Goal: Task Accomplishment & Management: Manage account settings

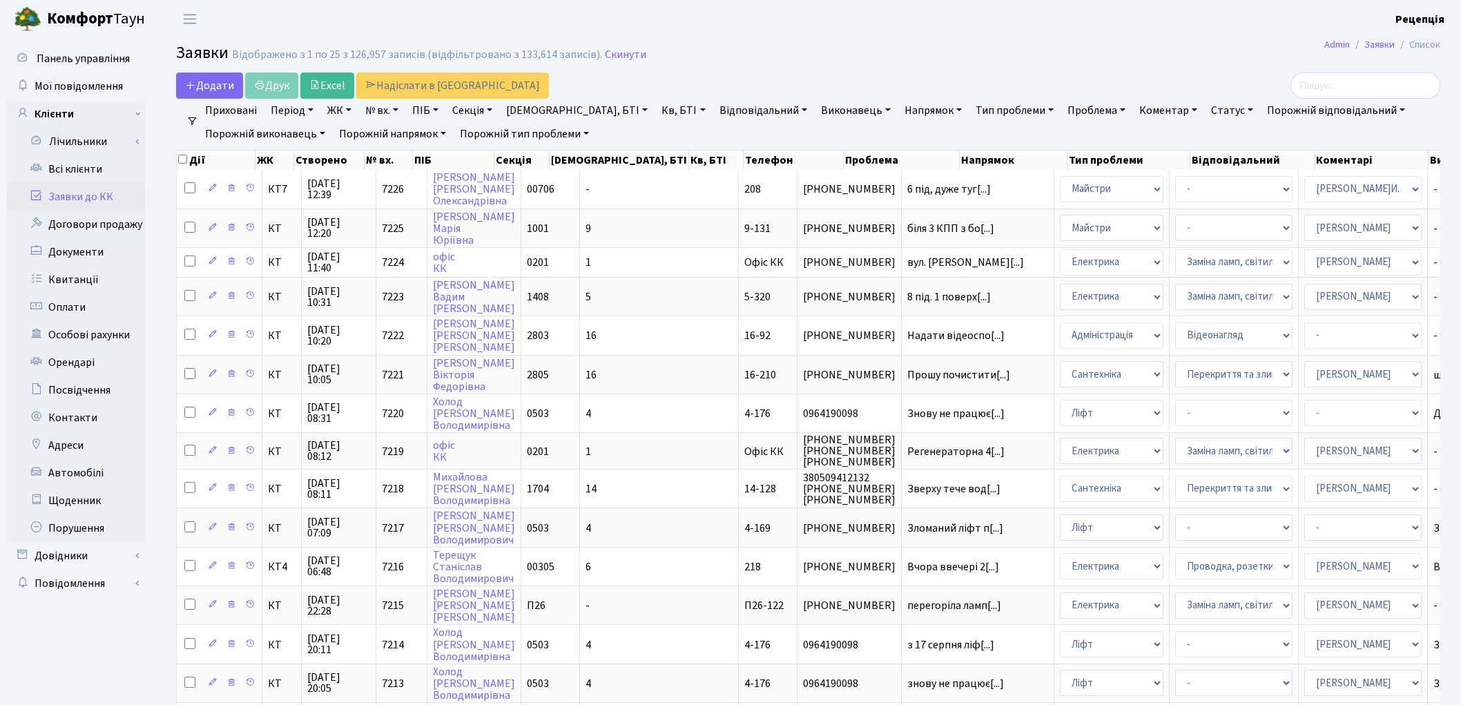
select select "25"
click at [94, 163] on link "Всі клієнти" at bounding box center [76, 169] width 138 height 28
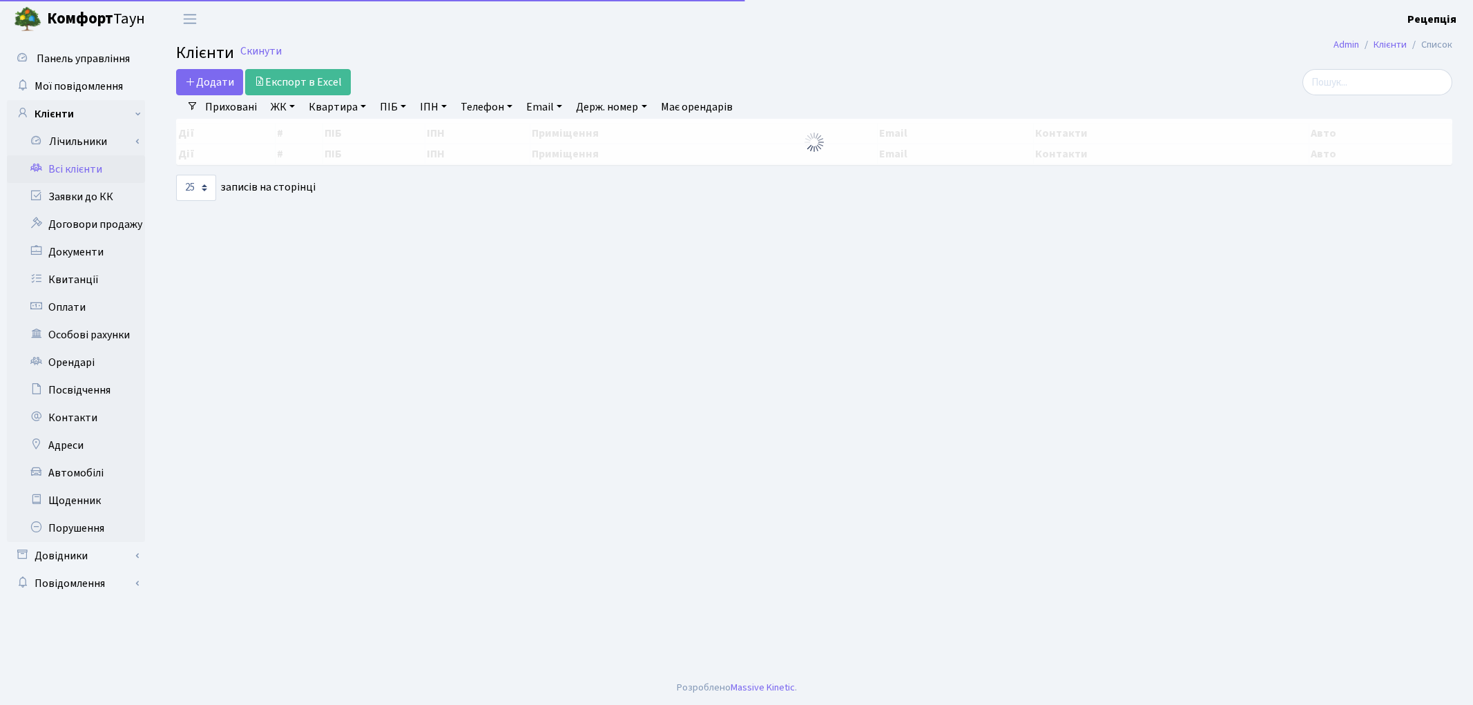
select select "25"
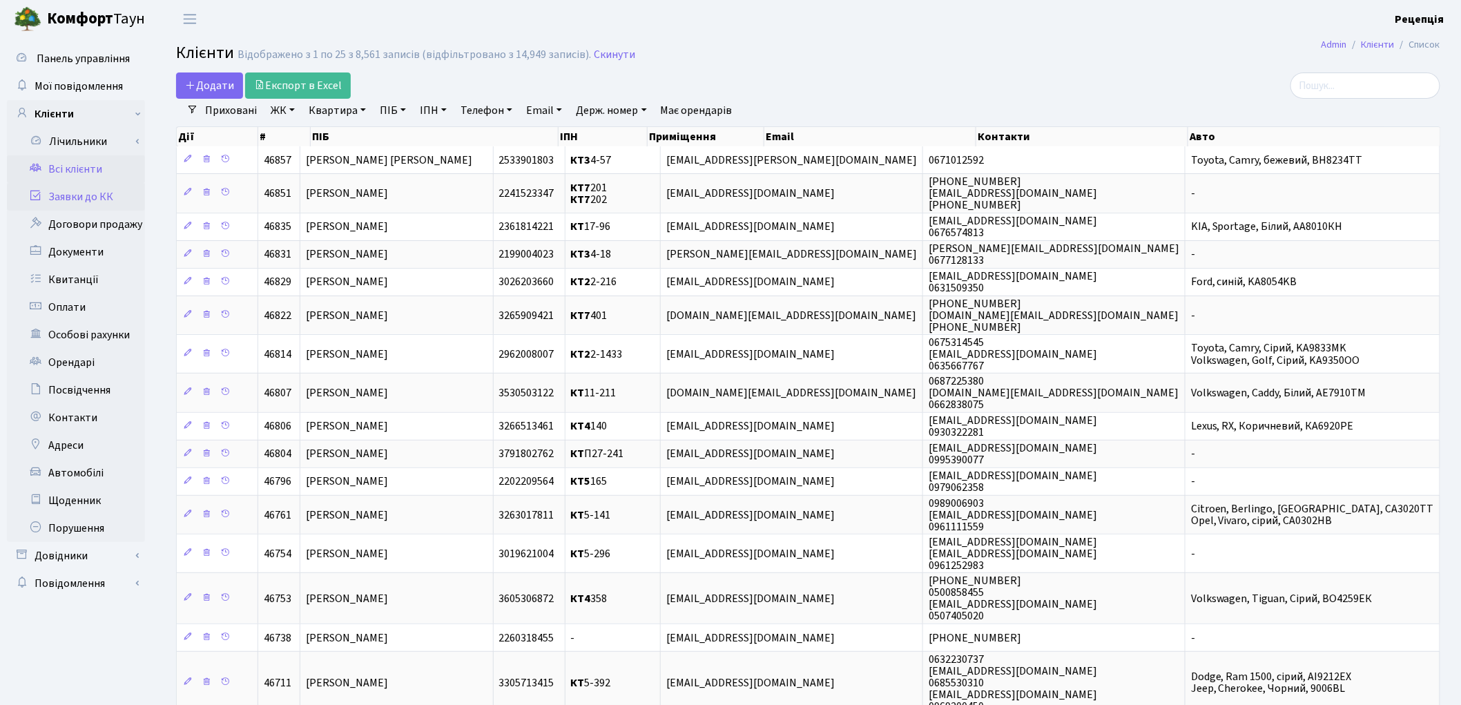
click at [110, 192] on link "Заявки до КК" at bounding box center [76, 197] width 138 height 28
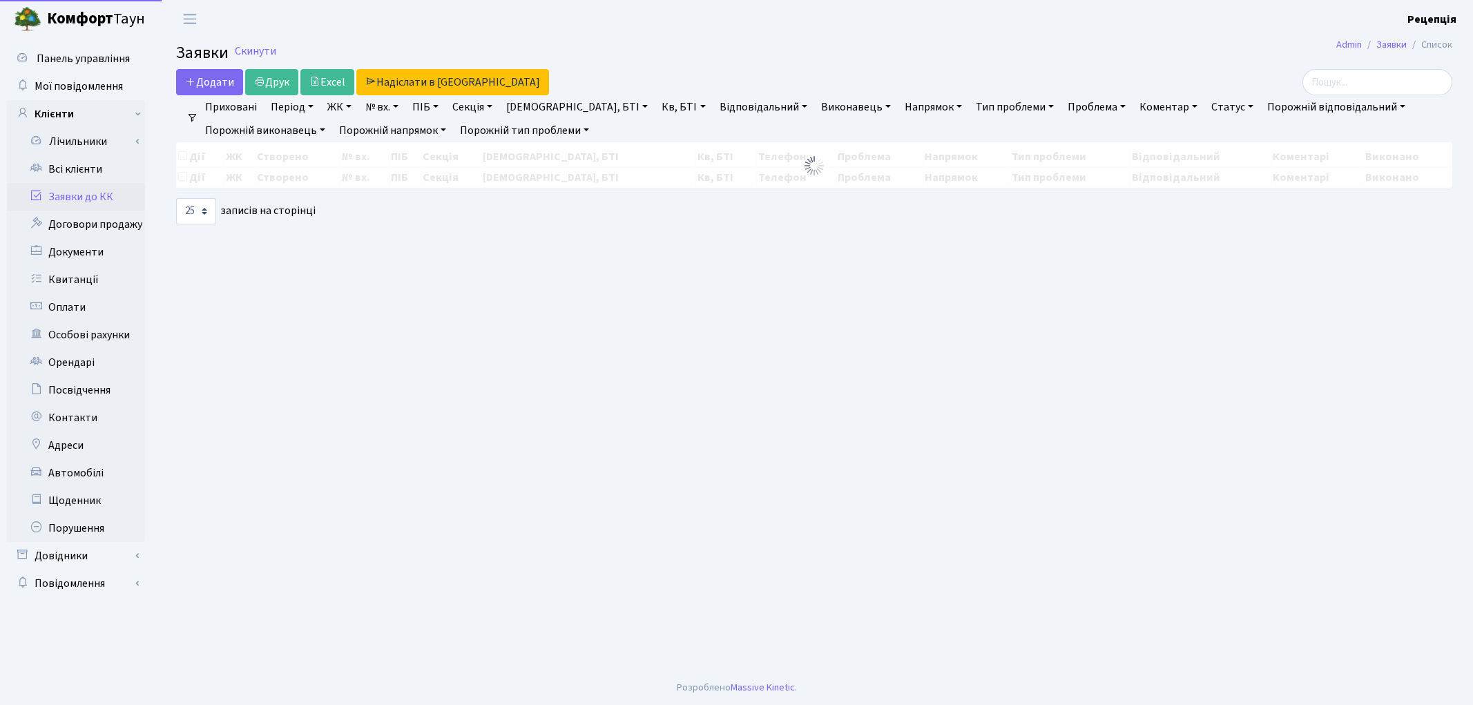
select select "25"
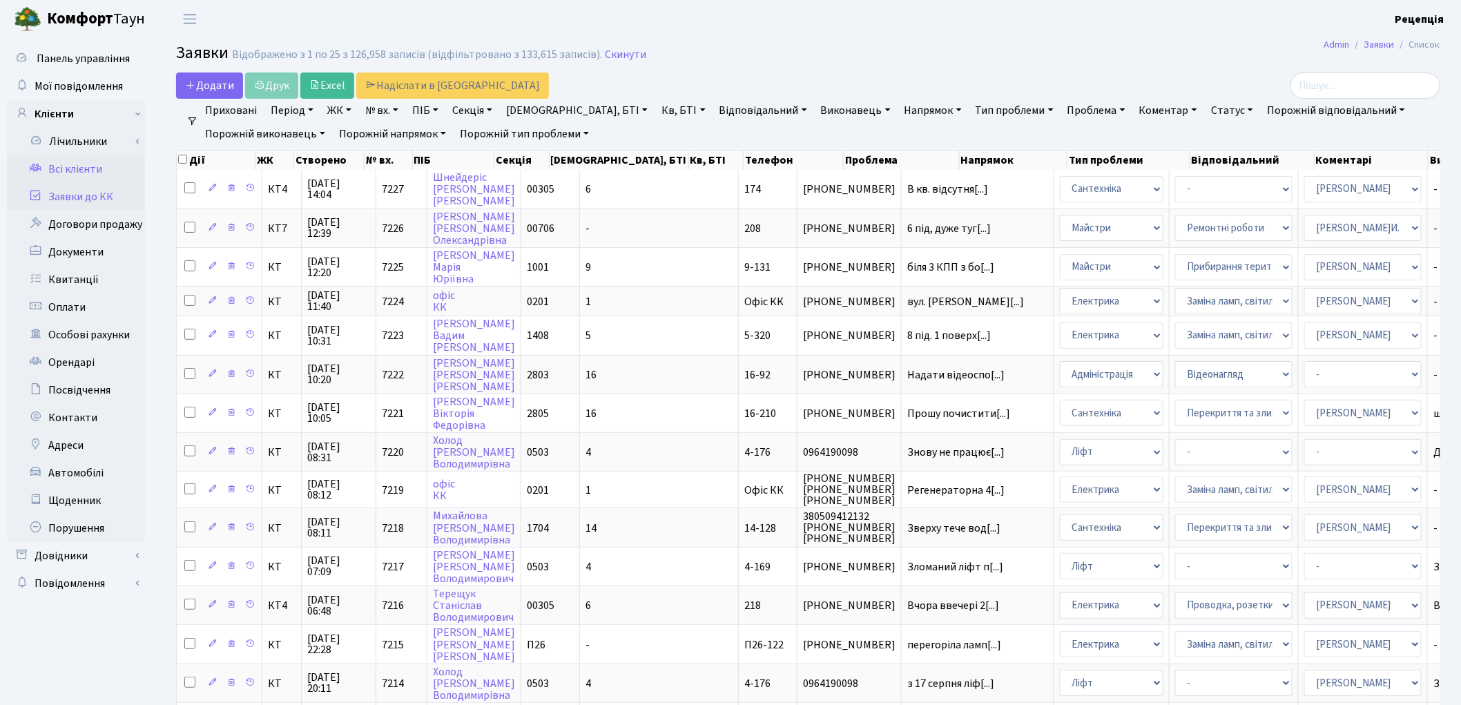
click at [105, 164] on link "Всі клієнти" at bounding box center [76, 169] width 138 height 28
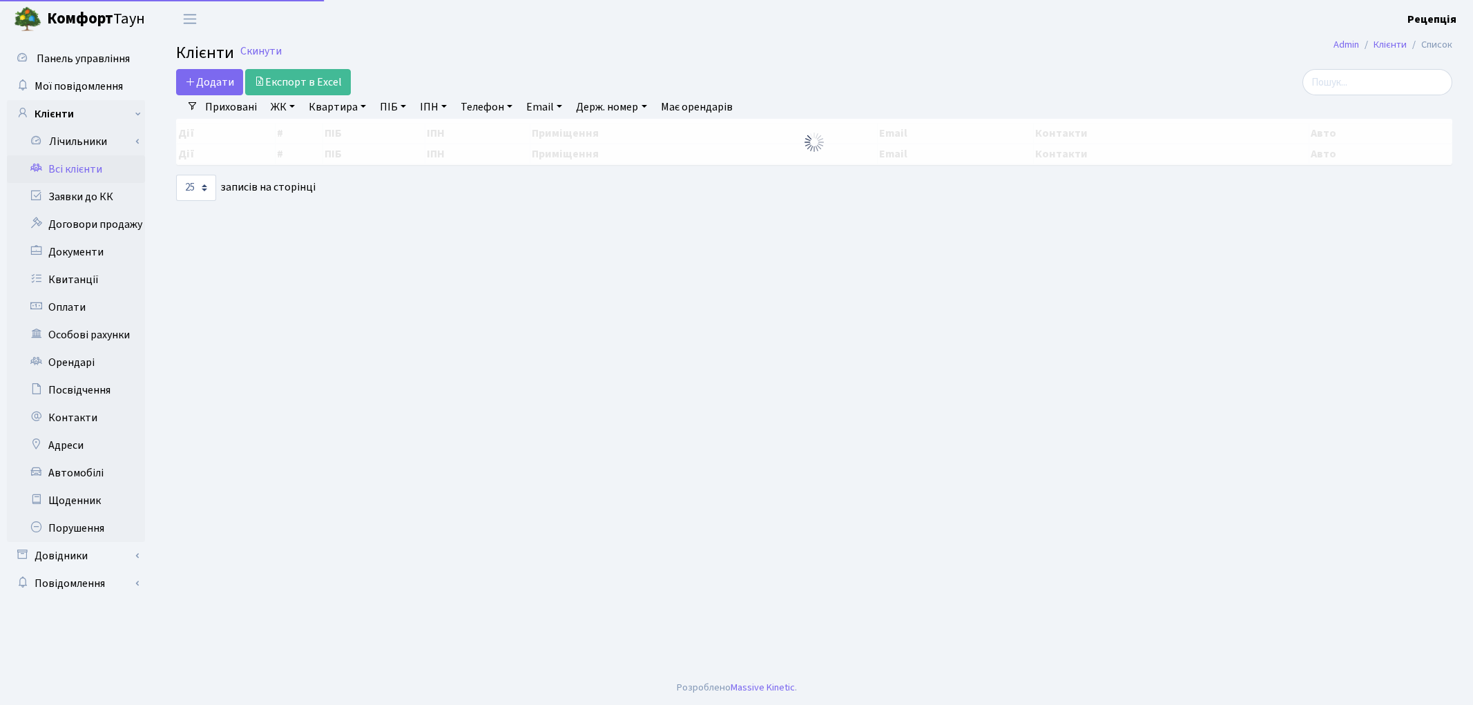
select select "25"
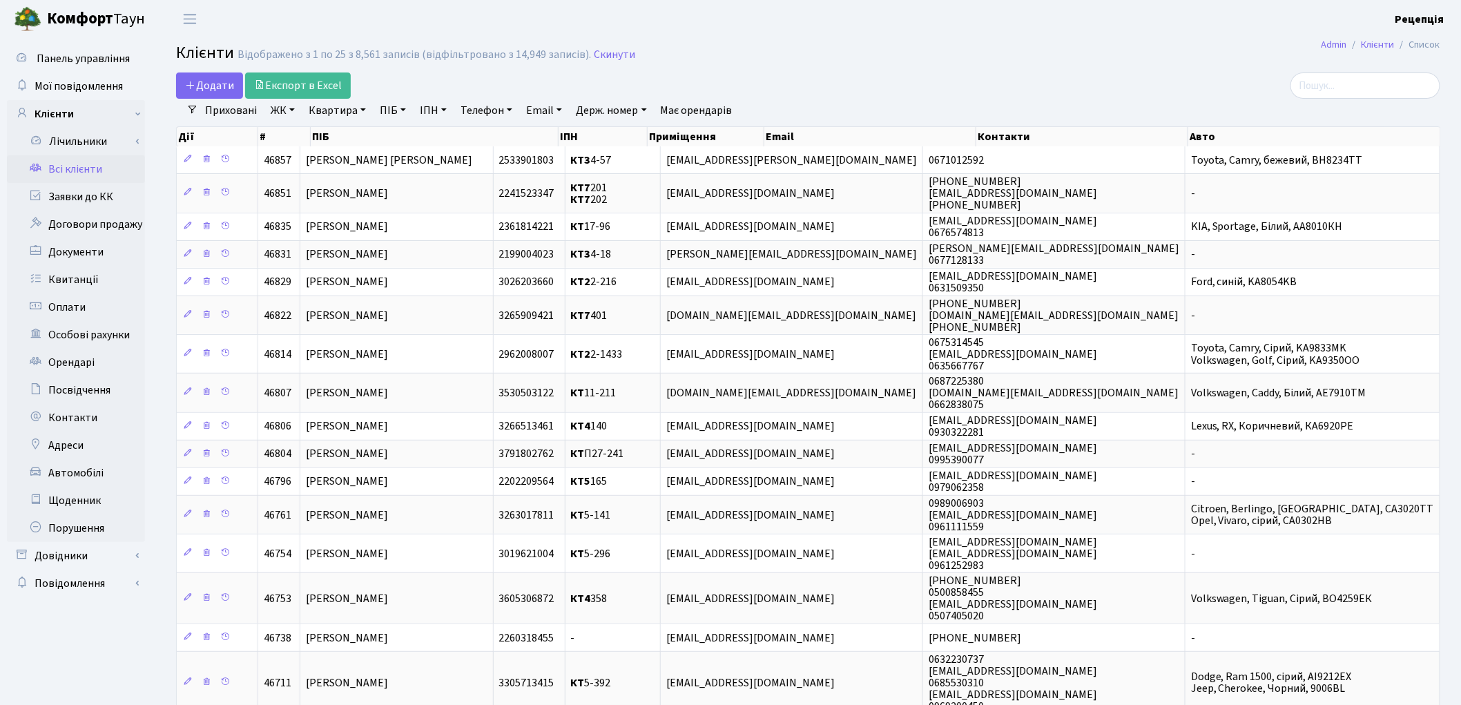
click at [285, 115] on link "ЖК" at bounding box center [282, 110] width 35 height 23
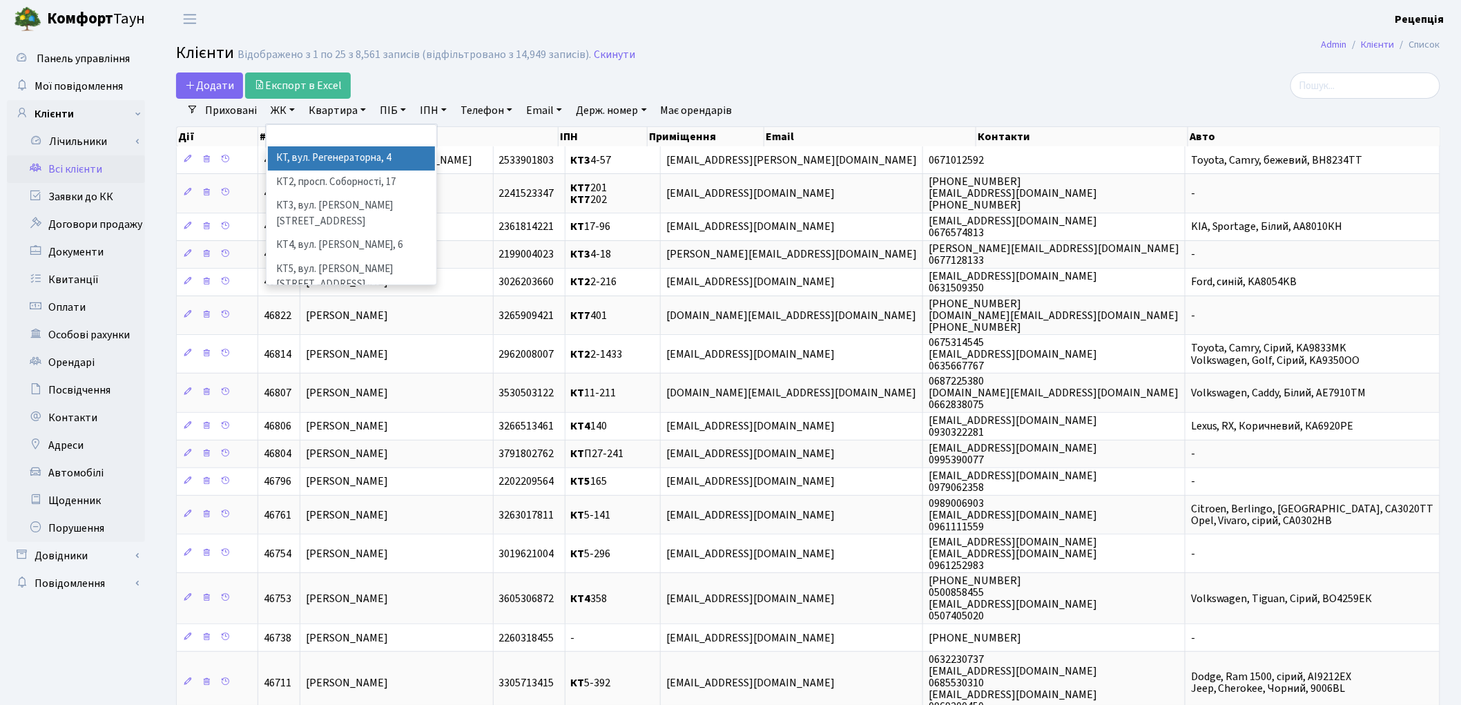
click at [323, 155] on li "КТ, вул. Регенераторна, 4" at bounding box center [351, 158] width 167 height 24
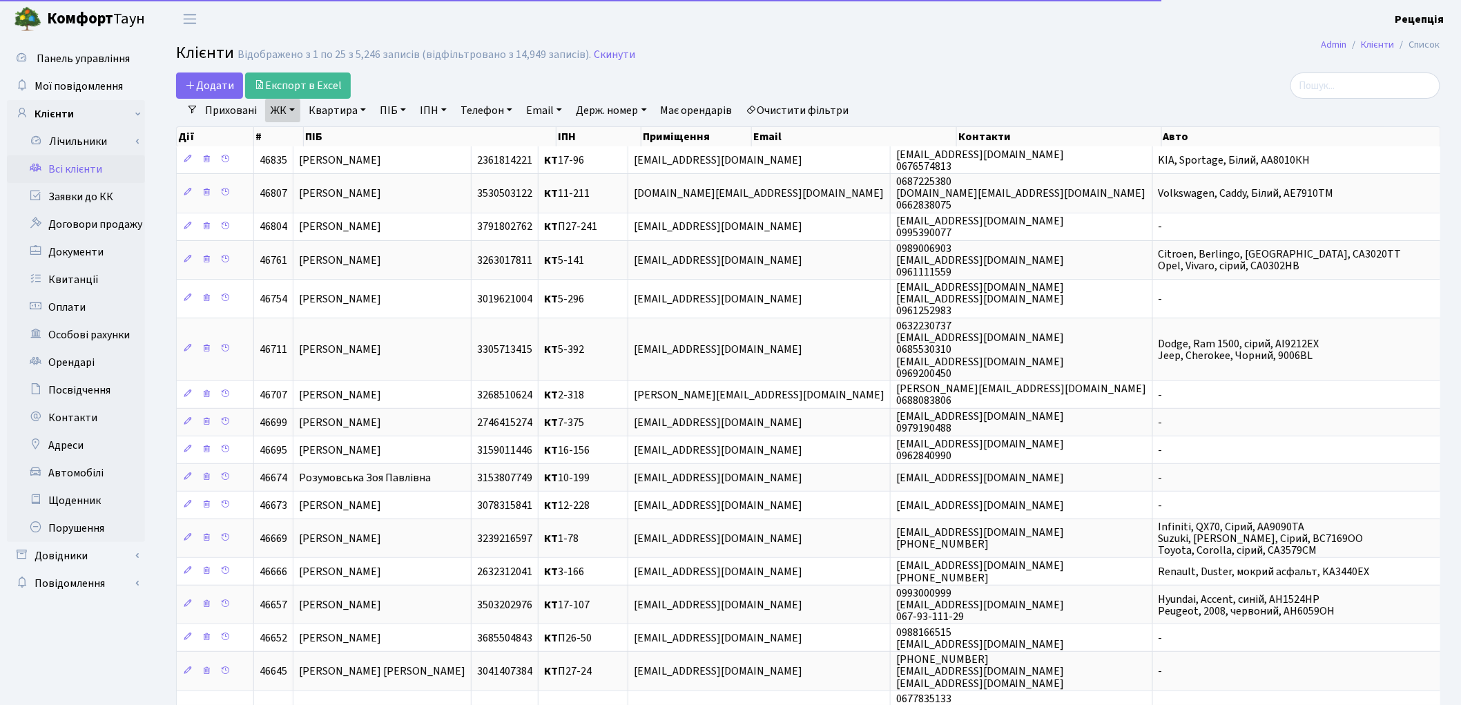
click at [334, 107] on link "Квартира" at bounding box center [337, 110] width 68 height 23
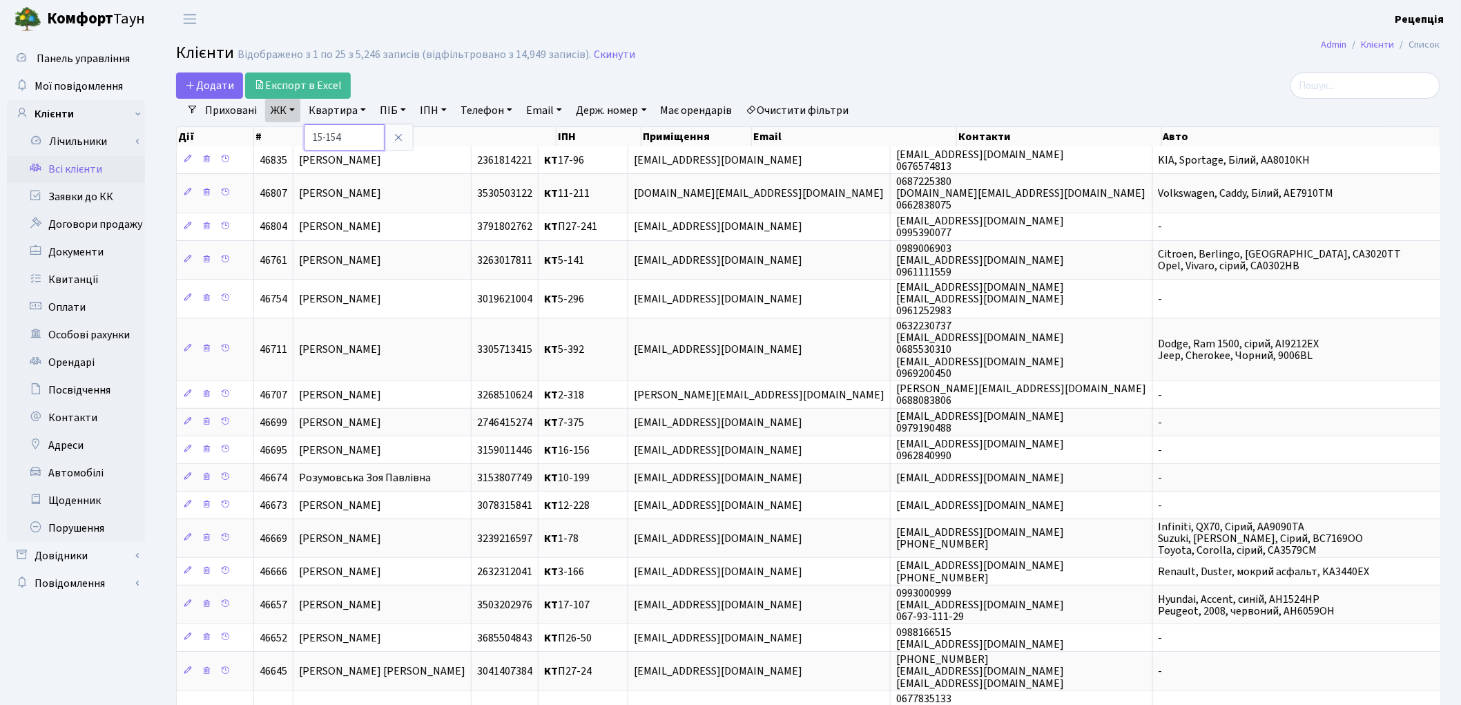
type input "15-154"
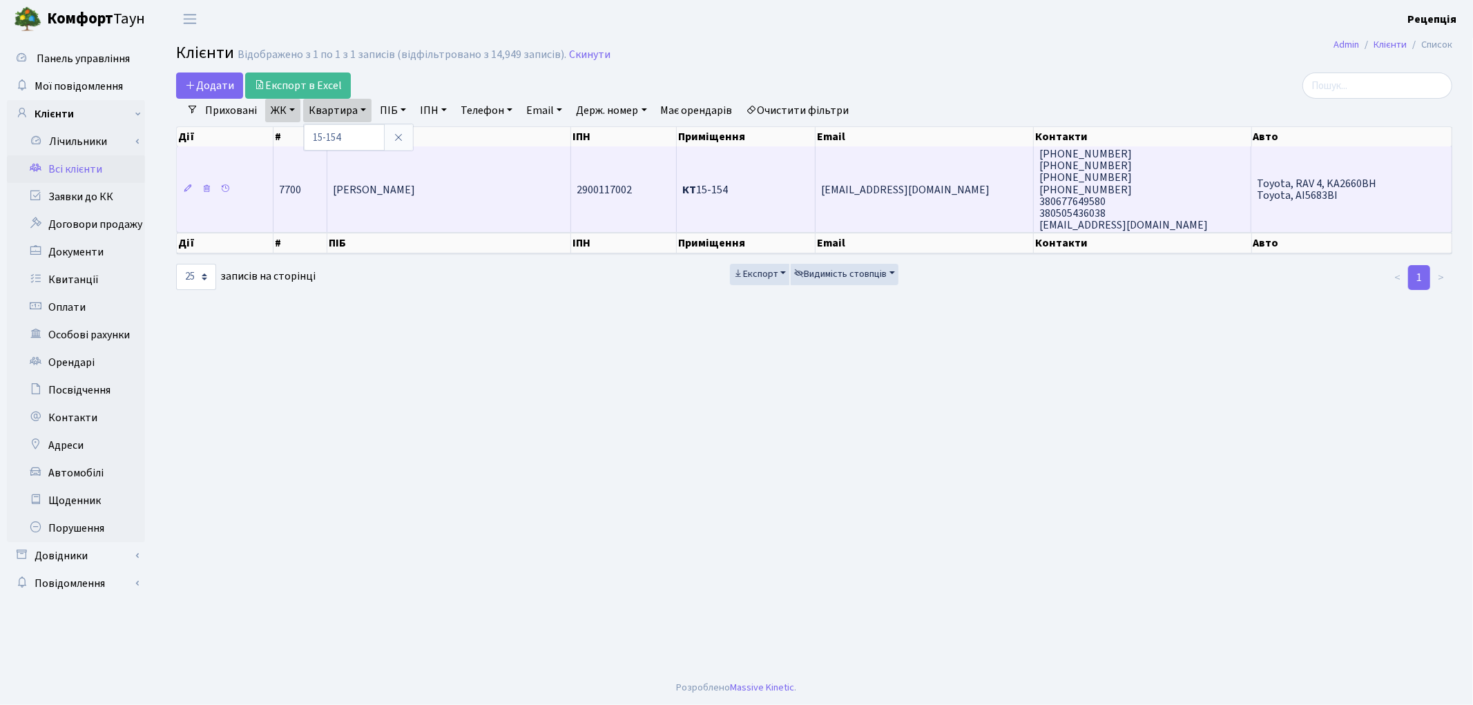
click at [414, 170] on td "[PERSON_NAME] [PERSON_NAME]" at bounding box center [449, 189] width 244 height 86
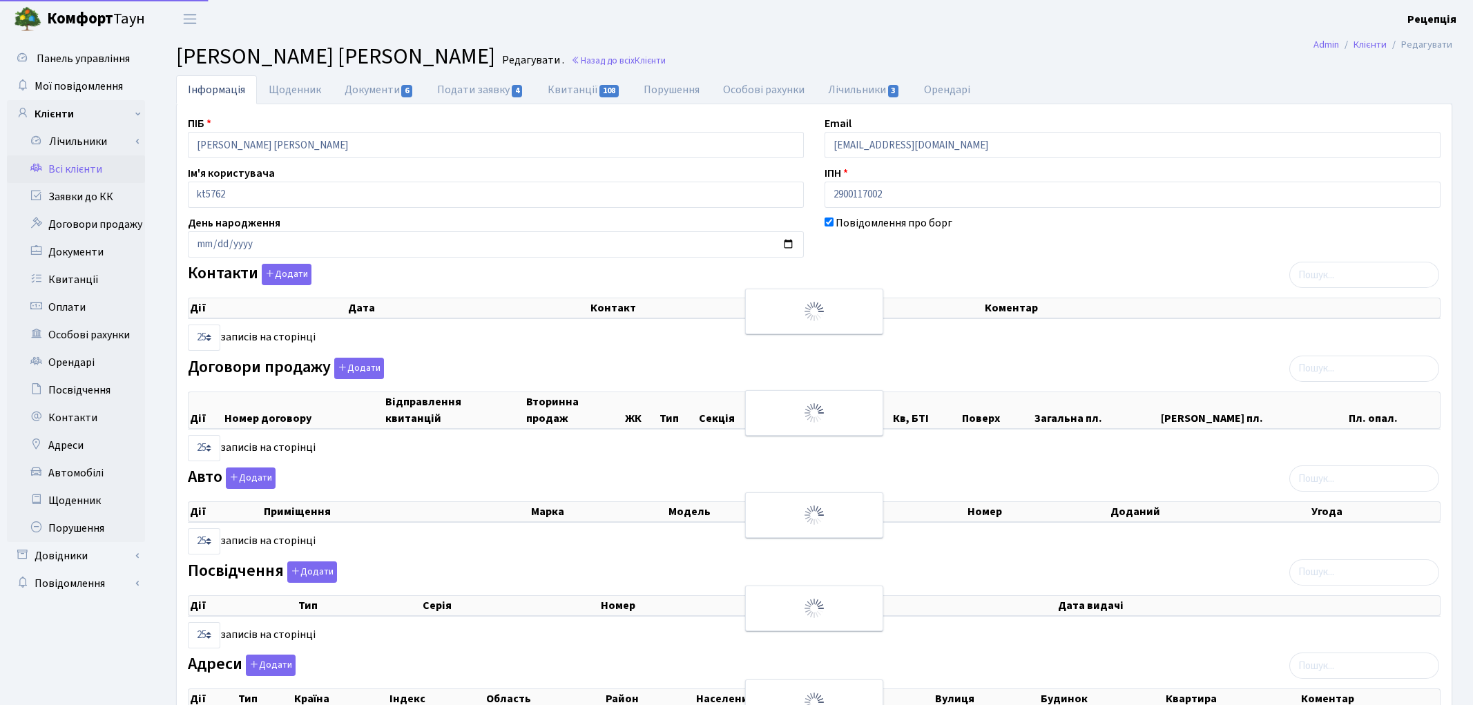
select select "25"
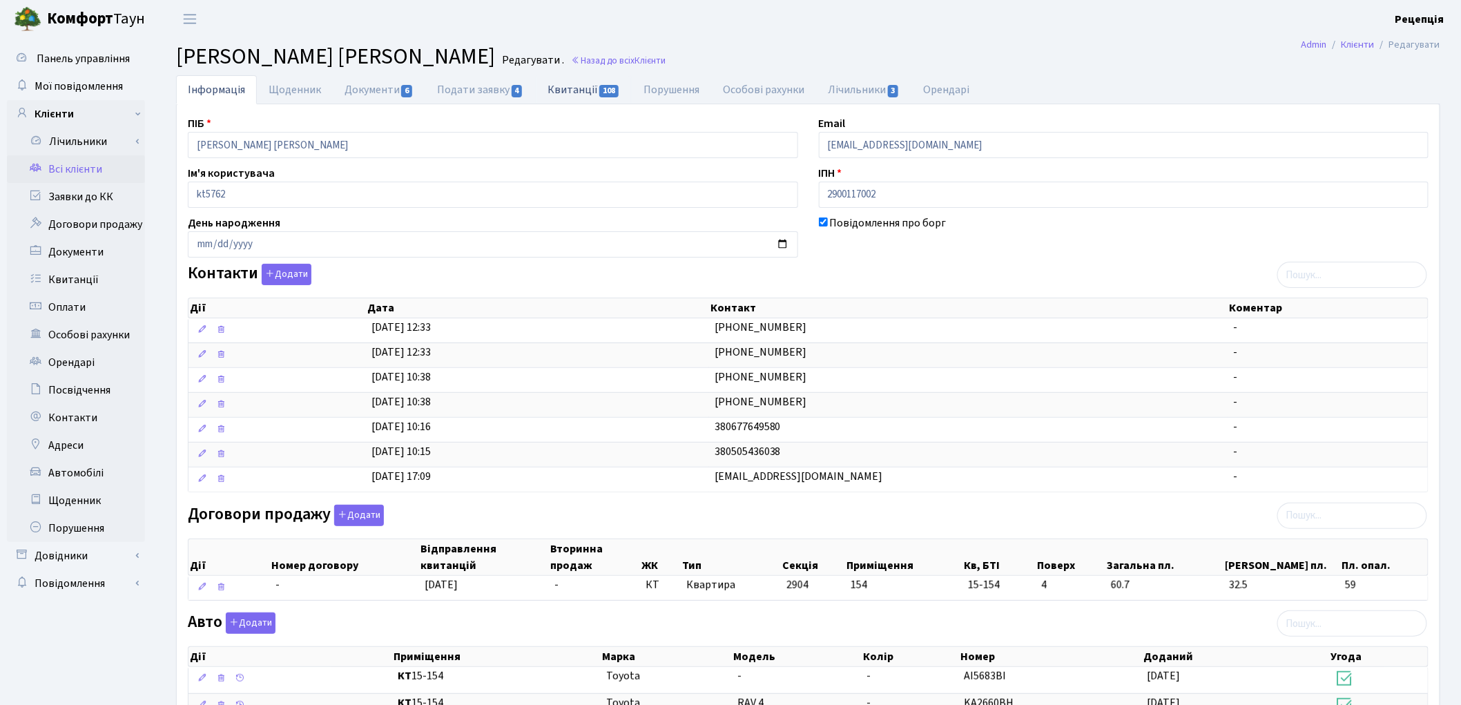
click at [564, 97] on link "Квитанції 108" at bounding box center [584, 89] width 96 height 28
select select "25"
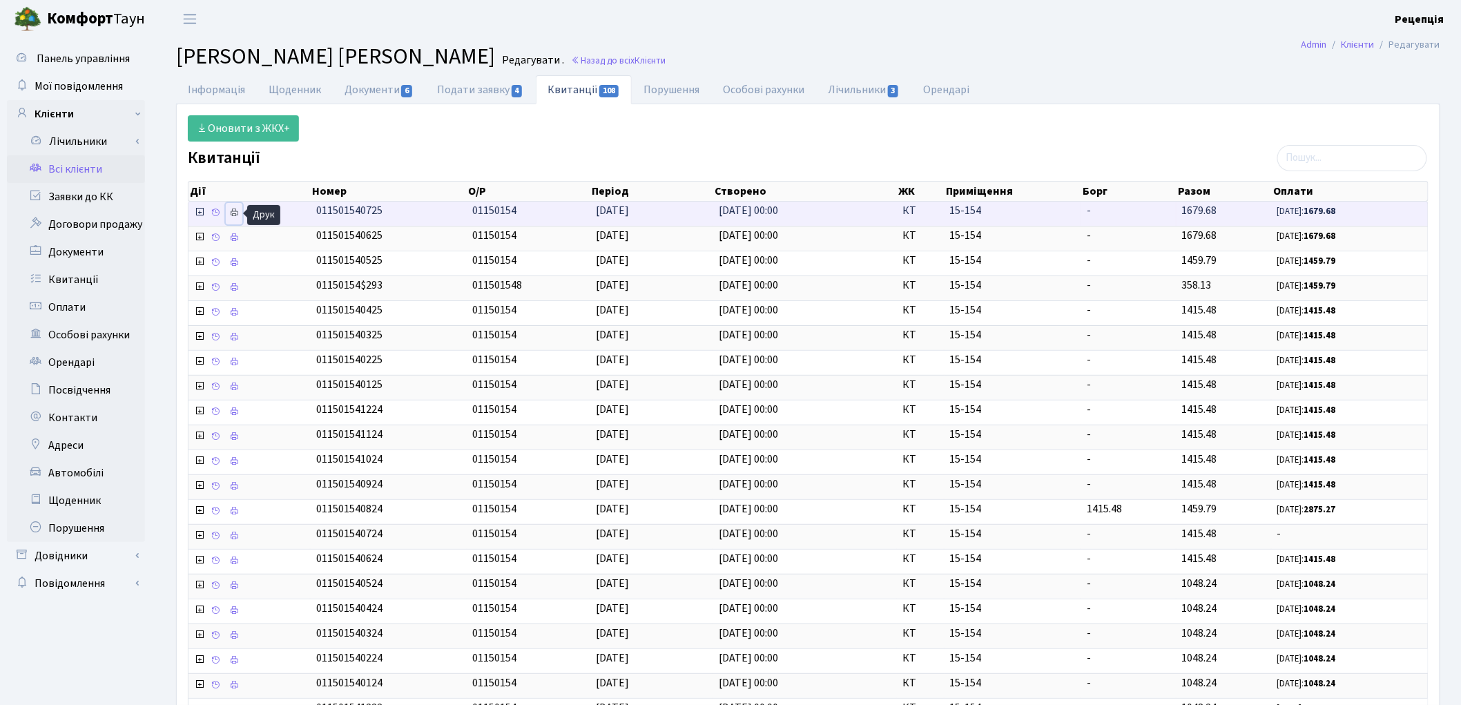
click at [238, 216] on icon at bounding box center [234, 213] width 10 height 10
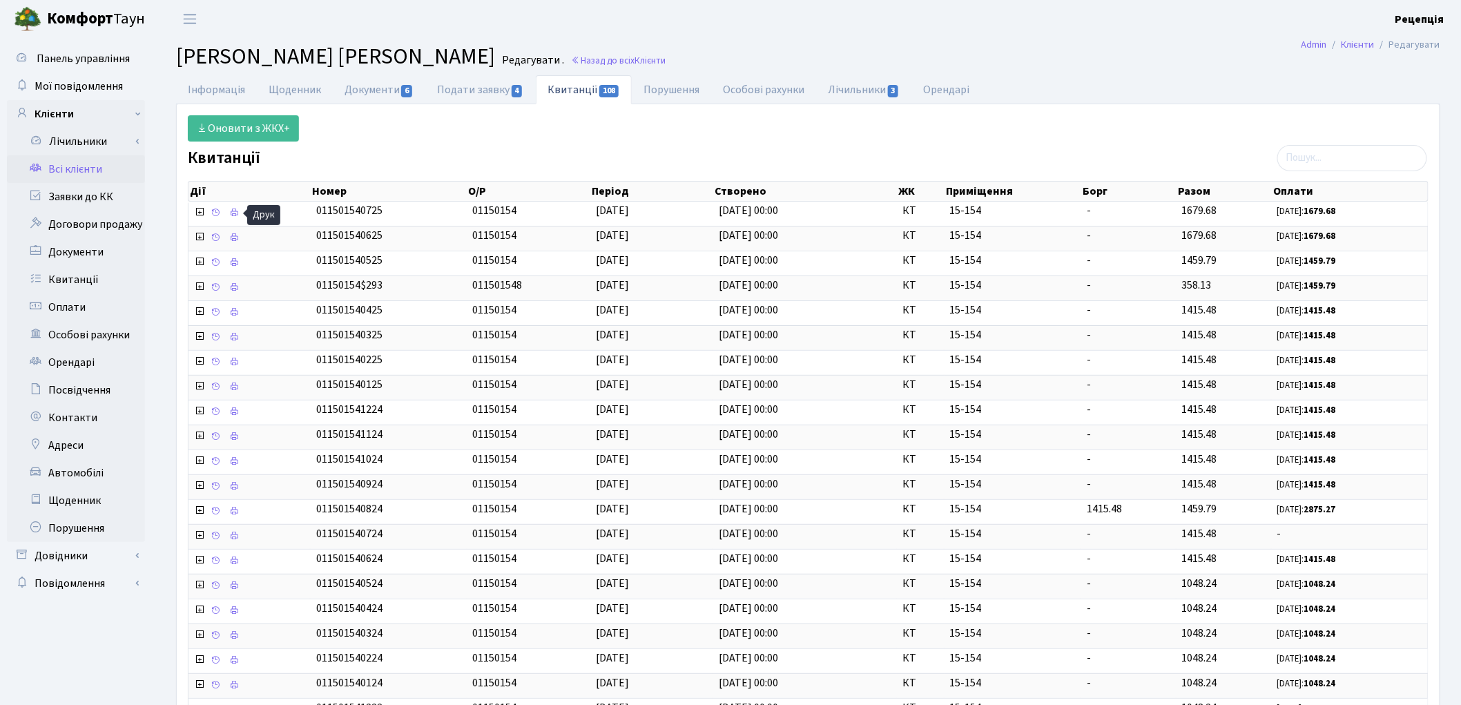
click at [85, 163] on link "Всі клієнти" at bounding box center [76, 169] width 138 height 28
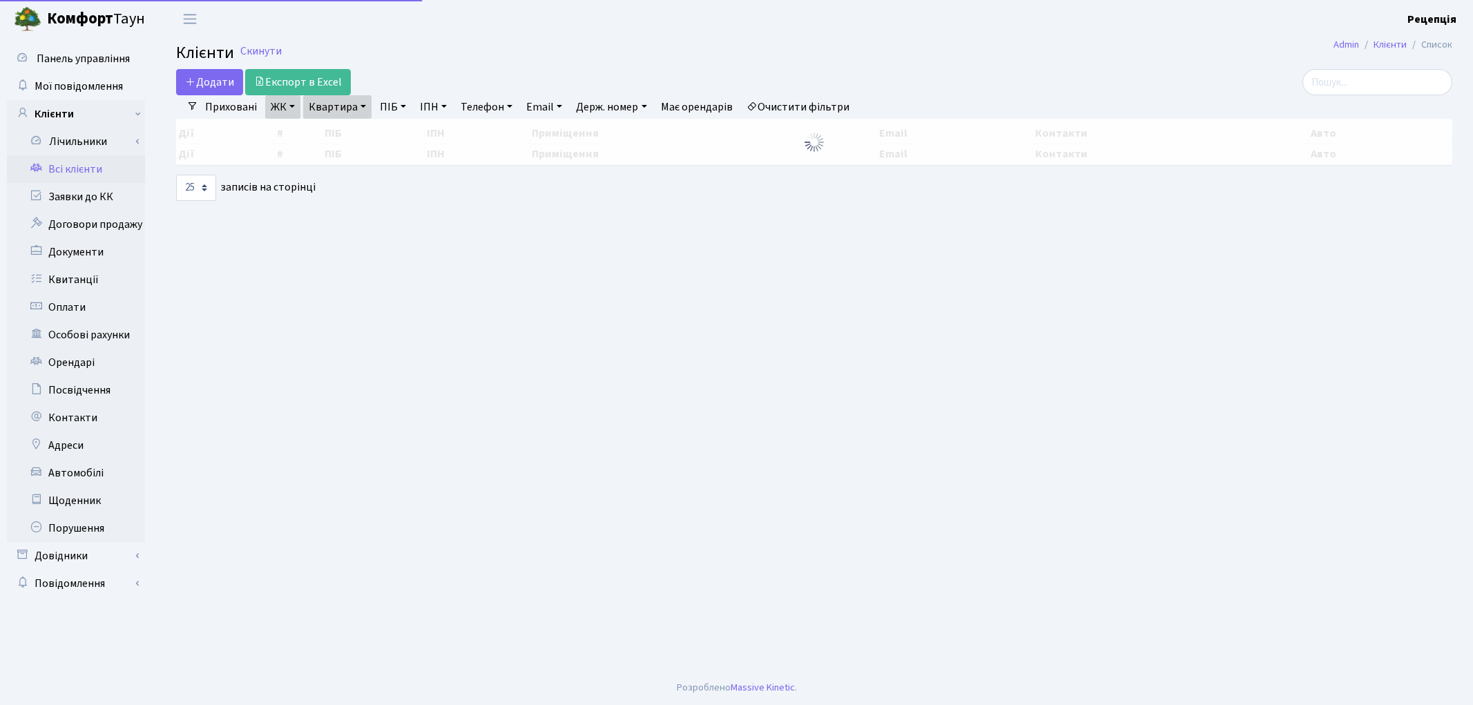
select select "25"
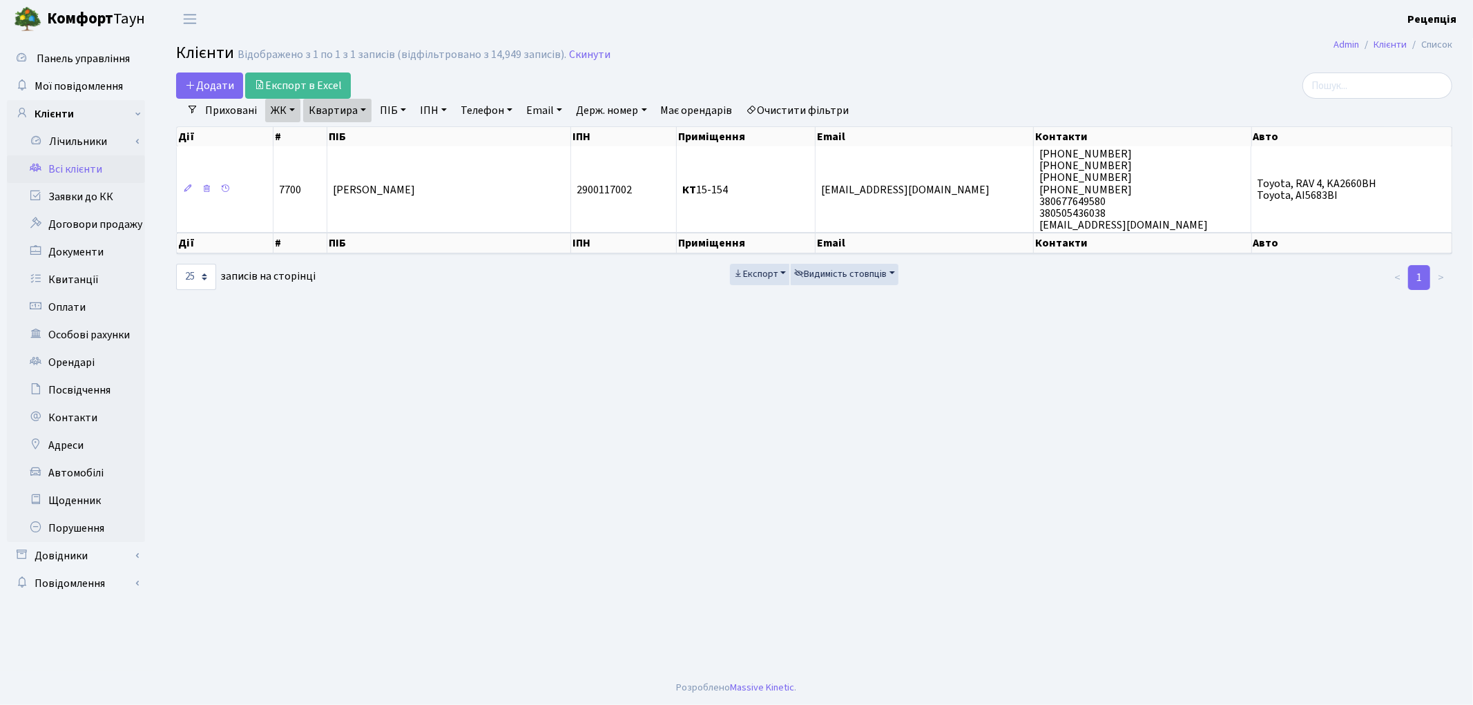
click at [802, 113] on link "Очистити фільтри" at bounding box center [798, 110] width 114 height 23
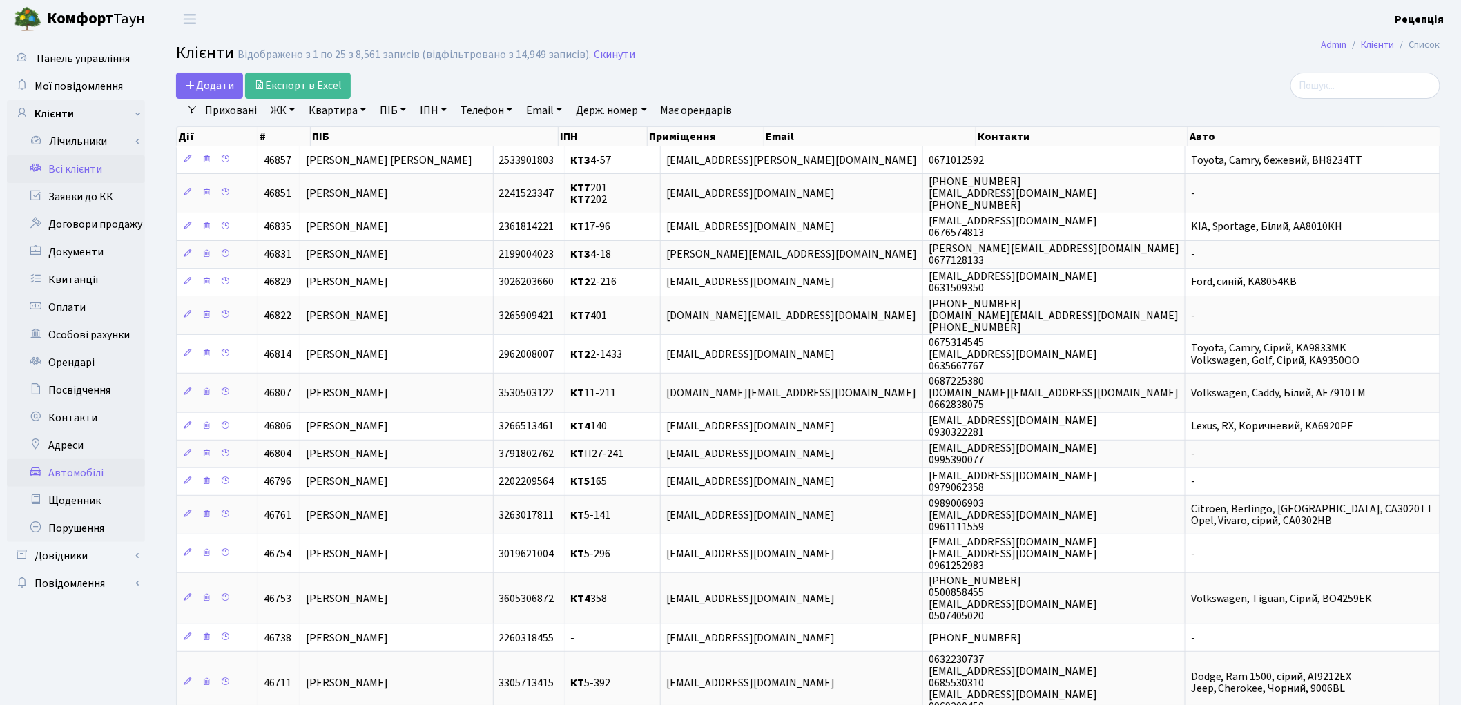
click at [64, 475] on link "Автомобілі" at bounding box center [76, 473] width 138 height 28
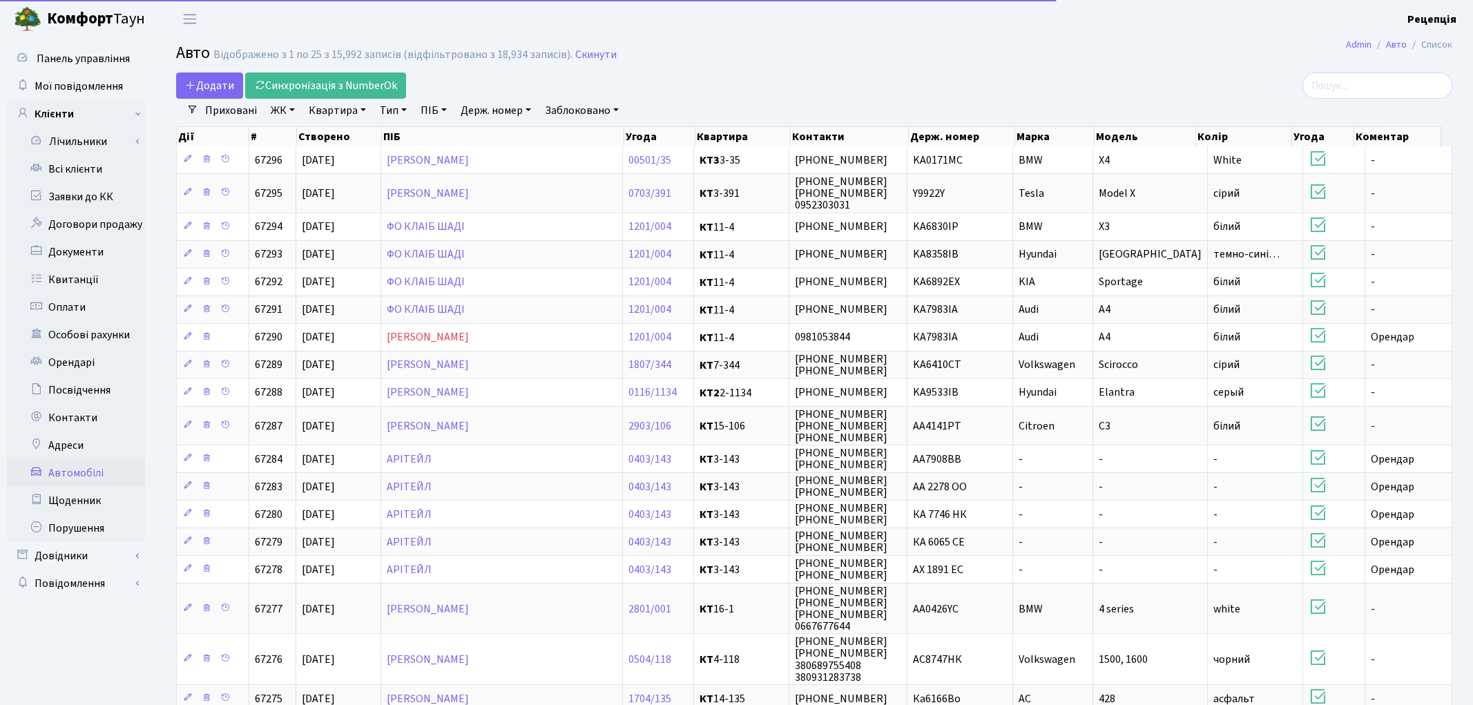
select select "25"
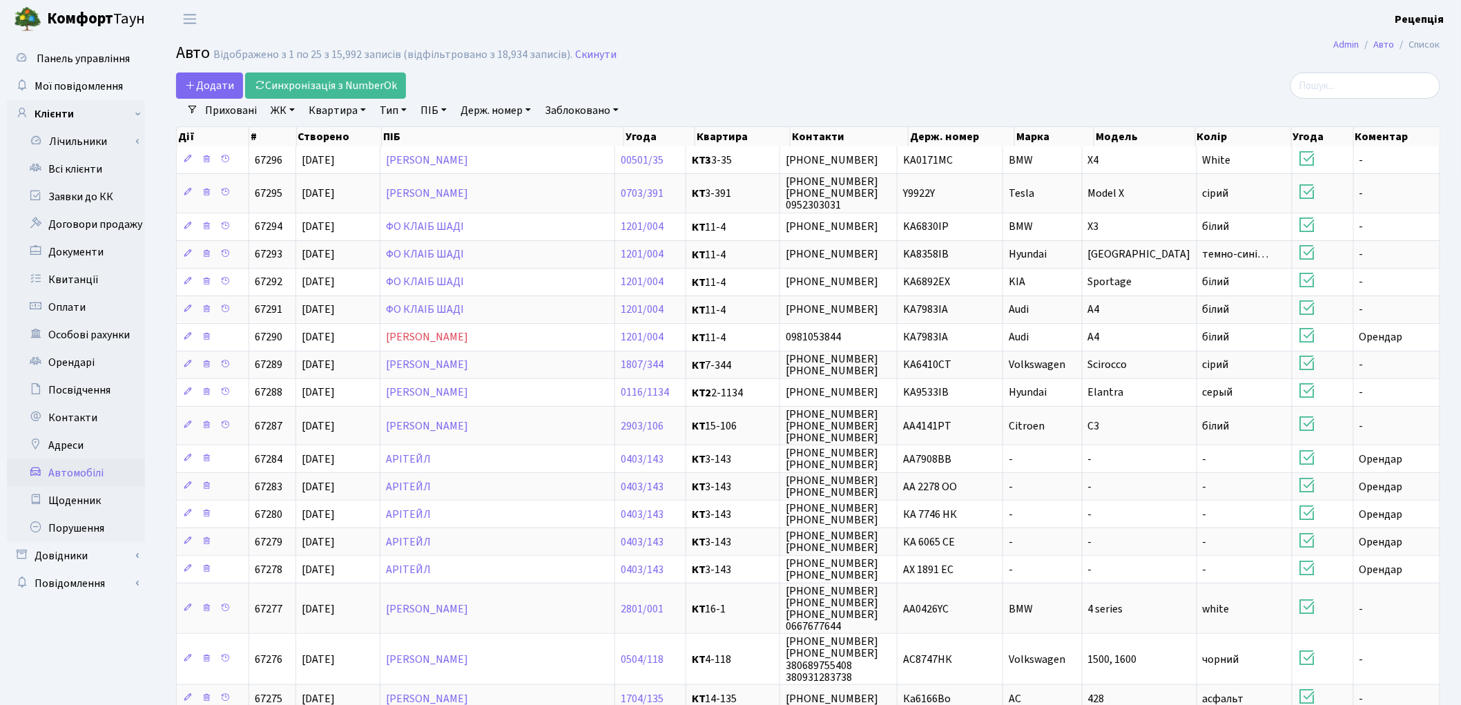
click at [492, 110] on link "Держ. номер" at bounding box center [495, 110] width 81 height 23
type input "9812"
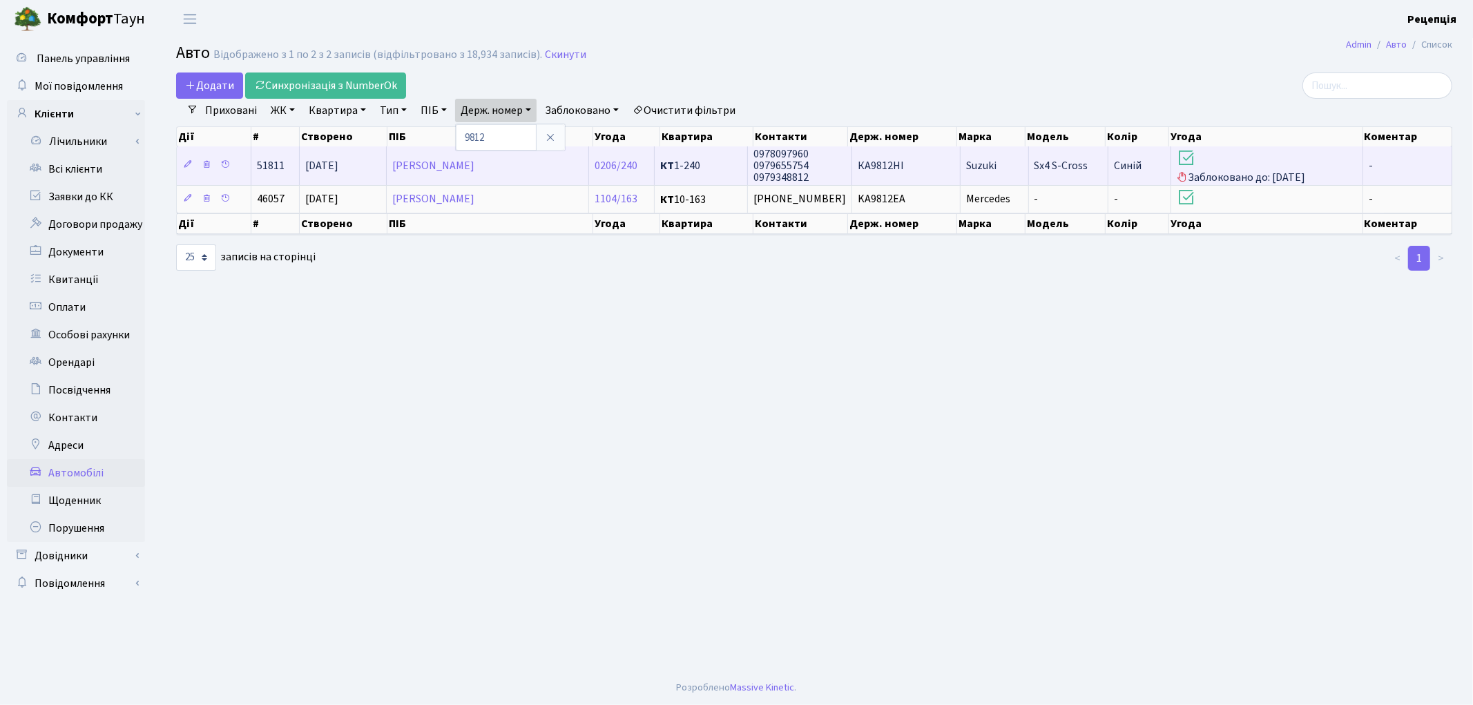
click at [916, 173] on td "КА9812НІ" at bounding box center [906, 165] width 108 height 38
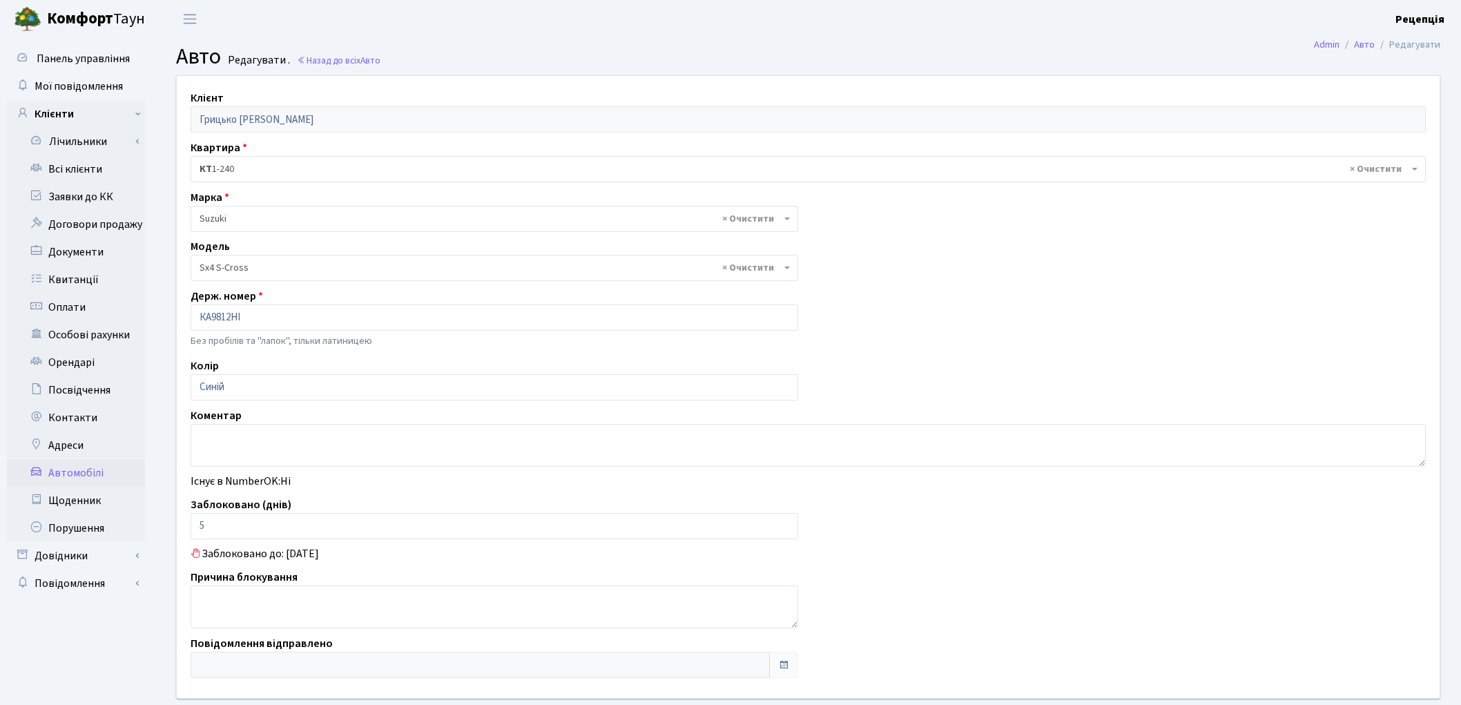
select select "2237"
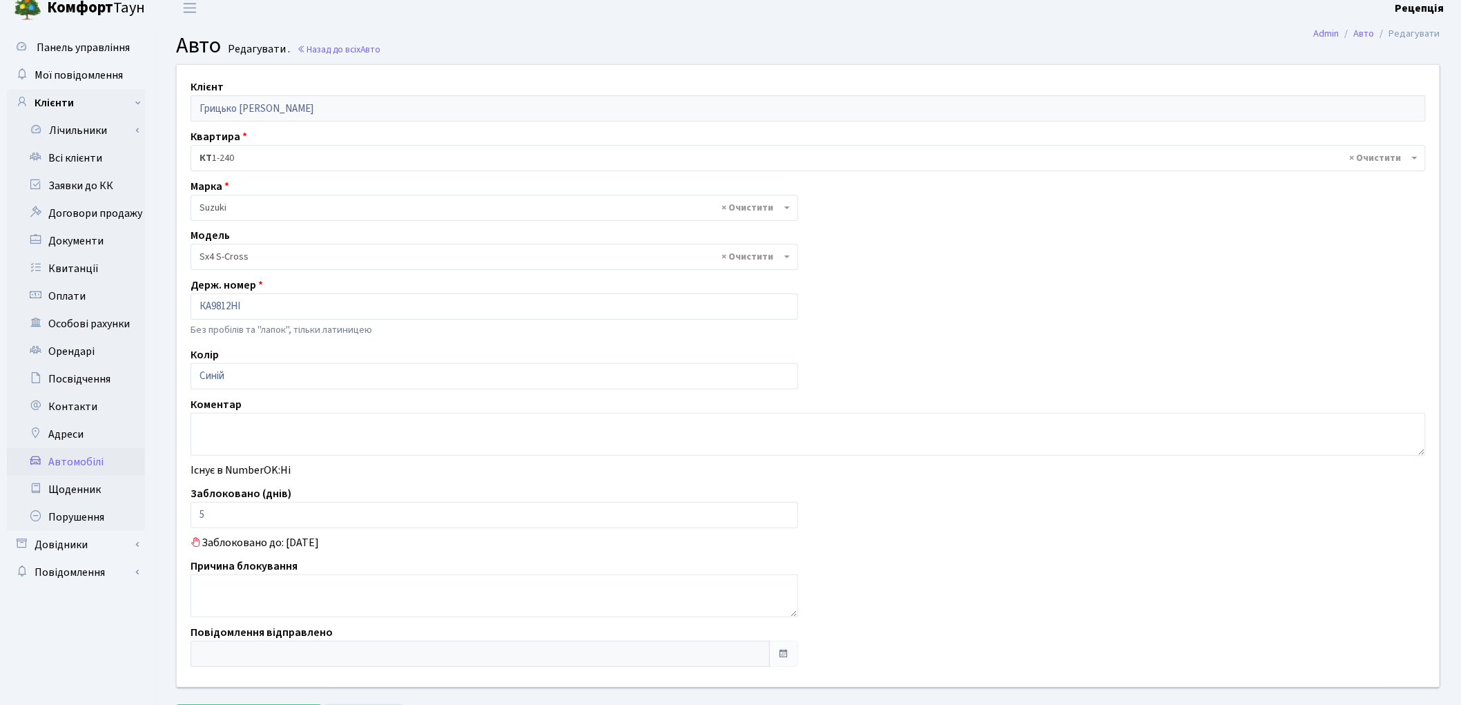
scroll to position [1, 0]
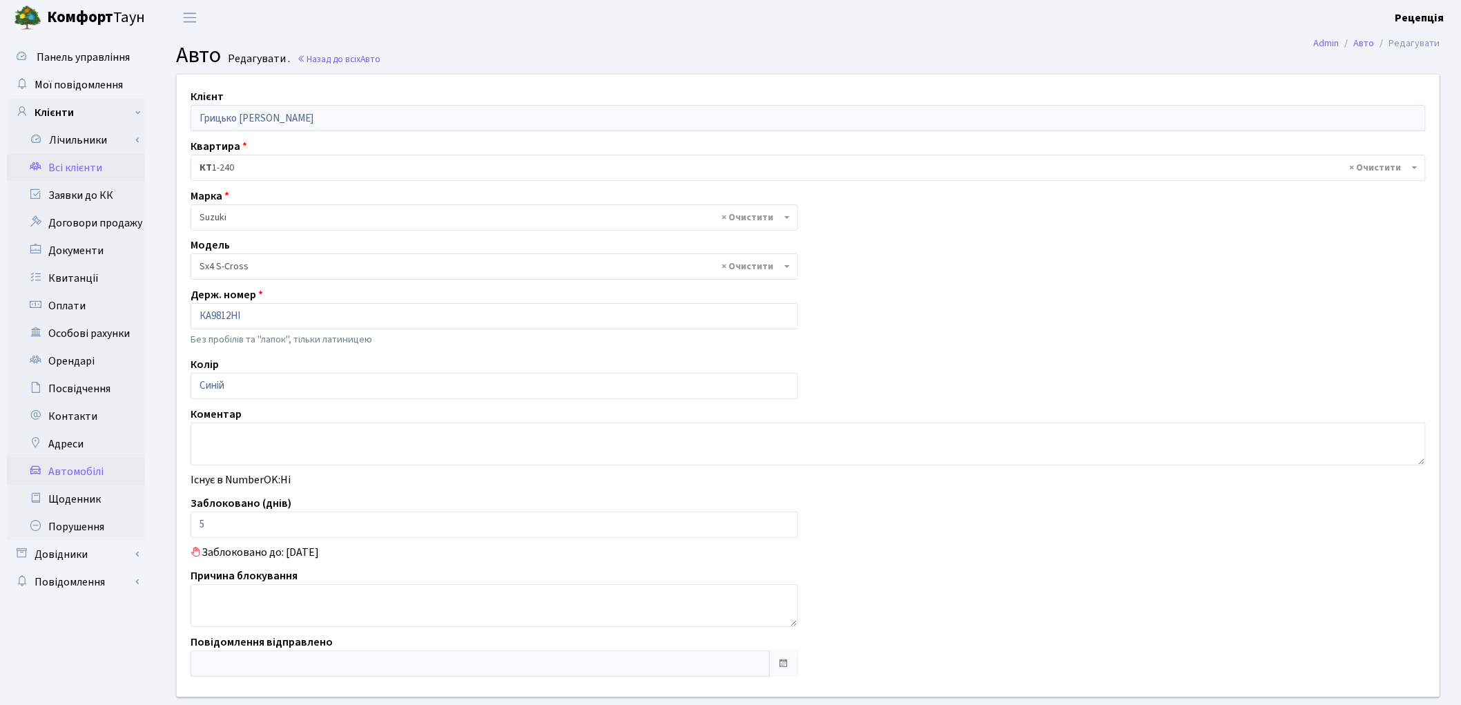
click at [91, 166] on link "Всі клієнти" at bounding box center [76, 168] width 138 height 28
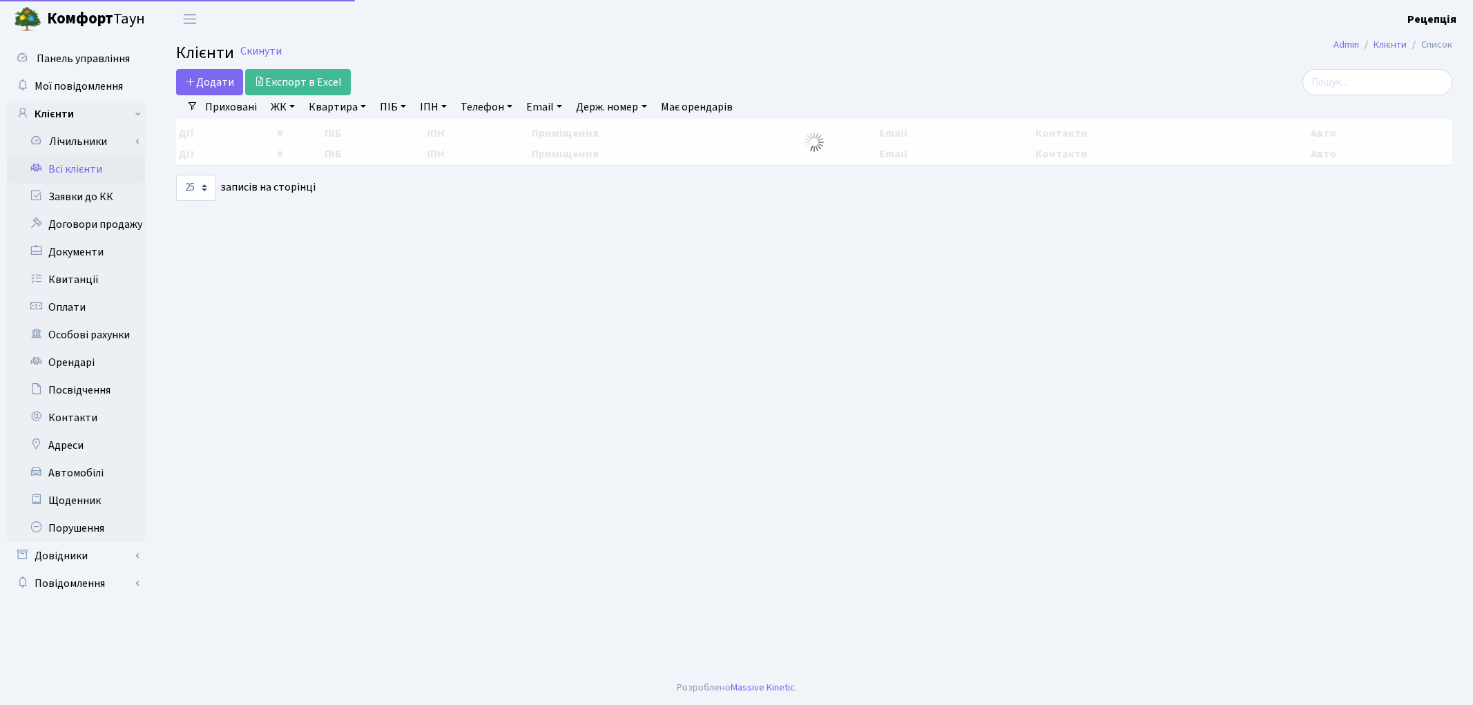
select select
select select "25"
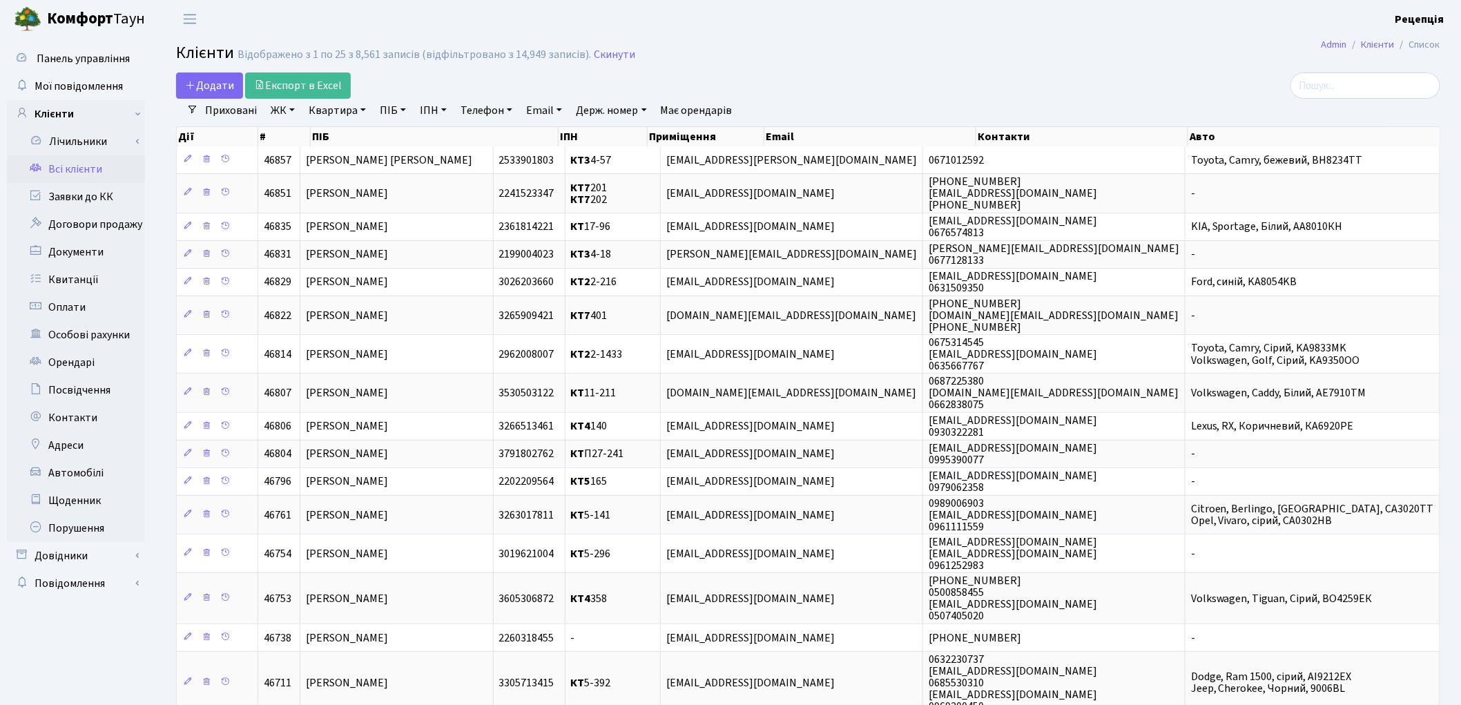
click at [285, 113] on link "ЖК" at bounding box center [282, 110] width 35 height 23
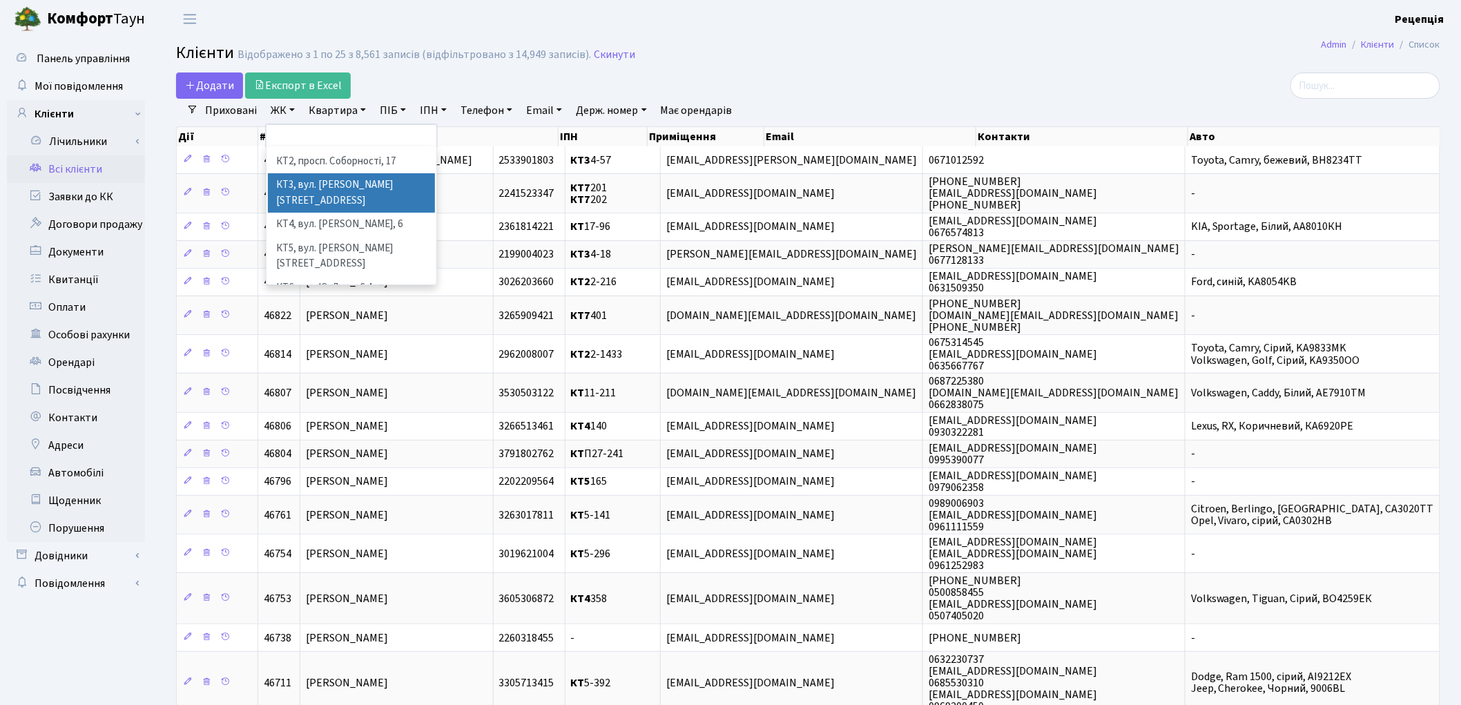
scroll to position [28, 0]
click at [371, 175] on li "КТ3, вул. Березнева, 16" at bounding box center [351, 185] width 167 height 39
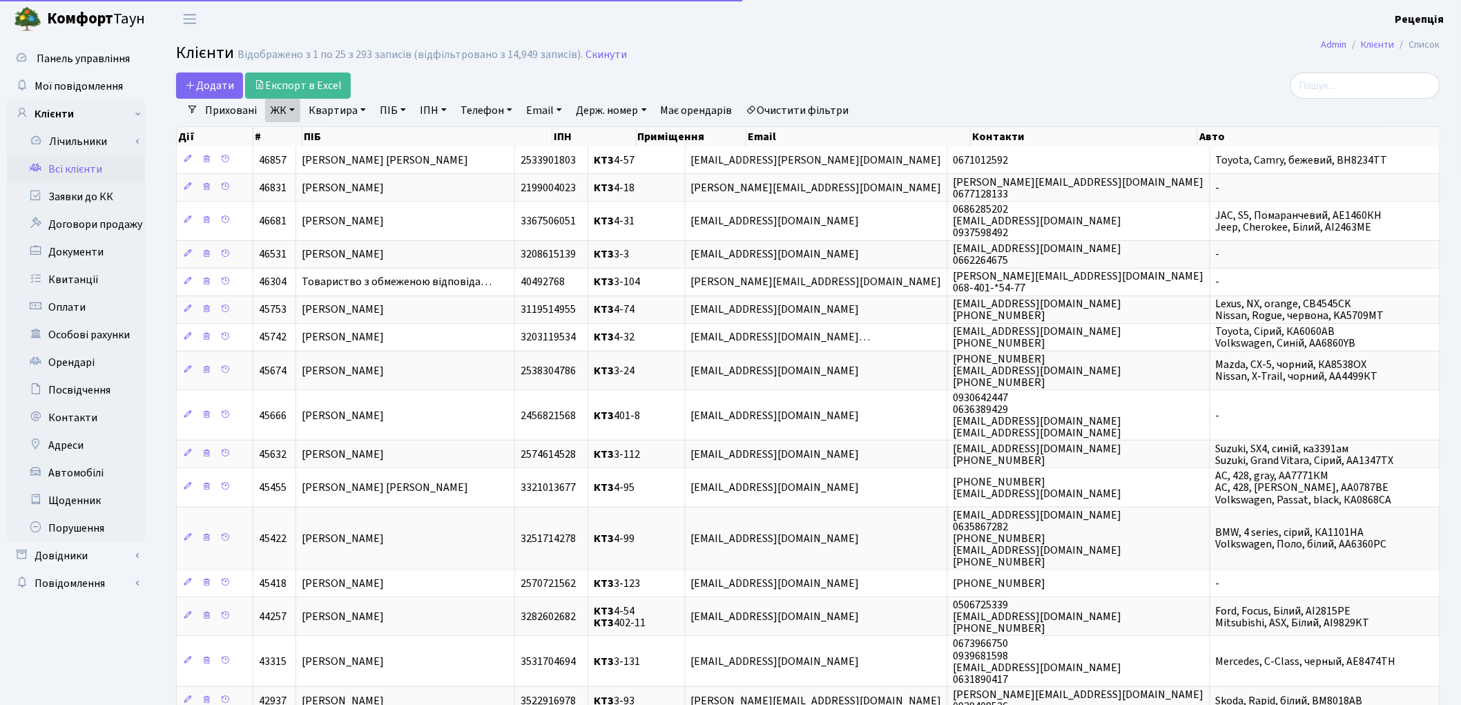
click at [340, 113] on link "Квартира" at bounding box center [337, 110] width 68 height 23
type input "3-86"
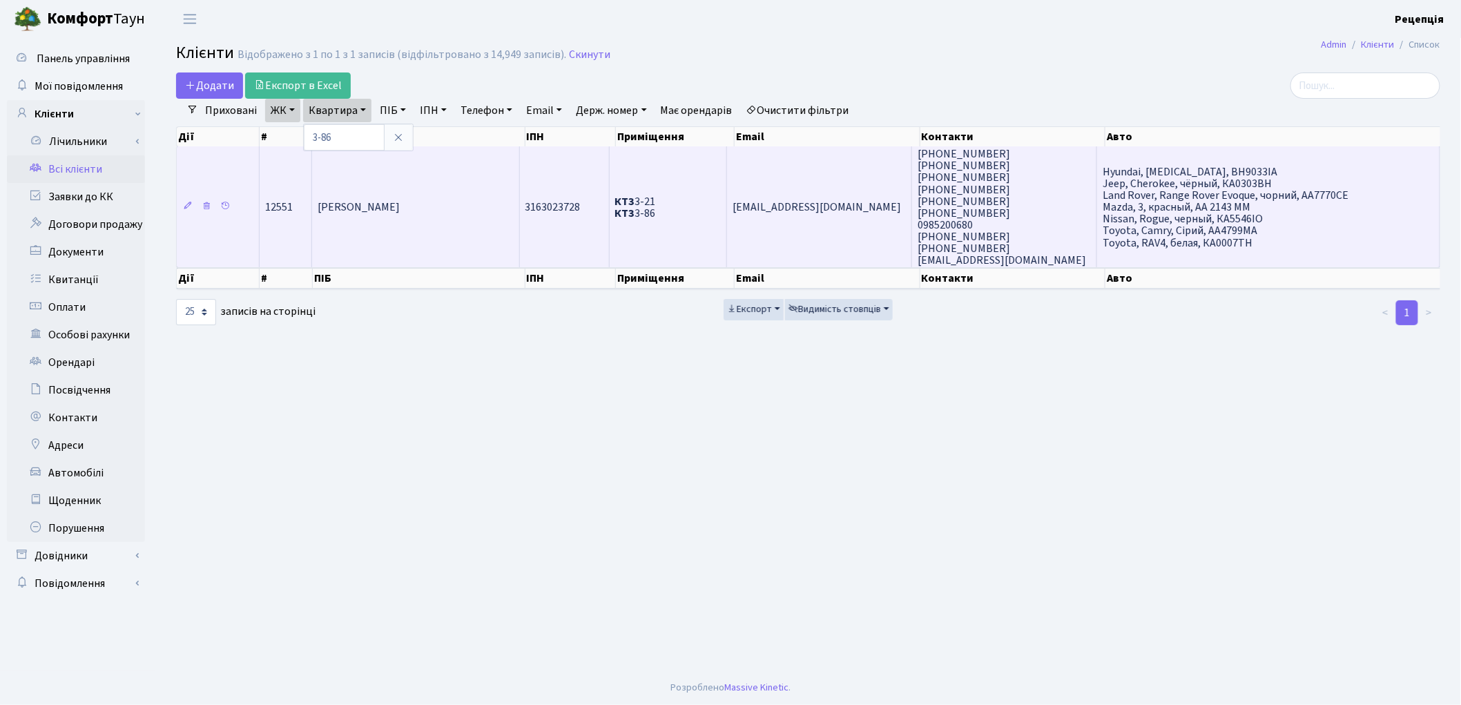
click at [401, 189] on td "[PERSON_NAME]" at bounding box center [415, 206] width 207 height 121
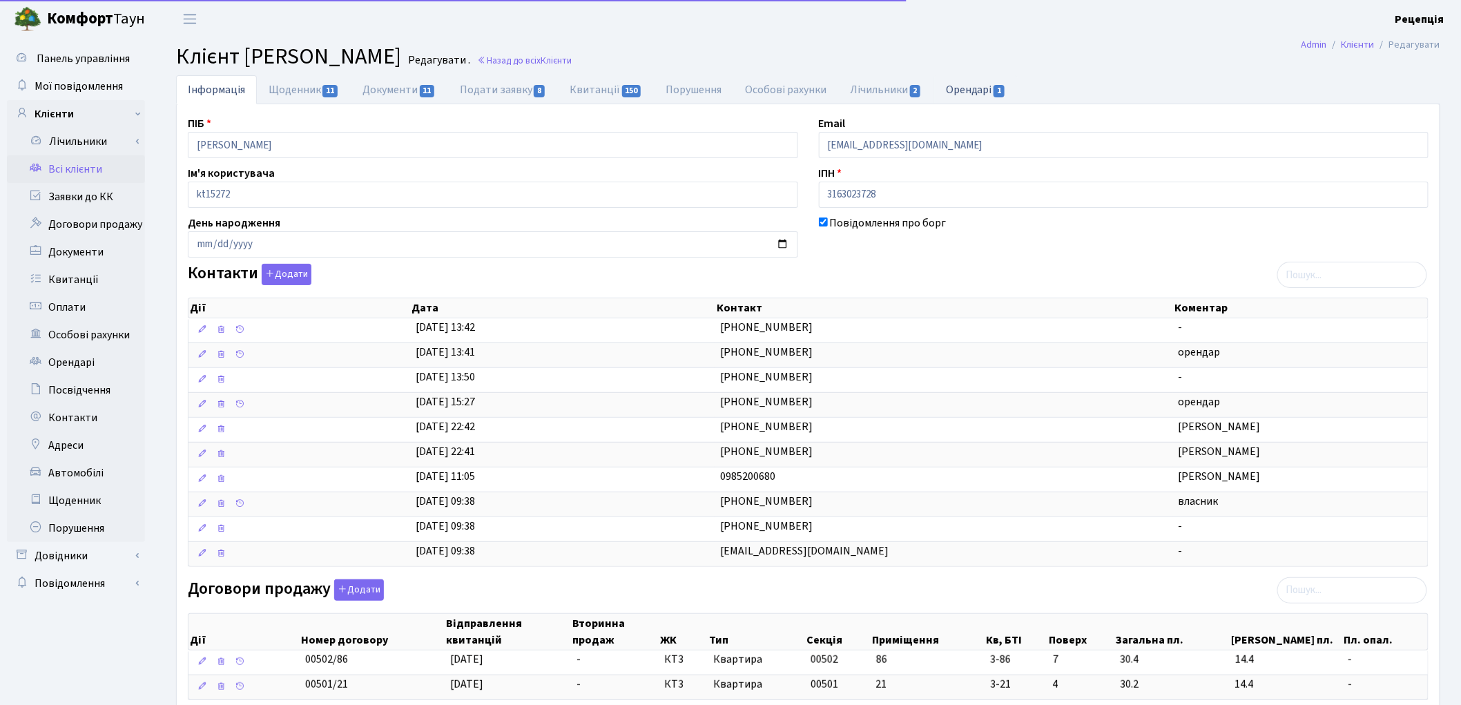
click at [958, 90] on link "Орендарі 1" at bounding box center [976, 89] width 84 height 28
select select "25"
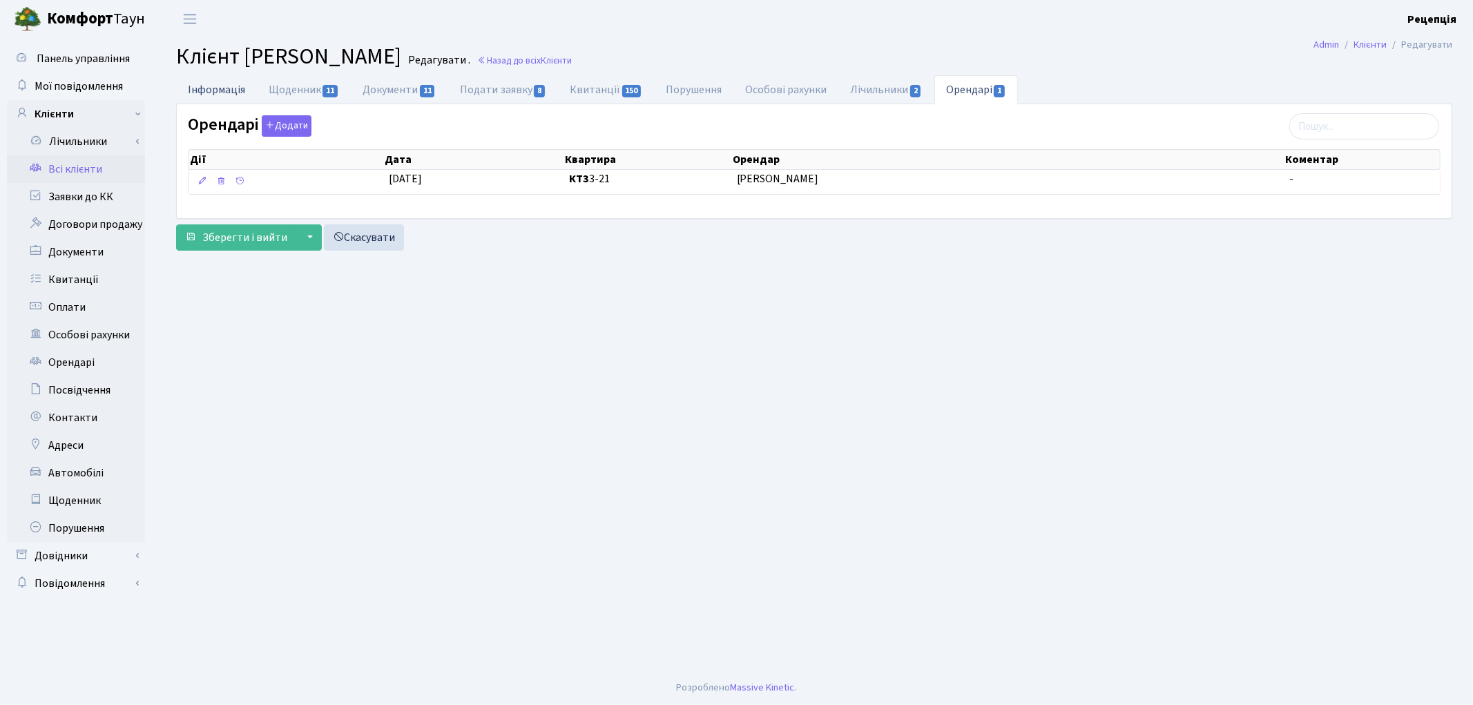
click at [209, 90] on link "Інформація" at bounding box center [216, 89] width 81 height 28
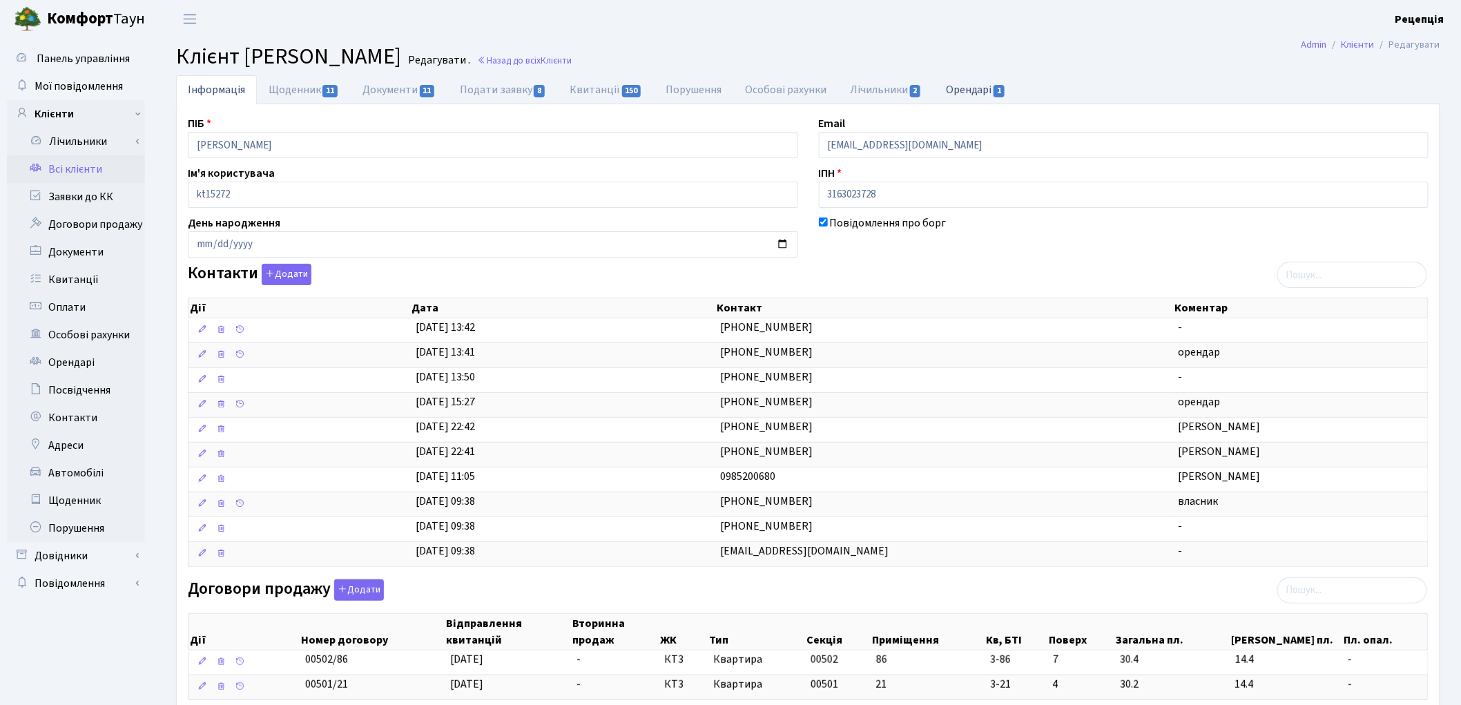
click at [958, 81] on link "Орендарі 1" at bounding box center [976, 89] width 84 height 28
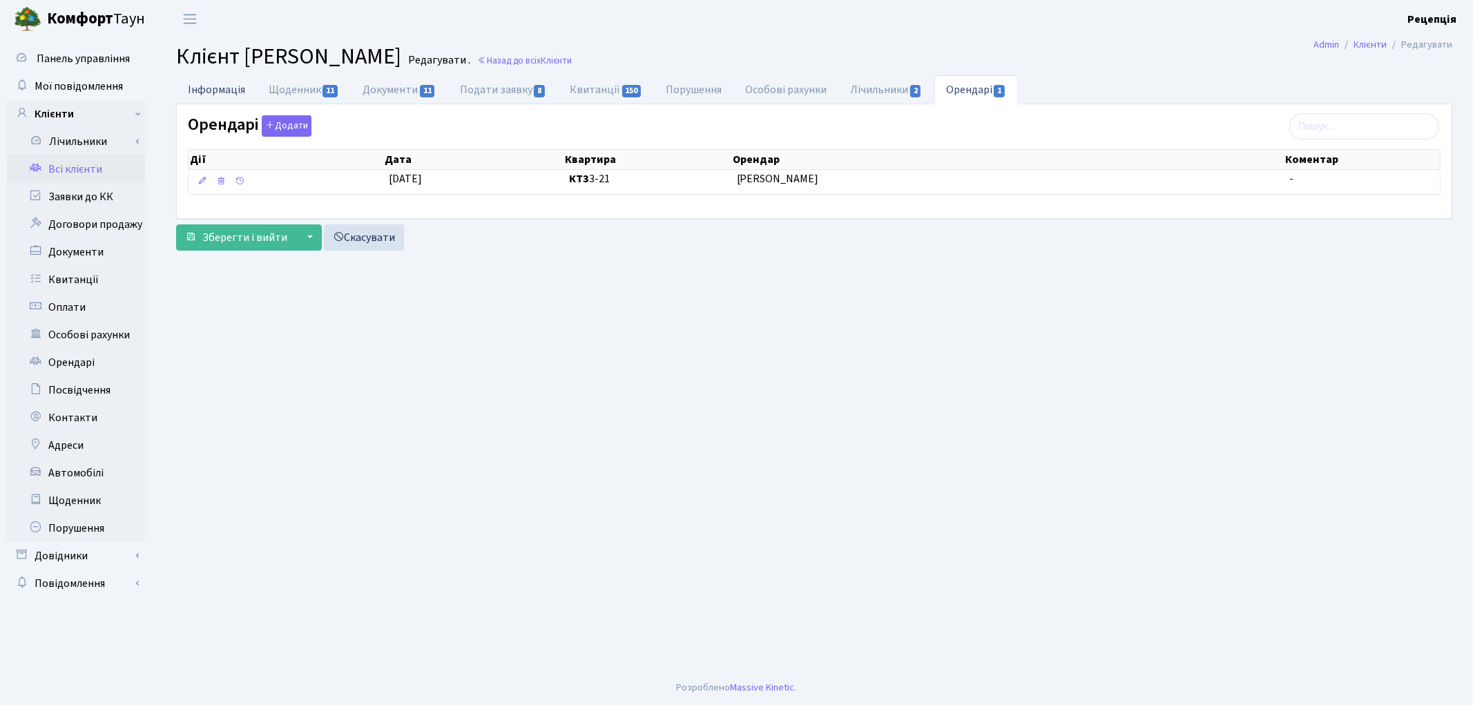
click at [230, 90] on link "Інформація" at bounding box center [216, 89] width 81 height 28
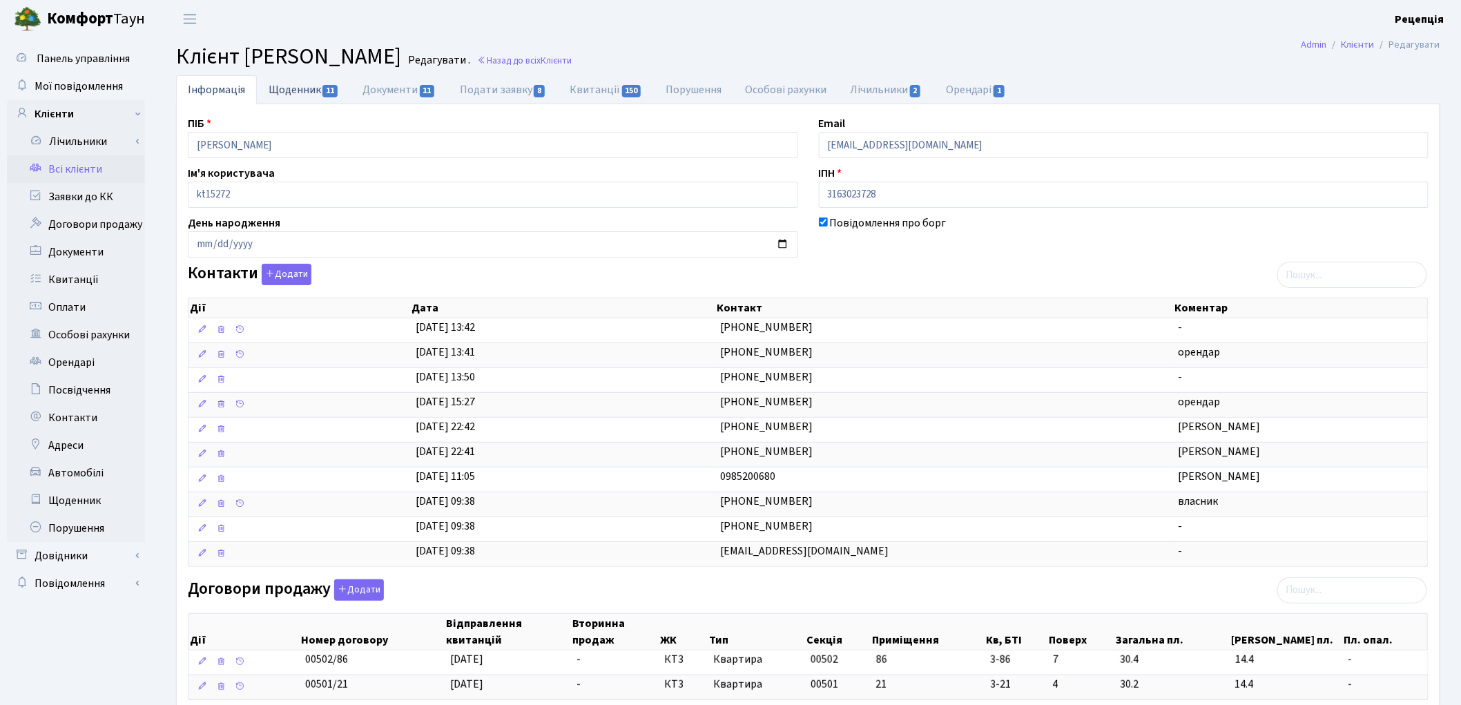
click at [297, 95] on link "Щоденник 11" at bounding box center [304, 89] width 94 height 28
select select "25"
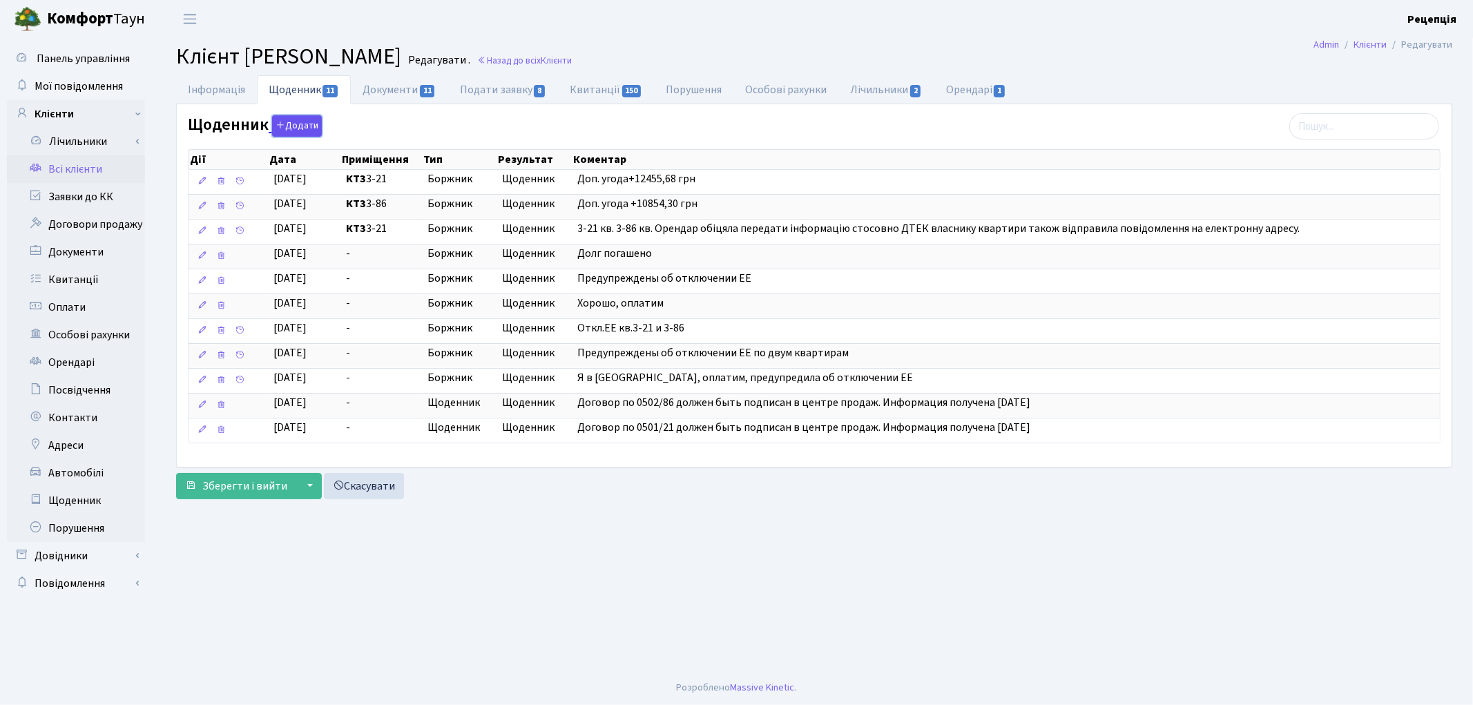
click at [304, 123] on button "Додати" at bounding box center [297, 125] width 50 height 21
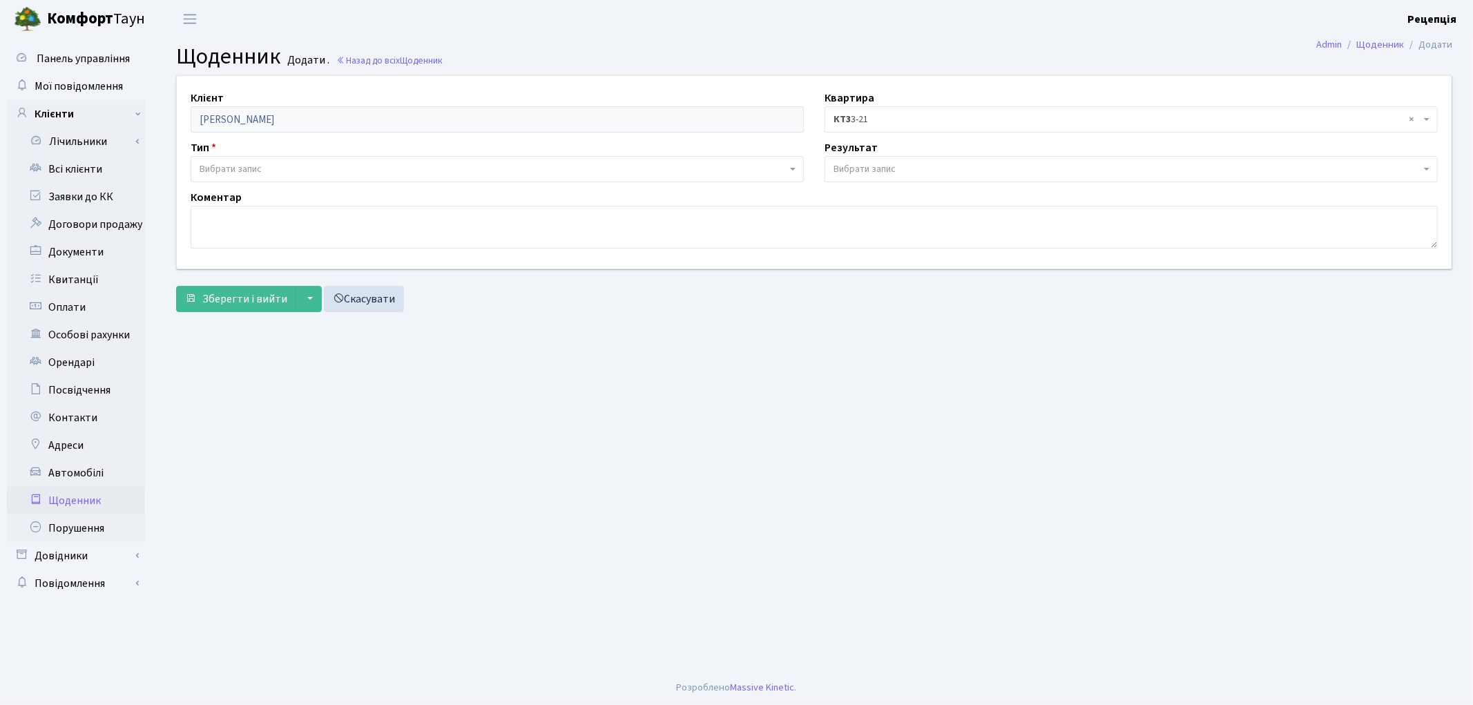
click at [233, 168] on span "Вибрати запис" at bounding box center [231, 169] width 62 height 14
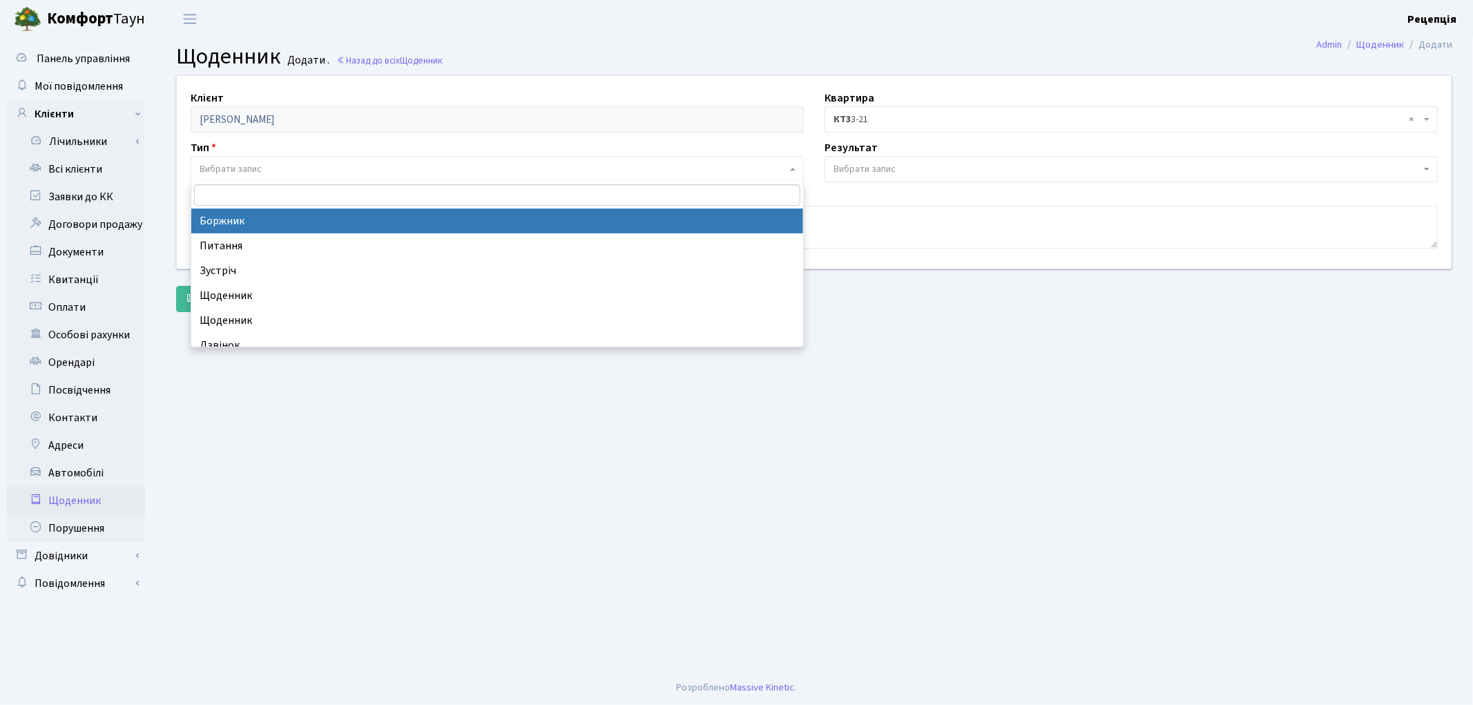
select select "189"
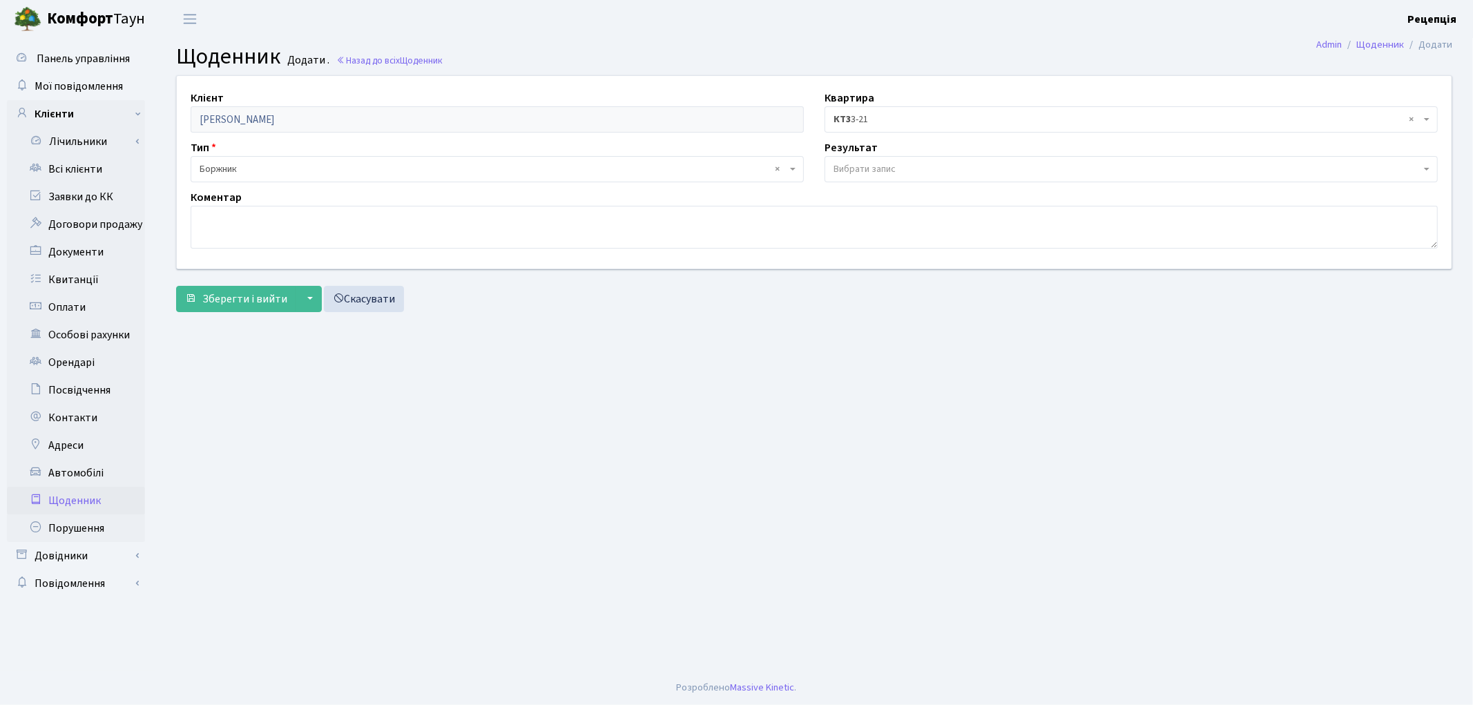
click at [878, 169] on span "Вибрати запис" at bounding box center [864, 169] width 62 height 14
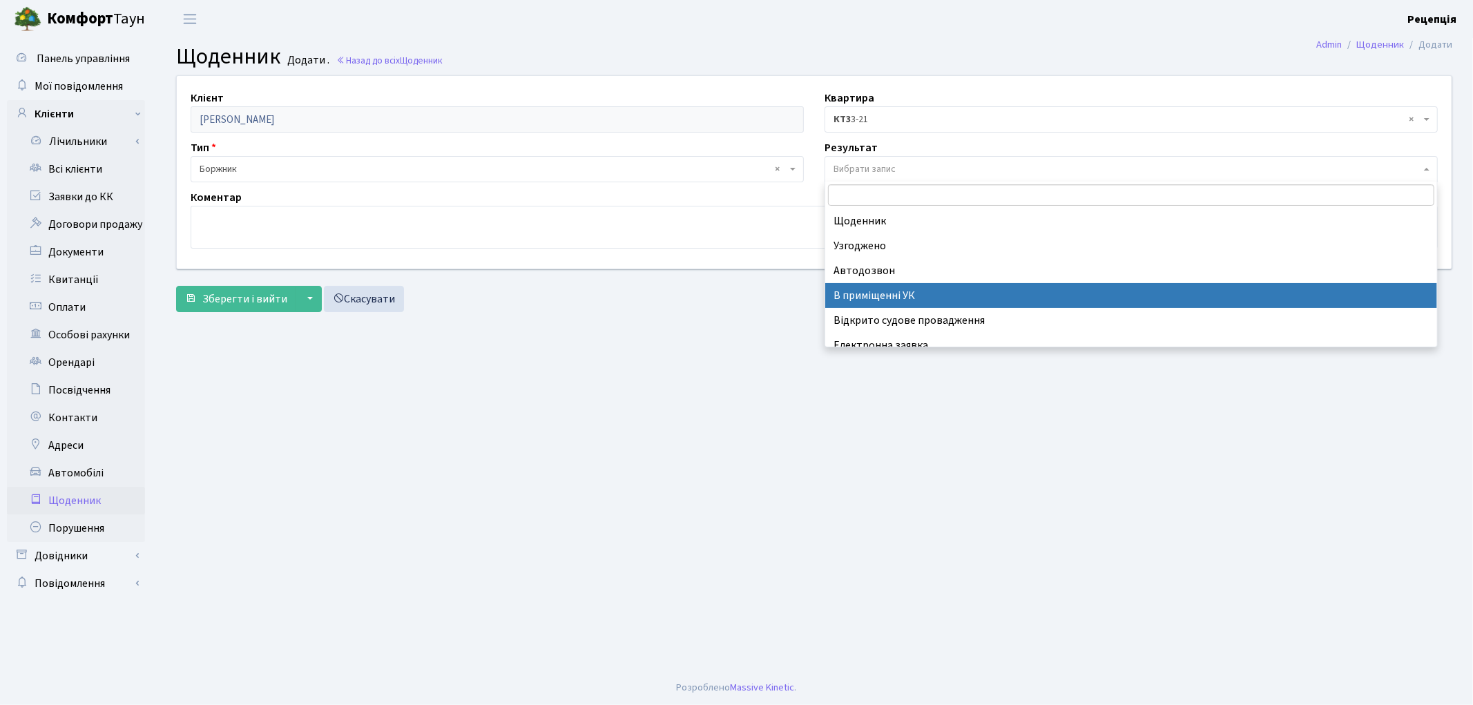
select select "200"
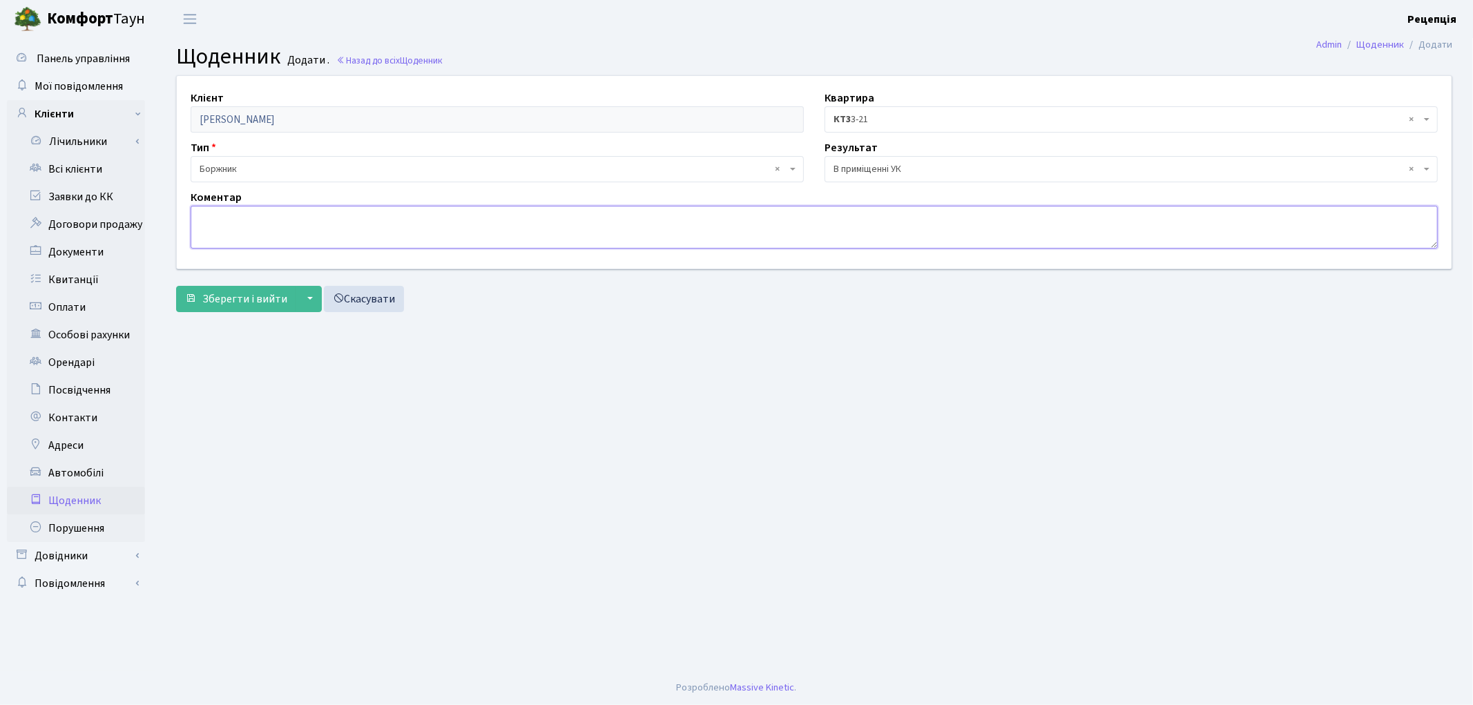
click at [309, 229] on textarea at bounding box center [814, 227] width 1247 height 43
type textarea "[PERSON_NAME]"
type textarea "П"
click at [295, 221] on textarea "Скандальна клієнтка." at bounding box center [814, 227] width 1247 height 43
click at [197, 220] on textarea "Скандальна клієнтка, нецензурно виражається." at bounding box center [814, 227] width 1247 height 43
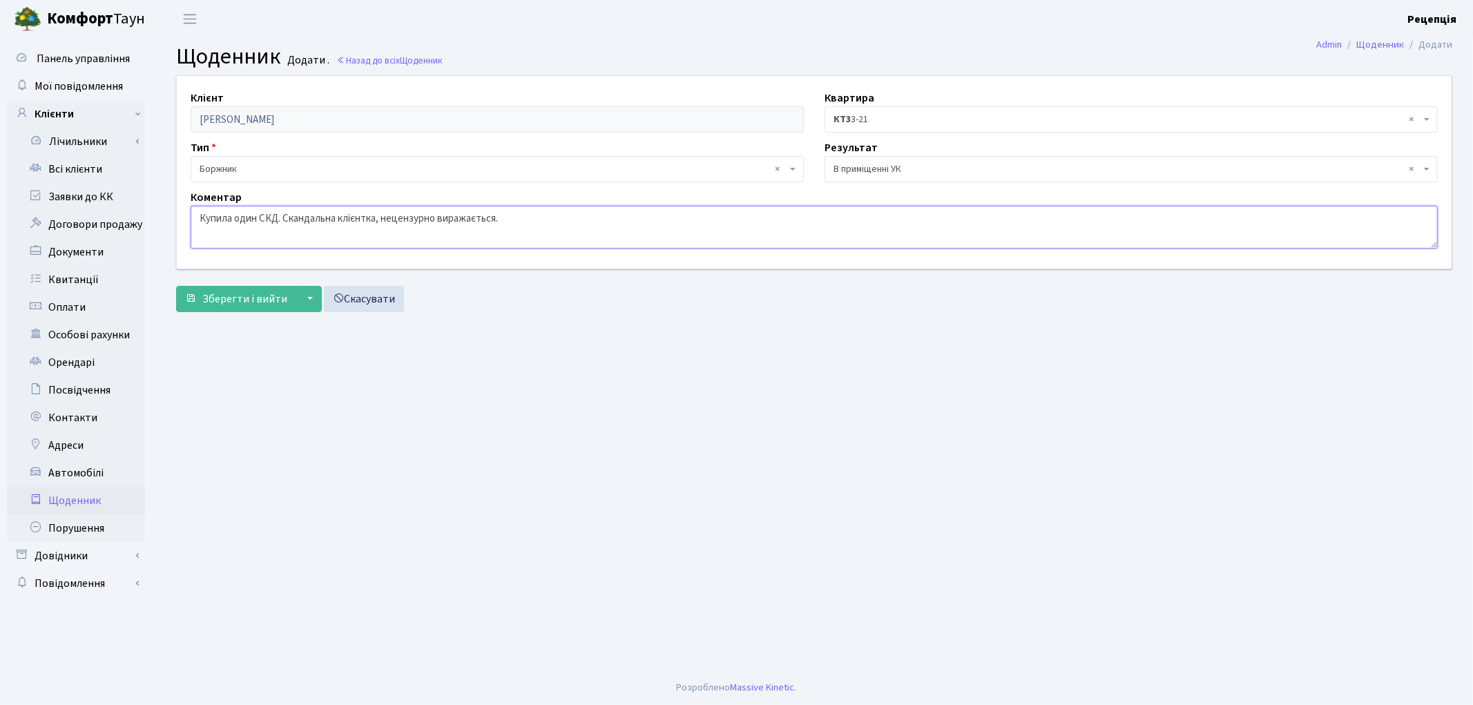
drag, startPoint x: 280, startPoint y: 217, endPoint x: 178, endPoint y: 224, distance: 101.7
click at [175, 224] on div "Клієнт Тозлован Наталія Миколаївна Квартира - <b>КТ3</b>&nbsp;&nbsp;&nbsp;3-21 …" at bounding box center [813, 172] width 1295 height 193
click at [204, 215] on textarea "Скандальна клієнтка, нецензурно виражається." at bounding box center [814, 227] width 1247 height 43
click at [293, 218] on textarea "Скандальна клієнтка, нецензурно виражається." at bounding box center [814, 227] width 1247 height 43
click at [258, 216] on textarea "Скандальна, нецензурно виражається." at bounding box center [814, 227] width 1247 height 43
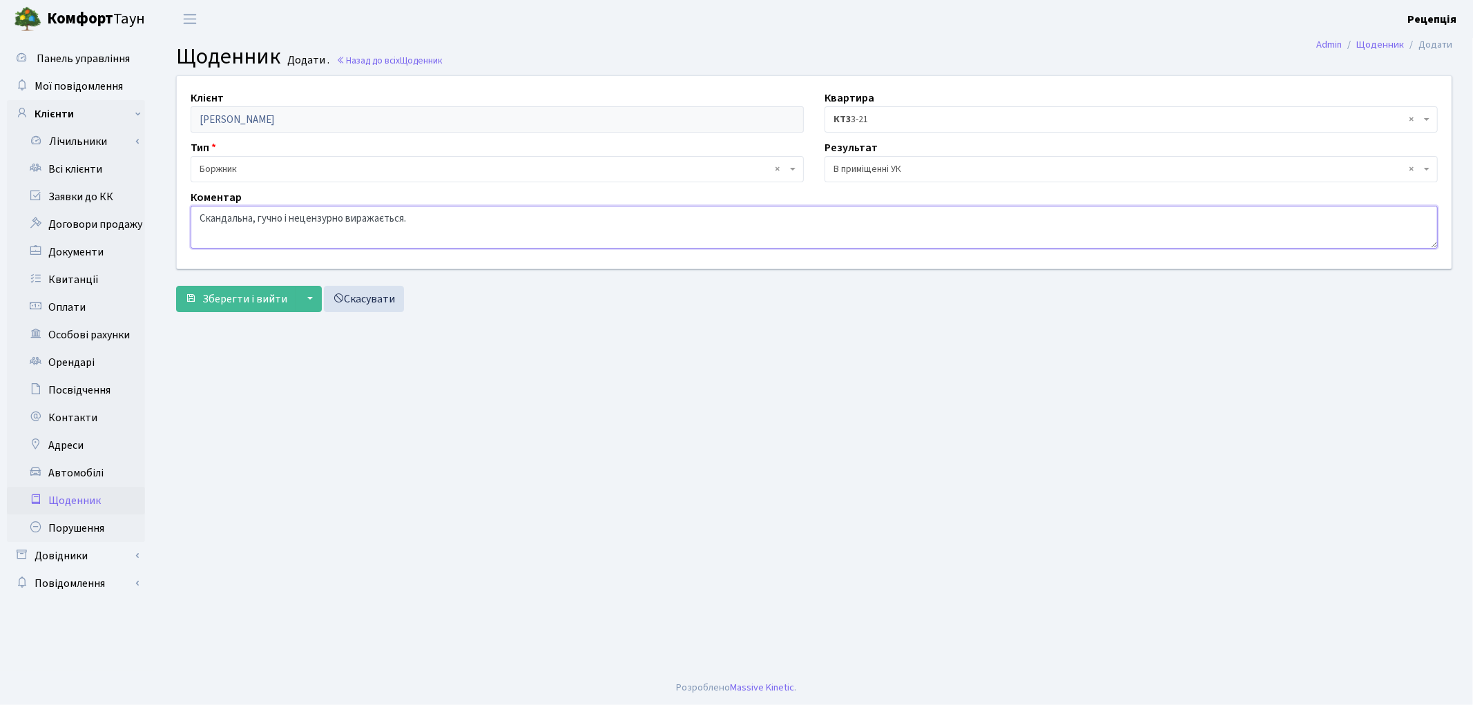
click at [433, 215] on textarea "Скандальна, гучно і нецензурно виражається." at bounding box center [814, 227] width 1247 height 43
paste textarea "Купила один СКД."
click at [292, 219] on textarea "Скандальна, гучно і нецензурно виражається. Купила один СКД. Попереджена, що на…" at bounding box center [814, 227] width 1247 height 43
click at [653, 220] on textarea "Скандальна, гучно і нецензурно виражається. Купила один СКД. Попереджена, що на…" at bounding box center [814, 227] width 1247 height 43
type textarea "Скандальна, гучно і нецензурно виражається. Купила один СКД. Попереджена, що на…"
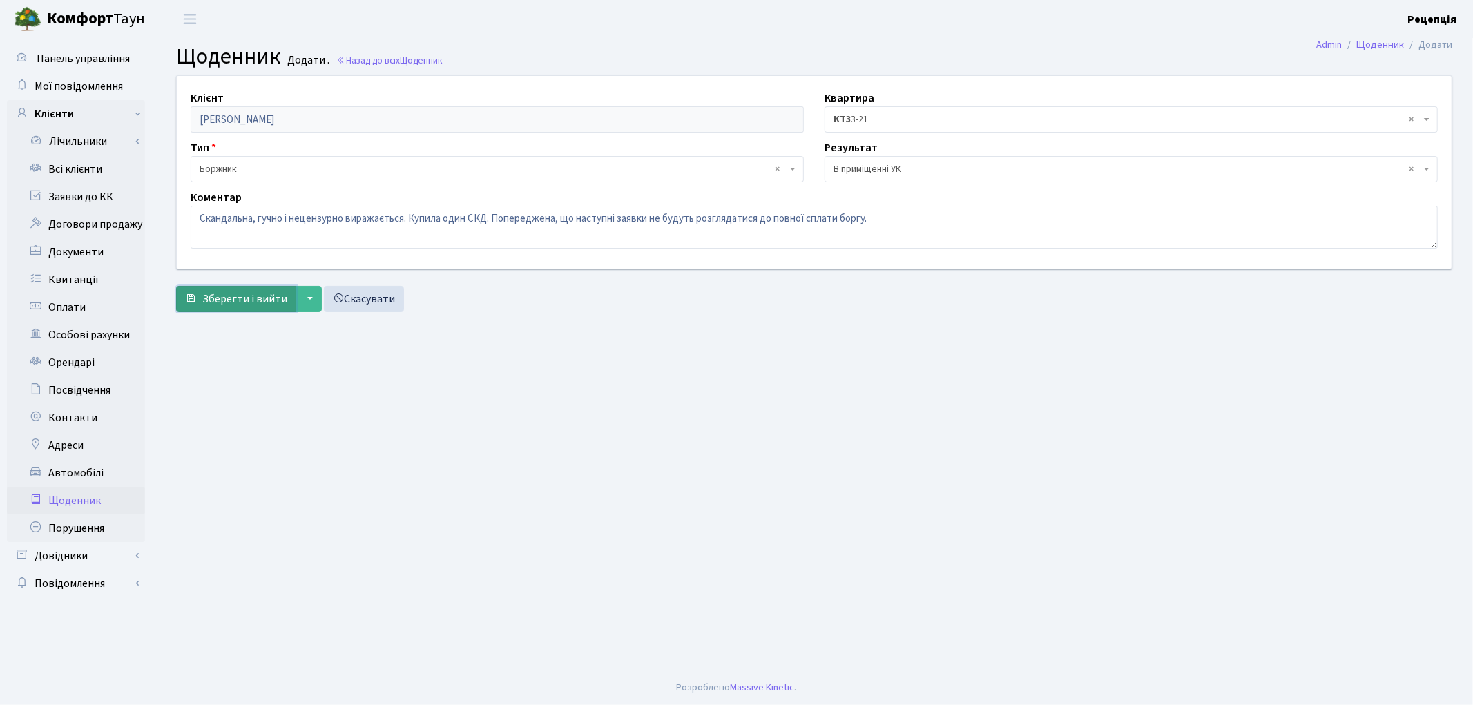
click at [244, 304] on span "Зберегти і вийти" at bounding box center [244, 298] width 85 height 15
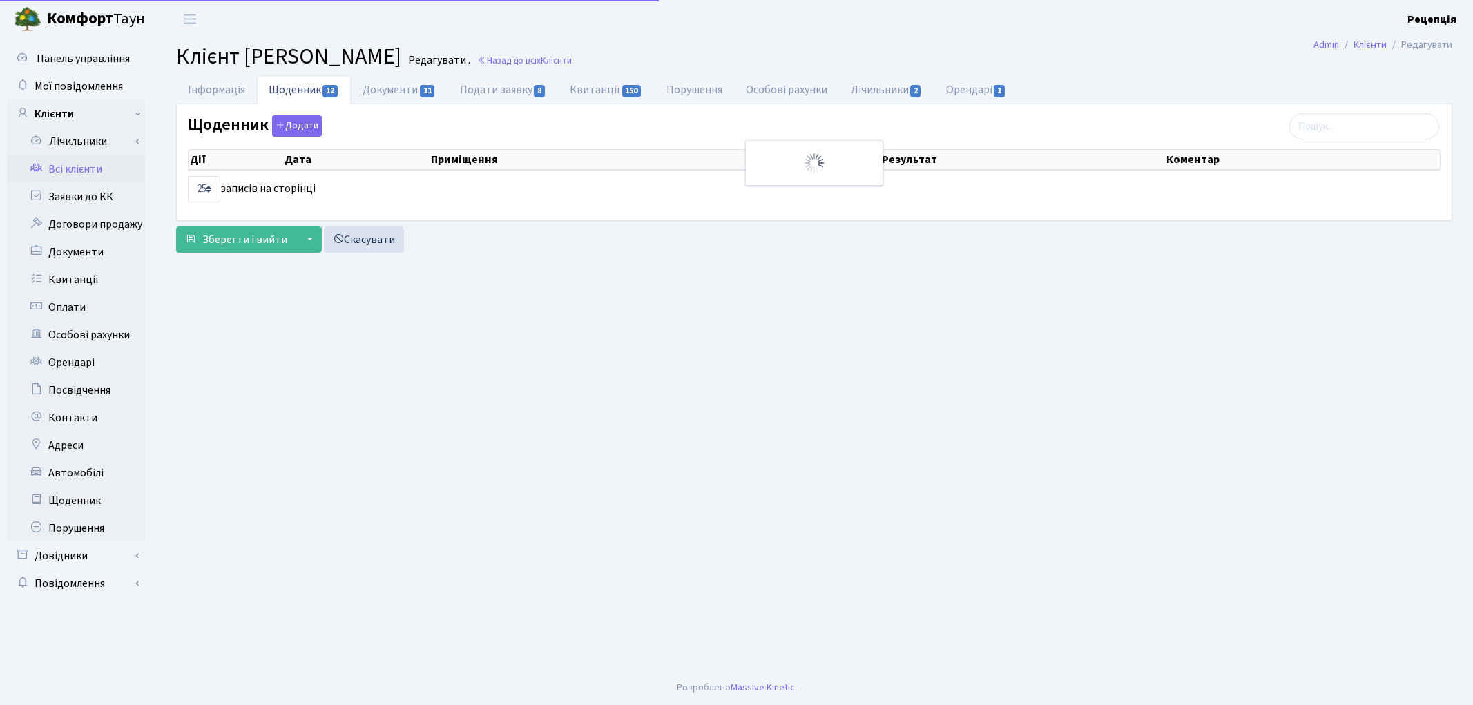
select select "25"
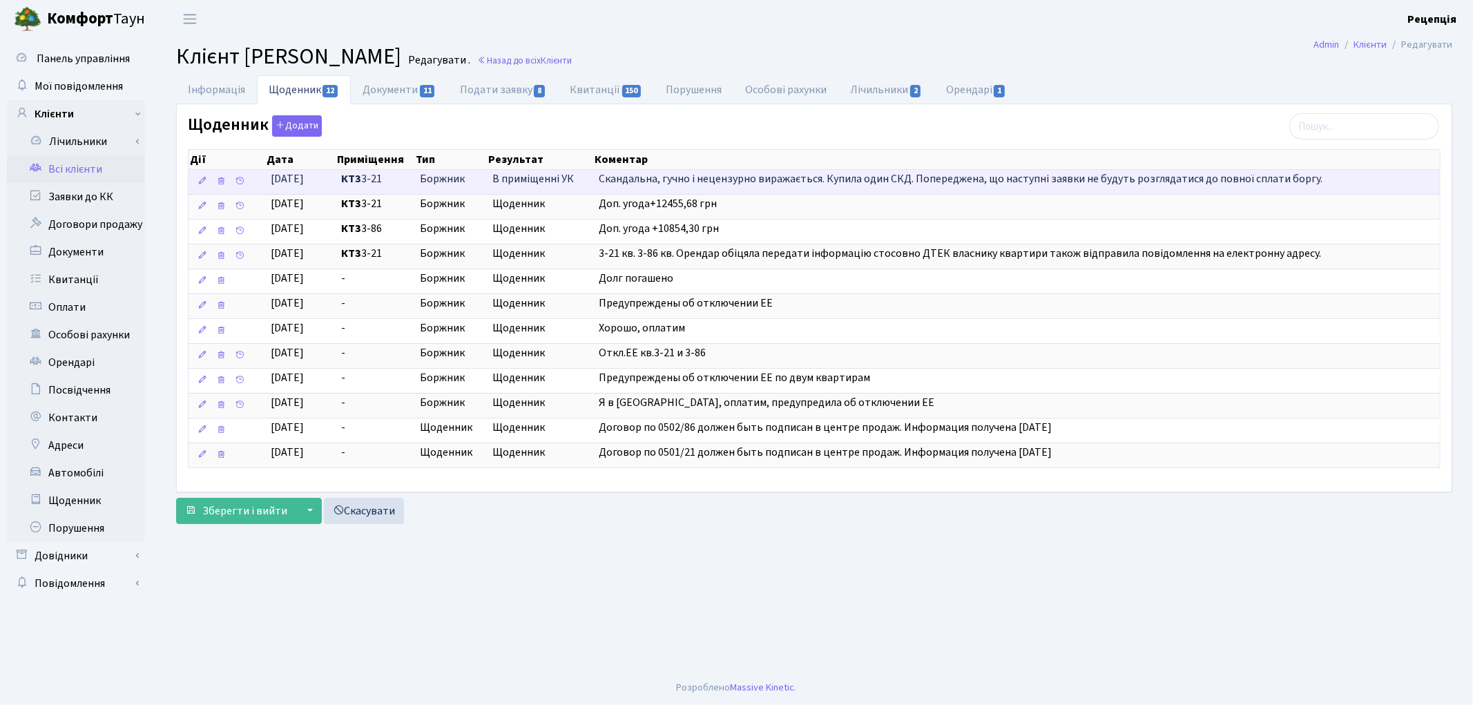
click at [401, 183] on span "КТ3 3-21" at bounding box center [375, 179] width 68 height 16
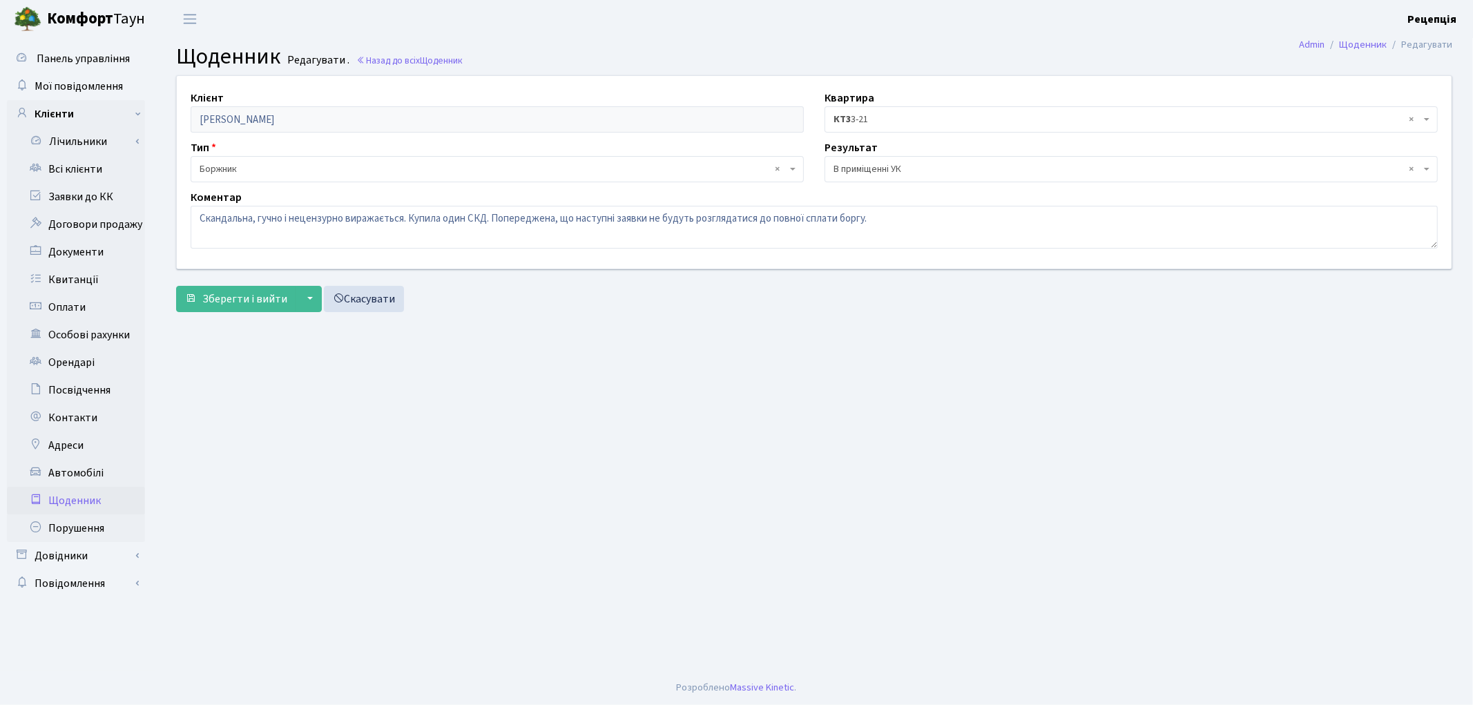
click at [864, 106] on span "× КТ3 3-21" at bounding box center [1131, 119] width 613 height 26
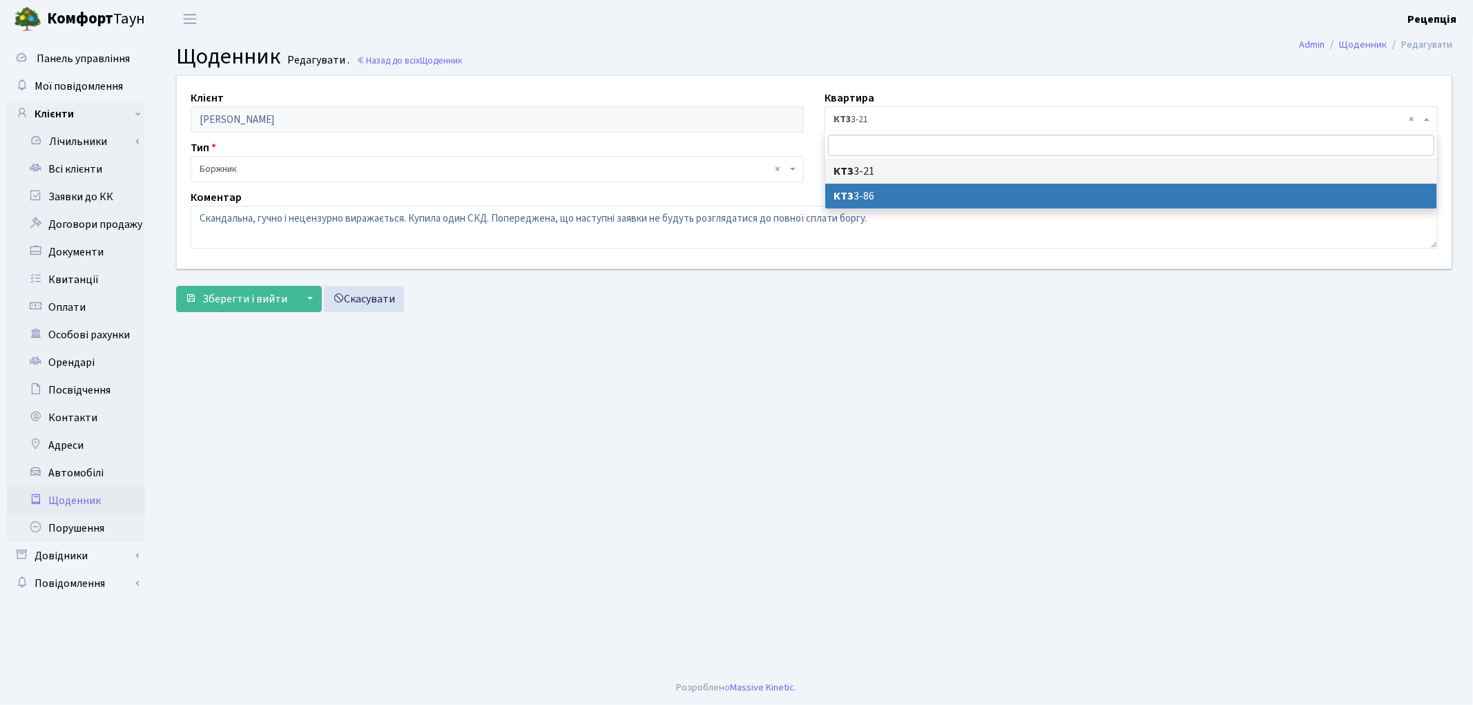
select select "23818"
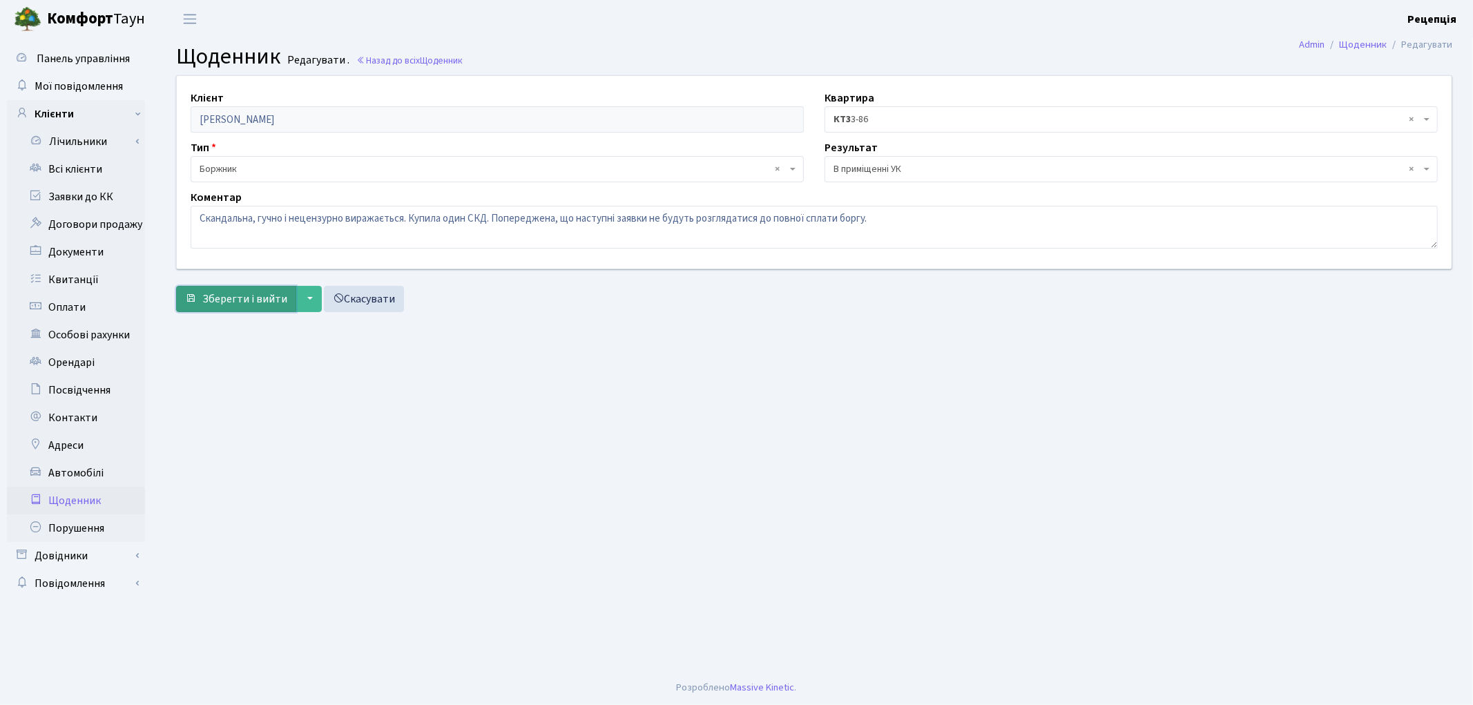
click at [267, 305] on span "Зберегти і вийти" at bounding box center [244, 298] width 85 height 15
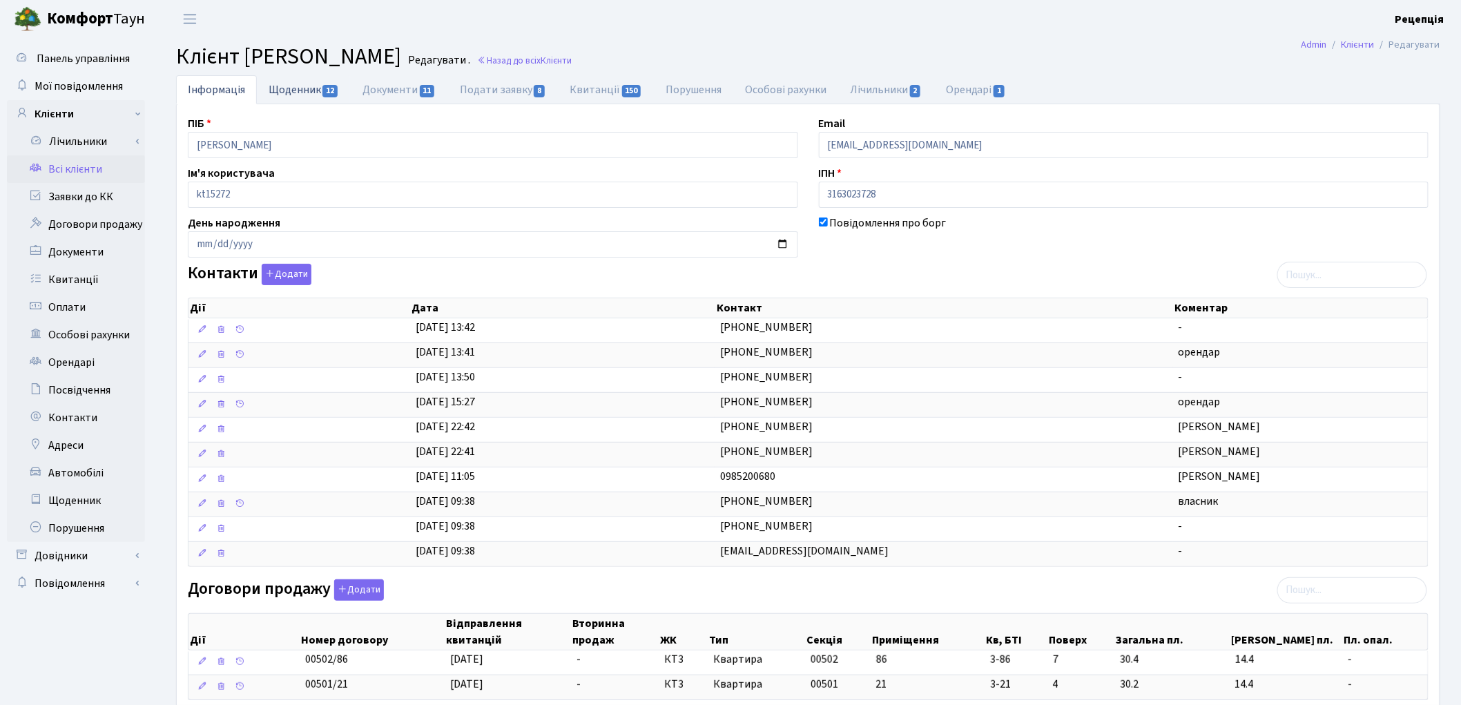
click at [300, 88] on link "Щоденник 12" at bounding box center [304, 89] width 94 height 28
select select "25"
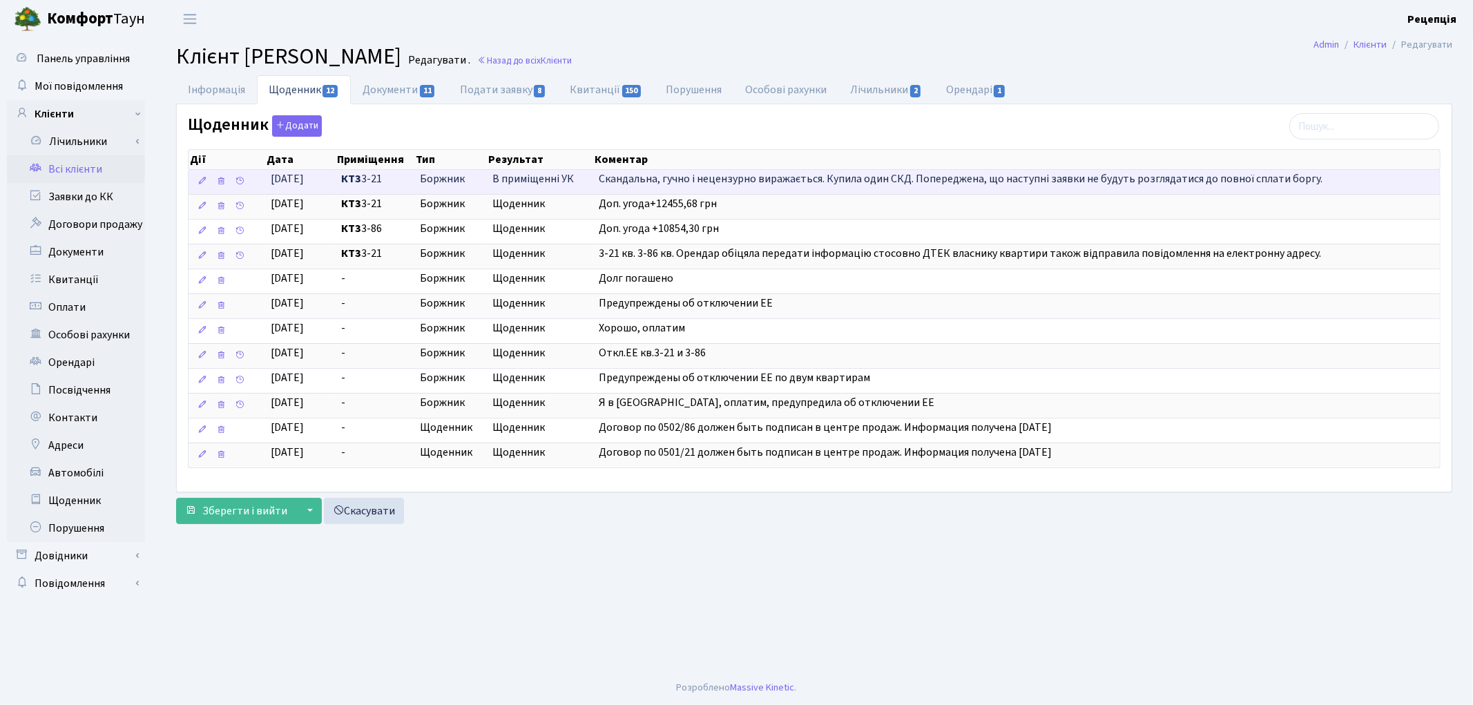
click at [841, 181] on span "Скандальна, гучно і нецензурно виражається. Купила один СКД. Попереджена, що на…" at bounding box center [961, 178] width 724 height 15
click at [646, 186] on span "Скандальна, гучно і нецензурно виражається. Купила один СКД. Попереджена, що на…" at bounding box center [961, 178] width 724 height 15
click at [206, 181] on icon at bounding box center [202, 181] width 10 height 10
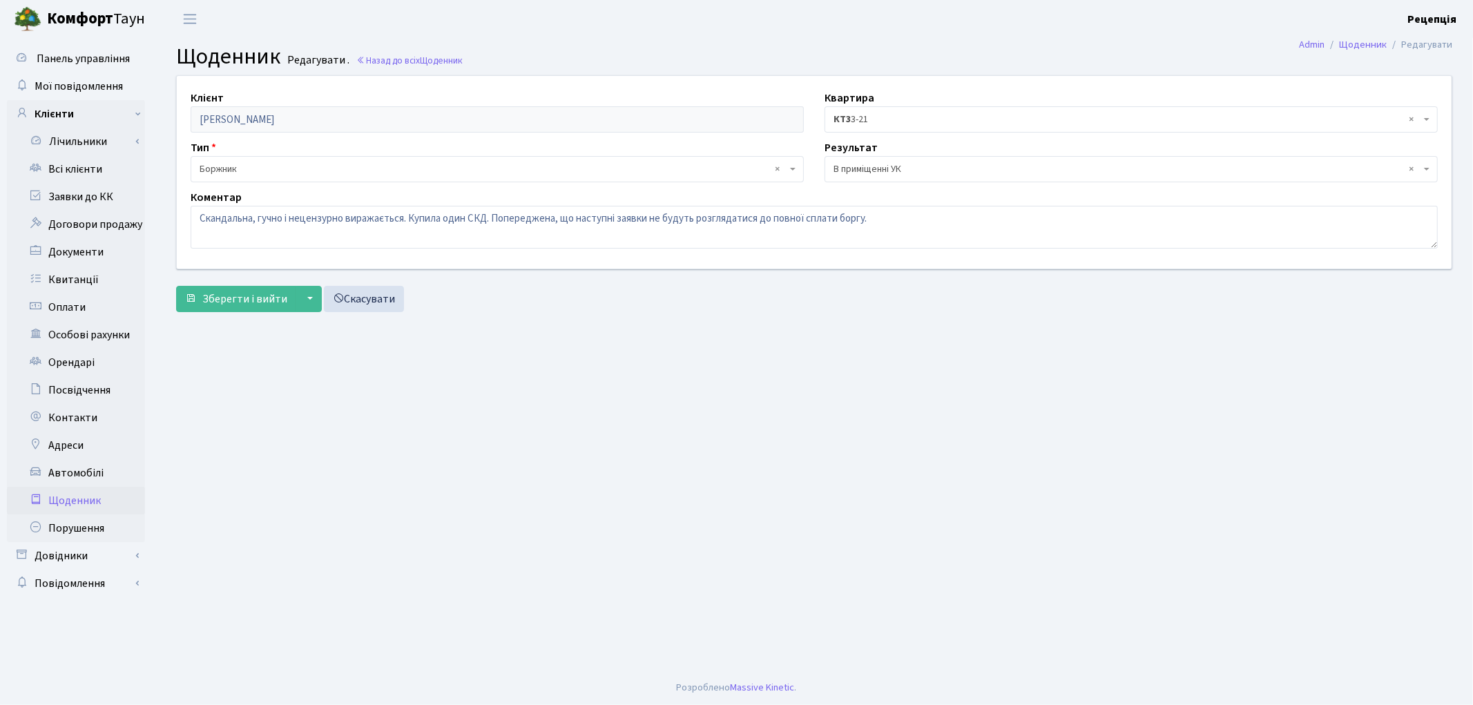
click at [881, 157] on span "× В приміщенні УК" at bounding box center [1131, 169] width 613 height 26
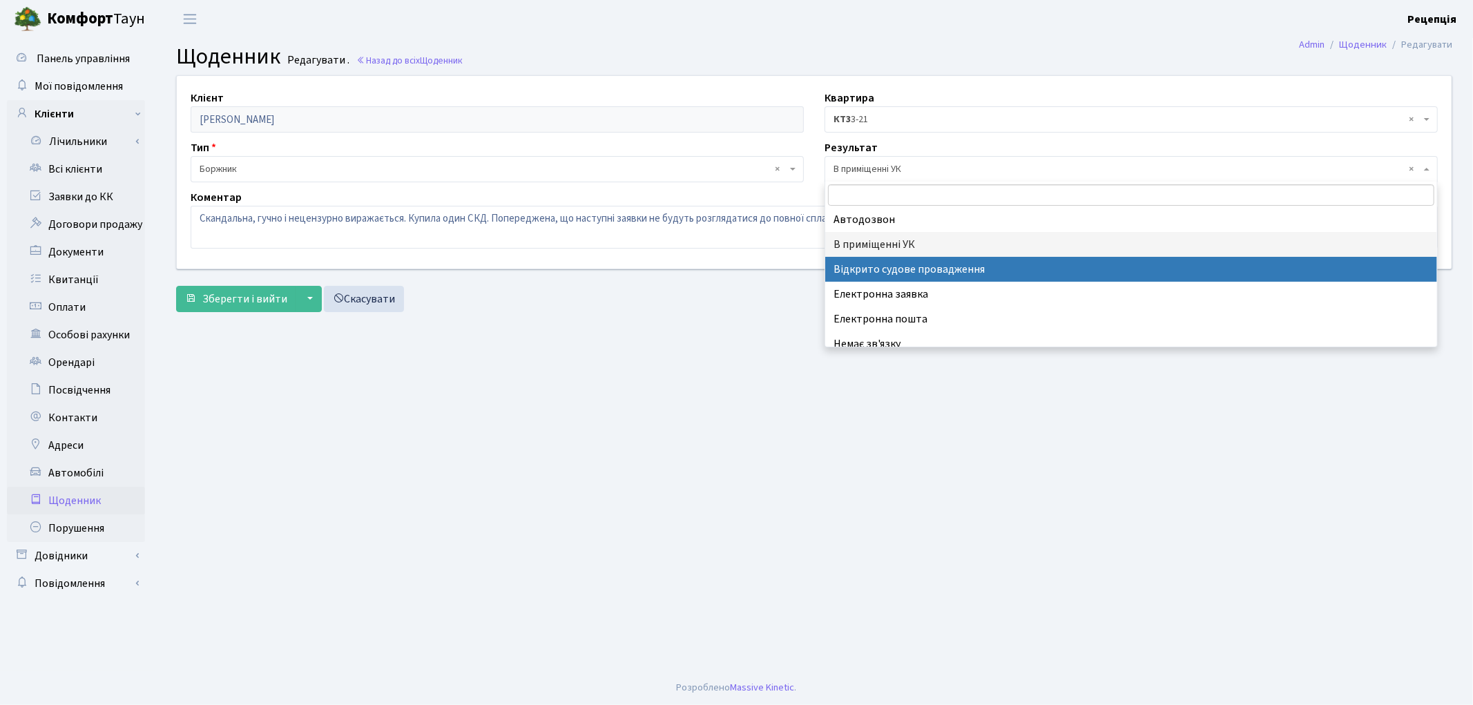
scroll to position [77, 0]
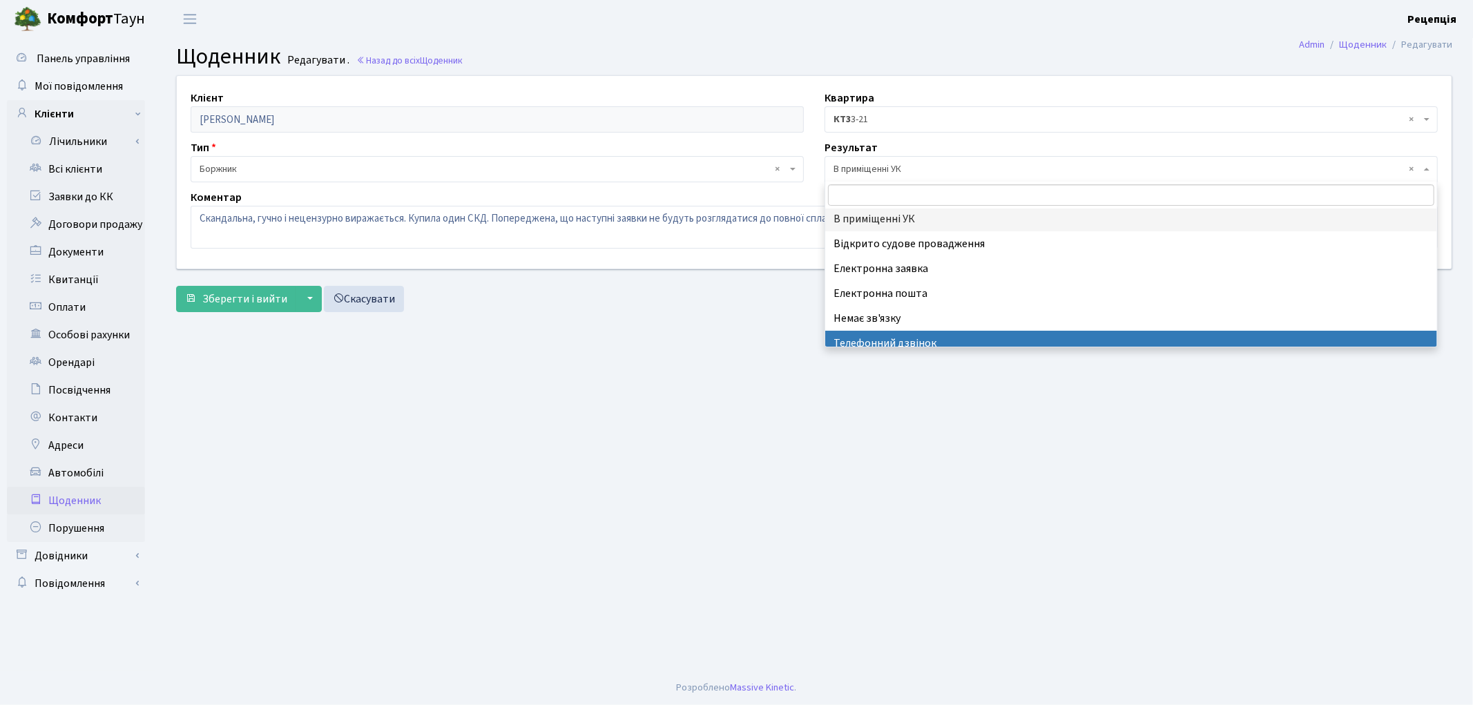
select select "196"
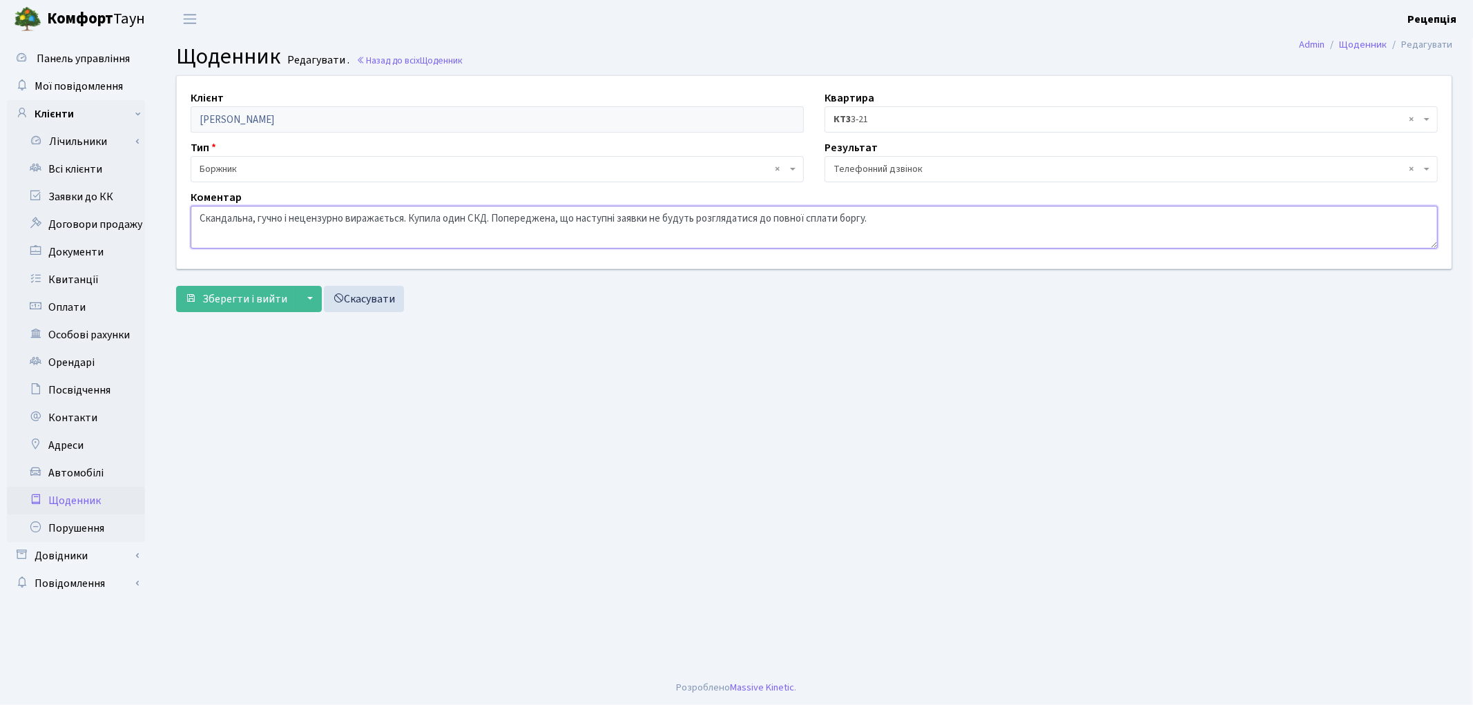
click at [413, 218] on textarea "Скандальна, гучно і нецензурно виражається. Купила один СКД. Попереджена, що на…" at bounding box center [814, 227] width 1247 height 43
click at [459, 220] on textarea "Скандальна, гучно і нецензурно виражається. Купила один СКД. Попереджена, що на…" at bounding box center [814, 227] width 1247 height 43
click at [481, 220] on textarea "Скандальна, гучно і нецензурно виражається. Купила один СКД. Попереджена, що на…" at bounding box center [814, 227] width 1247 height 43
click at [483, 220] on textarea "Скандальна, гучно і нецензурно виражається. Купила один СКД. Попереджена, що на…" at bounding box center [814, 227] width 1247 height 43
type textarea "Скандальна, гучно і нецензурно виражається. Орендар купив один СКД. Попереджена…"
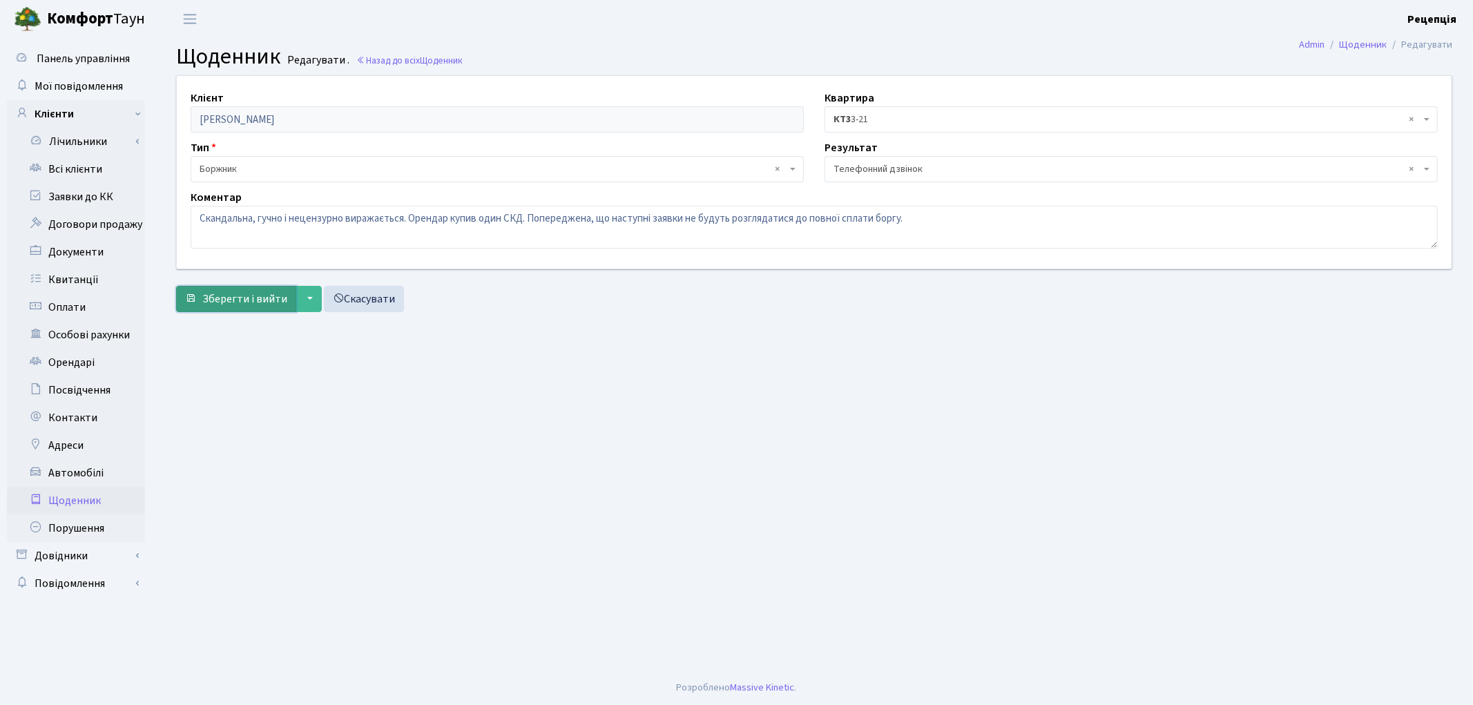
click at [239, 295] on span "Зберегти і вийти" at bounding box center [244, 298] width 85 height 15
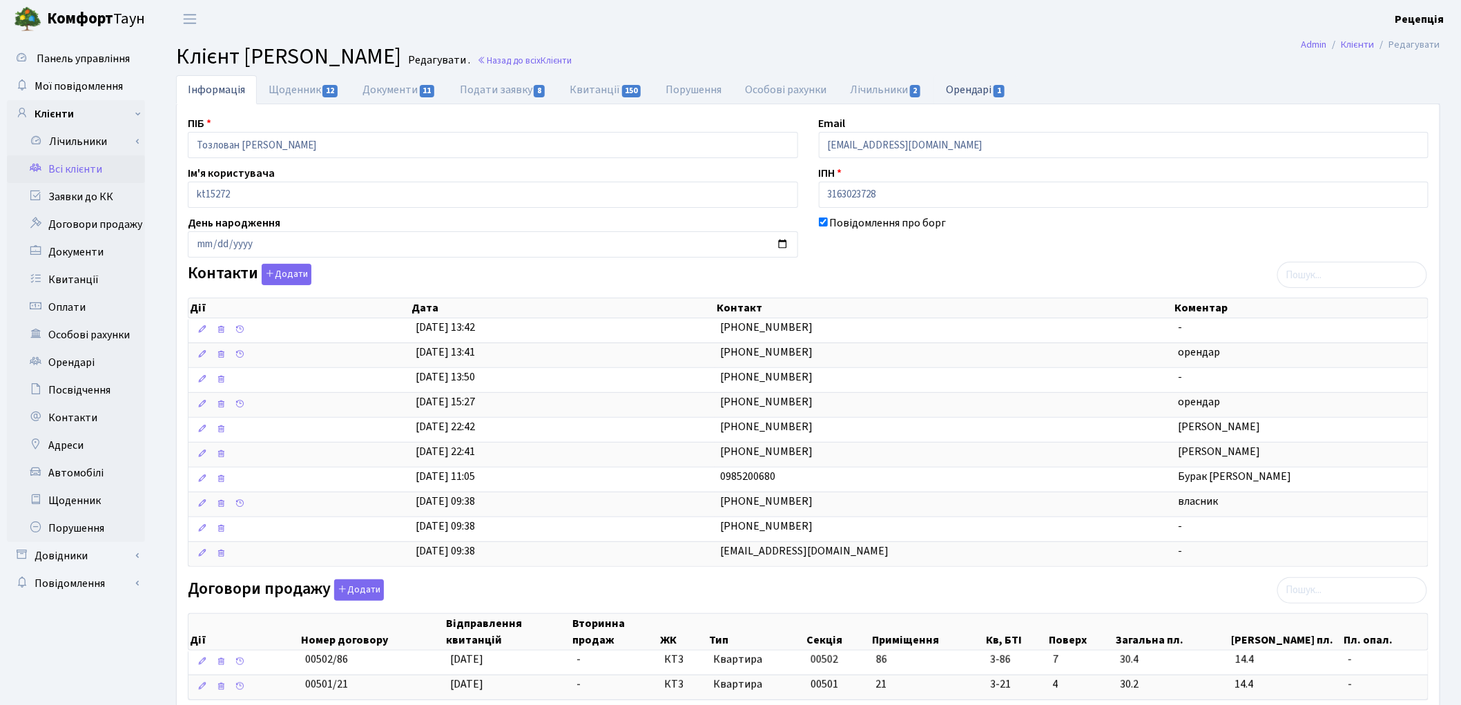
click at [972, 91] on link "Орендарі 1" at bounding box center [976, 89] width 84 height 28
select select "25"
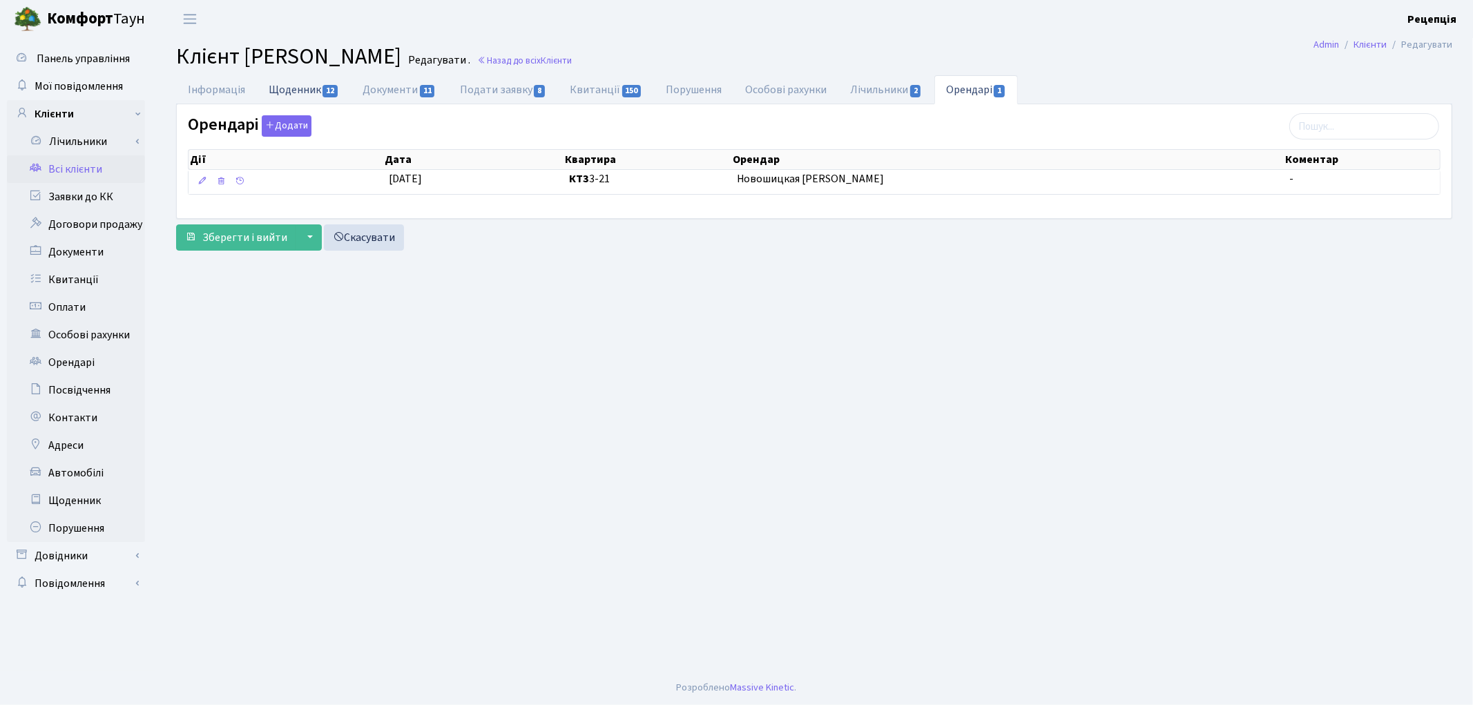
click at [306, 93] on link "Щоденник 12" at bounding box center [304, 89] width 94 height 28
select select "25"
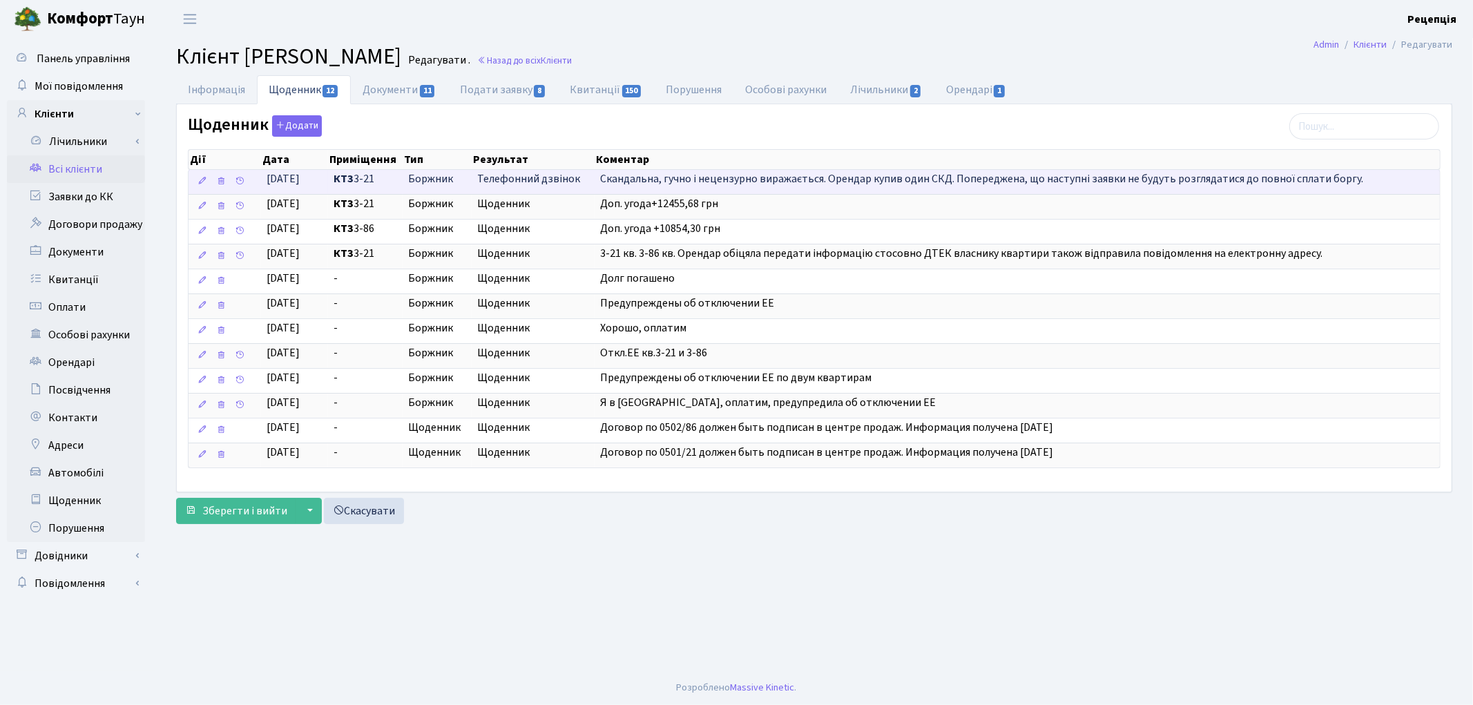
click at [579, 180] on span "Телефонний дзвінок" at bounding box center [533, 179] width 112 height 16
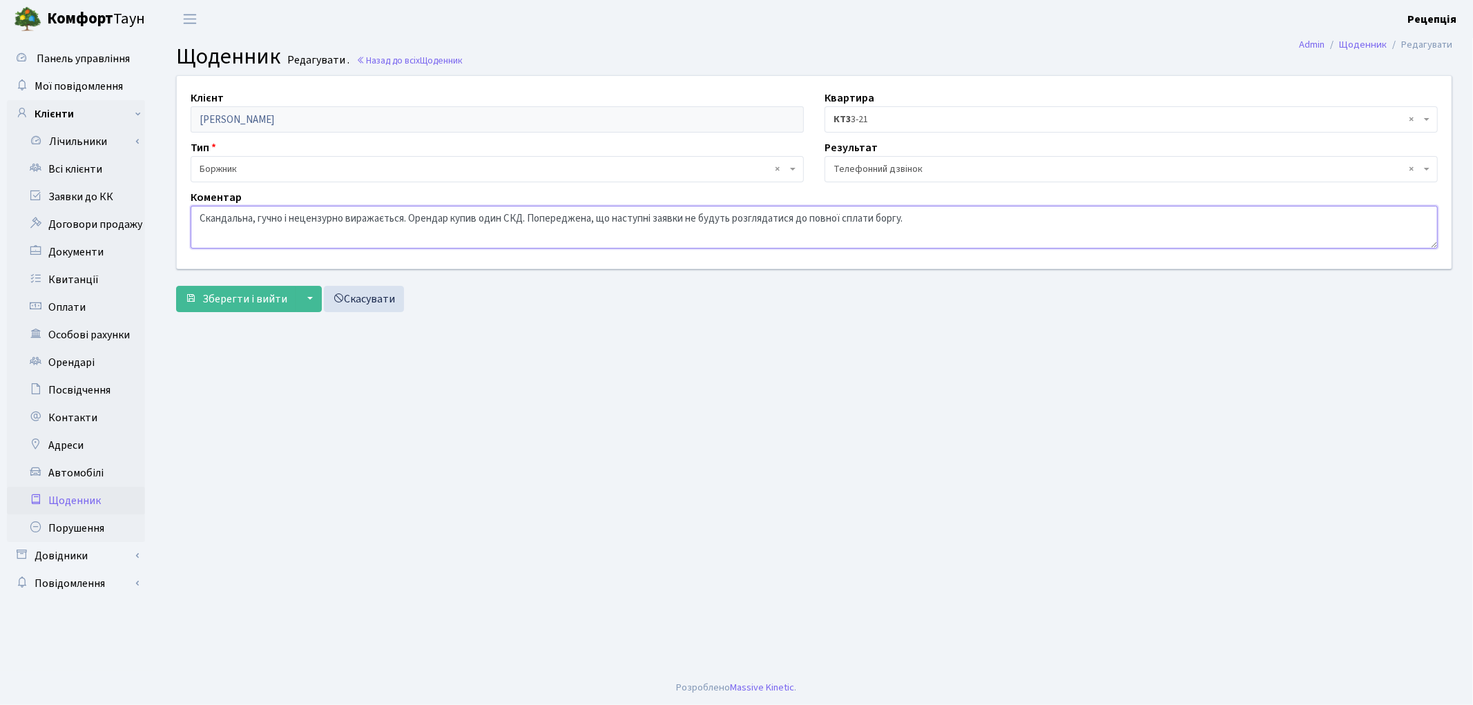
click at [409, 219] on textarea "Скандальна, гучно і нецензурно виражається. Орендар купив один СКД. Попереджена…" at bounding box center [814, 227] width 1247 height 43
click at [293, 215] on textarea "Скандальна, гучно і нецензурно виражається. Орендар купив один СКД. Попереджена…" at bounding box center [814, 227] width 1247 height 43
click at [199, 221] on textarea "Скандальна, гучно і нецензурно виражається. Орендар купив один СКД. Попереджена…" at bounding box center [814, 227] width 1247 height 43
click at [229, 222] on textarea "Скандальна, гучно і нецензурно виражається. Орендар купив один СКД. Попереджена…" at bounding box center [814, 227] width 1247 height 43
type textarea "Дуже скандальна, гучно і нецензурно виражається. Орендар купив один СКД. Попере…"
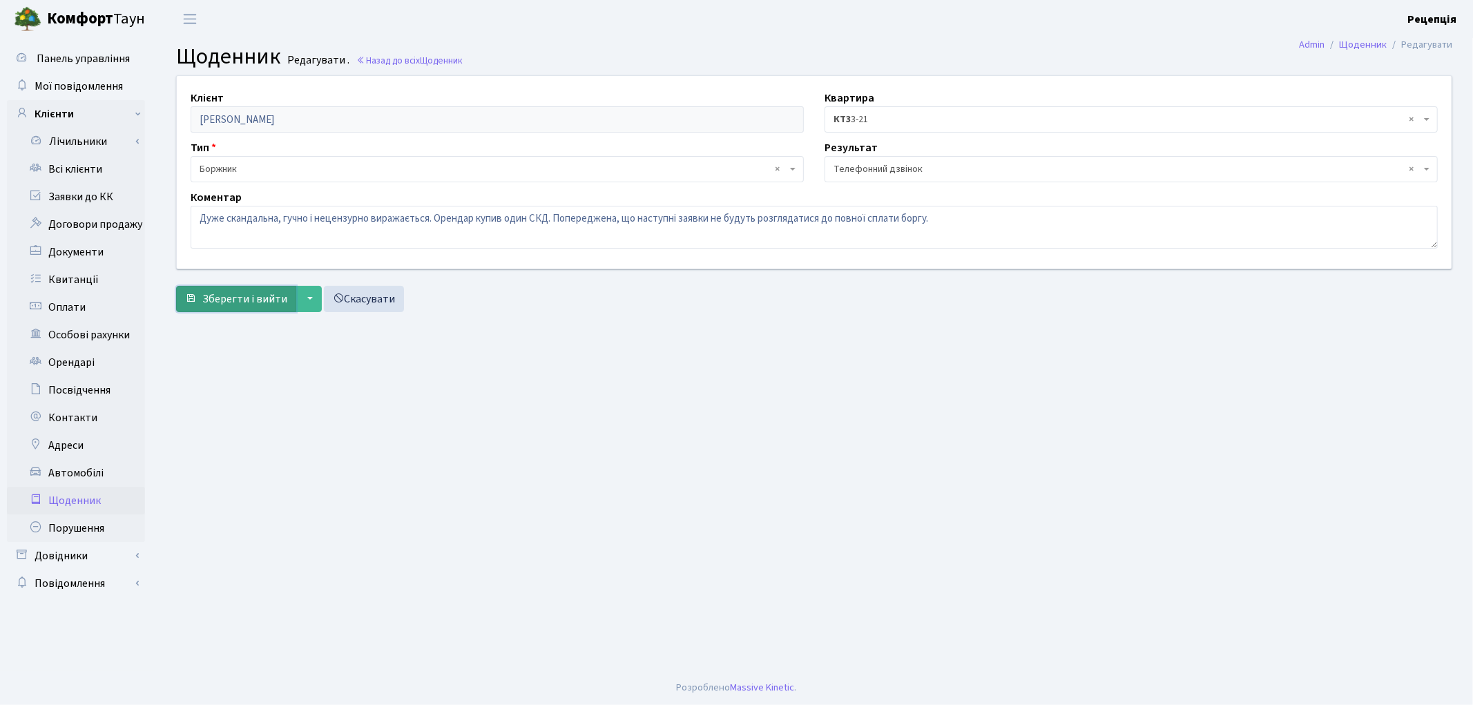
click at [235, 302] on span "Зберегти і вийти" at bounding box center [244, 298] width 85 height 15
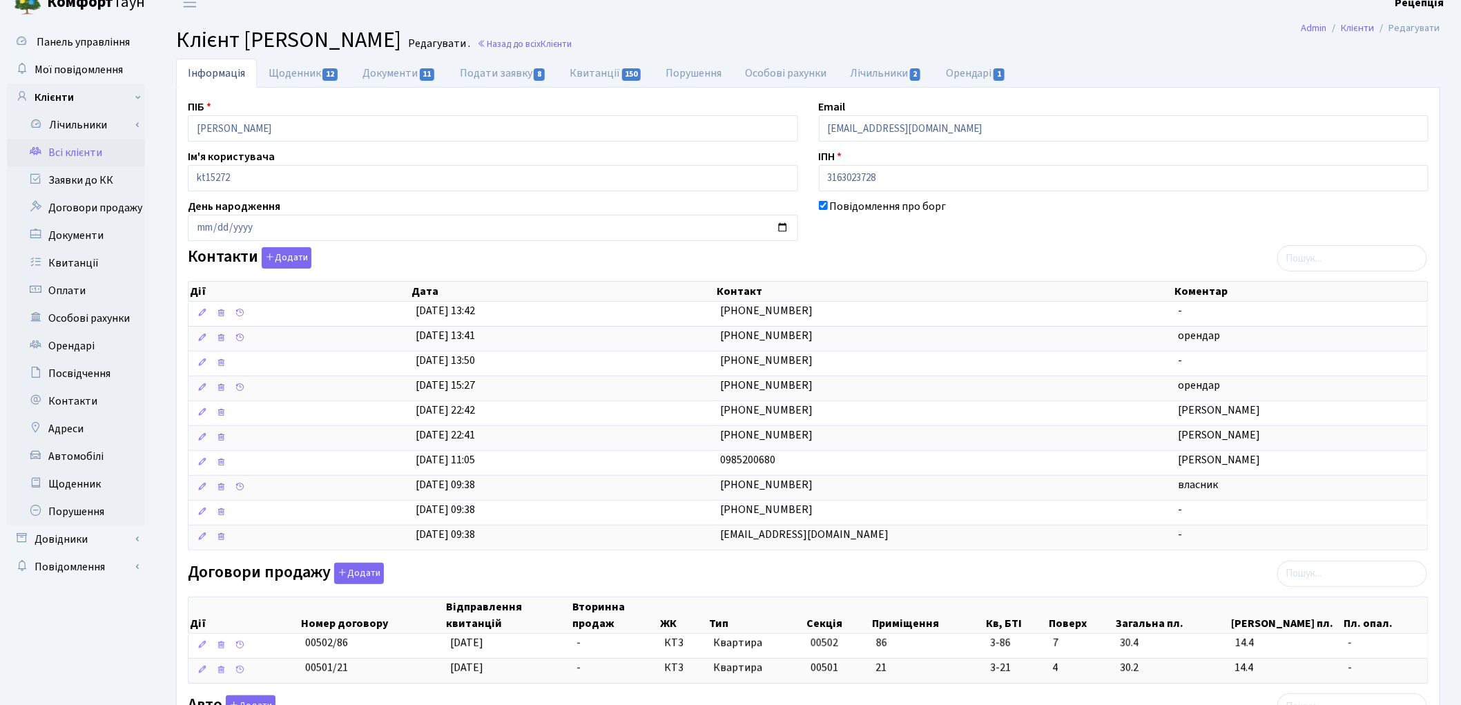
scroll to position [15, 0]
click at [327, 76] on span "12" at bounding box center [329, 76] width 15 height 12
select select "25"
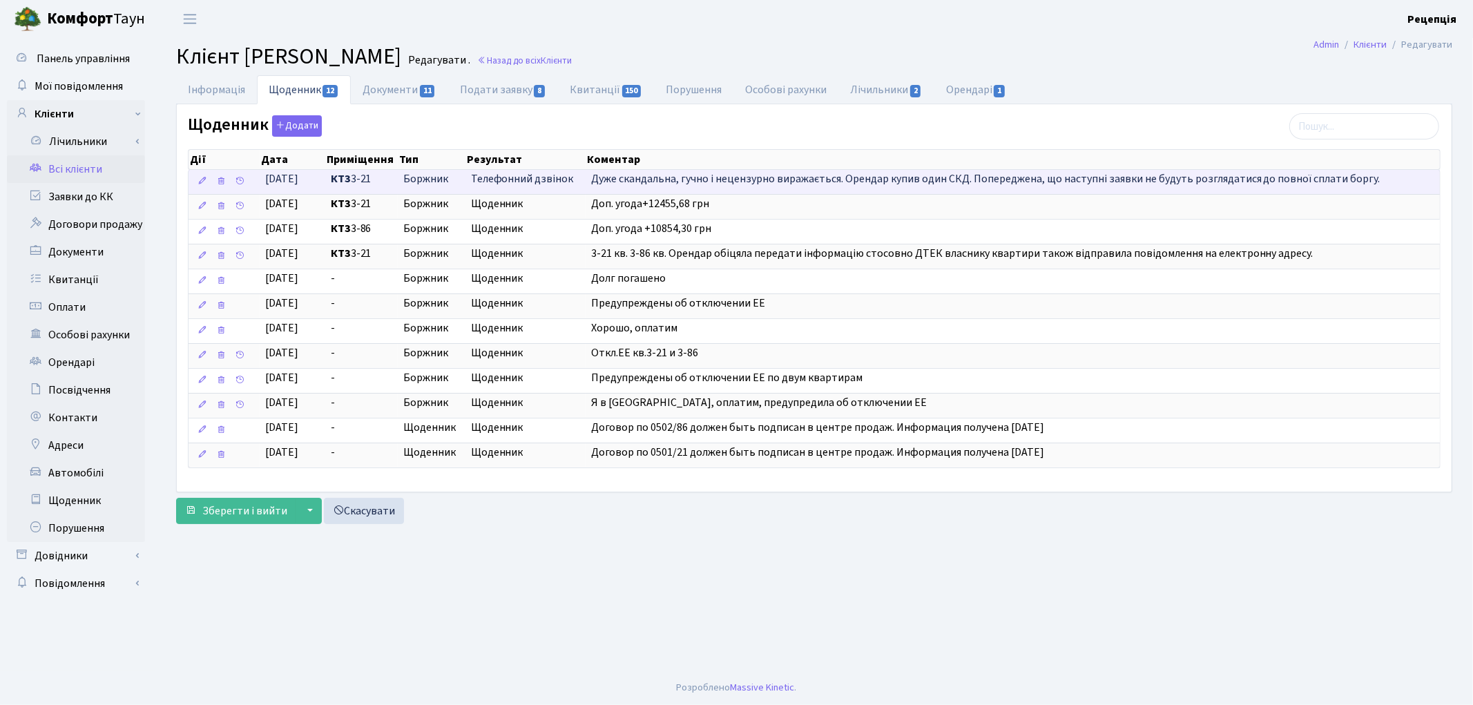
click at [711, 178] on span "Дуже скандальна, гучно і нецензурно виражається. Орендар купив один СКД. Попере…" at bounding box center [985, 178] width 789 height 15
click at [702, 177] on span "Дуже скандальна, гучно і нецензурно виражається. Орендар купив один СКД. Попере…" at bounding box center [985, 178] width 789 height 15
click at [205, 183] on icon at bounding box center [202, 181] width 10 height 10
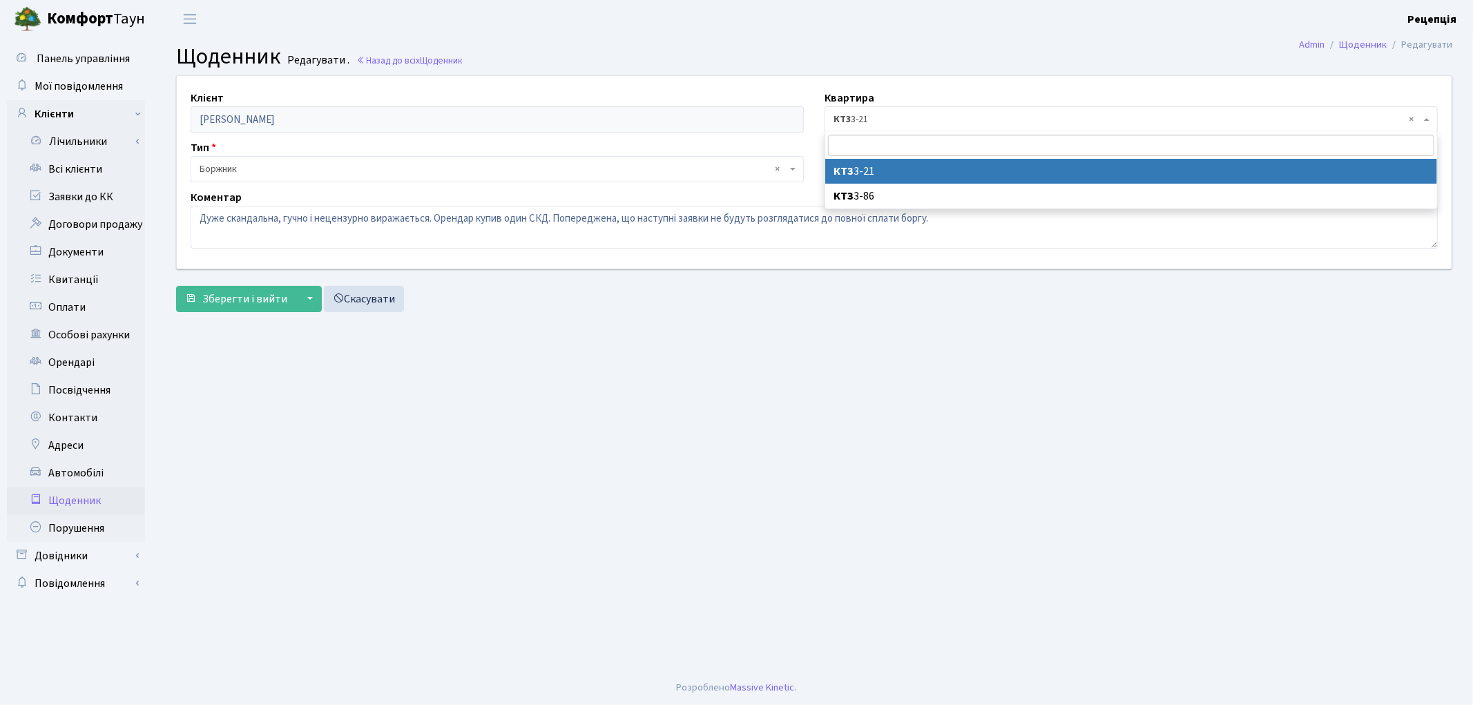
click at [865, 115] on span "× КТ3 3-21" at bounding box center [1126, 120] width 587 height 14
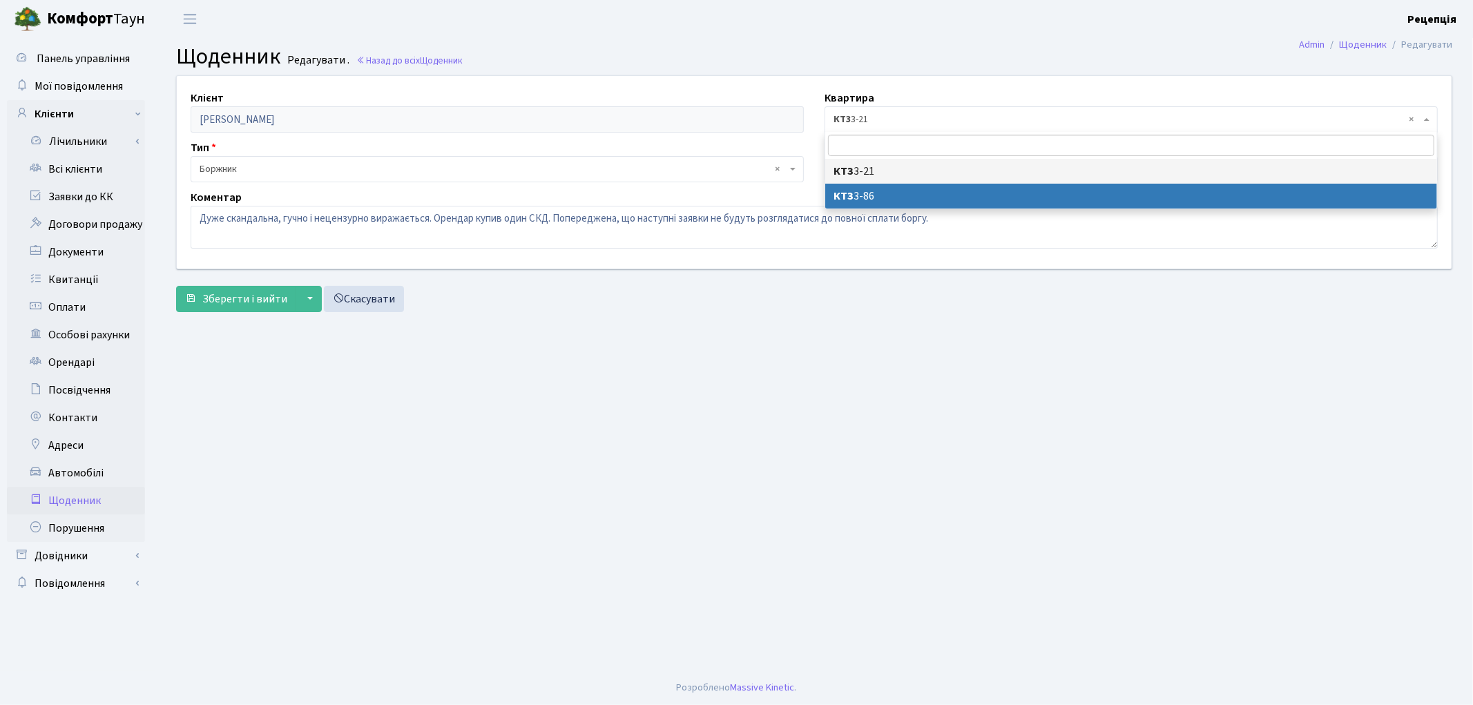
select select "23818"
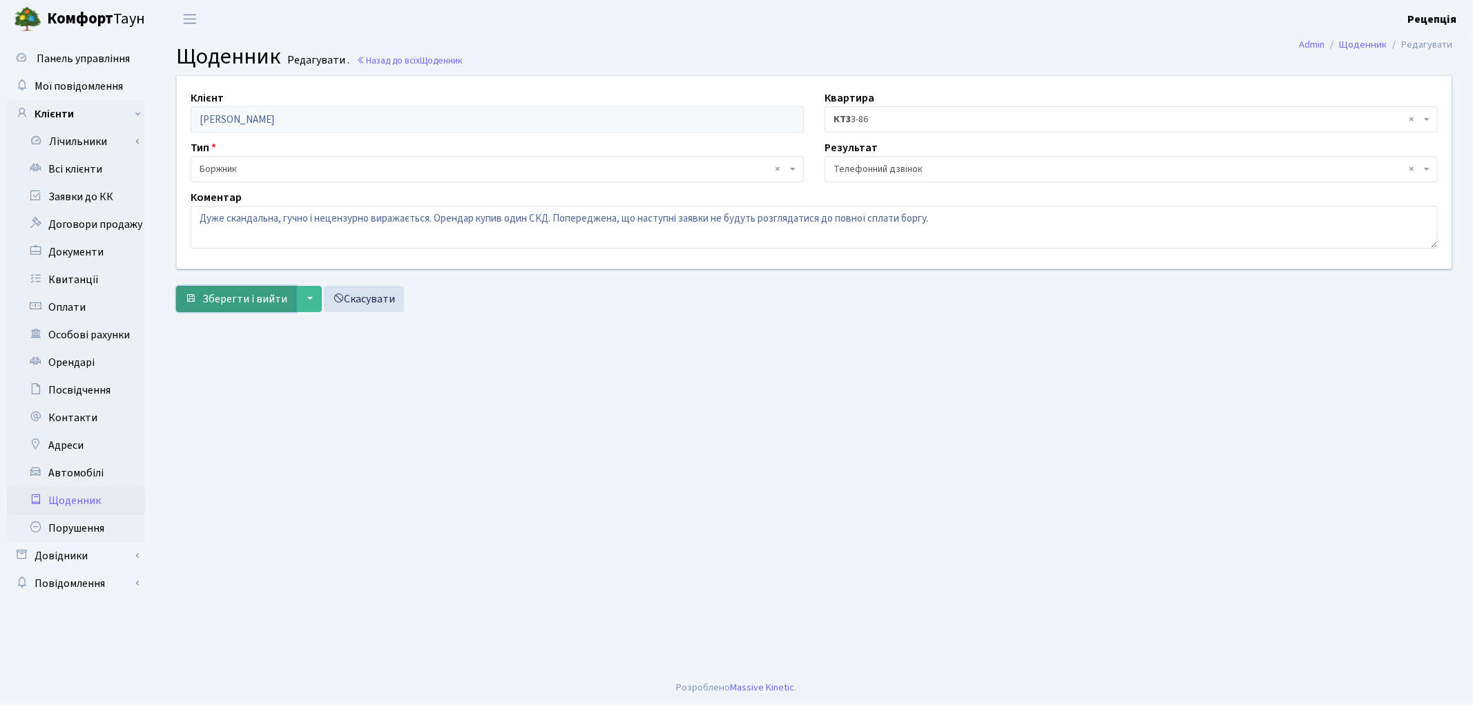
click at [258, 302] on span "Зберегти і вийти" at bounding box center [244, 298] width 85 height 15
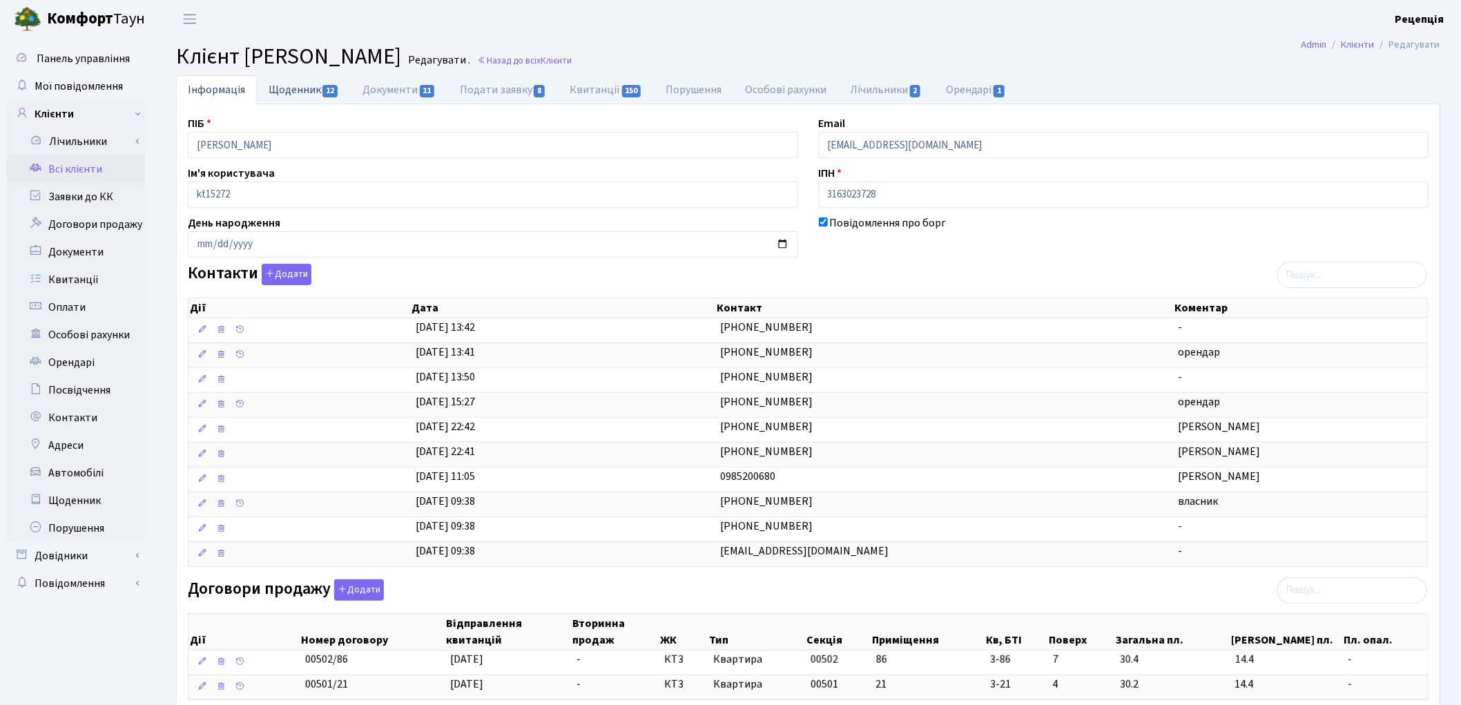
click at [316, 91] on link "Щоденник 12" at bounding box center [304, 89] width 94 height 28
select select "25"
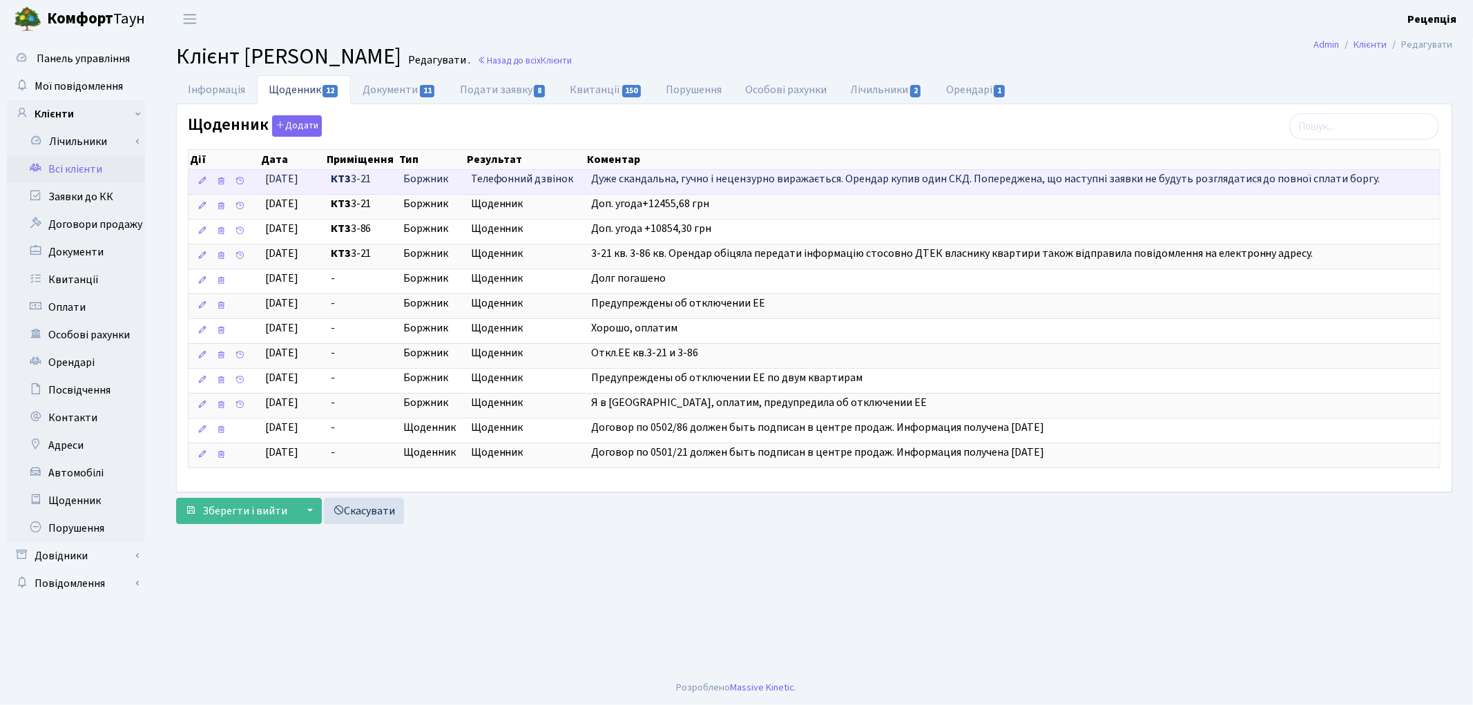
click at [711, 178] on span "Дуже скандальна, гучно і нецензурно виражається. Орендар купив один СКД. Попере…" at bounding box center [985, 178] width 789 height 15
click at [204, 180] on icon at bounding box center [202, 181] width 10 height 10
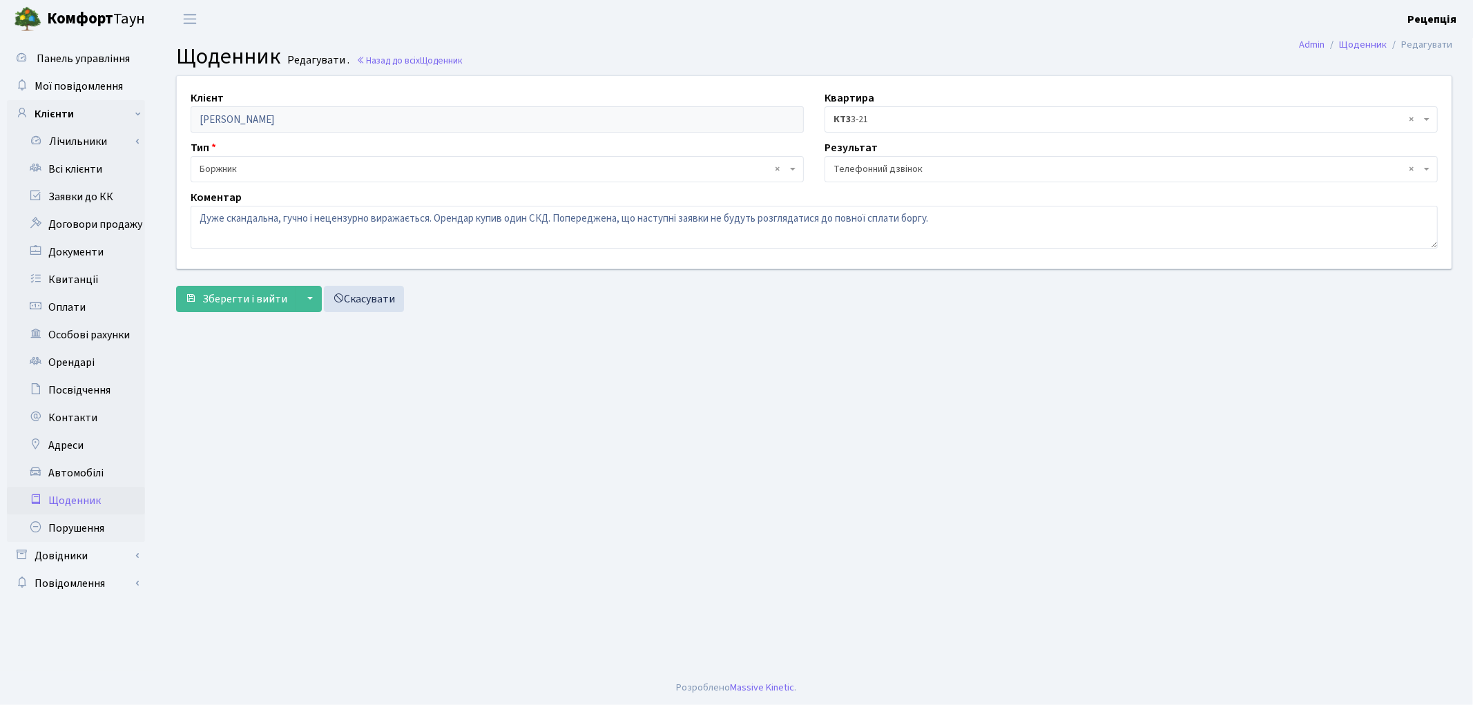
click at [885, 119] on span "× КТ3 3-21" at bounding box center [1126, 120] width 587 height 14
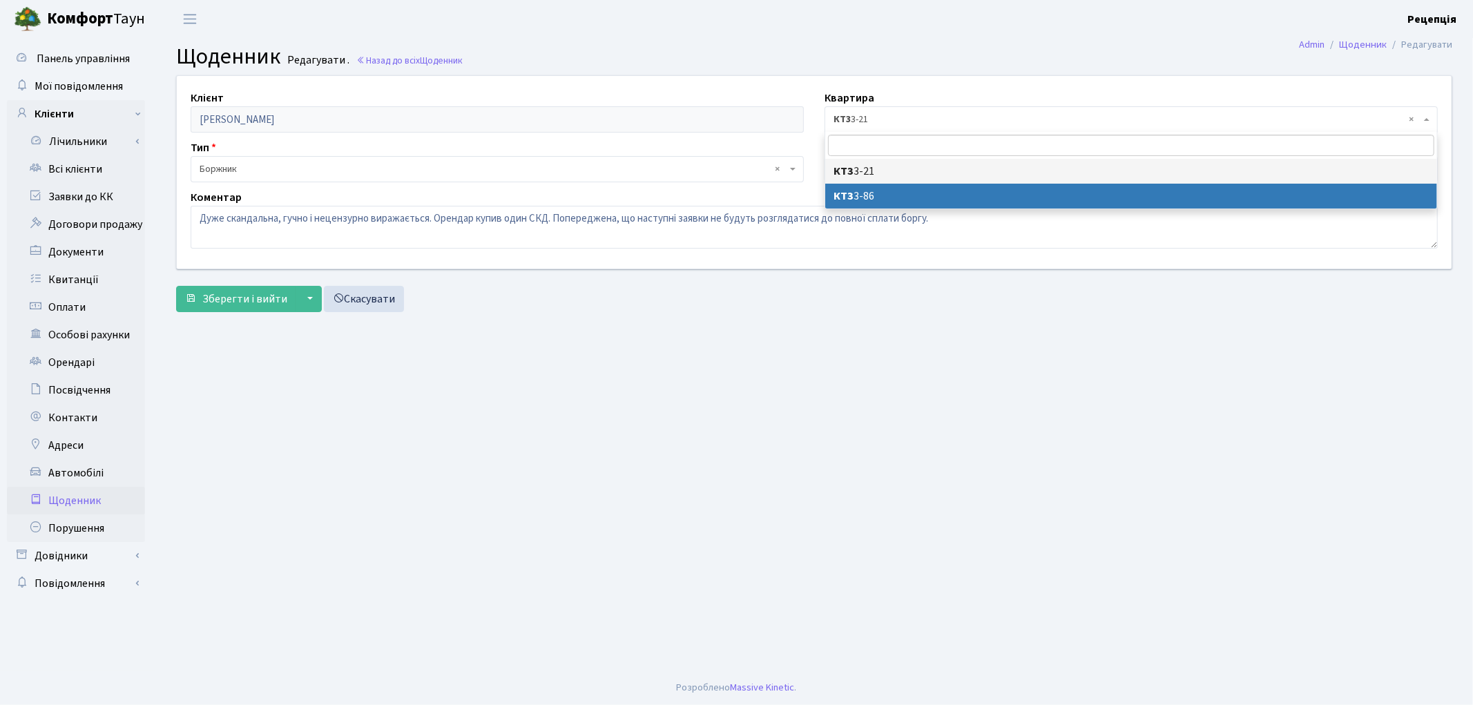
select select "23818"
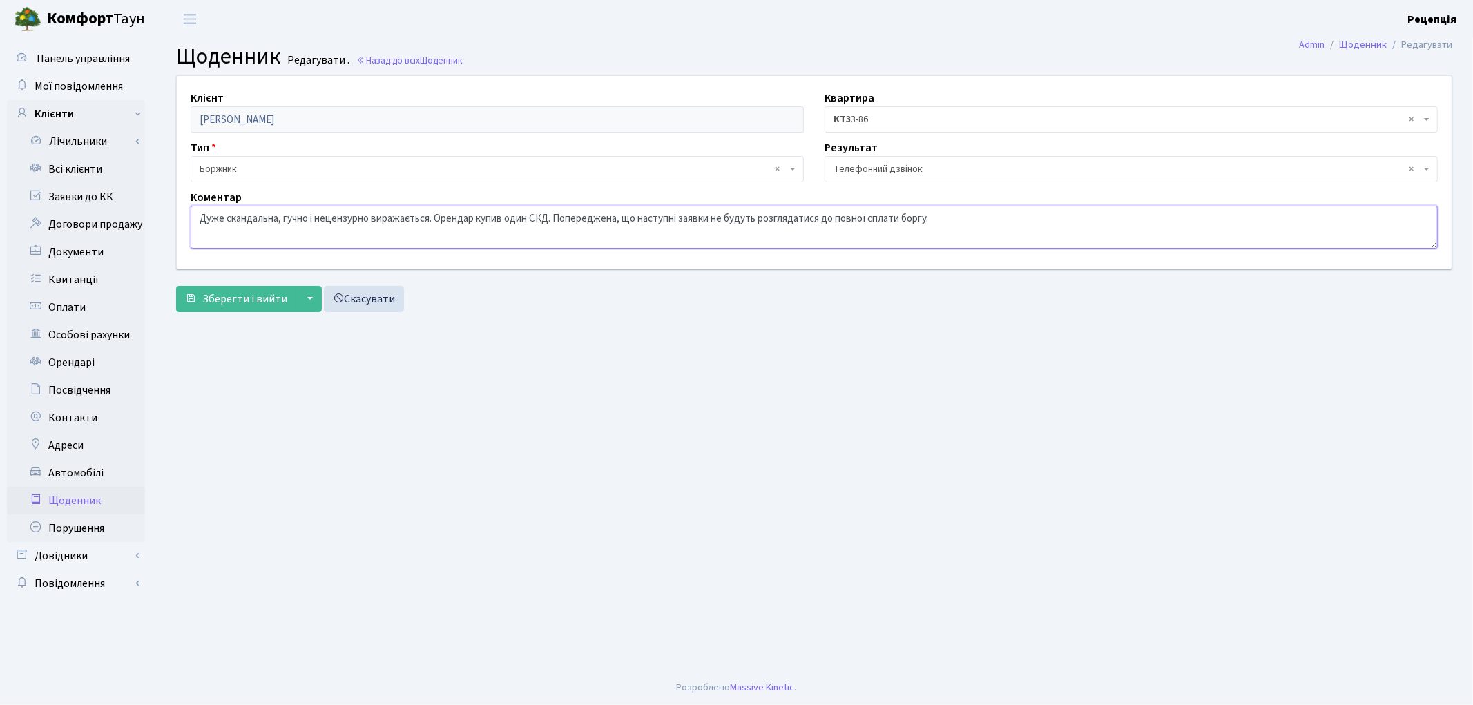
drag, startPoint x: 435, startPoint y: 218, endPoint x: 555, endPoint y: 220, distance: 119.5
click at [555, 220] on textarea "Дуже скандальна, гучно і нецензурно виражається. Орендар купив один СКД. Попере…" at bounding box center [814, 227] width 1247 height 43
click at [819, 217] on textarea "Дуже скандальна, гучно і нецензурно виражається. Орендар купив один СКД. Попере…" at bounding box center [814, 227] width 1247 height 43
click at [200, 221] on textarea "Дуже скандальна, гучно і нецензурно виражається. Орендар купив один СКД. Попере…" at bounding box center [814, 227] width 1247 height 43
paste textarea "рендар купив один СКД."
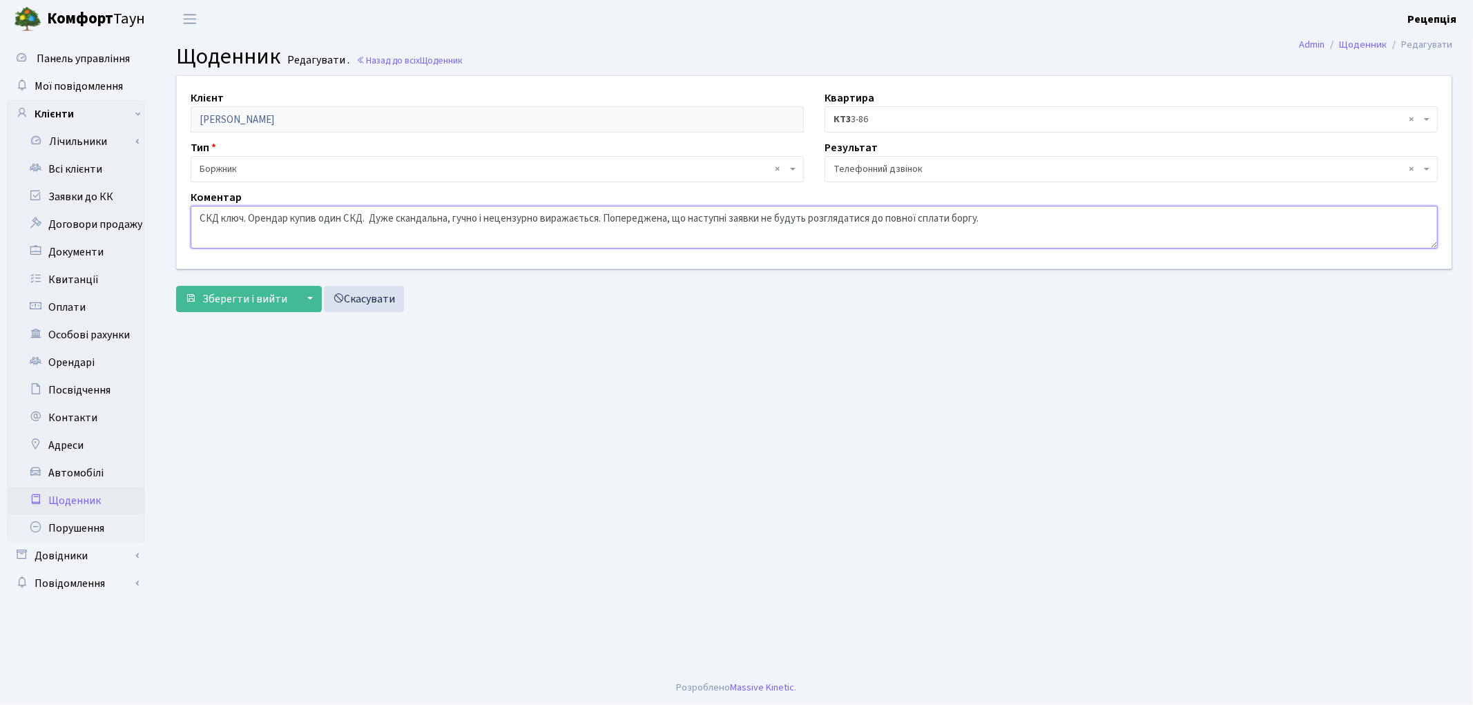
drag, startPoint x: 366, startPoint y: 223, endPoint x: 251, endPoint y: 223, distance: 115.3
click at [251, 223] on textarea "Дуже скандальна, гучно і нецензурно виражається. Орендар купив один СКД. Попере…" at bounding box center [814, 227] width 1247 height 43
click at [254, 218] on textarea "Дуже скандальна, гучно і нецензурно виражається. Орендар купив один СКД. Попере…" at bounding box center [814, 227] width 1247 height 43
click at [868, 223] on textarea "Дуже скандальна, гучно і нецензурно виражається. Орендар купив один СКД. Попере…" at bounding box center [814, 227] width 1247 height 43
paste textarea "Орендар купив один СКД."
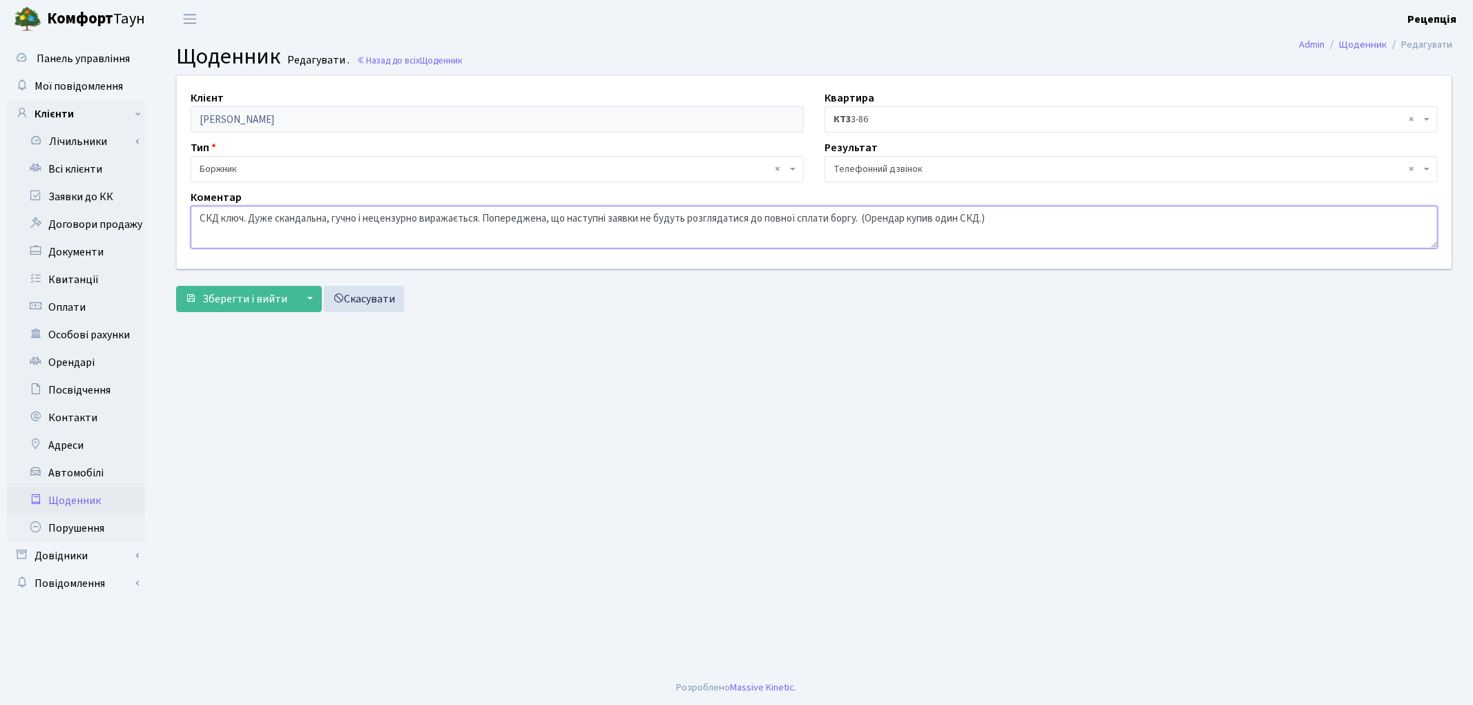
click at [874, 218] on textarea "Дуже скандальна, гучно і нецензурно виражається. Орендар купив один СКД. Попере…" at bounding box center [814, 227] width 1247 height 43
click at [983, 218] on textarea "Дуже скандальна, гучно і нецензурно виражається. Орендар купив один СКД. Попере…" at bounding box center [814, 227] width 1247 height 43
type textarea "СКД ключ. Дуже скандальна, гучно і нецензурно виражається. Попереджена, що наст…"
click at [233, 298] on span "Зберегти і вийти" at bounding box center [244, 298] width 85 height 15
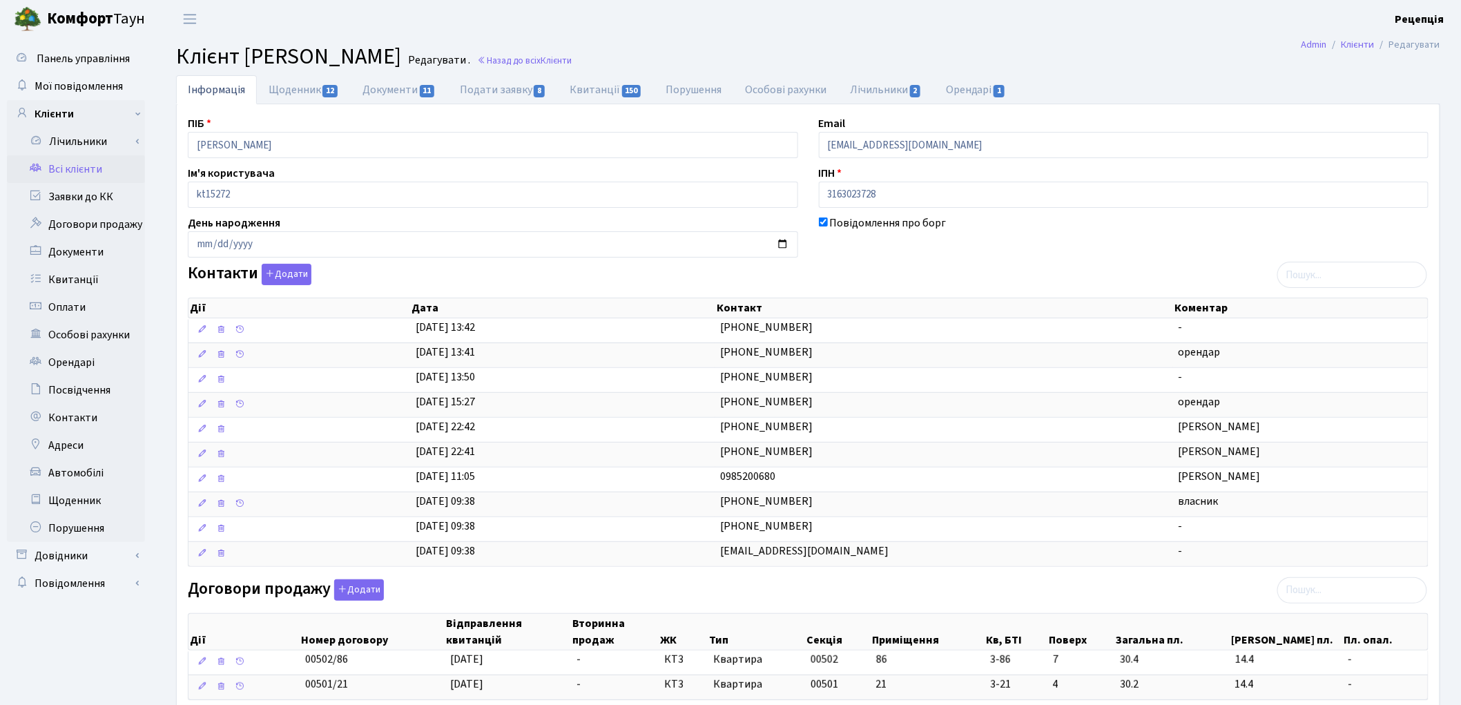
click at [93, 169] on link "Всі клієнти" at bounding box center [76, 169] width 138 height 28
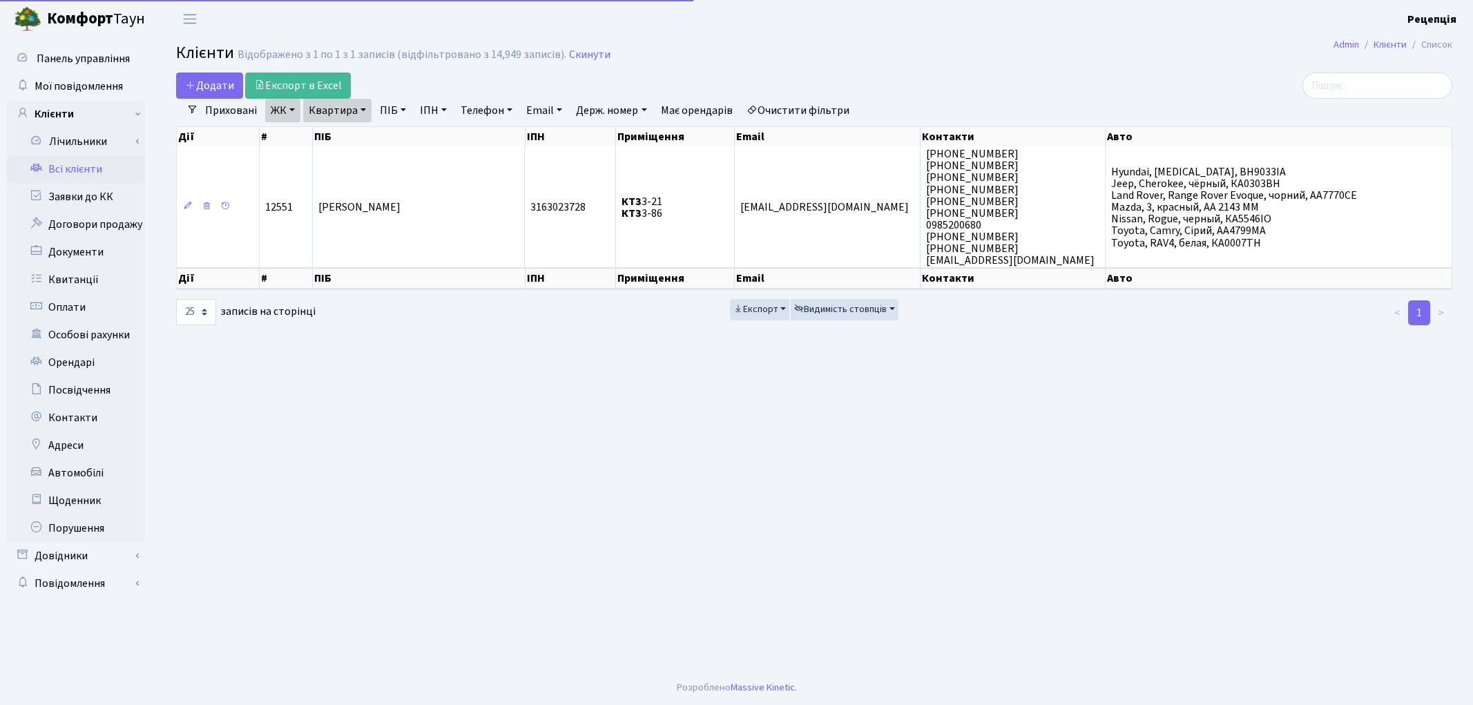
select select "25"
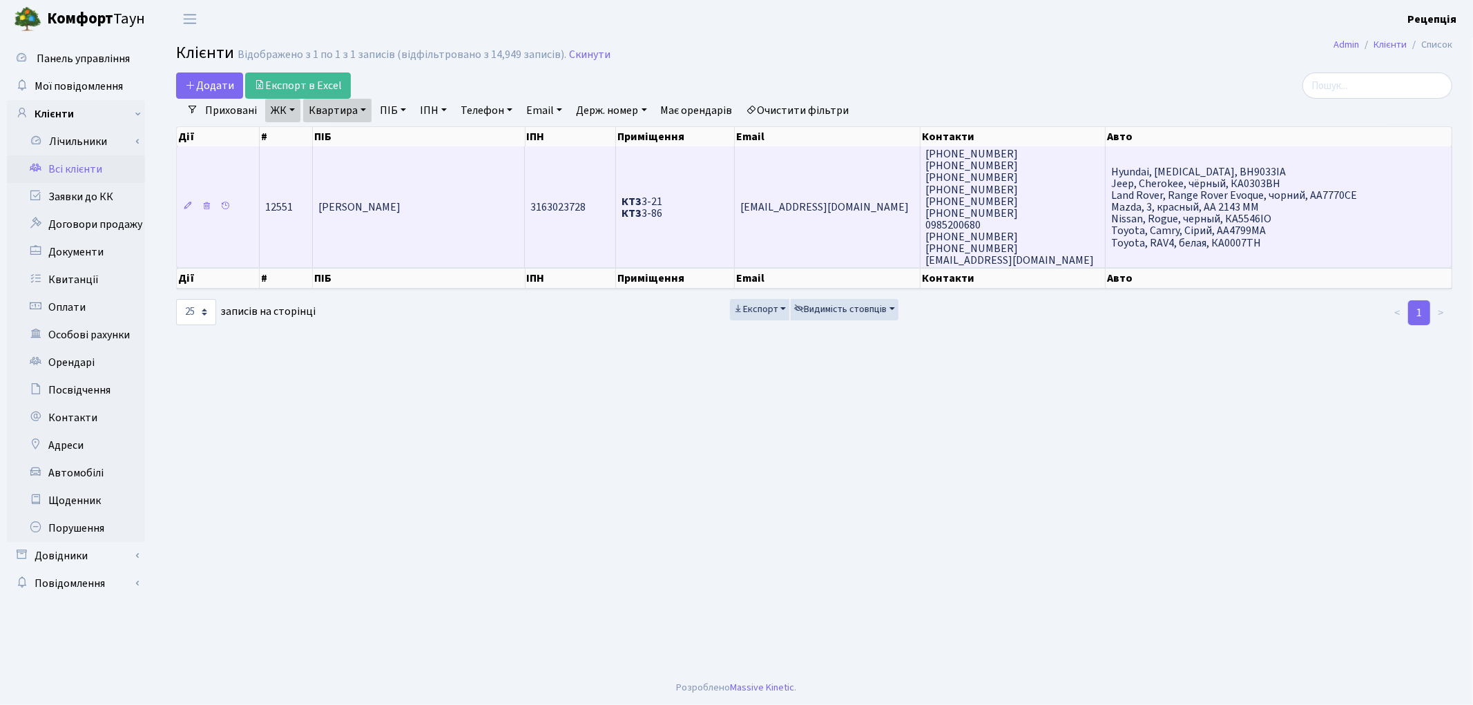
click at [481, 238] on td "[PERSON_NAME]" at bounding box center [419, 206] width 212 height 121
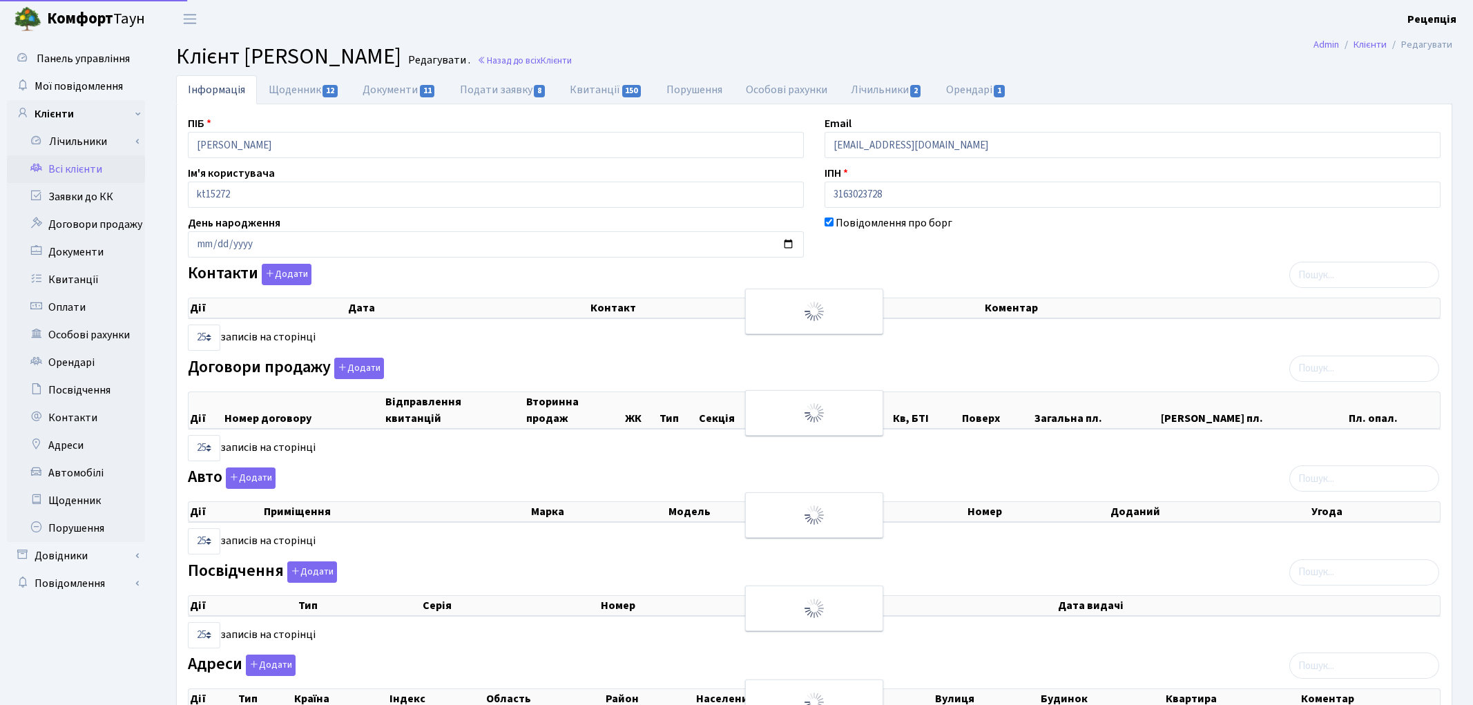
select select "25"
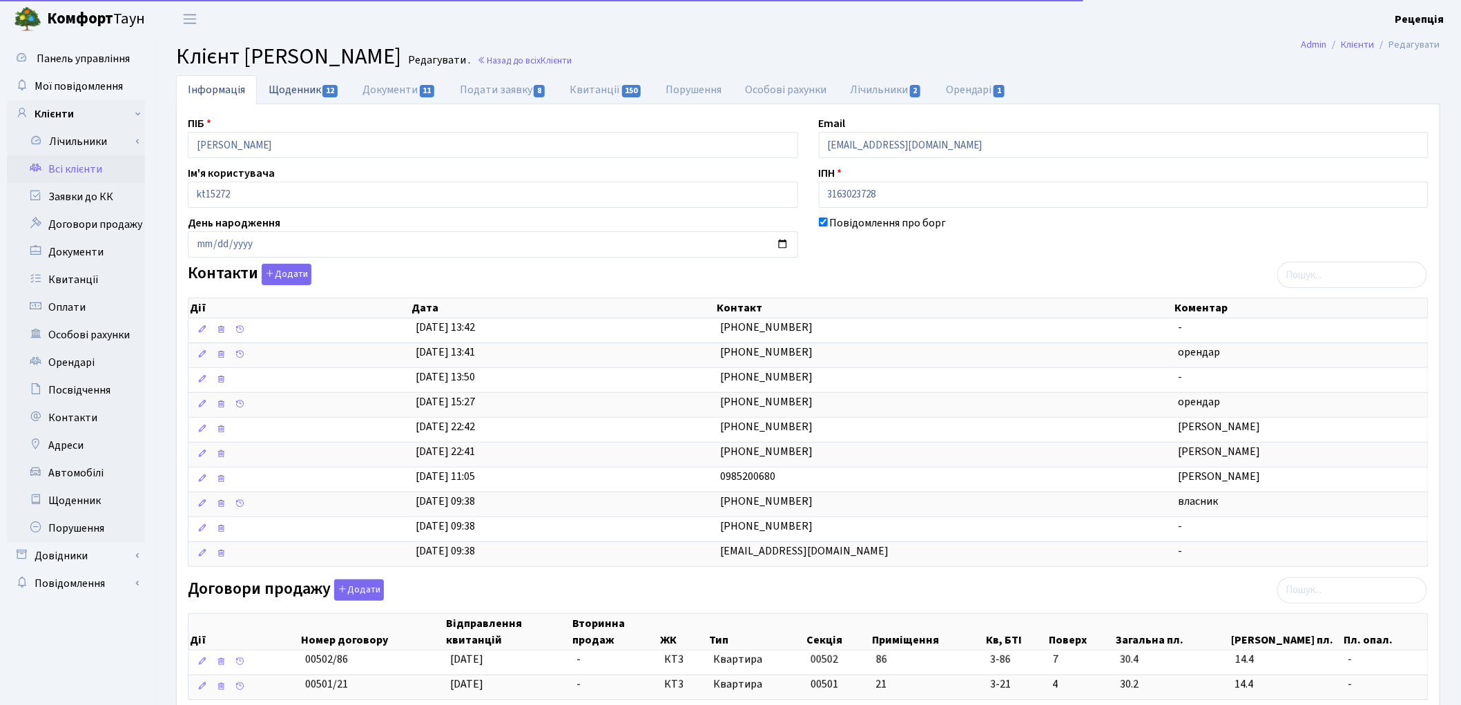
click at [295, 94] on link "Щоденник 12" at bounding box center [304, 89] width 94 height 28
select select "25"
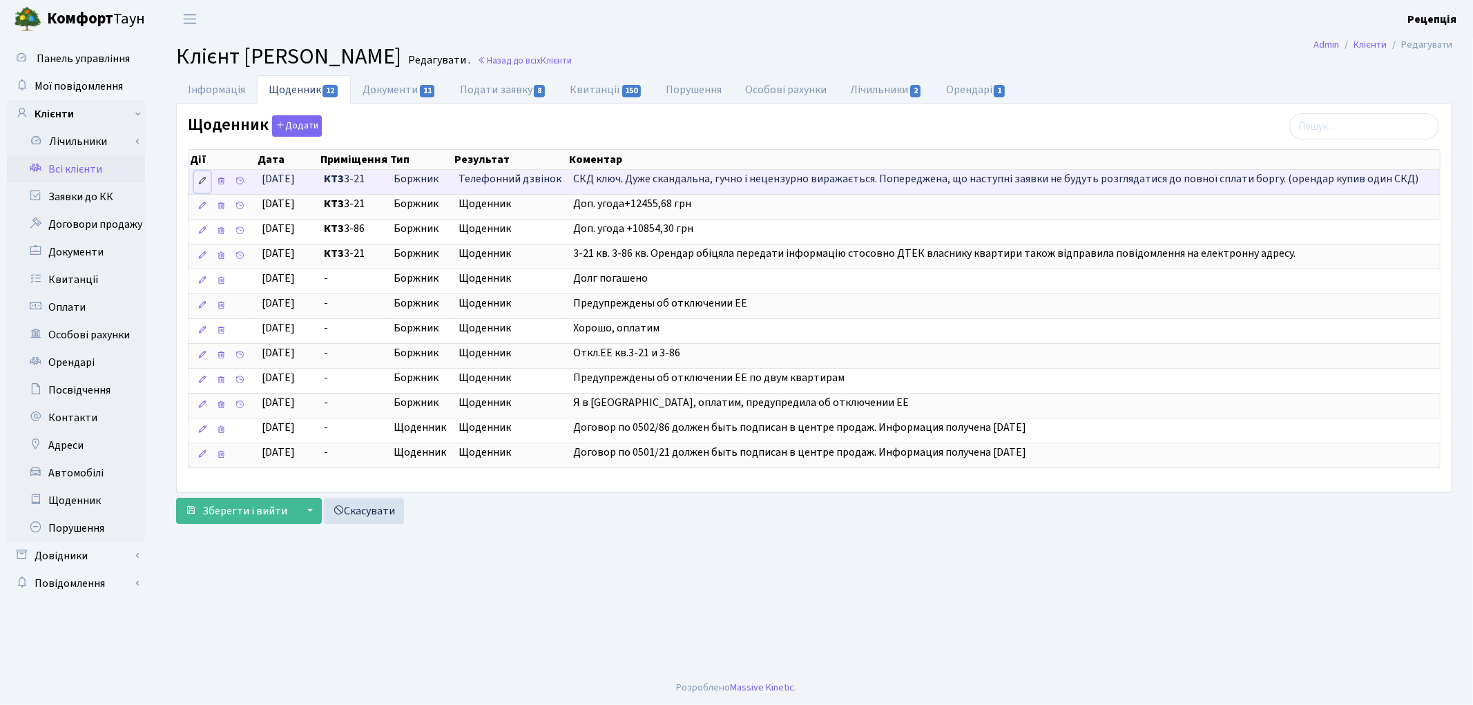
click at [200, 185] on icon at bounding box center [202, 181] width 10 height 10
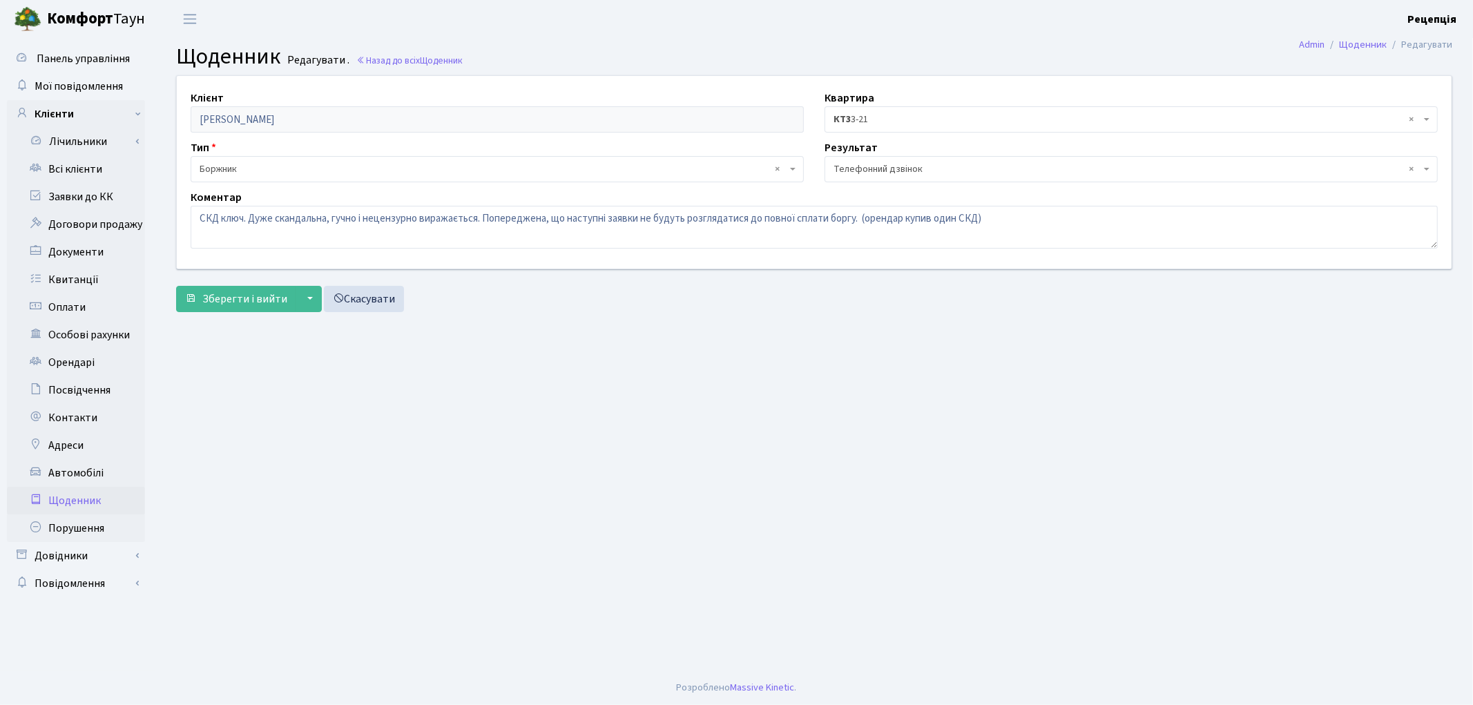
click at [861, 118] on span "× КТ3 3-21" at bounding box center [1126, 120] width 587 height 14
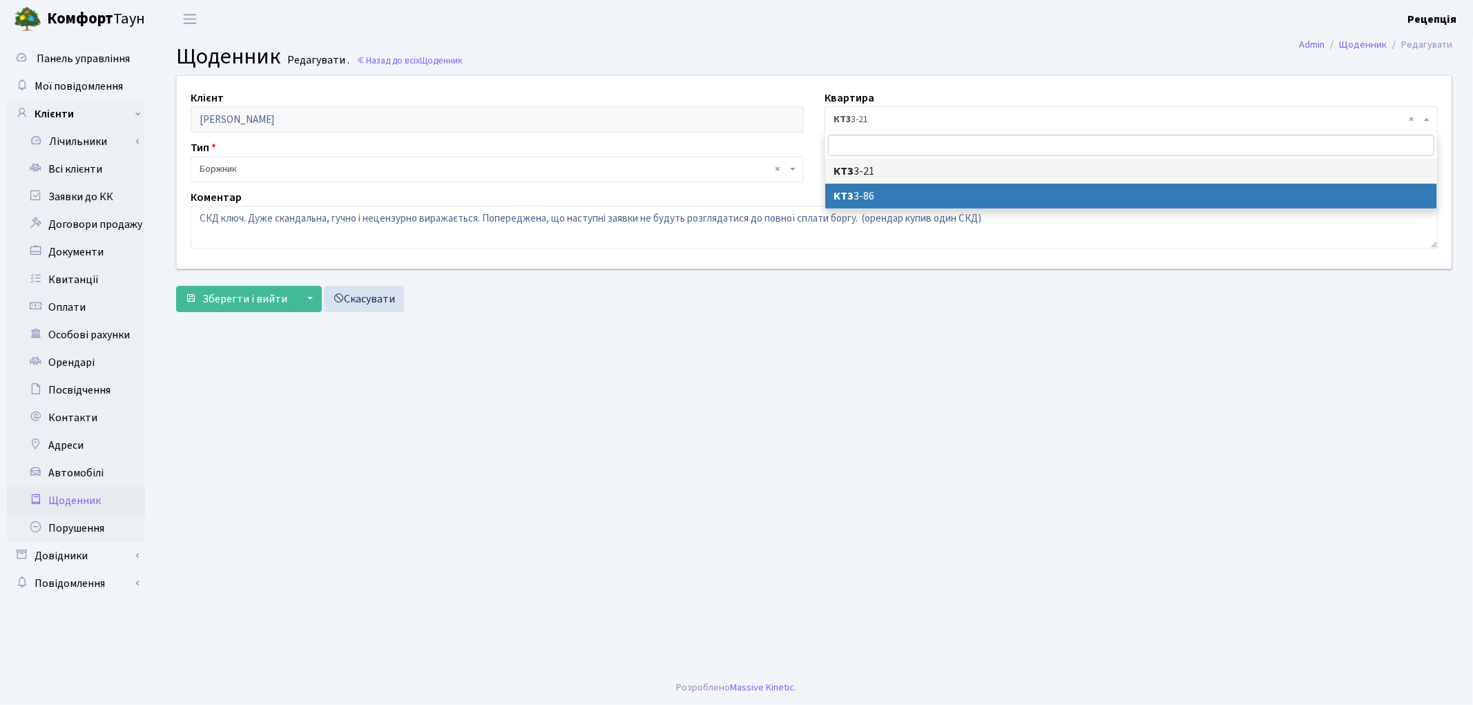
select select "23818"
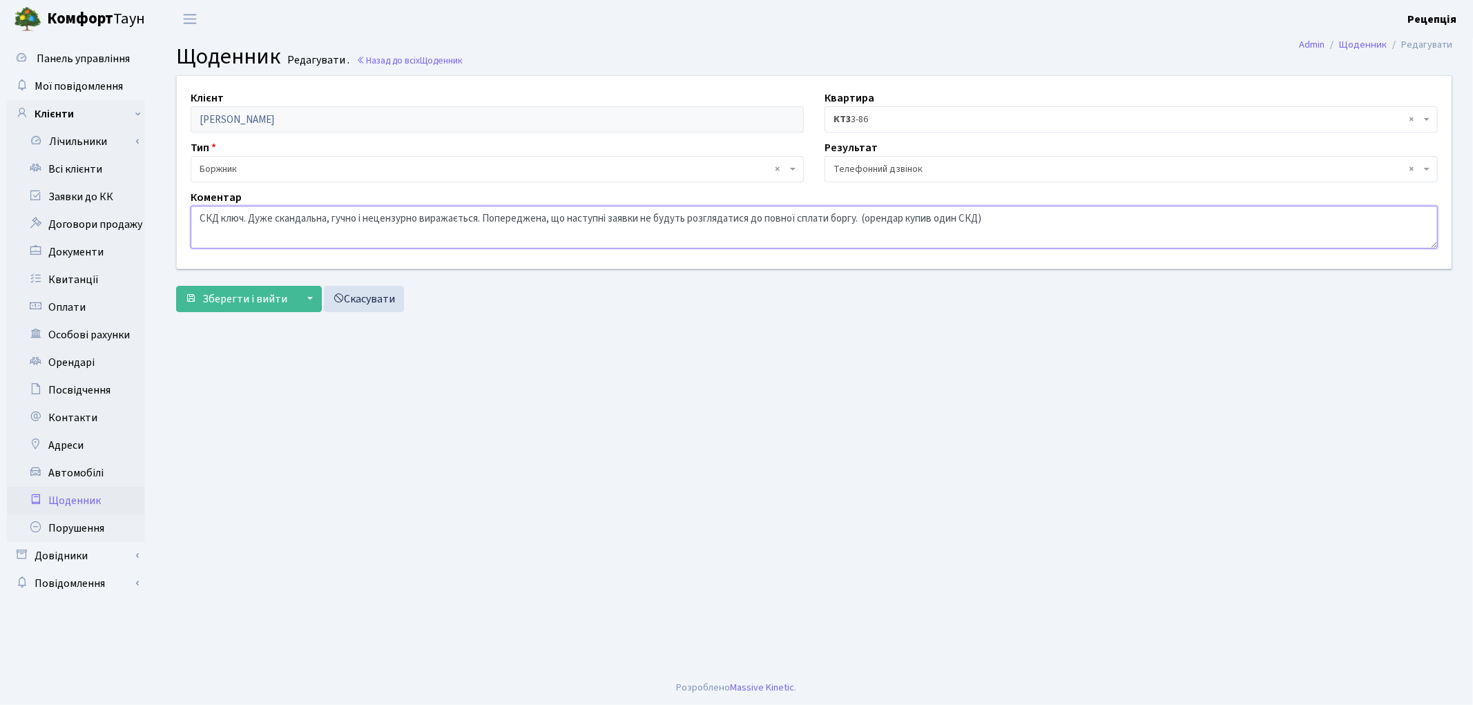
click at [483, 216] on textarea "СКД ключ. Дуже скандальна, гучно і нецензурно виражається. Попереджена, що наст…" at bounding box center [814, 227] width 1247 height 43
click at [556, 218] on textarea "СКД ключ. Дуже скандальна, гучно і нецензурно виражається. Попереджена, що наст…" at bounding box center [814, 227] width 1247 height 43
click at [921, 218] on textarea "СКД ключ. Дуже скандальна, гучно і нецензурно виражається. Попереджена, що наст…" at bounding box center [814, 227] width 1247 height 43
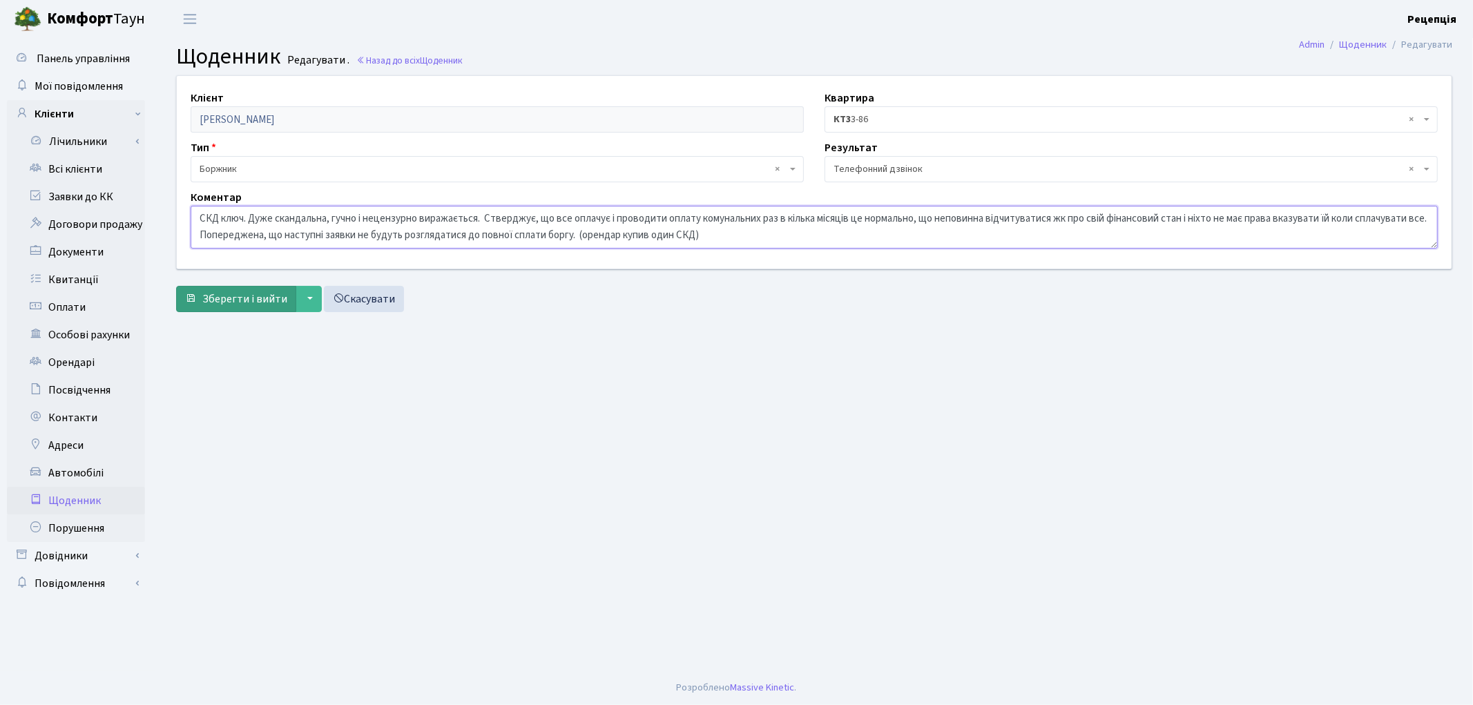
type textarea "СКД ключ. Дуже скандальна, гучно і нецензурно виражається. Стверджує, що все оп…"
click at [231, 302] on span "Зберегти і вийти" at bounding box center [244, 298] width 85 height 15
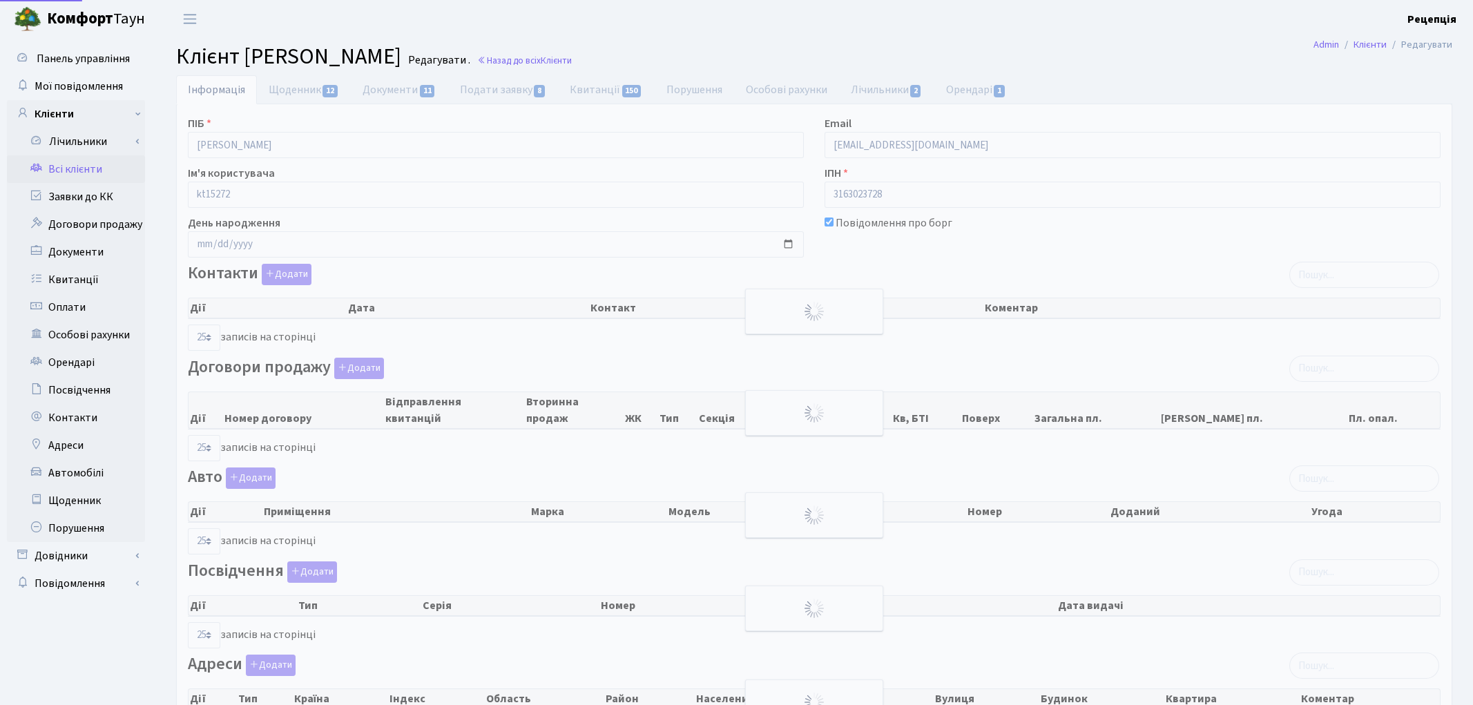
select select "25"
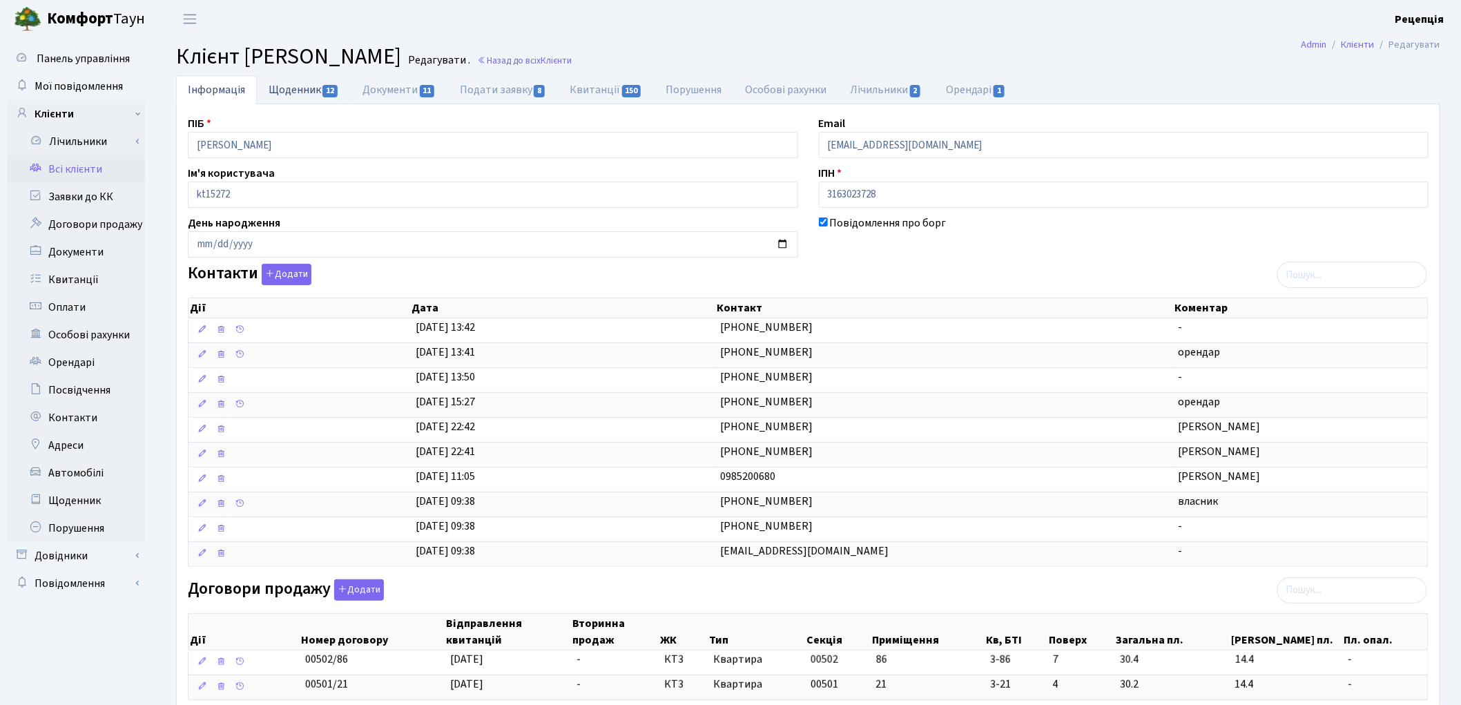
click at [309, 93] on link "Щоденник 12" at bounding box center [304, 89] width 94 height 28
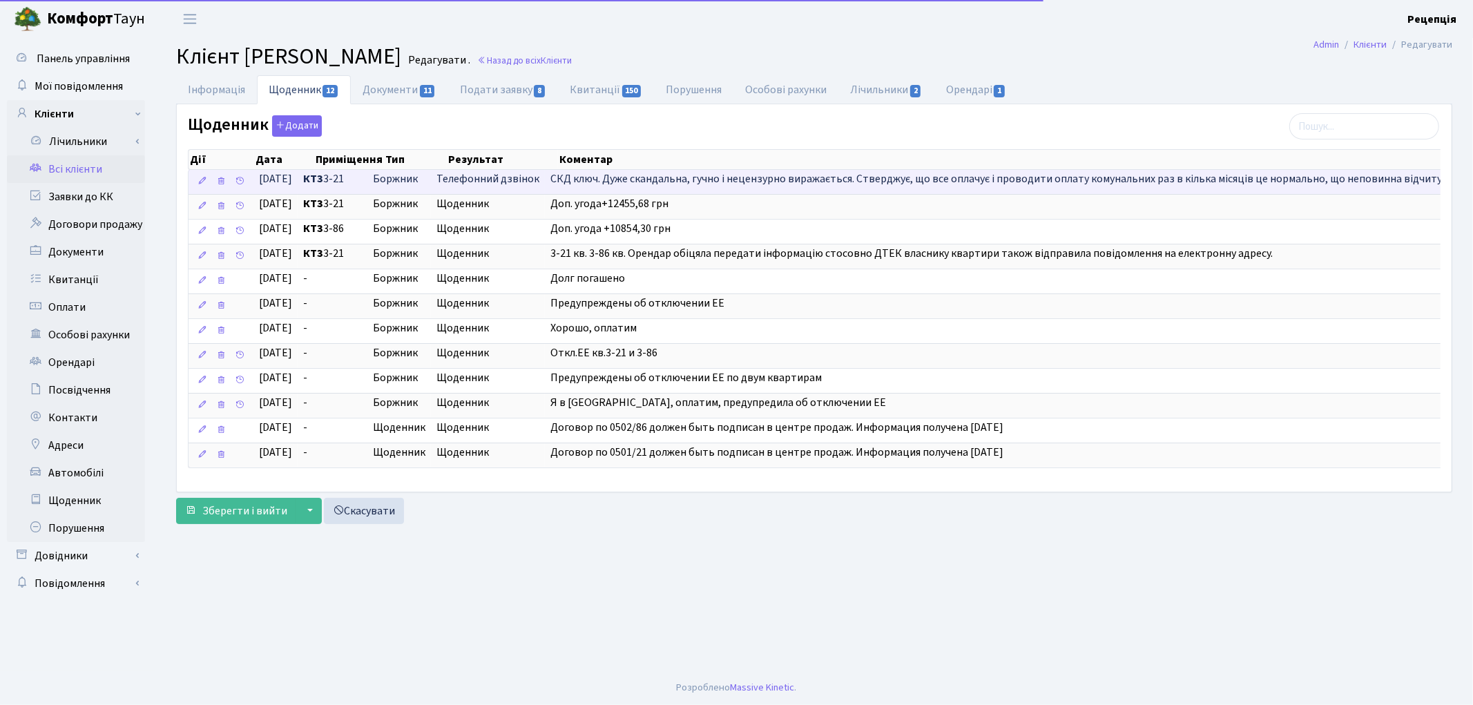
click at [609, 171] on span "СКД ключ. Дуже скандальна, гучно і нецензурно виражається. Стверджує, що все оп…" at bounding box center [1489, 178] width 1878 height 15
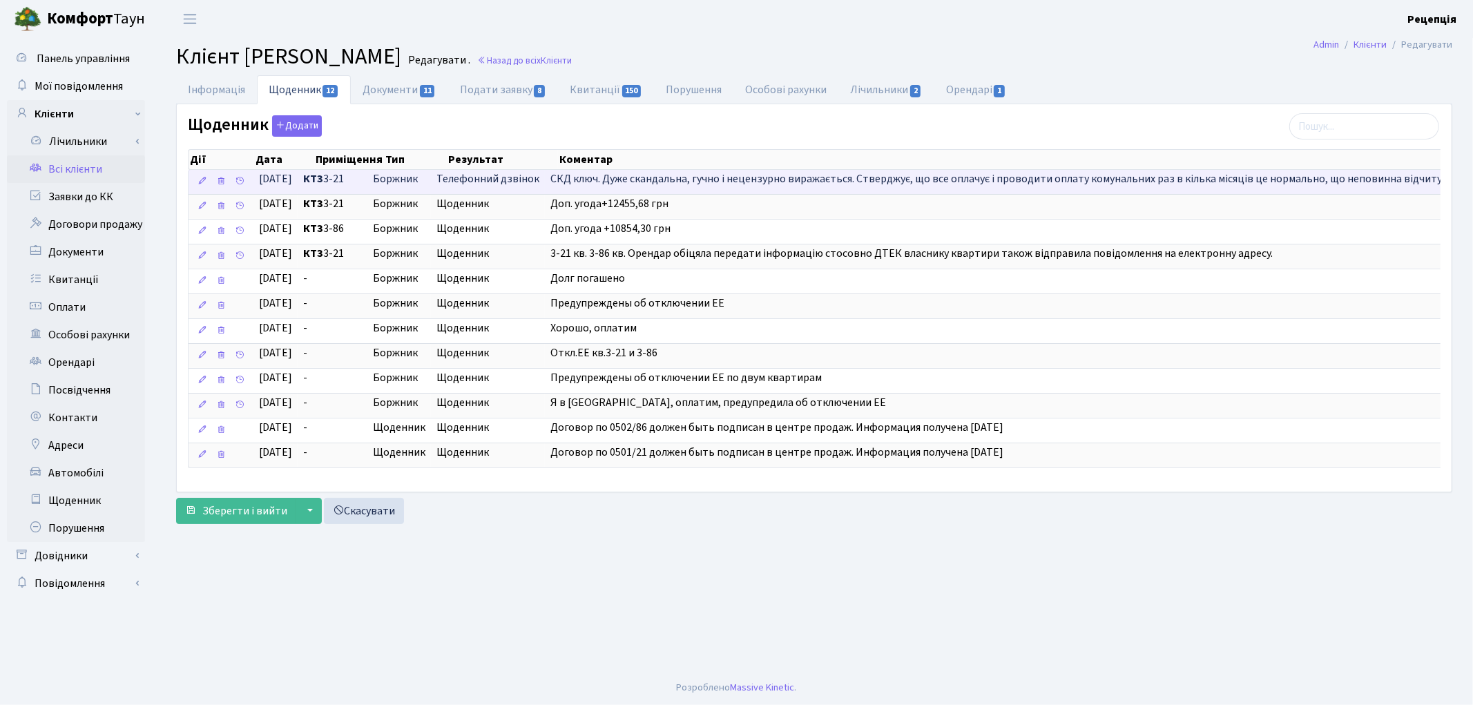
click at [604, 178] on span "СКД ключ. Дуже скандальна, гучно і нецензурно виражається. Стверджує, що все оп…" at bounding box center [1489, 178] width 1878 height 15
click at [403, 175] on span "Боржник" at bounding box center [399, 179] width 52 height 16
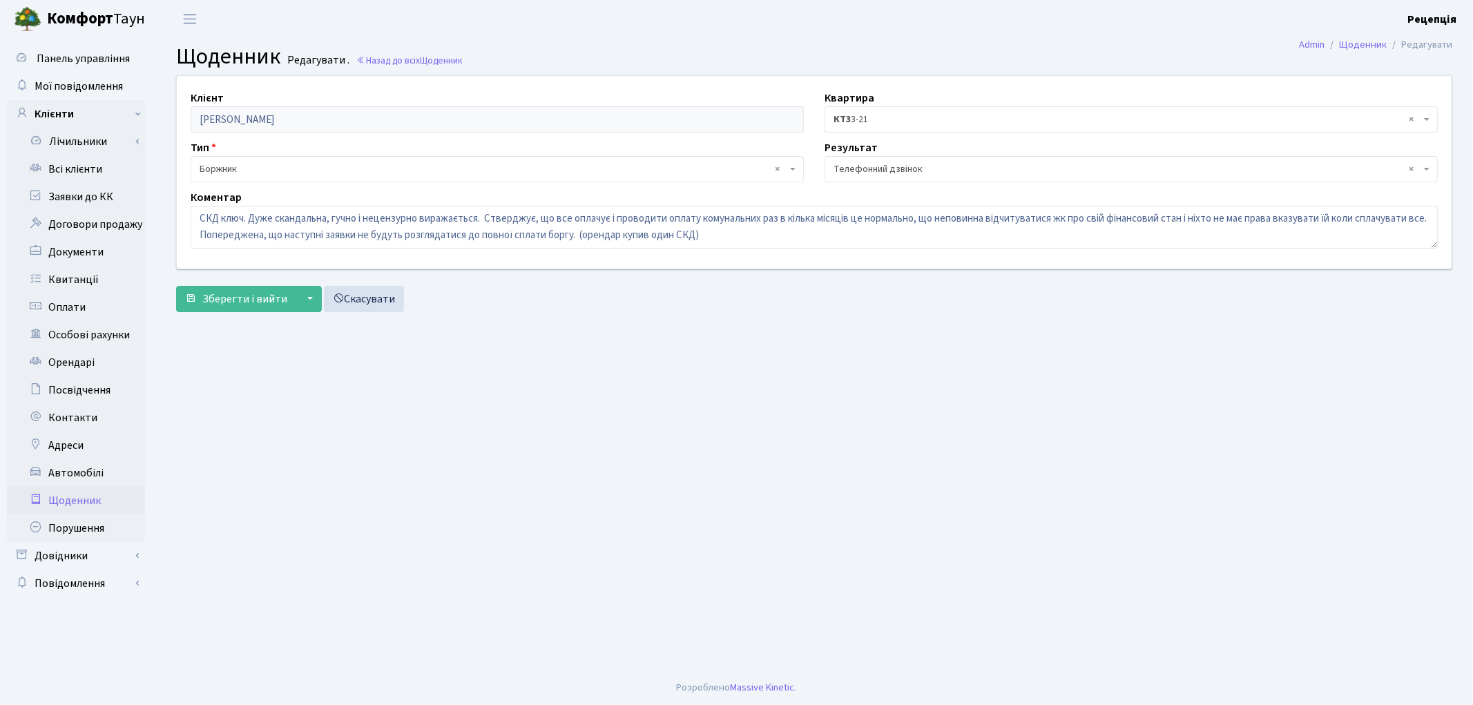
click at [854, 114] on span "× КТ3 3-21" at bounding box center [1126, 120] width 587 height 14
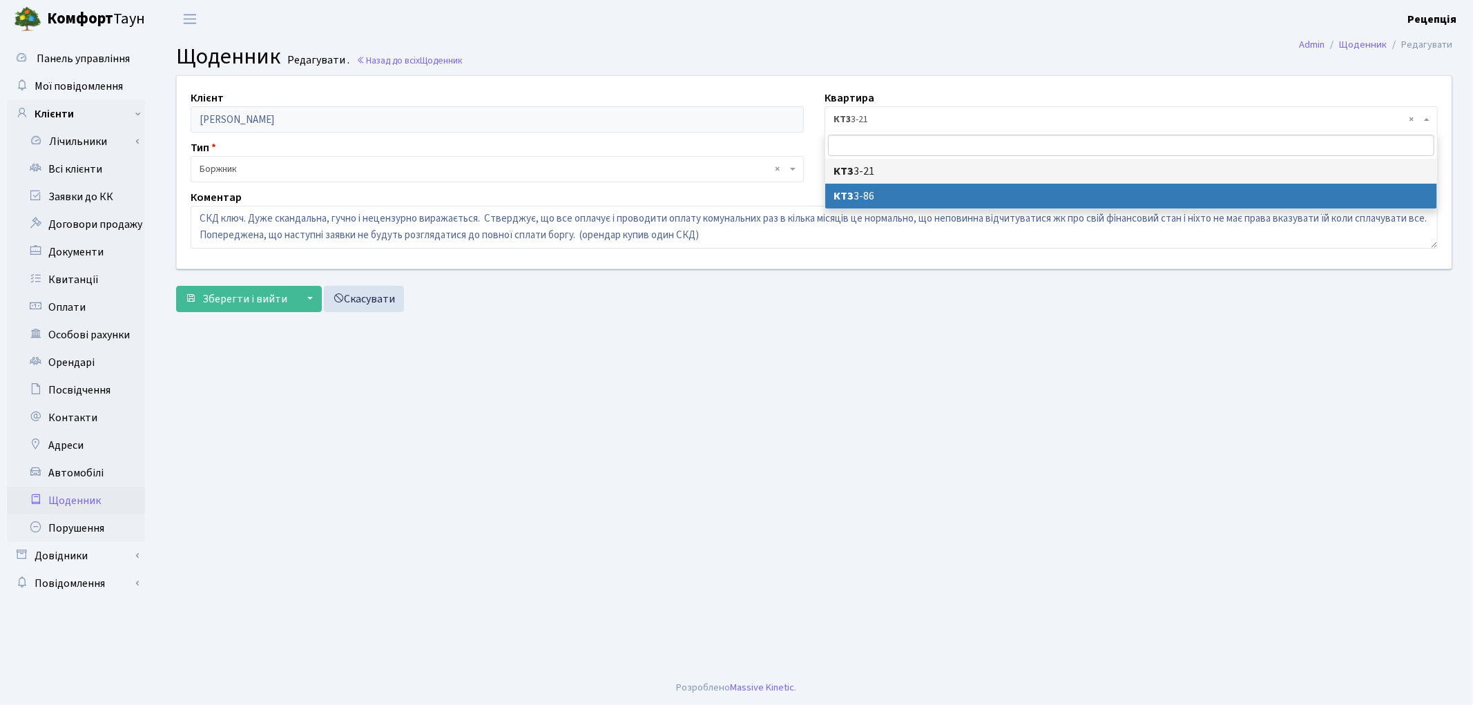
select select "23818"
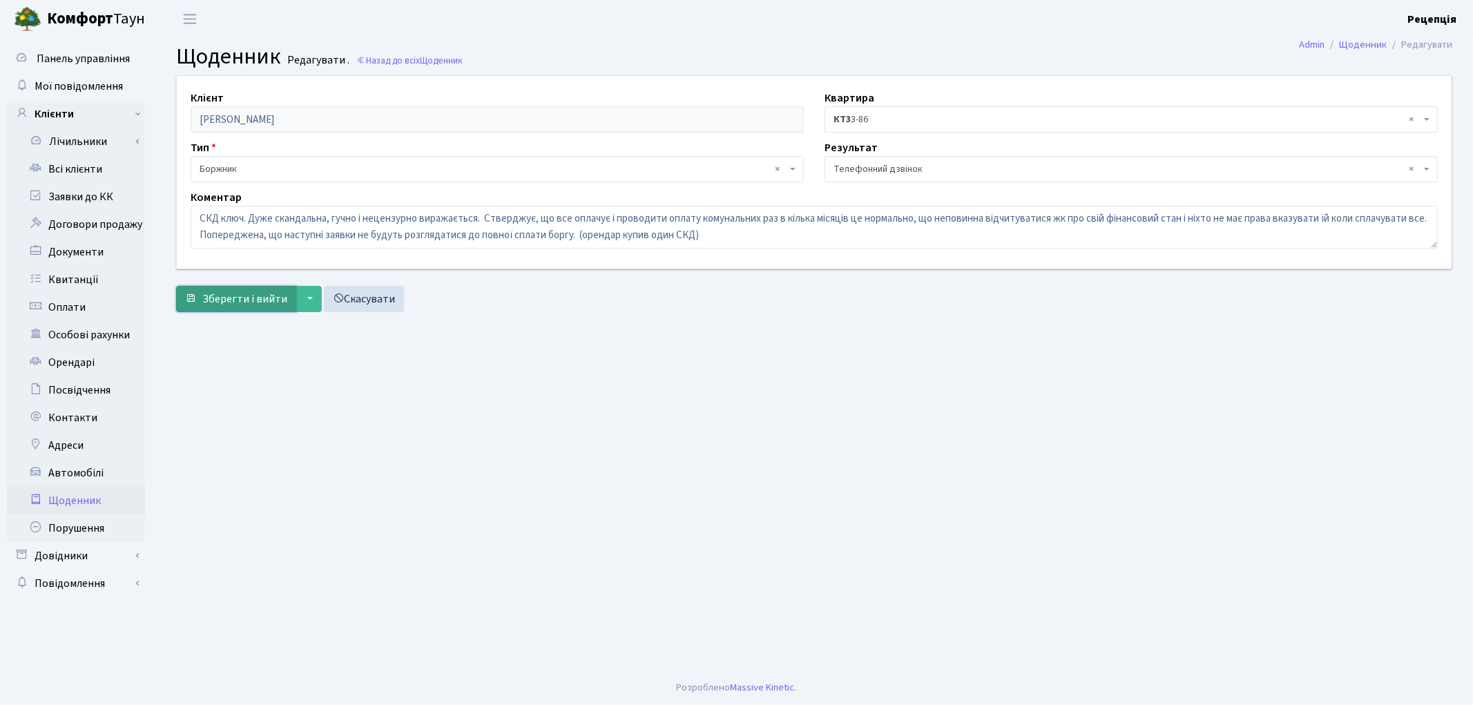
click at [259, 298] on span "Зберегти і вийти" at bounding box center [244, 298] width 85 height 15
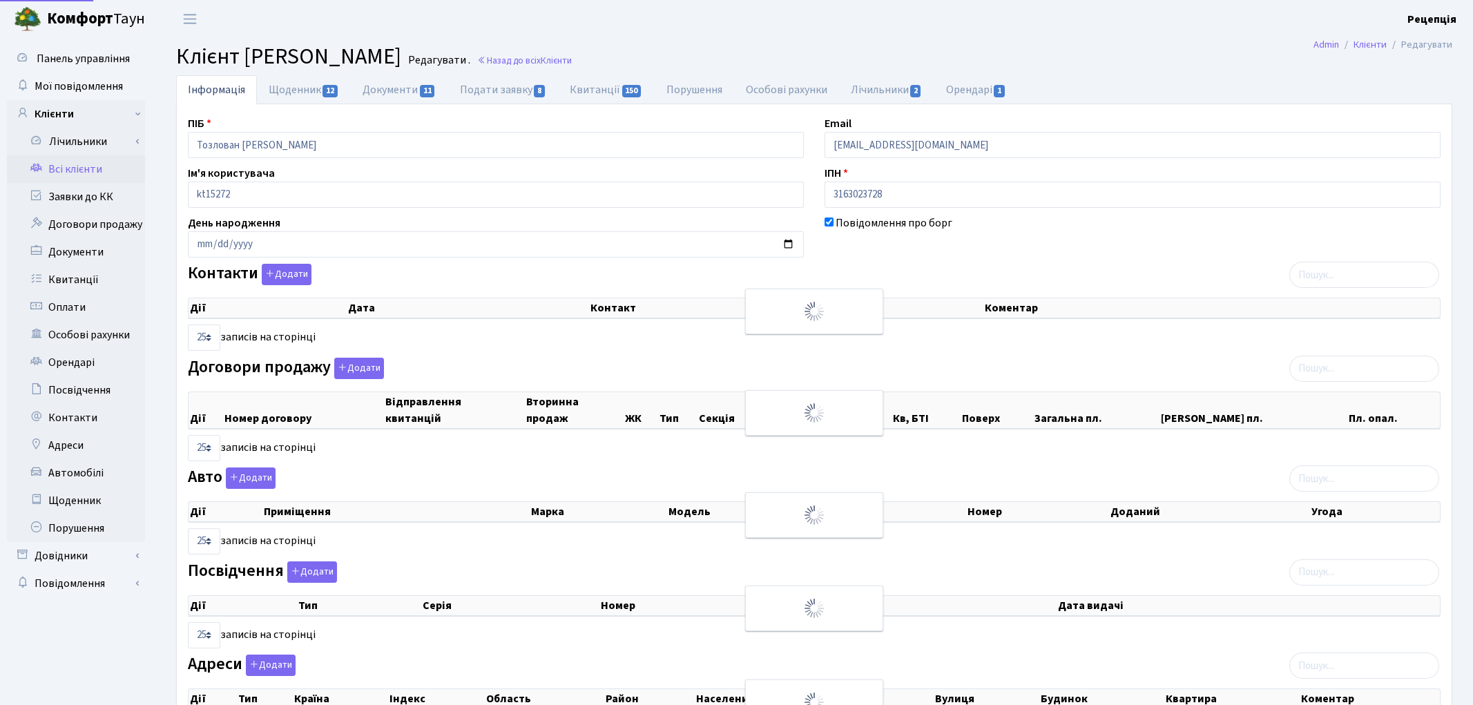
select select "25"
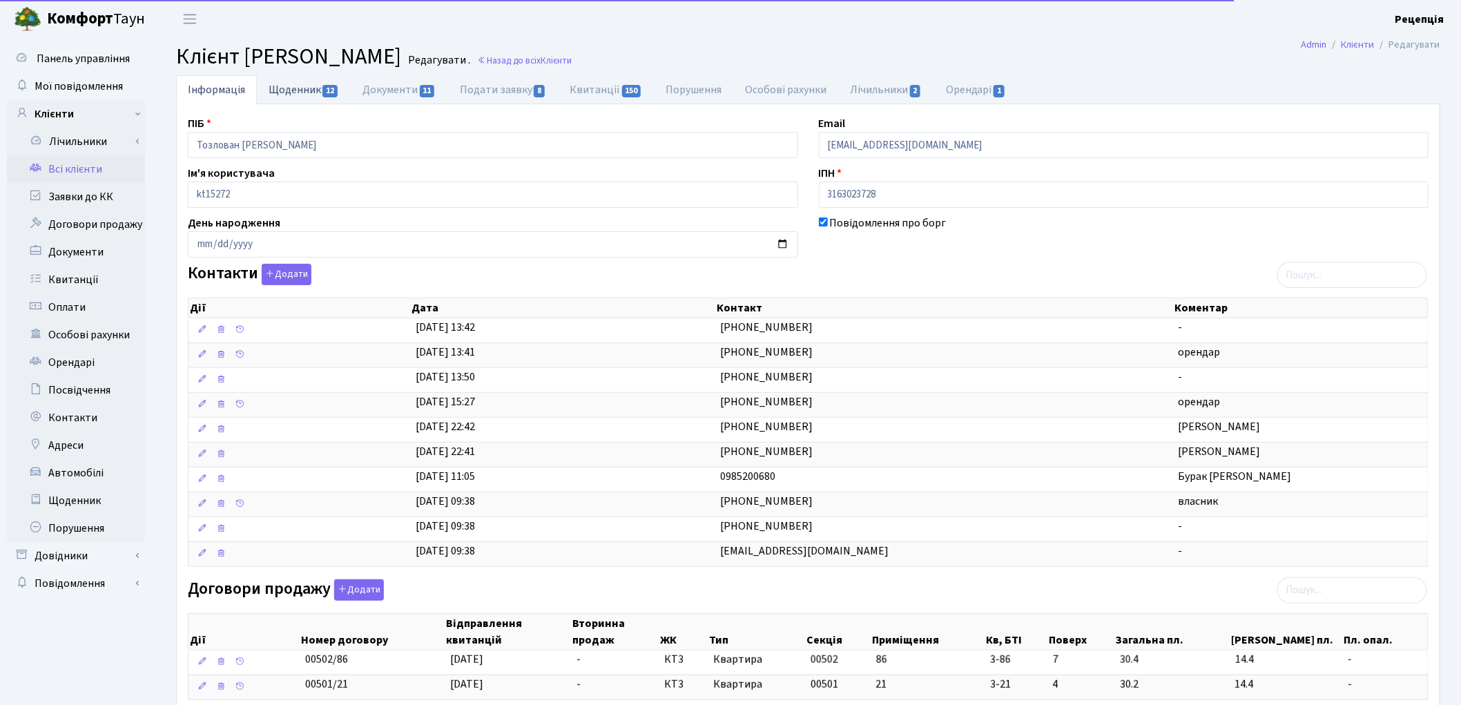
click at [307, 93] on link "Щоденник 12" at bounding box center [304, 89] width 94 height 28
select select "25"
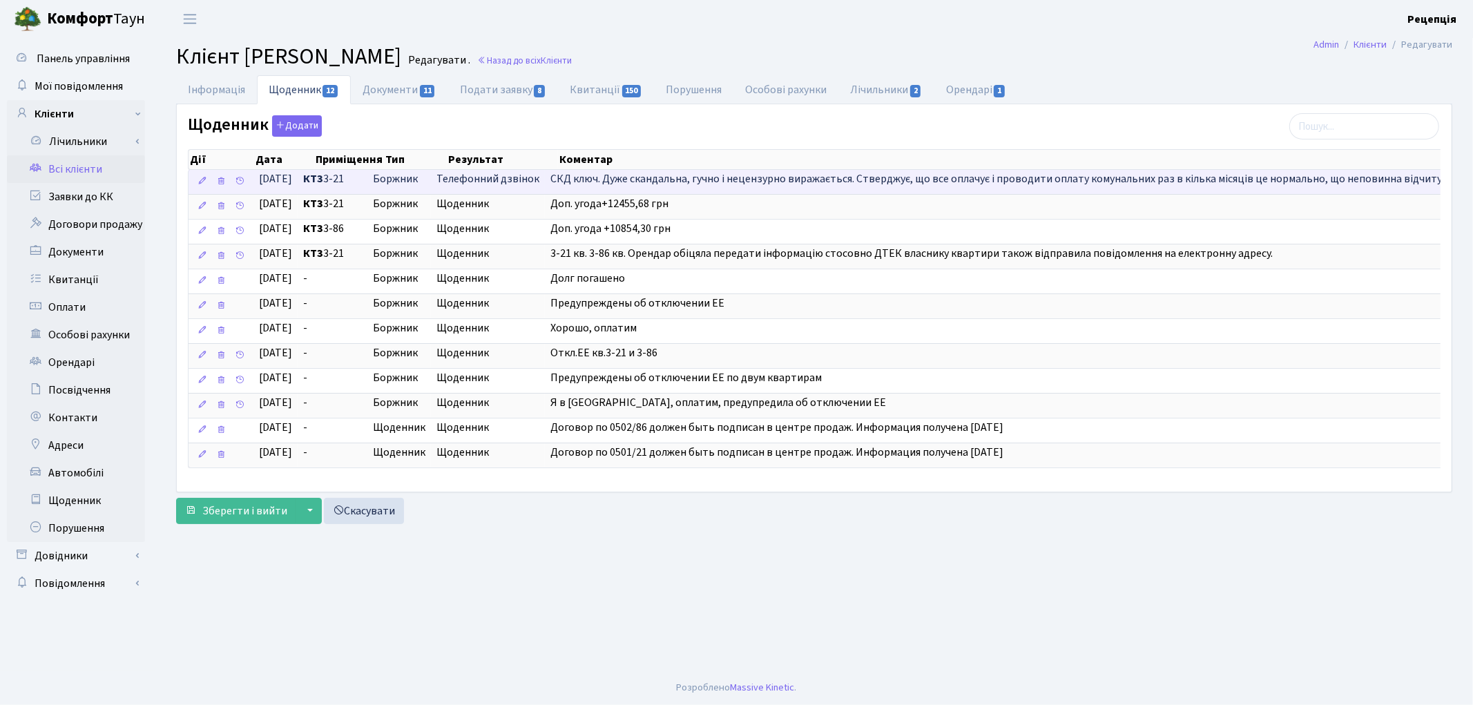
click at [618, 175] on span "СКД ключ. Дуже скандальна, гучно і нецензурно виражається. Стверджує, що все оп…" at bounding box center [1489, 178] width 1878 height 15
click at [617, 182] on span "СКД ключ. Дуже скандальна, гучно і нецензурно виражається. Стверджує, що все оп…" at bounding box center [1489, 178] width 1878 height 15
click at [203, 183] on icon at bounding box center [202, 181] width 10 height 10
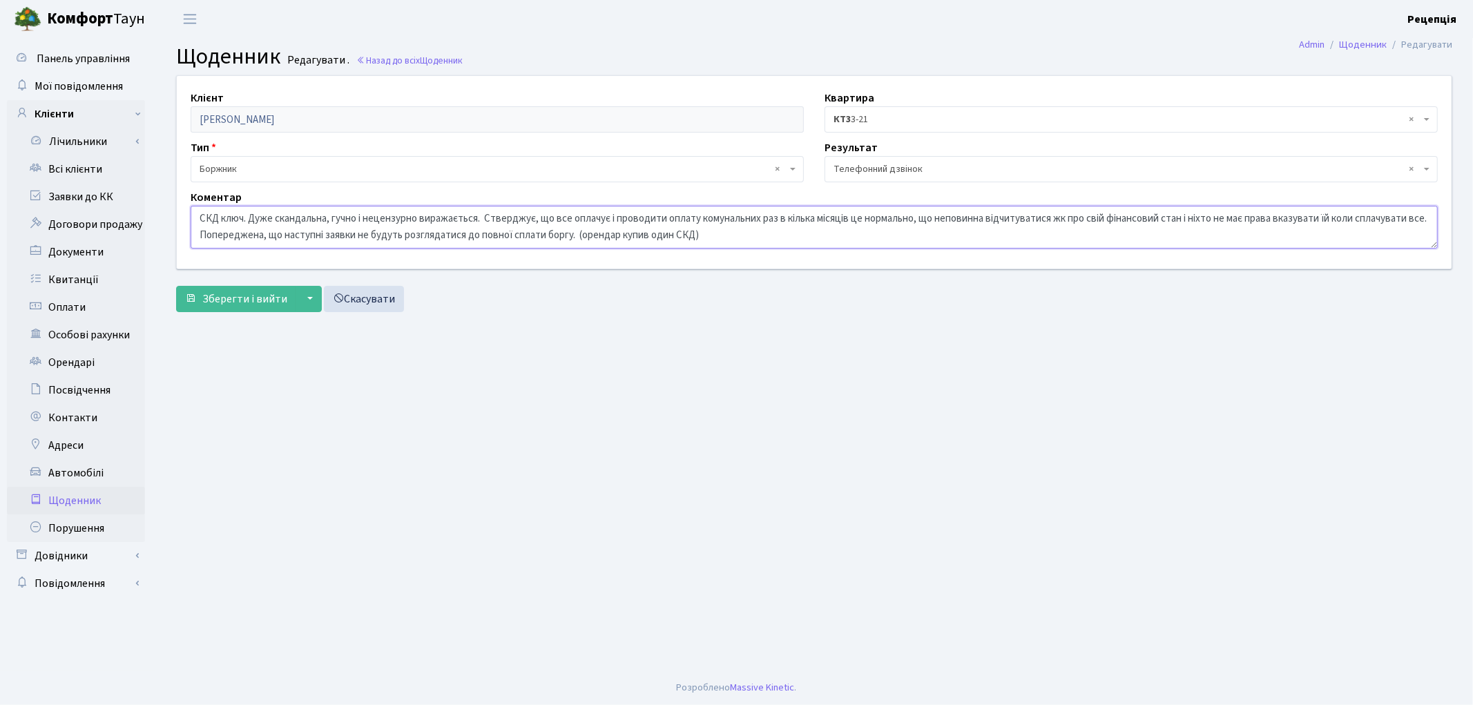
drag, startPoint x: 197, startPoint y: 218, endPoint x: 783, endPoint y: 228, distance: 585.7
click at [783, 228] on textarea "СКД ключ. Дуже скандальна, гучно і нецензурно виражається. Стверджує, що все оп…" at bounding box center [814, 227] width 1247 height 43
click at [380, 373] on main "Admin Щоденник Редагувати Щоденник Редагувати . Назад до всіх Щоденник Клієнт Т…" at bounding box center [814, 354] width 1318 height 633
click at [85, 168] on link "Всі клієнти" at bounding box center [76, 169] width 138 height 28
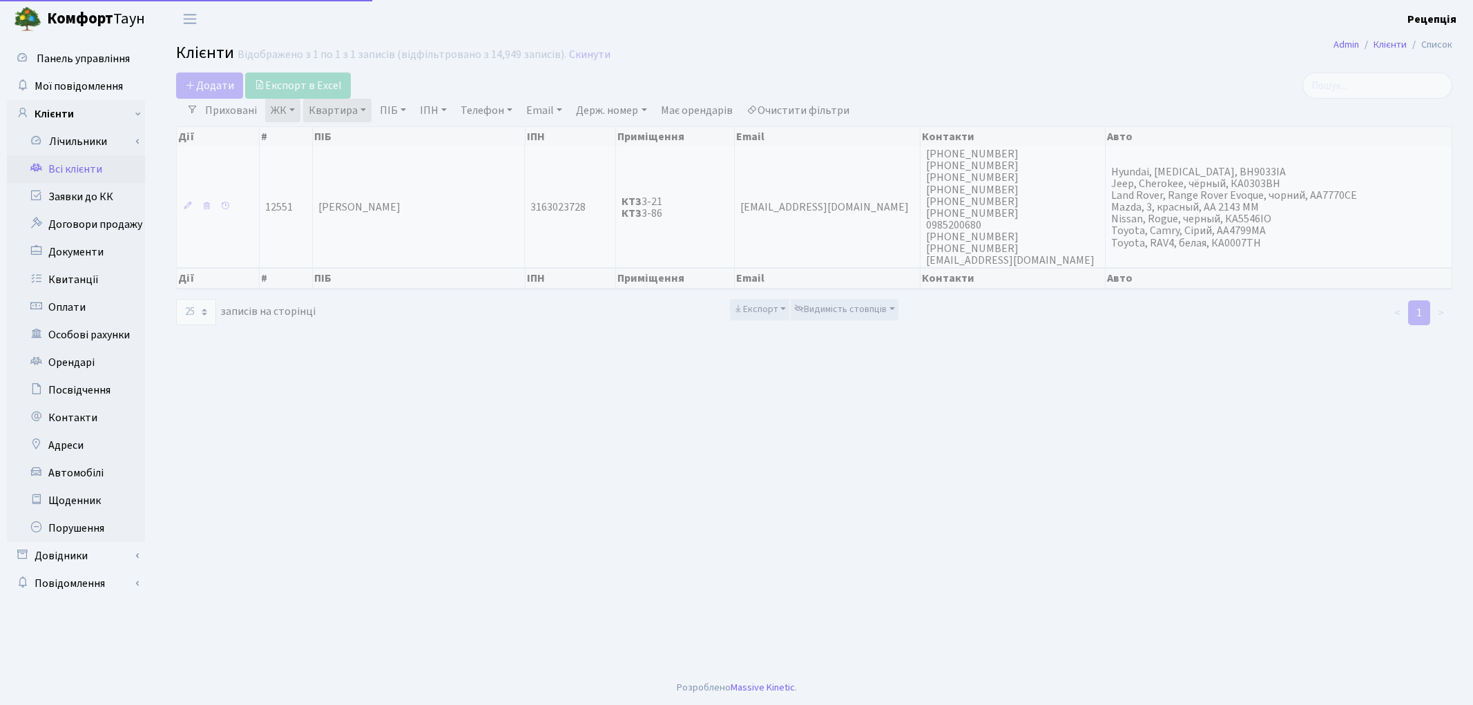
select select "25"
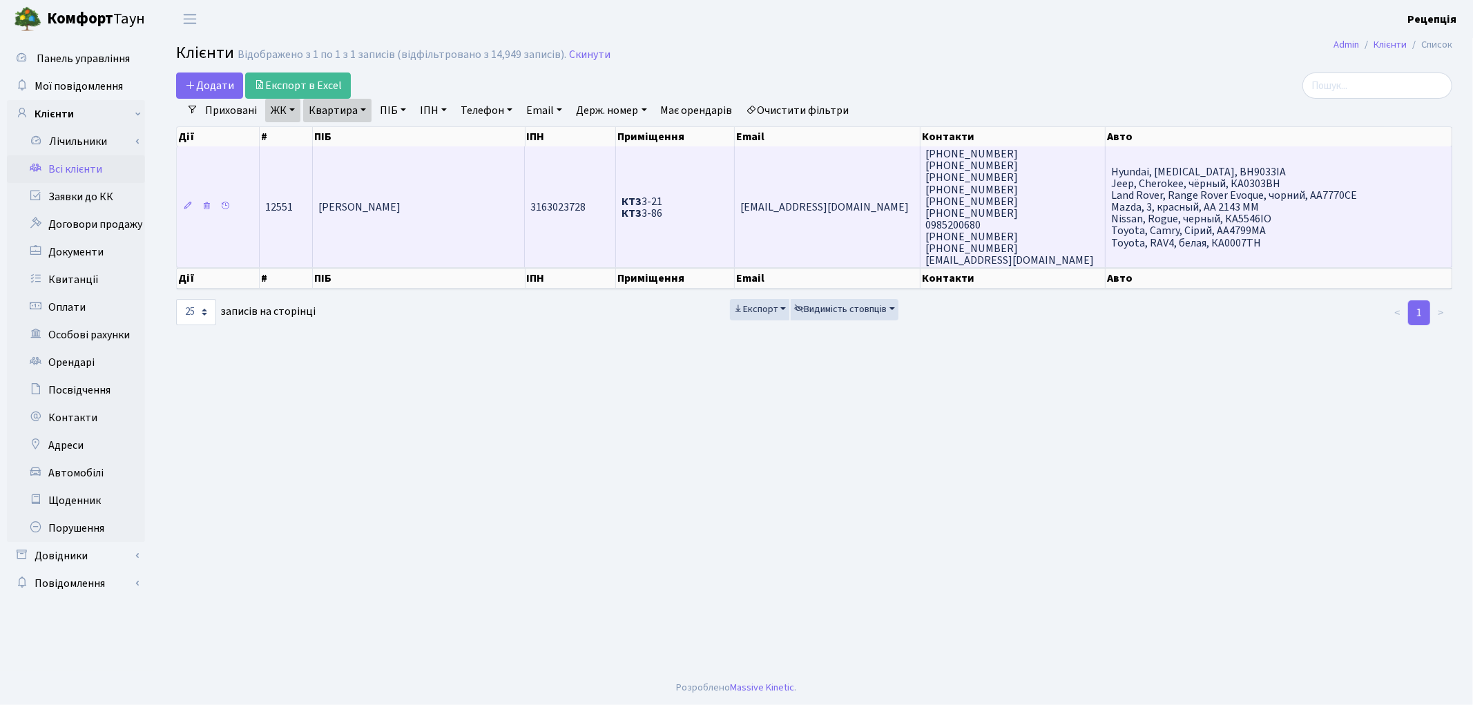
click at [433, 168] on td "[PERSON_NAME]" at bounding box center [419, 206] width 212 height 121
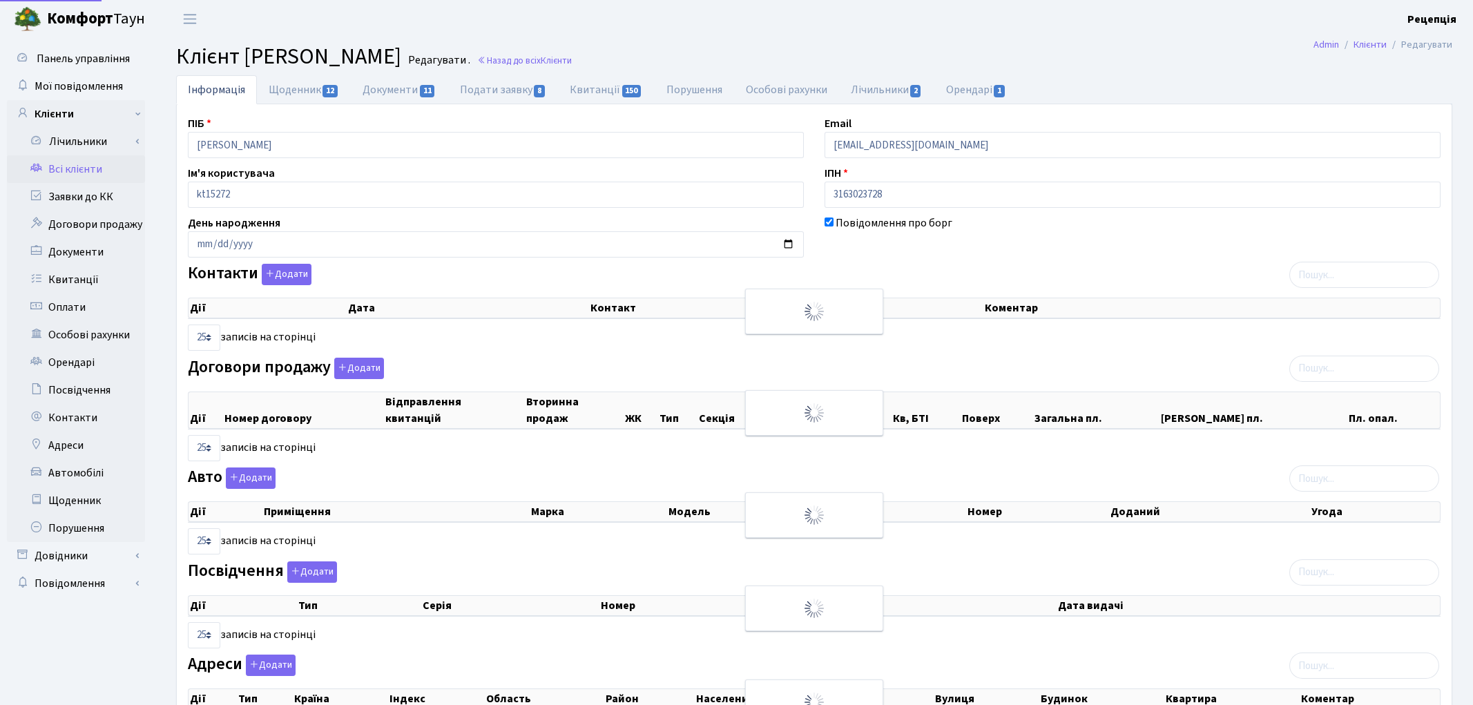
select select "25"
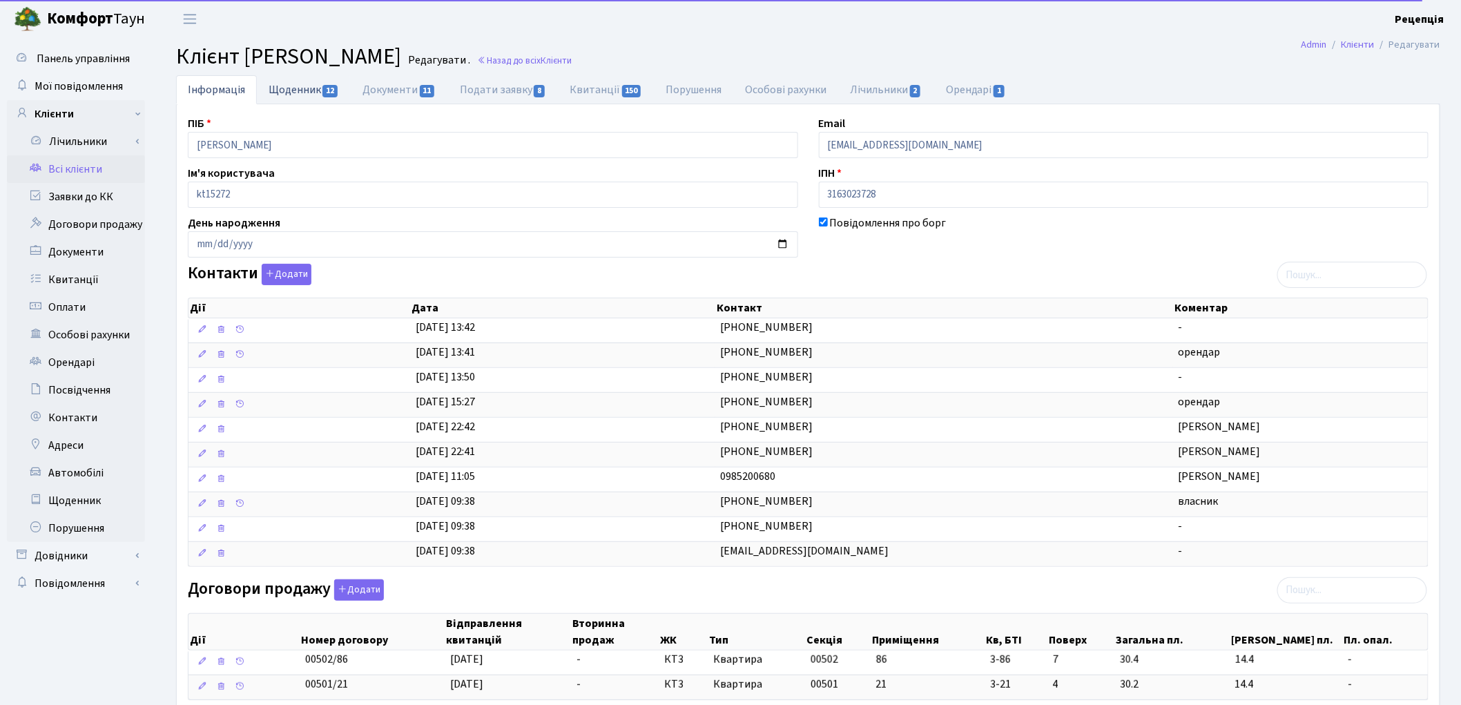
click at [306, 91] on link "Щоденник 12" at bounding box center [304, 89] width 94 height 28
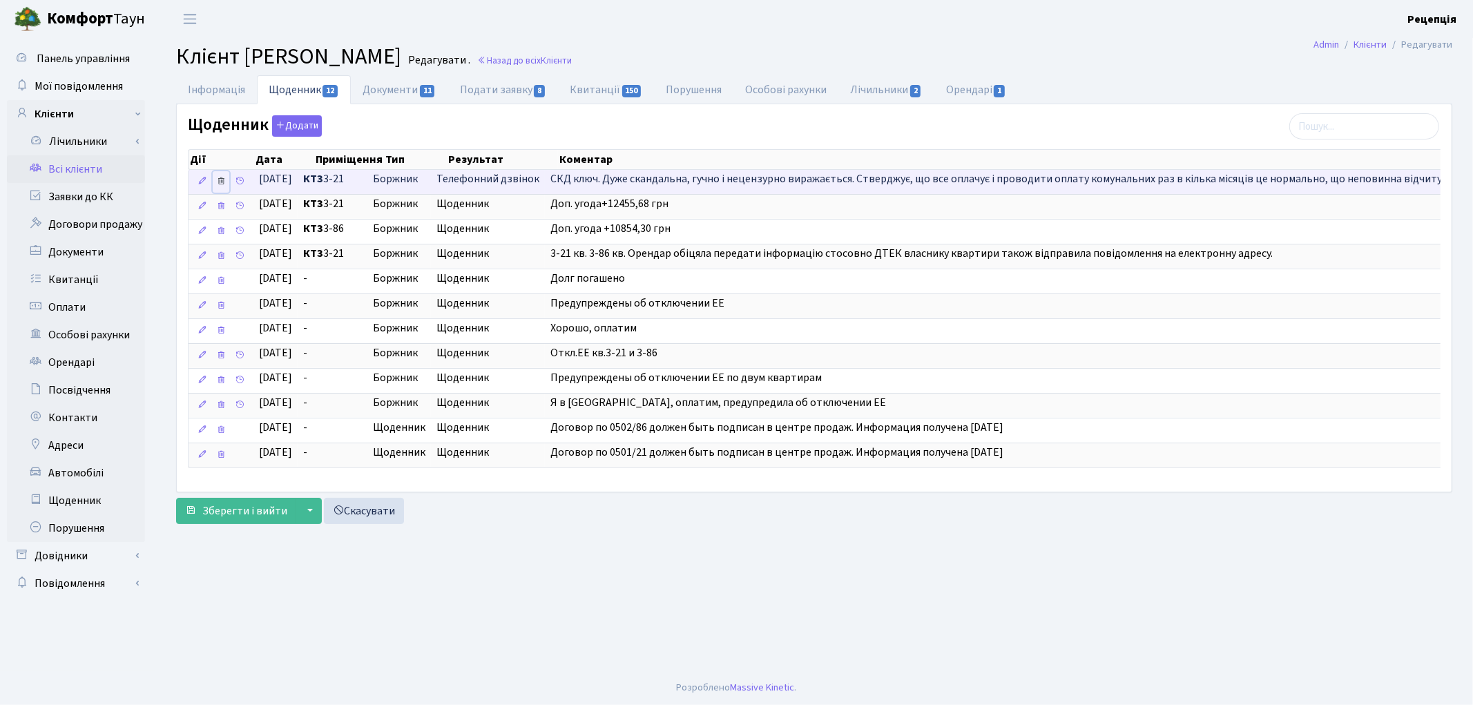
click at [222, 183] on icon at bounding box center [221, 181] width 10 height 10
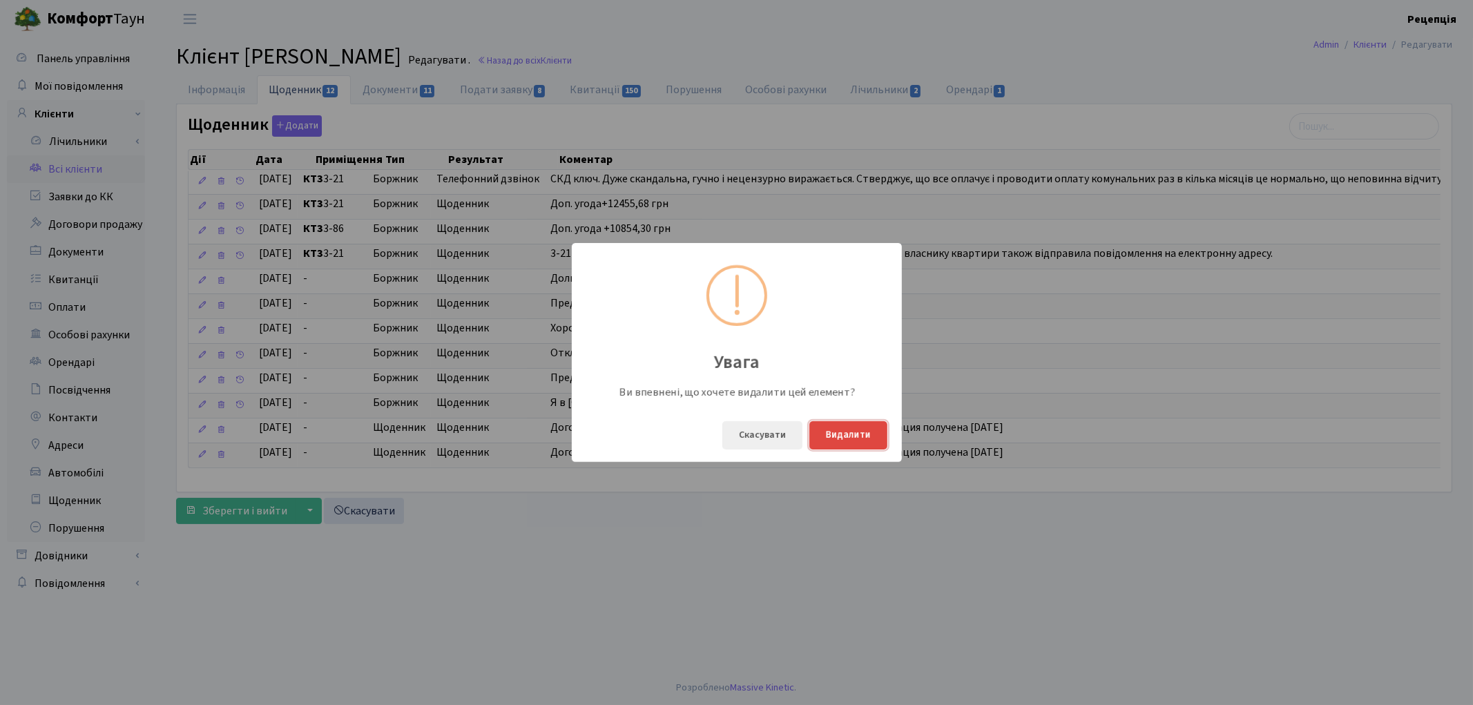
click at [846, 436] on button "Видалити" at bounding box center [848, 435] width 78 height 28
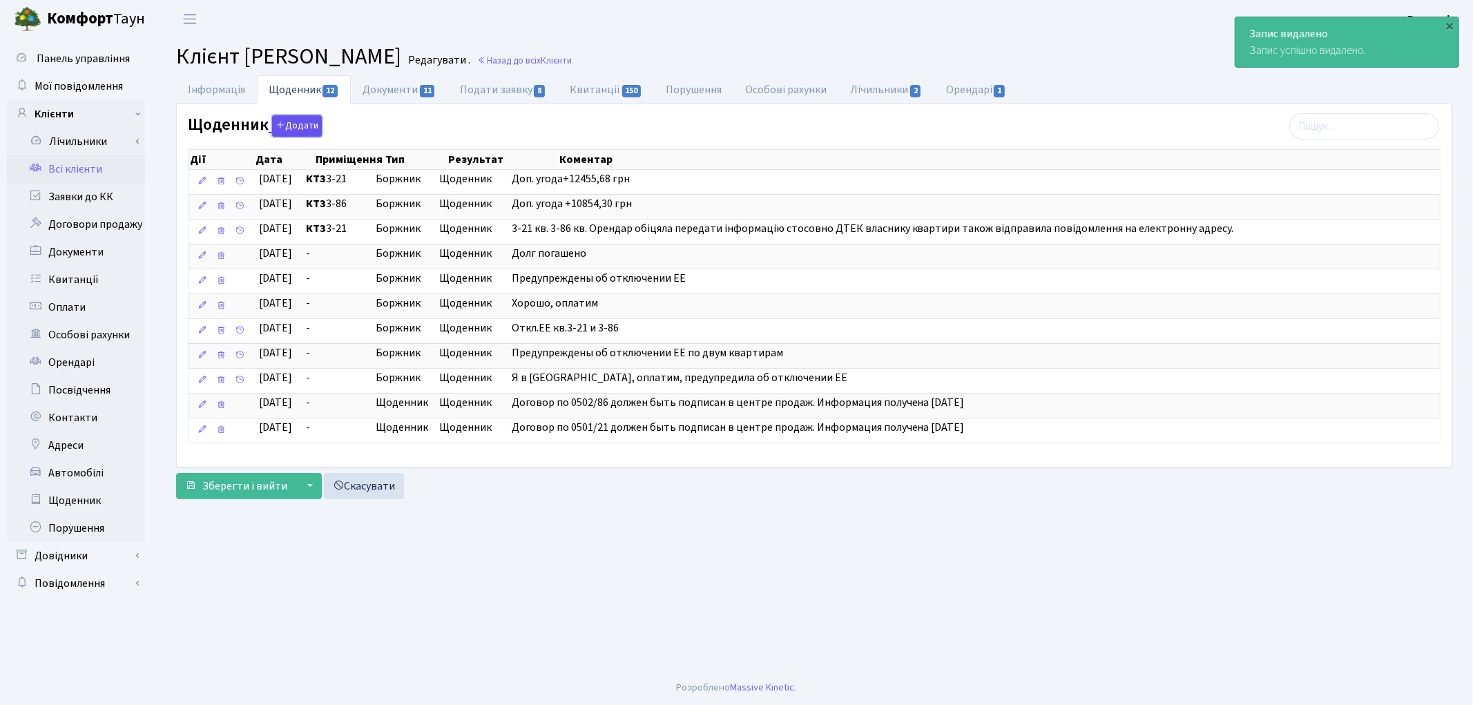
click at [302, 126] on button "Додати" at bounding box center [297, 125] width 50 height 21
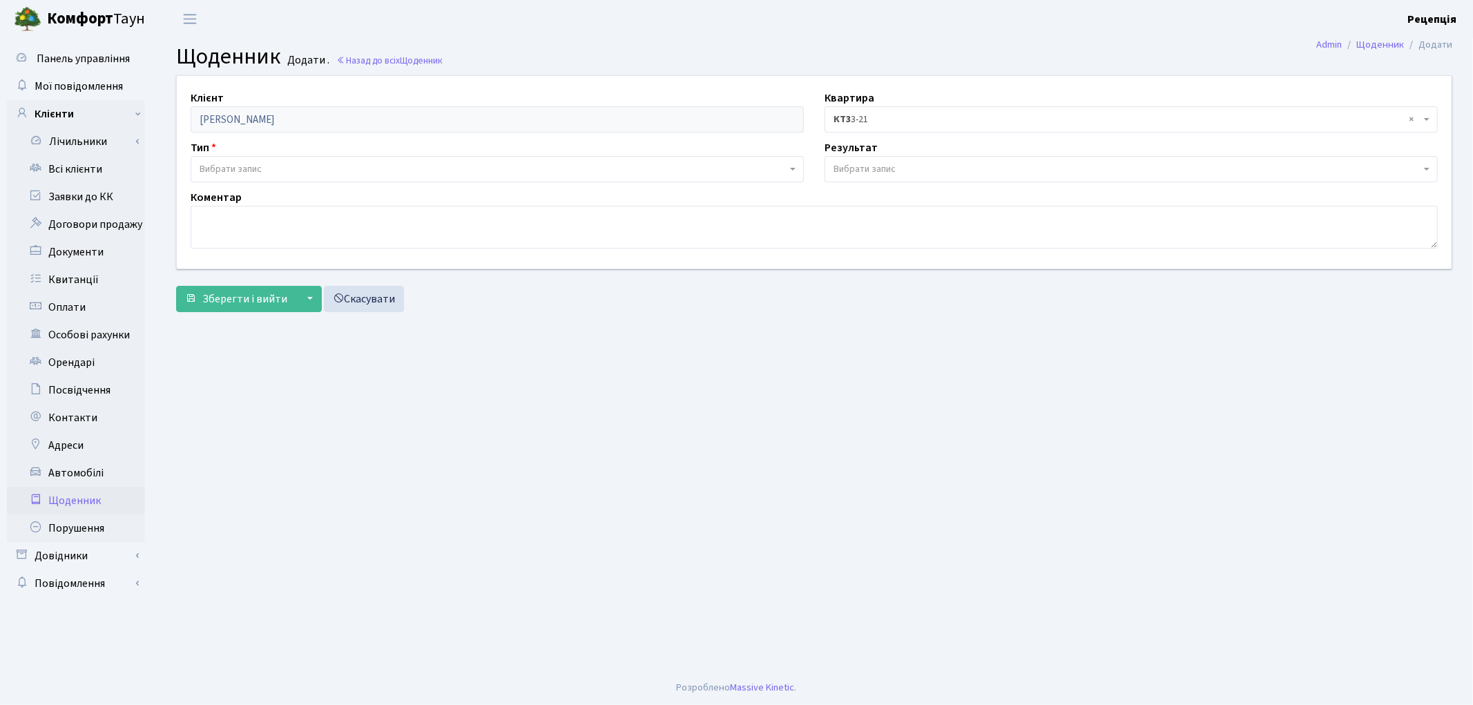
click at [253, 163] on span "Вибрати запис" at bounding box center [231, 169] width 62 height 14
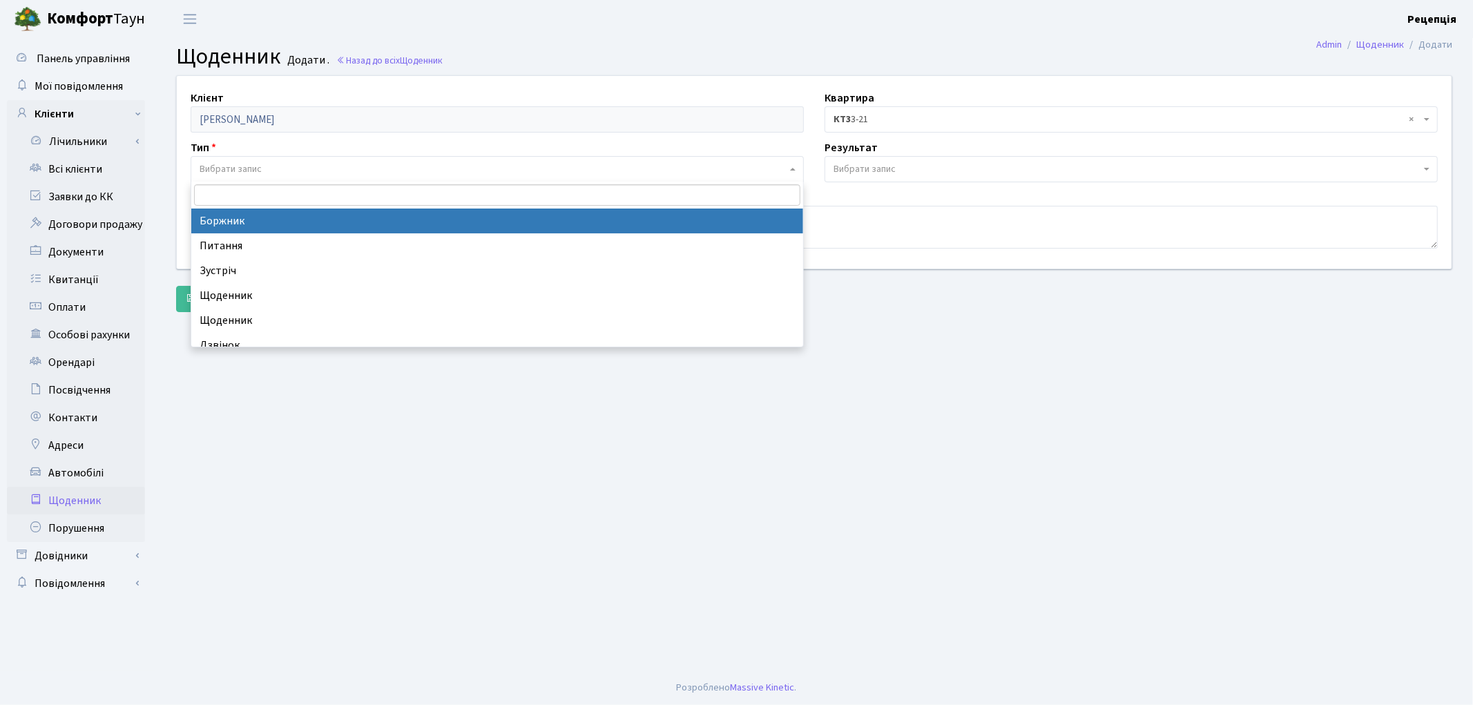
select select "189"
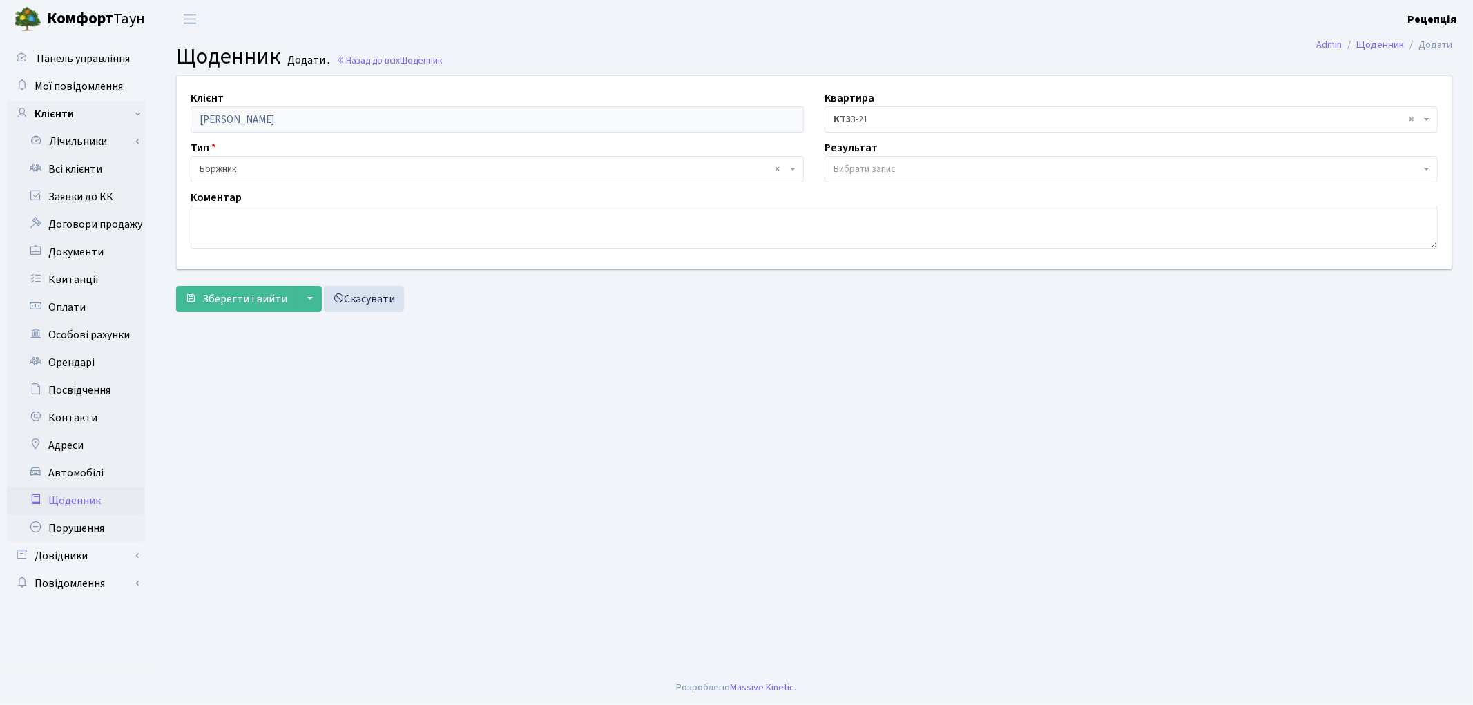
click at [868, 122] on span "× КТ3 3-21" at bounding box center [1126, 120] width 587 height 14
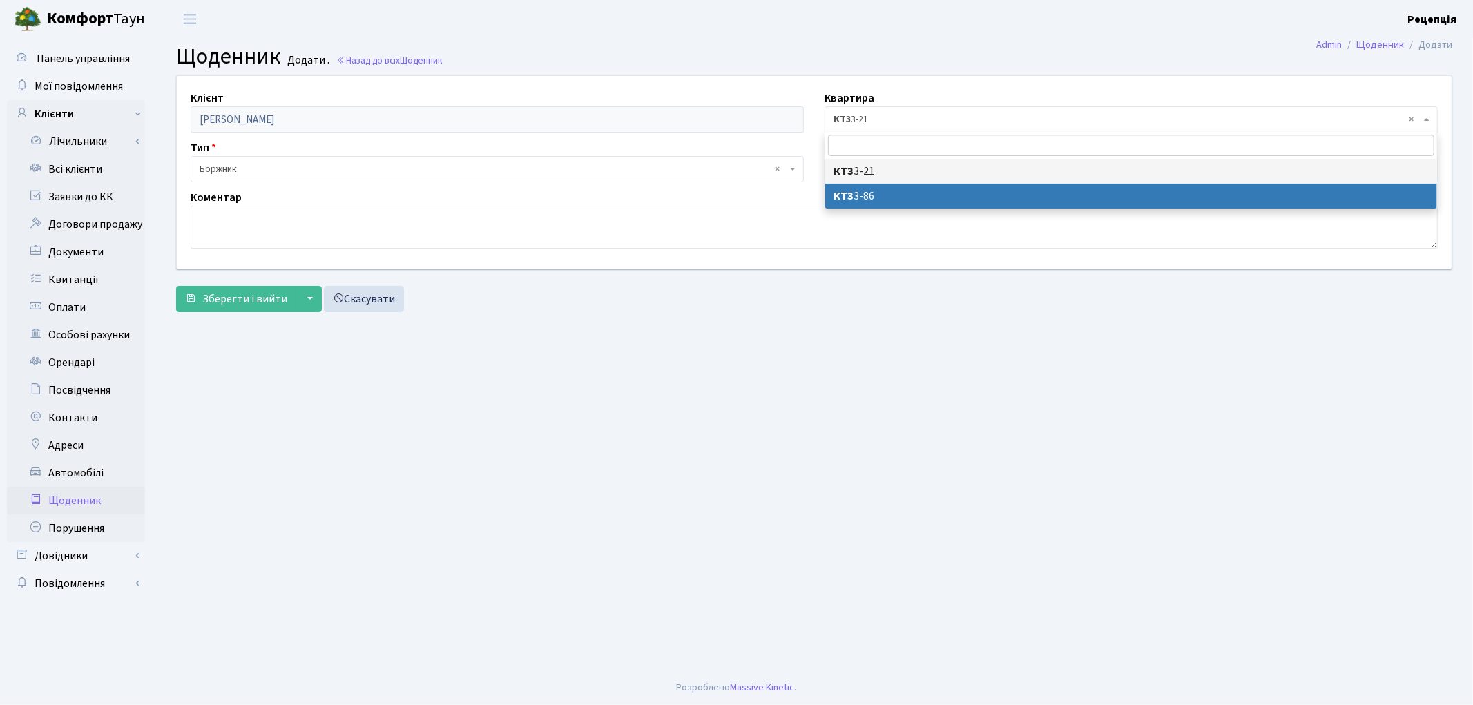
select select "23818"
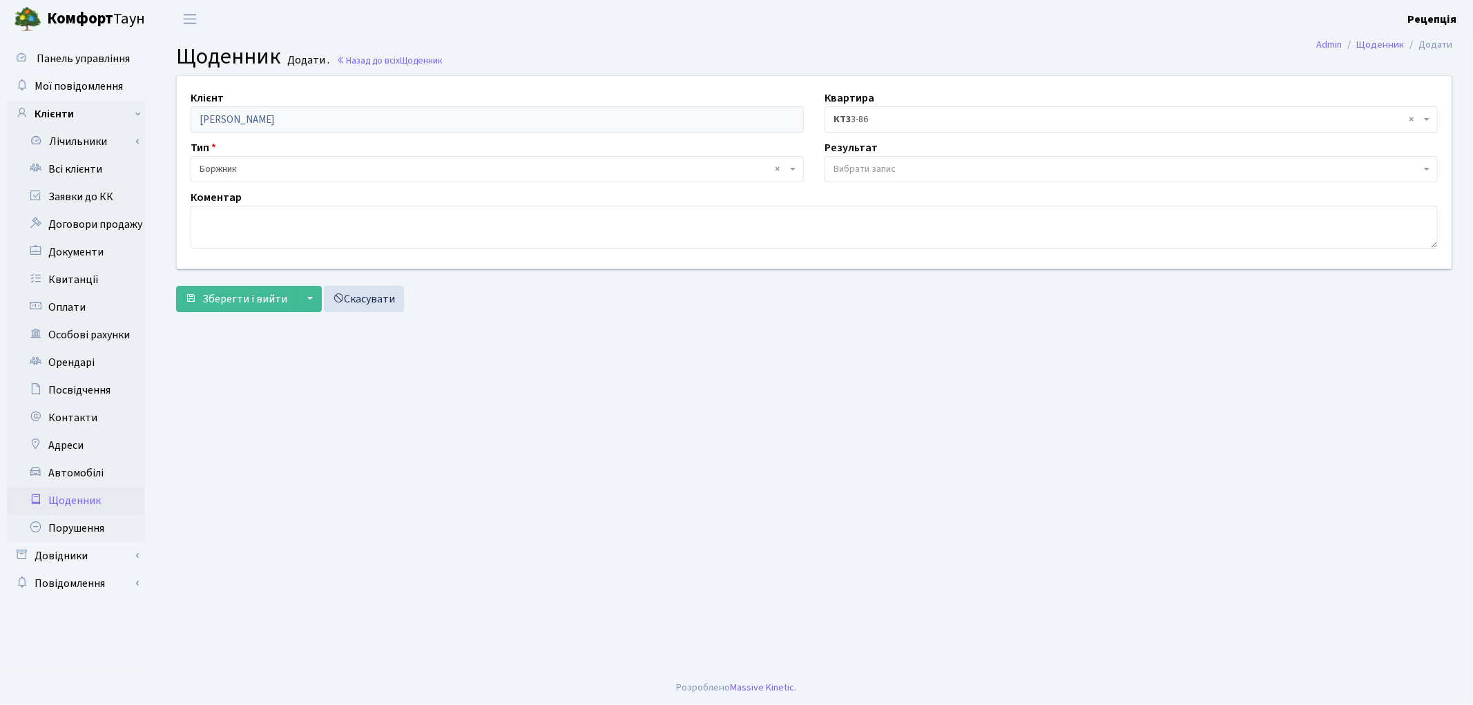
click at [849, 173] on span "Вибрати запис" at bounding box center [864, 169] width 62 height 14
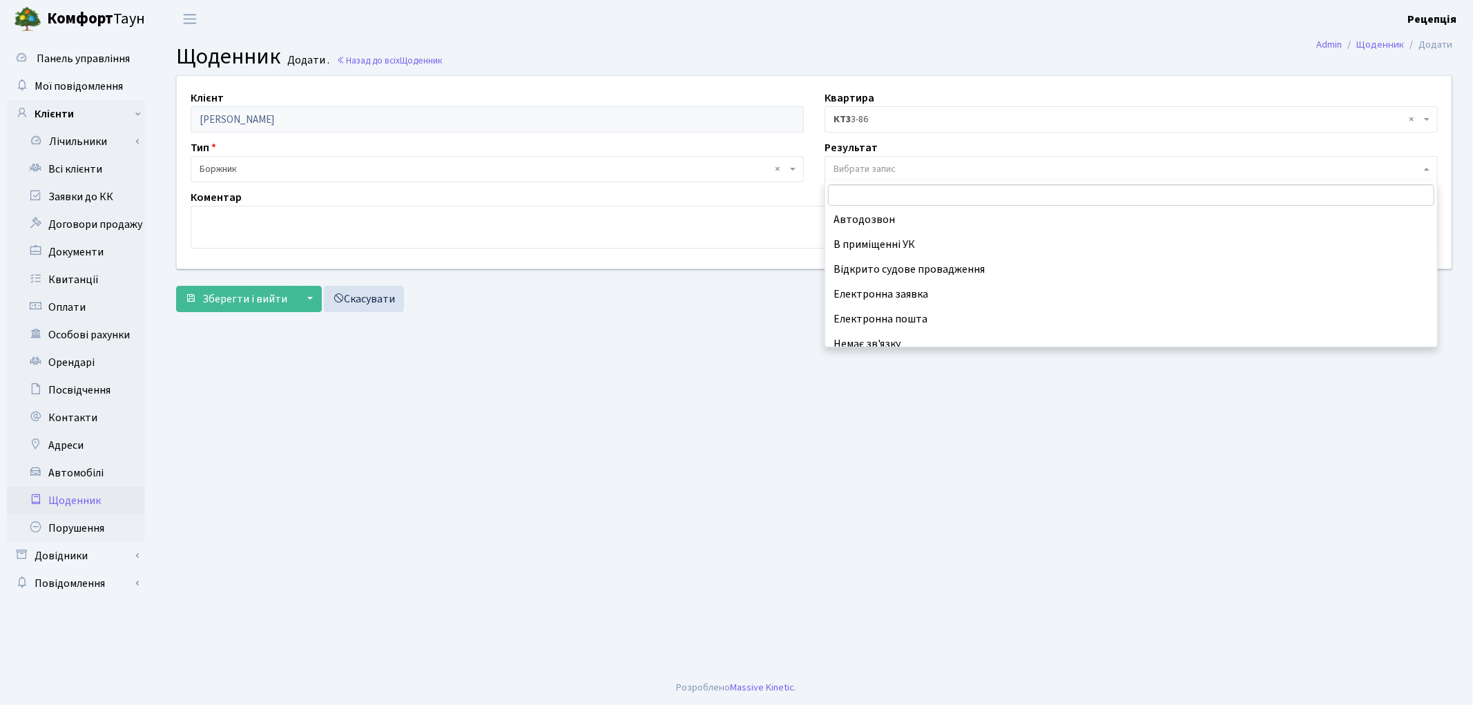
scroll to position [86, 0]
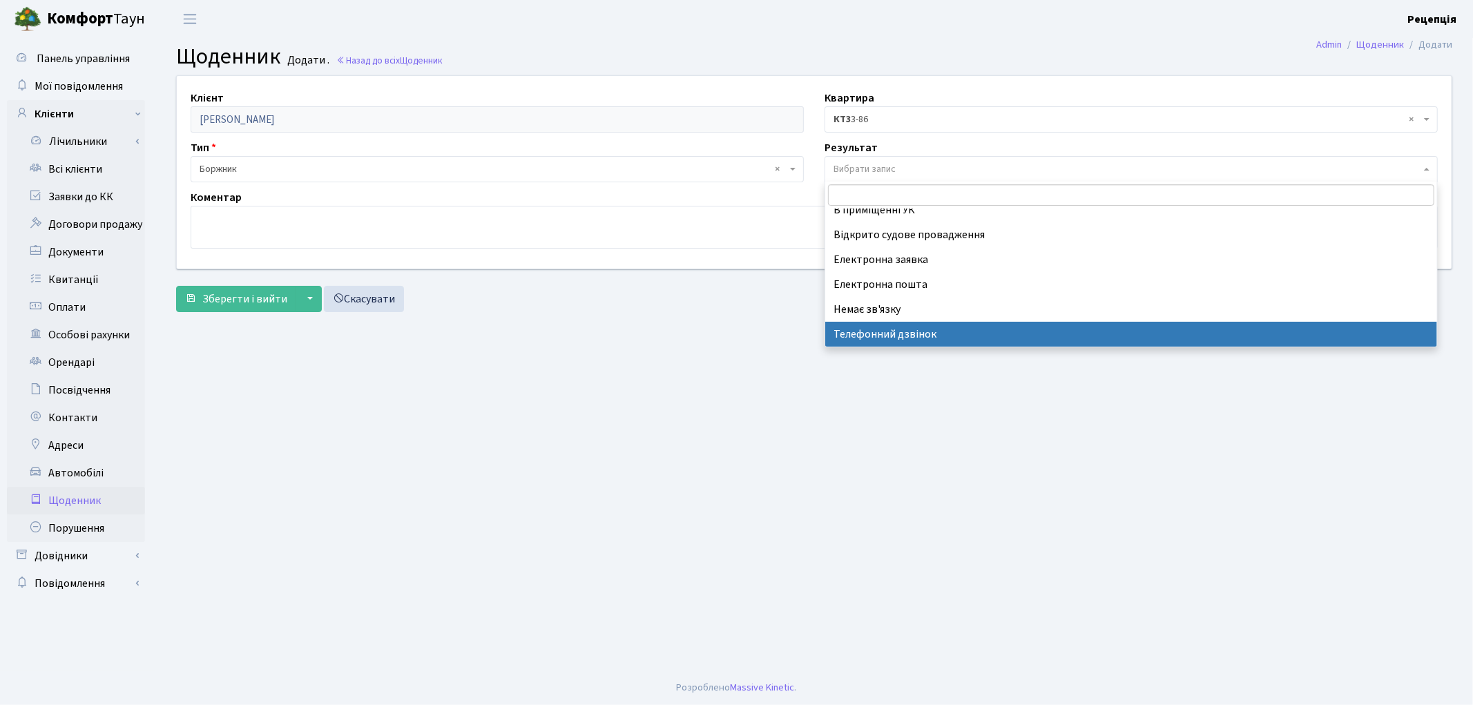
select select "196"
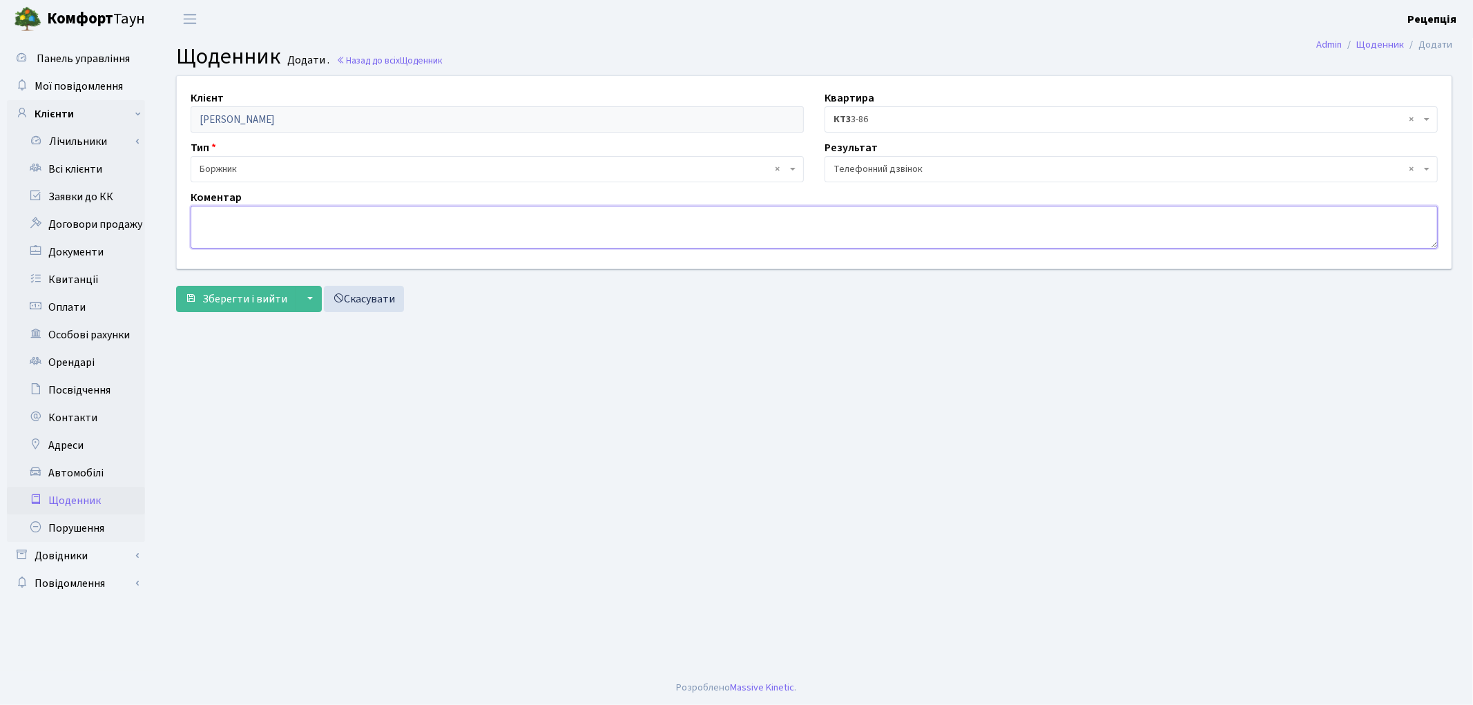
click at [340, 224] on textarea at bounding box center [814, 227] width 1247 height 43
paste textarea "СКД ключ. Дуже скандальна, гучно і нецензурно виражається. Стверджує, що все оп…"
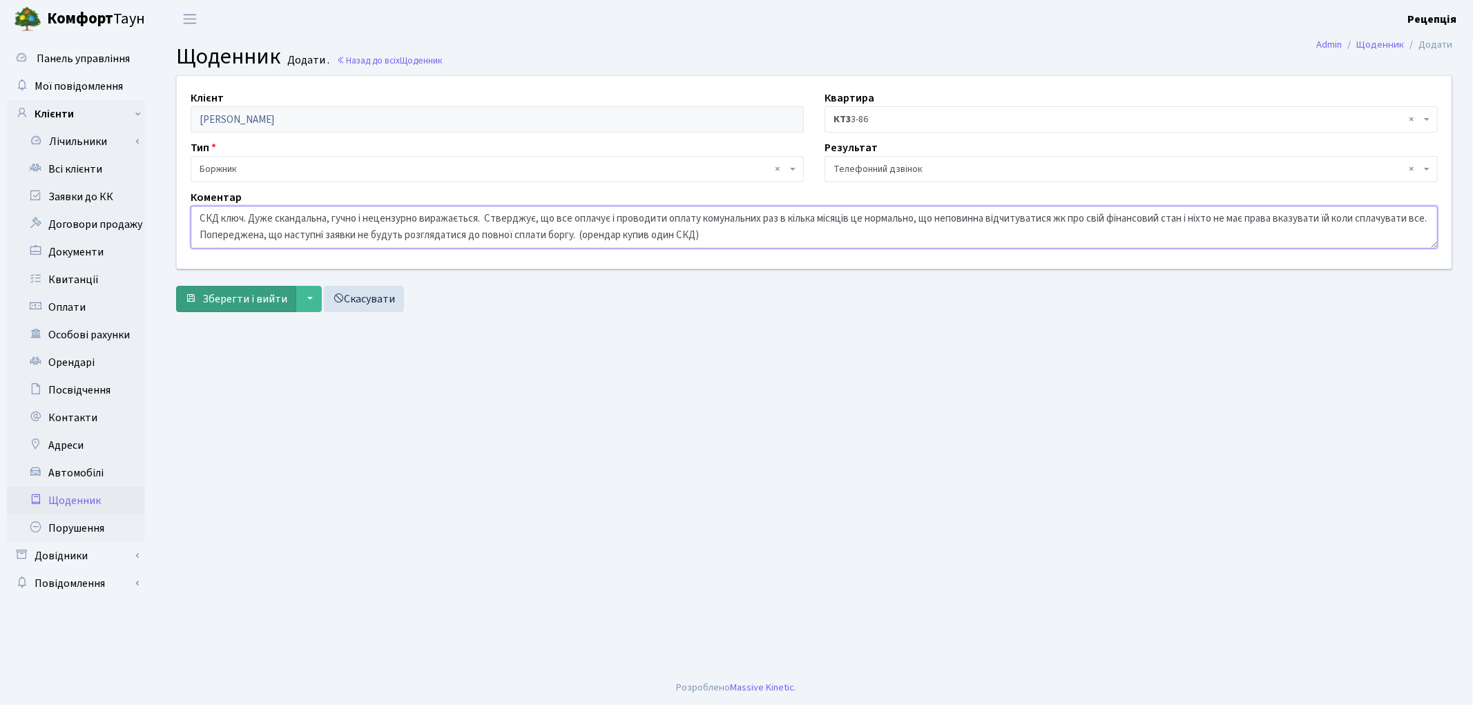
type textarea "СКД ключ. Дуже скандальна, гучно і нецензурно виражається. Стверджує, що все оп…"
click at [240, 298] on span "Зберегти і вийти" at bounding box center [244, 298] width 85 height 15
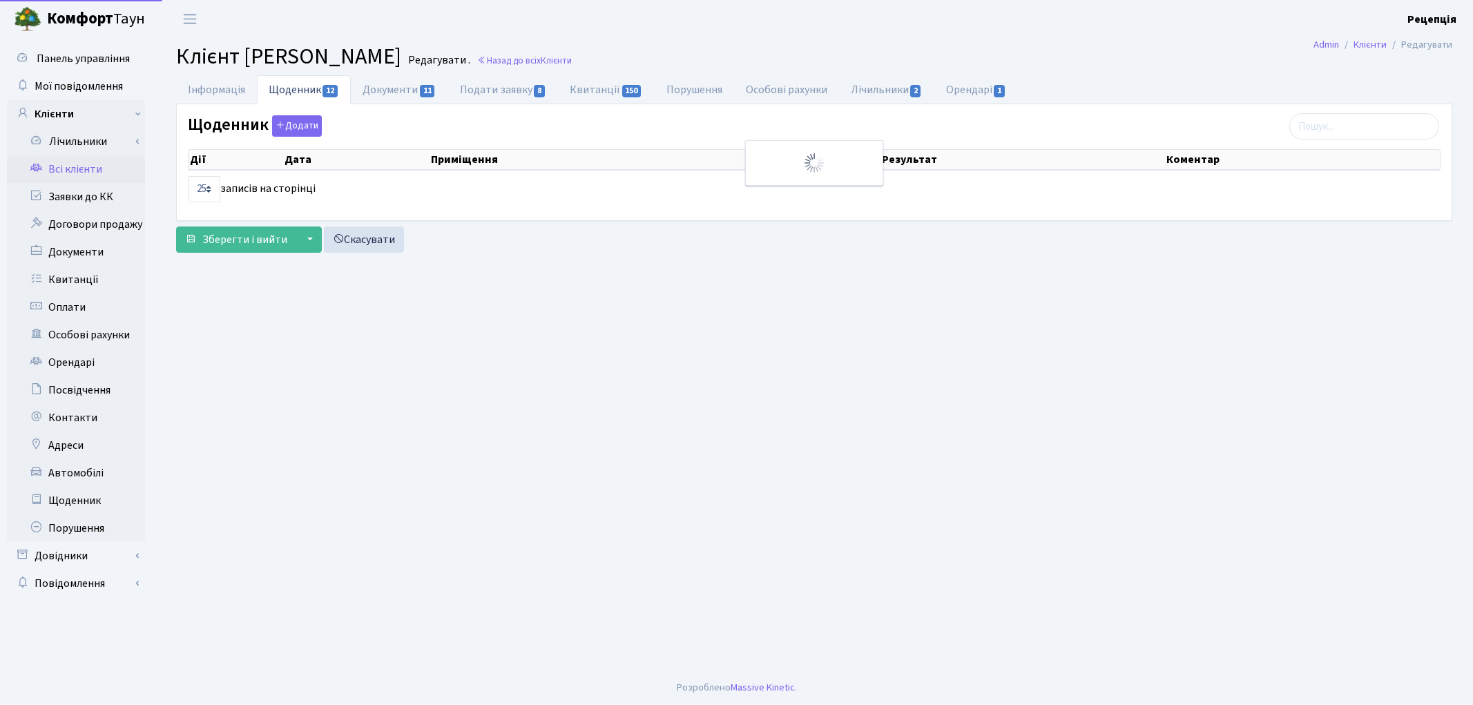
select select "25"
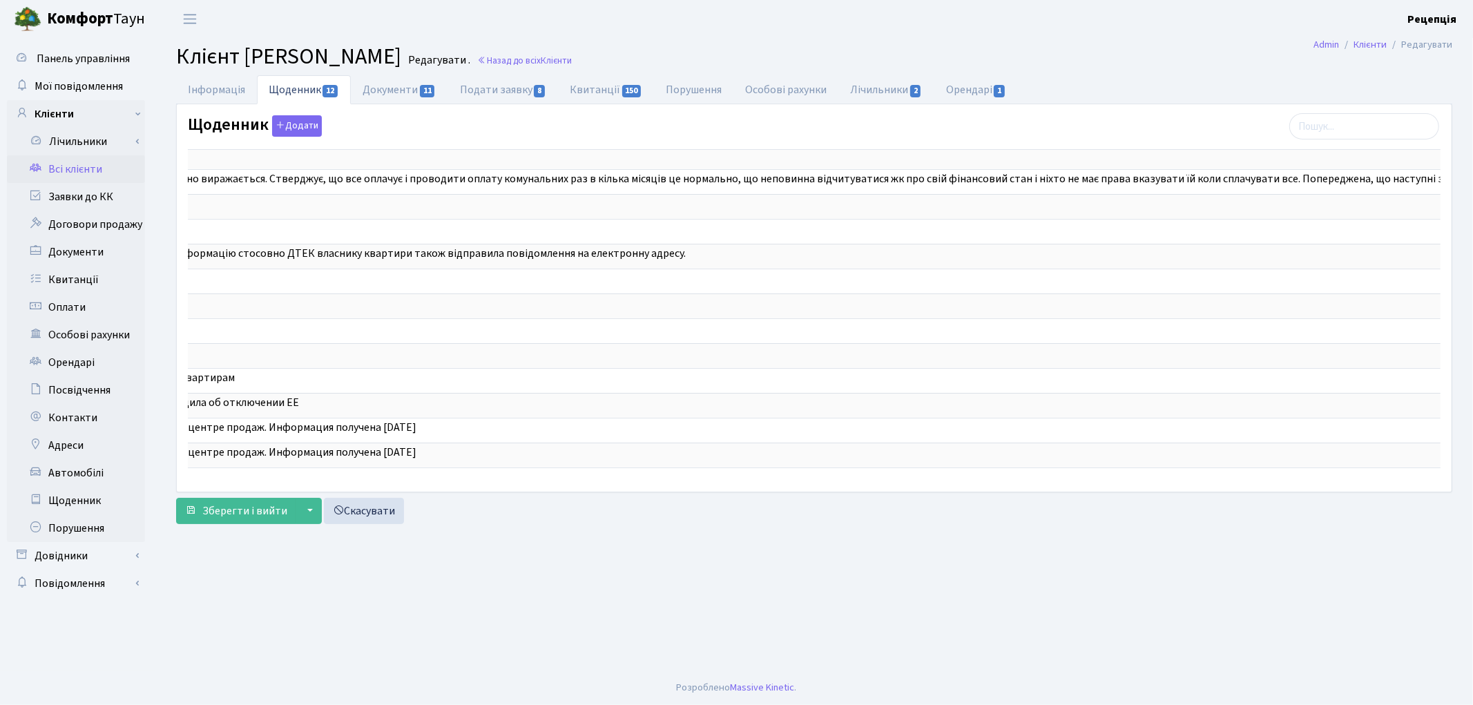
scroll to position [0, 601]
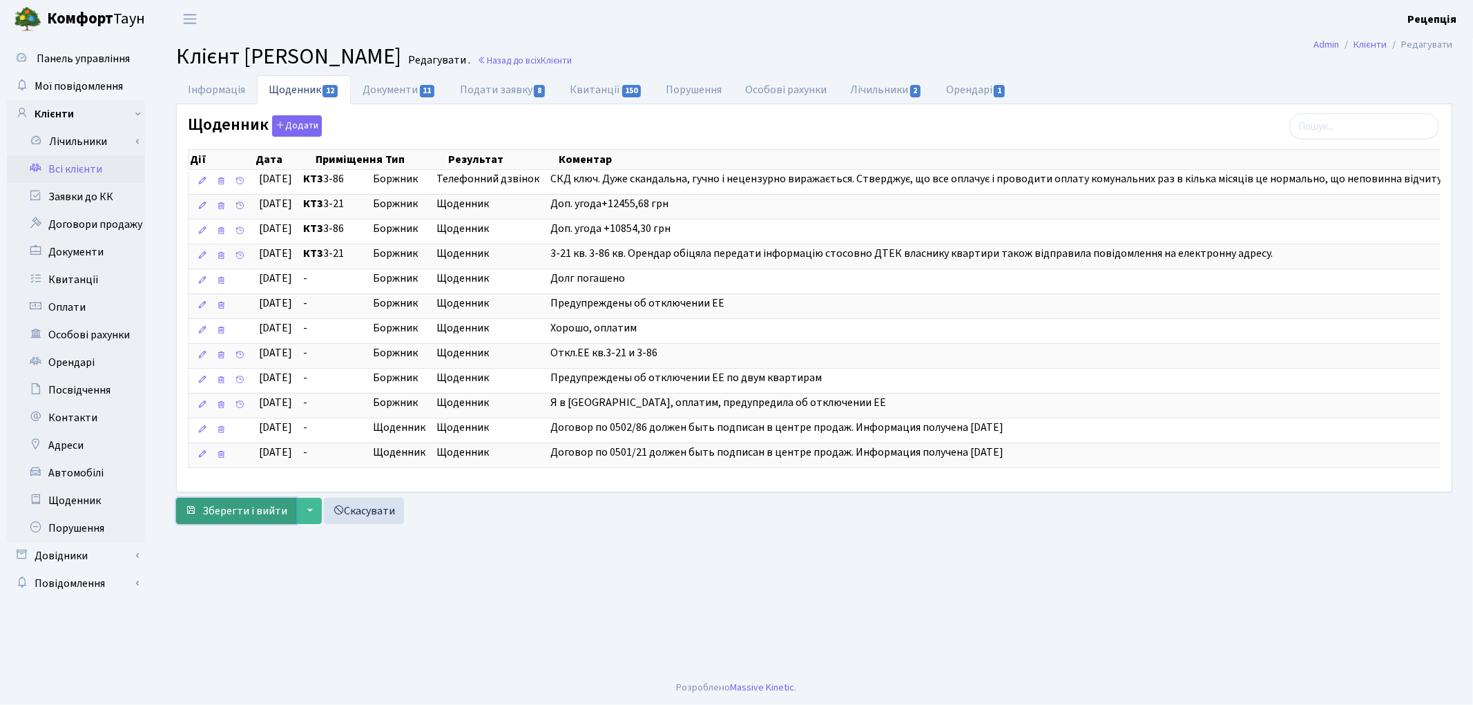
click at [251, 519] on span "Зберегти і вийти" at bounding box center [244, 510] width 85 height 15
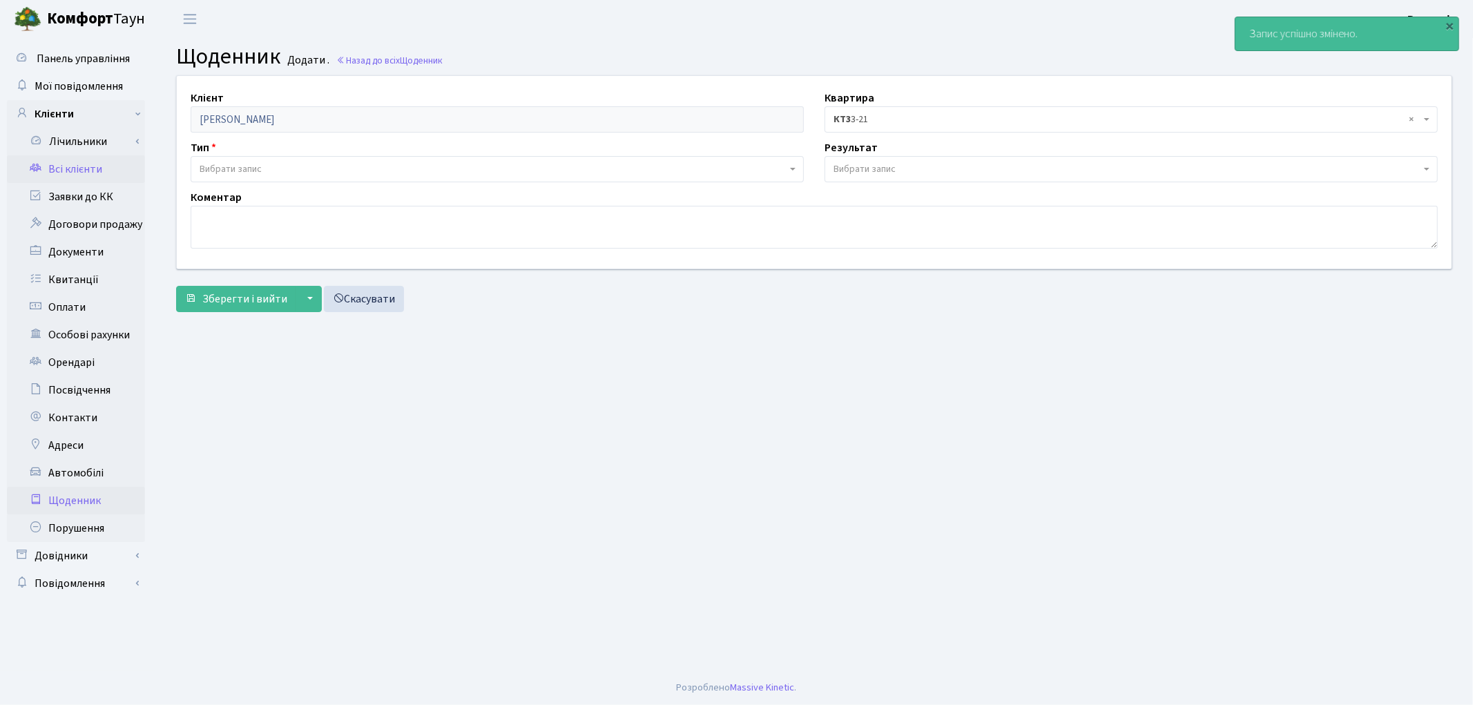
click at [84, 160] on link "Всі клієнти" at bounding box center [76, 169] width 138 height 28
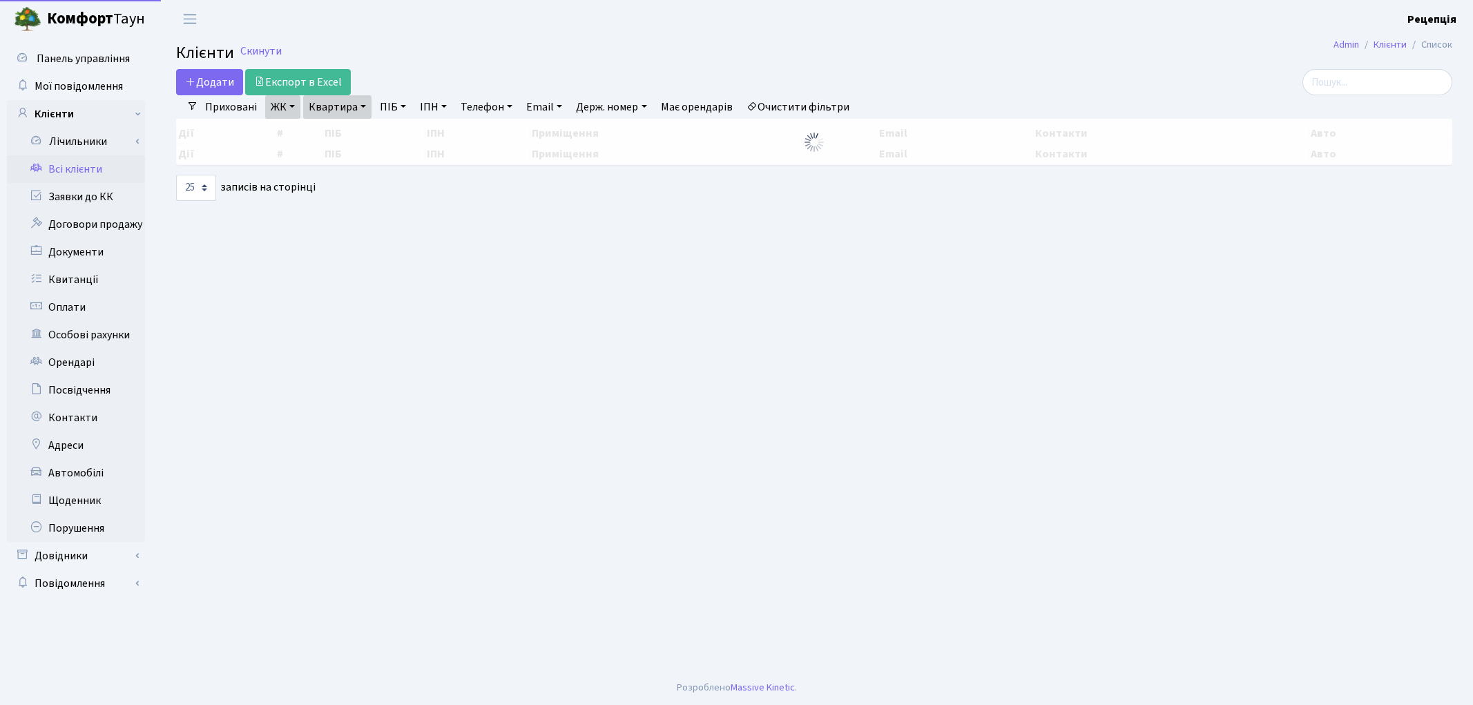
select select "25"
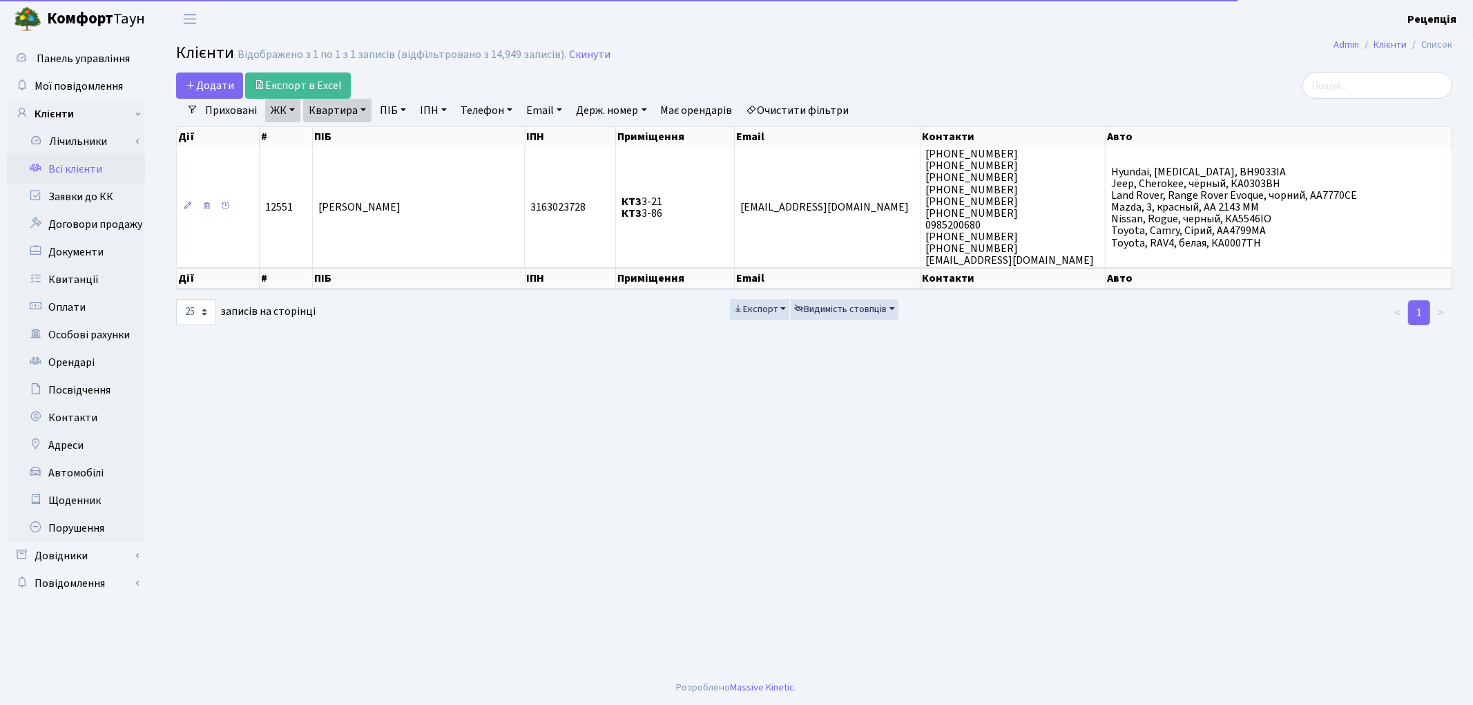
click at [802, 106] on link "Очистити фільтри" at bounding box center [798, 110] width 114 height 23
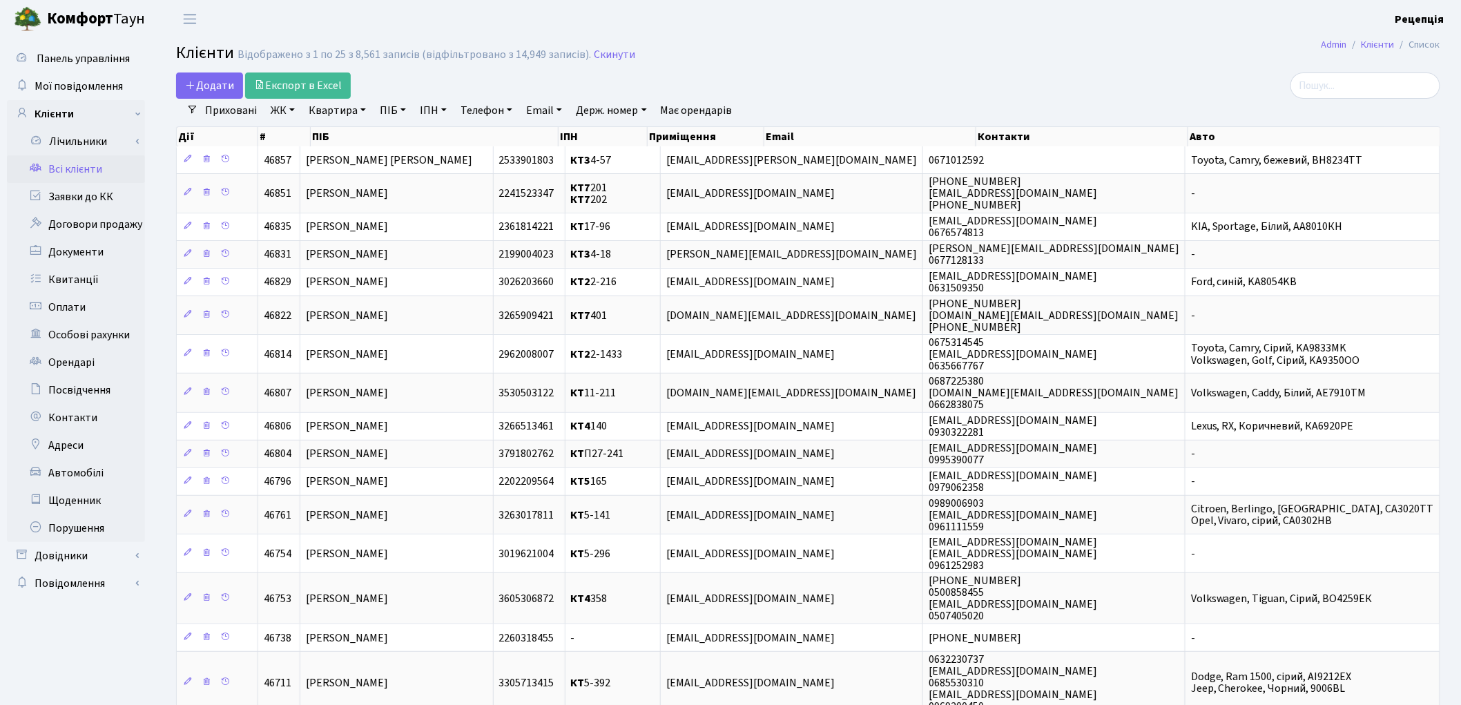
click at [287, 110] on link "ЖК" at bounding box center [282, 110] width 35 height 23
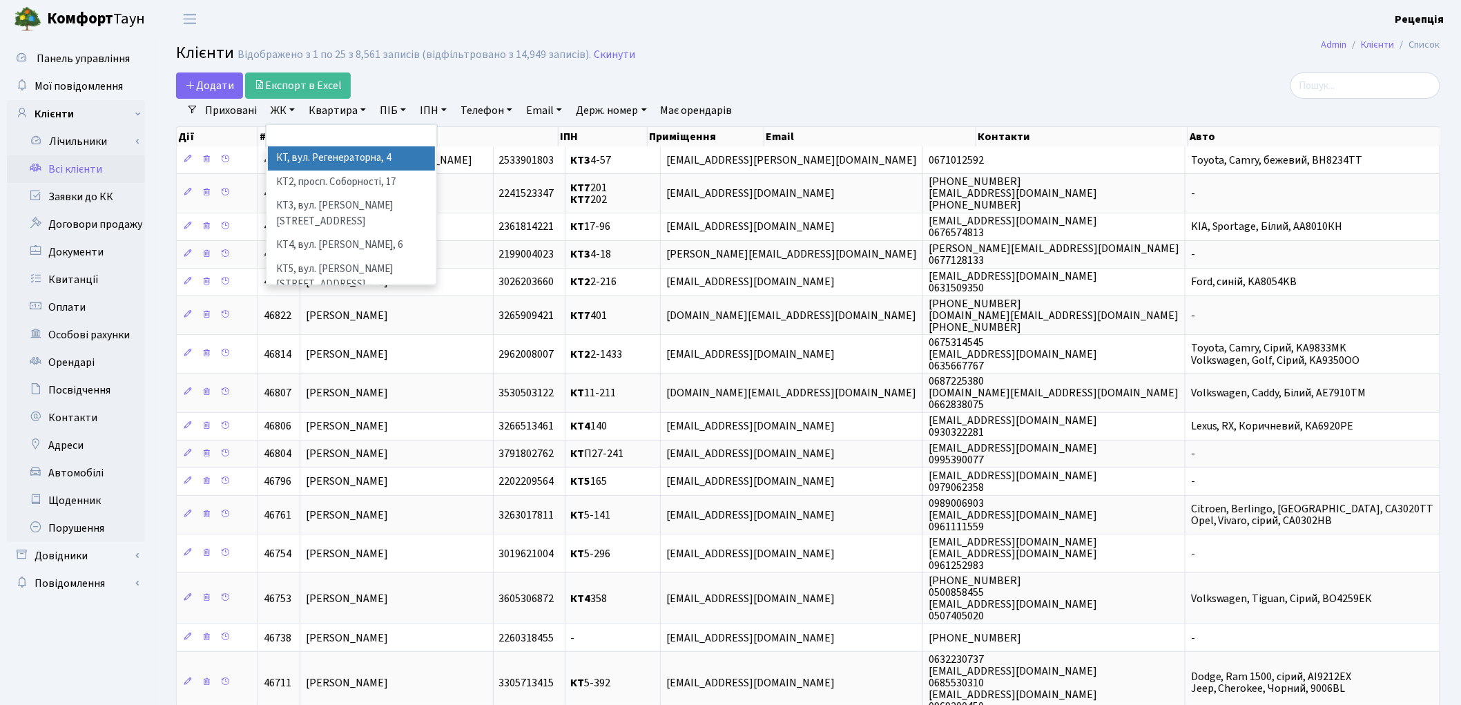
click at [315, 157] on li "КТ, вул. Регенераторна, 4" at bounding box center [351, 158] width 167 height 24
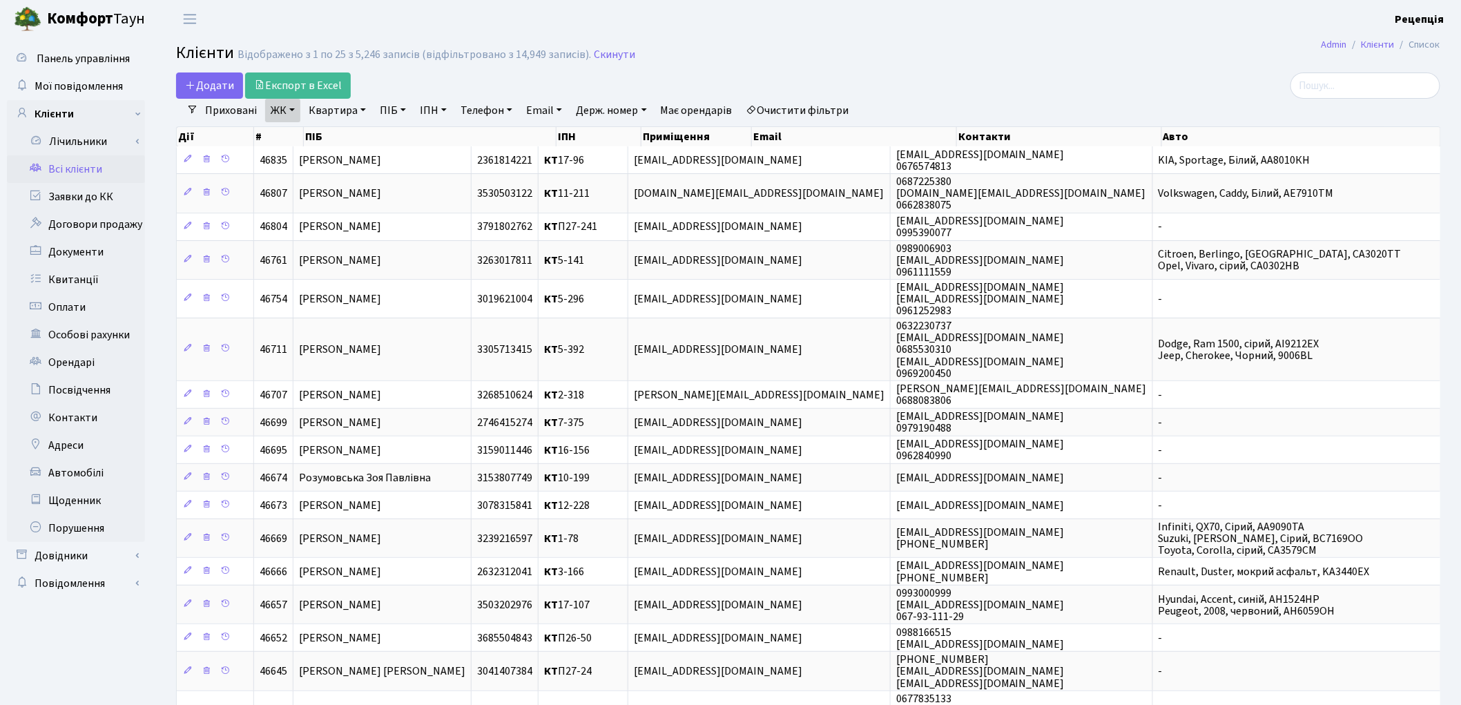
click at [358, 109] on link "Квартира" at bounding box center [337, 110] width 68 height 23
type input "12-160"
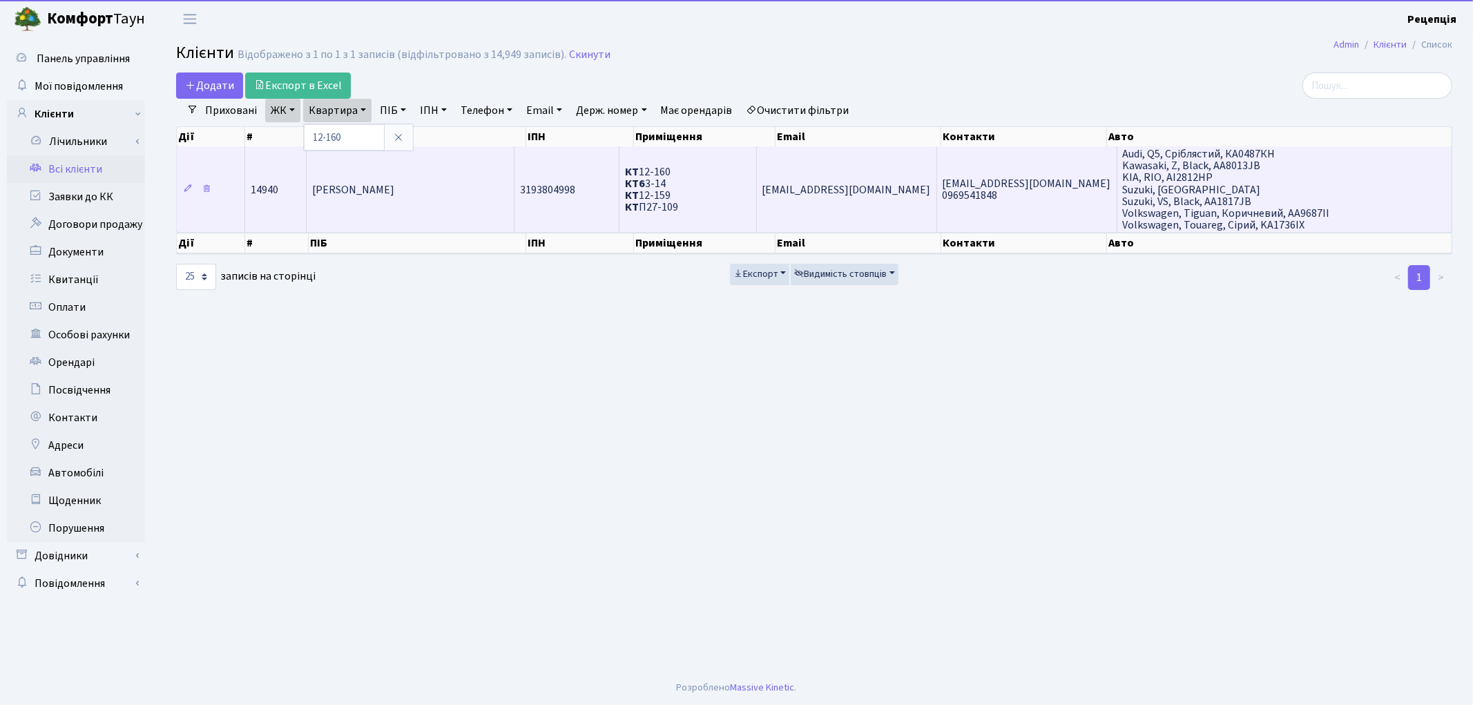
click at [458, 171] on td "Вайда Павло Теодорович" at bounding box center [411, 189] width 208 height 86
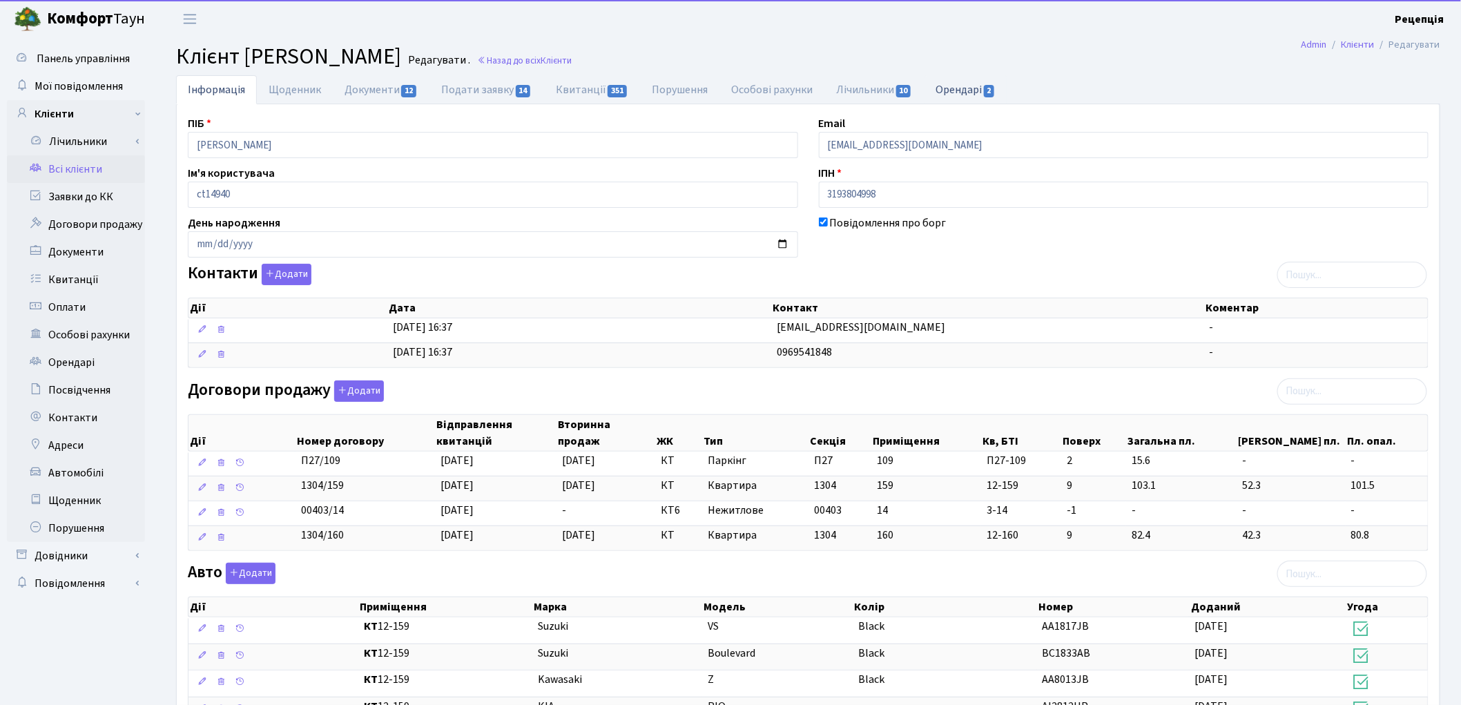
click at [950, 80] on link "Орендарі 2" at bounding box center [967, 89] width 84 height 28
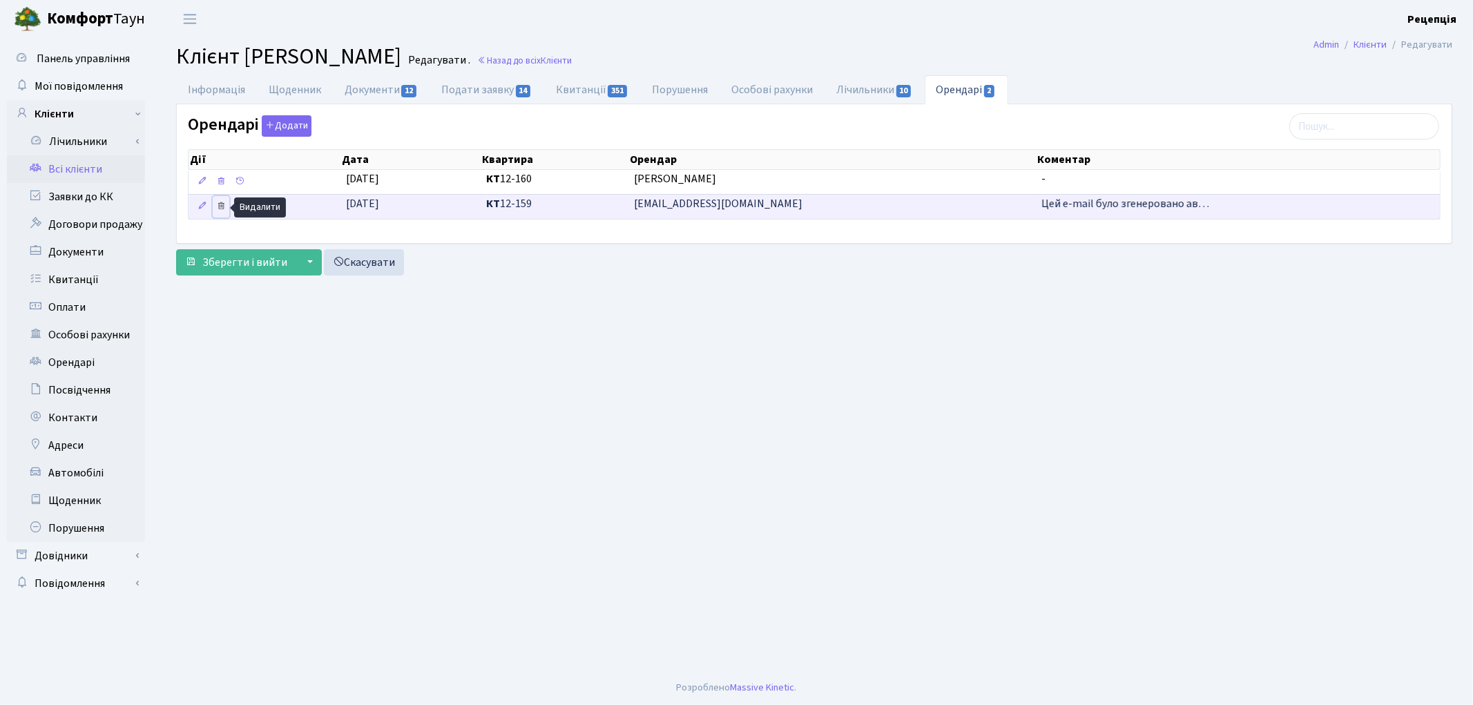
click at [224, 206] on icon at bounding box center [221, 206] width 10 height 10
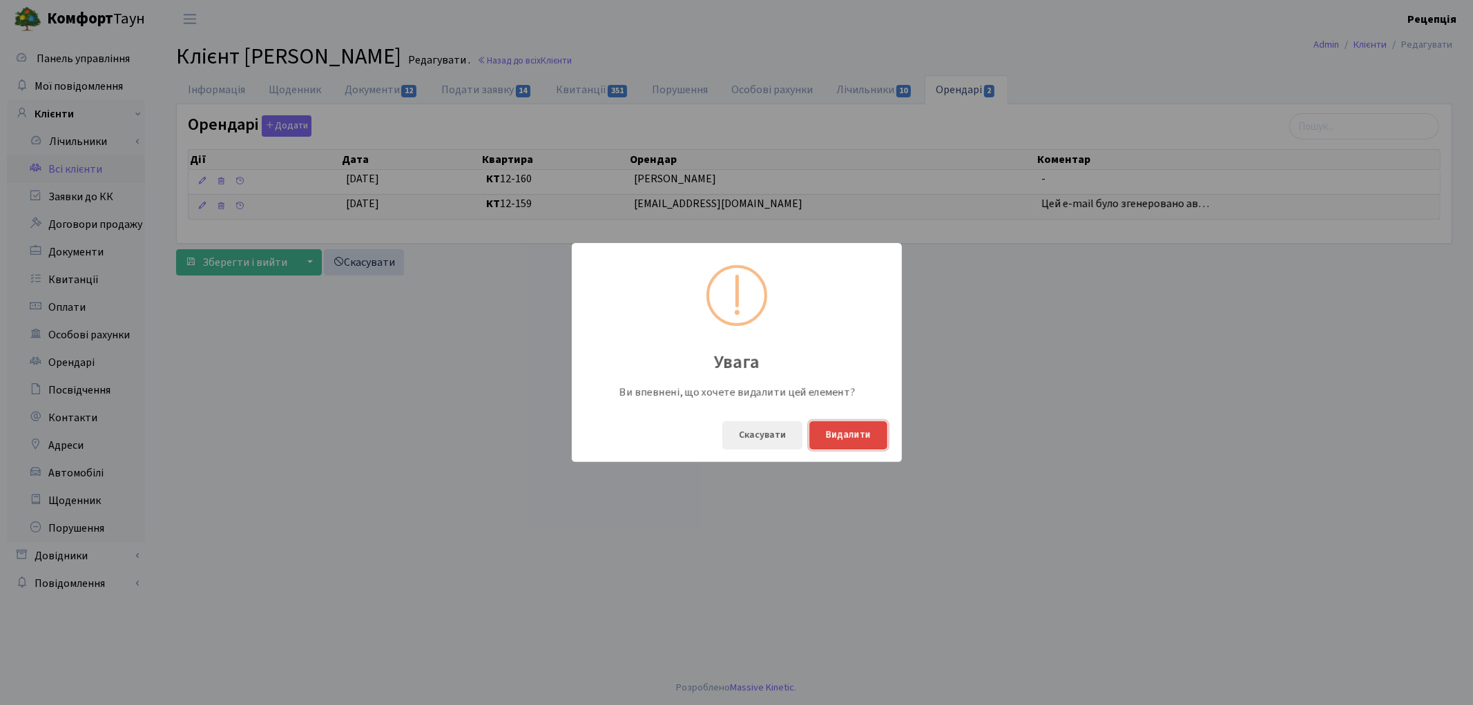
click at [851, 437] on button "Видалити" at bounding box center [848, 435] width 78 height 28
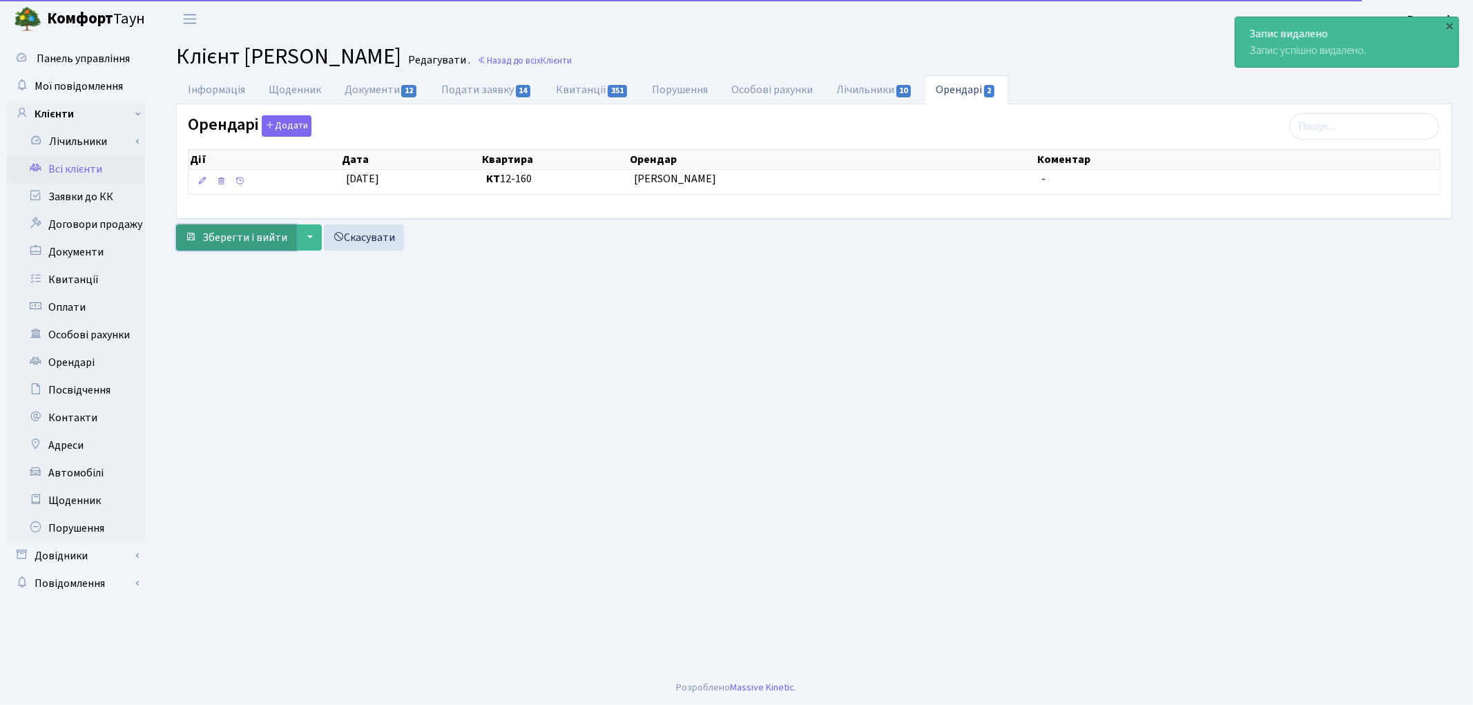
click at [266, 229] on button "Зберегти і вийти" at bounding box center [236, 237] width 120 height 26
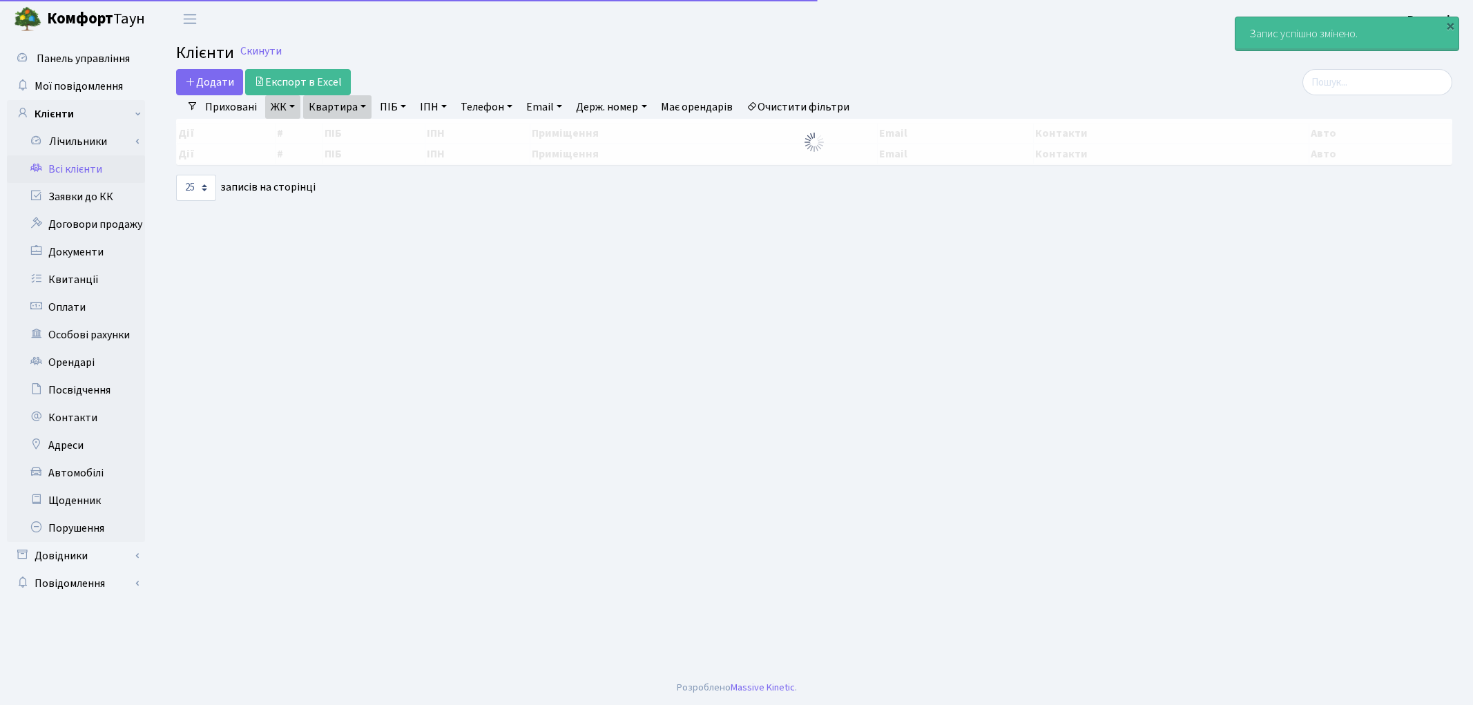
select select "25"
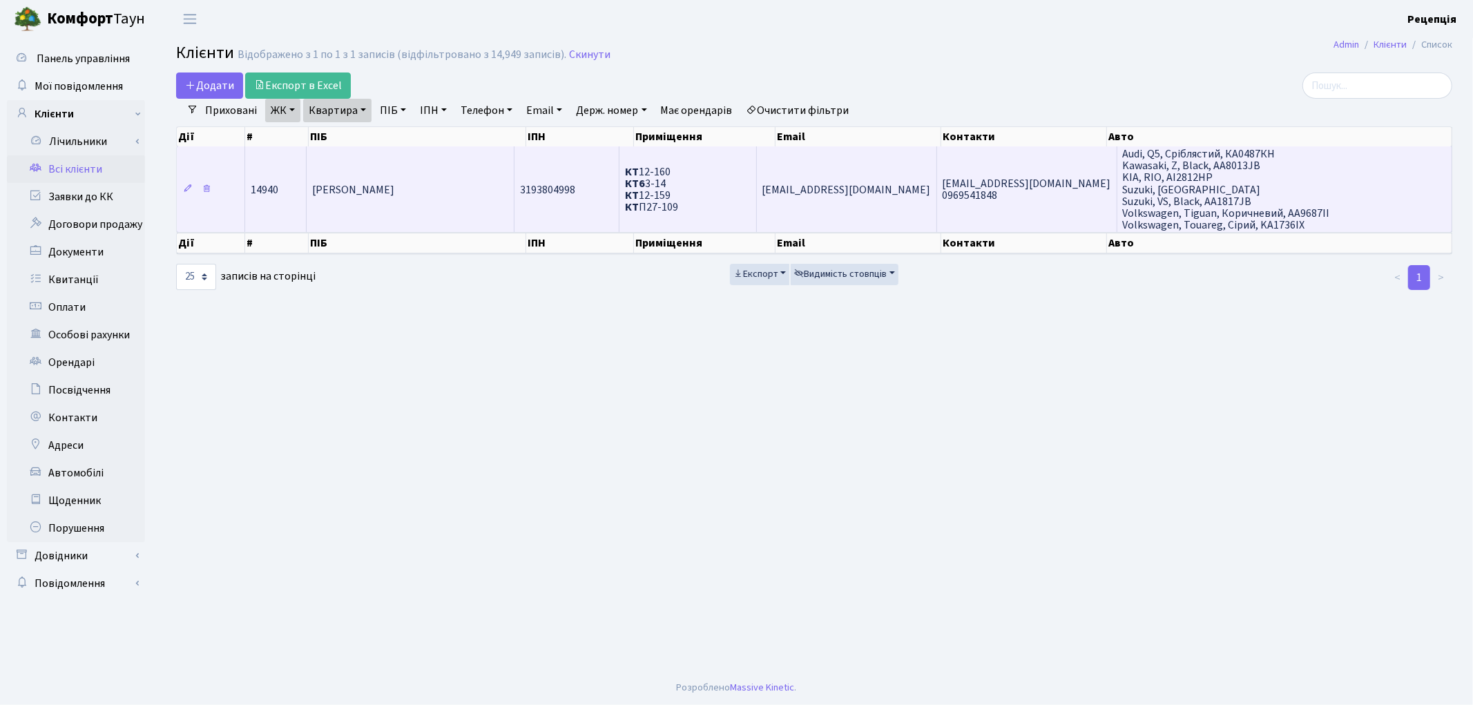
click at [394, 184] on span "[PERSON_NAME]" at bounding box center [353, 189] width 82 height 15
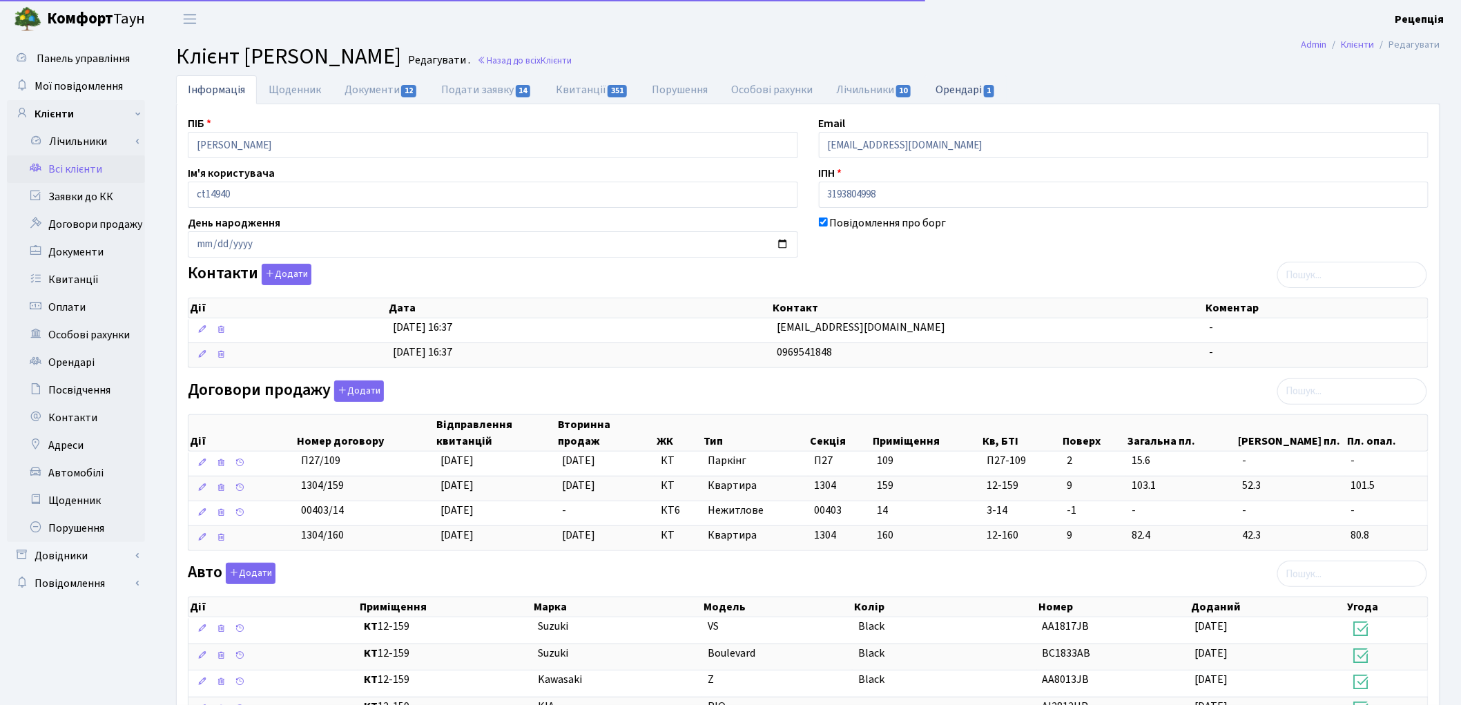
click at [981, 81] on link "Орендарі 1" at bounding box center [967, 89] width 84 height 28
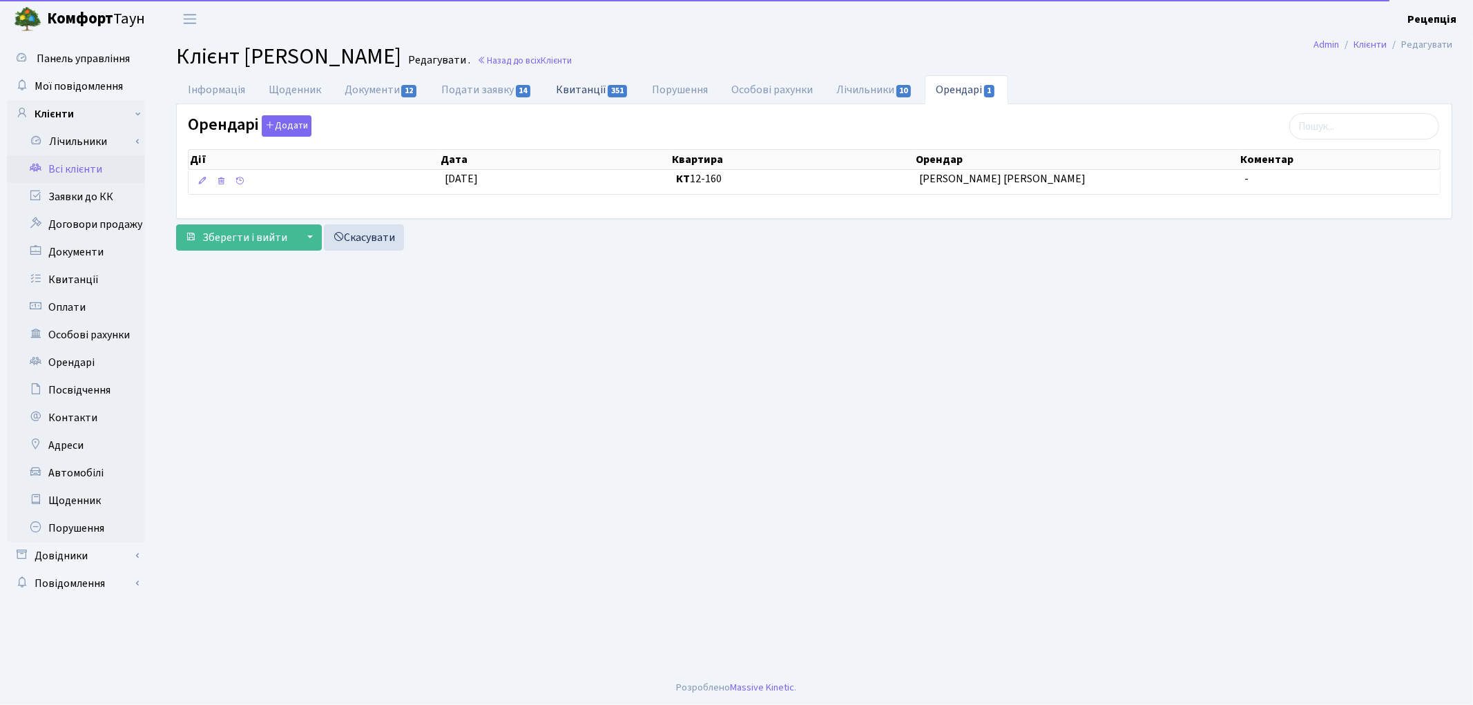
click at [553, 81] on link "Квитанції 351" at bounding box center [592, 89] width 96 height 28
select select "25"
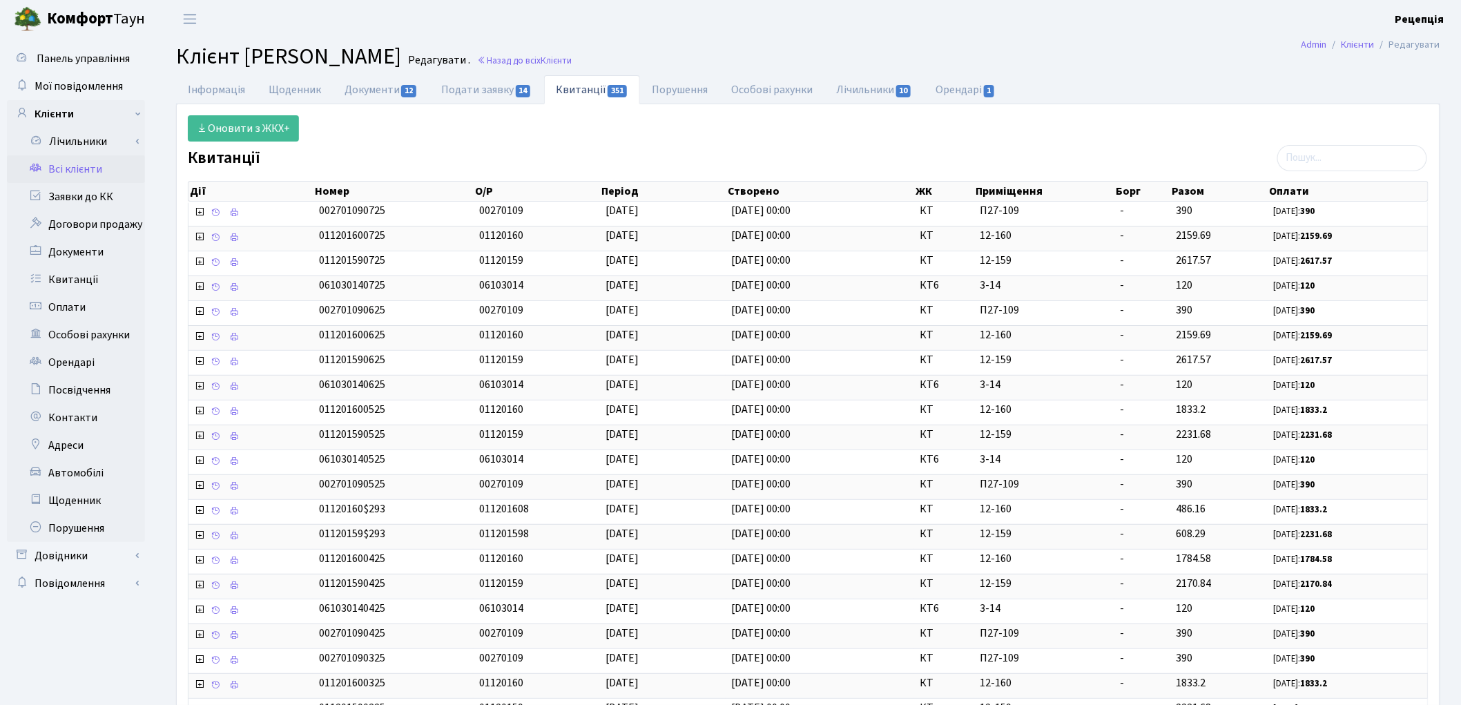
click at [109, 160] on link "Всі клієнти" at bounding box center [76, 169] width 138 height 28
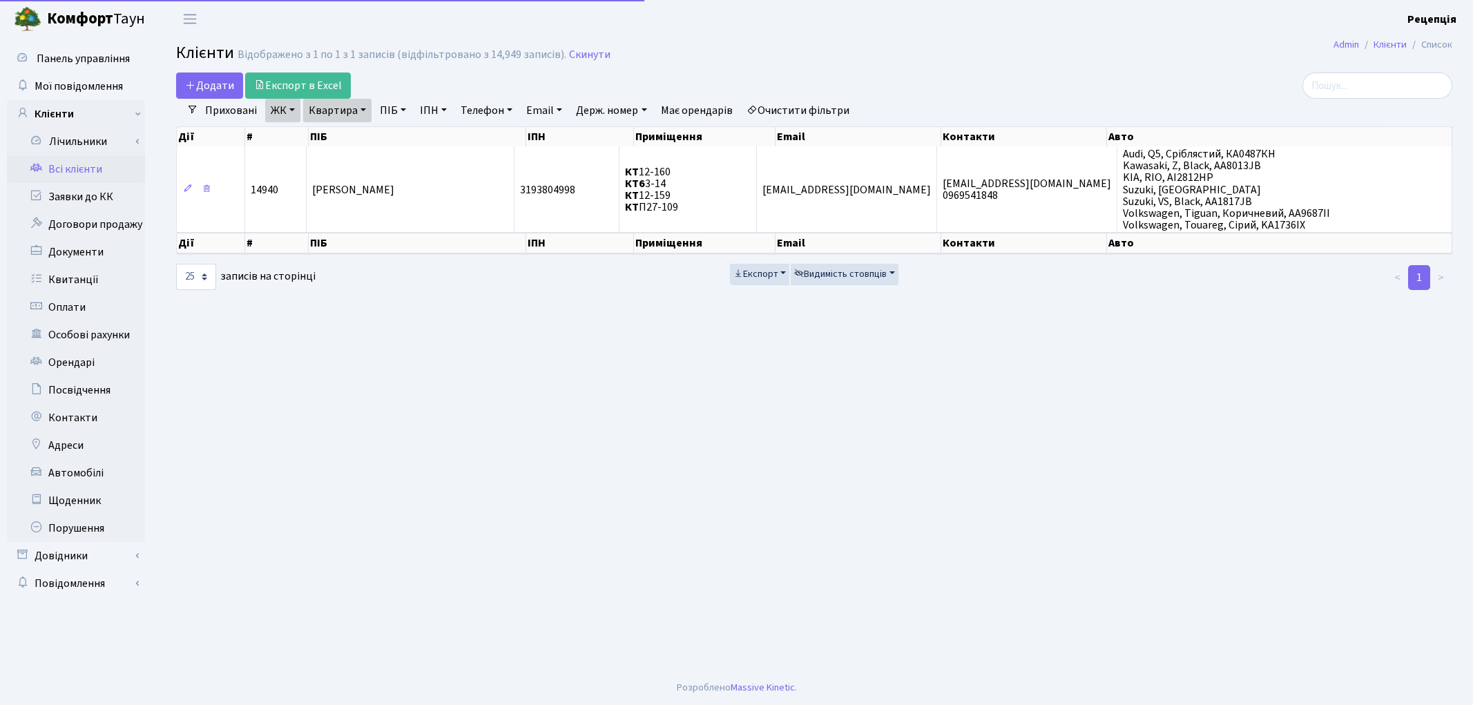
select select "25"
click at [796, 106] on link "Очистити фільтри" at bounding box center [798, 110] width 114 height 23
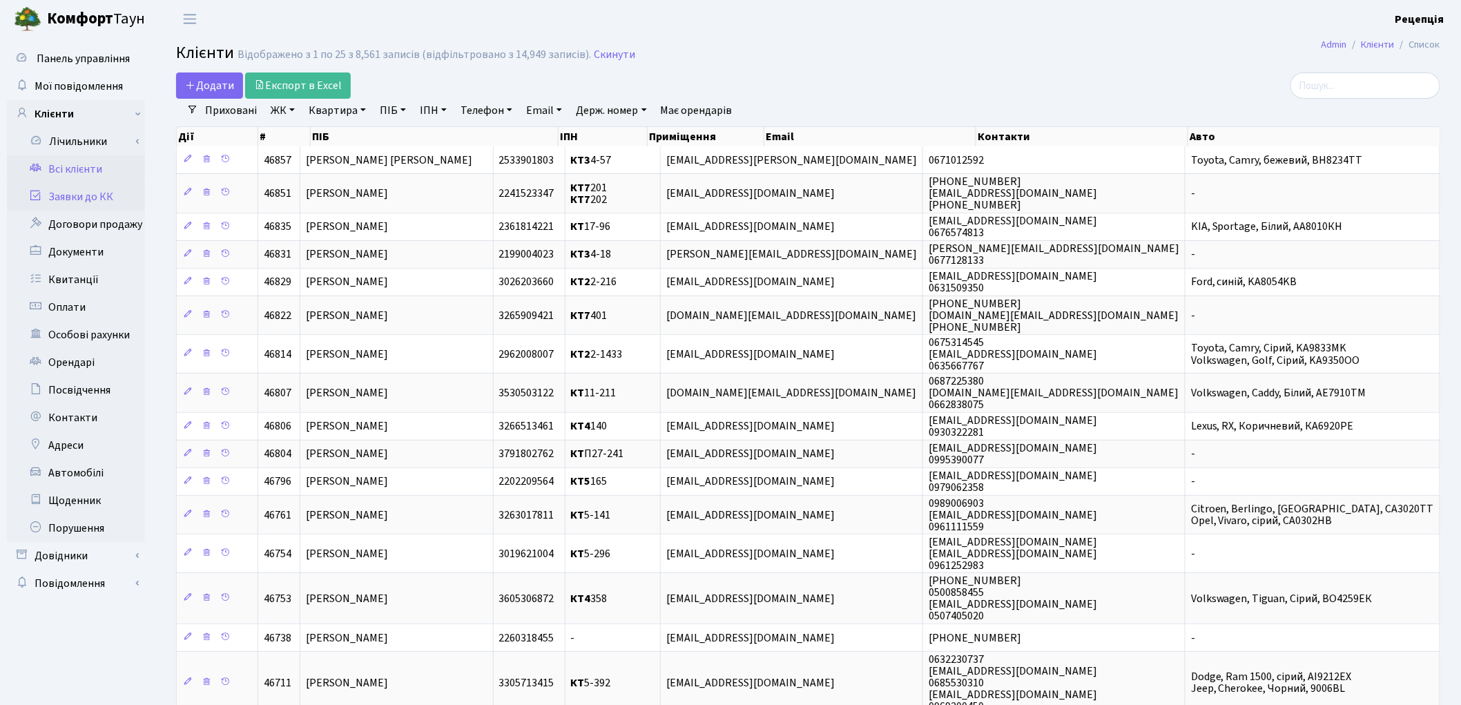
click at [85, 189] on link "Заявки до КК" at bounding box center [76, 197] width 138 height 28
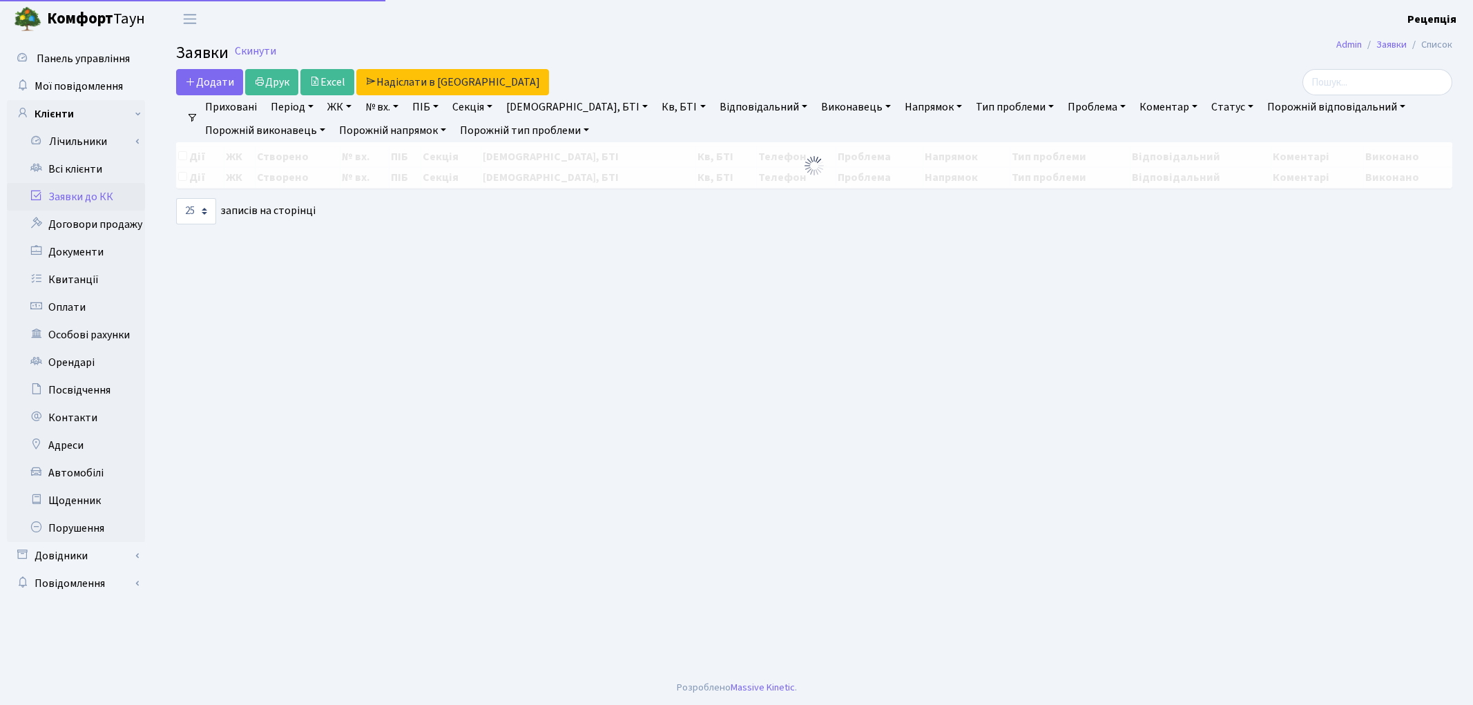
select select "25"
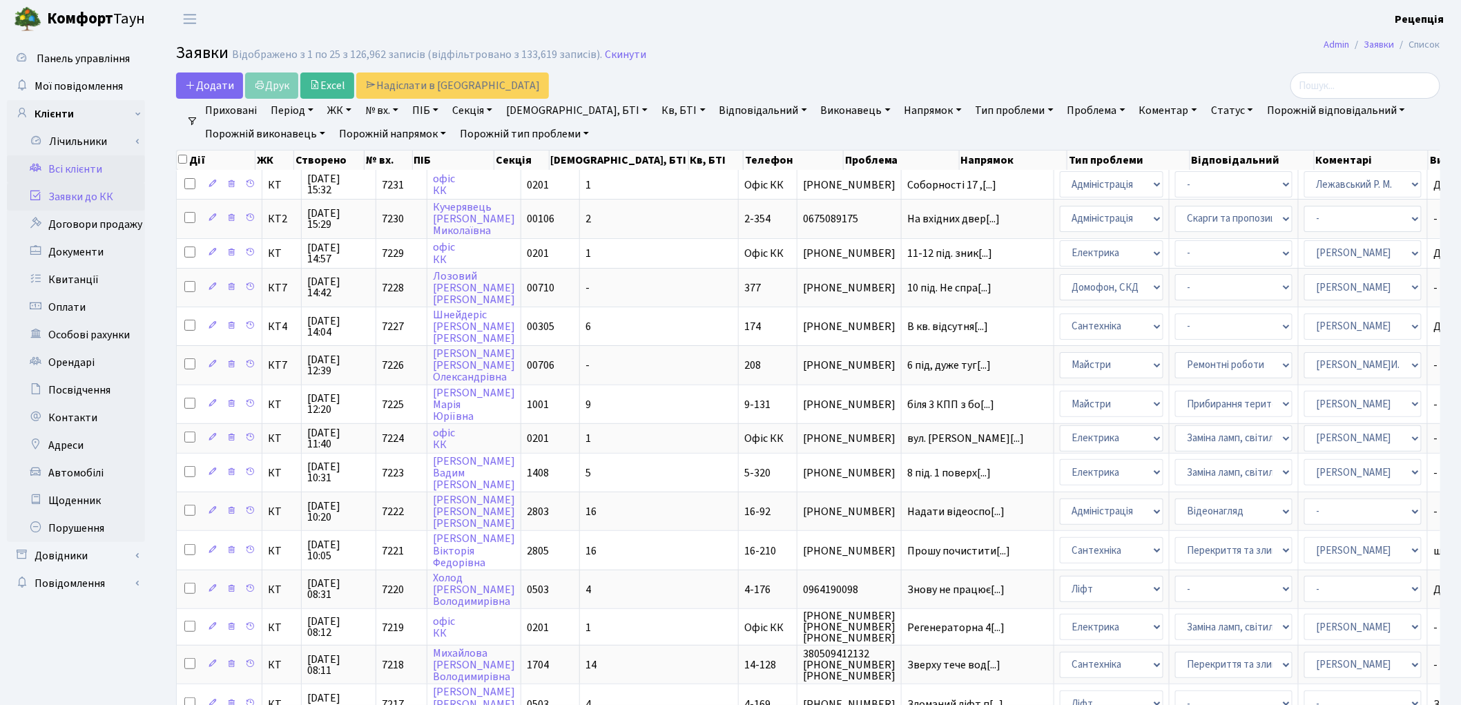
click at [56, 164] on link "Всі клієнти" at bounding box center [76, 169] width 138 height 28
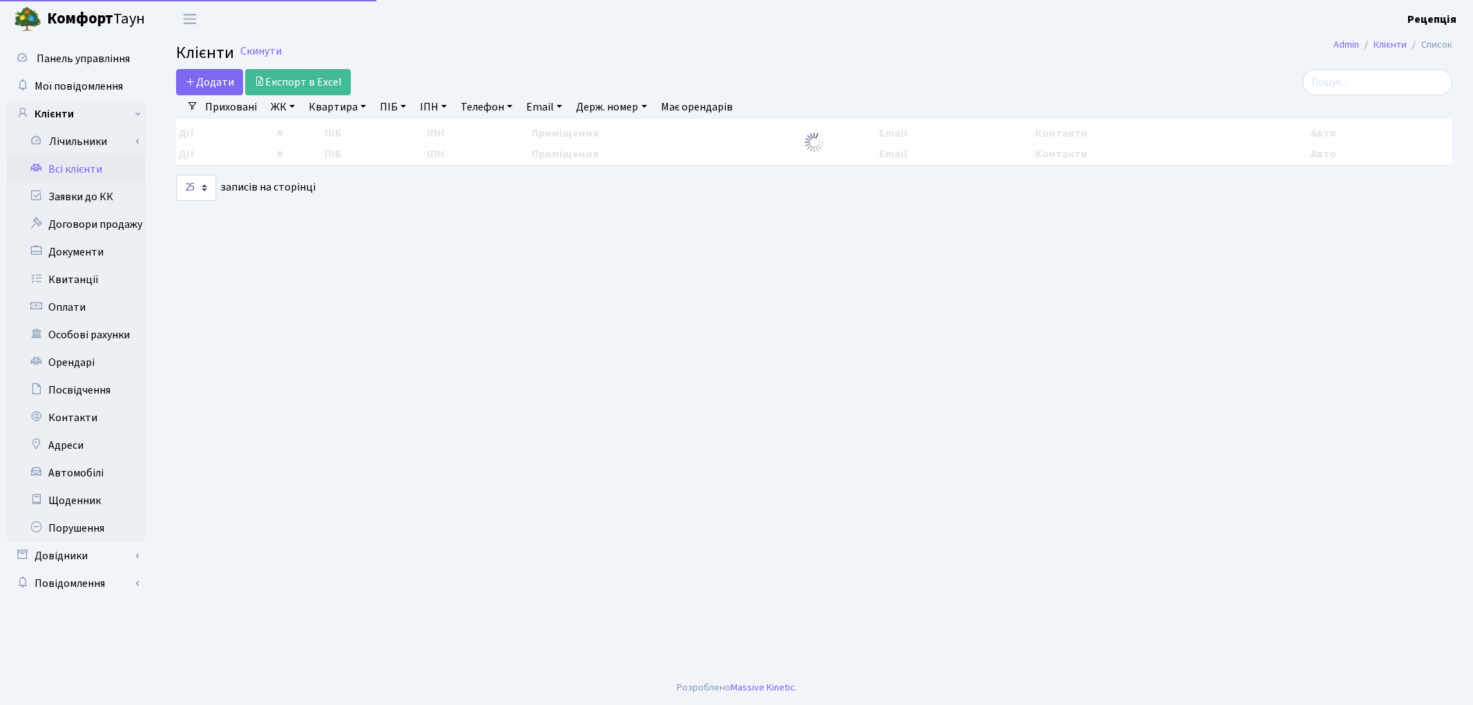
select select "25"
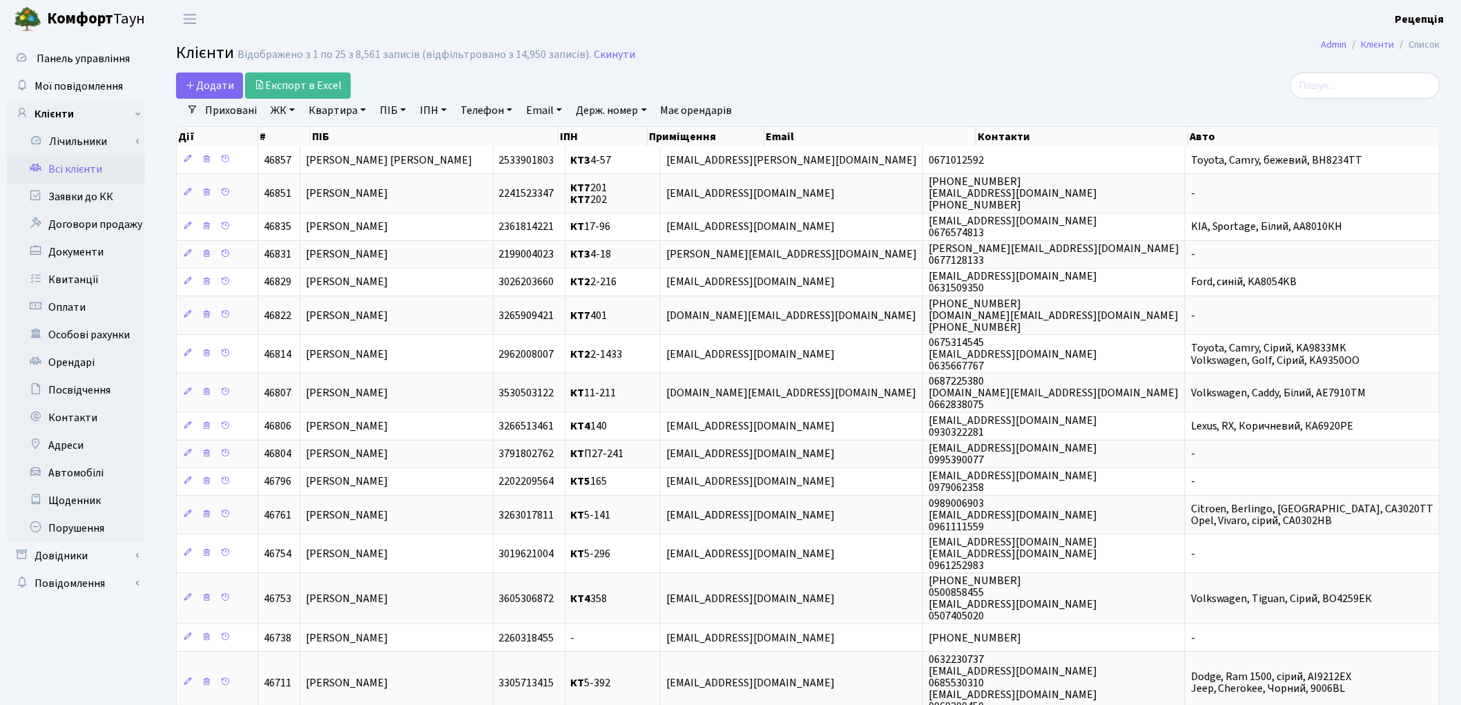
click at [388, 110] on link "ПІБ" at bounding box center [392, 110] width 37 height 23
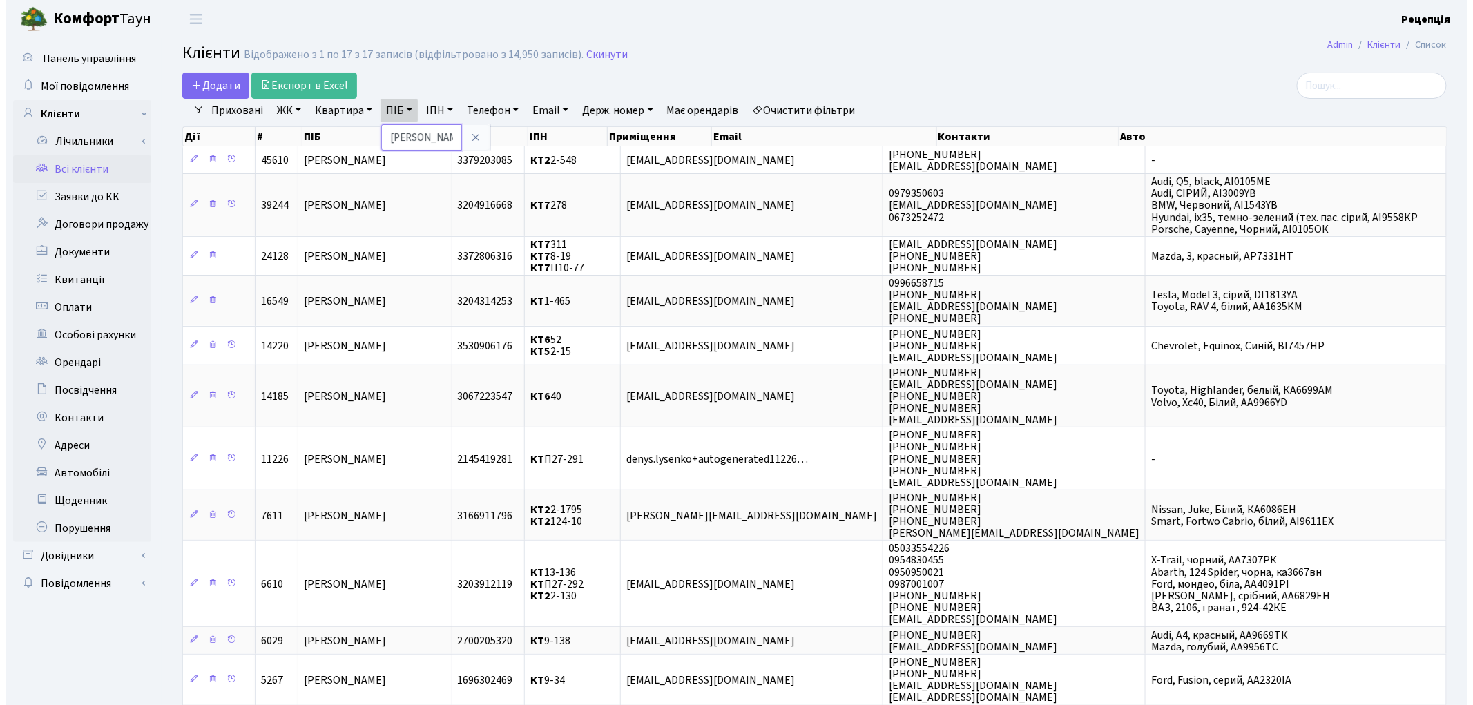
scroll to position [0, 2]
type input "лисенко ірина"
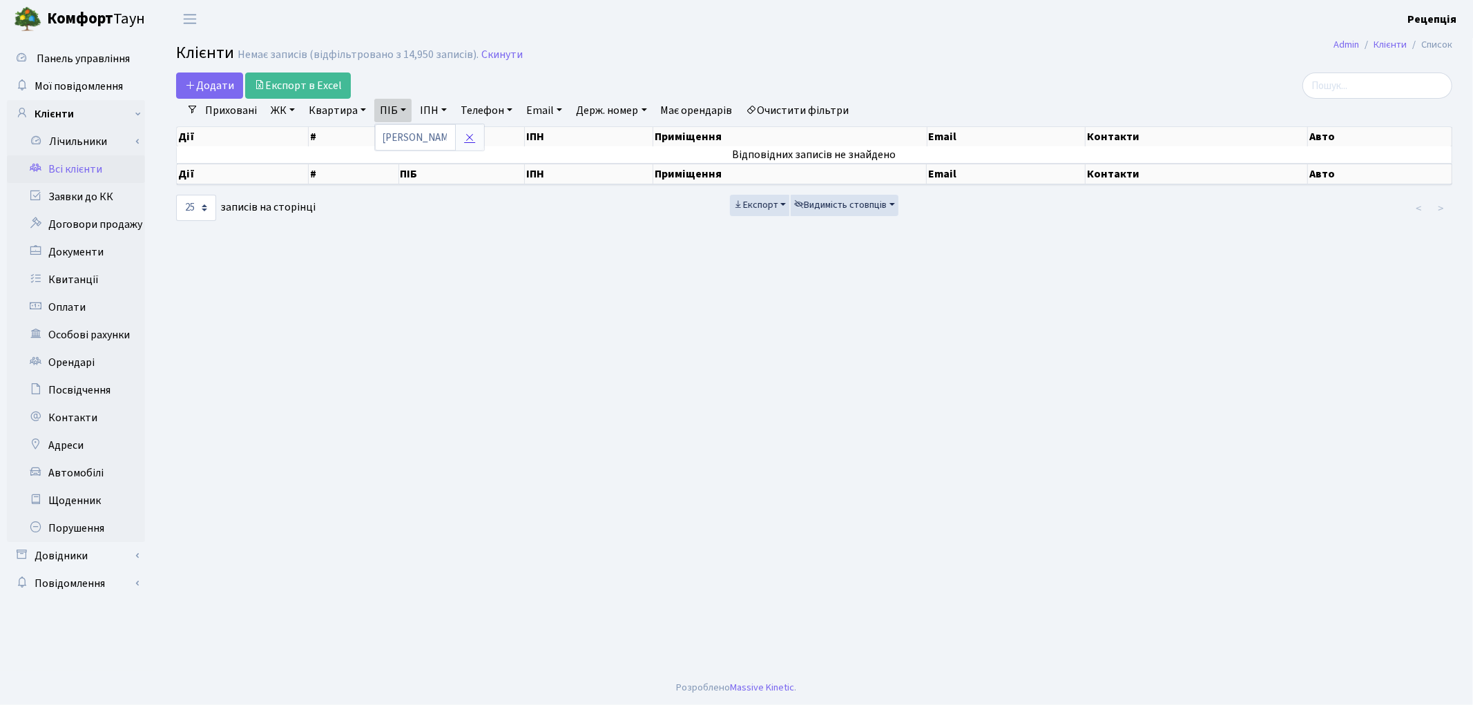
click at [477, 143] on link at bounding box center [469, 137] width 29 height 26
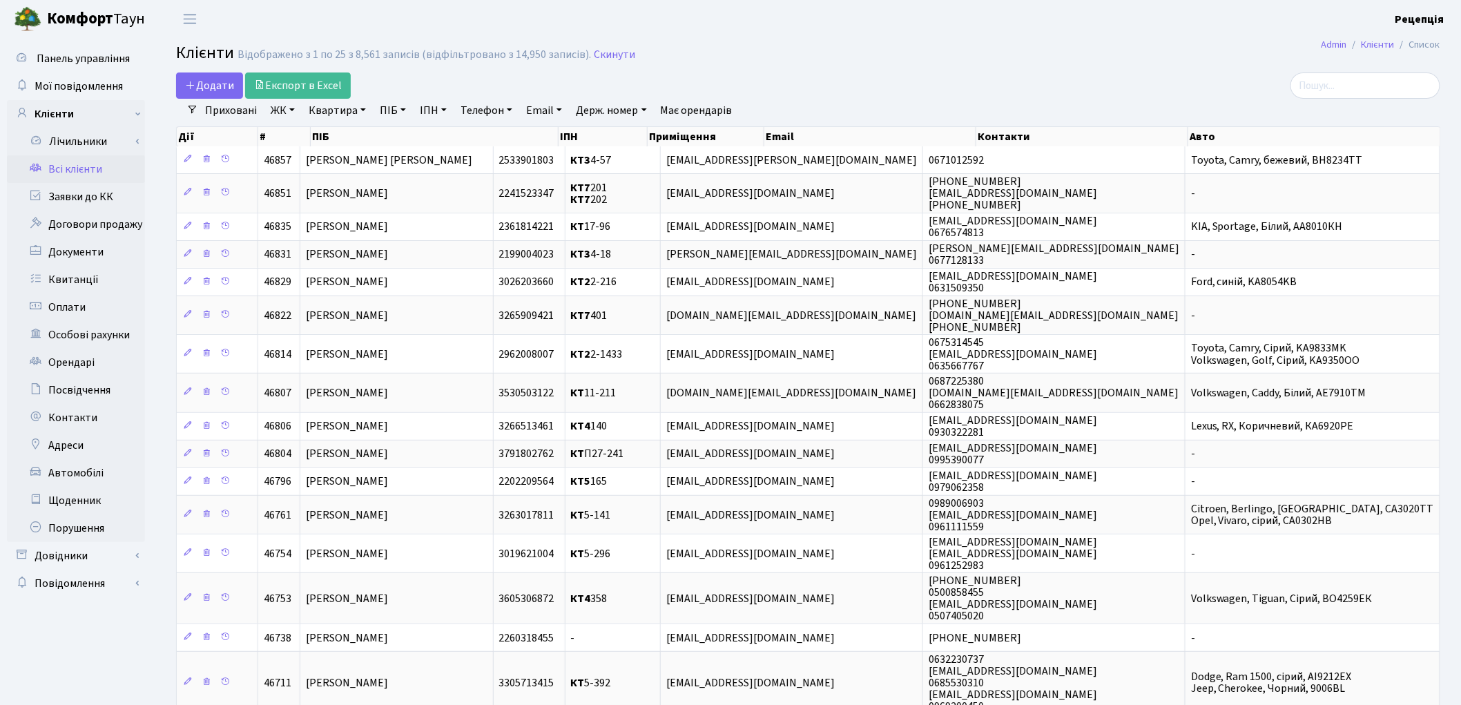
click at [288, 105] on link "ЖК" at bounding box center [282, 110] width 35 height 23
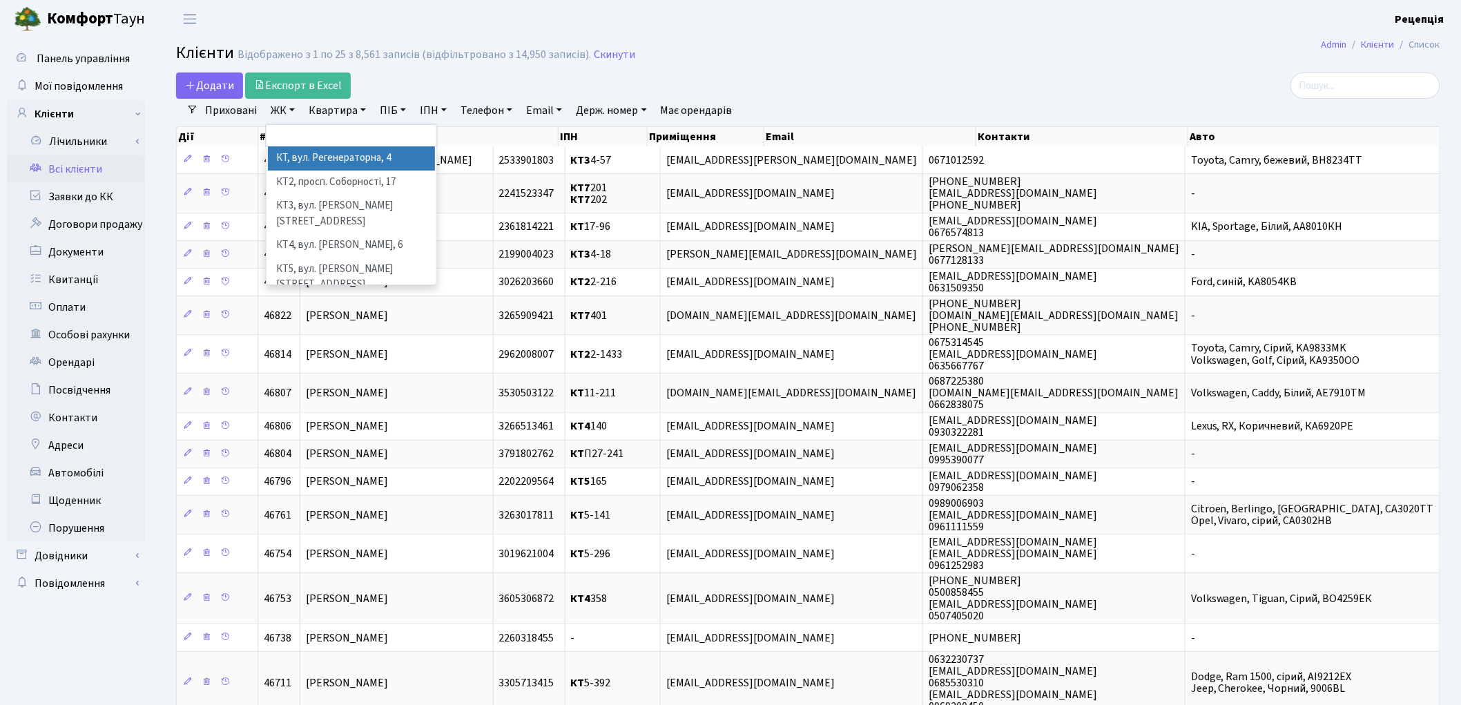
drag, startPoint x: 316, startPoint y: 160, endPoint x: 322, endPoint y: 137, distance: 24.3
click at [316, 160] on li "КТ, вул. Регенераторна, 4" at bounding box center [351, 158] width 167 height 24
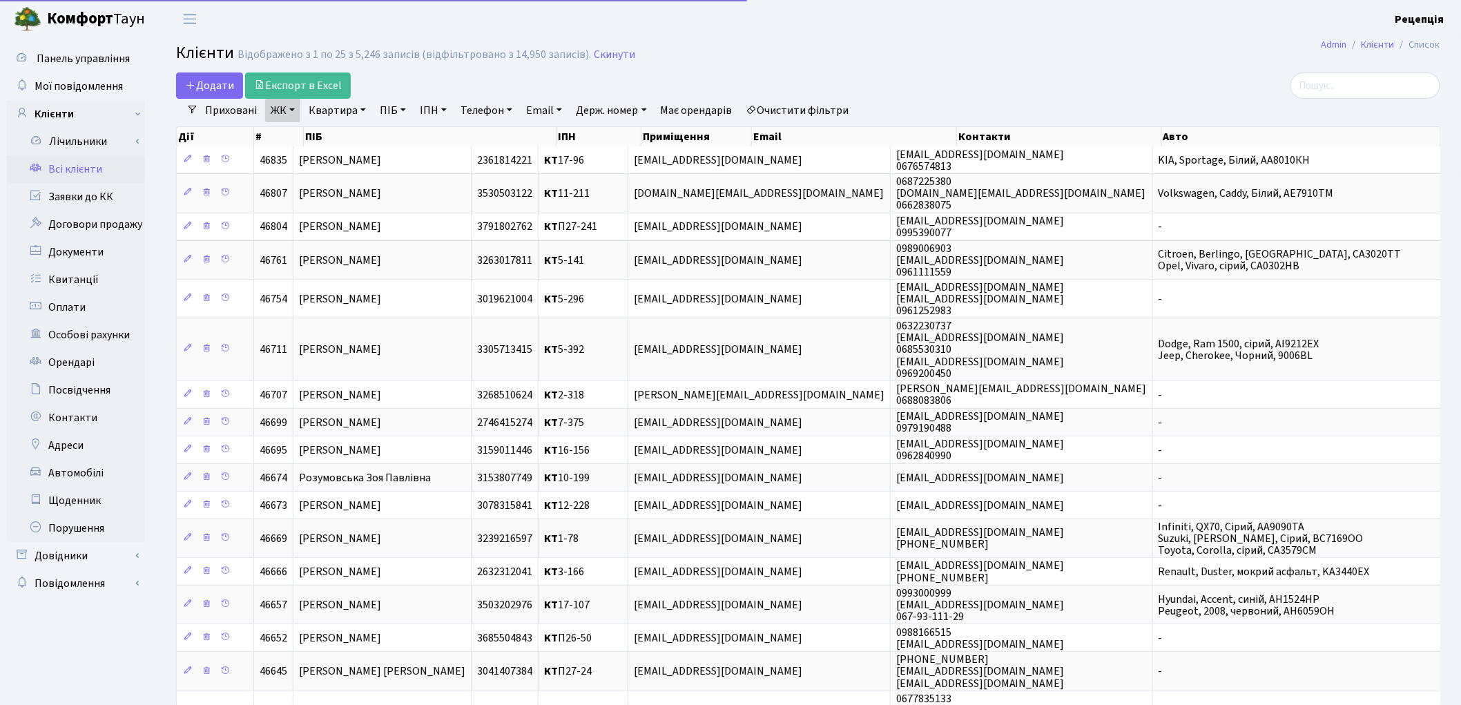
drag, startPoint x: 329, startPoint y: 113, endPoint x: 331, endPoint y: 122, distance: 9.2
click at [330, 113] on link "Квартира" at bounding box center [337, 110] width 68 height 23
type input "14-189"
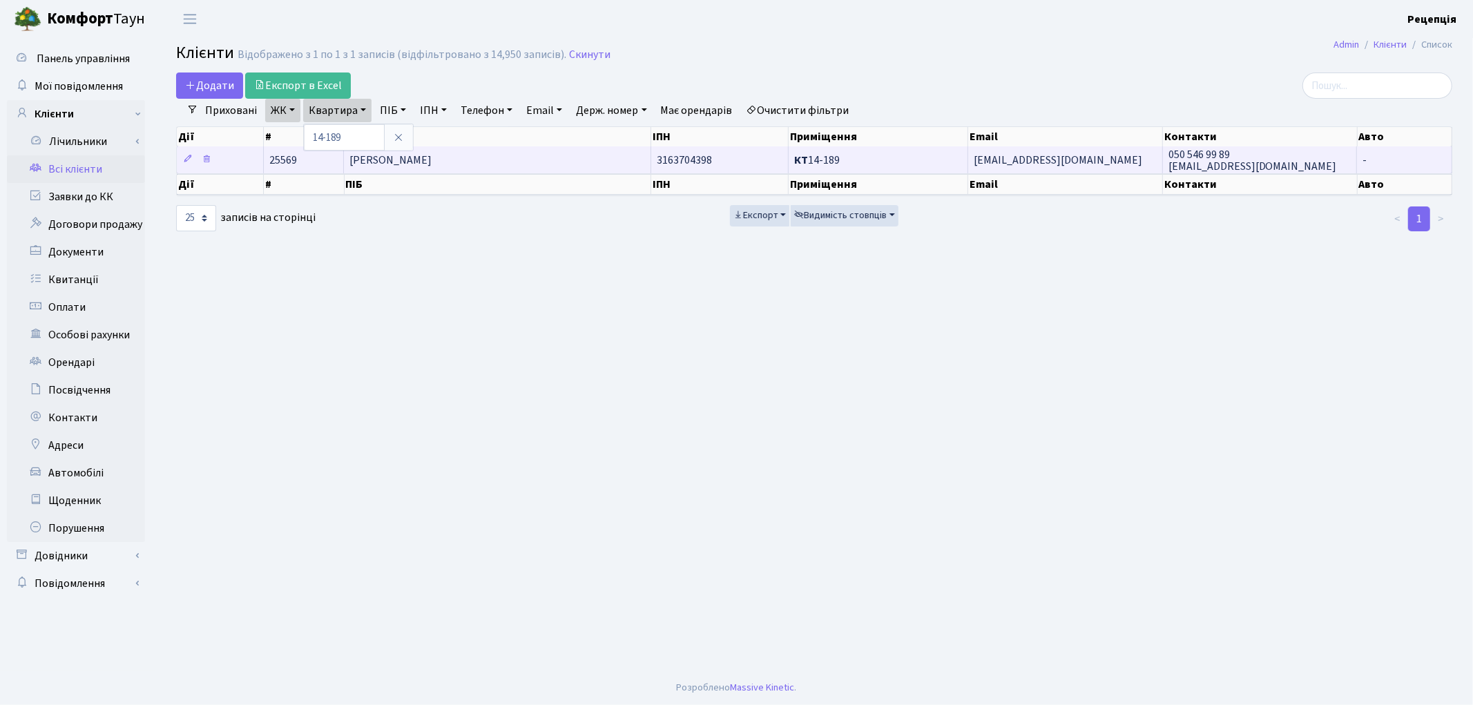
click at [432, 159] on span "Яковенко Ярослав Олегович" at bounding box center [390, 160] width 82 height 15
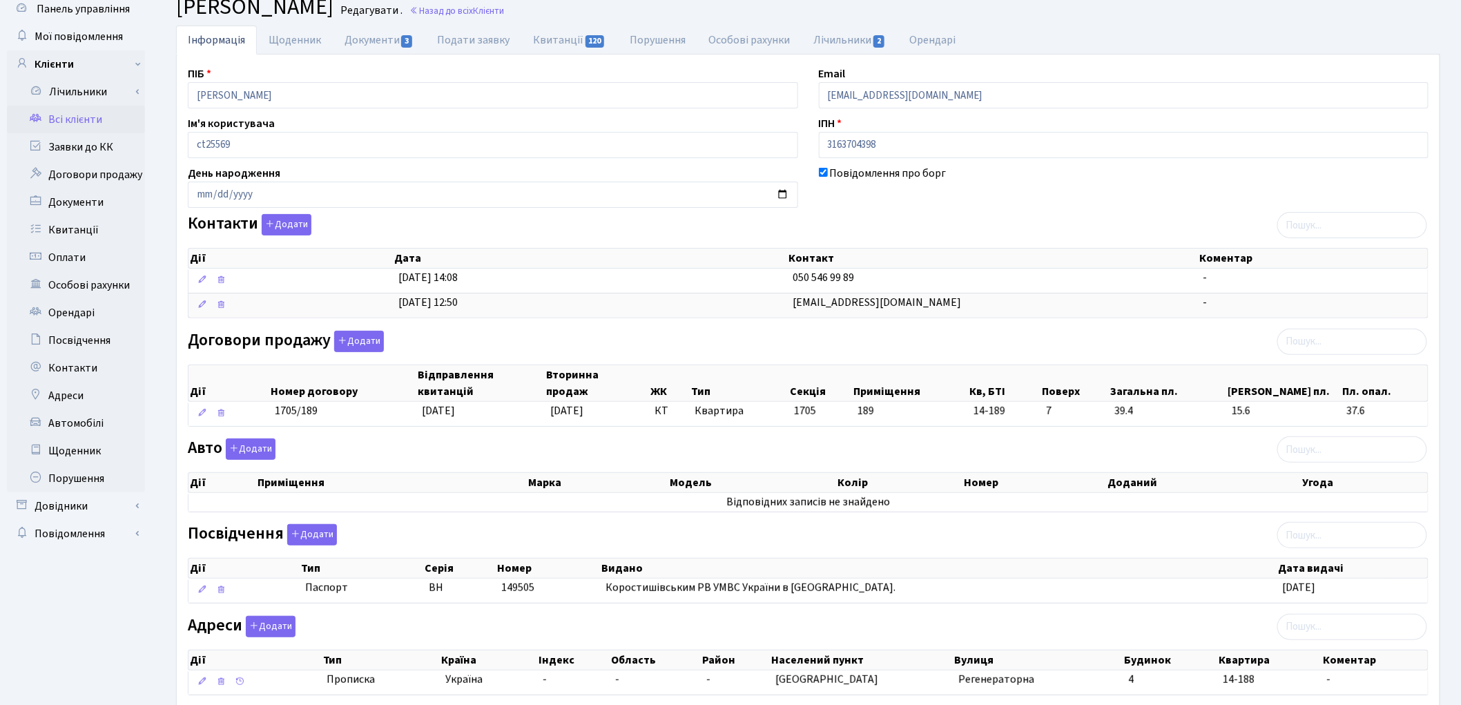
scroll to position [77, 0]
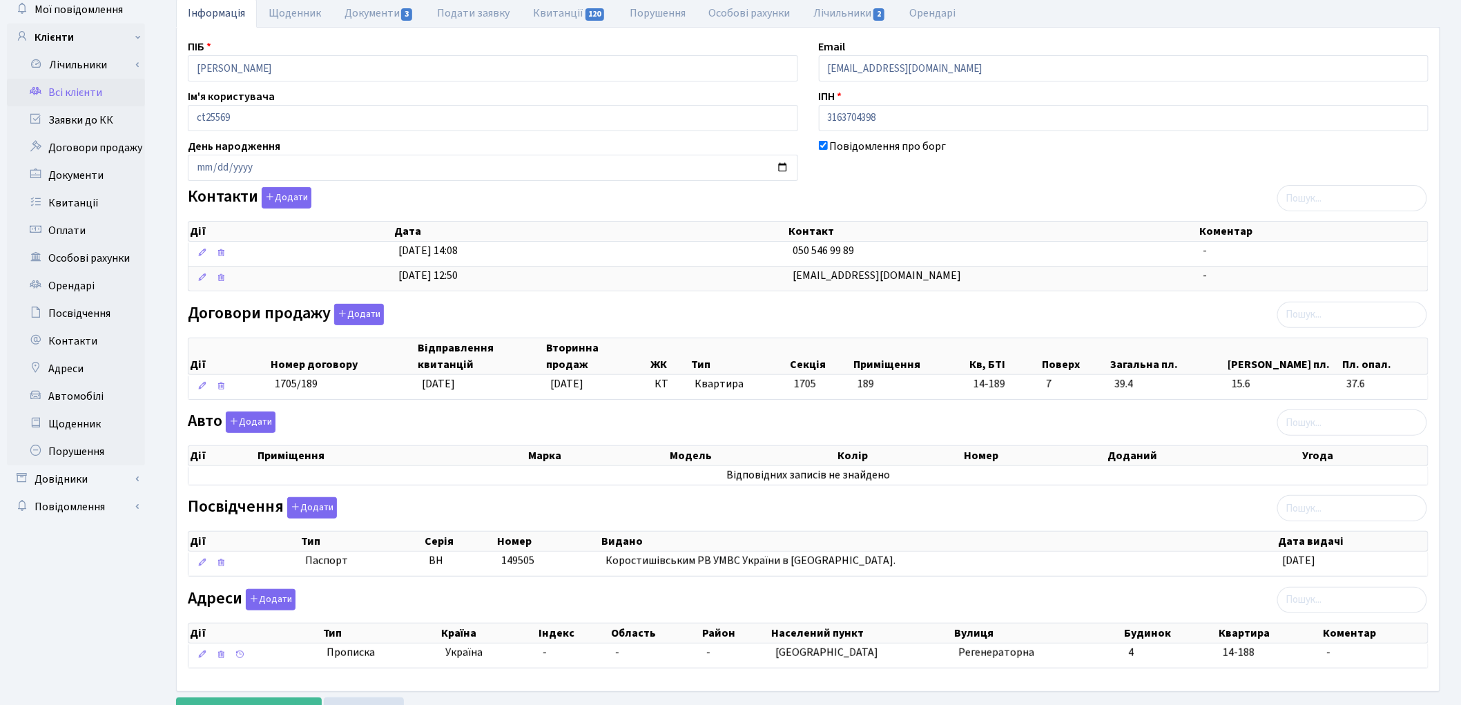
drag, startPoint x: 636, startPoint y: 415, endPoint x: 1453, endPoint y: 335, distance: 820.8
click at [1453, 335] on div "Інформація Щоденник Документи 3 Подати заявку Квитанції 120 Порушення Особові р…" at bounding box center [808, 365] width 1306 height 732
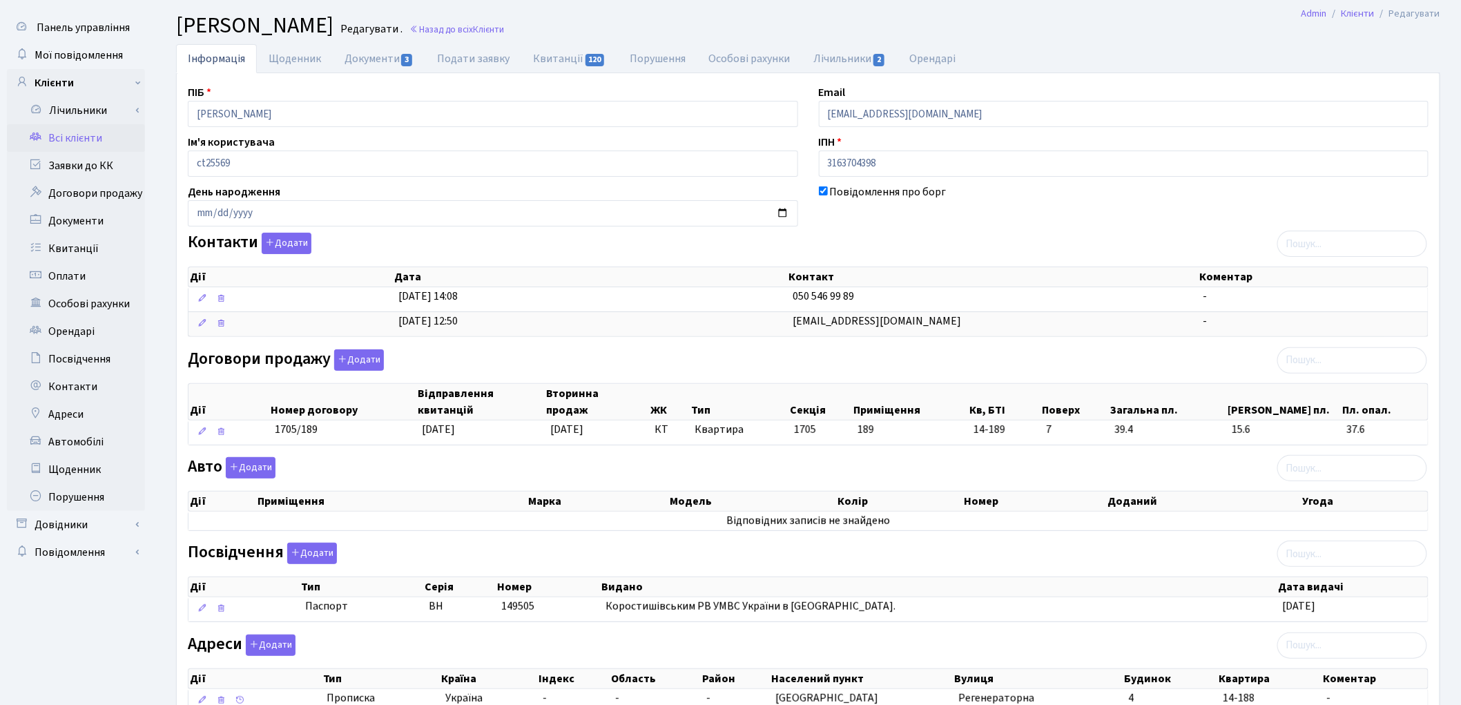
scroll to position [53, 0]
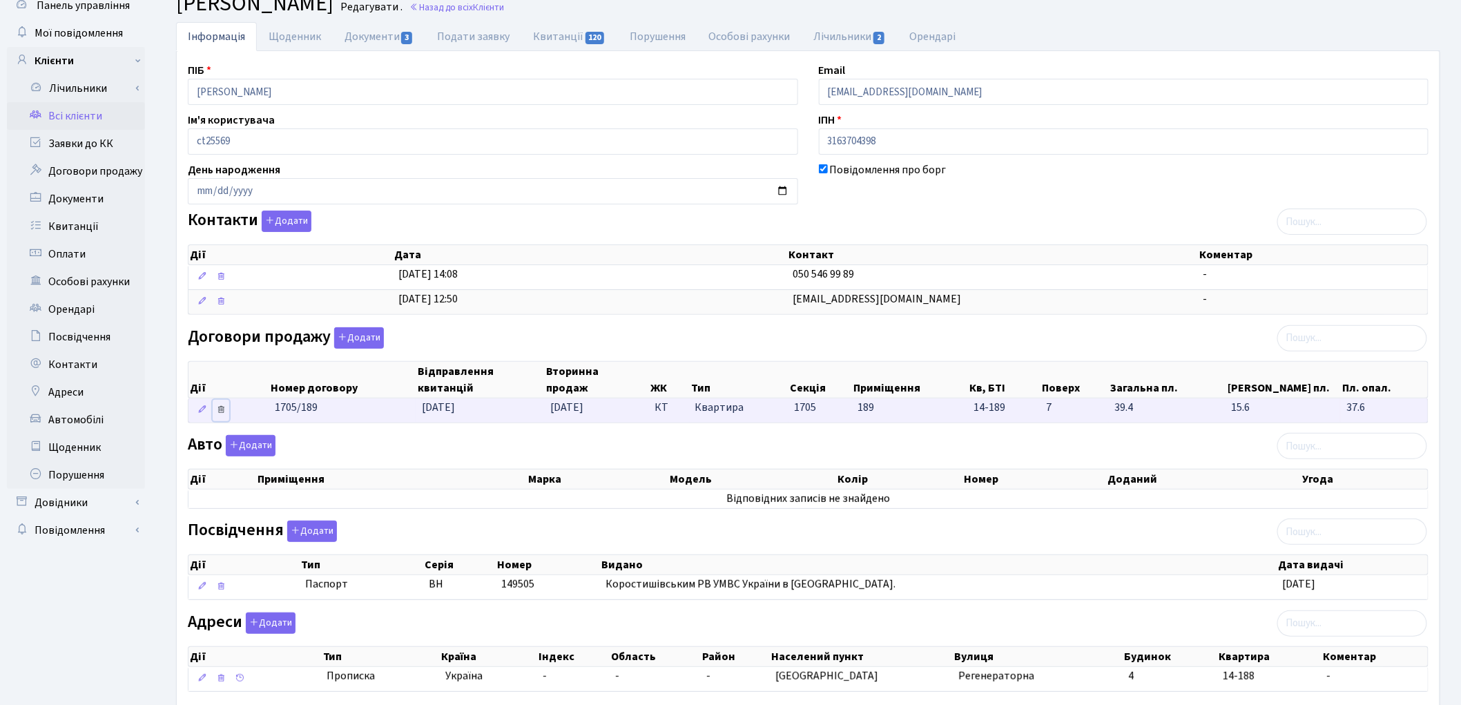
click at [222, 412] on icon at bounding box center [221, 410] width 10 height 10
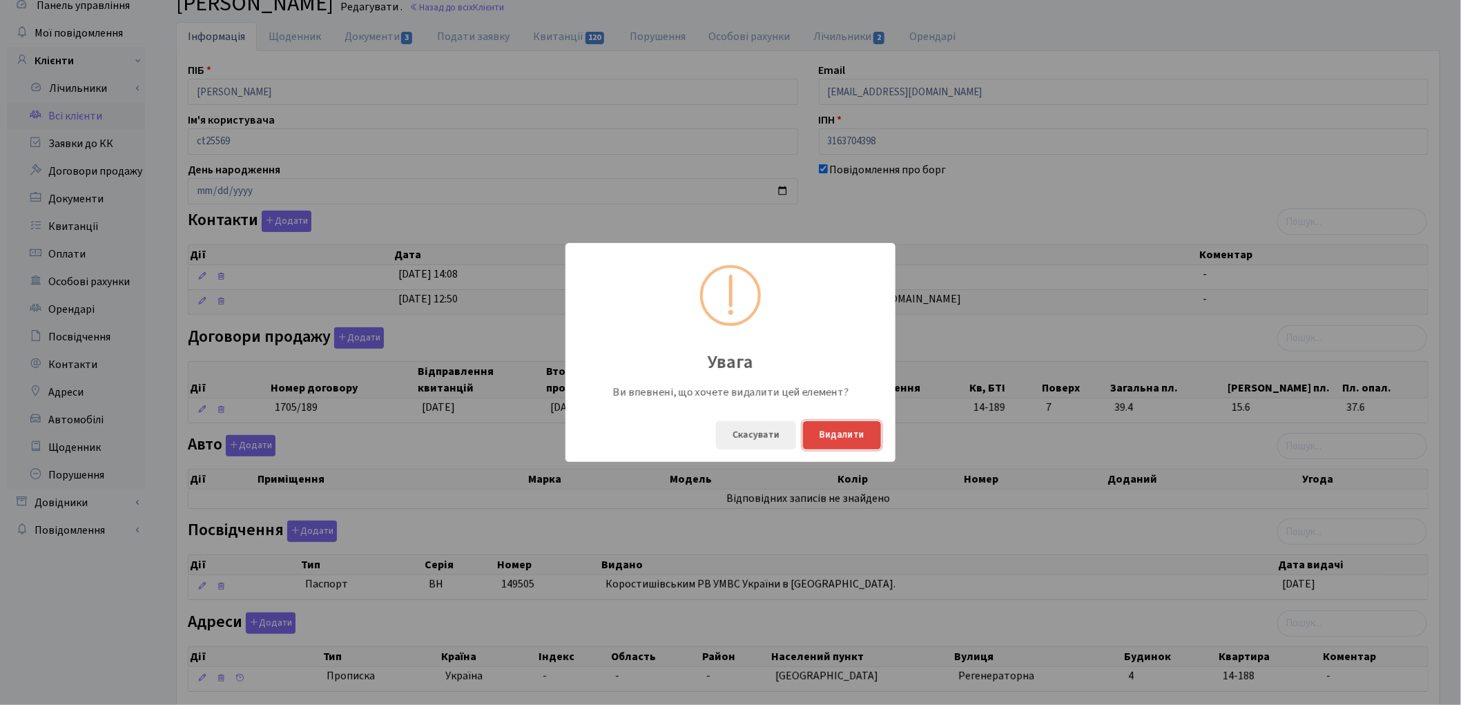
click at [851, 438] on button "Видалити" at bounding box center [842, 435] width 78 height 28
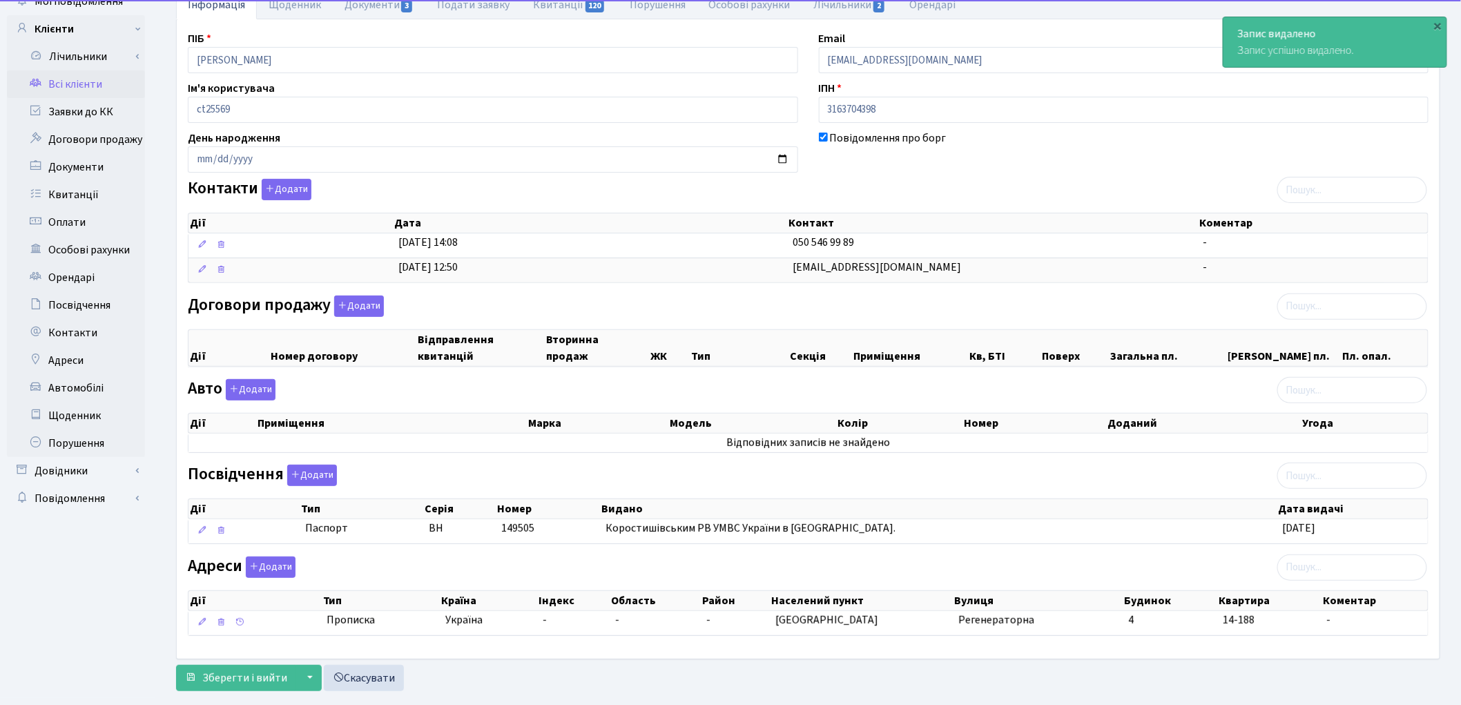
scroll to position [115, 0]
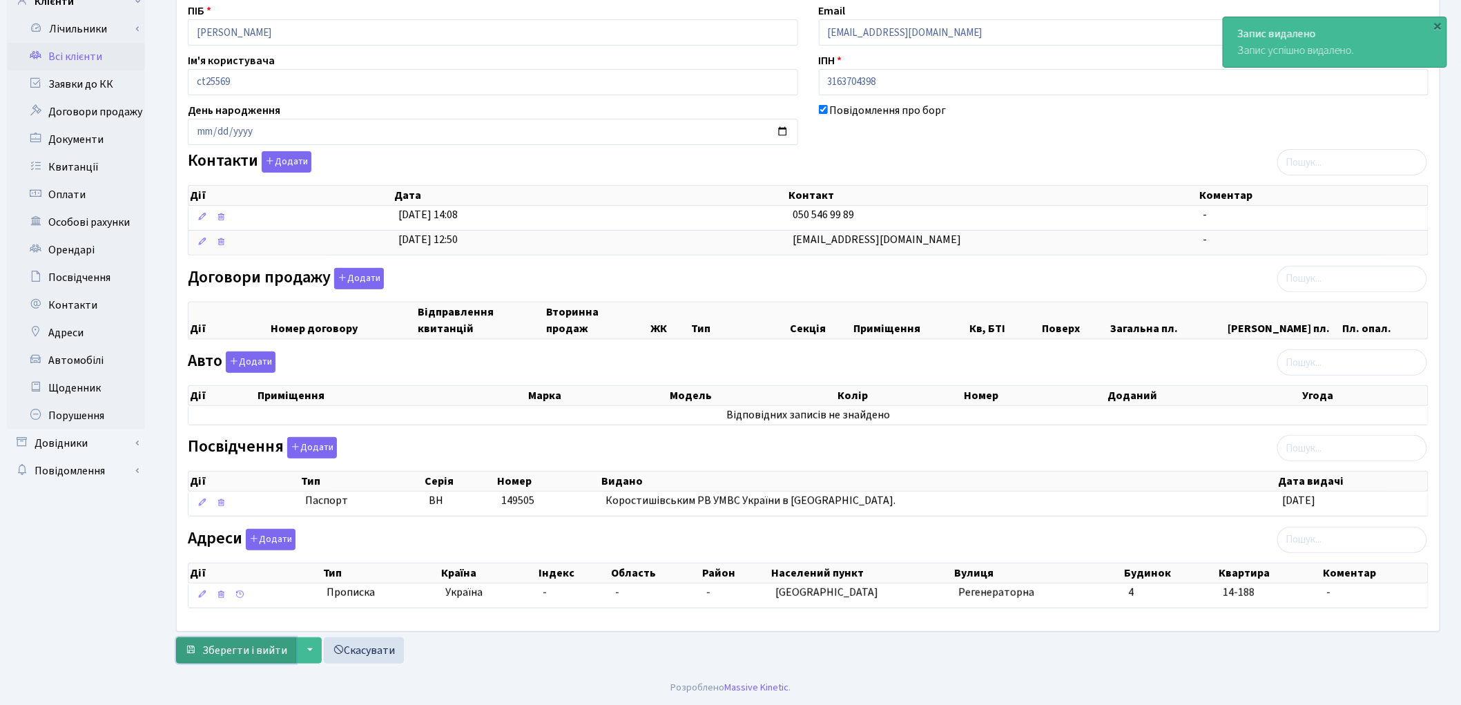
click at [250, 645] on span "Зберегти і вийти" at bounding box center [244, 650] width 85 height 15
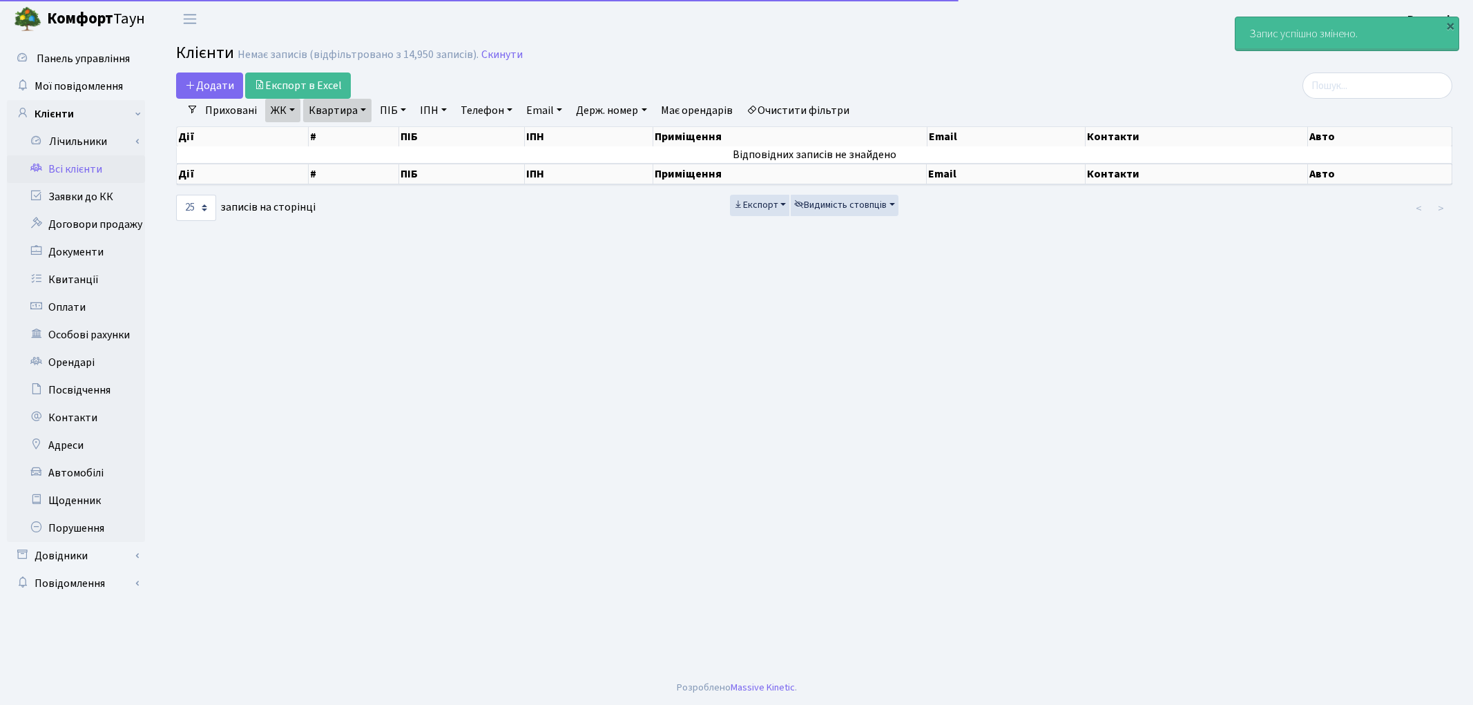
select select "25"
click at [825, 108] on link "Очистити фільтри" at bounding box center [798, 110] width 114 height 23
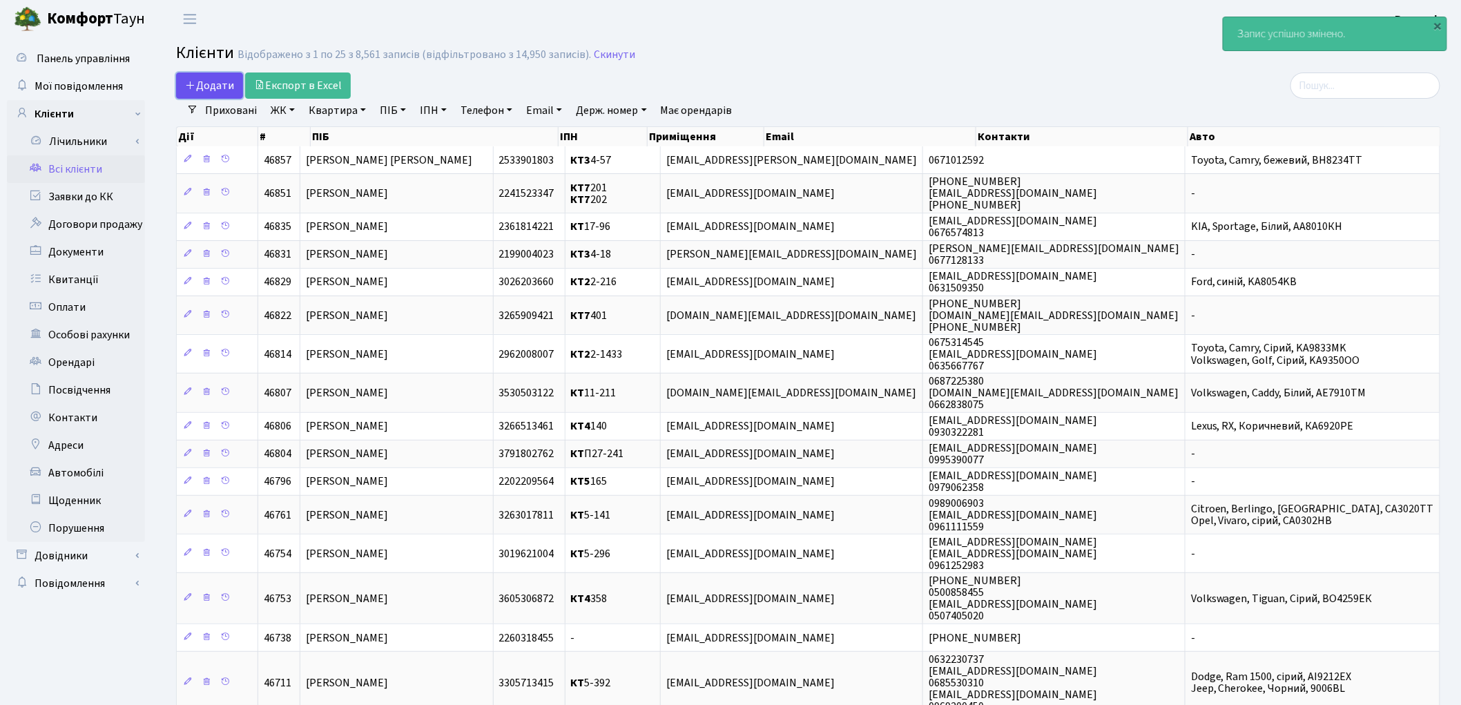
click at [204, 83] on span "Додати" at bounding box center [209, 85] width 49 height 15
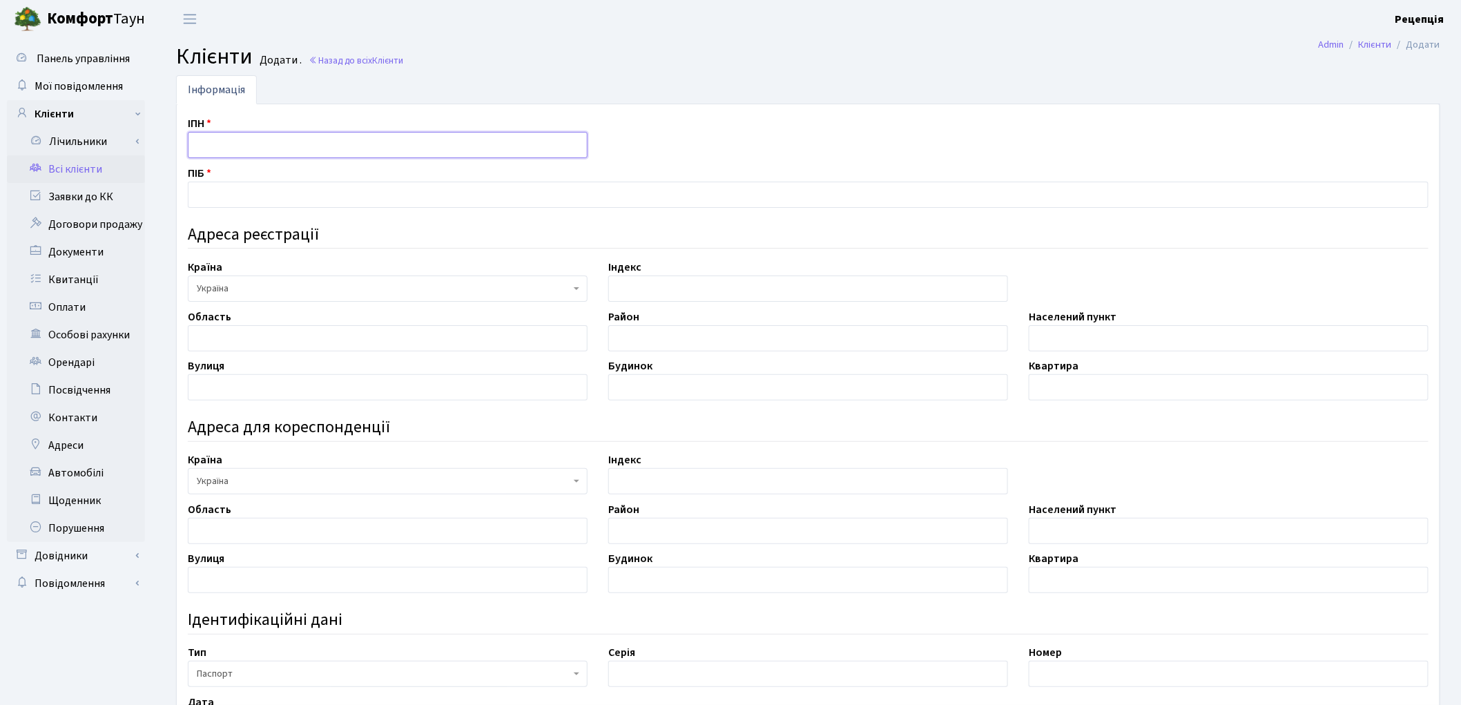
click at [209, 157] on input "text" at bounding box center [388, 145] width 400 height 26
type input "3024007989"
click at [205, 192] on input "text" at bounding box center [808, 195] width 1241 height 26
click at [212, 146] on input "3024007989" at bounding box center [388, 145] width 400 height 26
click at [238, 188] on input "text" at bounding box center [808, 195] width 1241 height 26
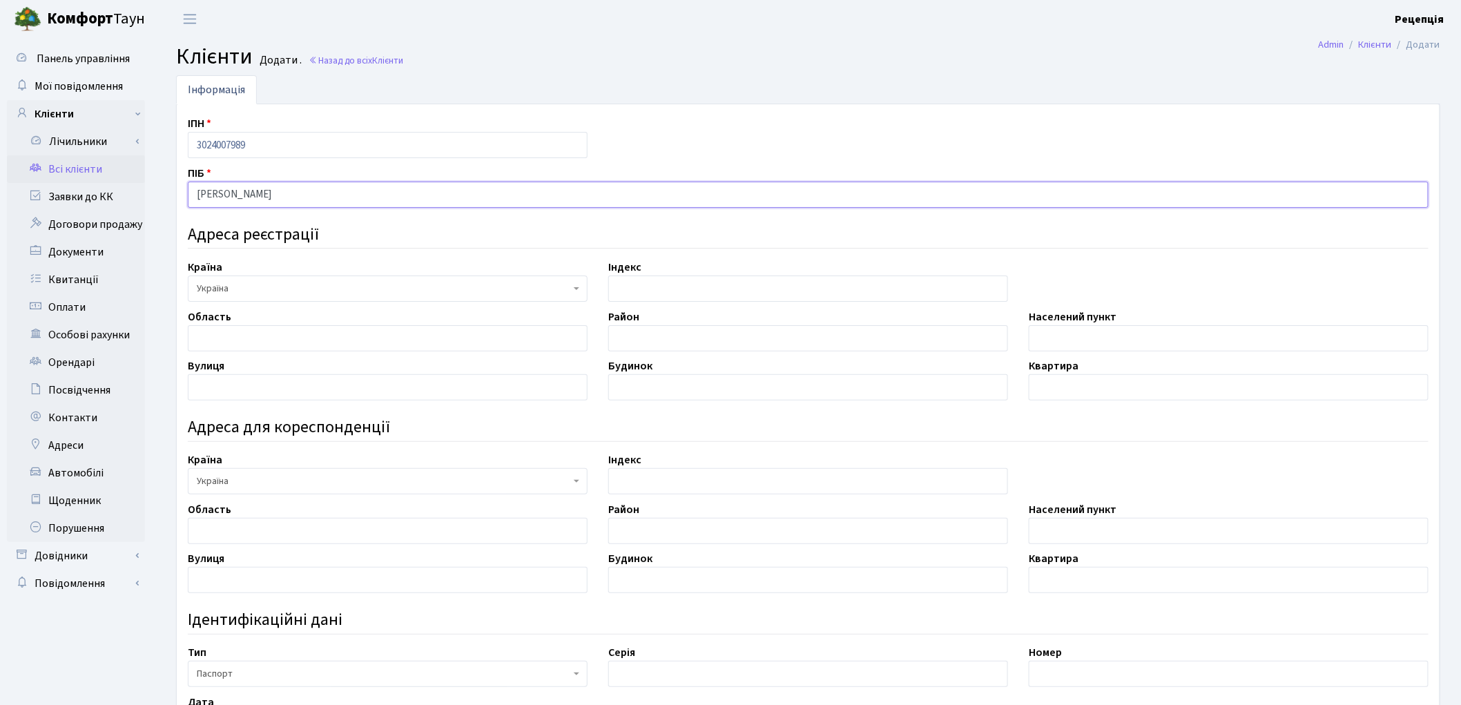
type input "[PERSON_NAME]"
click at [1082, 341] on input "text" at bounding box center [1229, 338] width 400 height 26
type input "місто Київ"
click at [322, 389] on input "text" at bounding box center [388, 387] width 400 height 26
click at [202, 389] on input "харківське" at bounding box center [388, 387] width 400 height 26
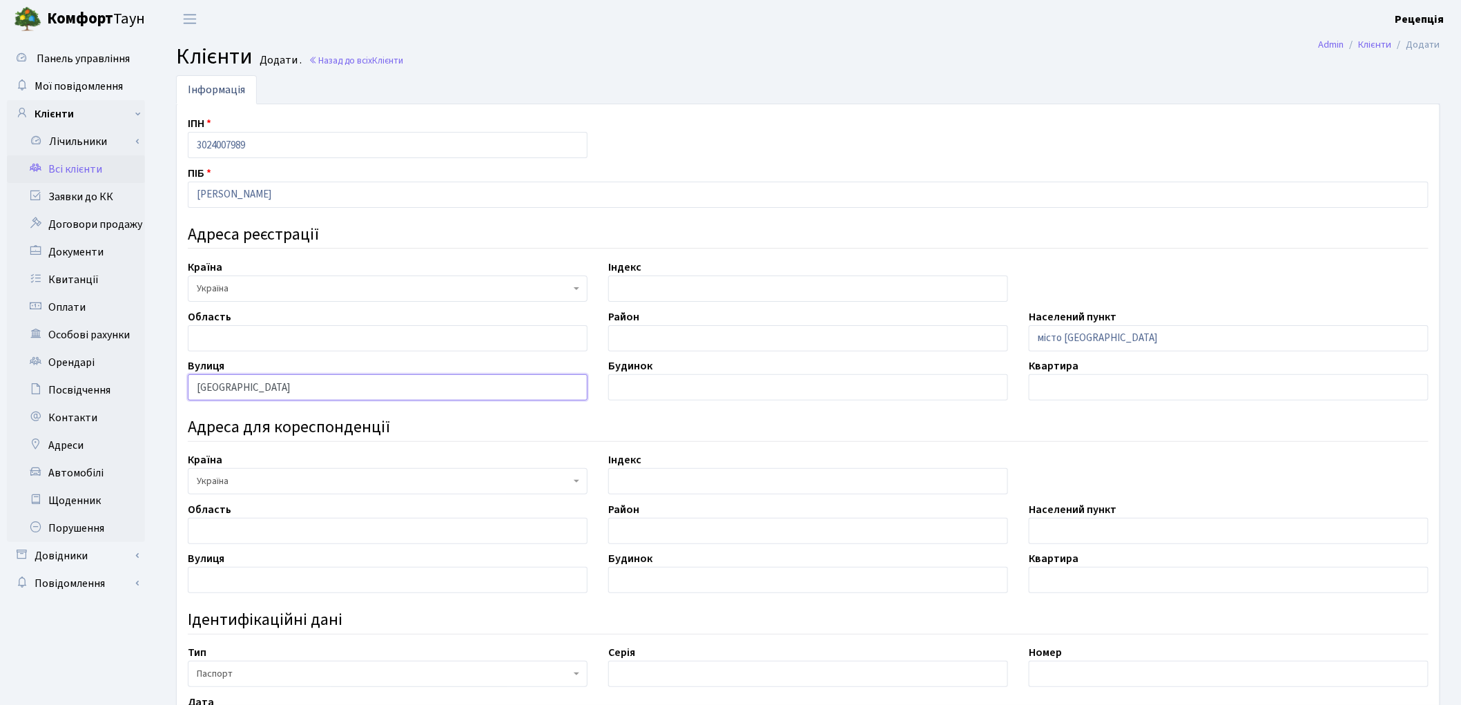
click at [325, 387] on input "Харківське" at bounding box center [388, 387] width 400 height 26
type input "Харківське шосе"
click at [625, 381] on input "text" at bounding box center [808, 387] width 400 height 26
type input "168-Є"
click at [1097, 392] on input "text" at bounding box center [1229, 387] width 400 height 26
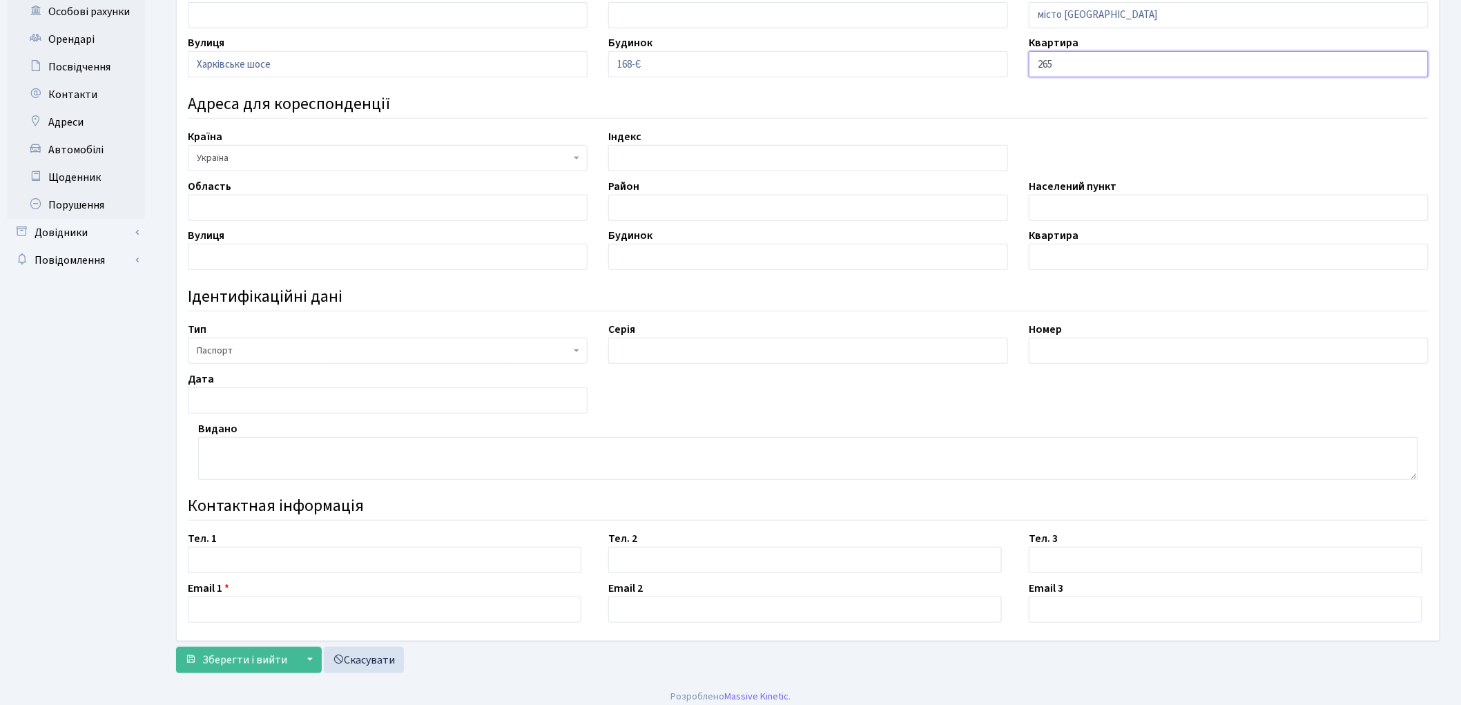
scroll to position [333, 0]
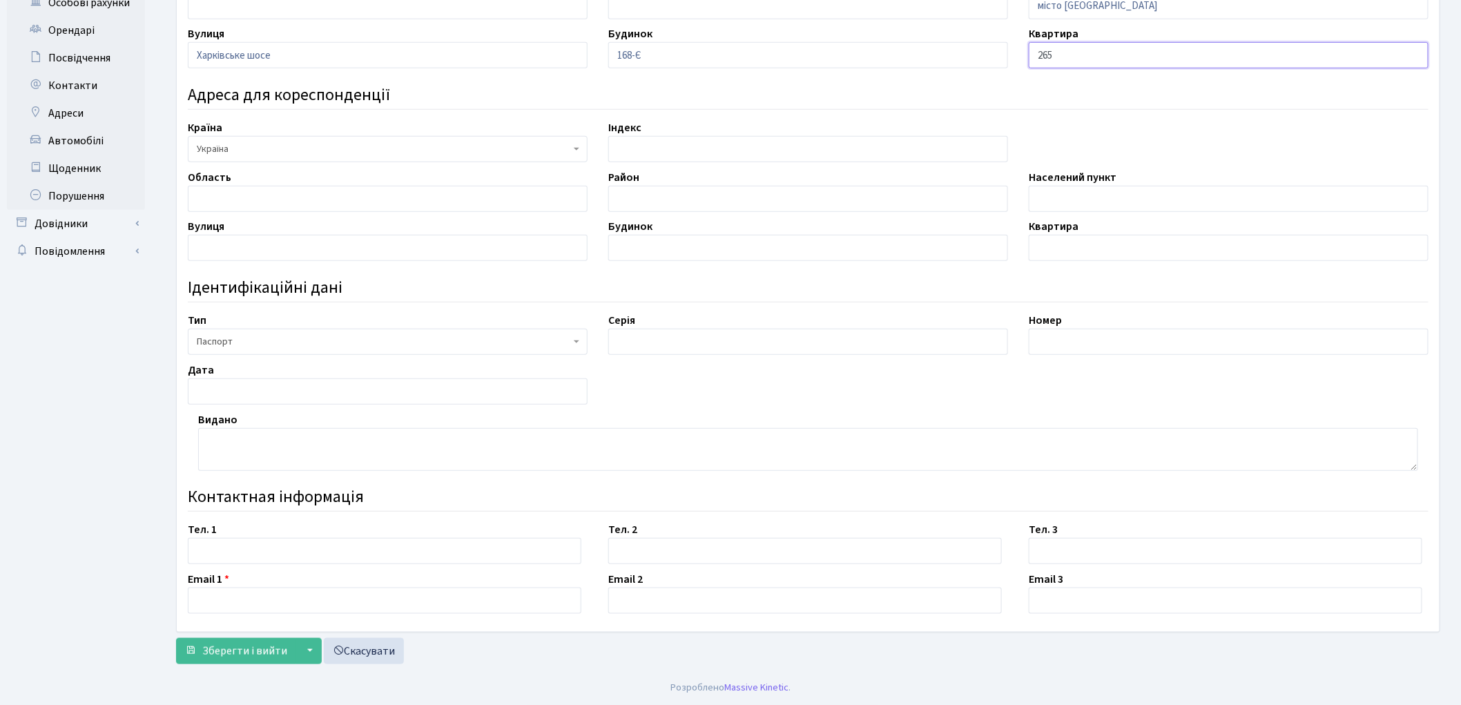
type input "265"
click at [219, 390] on input "text" at bounding box center [388, 391] width 400 height 26
click at [627, 347] on input "text" at bounding box center [808, 342] width 400 height 26
type input "У"
click at [534, 664] on div "Зберегти і вийти ▼ Зберегти та продовжити редагування Зберегти та створити Скас…" at bounding box center [808, 651] width 1264 height 26
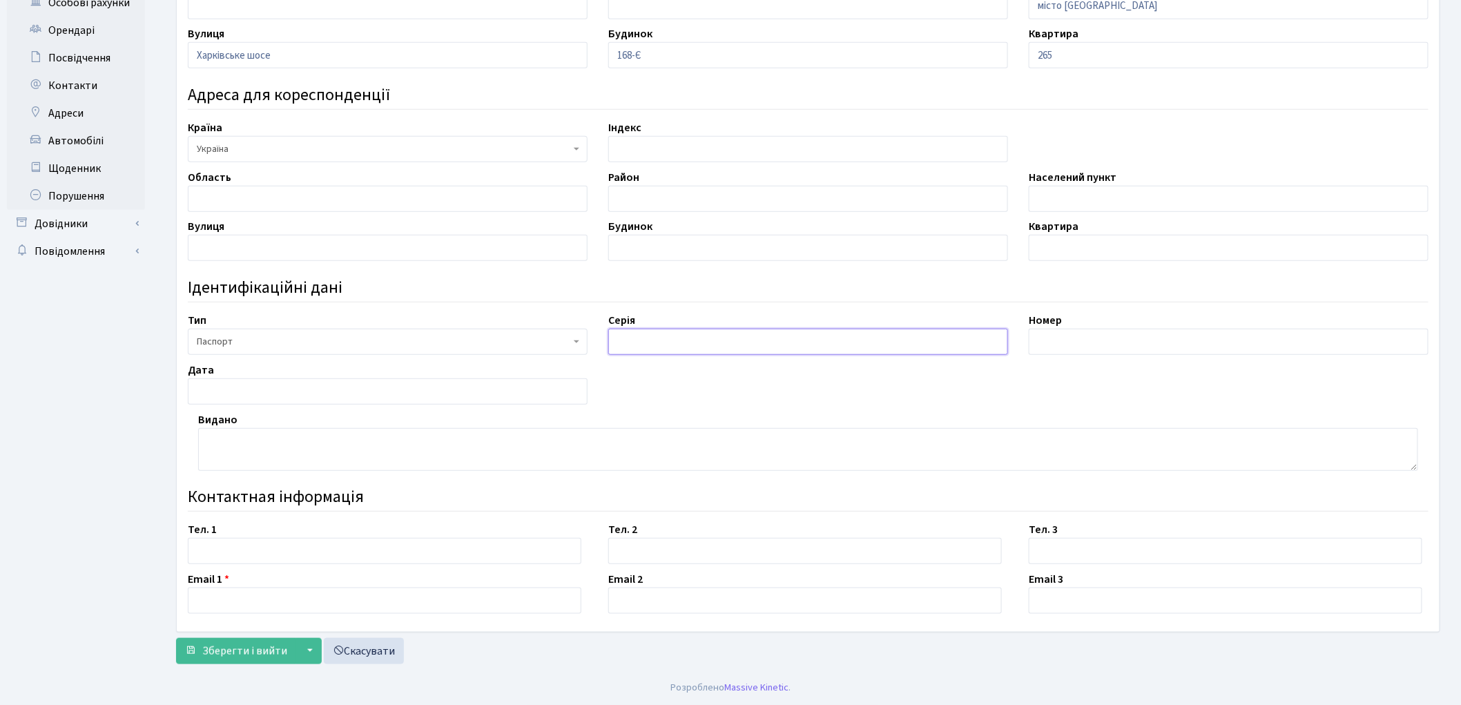
click at [716, 340] on input "text" at bounding box center [808, 342] width 400 height 26
type input "У"
type input "ЕН"
click at [1061, 341] on input "text" at bounding box center [1229, 342] width 400 height 26
type input "383893"
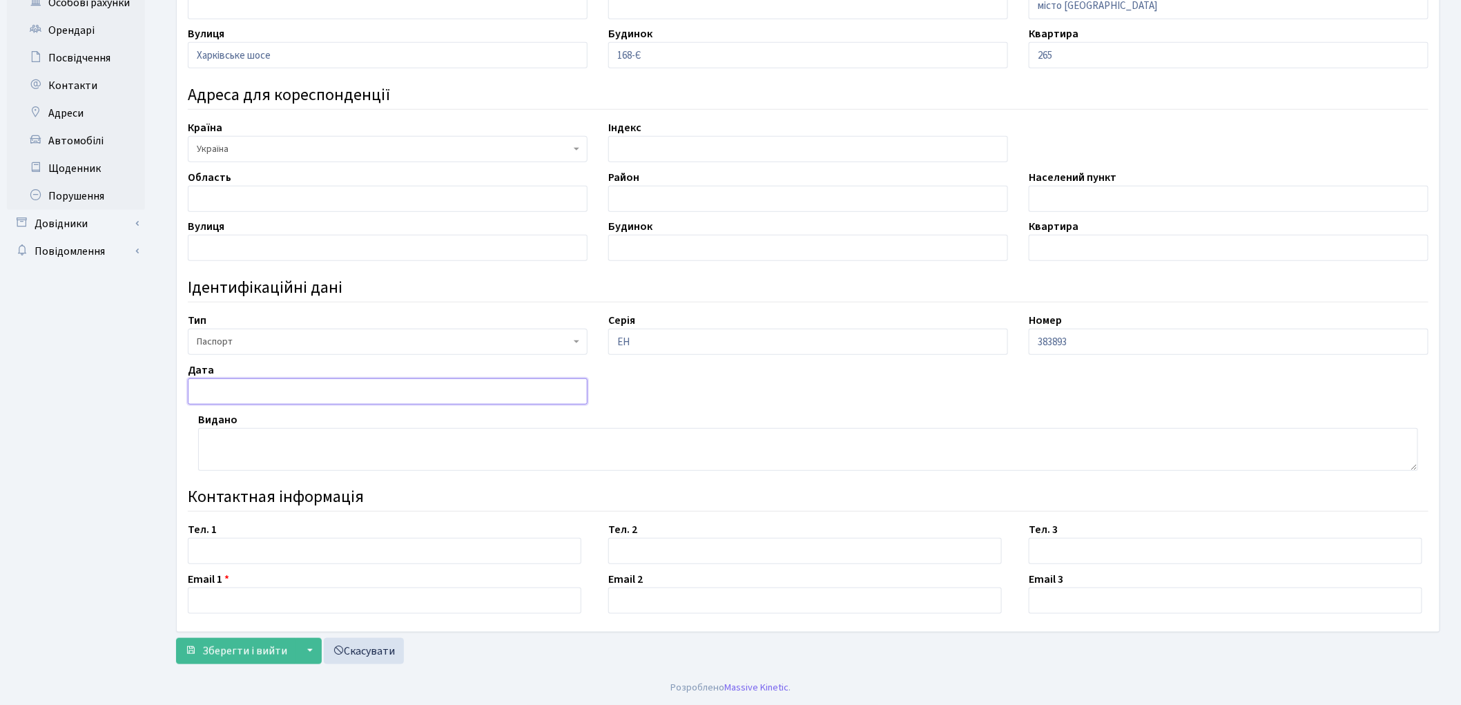
click at [305, 387] on input "text" at bounding box center [388, 391] width 400 height 26
type input "27.01.2005"
click at [274, 454] on textarea at bounding box center [808, 449] width 1220 height 43
type textarea "Жовтневим РВ УМВС України в Луганській області"
click at [249, 553] on input "text" at bounding box center [385, 551] width 394 height 26
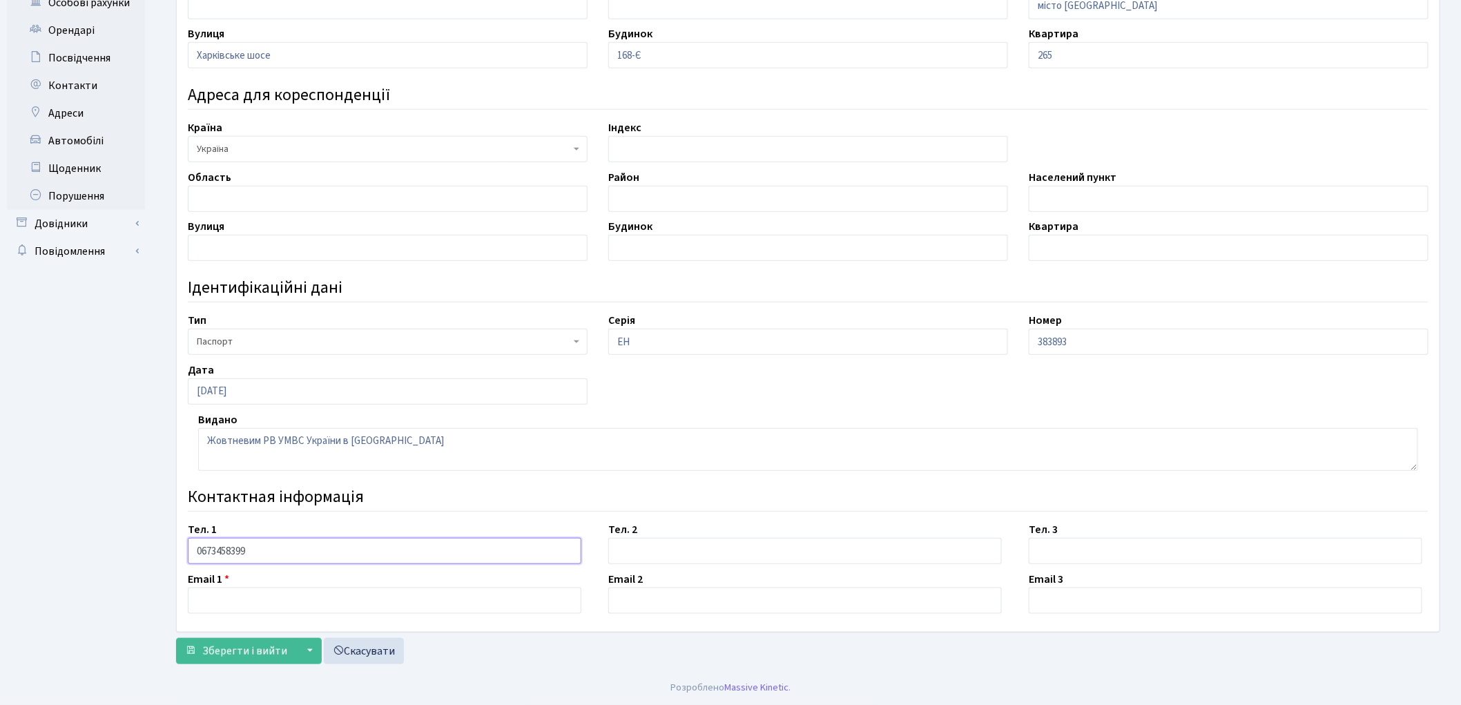
type input "0673458399"
click at [242, 601] on input "text" at bounding box center [385, 601] width 394 height 26
type input "lagunabrend2018@gmail.com"
click at [243, 634] on form "Інформація ІПН 3024007989 ПІБ Лисенко Ірина Сергіївна Адреса реєстрації Країна …" at bounding box center [808, 203] width 1264 height 920
click at [242, 646] on span "Зберегти і вийти" at bounding box center [244, 651] width 85 height 15
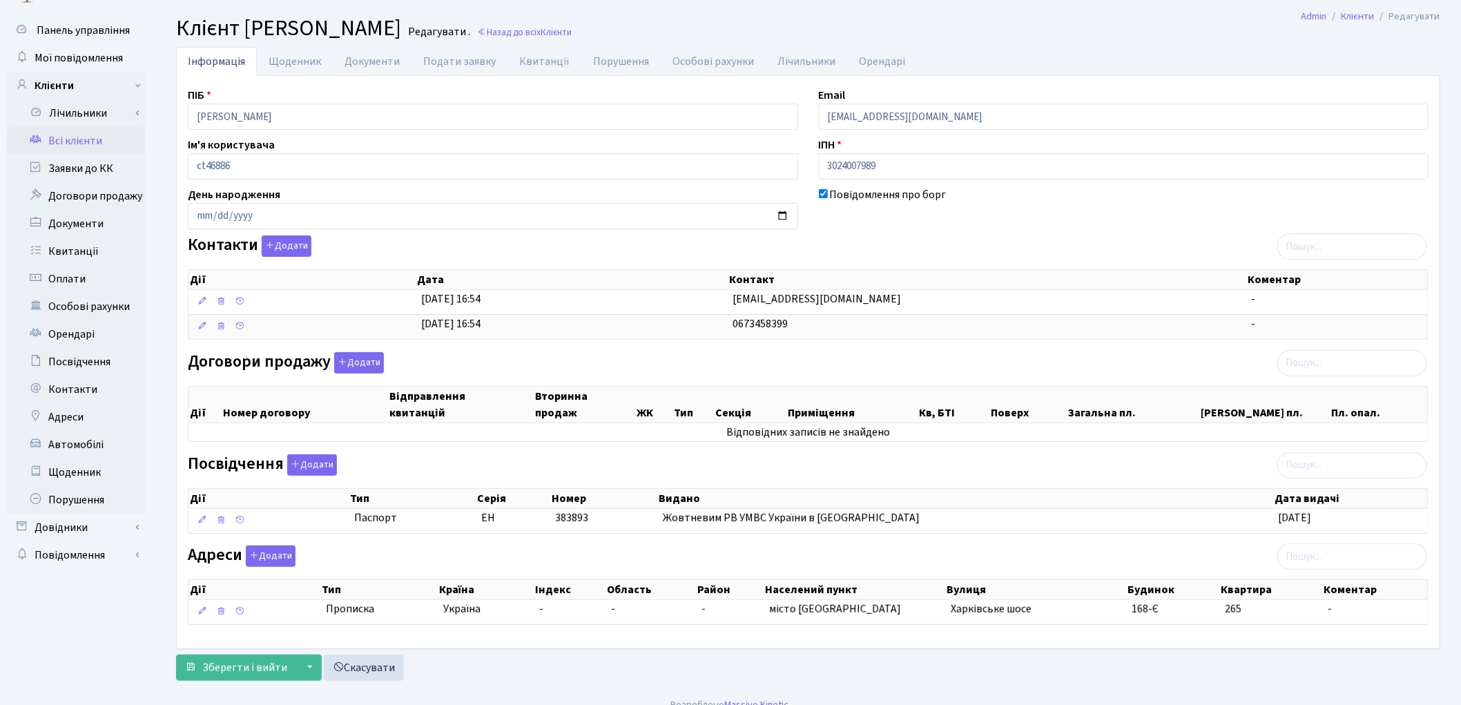
scroll to position [47, 0]
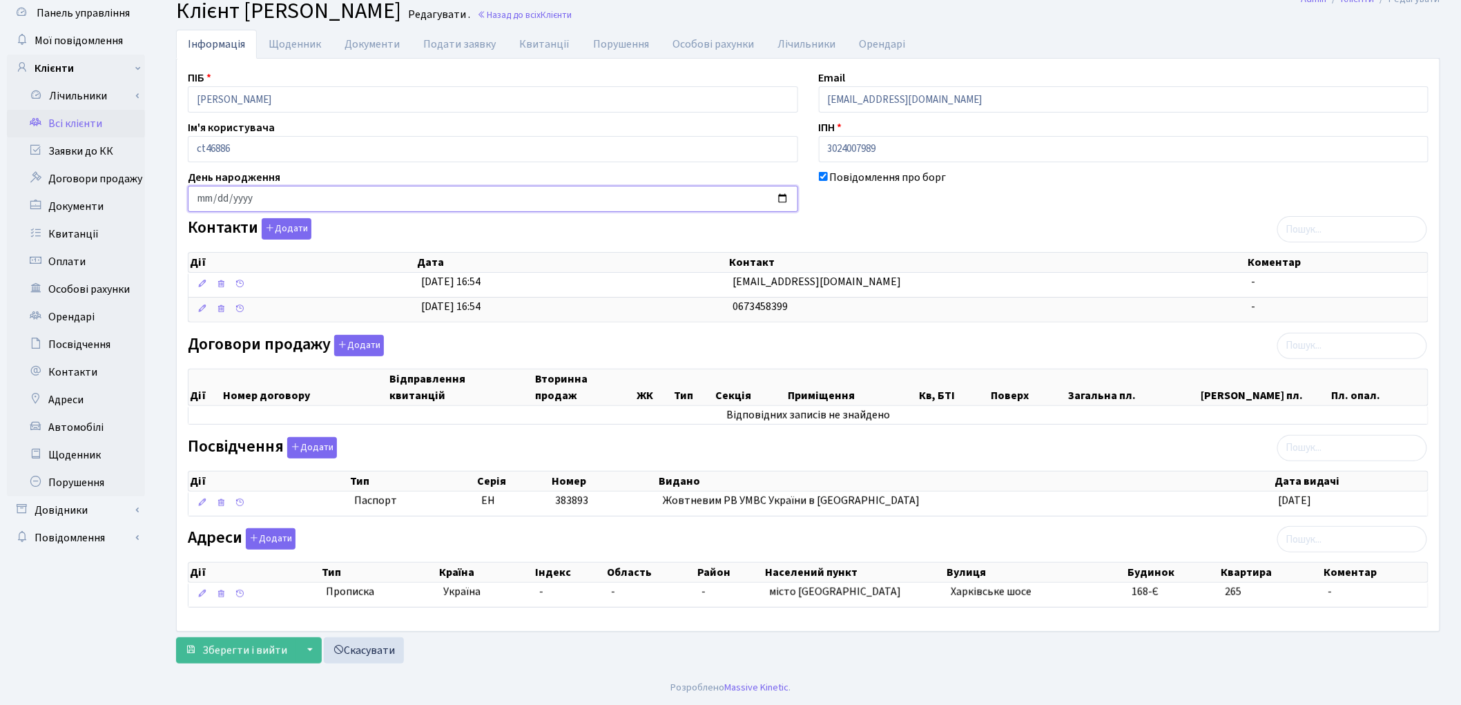
click at [203, 197] on input "date" at bounding box center [493, 199] width 610 height 26
type input "1982-10-17"
click at [262, 647] on span "Зберегти і вийти" at bounding box center [244, 650] width 85 height 15
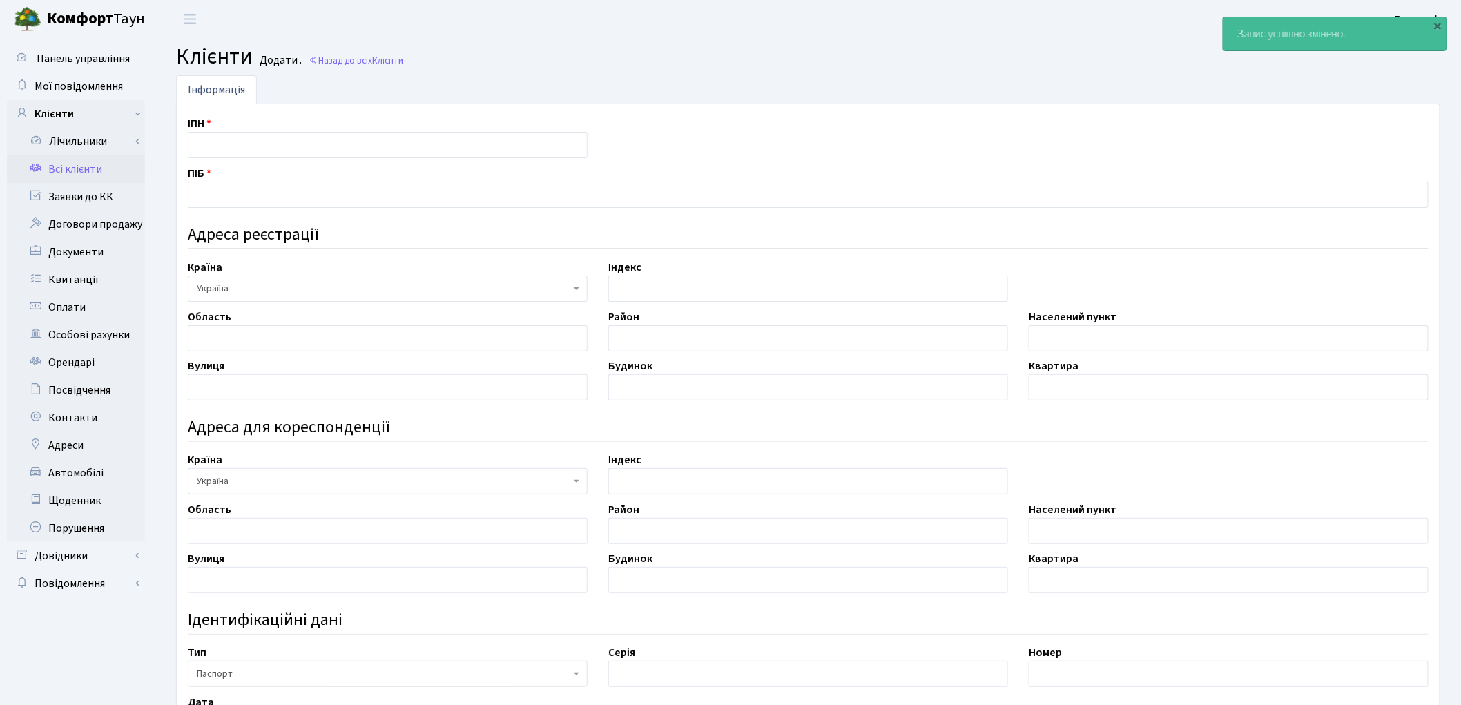
click at [80, 163] on link "Всі клієнти" at bounding box center [76, 169] width 138 height 28
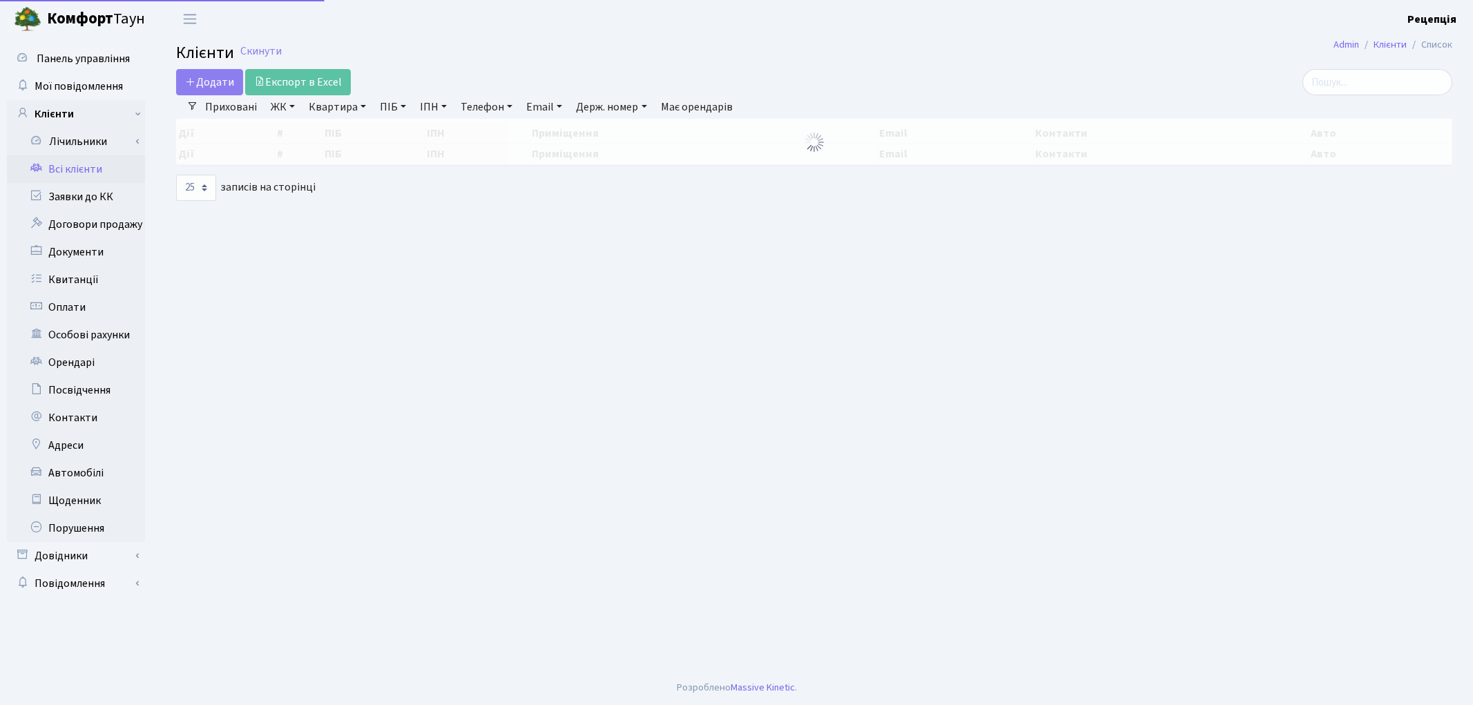
select select "25"
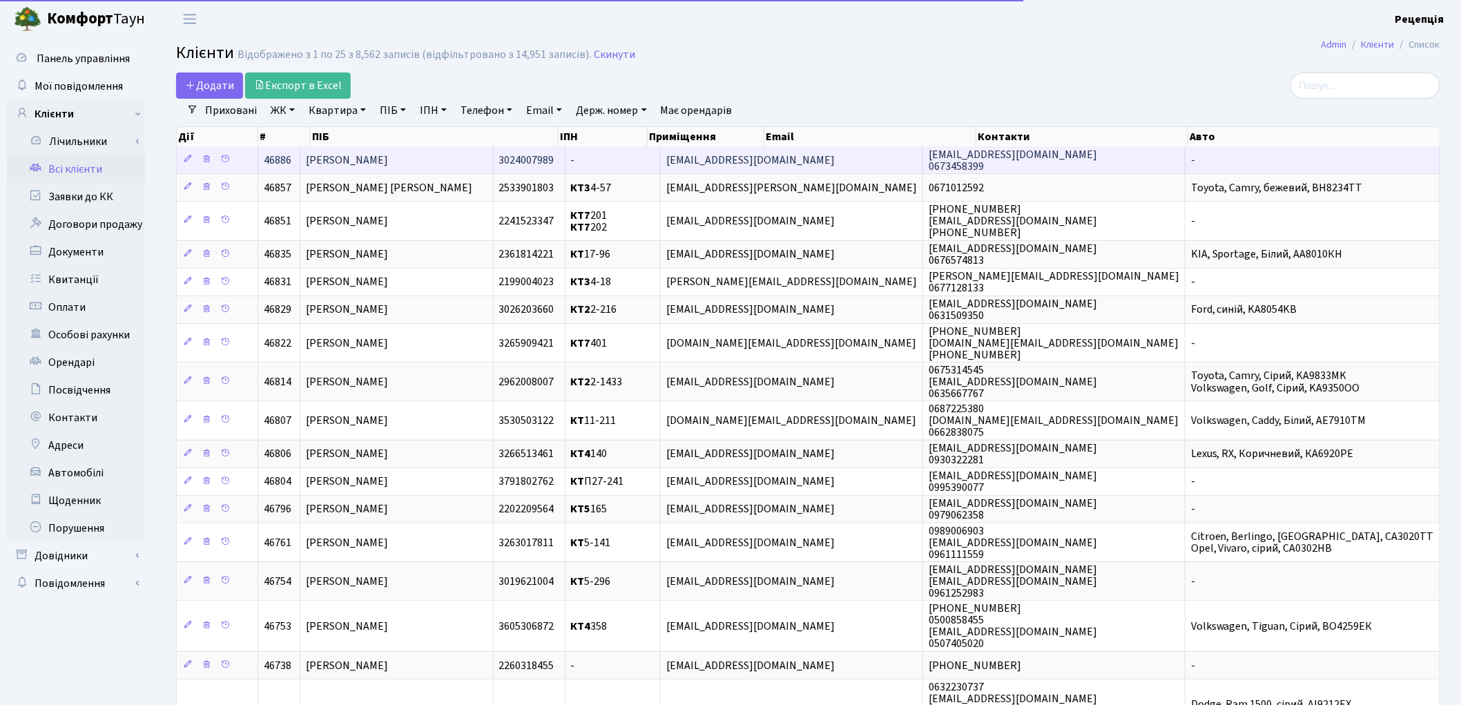
click at [494, 157] on td "[PERSON_NAME]" at bounding box center [396, 159] width 193 height 27
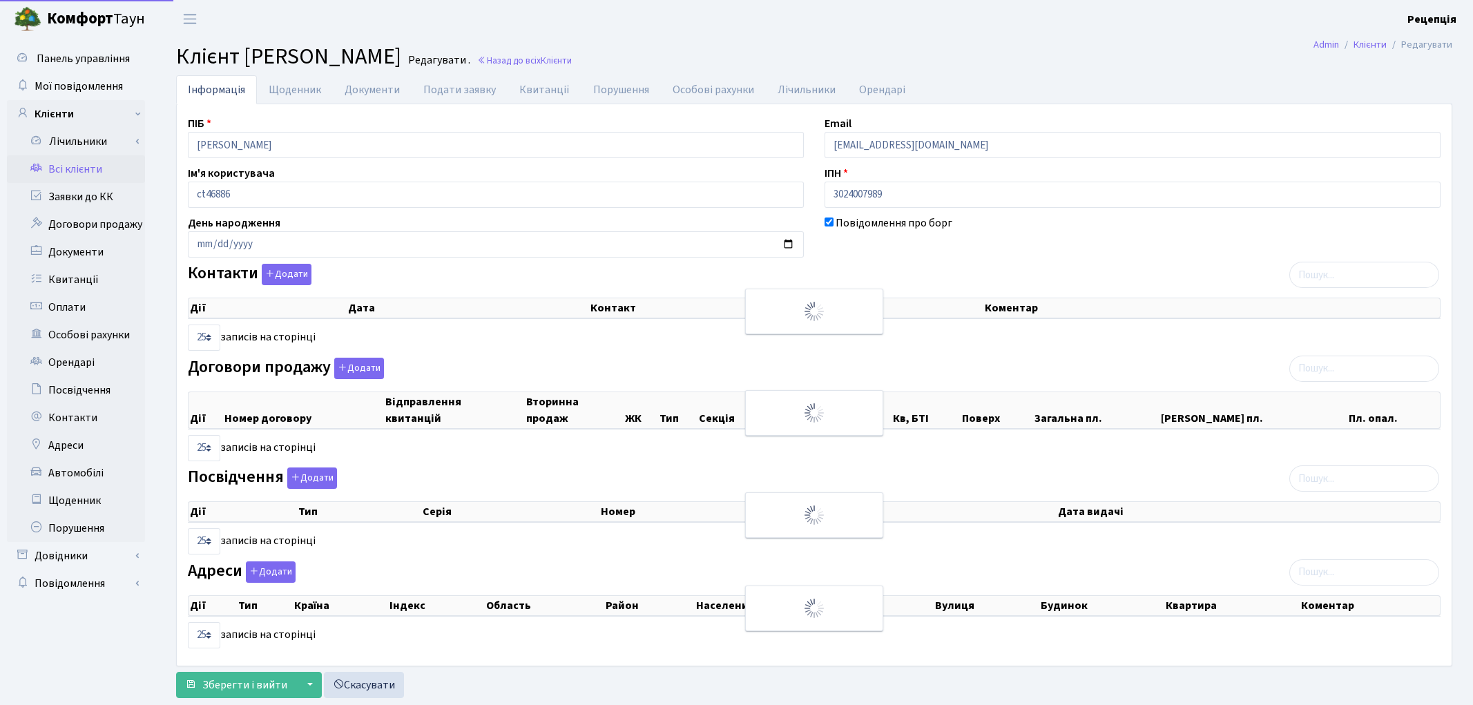
select select "25"
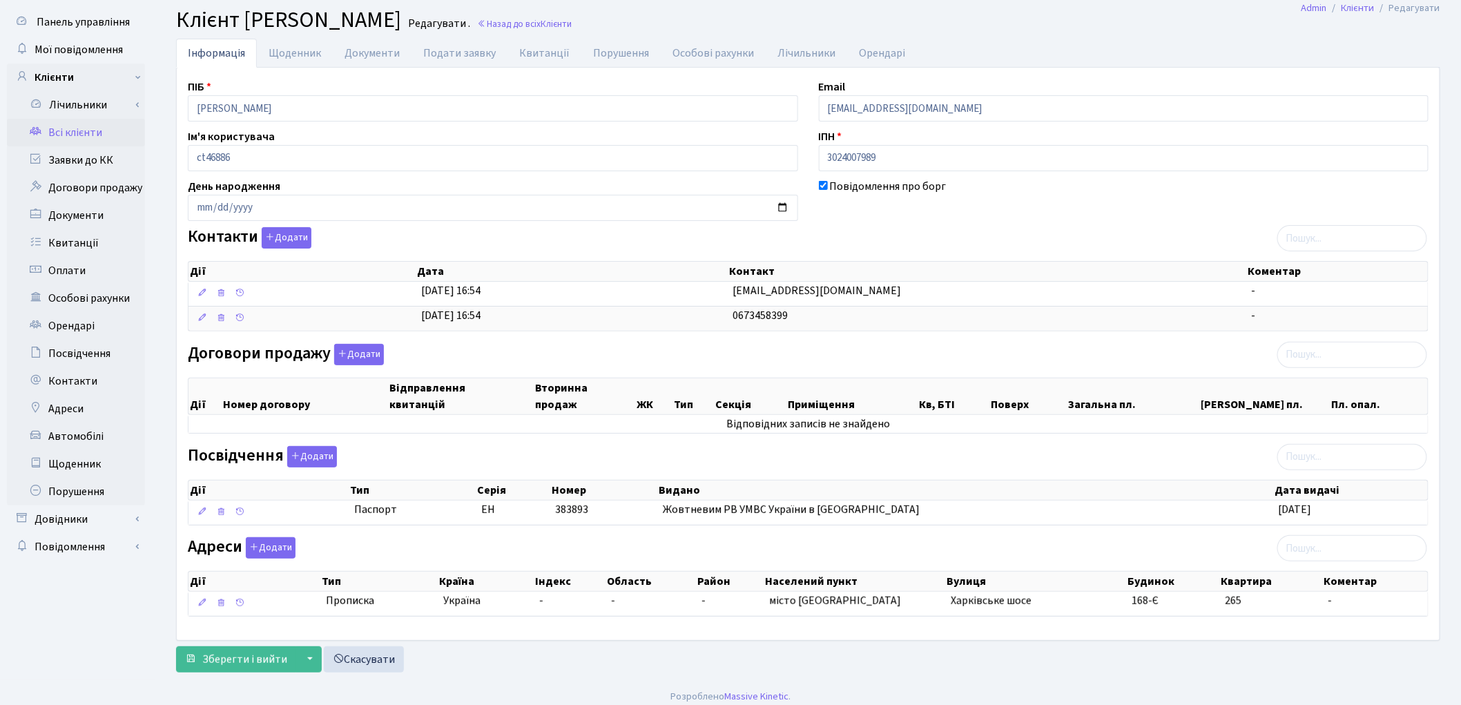
scroll to position [47, 0]
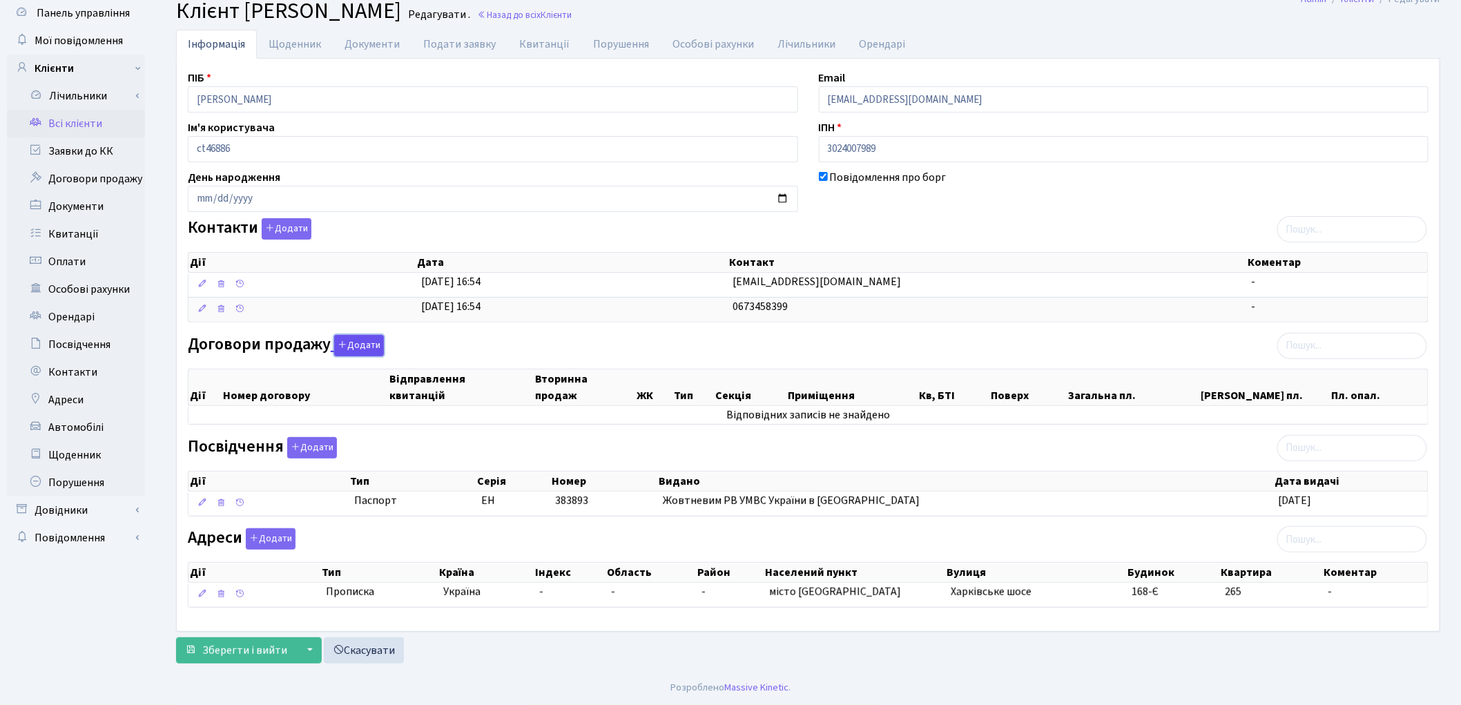
click at [362, 344] on button "Додати" at bounding box center [359, 345] width 50 height 21
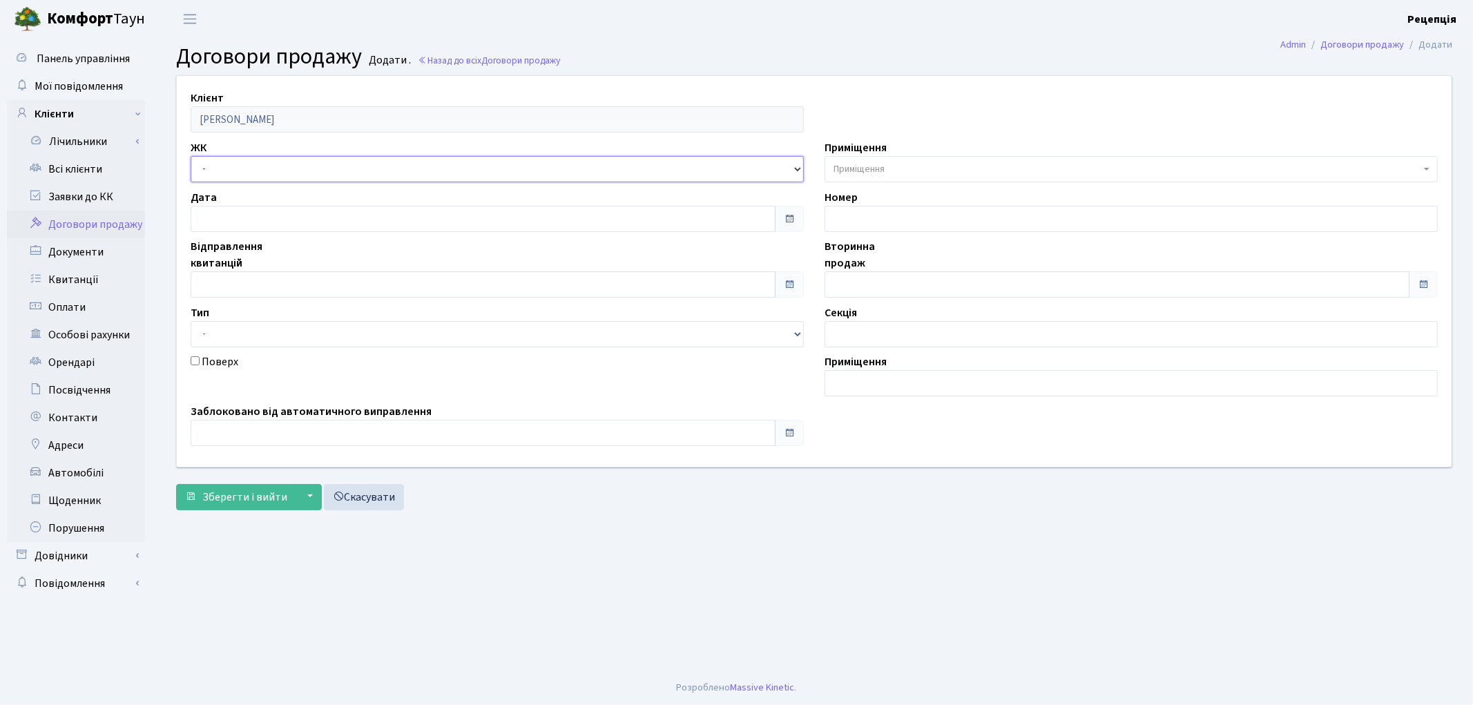
click at [240, 173] on select "- КТ, вул. Регенераторна, 4 КТ2, просп. [STREET_ADDRESS] [STREET_ADDRESS] [PERS…" at bounding box center [497, 169] width 613 height 26
select select "271"
click at [191, 156] on select "- КТ, вул. Регенераторна, 4 КТ2, просп. [STREET_ADDRESS] [STREET_ADDRESS] [PERS…" at bounding box center [497, 169] width 613 height 26
select select
click at [889, 167] on span "Приміщення" at bounding box center [1126, 169] width 587 height 14
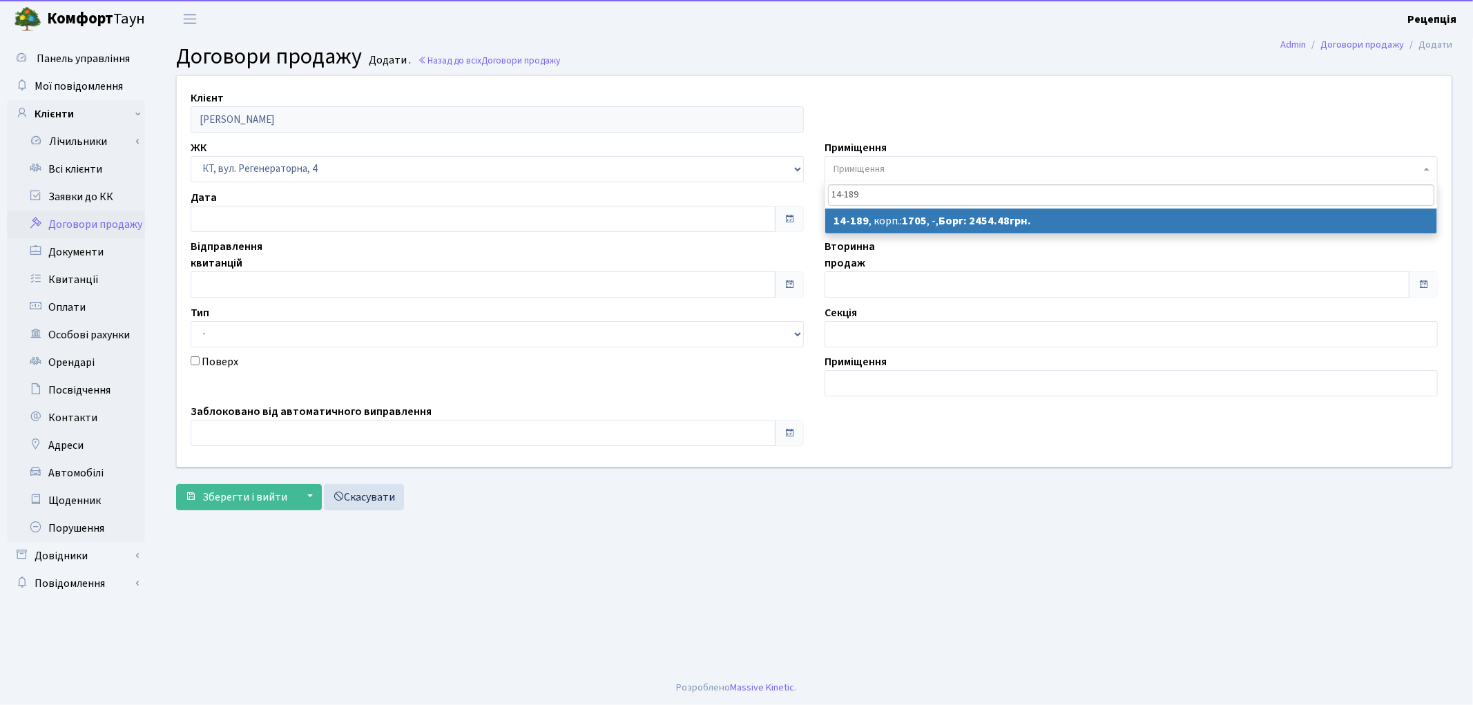
type input "14-189"
select select "7566"
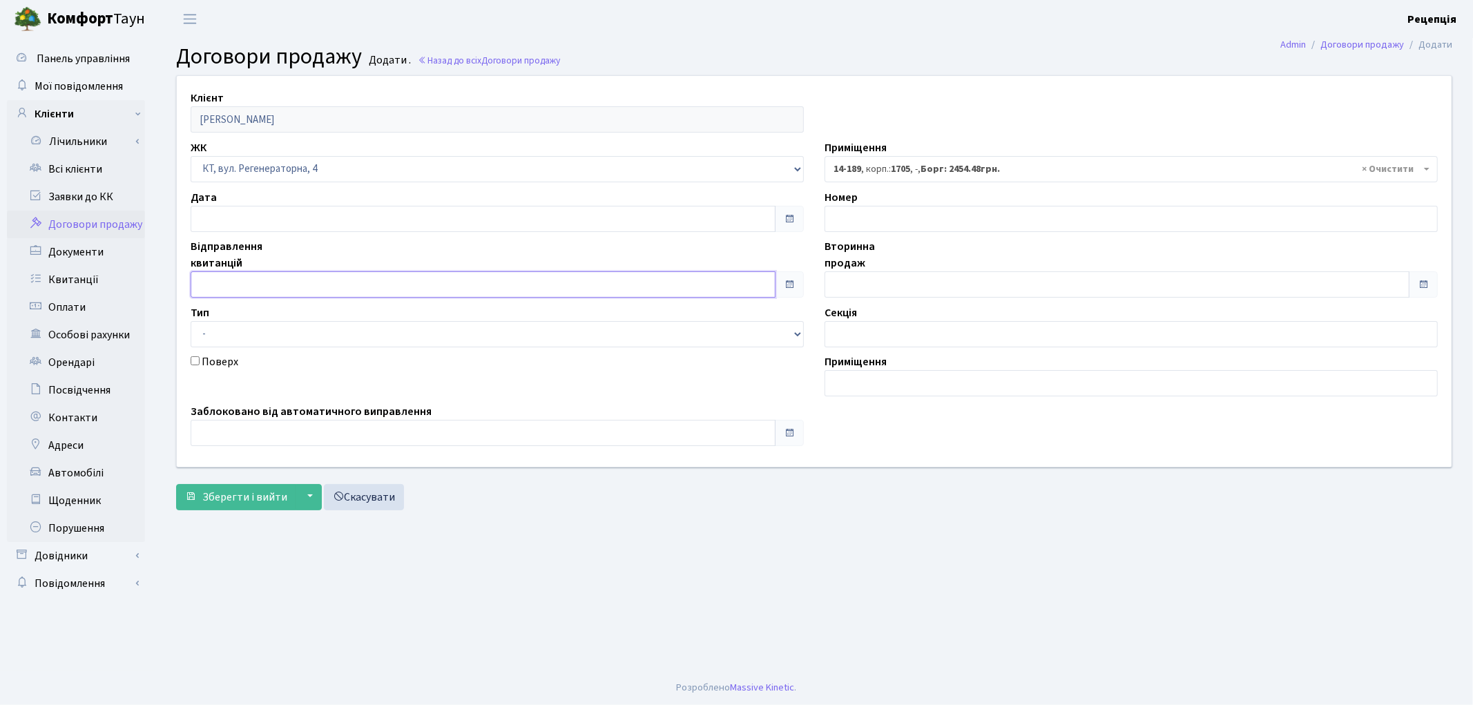
click at [222, 290] on input "text" at bounding box center [483, 284] width 585 height 26
click at [242, 194] on td "20" at bounding box center [245, 194] width 21 height 21
type input "[DATE]"
click at [853, 287] on input "text" at bounding box center [1117, 284] width 585 height 26
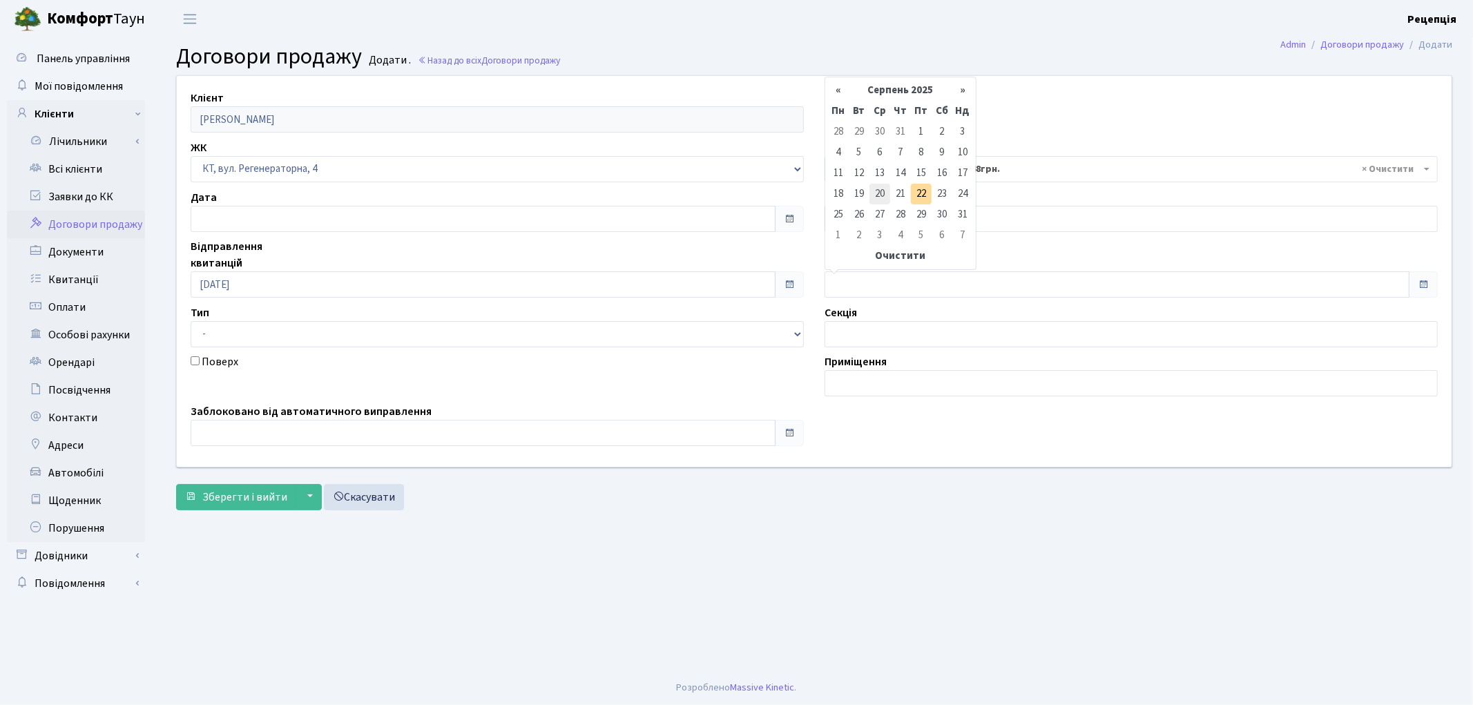
click at [884, 189] on td "20" at bounding box center [879, 194] width 21 height 21
type input "[DATE]"
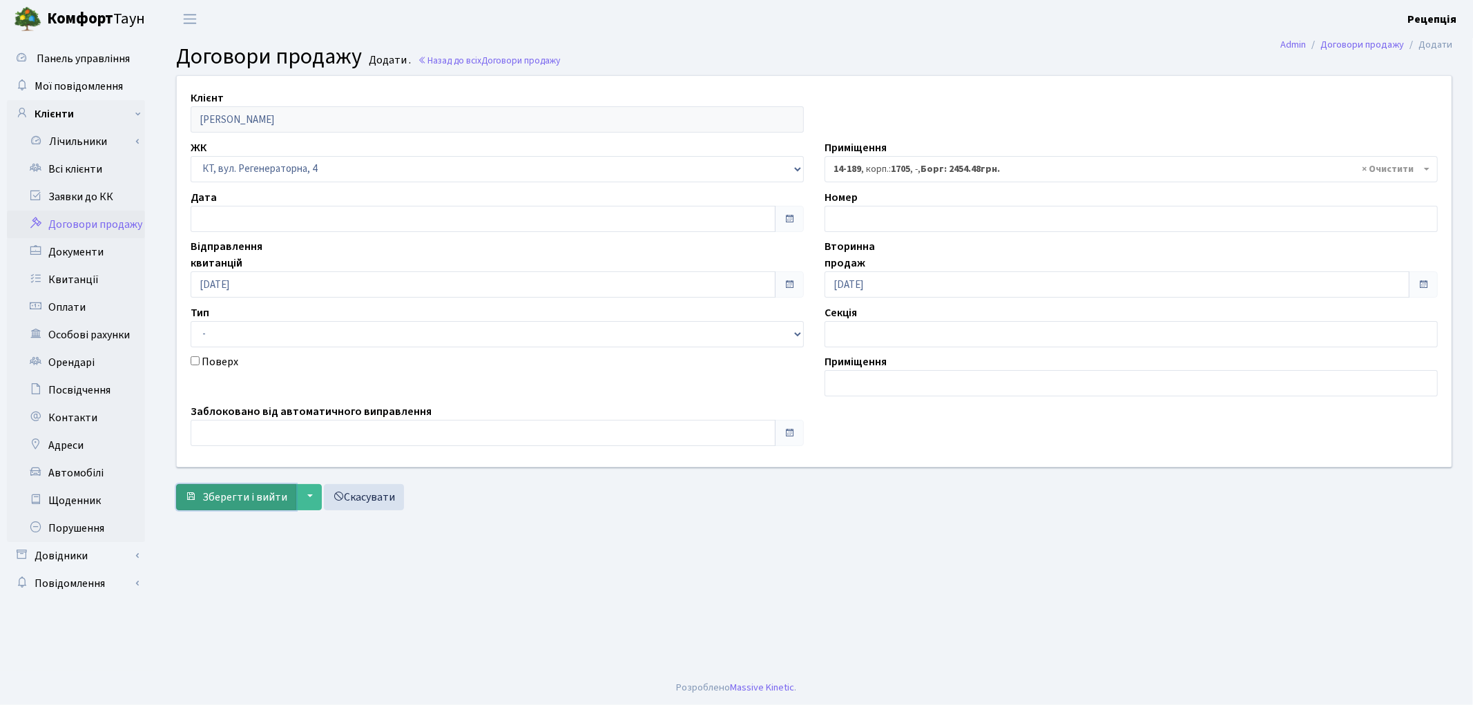
click at [229, 496] on span "Зберегти і вийти" at bounding box center [244, 497] width 85 height 15
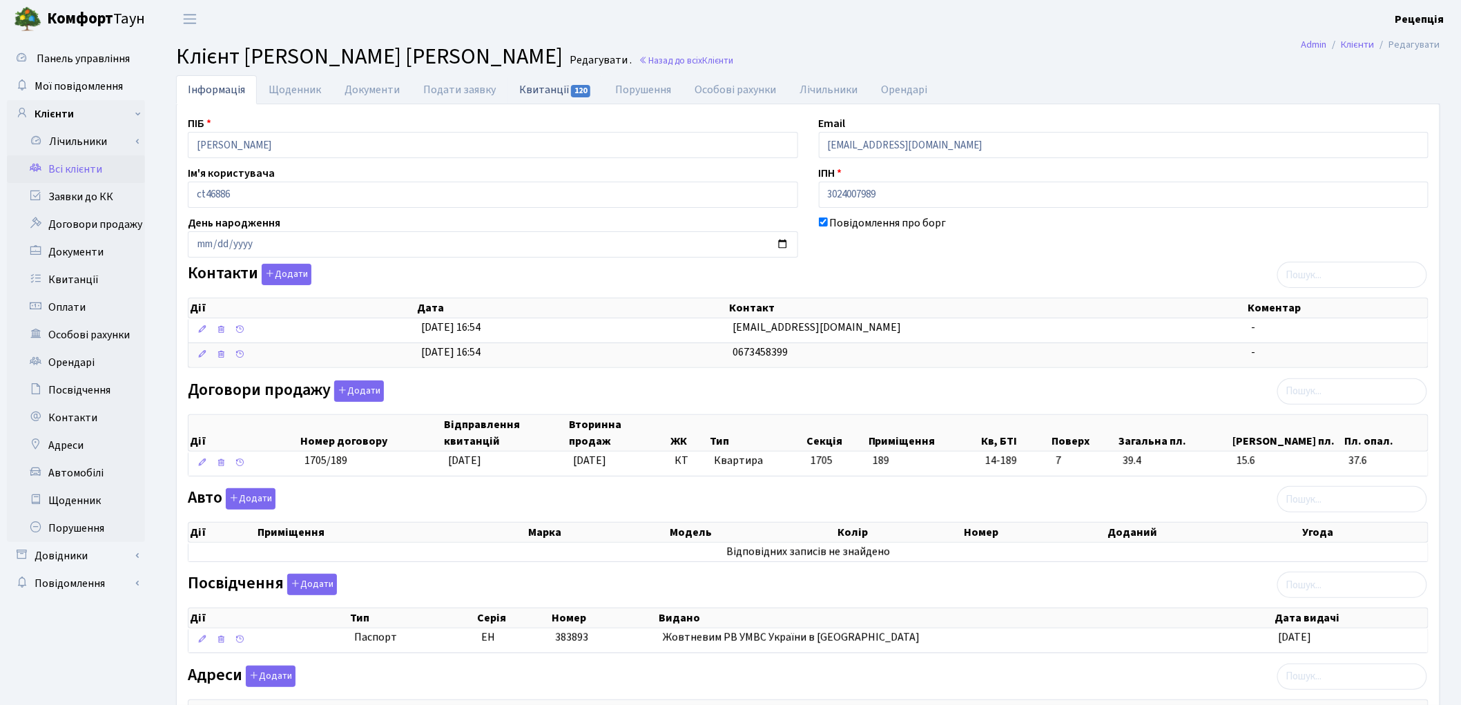
click at [537, 99] on link "Квитанції 120" at bounding box center [556, 89] width 96 height 28
select select "25"
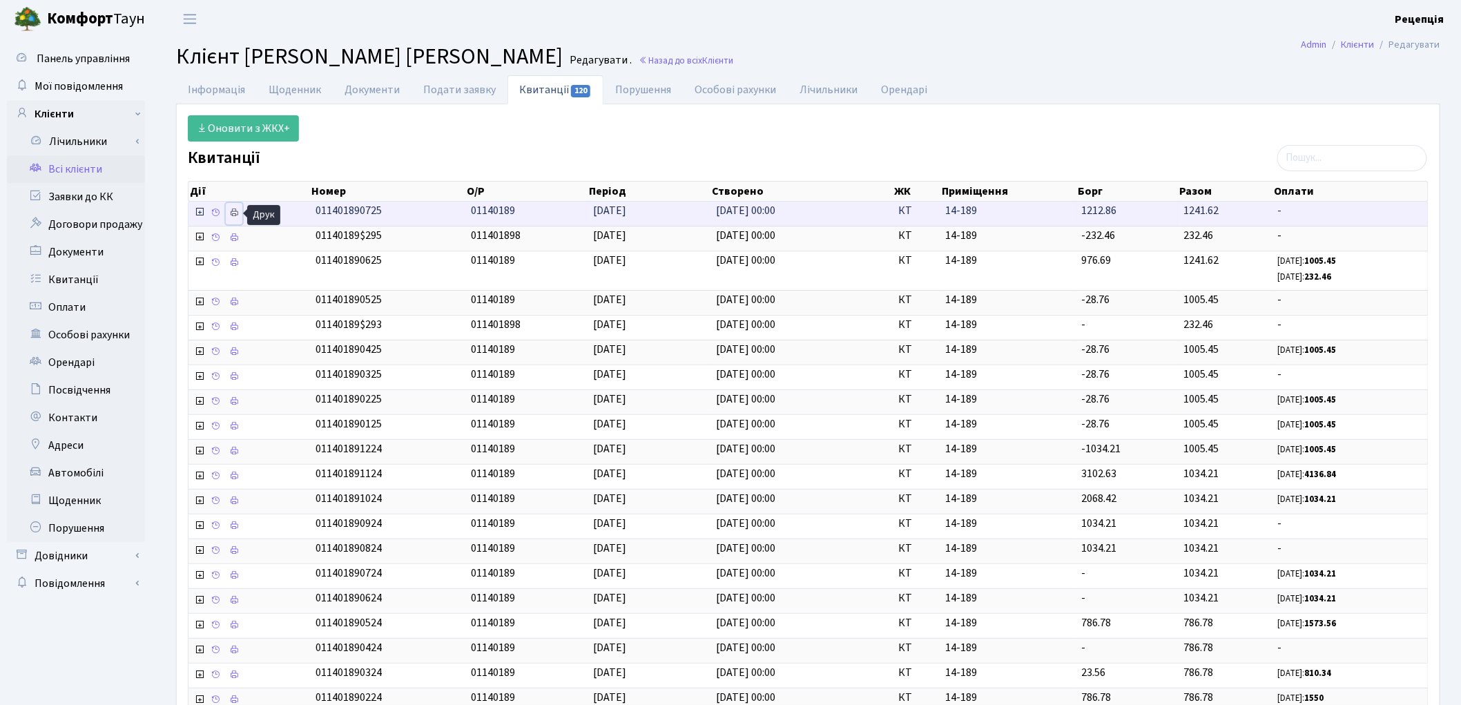
click at [235, 215] on icon at bounding box center [234, 213] width 10 height 10
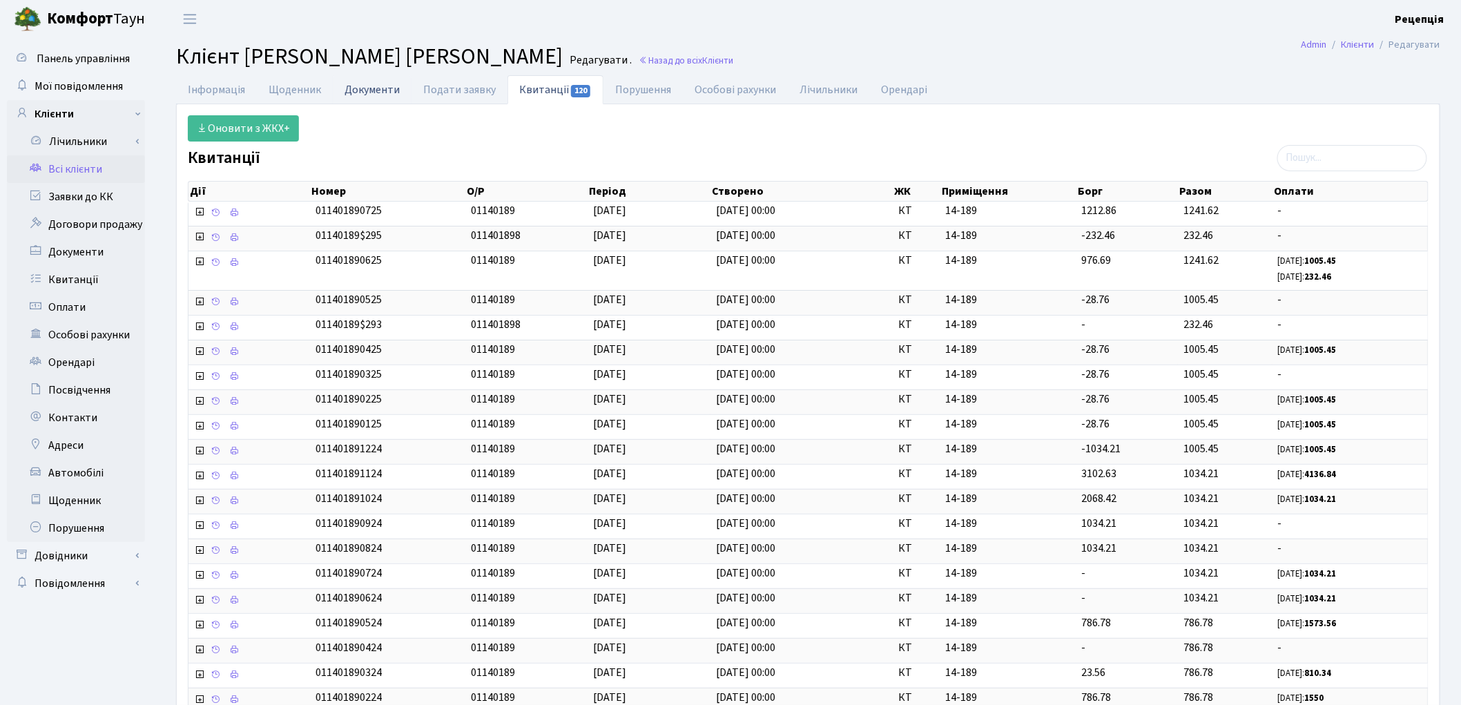
click at [395, 91] on link "Документи" at bounding box center [372, 89] width 79 height 28
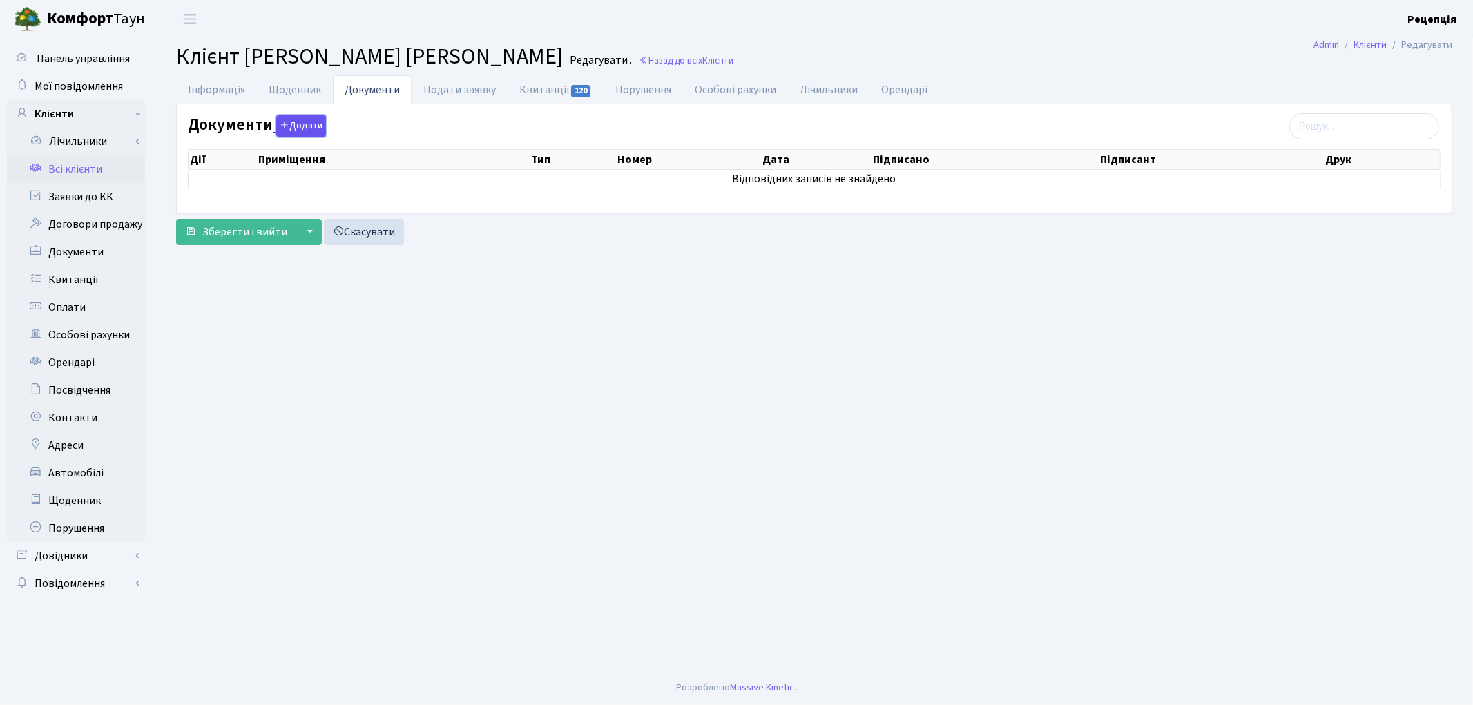
click at [313, 130] on button "Додати" at bounding box center [301, 125] width 50 height 21
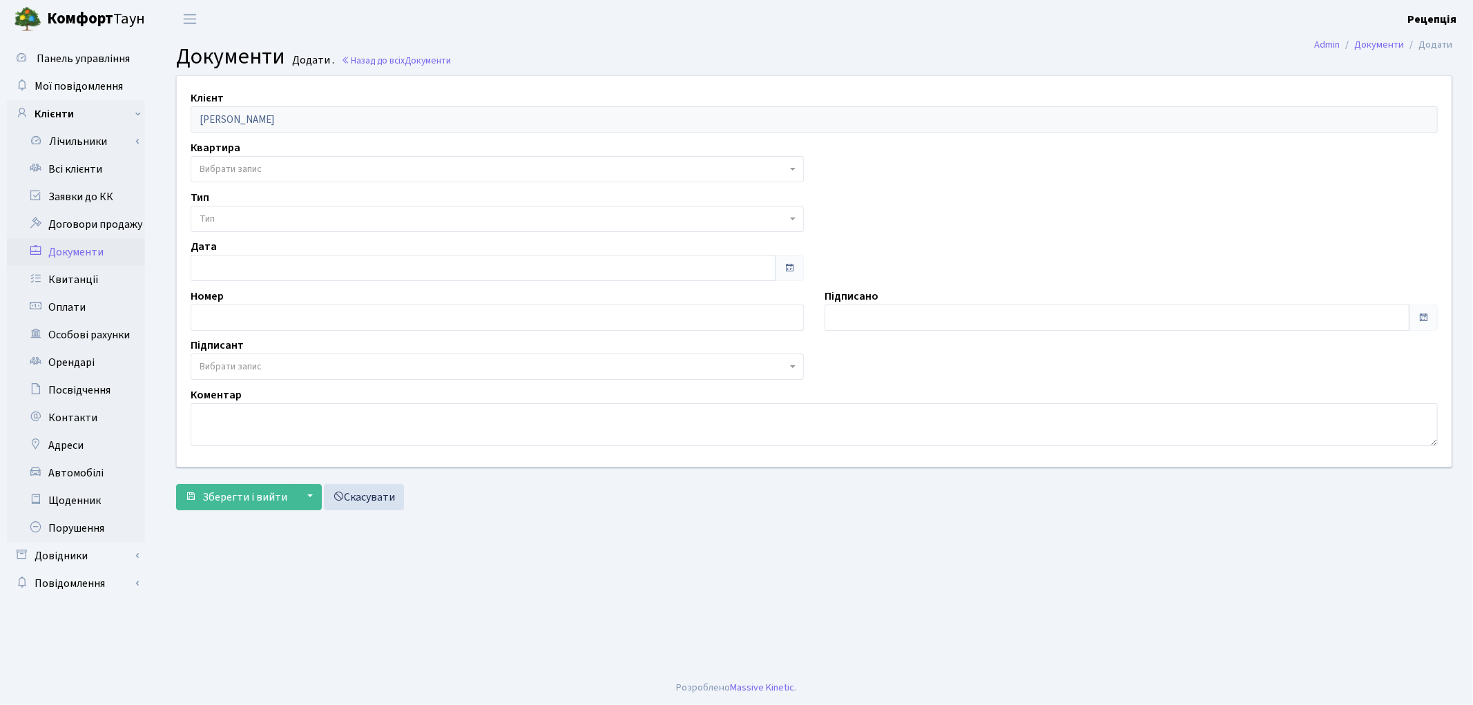
click at [272, 164] on span "Вибрати запис" at bounding box center [493, 169] width 587 height 14
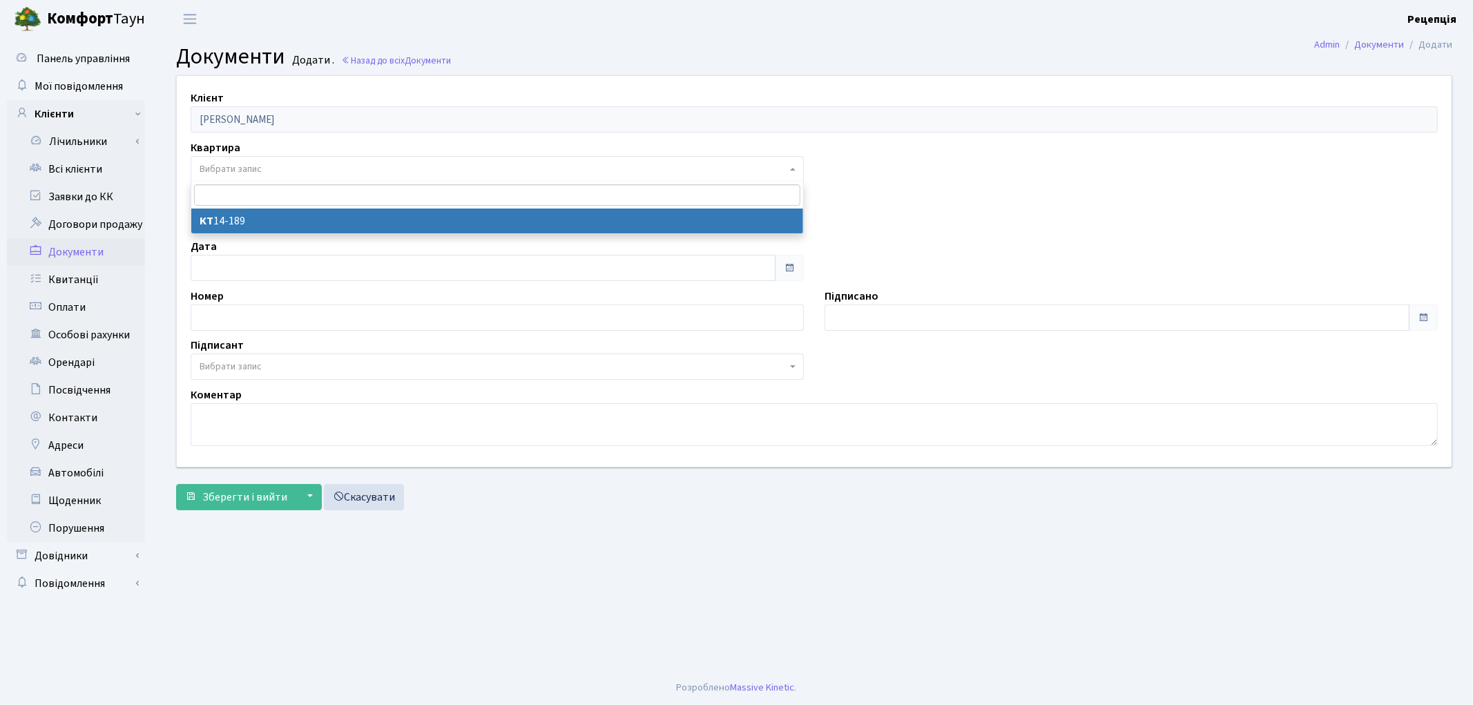
select select "178225"
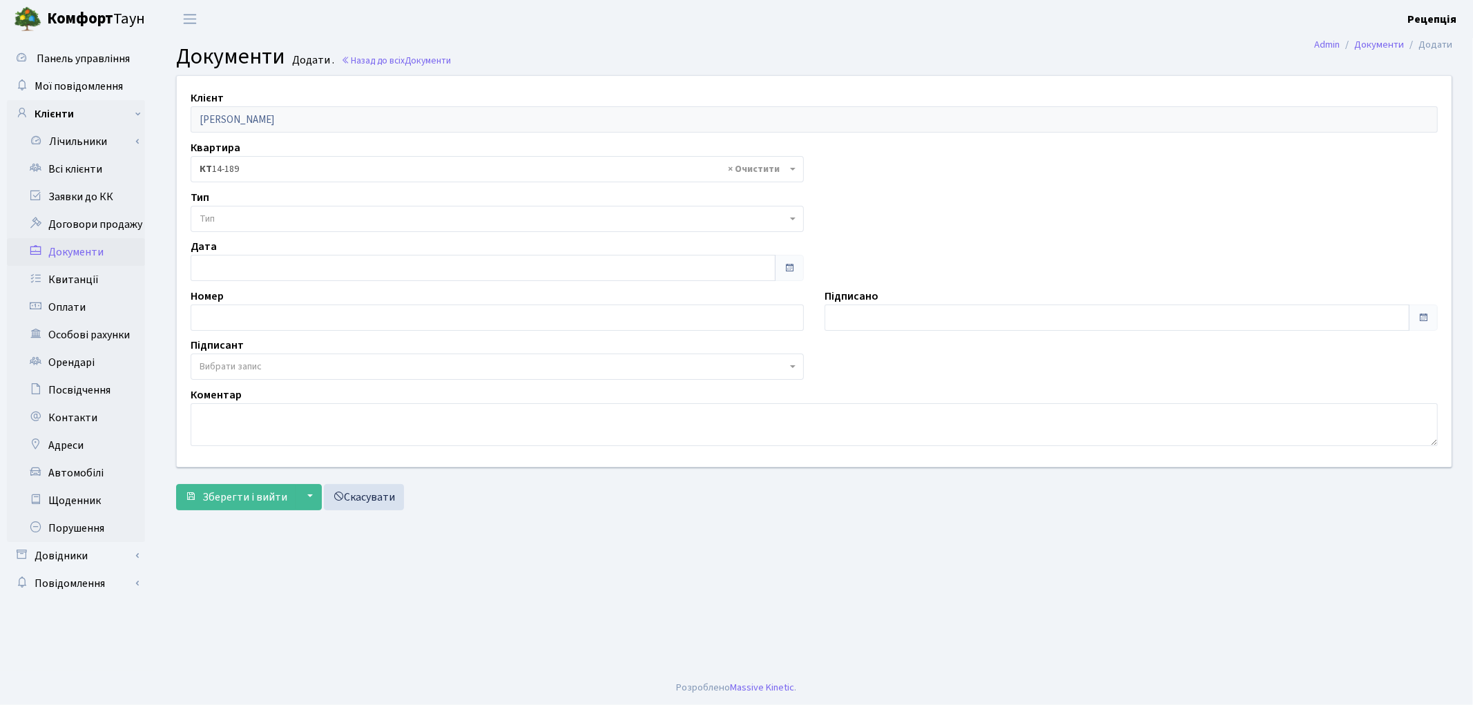
click at [236, 218] on span "Тип" at bounding box center [493, 219] width 587 height 14
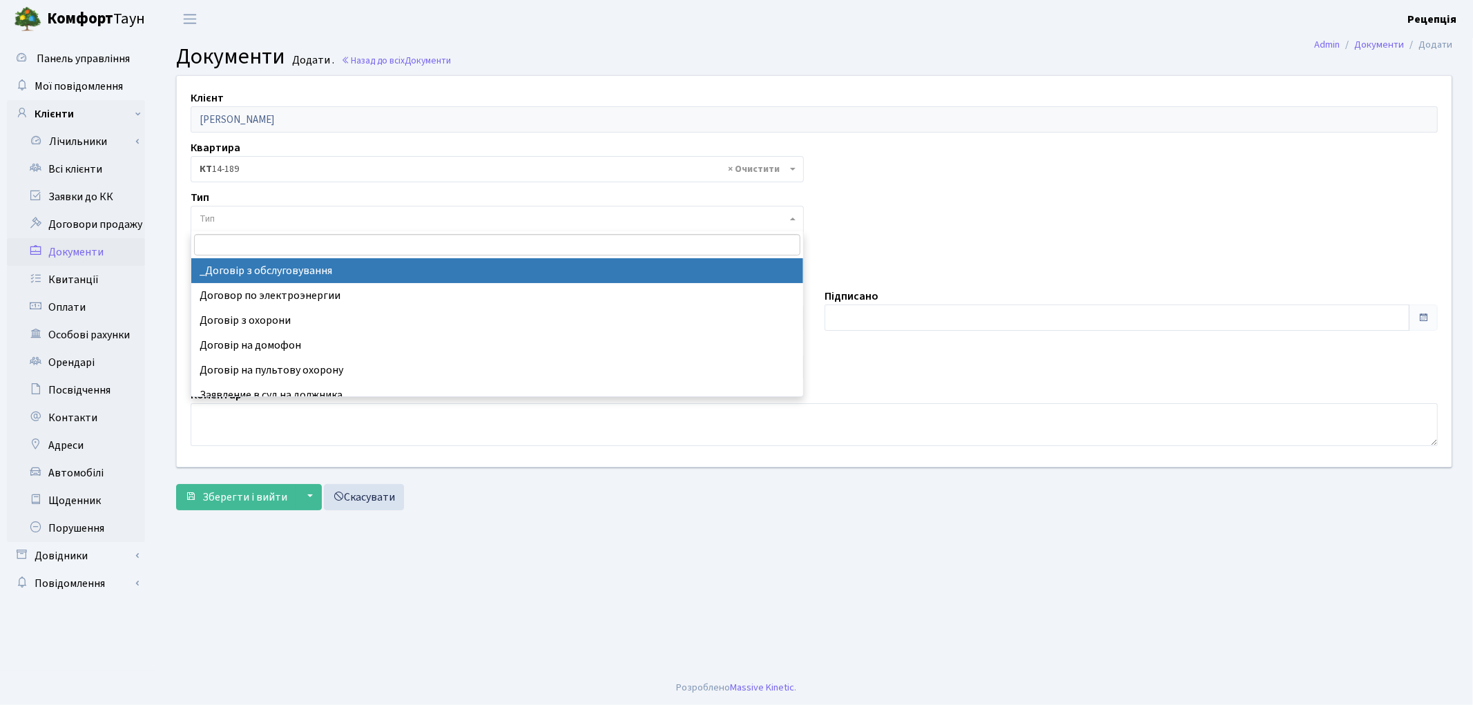
select select "289"
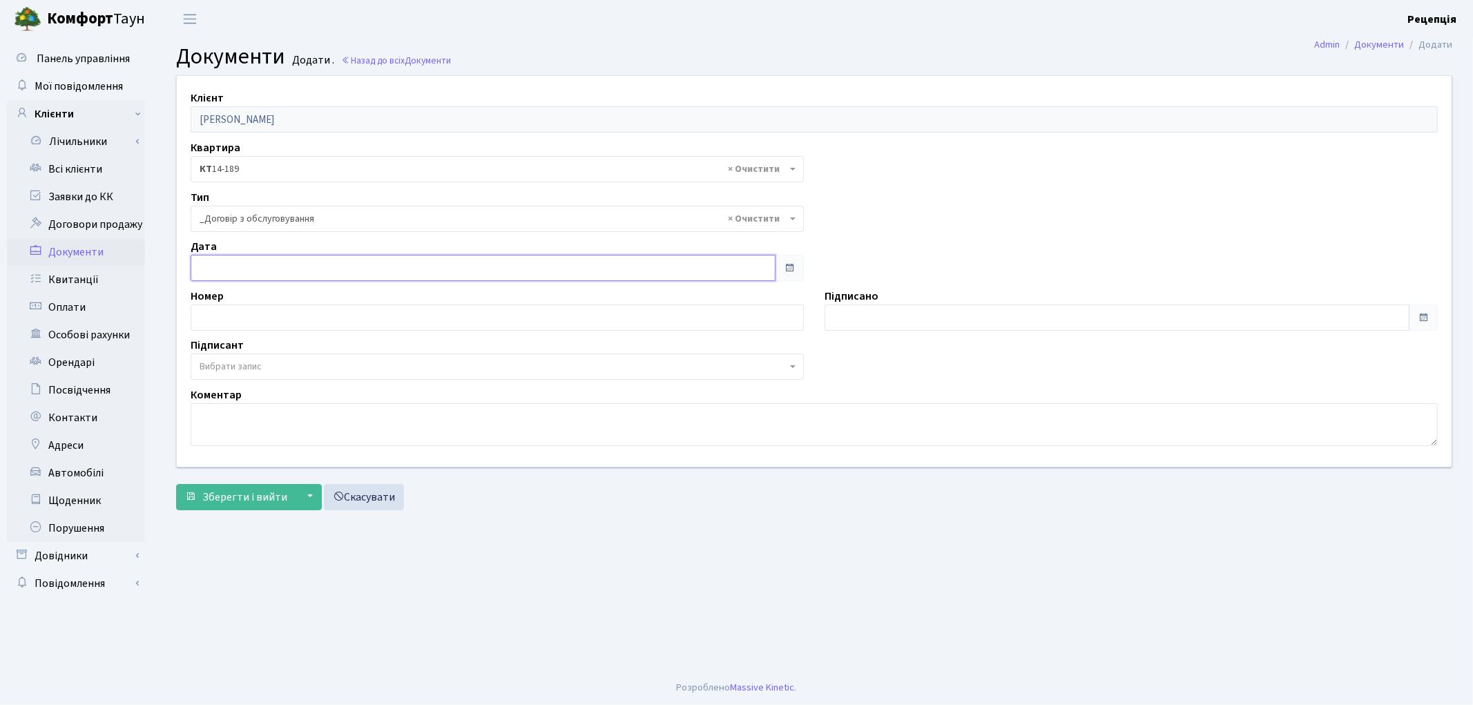
type input "[DATE]"
click at [258, 271] on input "[DATE]" at bounding box center [483, 268] width 585 height 26
type input "22.08.2025"
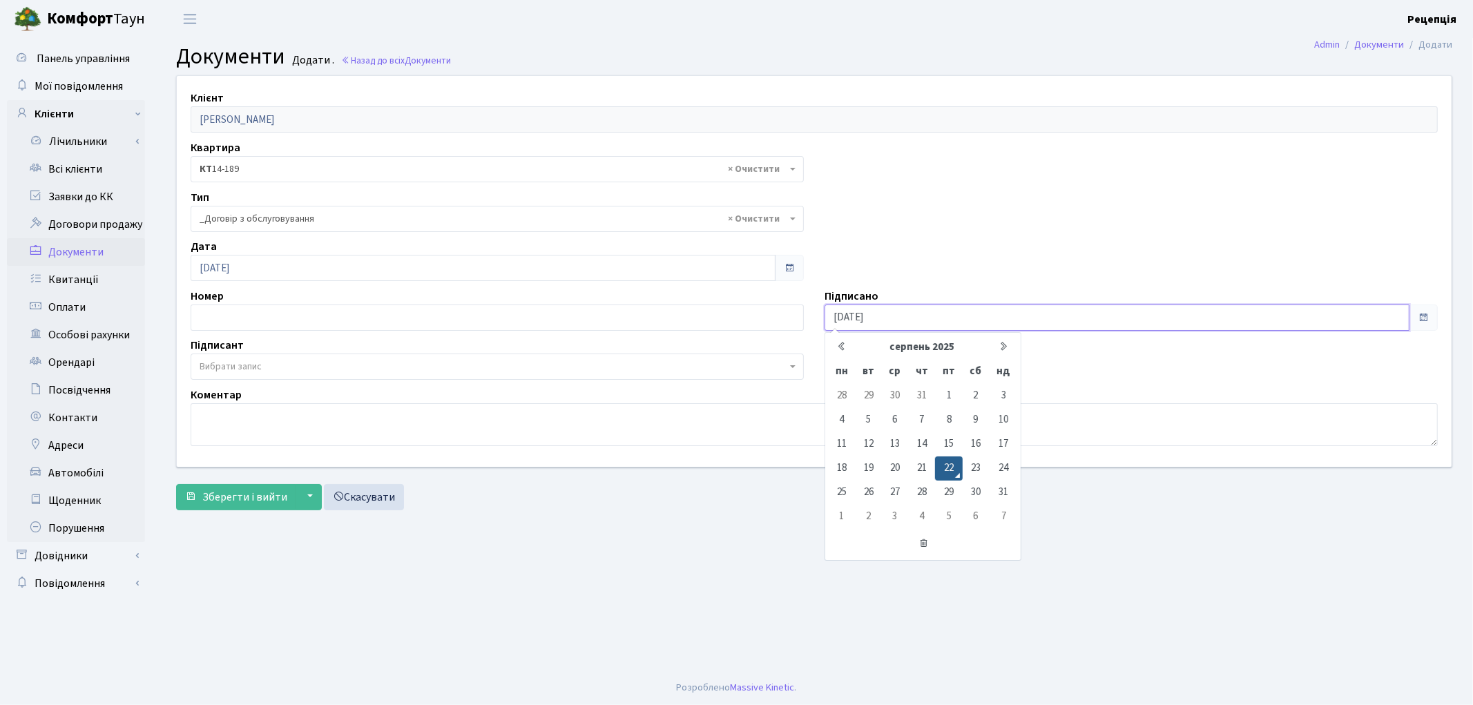
click at [886, 316] on input "[DATE]" at bounding box center [1117, 318] width 585 height 26
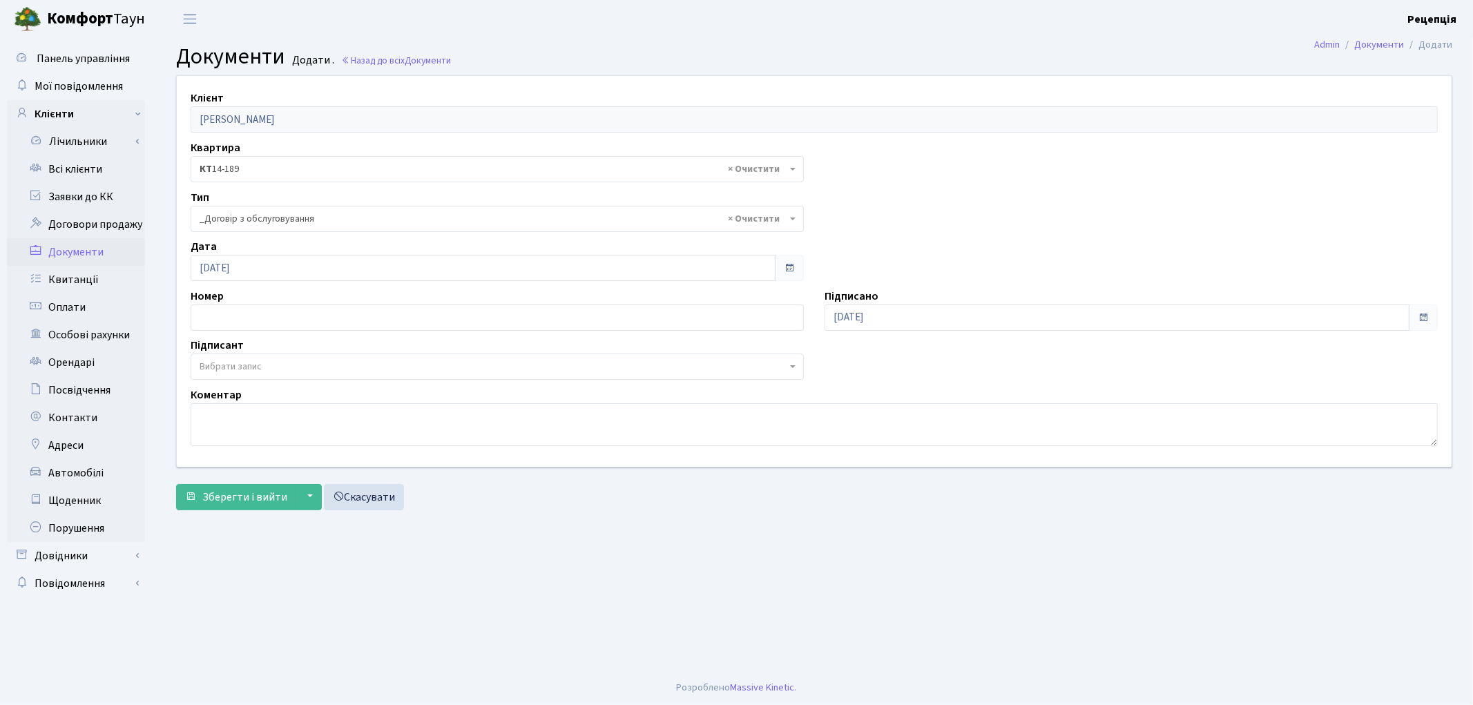
click at [288, 364] on span "Вибрати запис" at bounding box center [493, 367] width 587 height 14
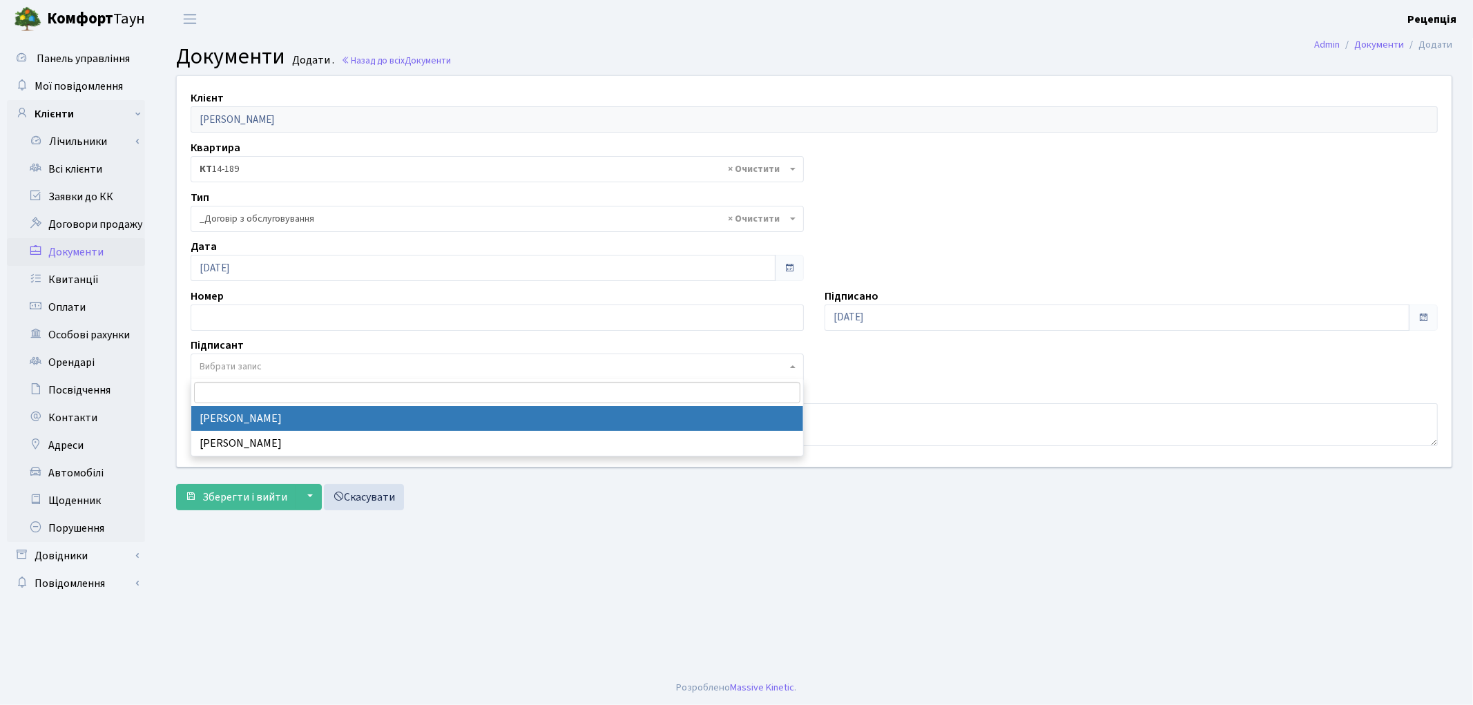
select select "74"
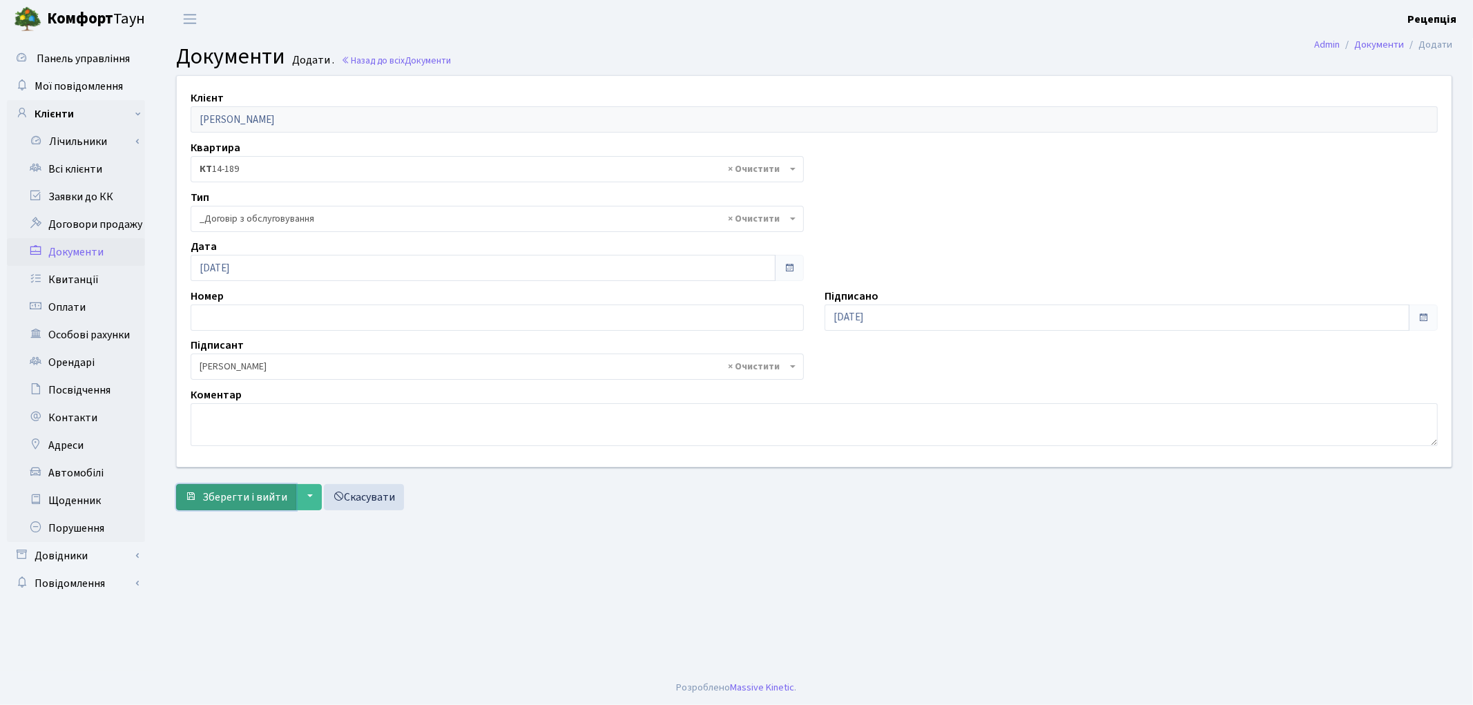
click at [260, 494] on span "Зберегти і вийти" at bounding box center [244, 497] width 85 height 15
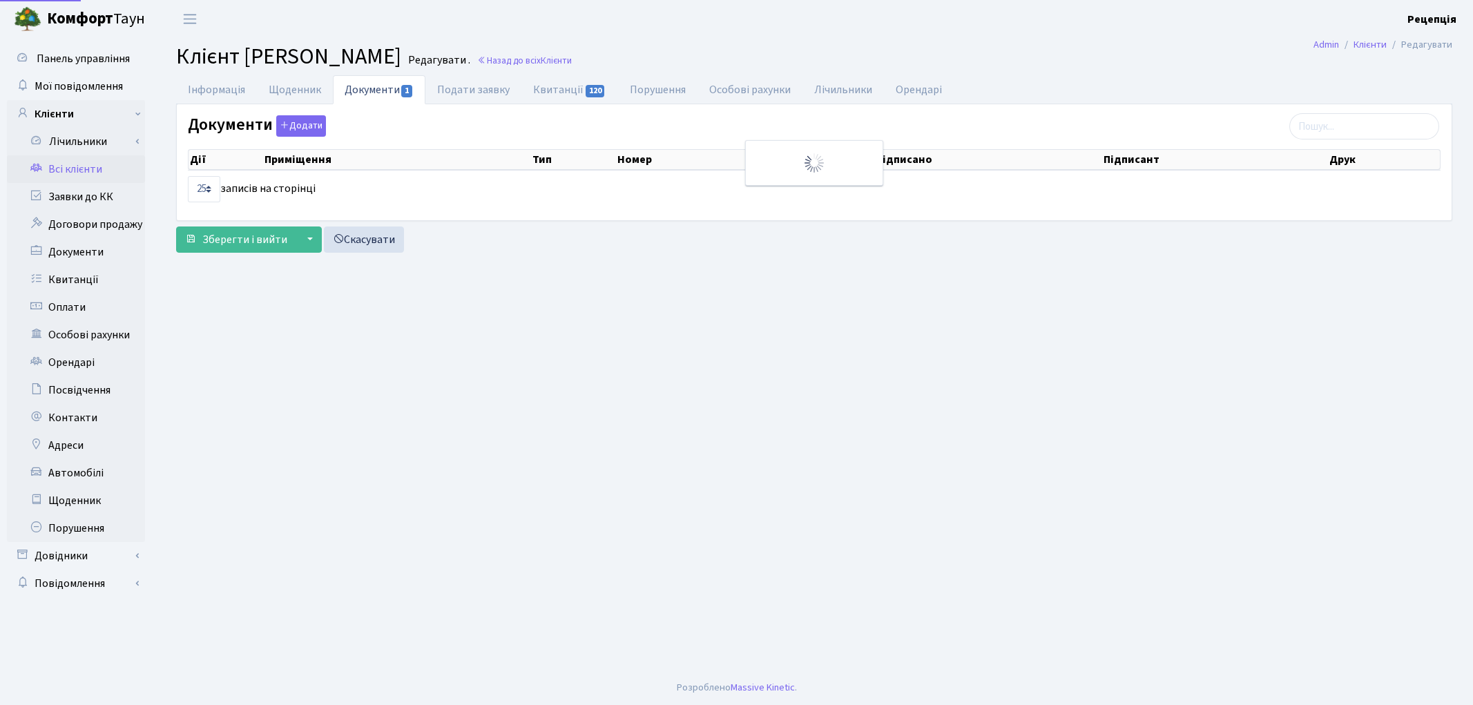
select select "25"
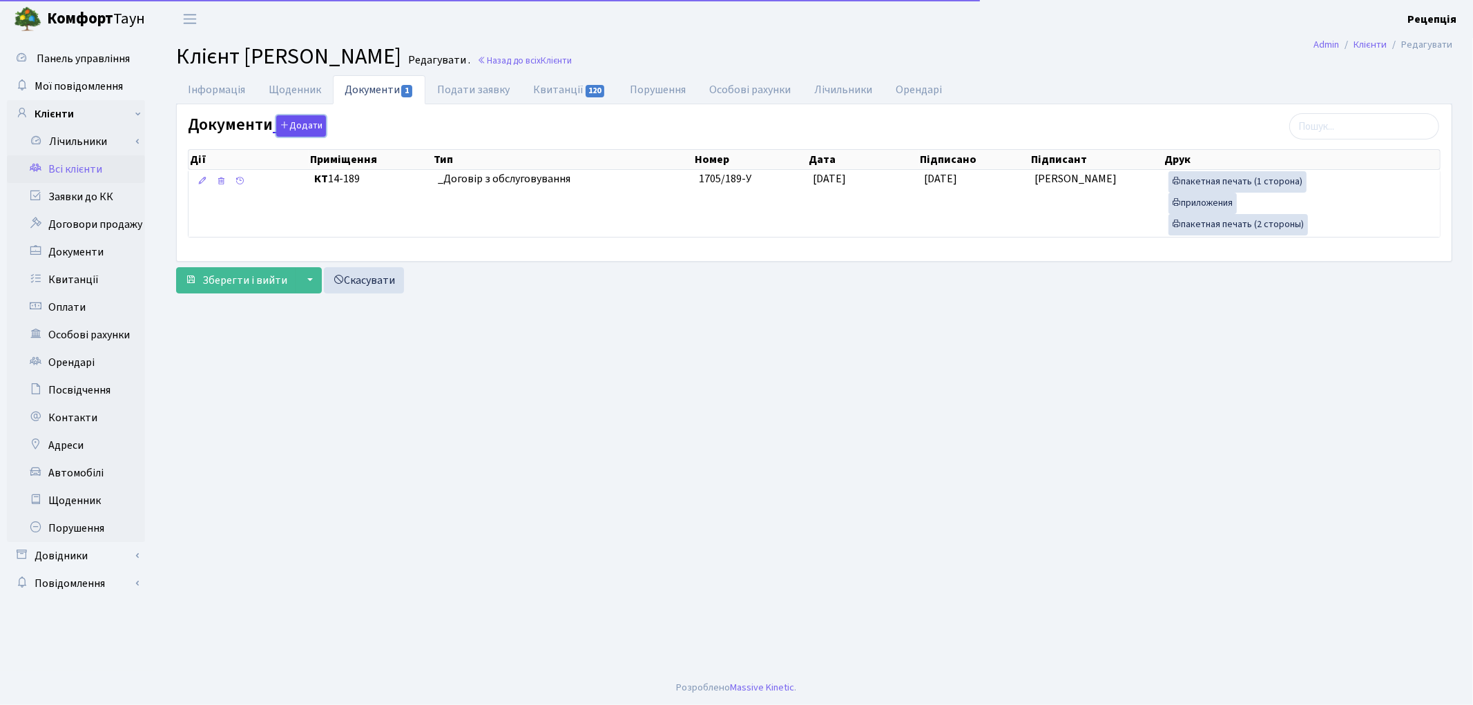
click at [297, 115] on button "Додати" at bounding box center [301, 125] width 50 height 21
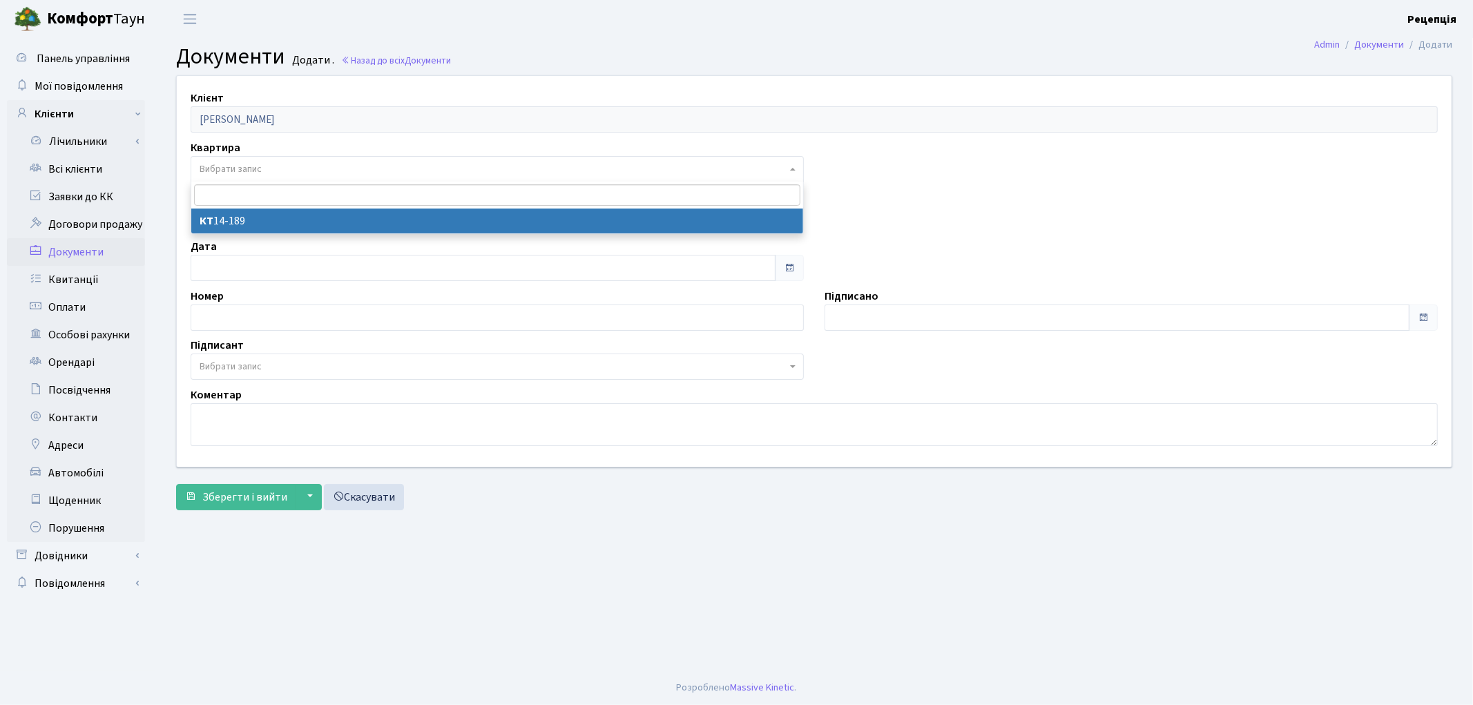
click at [247, 171] on span "Вибрати запис" at bounding box center [231, 169] width 62 height 14
select select "178225"
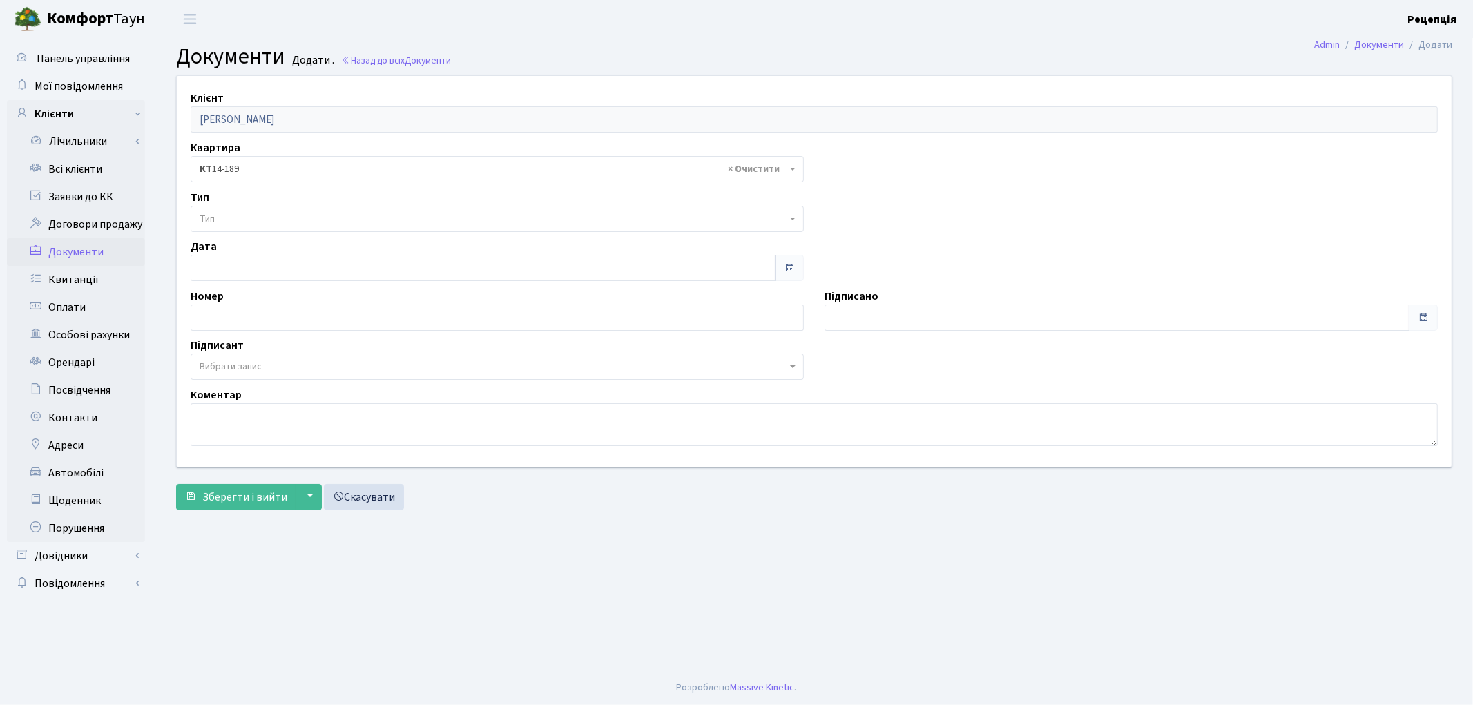
click at [252, 212] on span "Тип" at bounding box center [493, 219] width 587 height 14
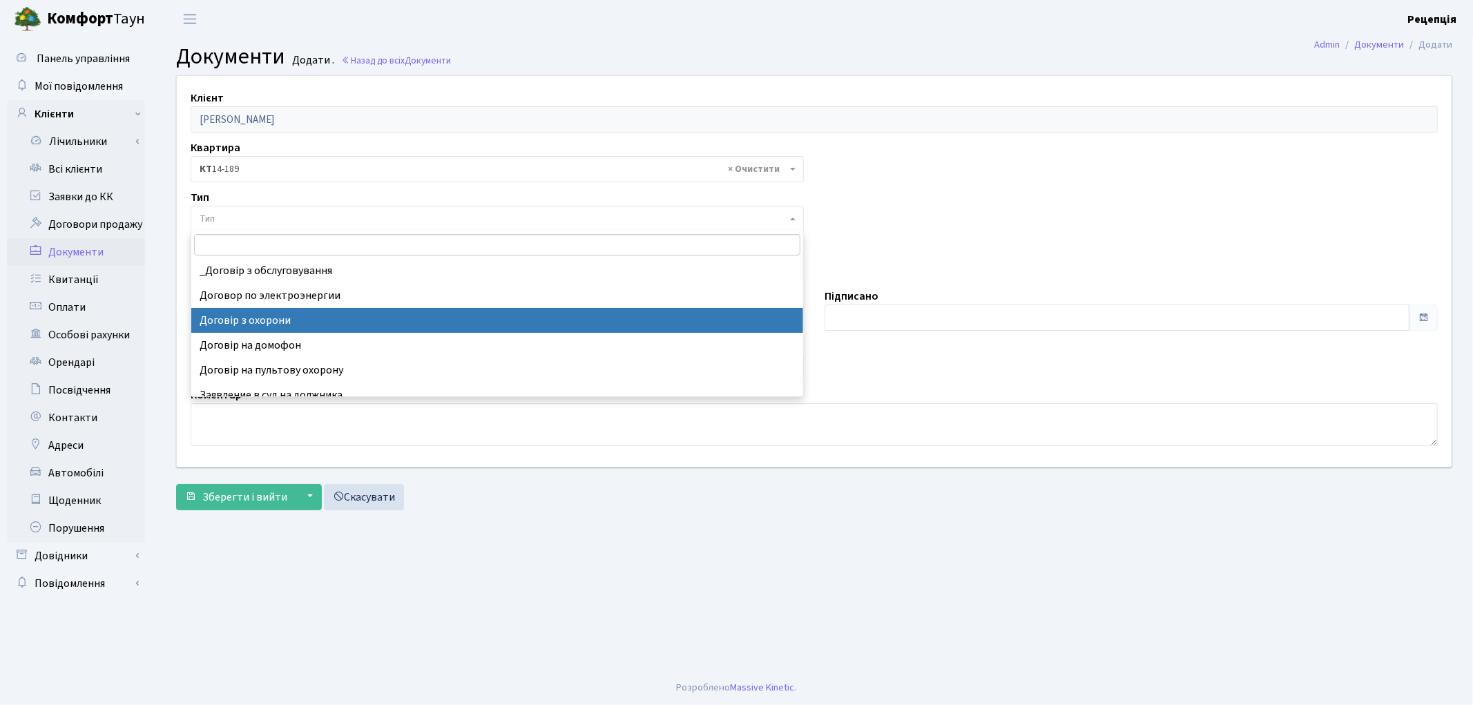
select select "290"
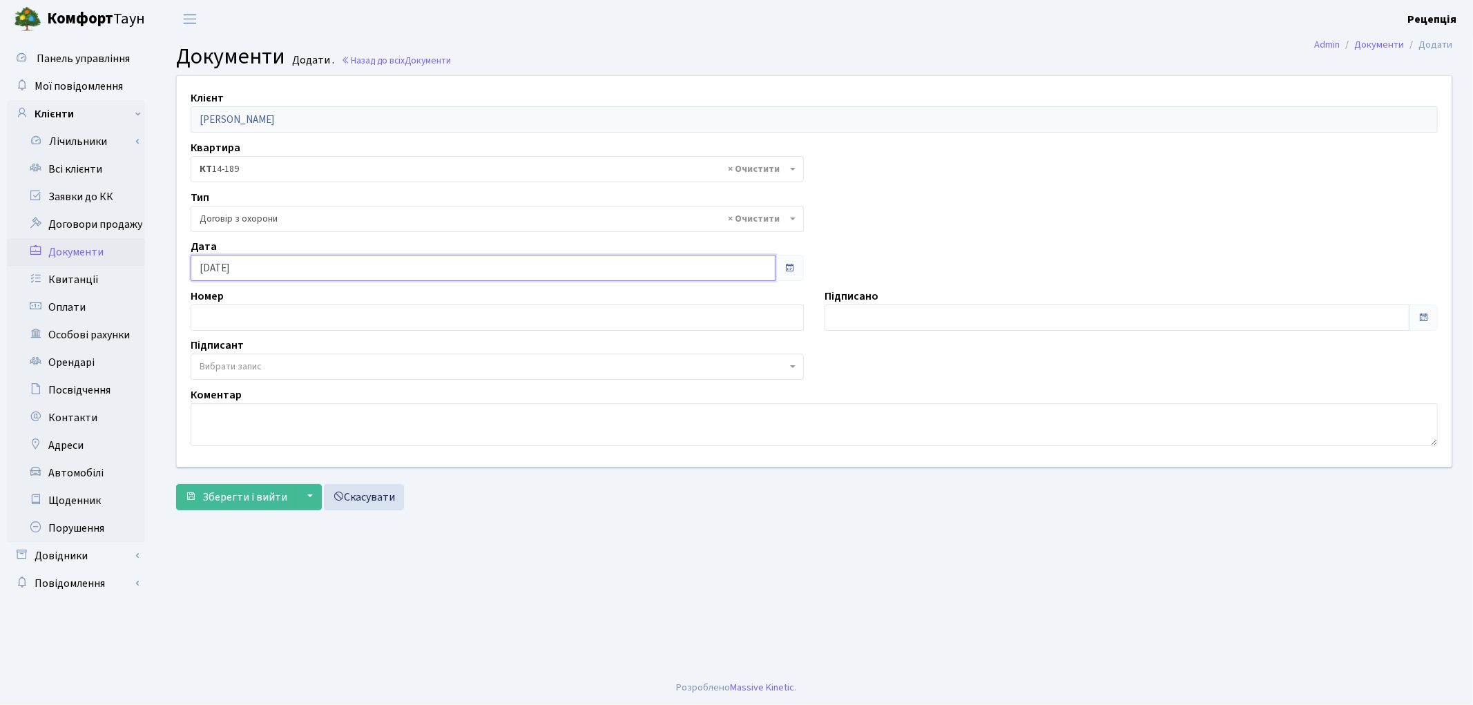
click at [295, 272] on input "[DATE]" at bounding box center [483, 268] width 585 height 26
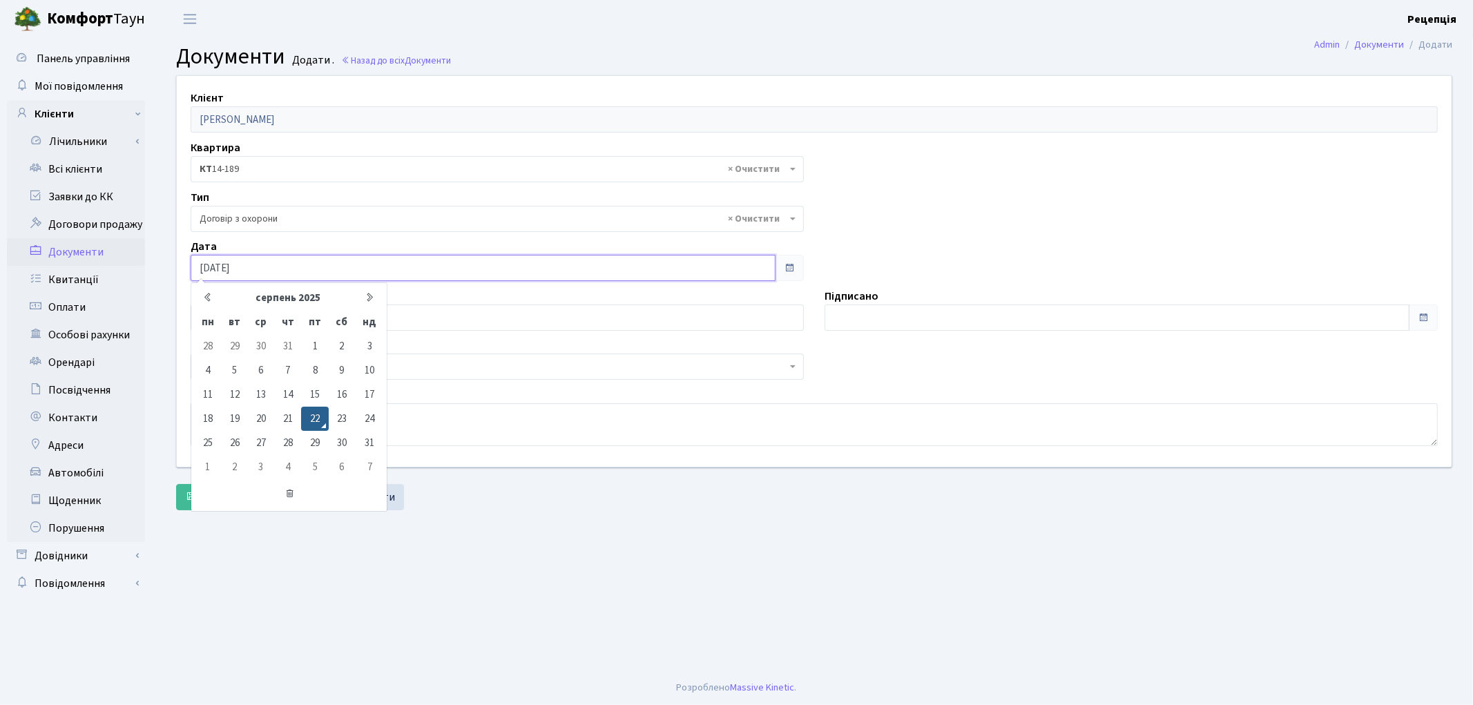
type input "22.08.2020"
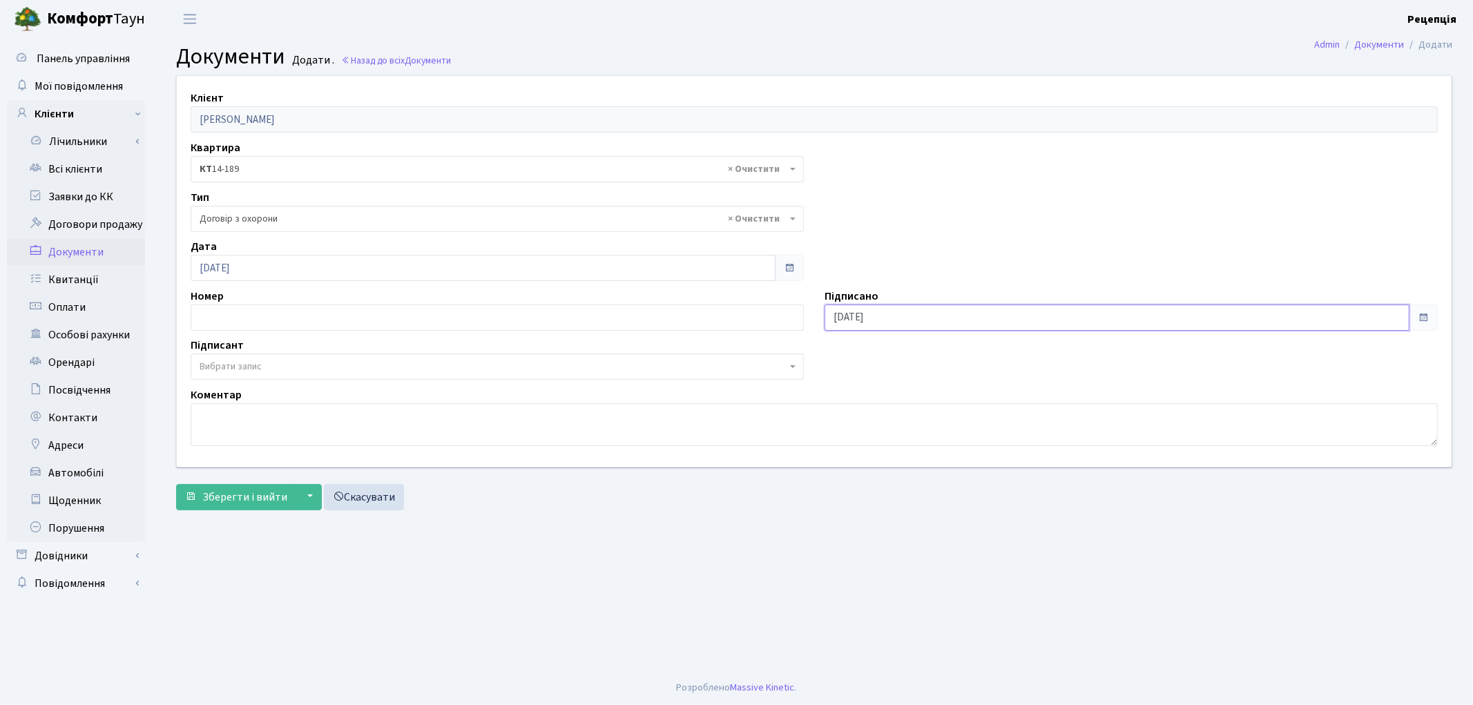
click at [946, 325] on input "[DATE]" at bounding box center [1117, 318] width 585 height 26
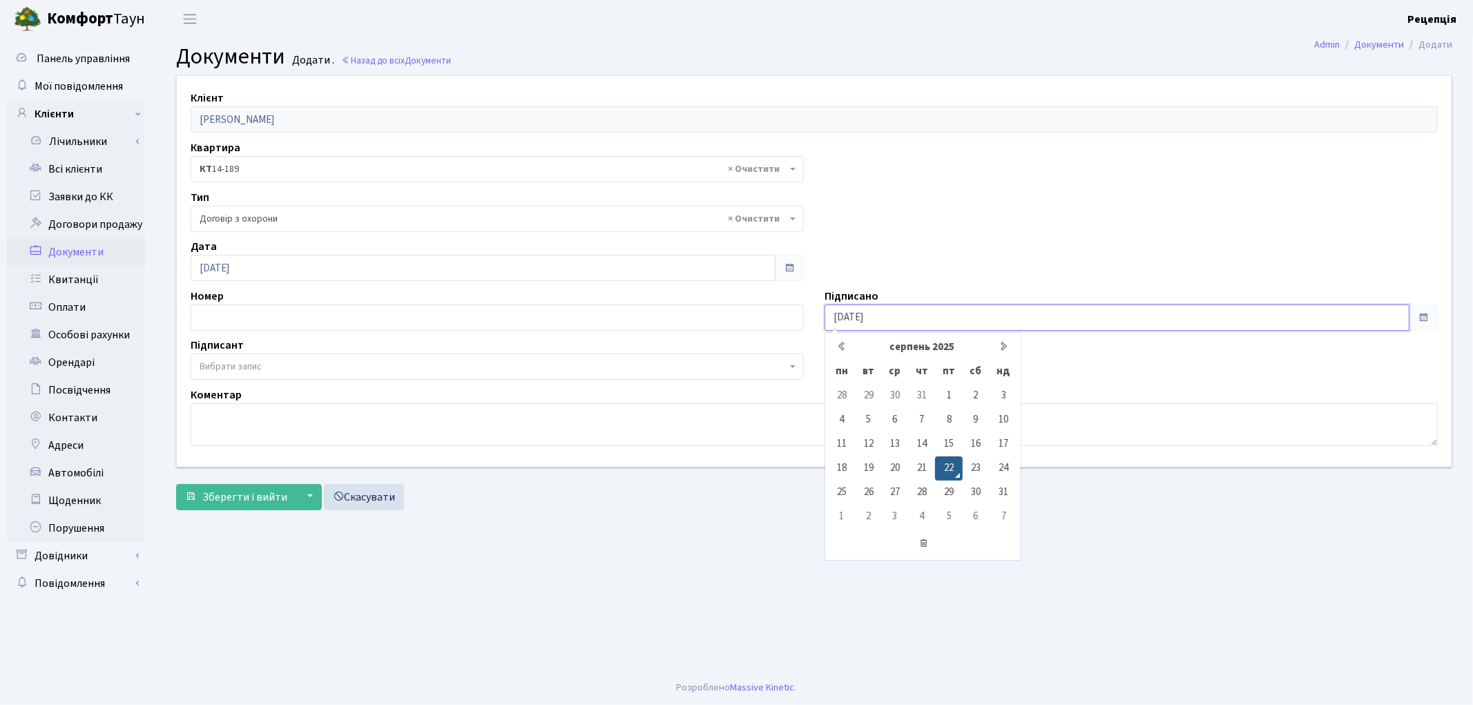
type input "22.08.2020"
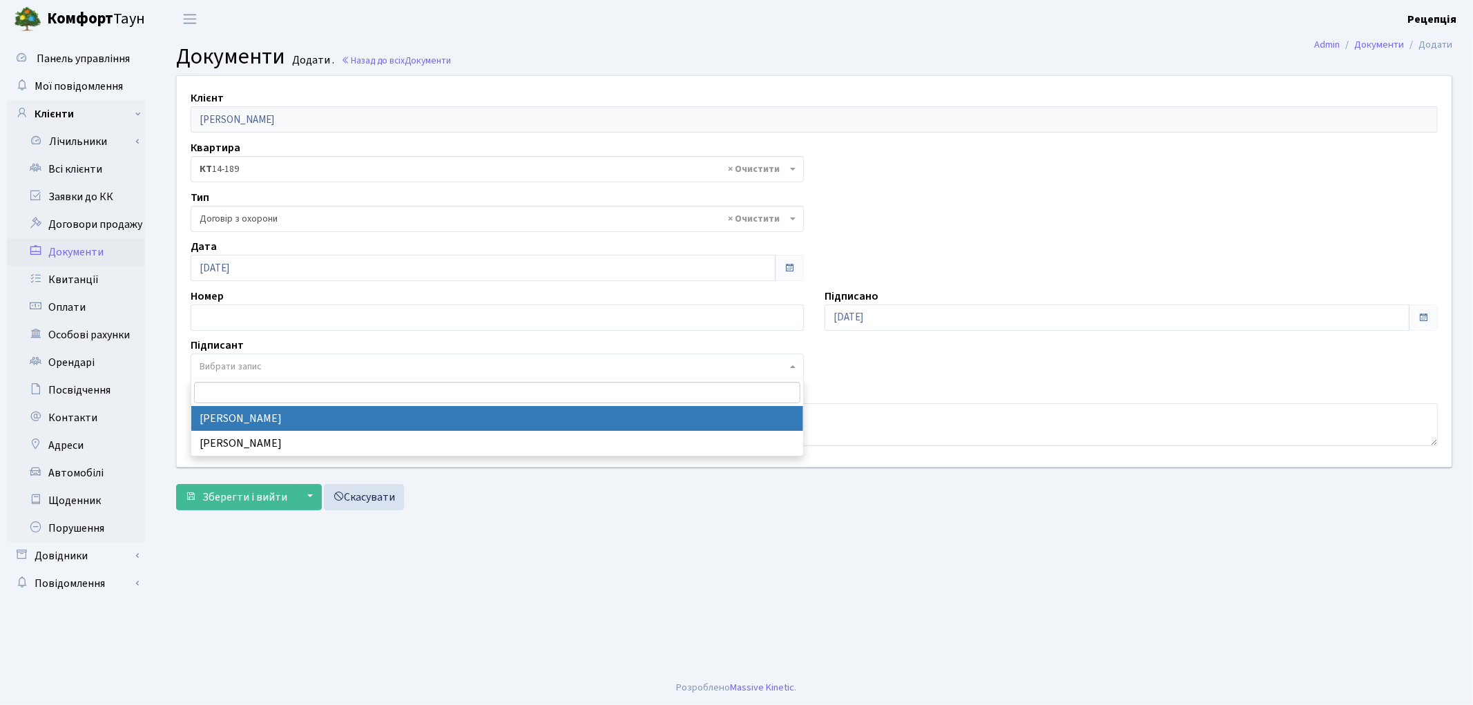
click at [320, 367] on span "Вибрати запис" at bounding box center [493, 367] width 587 height 14
select select "74"
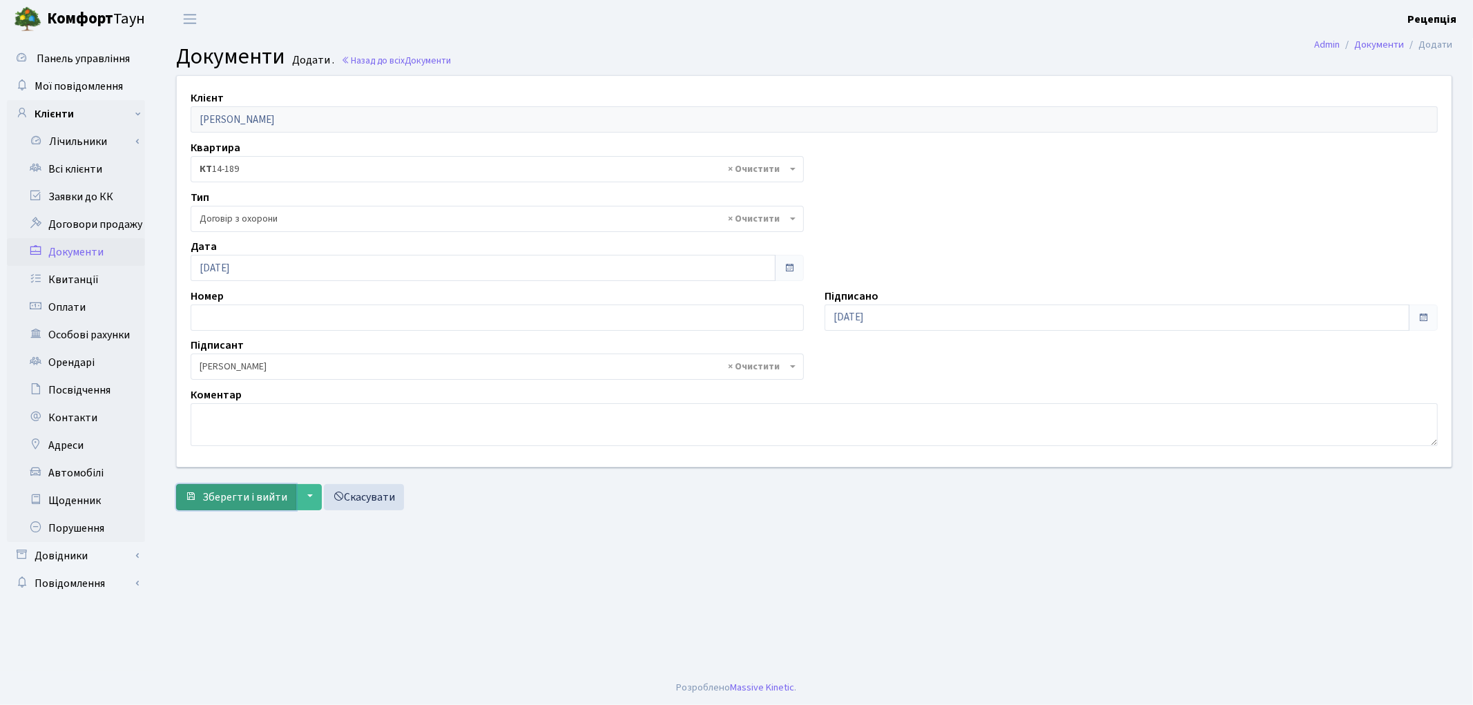
click at [258, 495] on span "Зберегти і вийти" at bounding box center [244, 497] width 85 height 15
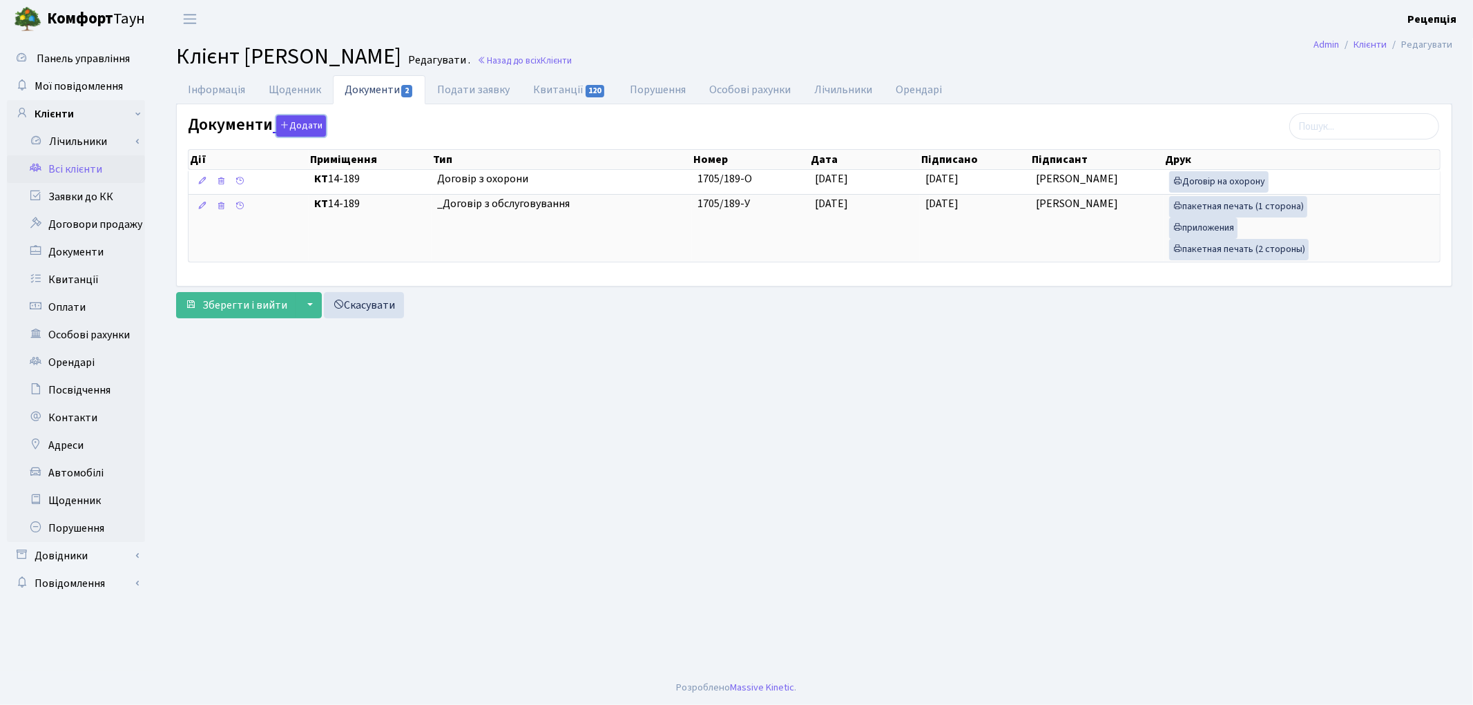
click at [297, 126] on button "Додати" at bounding box center [301, 125] width 50 height 21
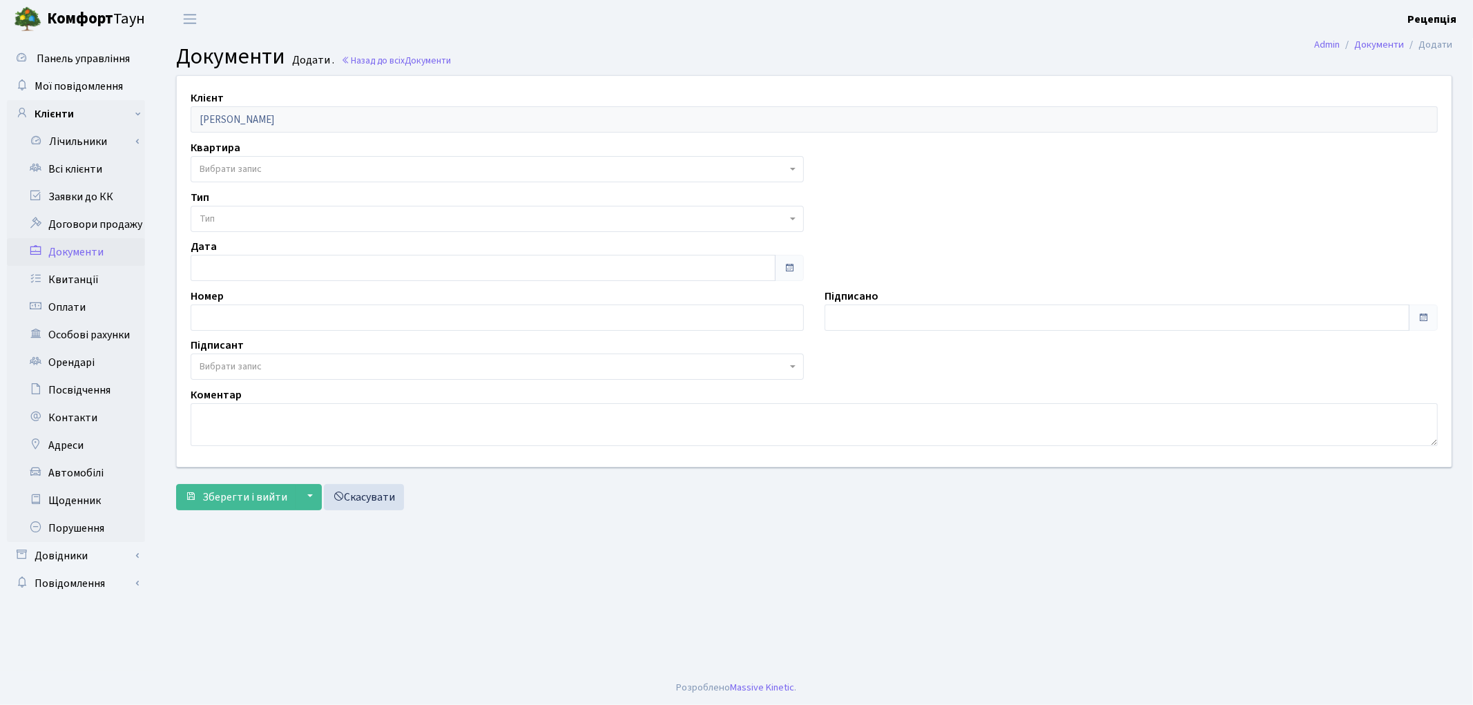
click at [258, 164] on span "Вибрати запис" at bounding box center [231, 169] width 62 height 14
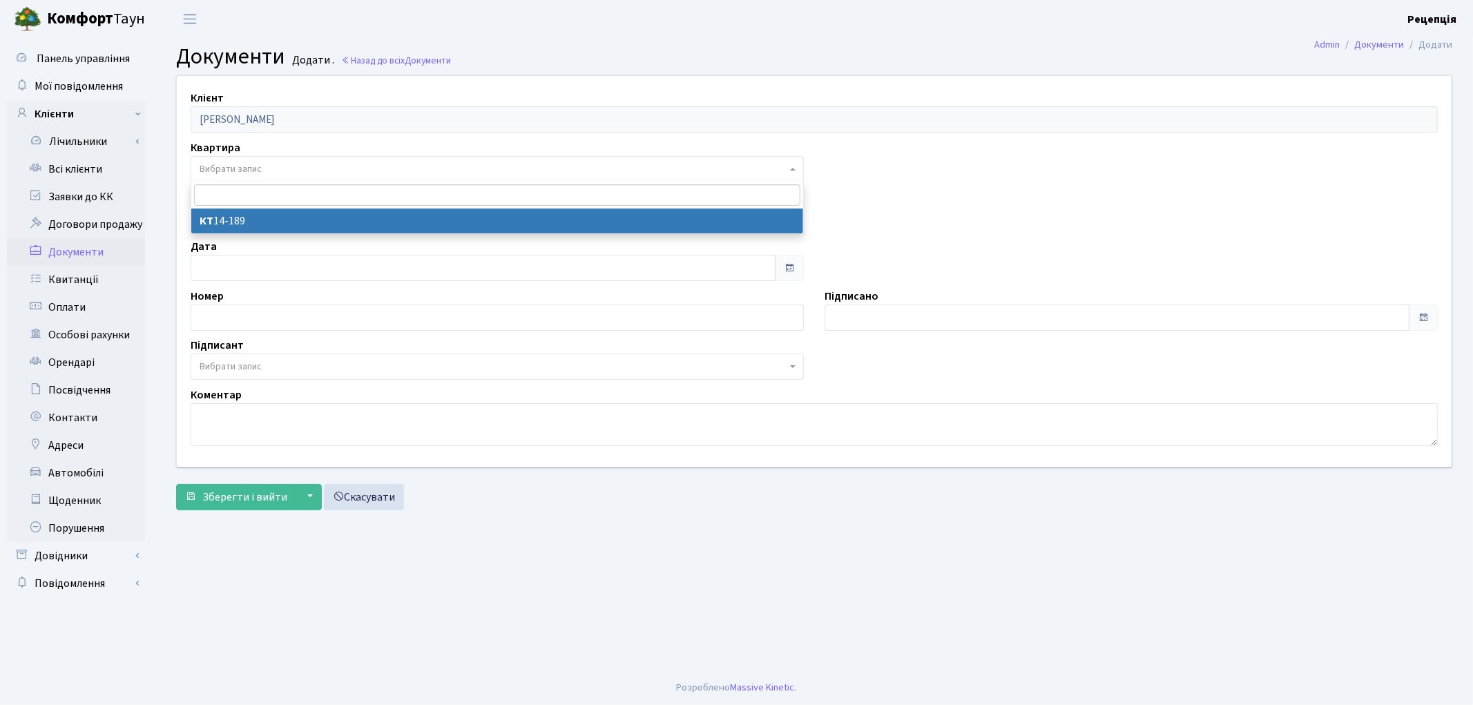
select select "178225"
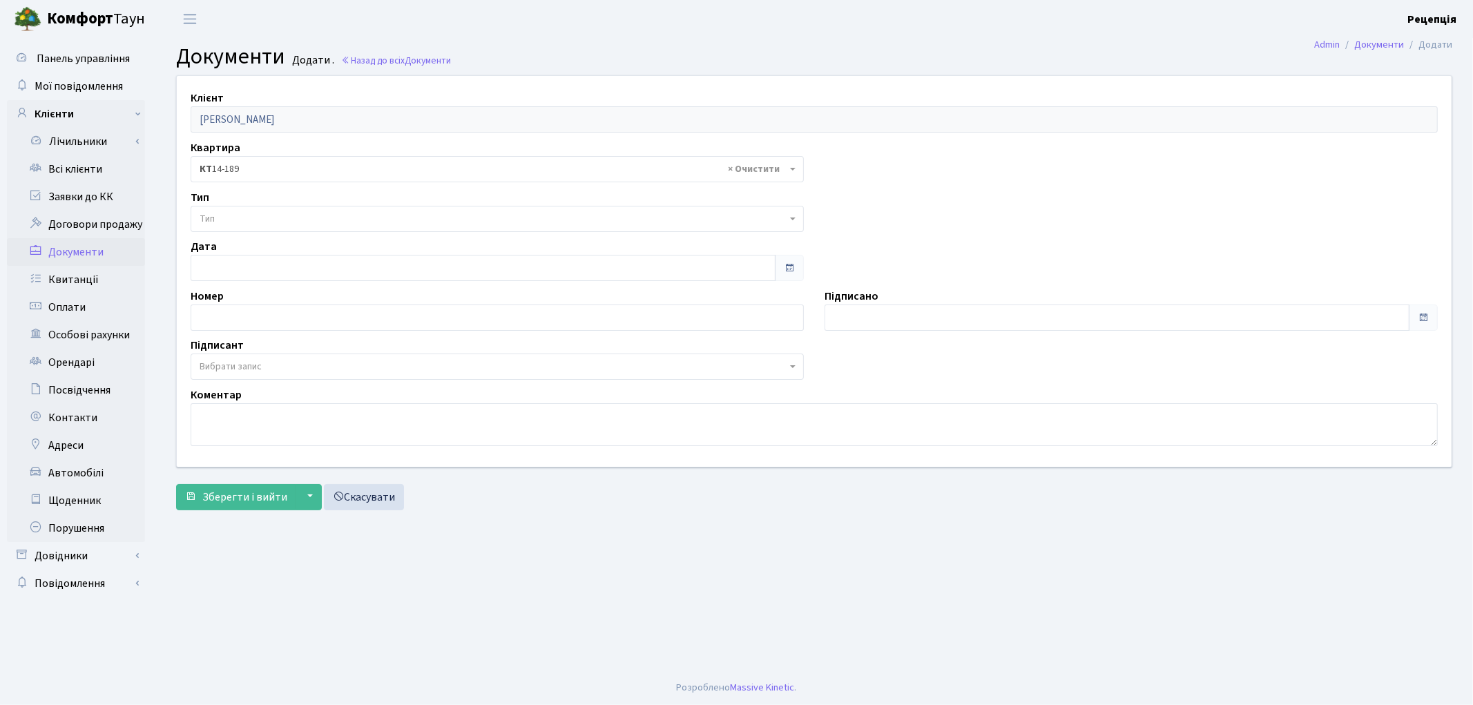
click at [249, 217] on span "Тип" at bounding box center [493, 219] width 587 height 14
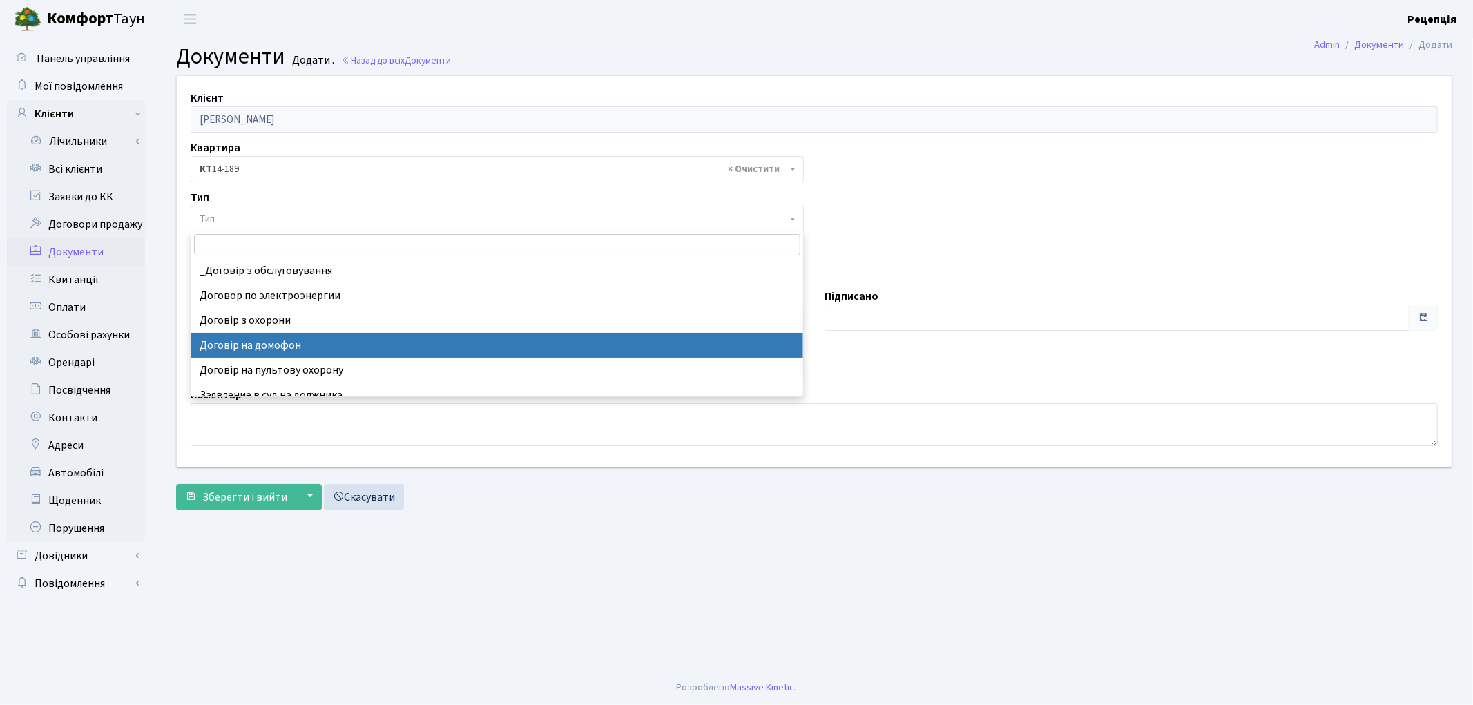
select select "292"
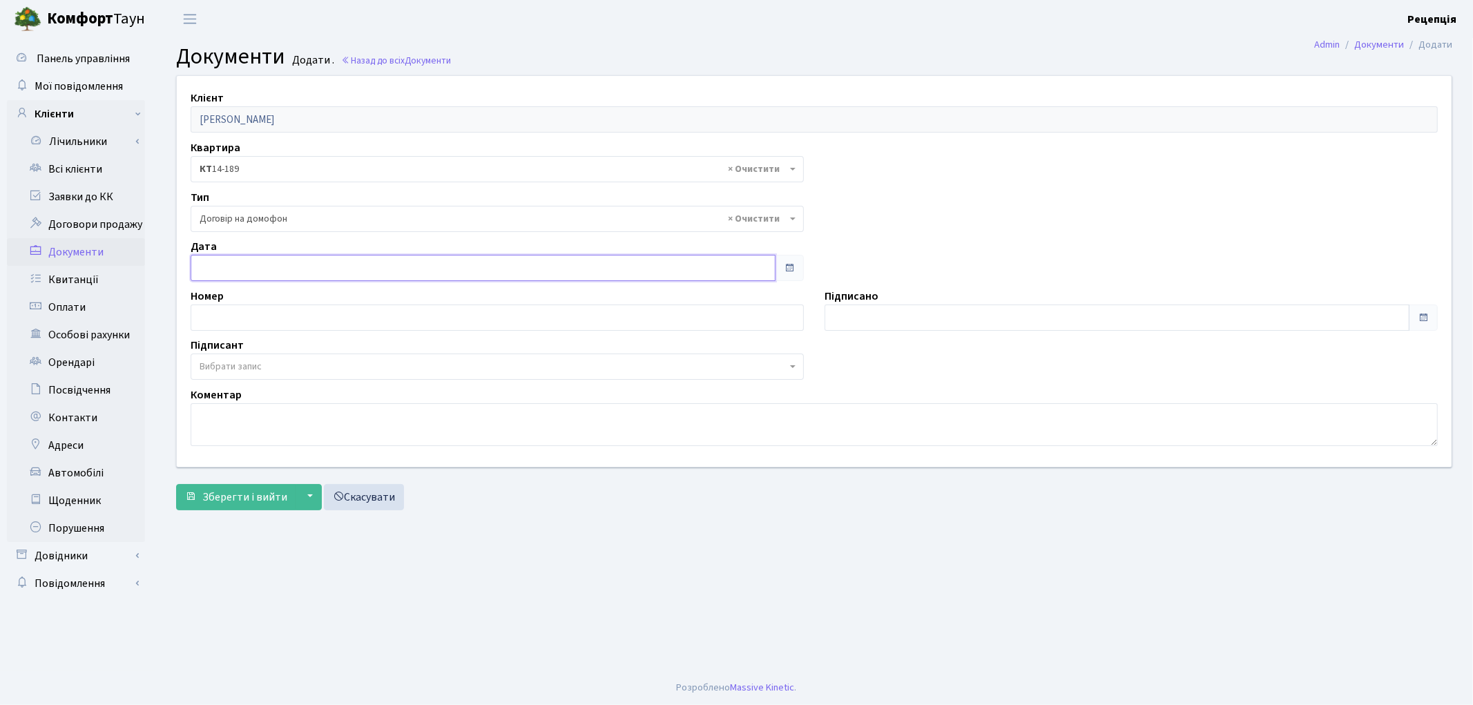
type input "[DATE]"
click at [264, 269] on input "[DATE]" at bounding box center [483, 268] width 585 height 26
type input "[DATE]"
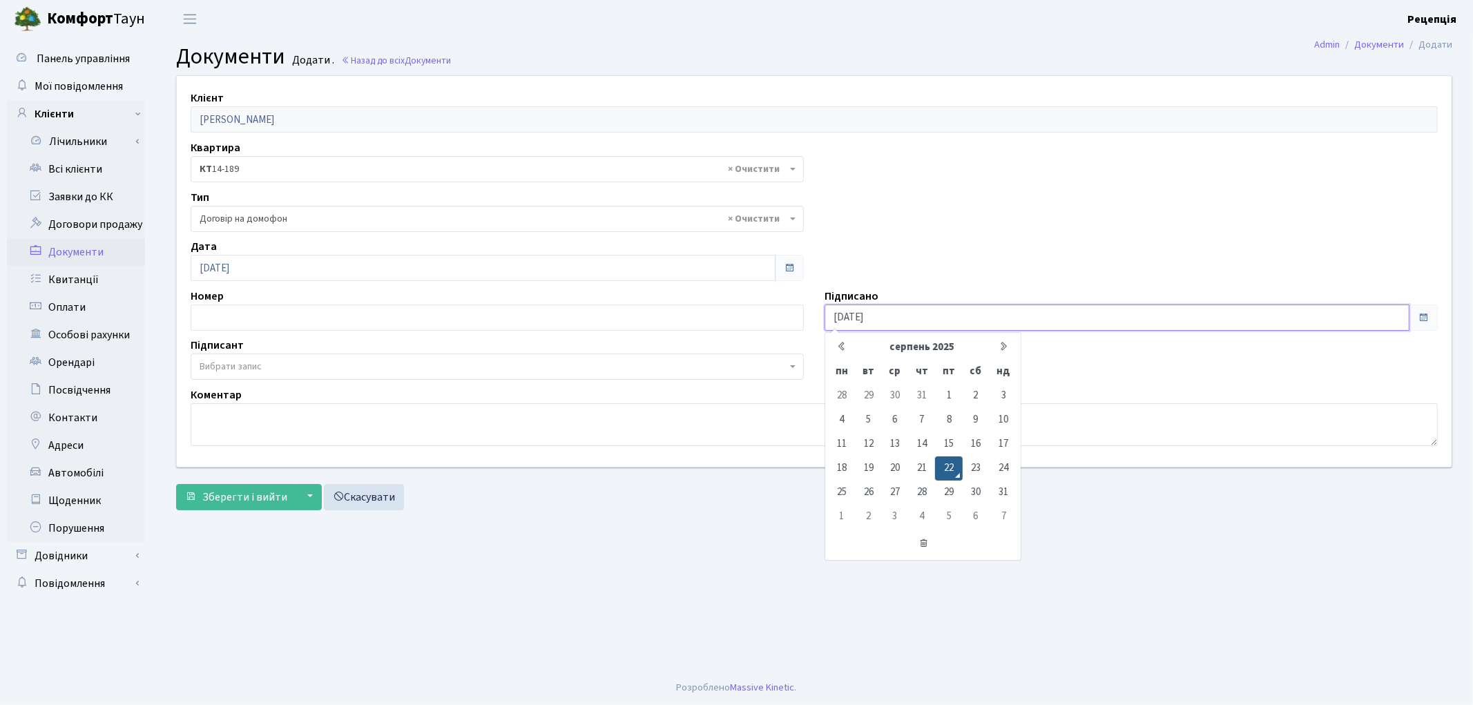
click at [871, 313] on input "[DATE]" at bounding box center [1117, 318] width 585 height 26
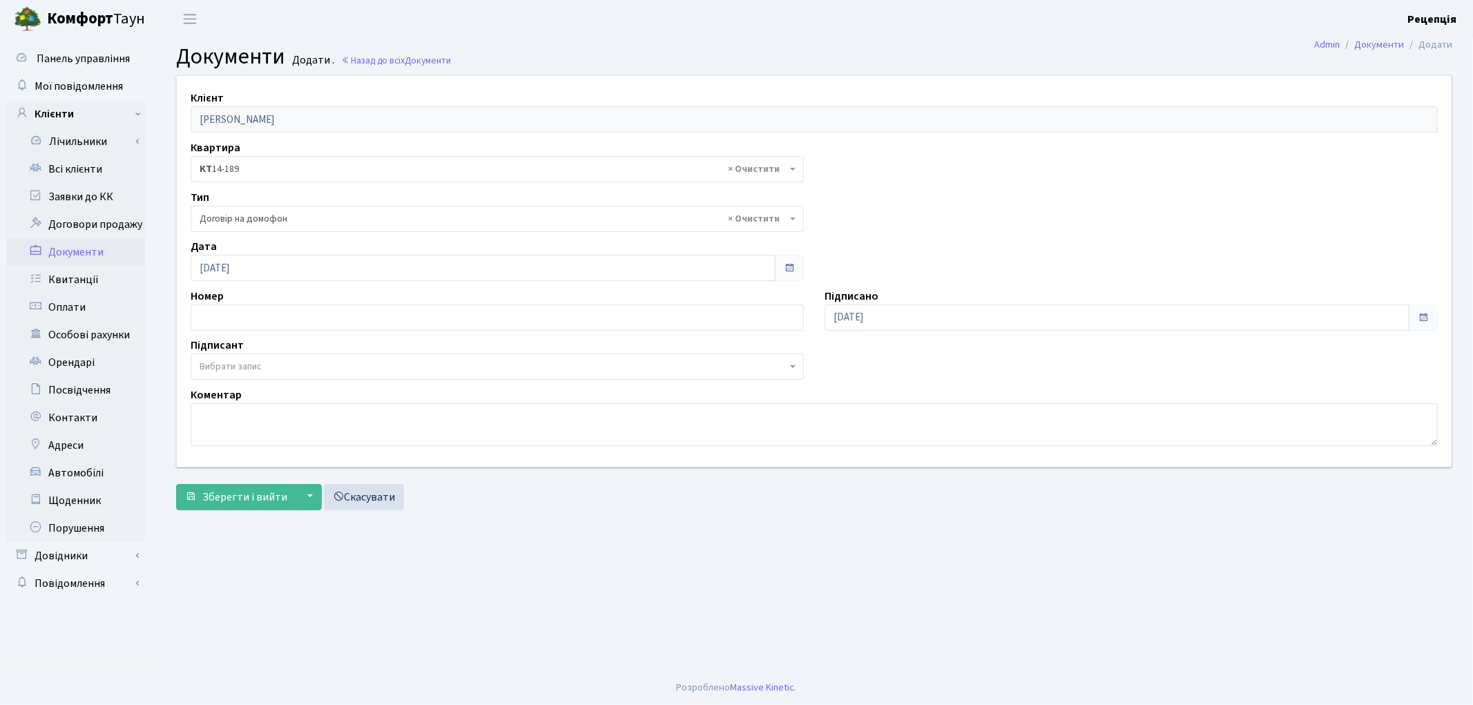
click at [243, 358] on span "Вибрати запис" at bounding box center [497, 367] width 613 height 26
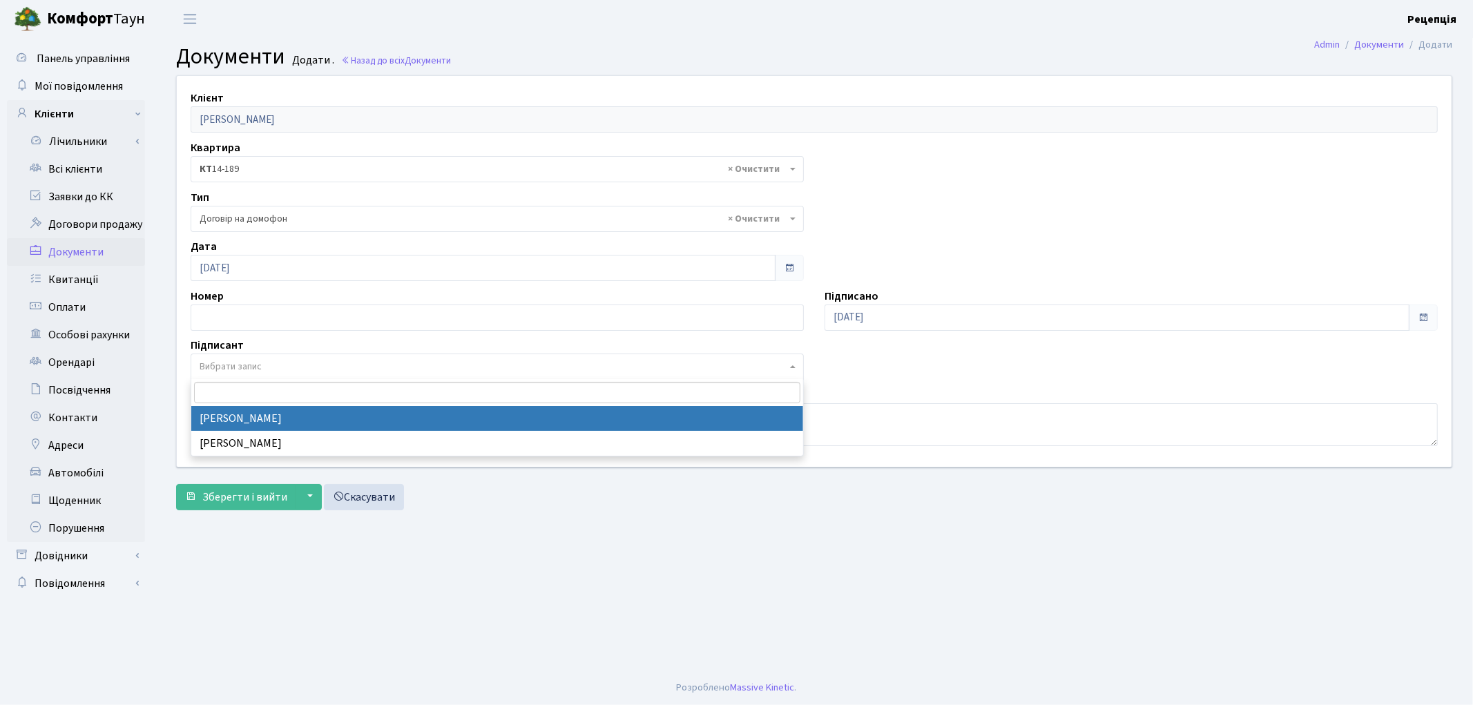
select select "74"
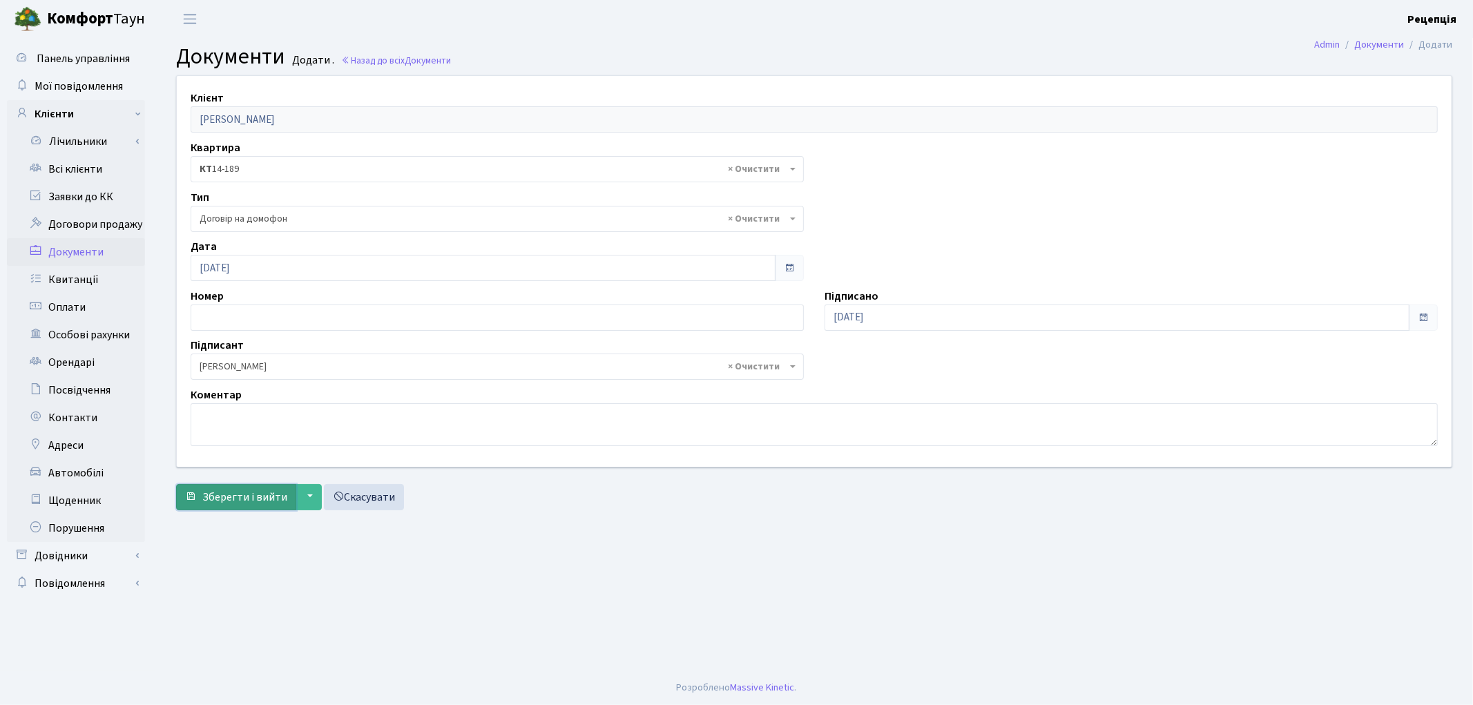
click at [249, 492] on span "Зберегти і вийти" at bounding box center [244, 497] width 85 height 15
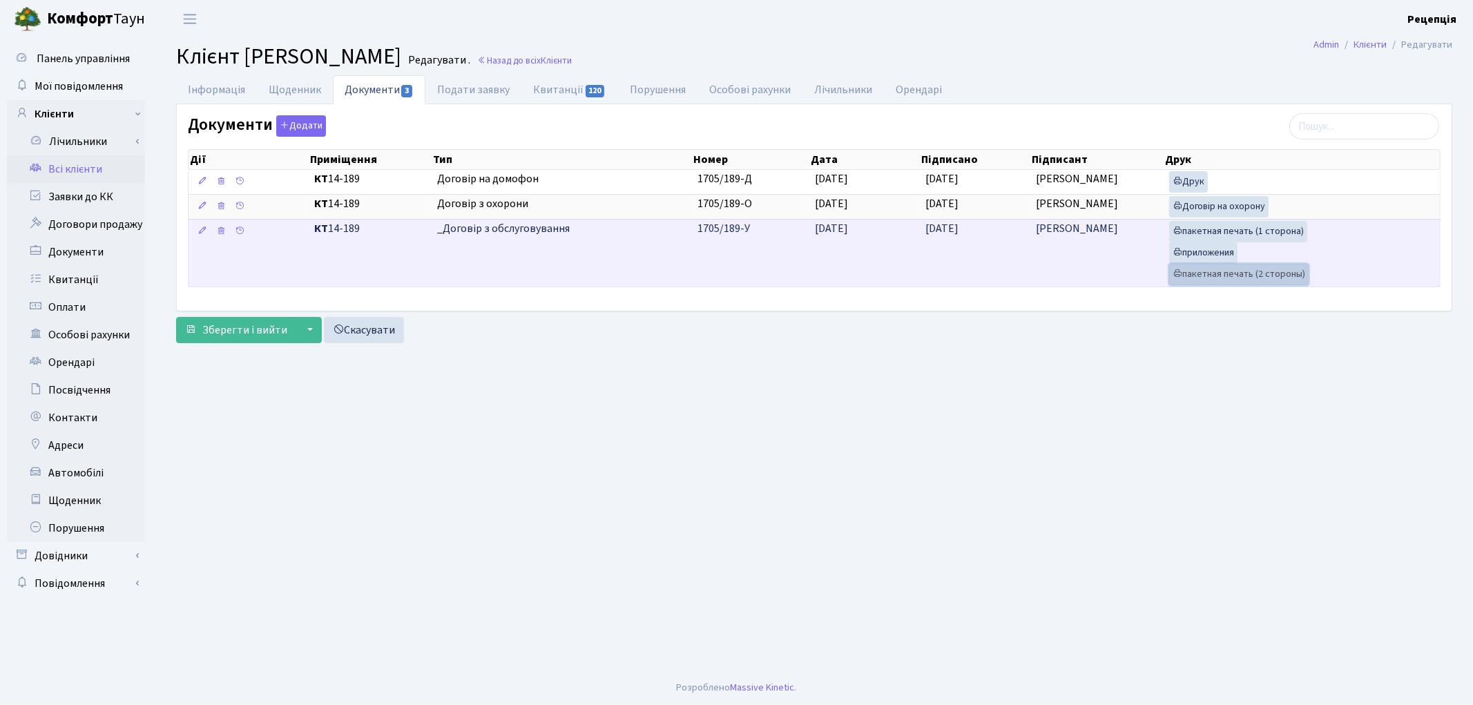
click at [1234, 275] on link "пакетная печать (2 стороны)" at bounding box center [1238, 274] width 139 height 21
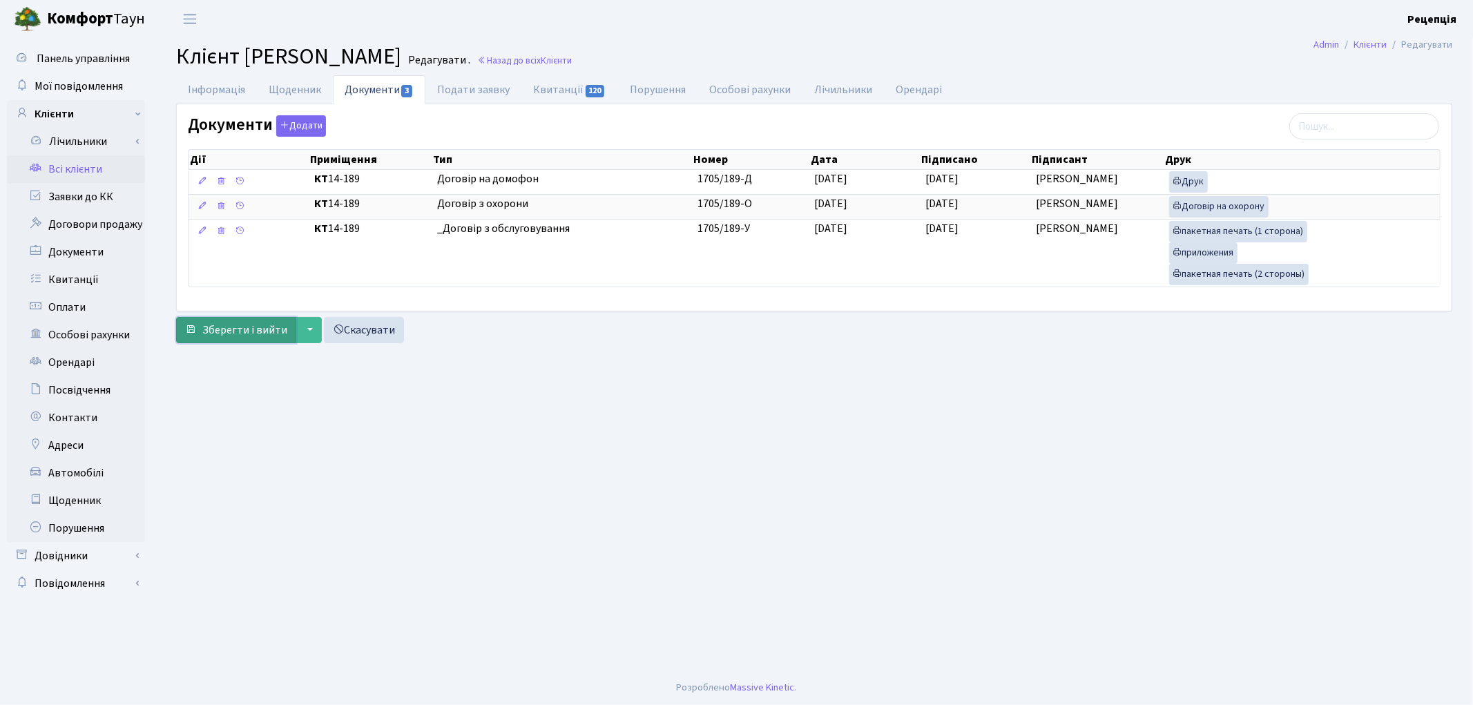
click at [229, 329] on span "Зберегти і вийти" at bounding box center [244, 329] width 85 height 15
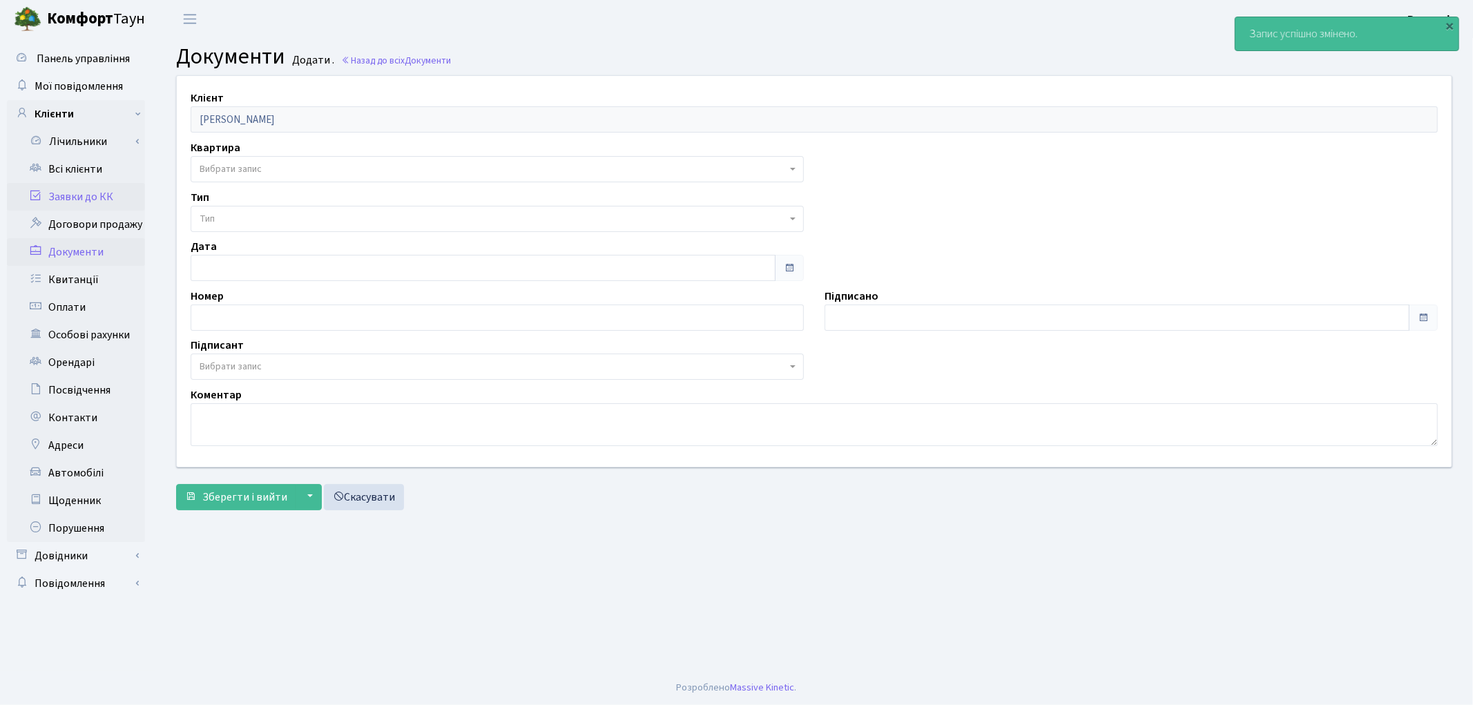
click at [70, 198] on link "Заявки до КК" at bounding box center [76, 197] width 138 height 28
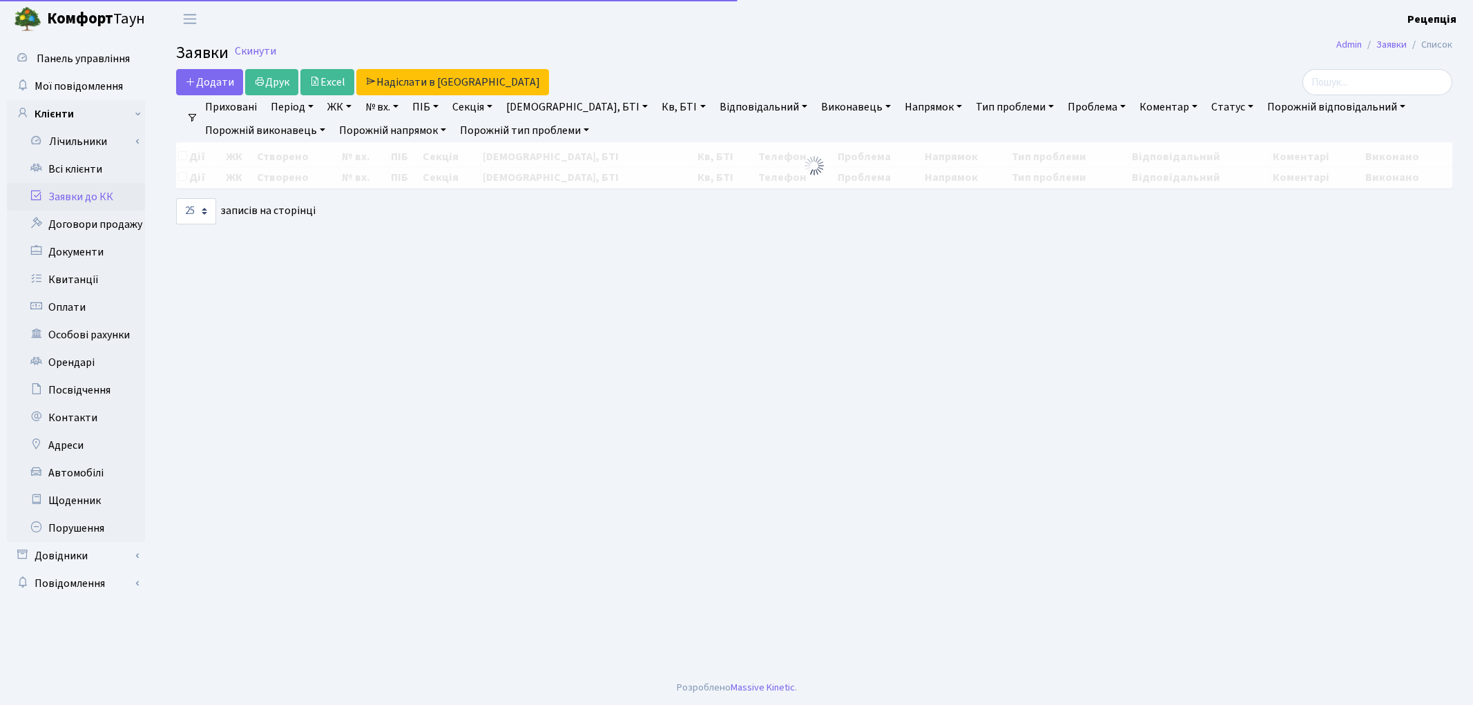
select select "25"
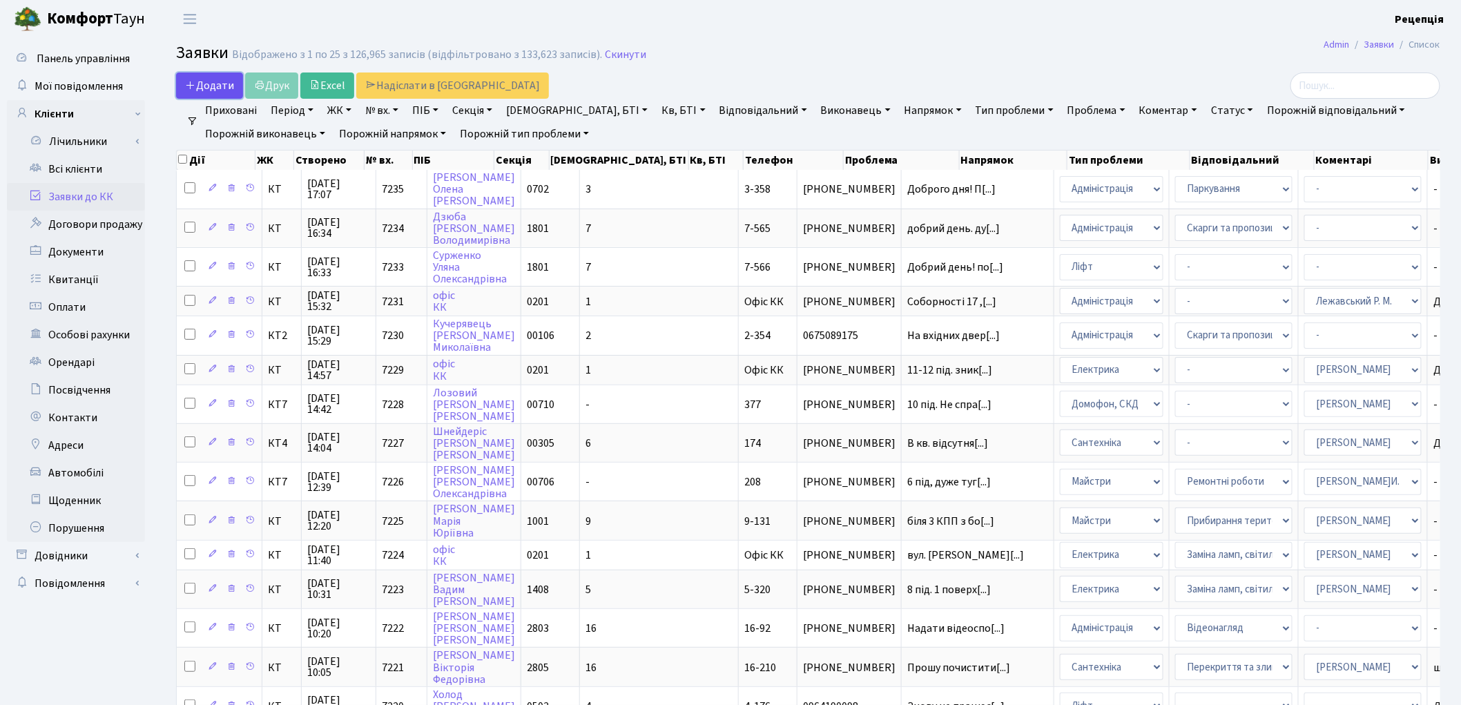
click at [207, 83] on span "Додати" at bounding box center [209, 85] width 49 height 15
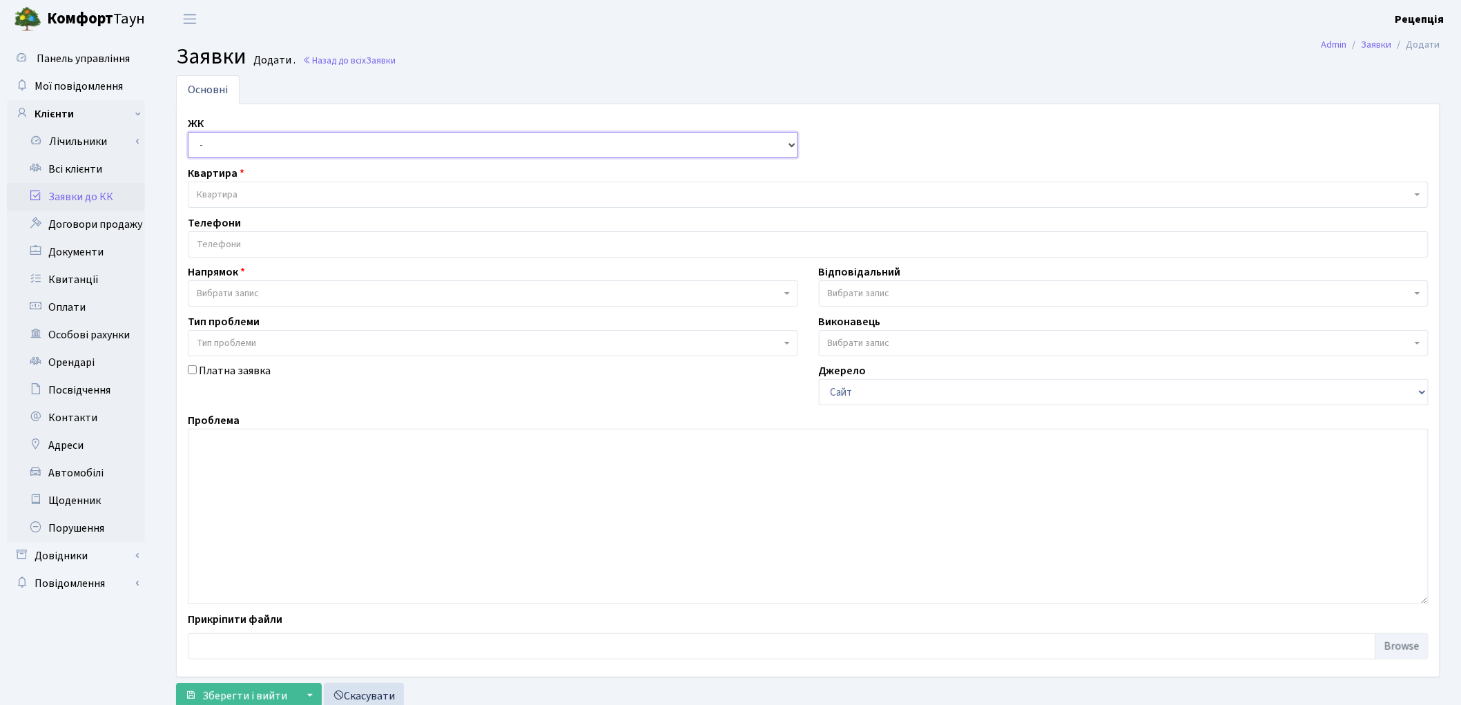
click at [243, 139] on select "- КТ, вул. Регенераторна, 4 КТ2, просп. [STREET_ADDRESS] [STREET_ADDRESS] [PERS…" at bounding box center [493, 145] width 610 height 26
click at [121, 164] on link "Всі клієнти" at bounding box center [76, 169] width 138 height 28
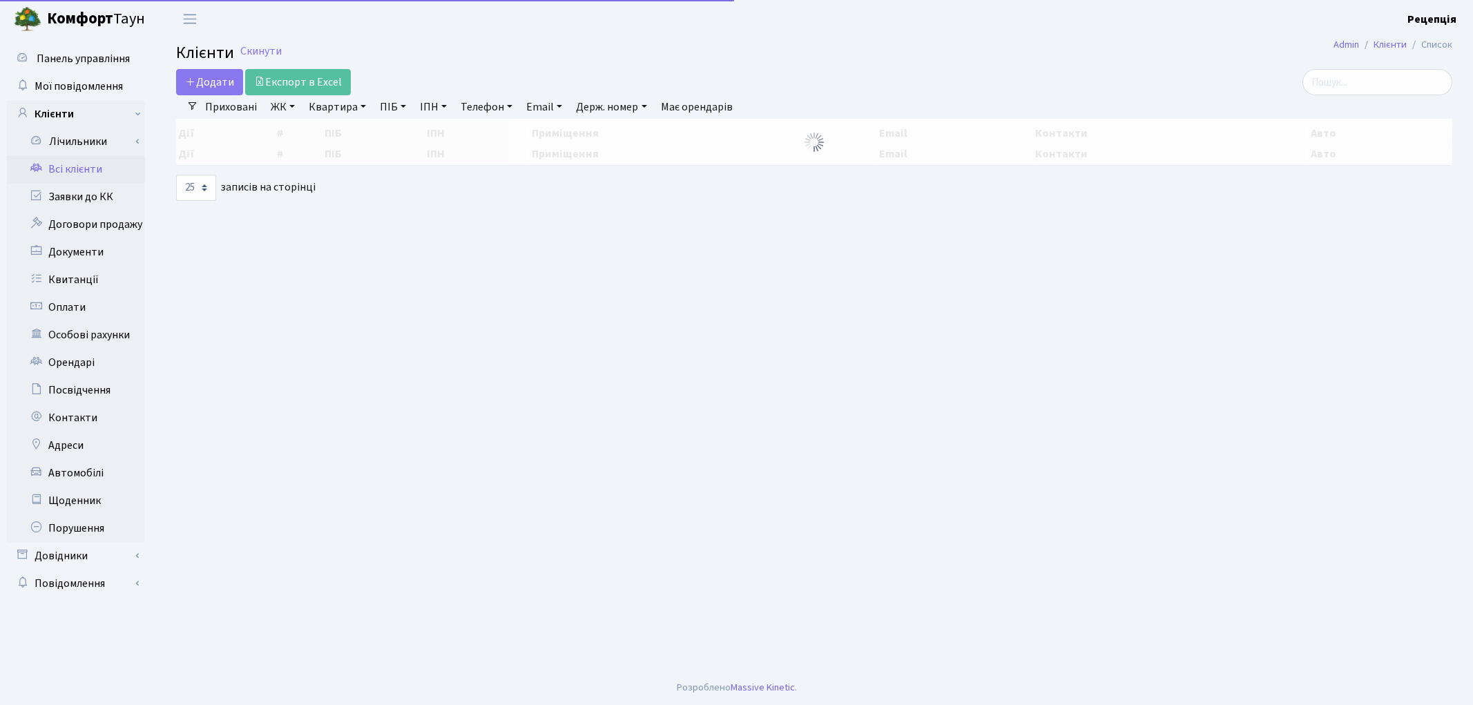
select select "25"
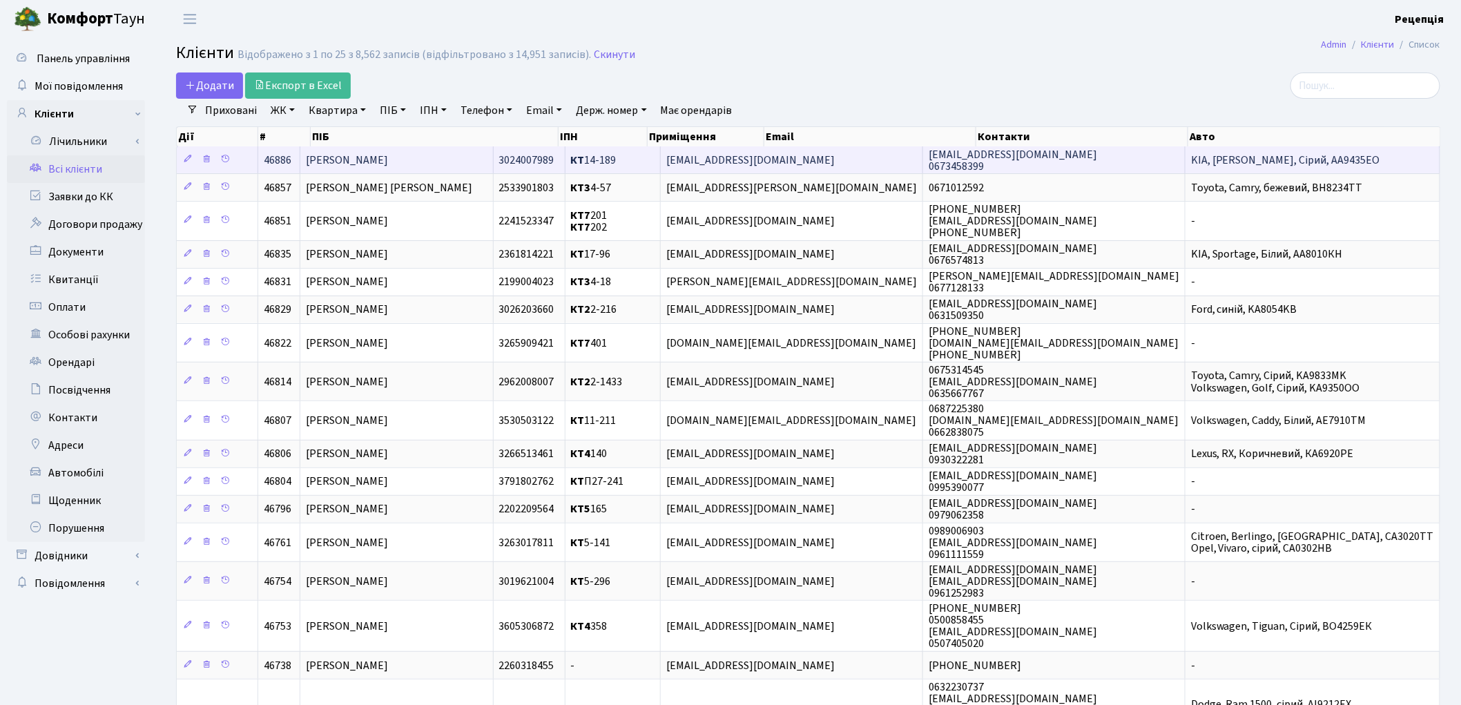
click at [349, 148] on td "Лисенко Ірина Сергіївна" at bounding box center [396, 159] width 193 height 27
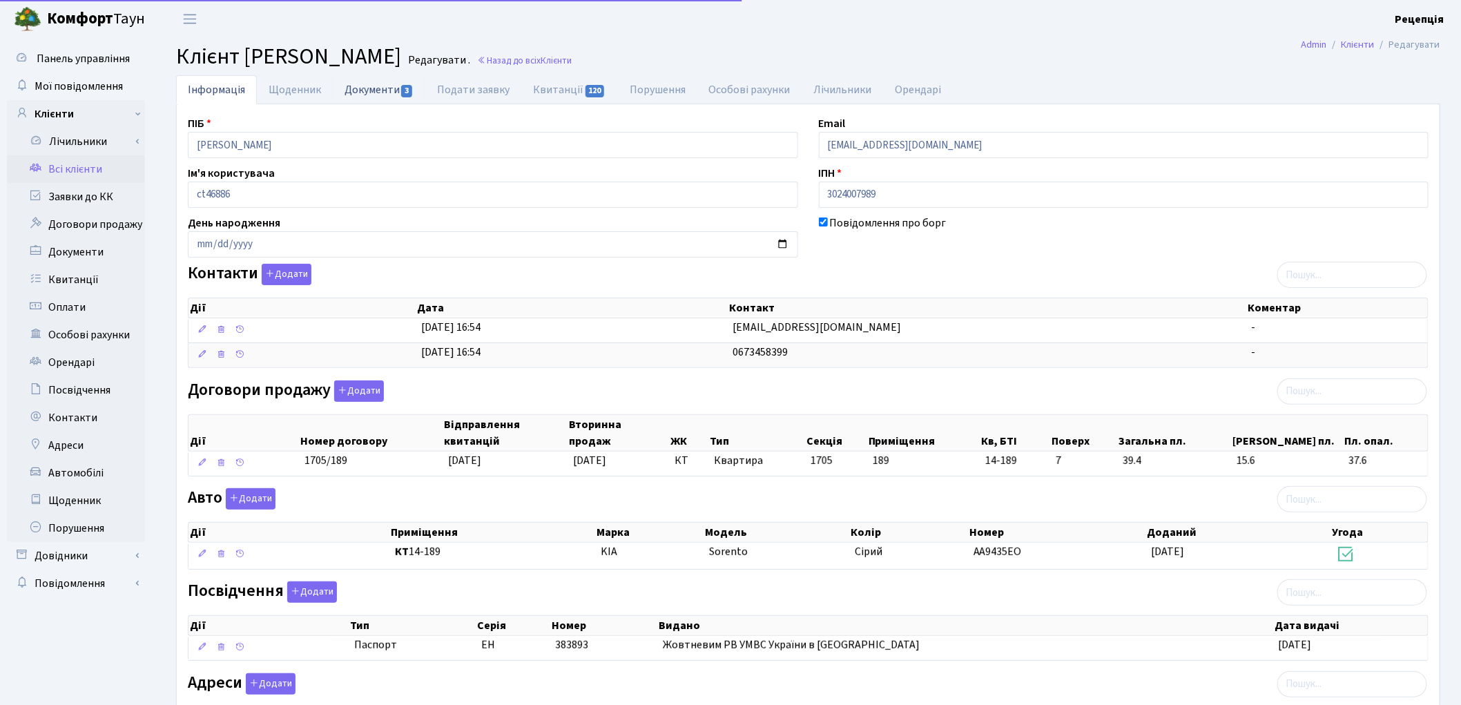
click at [375, 86] on link "Документи 3" at bounding box center [379, 89] width 93 height 28
select select "25"
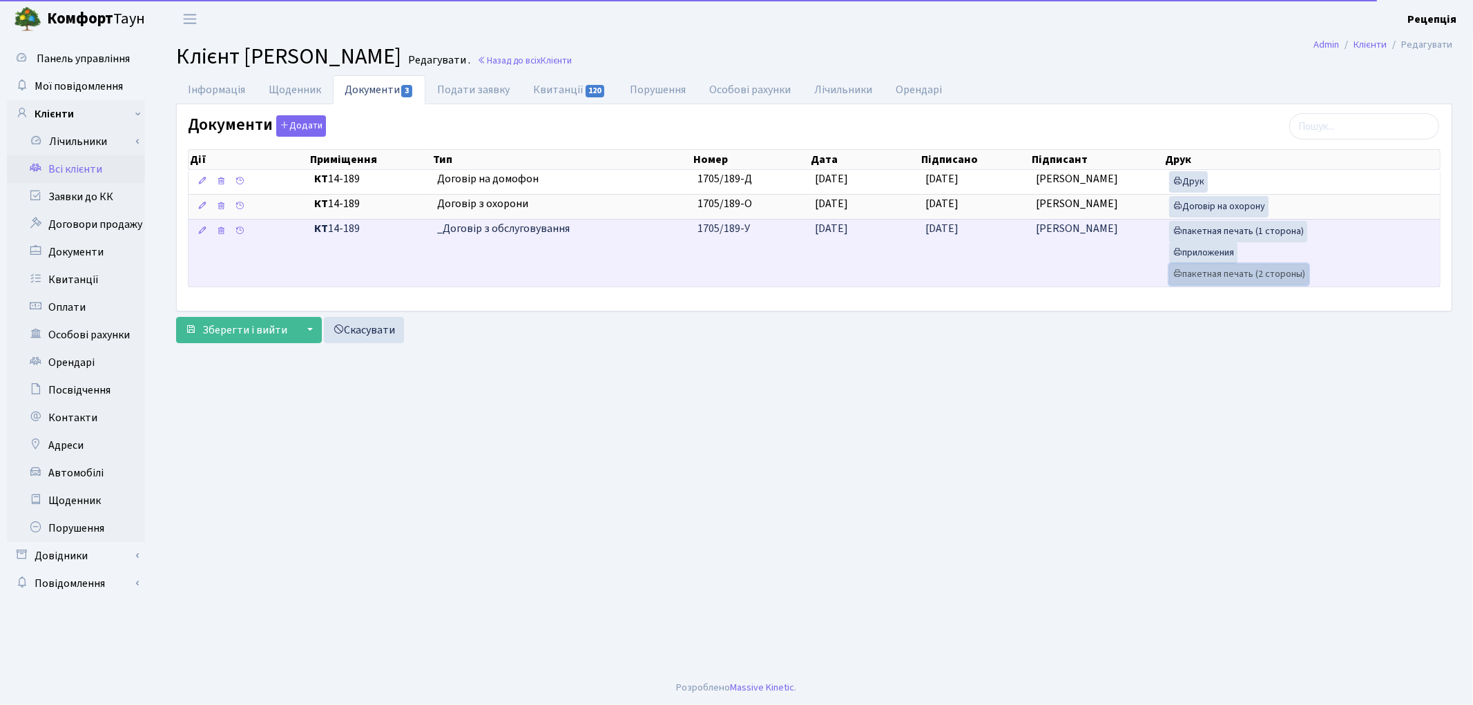
click at [1239, 278] on link "пакетная печать (2 стороны)" at bounding box center [1238, 274] width 139 height 21
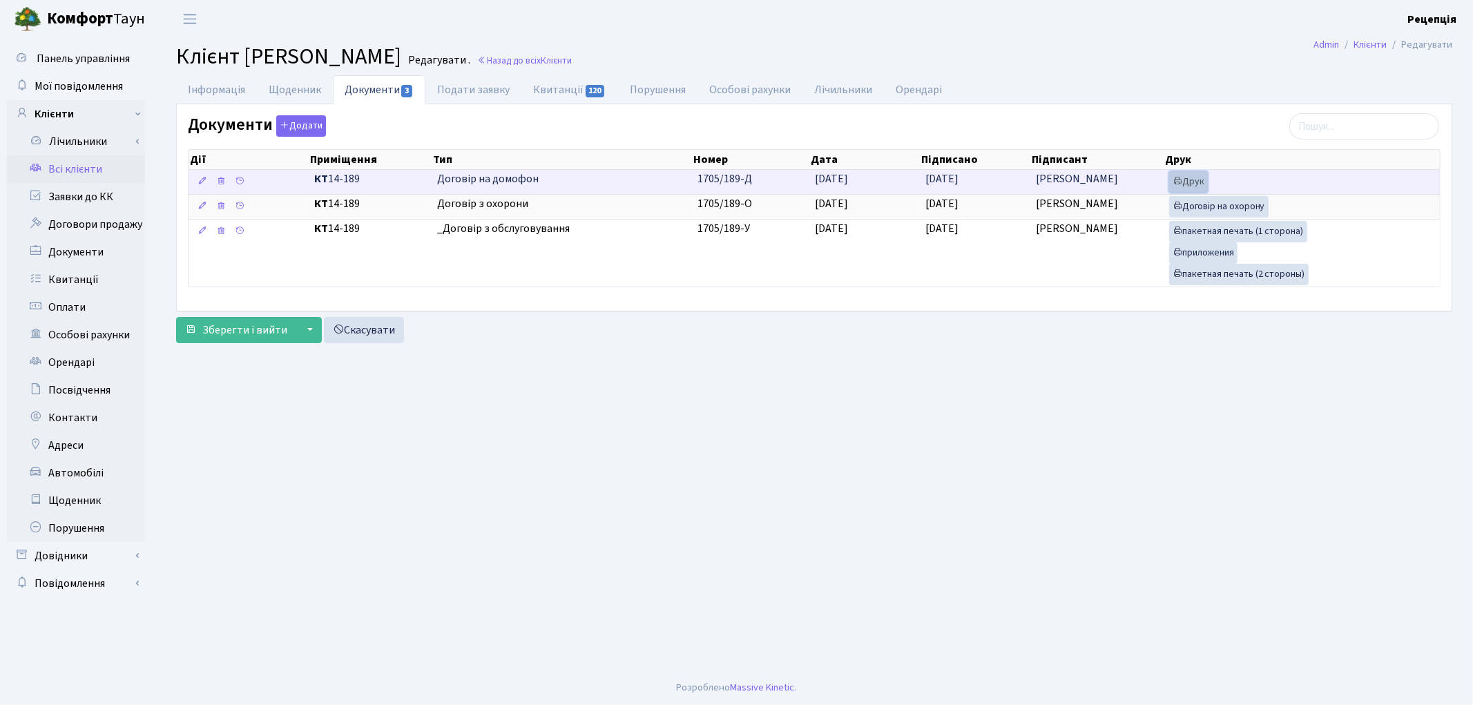
click at [1191, 182] on link "Друк" at bounding box center [1188, 181] width 39 height 21
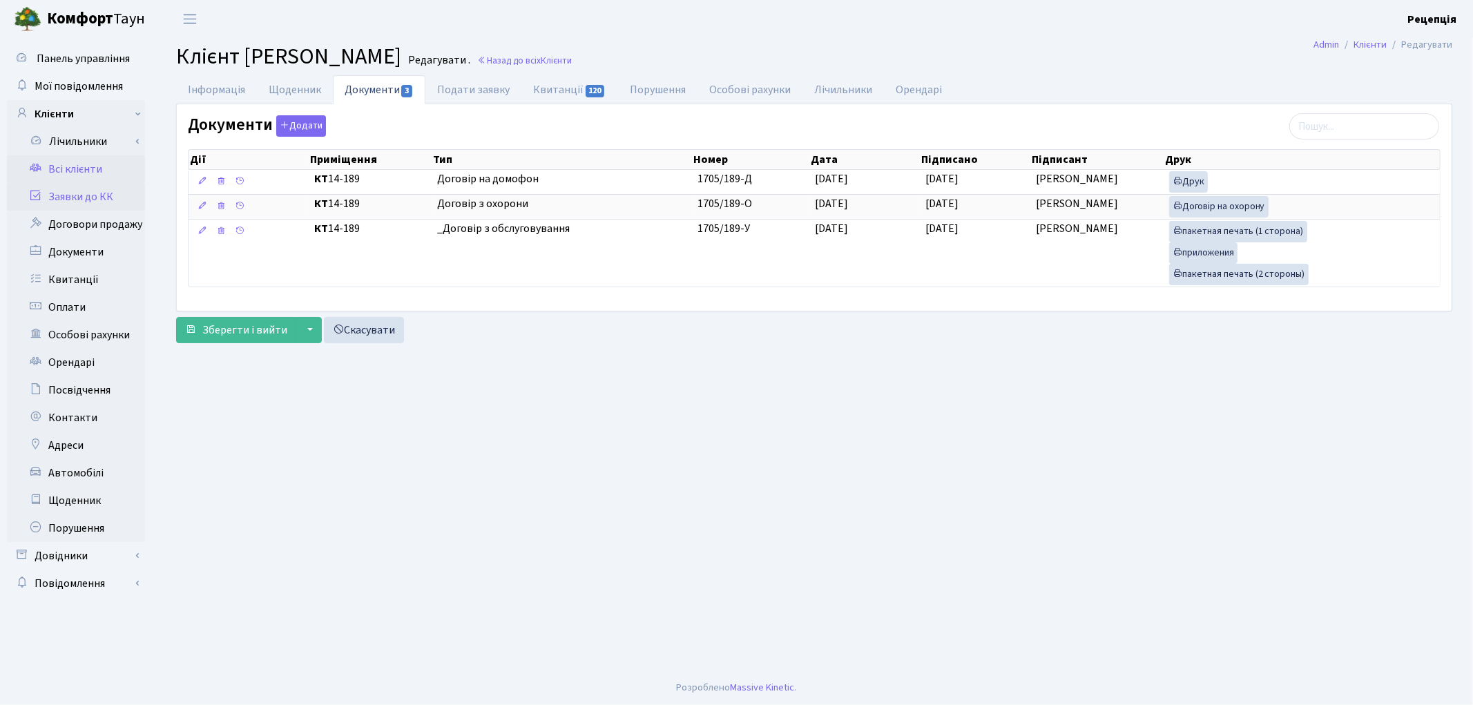
click at [57, 201] on link "Заявки до КК" at bounding box center [76, 197] width 138 height 28
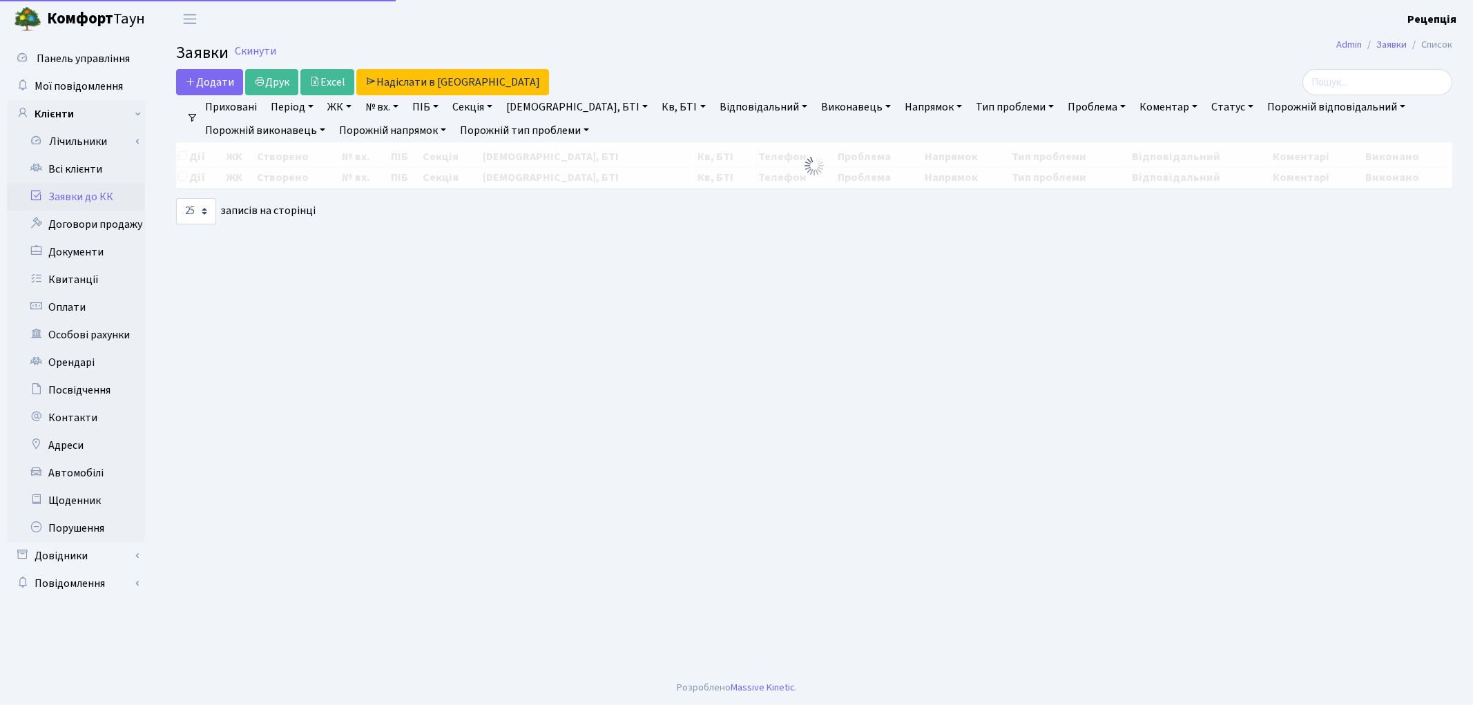
select select "25"
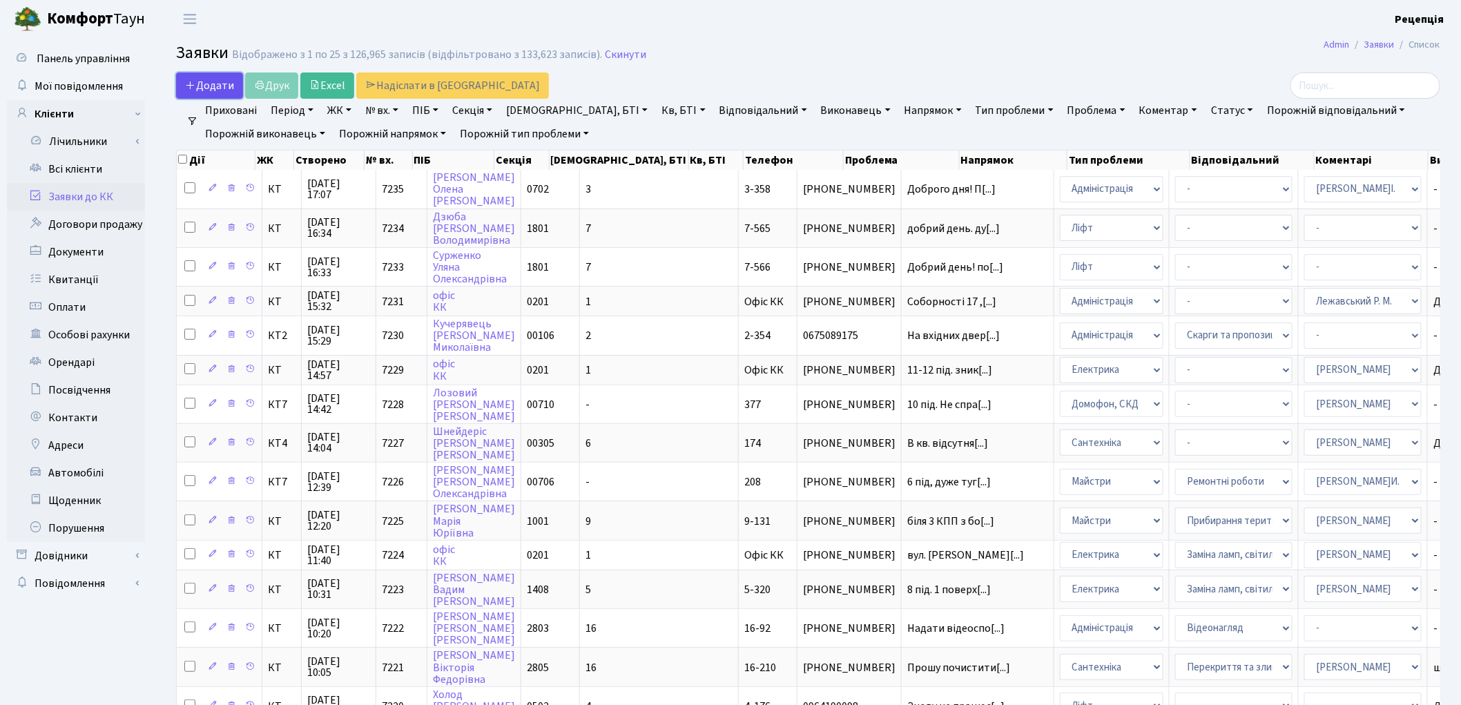
click at [222, 84] on span "Додати" at bounding box center [209, 85] width 49 height 15
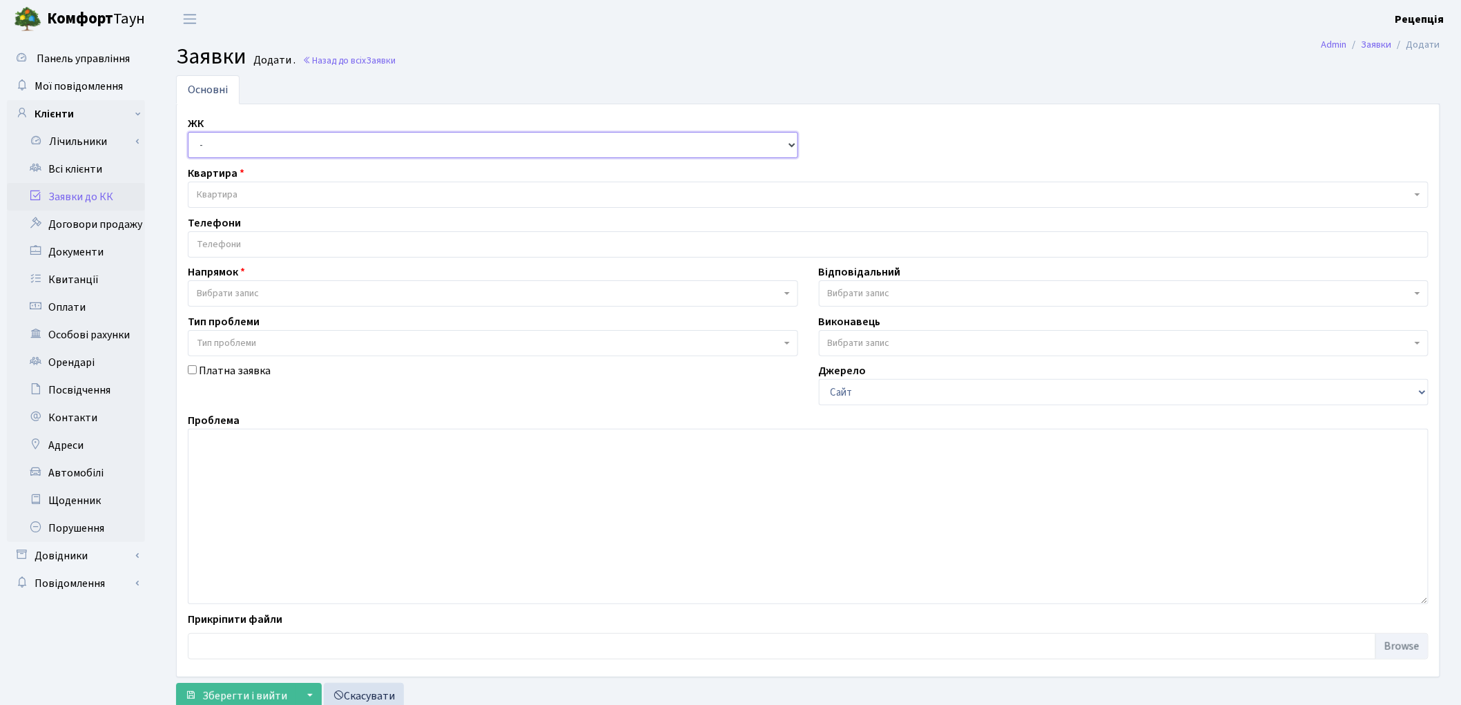
click at [302, 139] on select "- КТ, вул. Регенераторна, 4 КТ2, просп. [STREET_ADDRESS] [STREET_ADDRESS] [PERS…" at bounding box center [493, 145] width 610 height 26
select select "271"
click at [188, 132] on select "- КТ, вул. Регенераторна, 4 КТ2, просп. Соборності, 17 КТ3, вул. Березнева, 16 …" at bounding box center [493, 145] width 610 height 26
select select
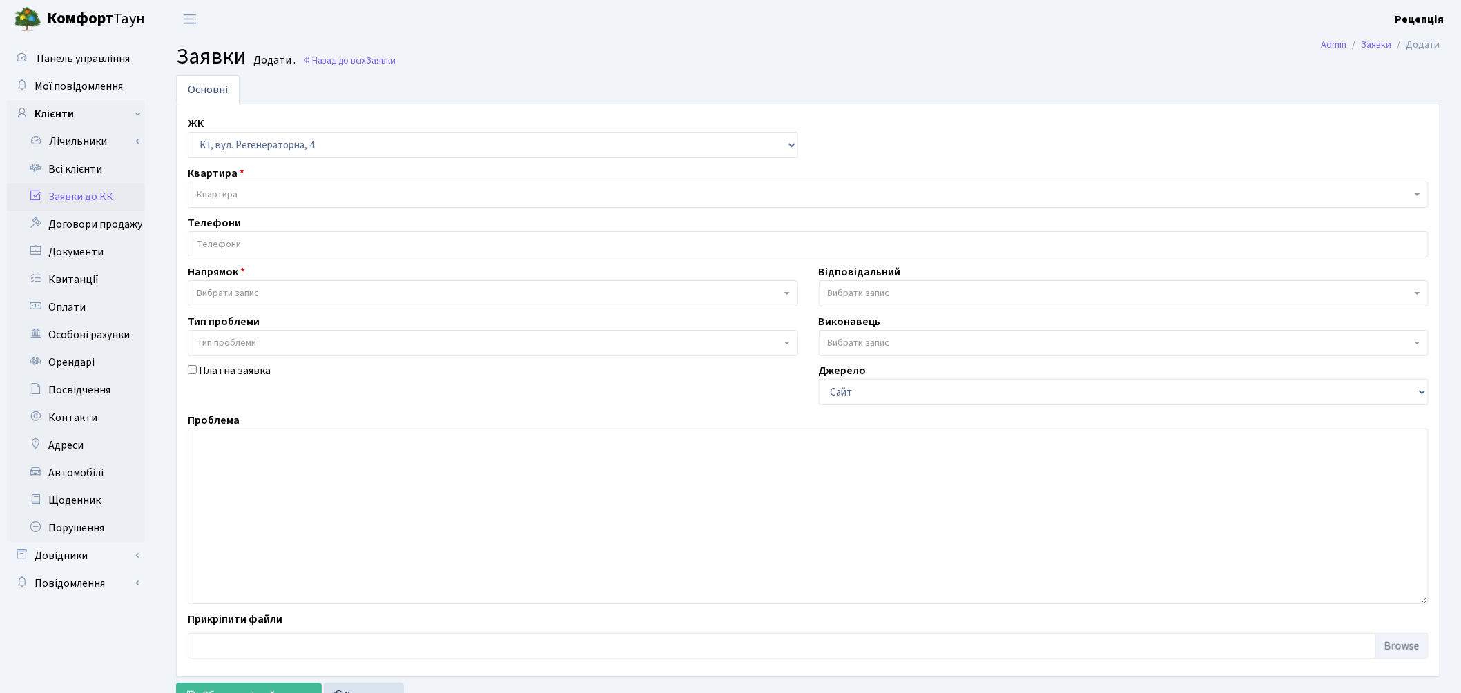
click at [276, 189] on span "Квартира" at bounding box center [804, 195] width 1215 height 14
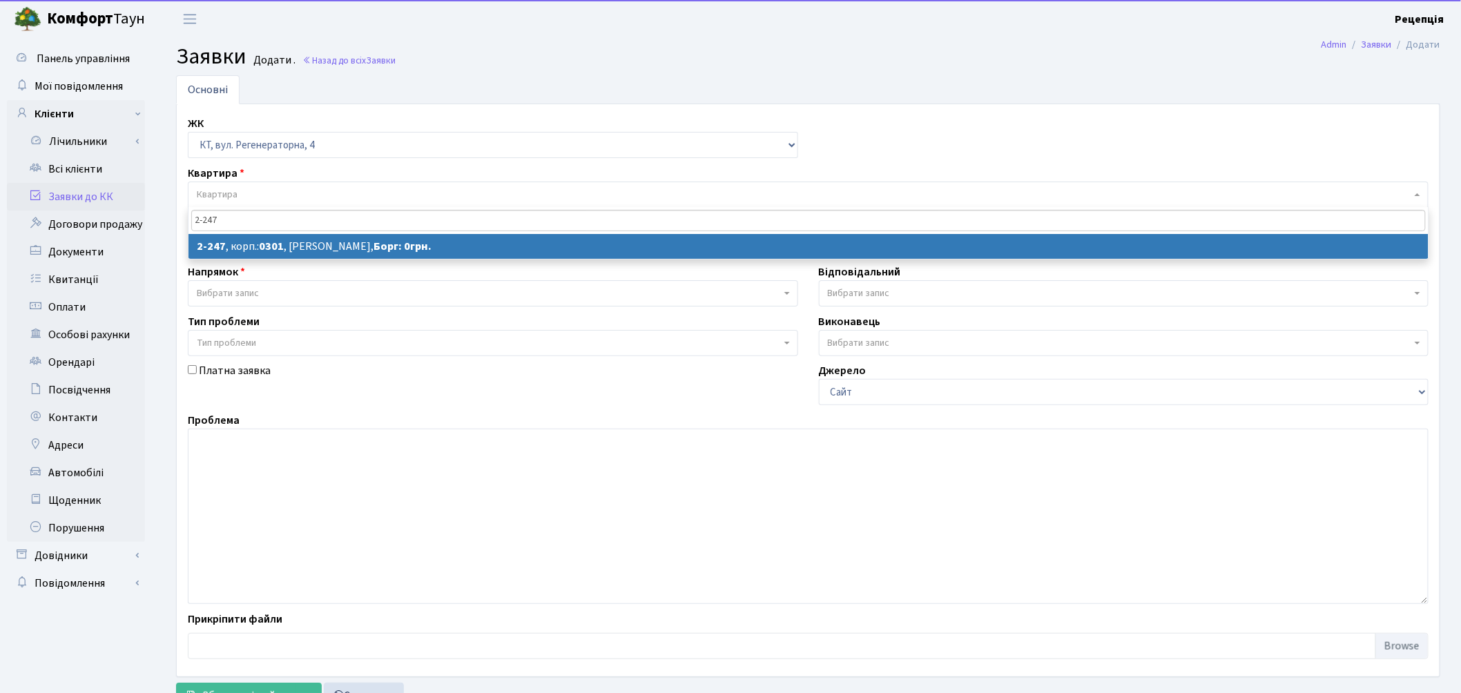
type input "2-247"
select select
select select "512"
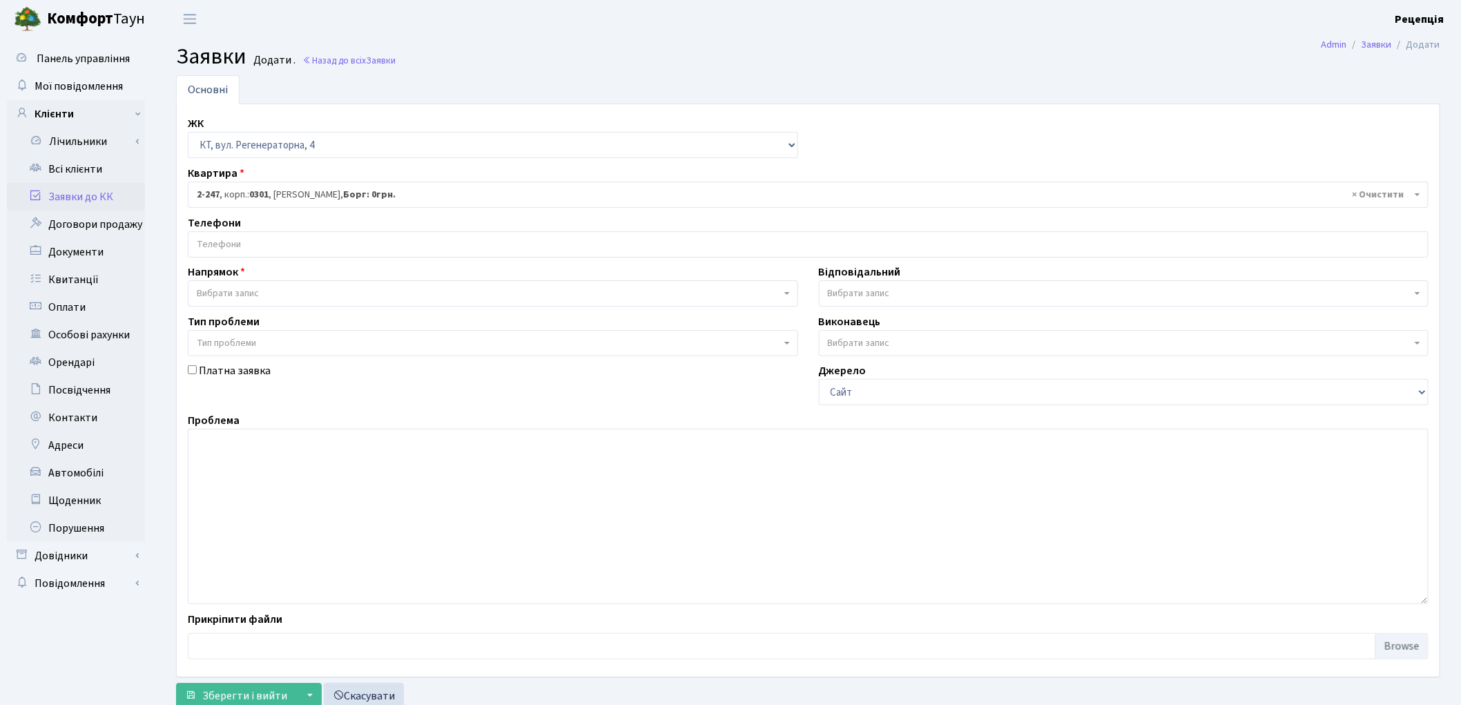
click at [226, 250] on input "search" at bounding box center [809, 244] width 1240 height 25
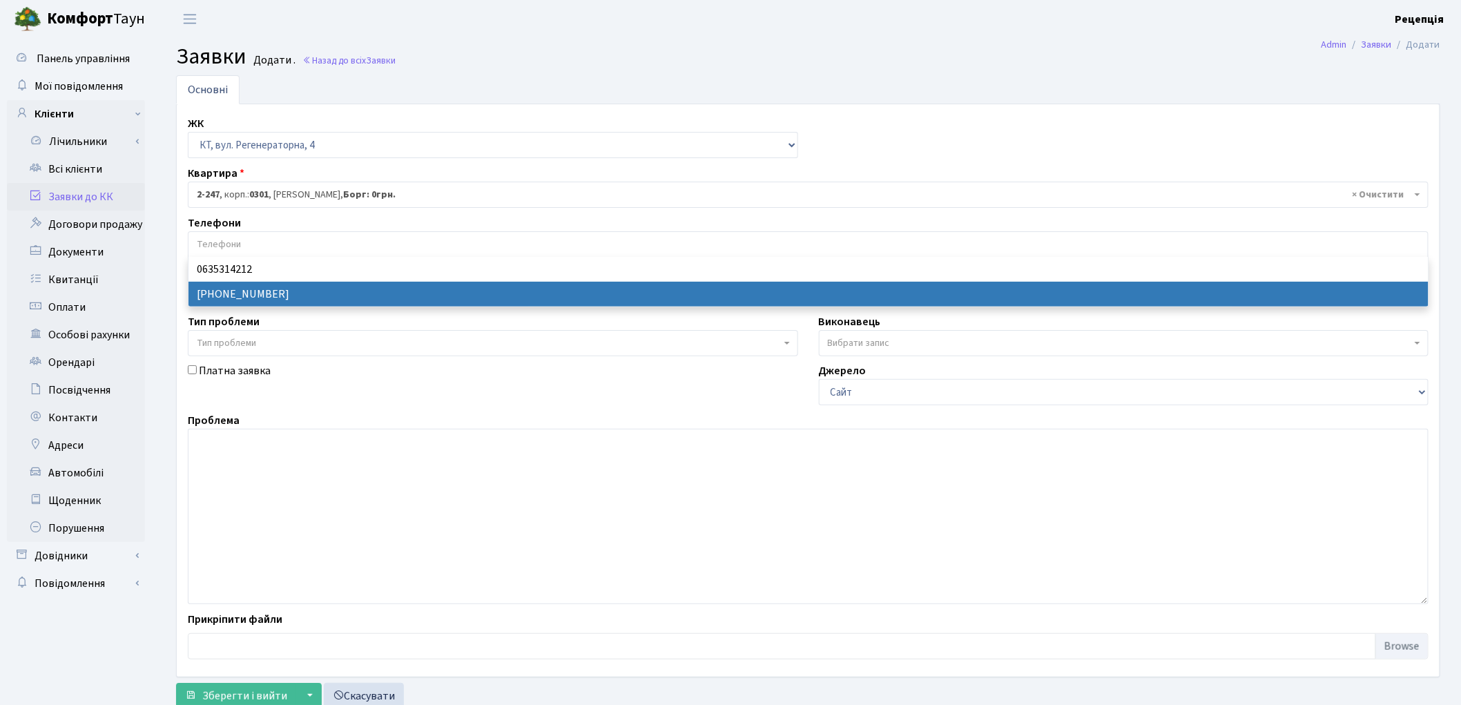
select select "12441"
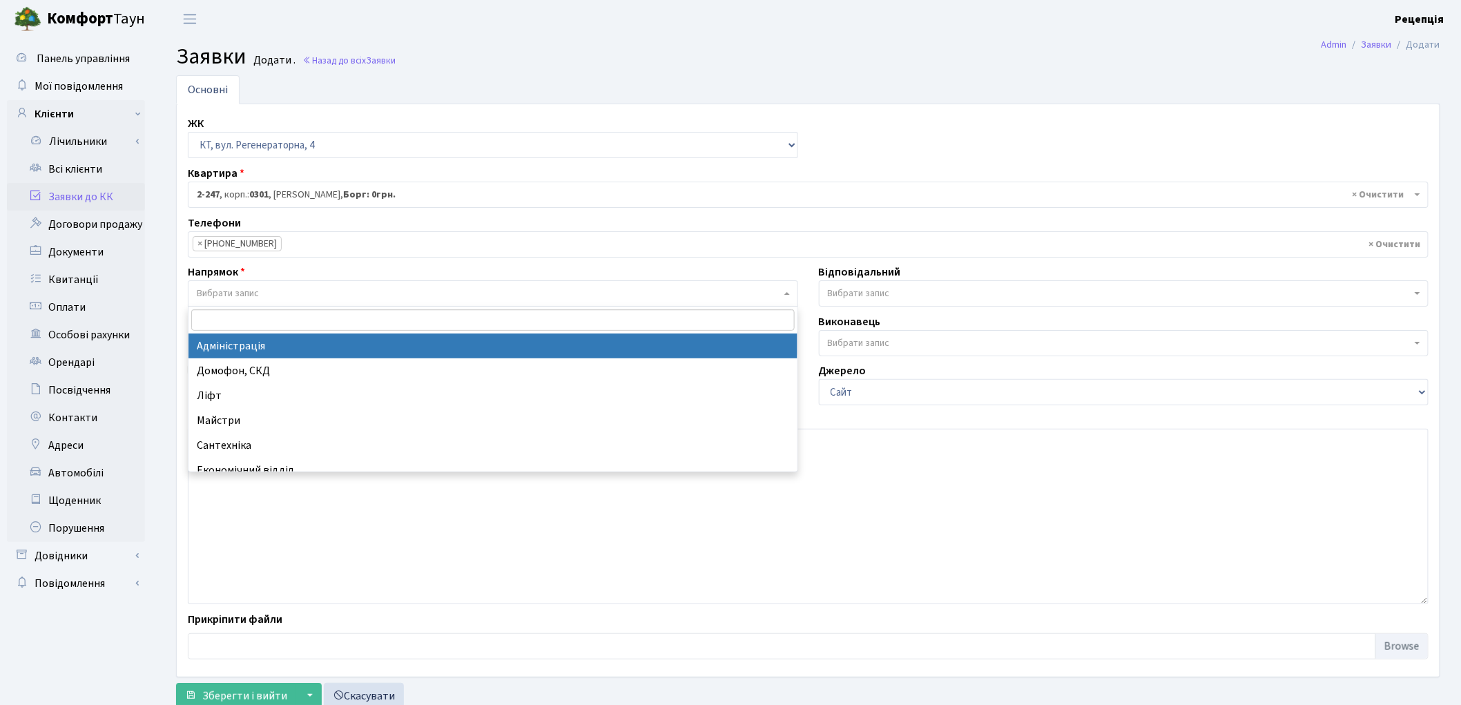
click at [228, 287] on span "Вибрати запис" at bounding box center [228, 294] width 62 height 14
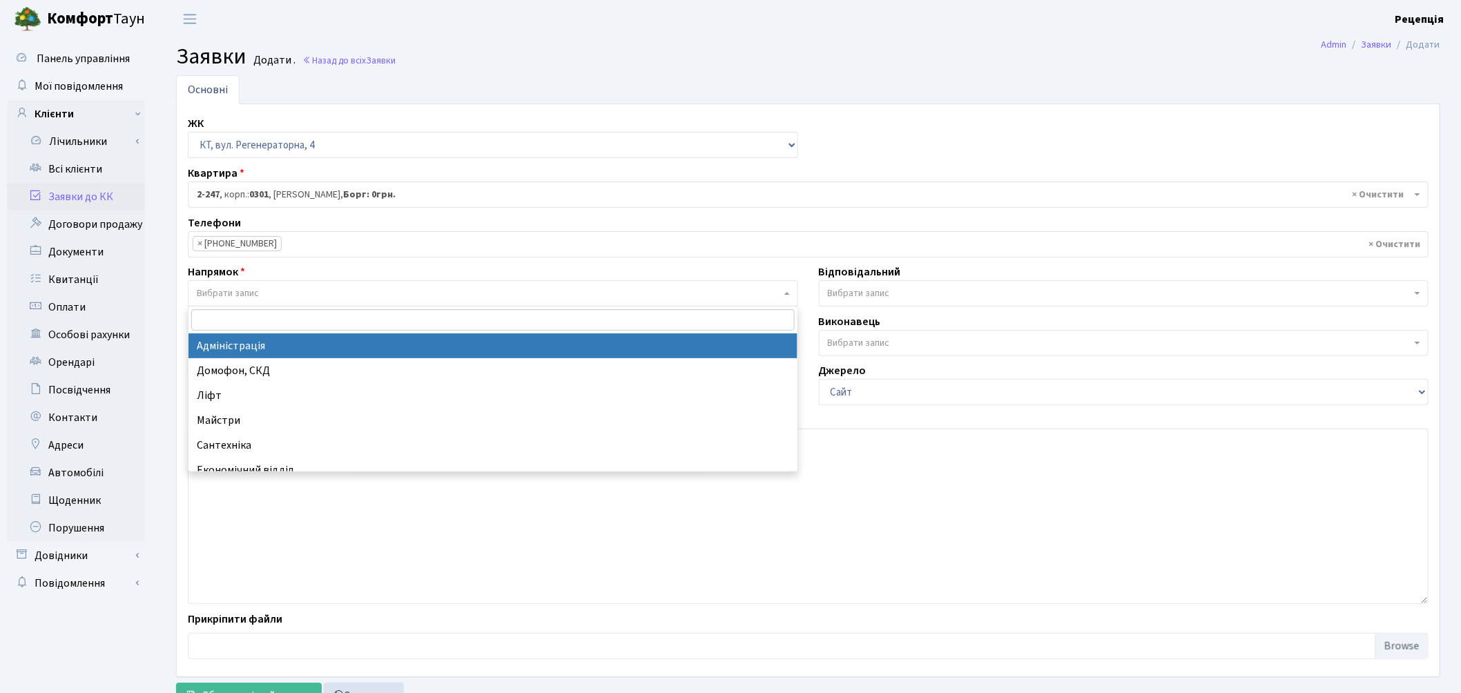
select select "5"
select select
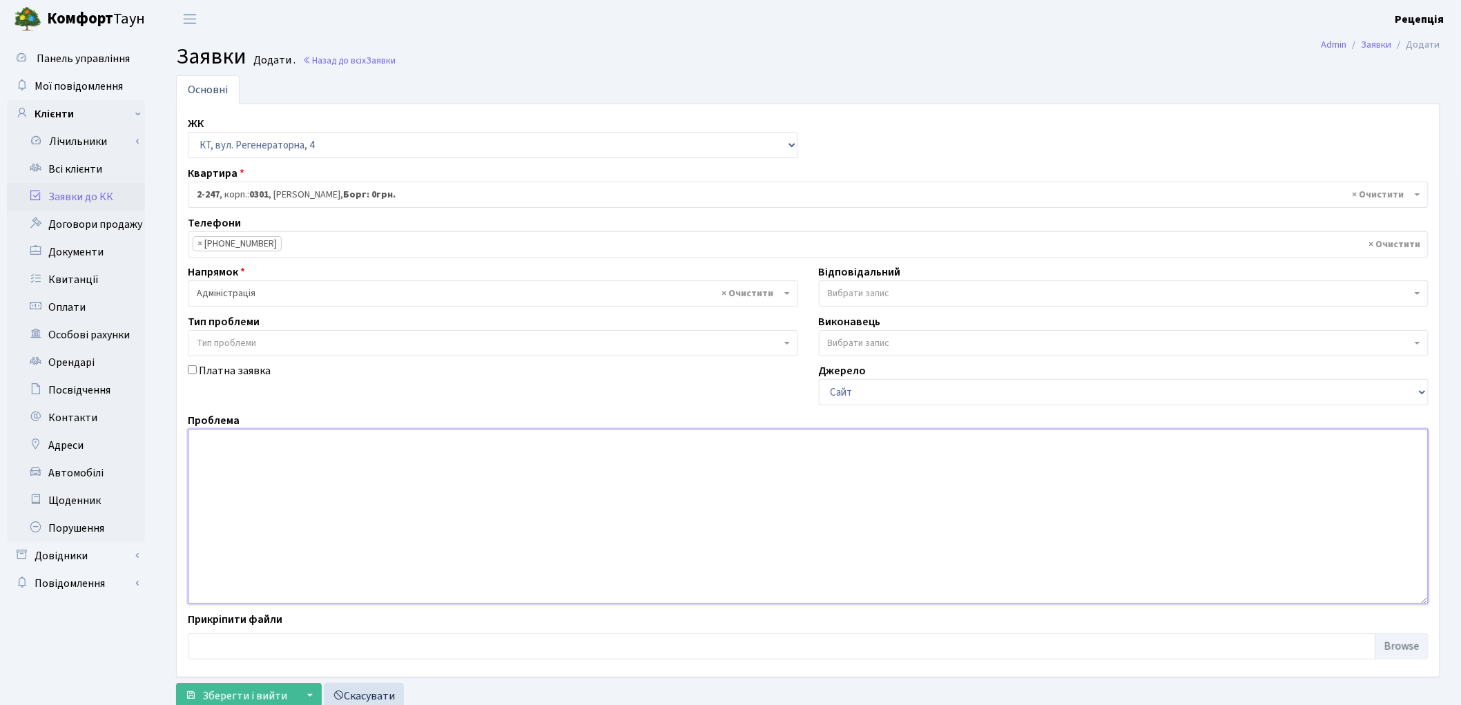
click at [267, 461] on textarea at bounding box center [808, 516] width 1241 height 175
type textarea "D"
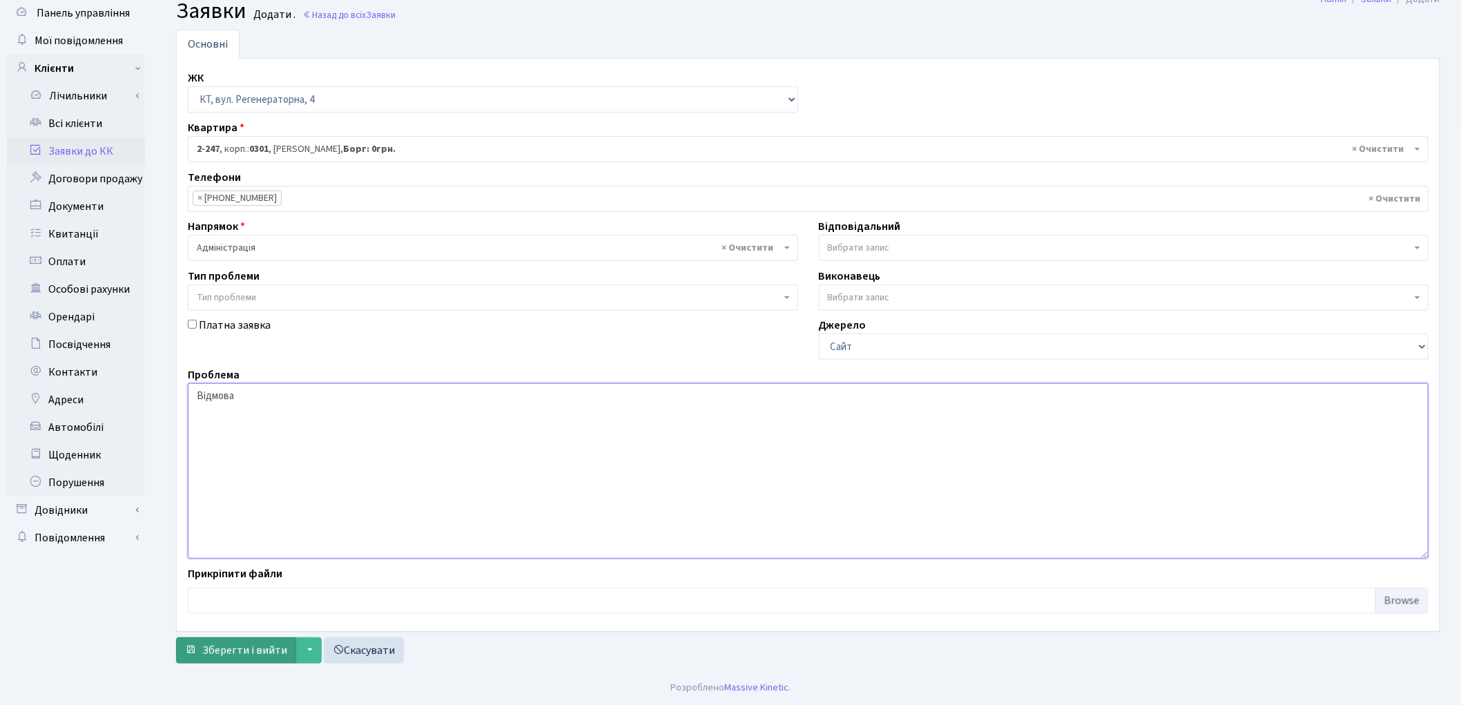
type textarea "Відмова"
click at [251, 653] on span "Зберегти і вийти" at bounding box center [244, 650] width 85 height 15
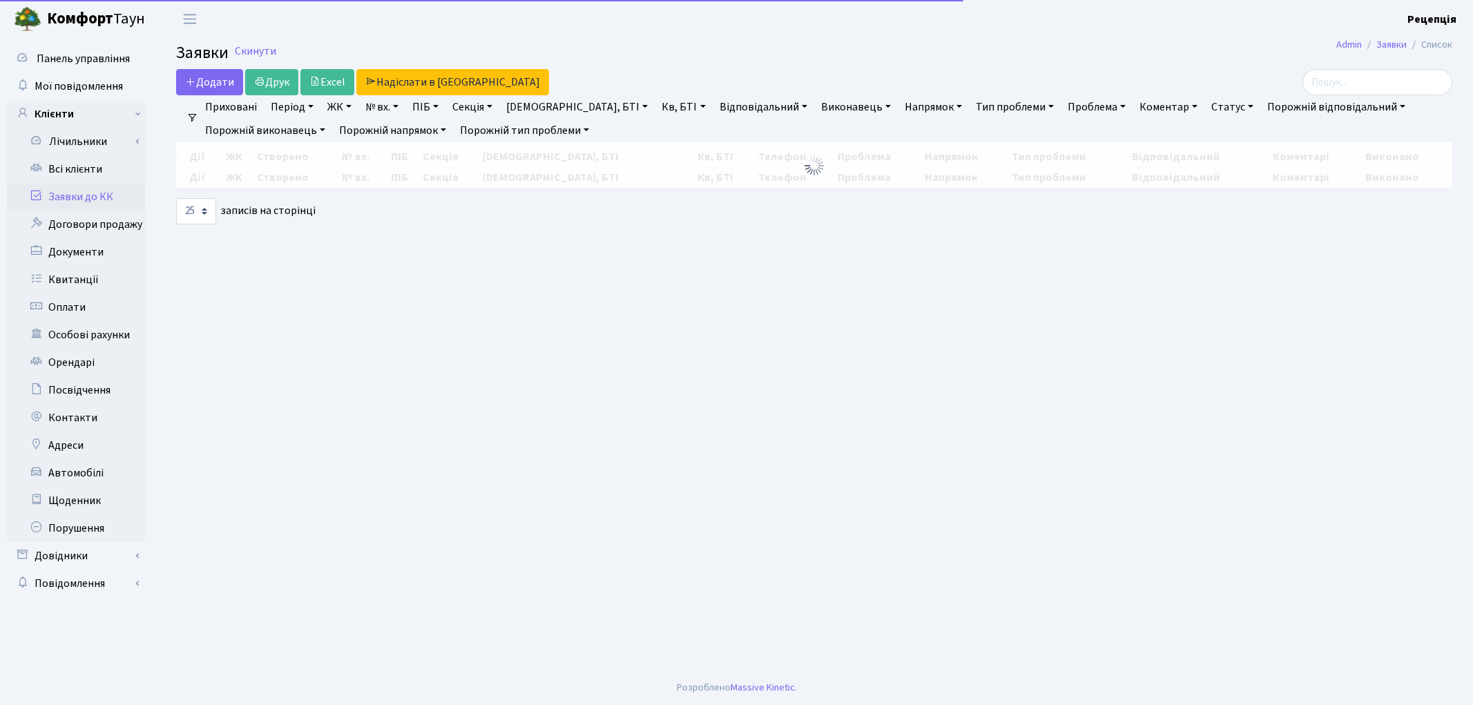
select select "25"
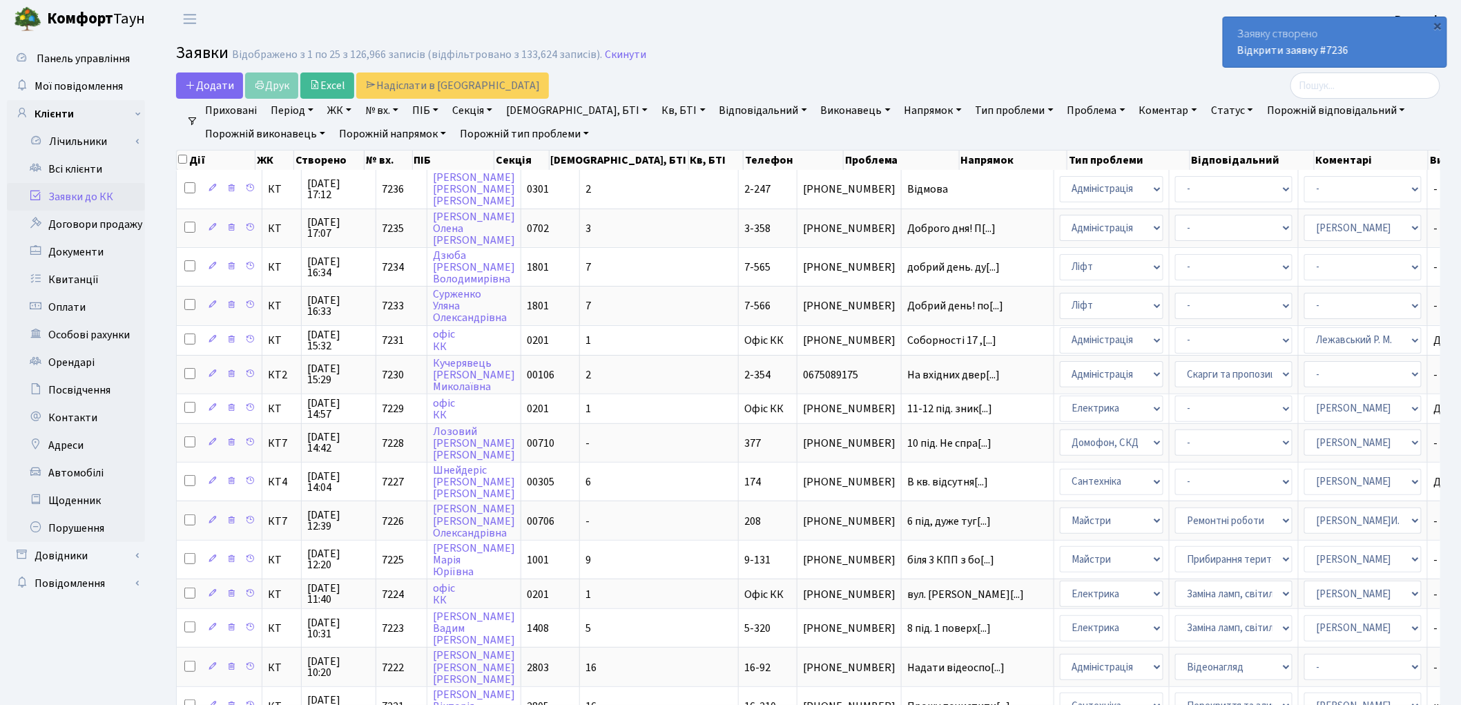
click at [118, 195] on link "Заявки до КК" at bounding box center [76, 197] width 138 height 28
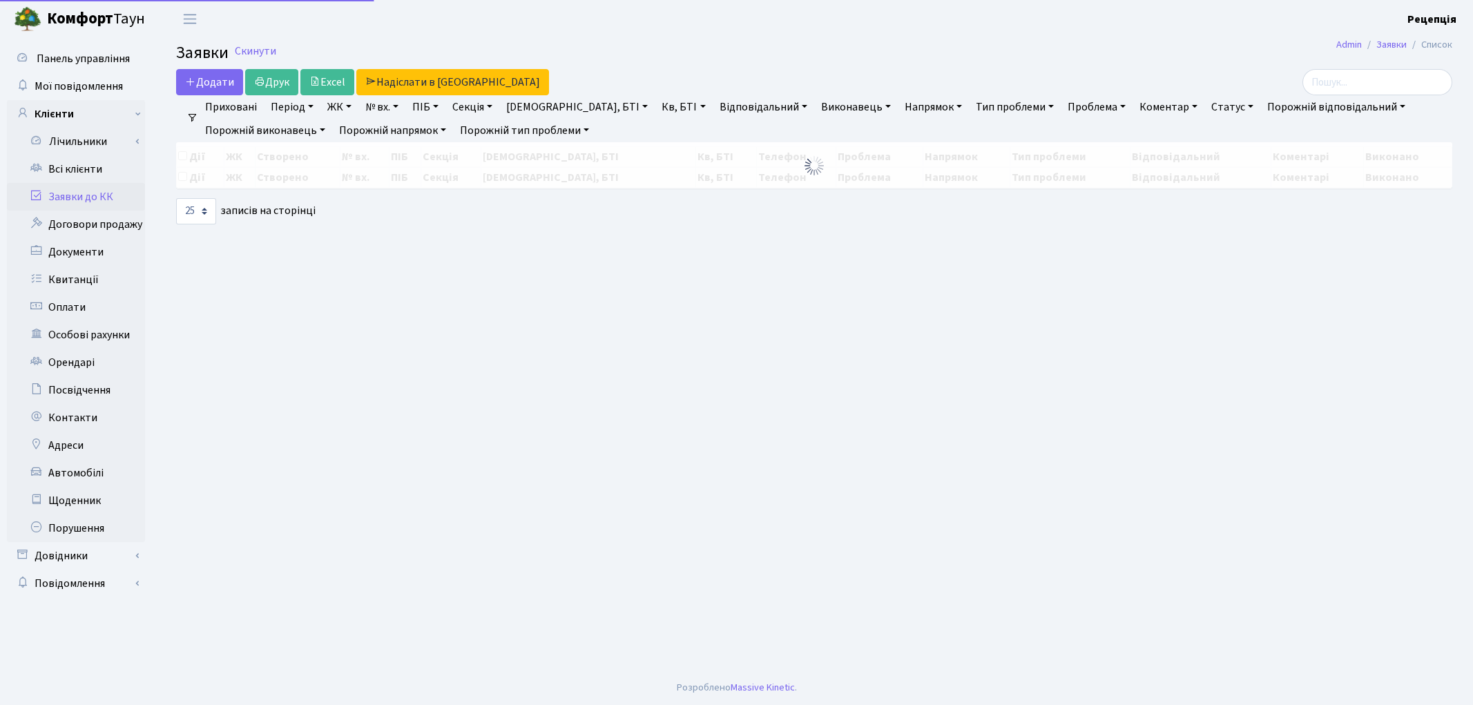
select select "25"
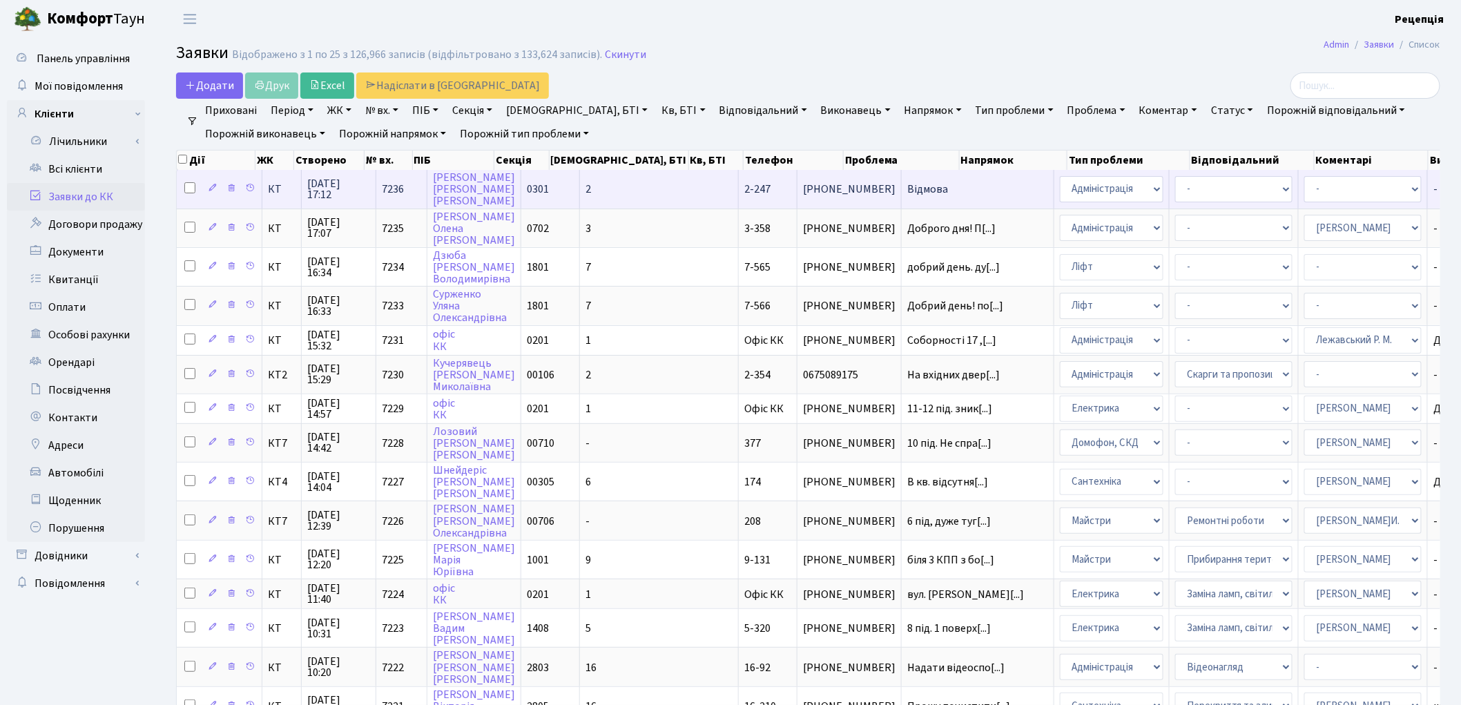
click at [586, 182] on span "2" at bounding box center [589, 189] width 6 height 15
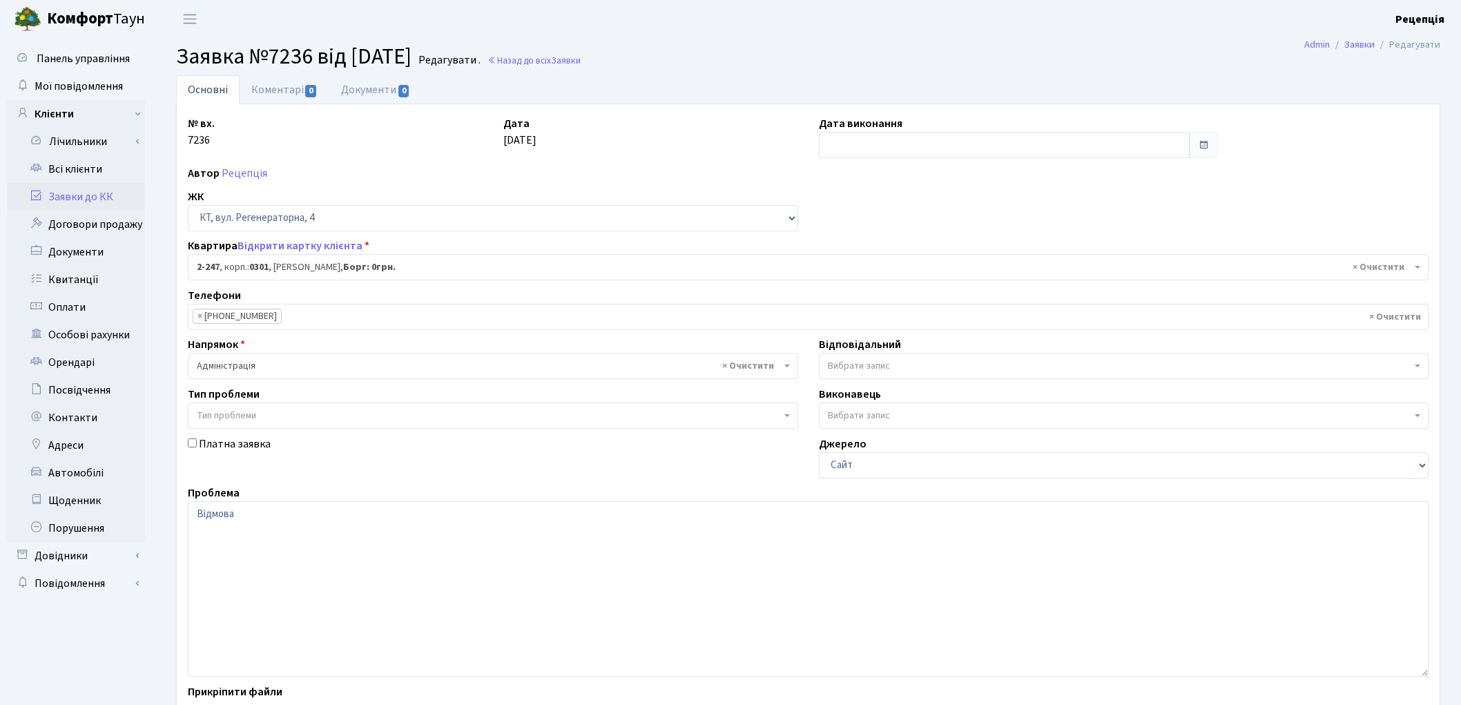
select select "512"
click at [360, 102] on link "Документи 0" at bounding box center [375, 89] width 93 height 28
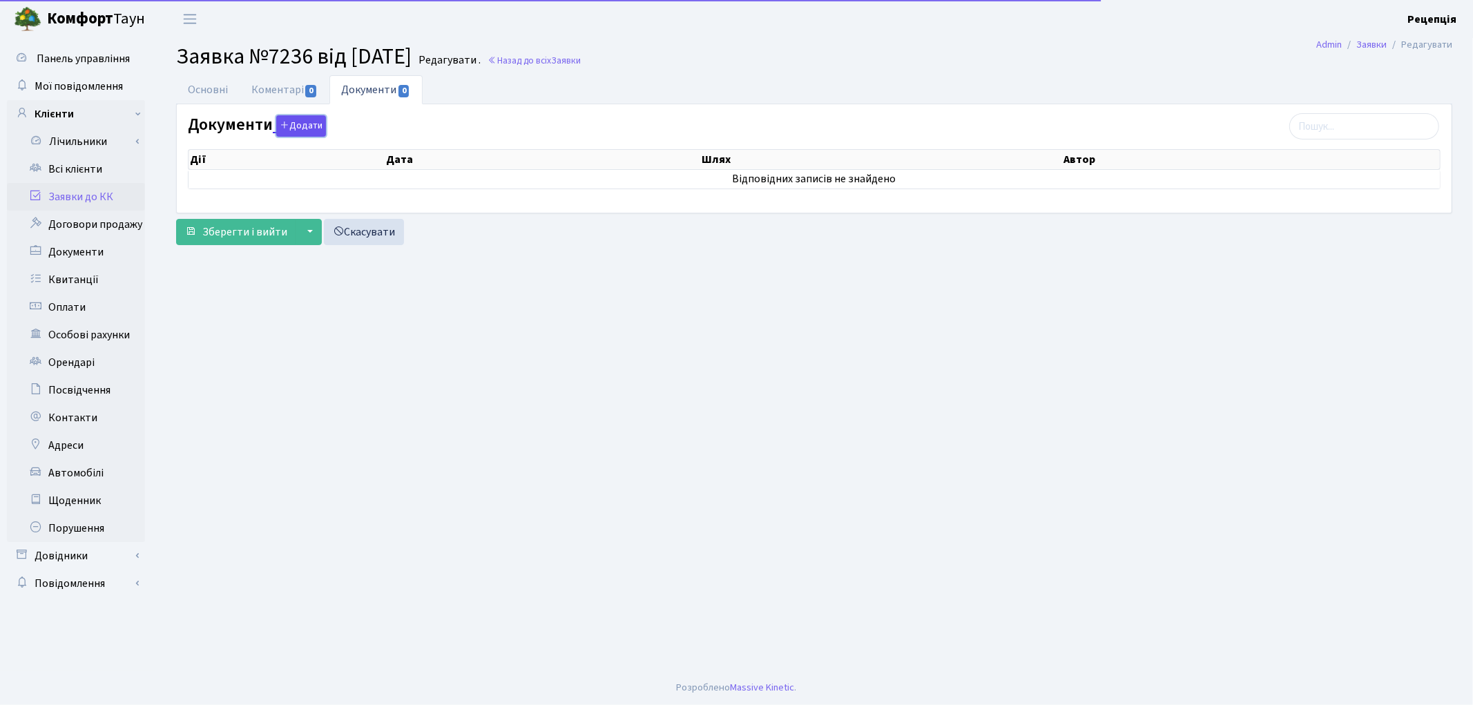
click at [309, 135] on button "Додати" at bounding box center [301, 125] width 50 height 21
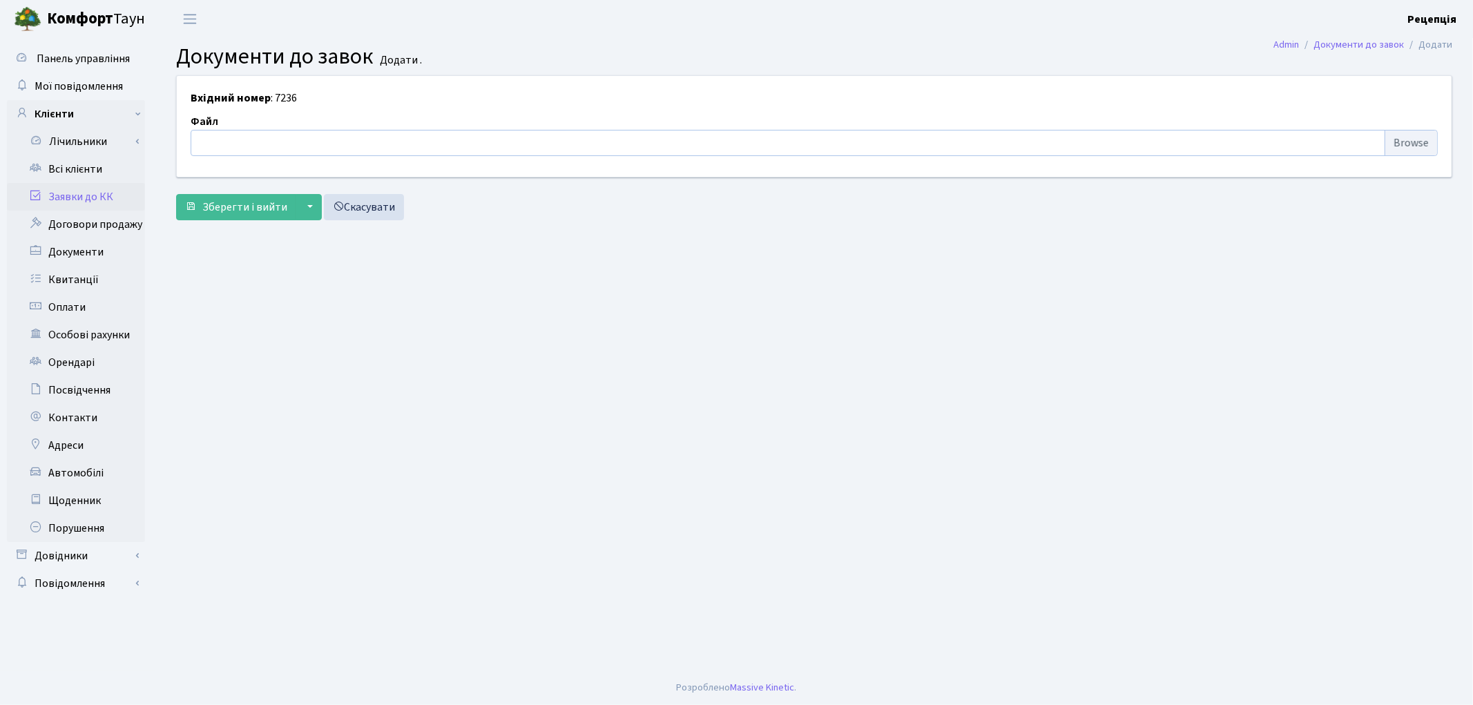
click at [1426, 146] on input "file" at bounding box center [814, 143] width 1247 height 26
type input "C:\fakepath\сканирование0582.pdf"
click at [267, 208] on span "Зберегти і вийти" at bounding box center [244, 207] width 85 height 15
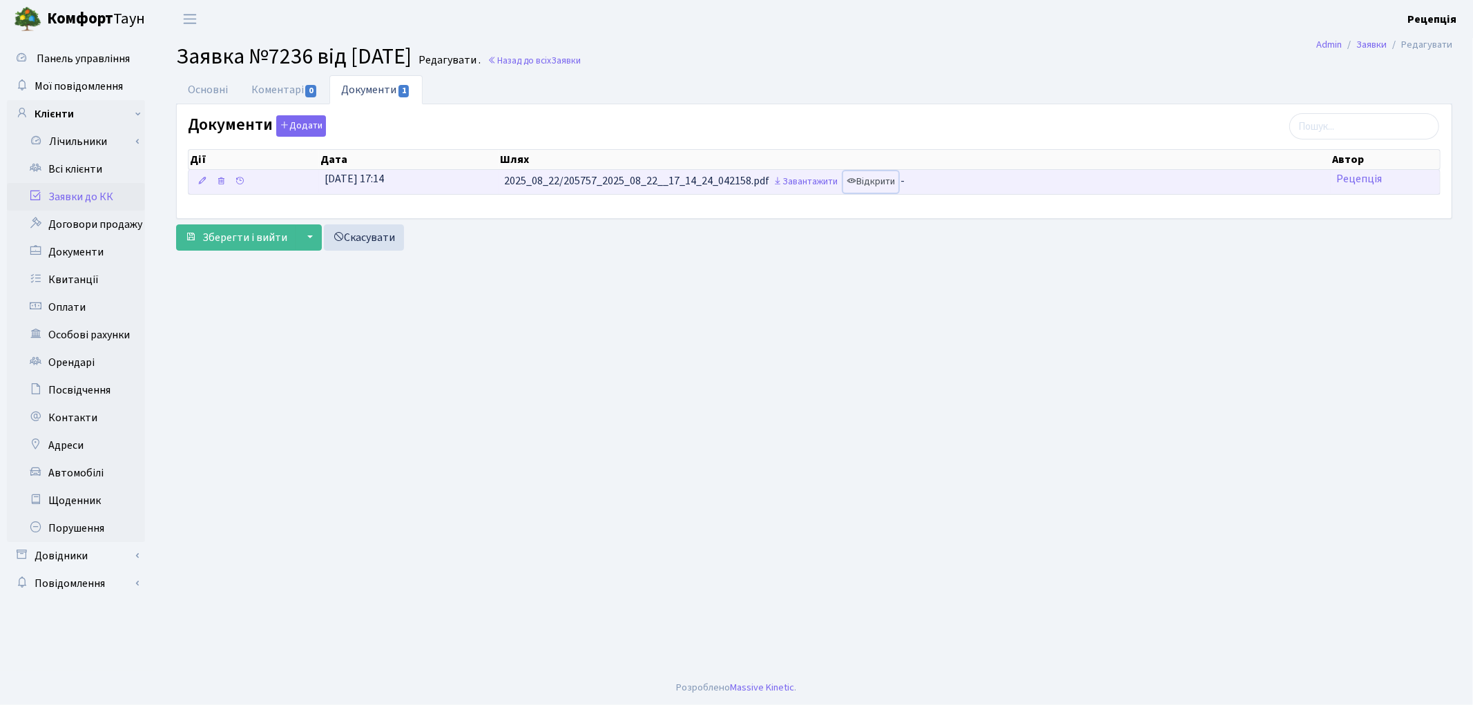
click at [886, 183] on link "Відкрити" at bounding box center [870, 181] width 55 height 21
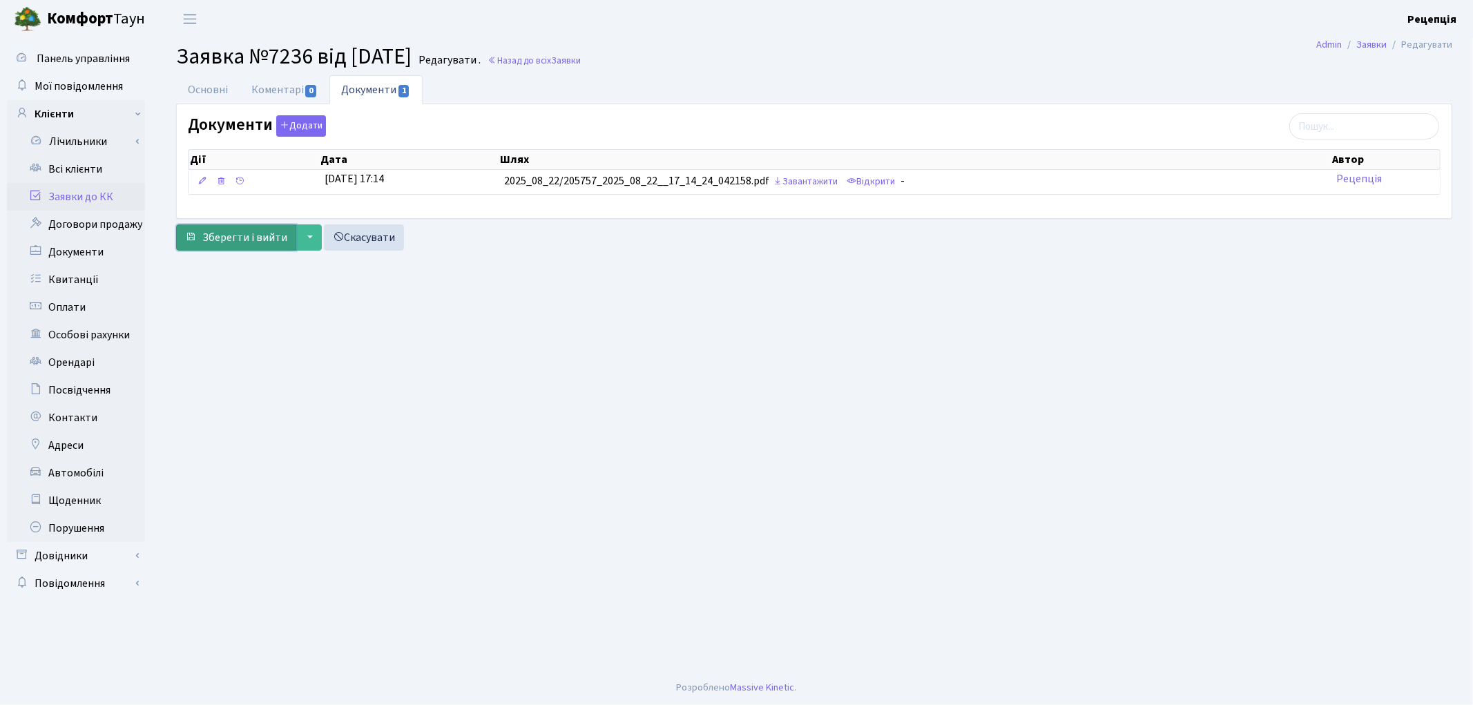
click at [259, 226] on button "Зберегти і вийти" at bounding box center [236, 237] width 120 height 26
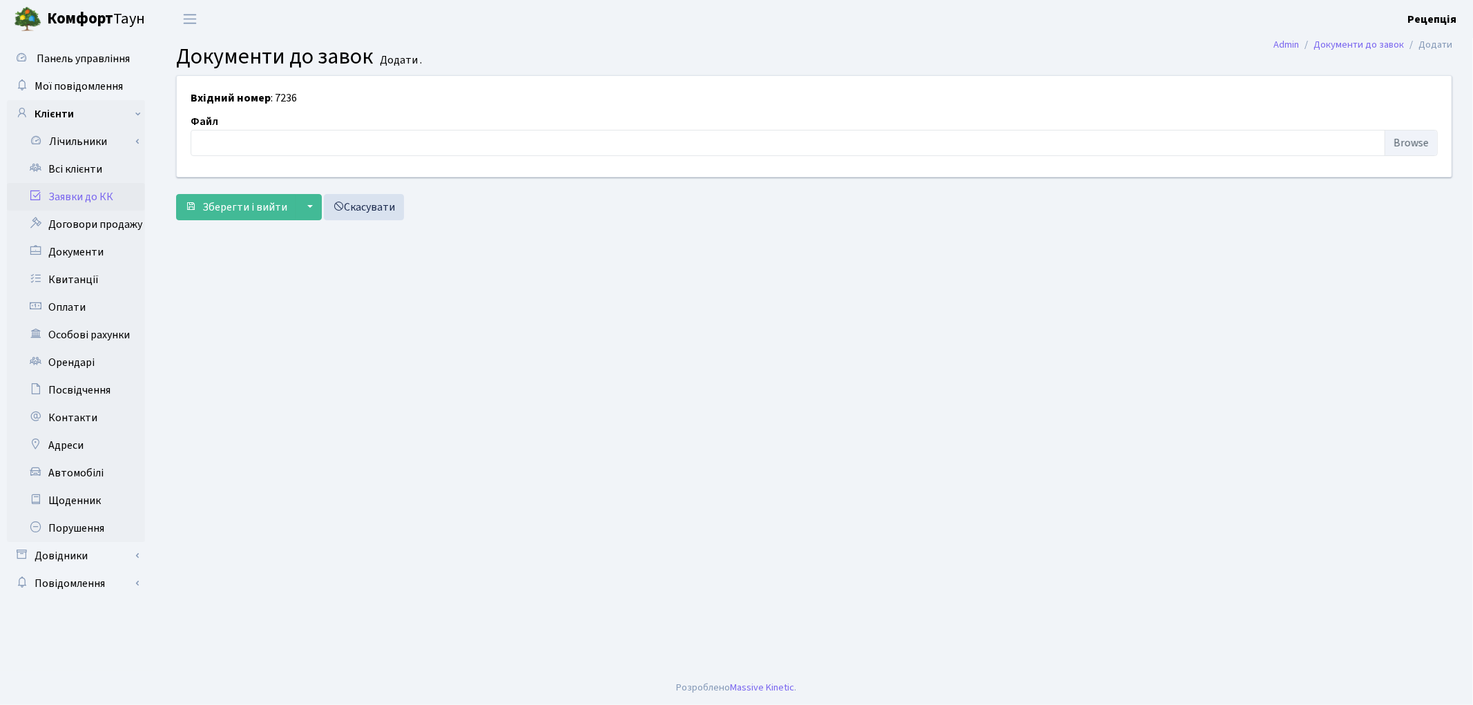
click at [90, 194] on link "Заявки до КК" at bounding box center [76, 197] width 138 height 28
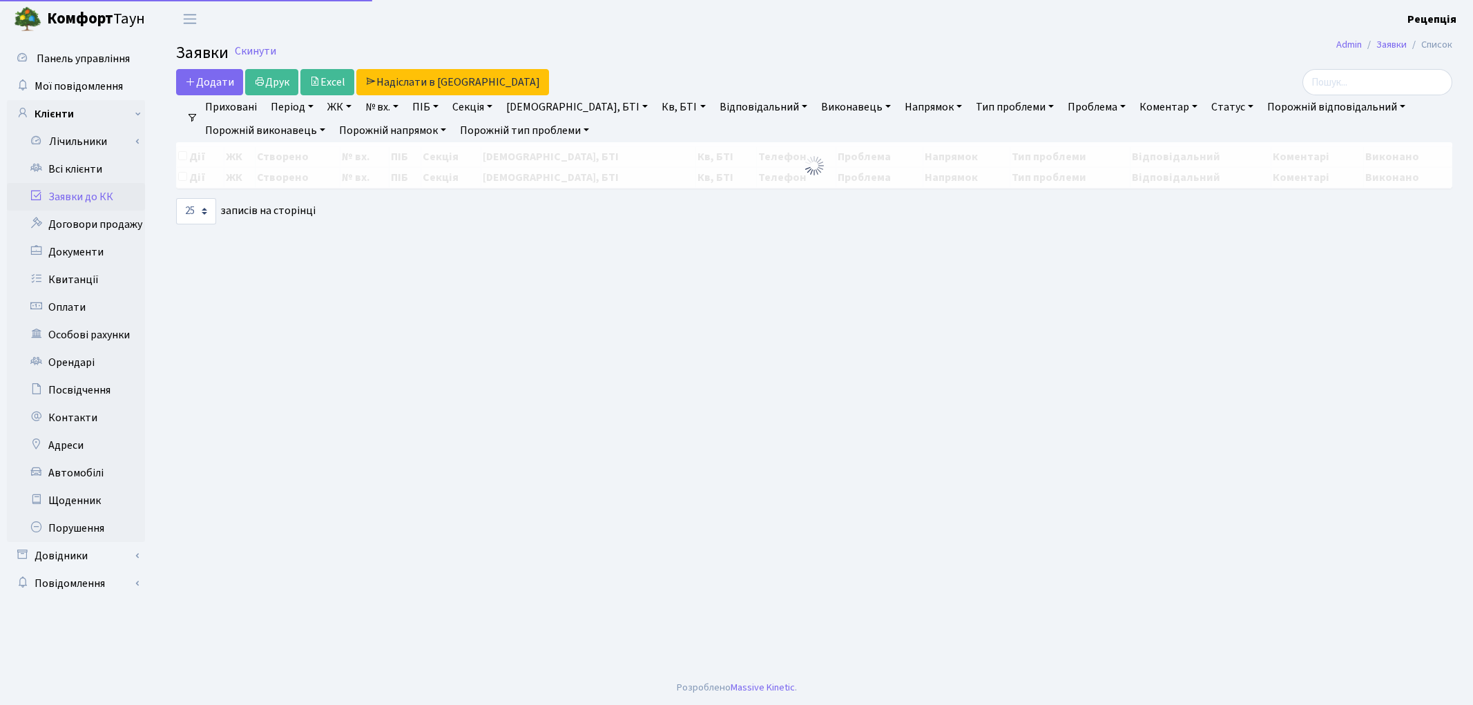
select select "25"
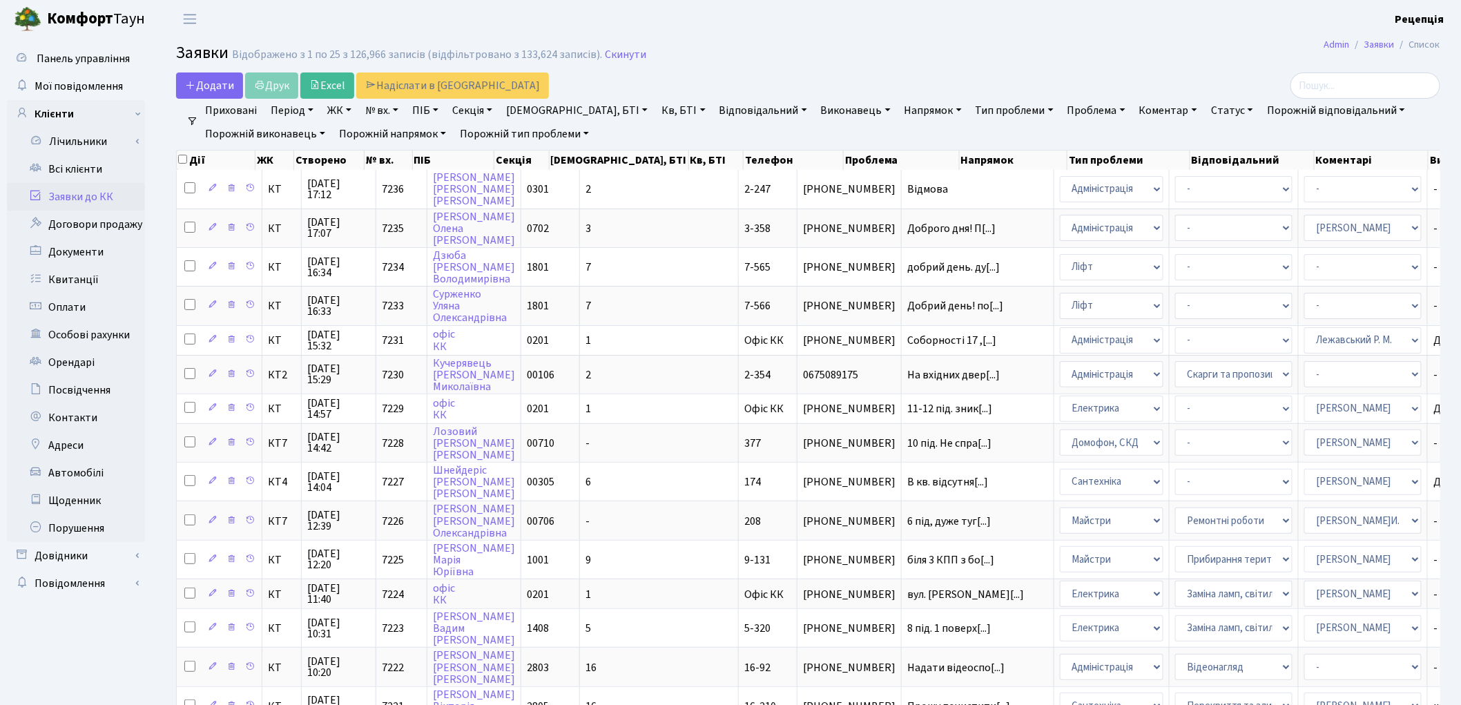
click at [97, 195] on link "Заявки до КК" at bounding box center [76, 197] width 138 height 28
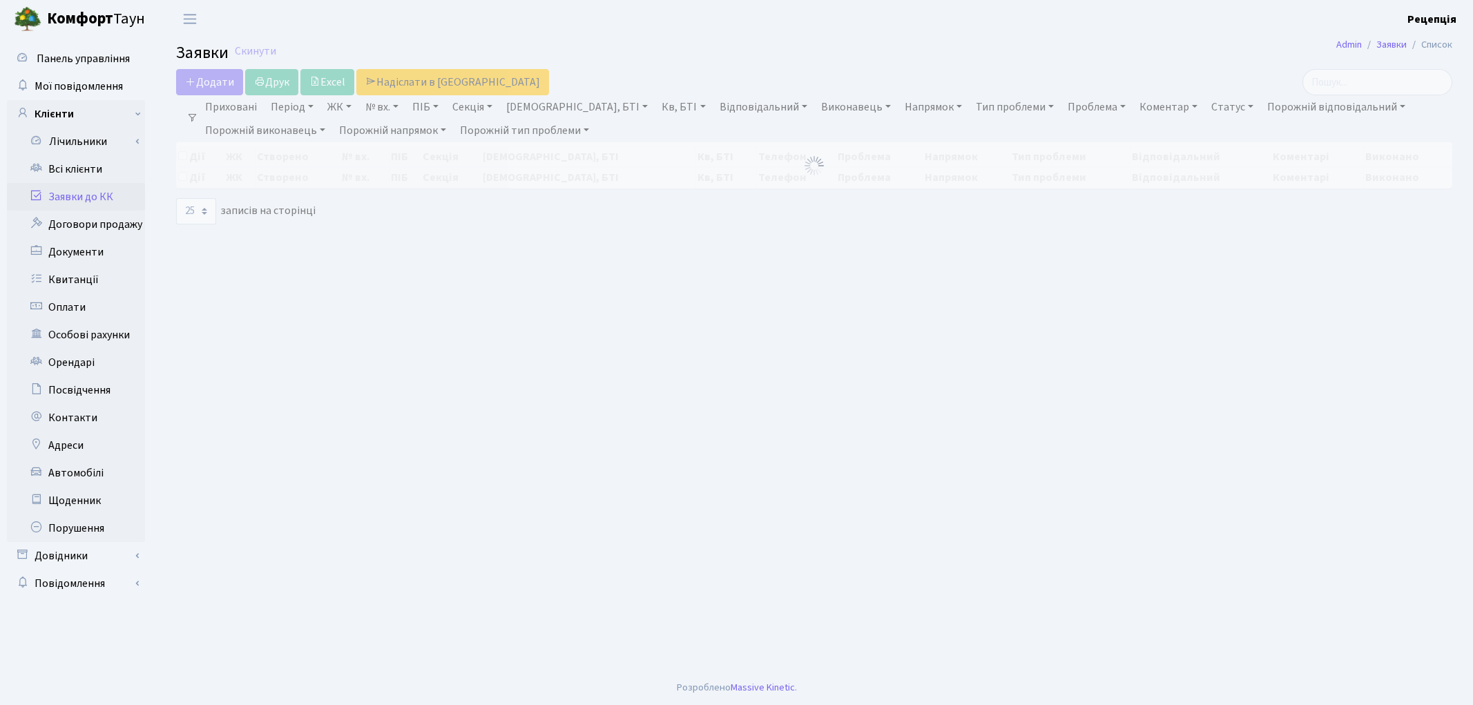
select select "25"
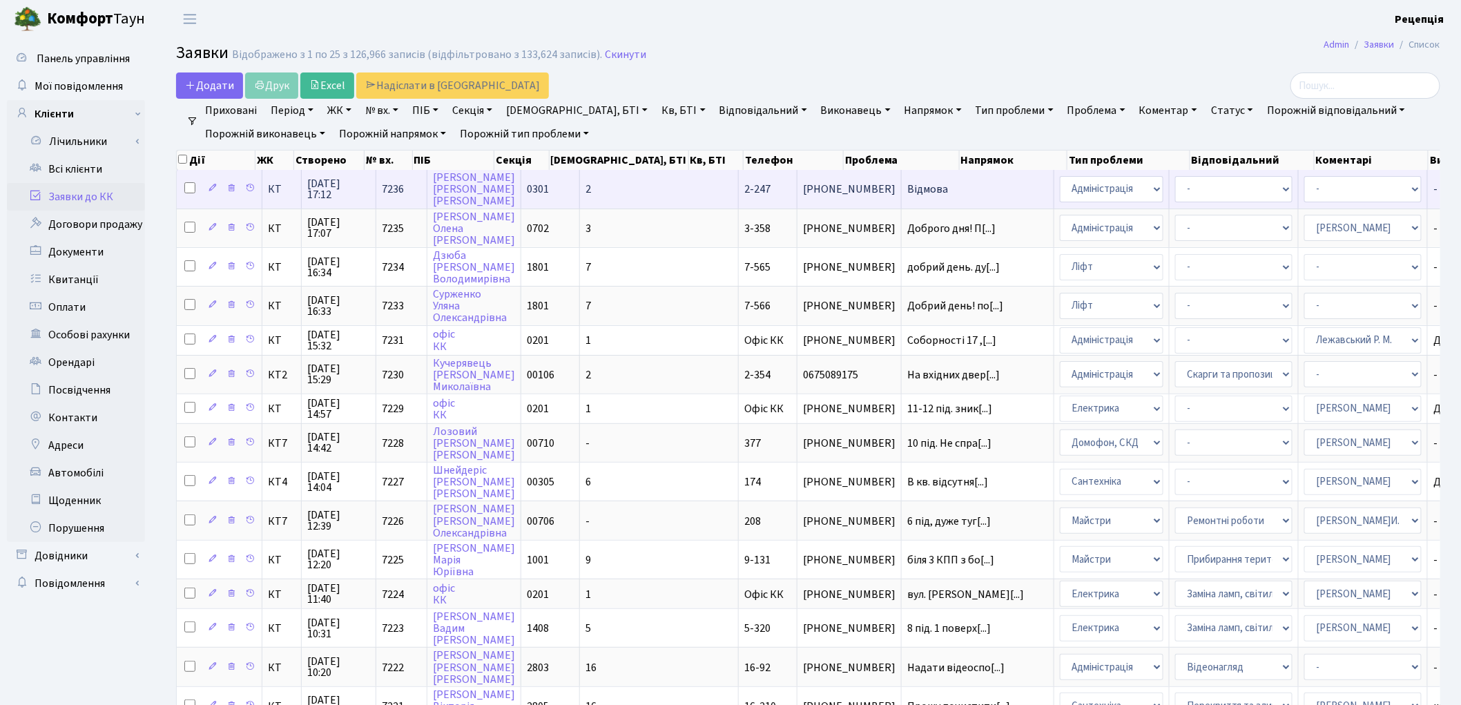
click at [739, 186] on td "2-247" at bounding box center [768, 189] width 59 height 38
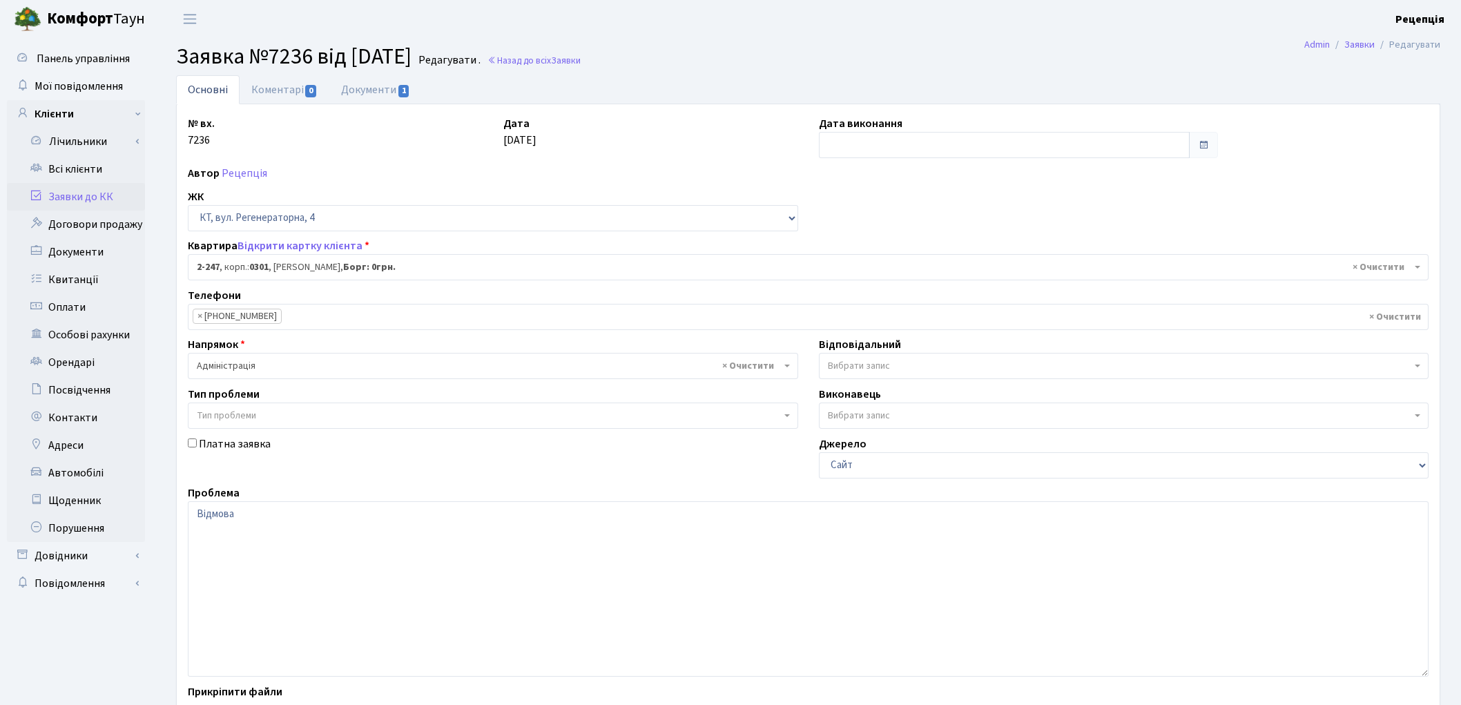
select select "512"
click at [383, 85] on link "Документи 1" at bounding box center [375, 89] width 93 height 28
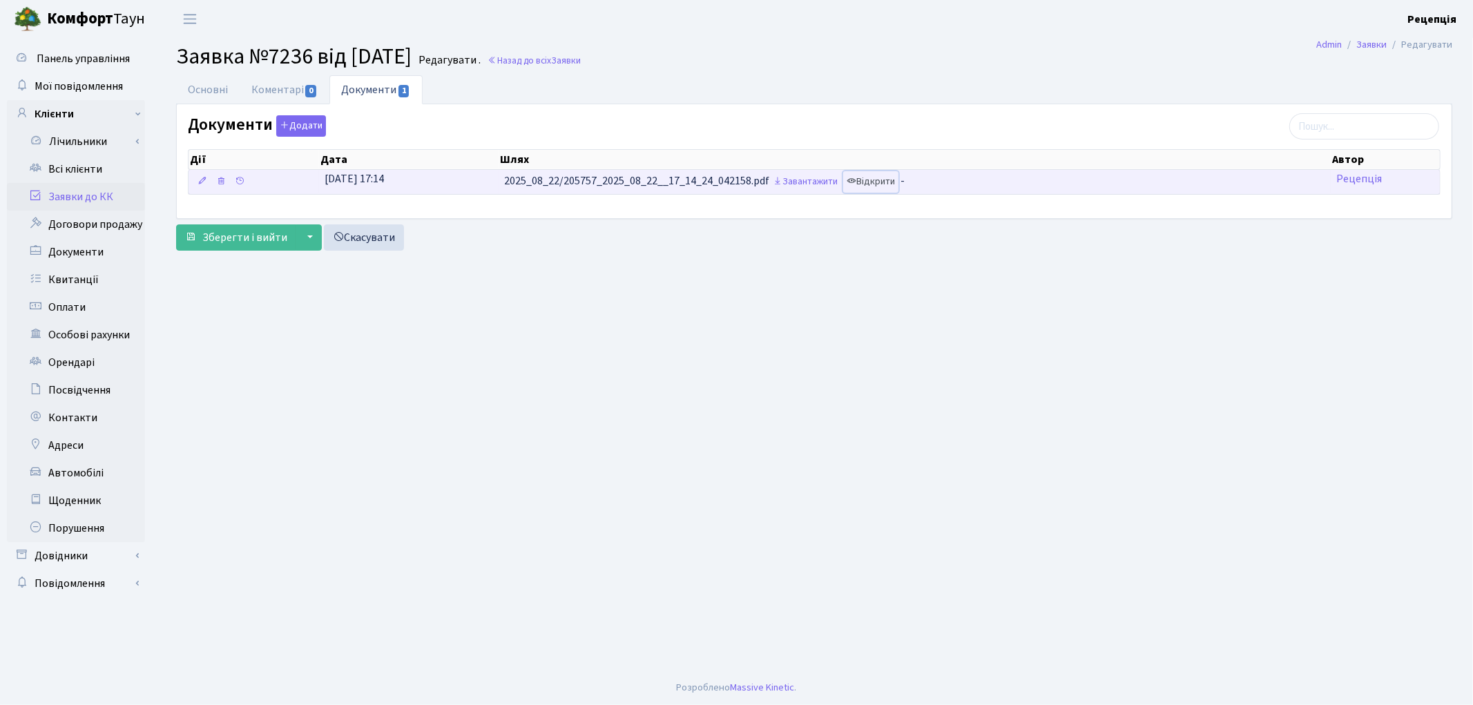
click at [891, 186] on link "Відкрити" at bounding box center [870, 181] width 55 height 21
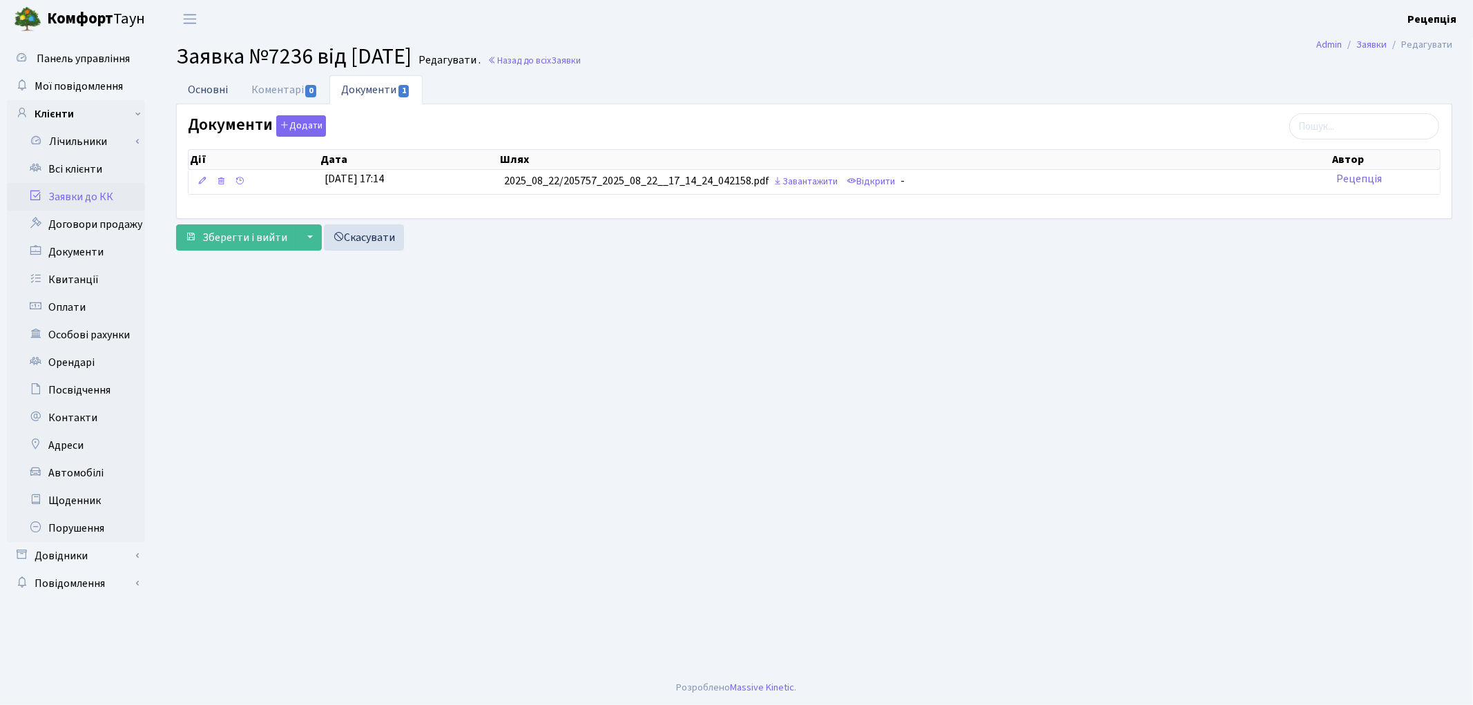
click at [222, 90] on link "Основні" at bounding box center [208, 89] width 64 height 28
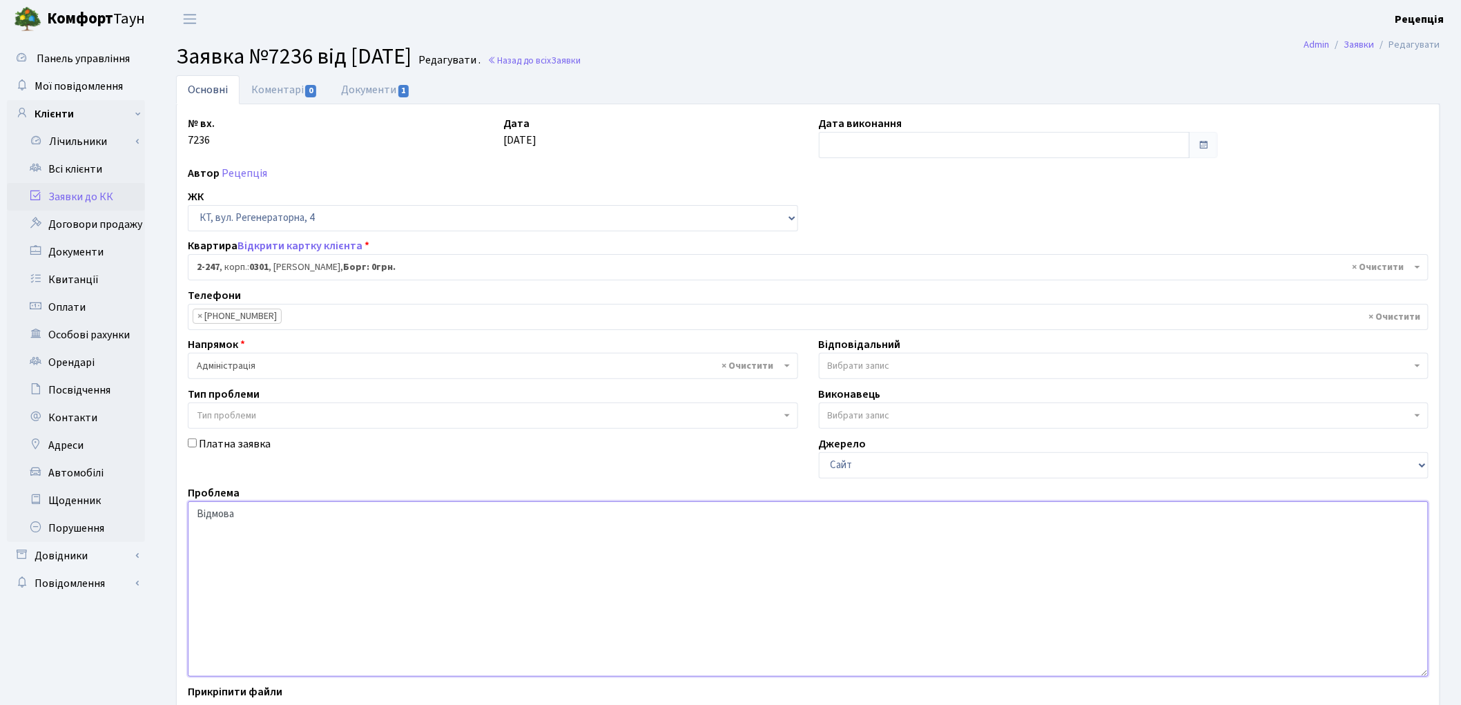
click at [273, 529] on textarea "Відмова" at bounding box center [808, 588] width 1241 height 175
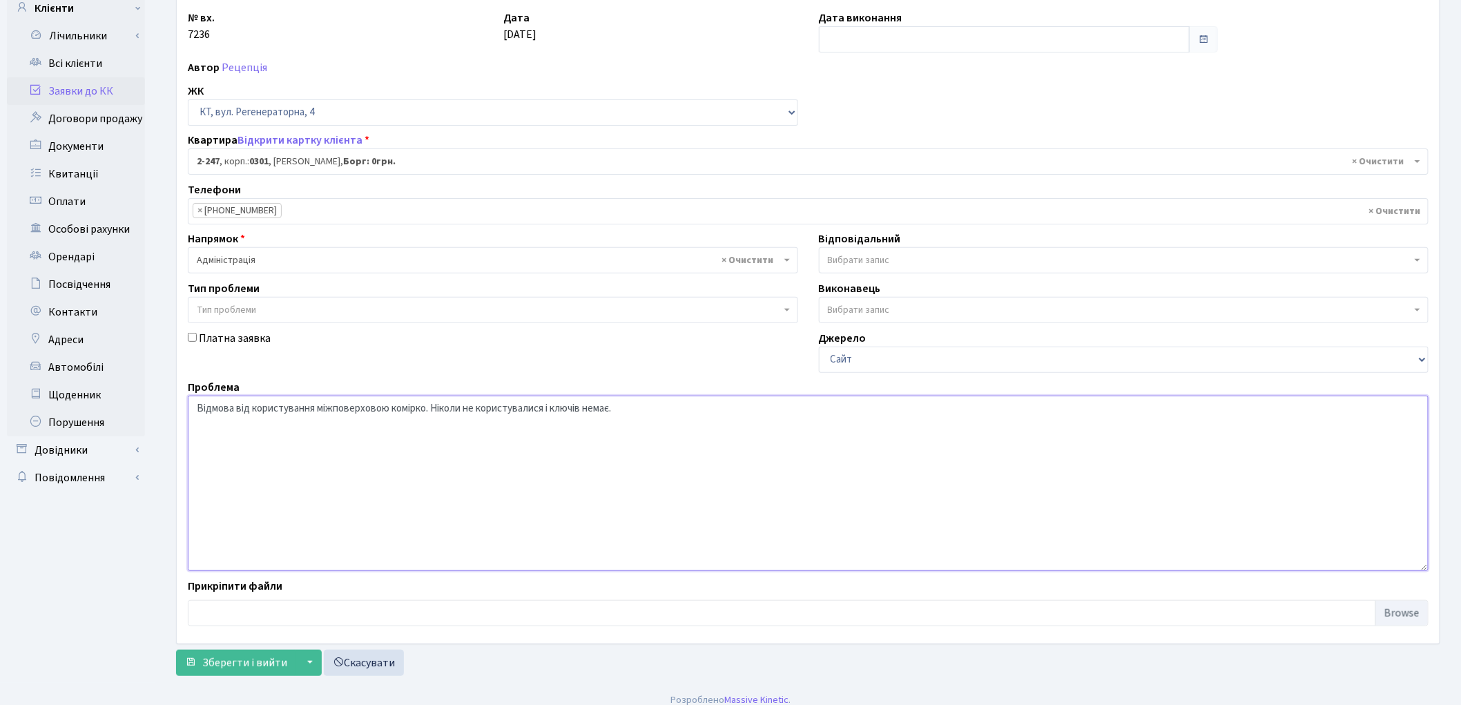
scroll to position [114, 0]
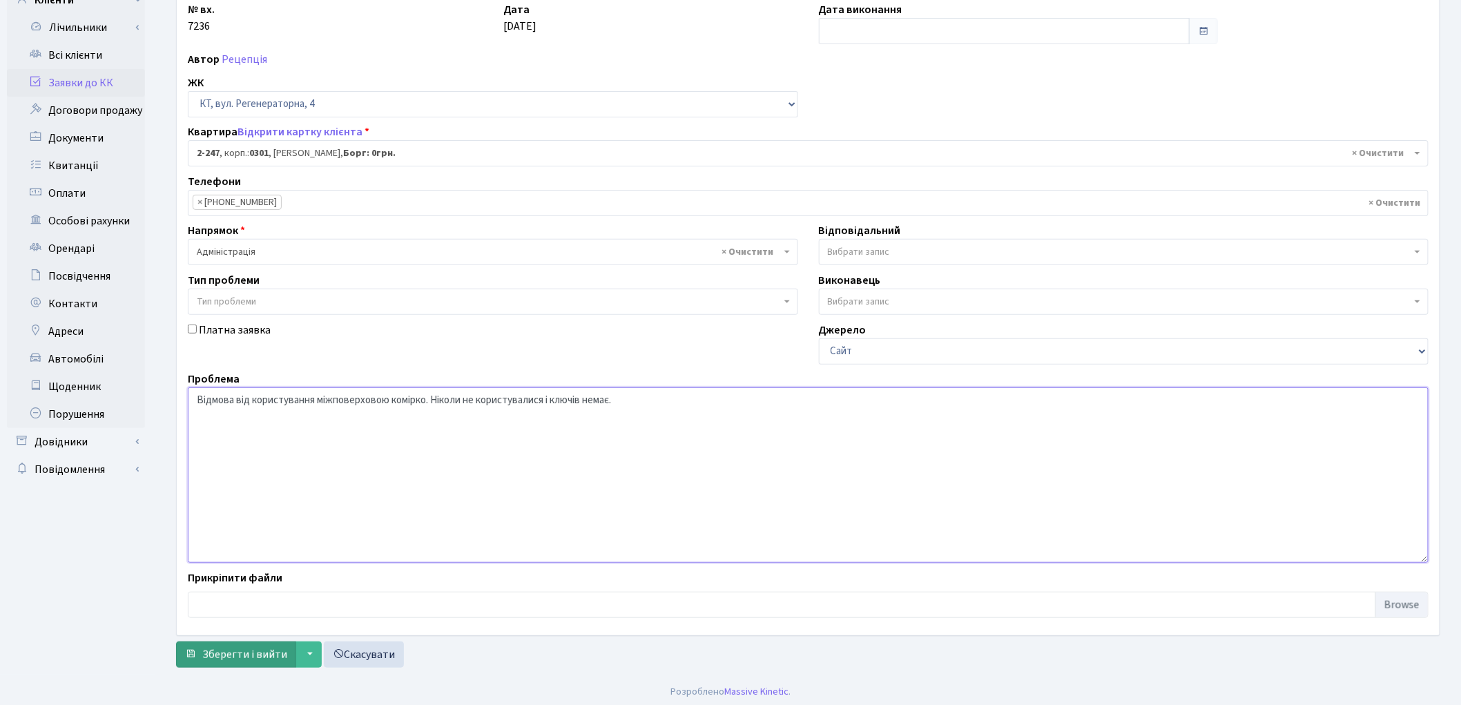
type textarea "Відмова від користування міжповерховою комірко. Ніколи не користувалися і ключі…"
click at [237, 642] on button "Зберегти і вийти" at bounding box center [236, 655] width 120 height 26
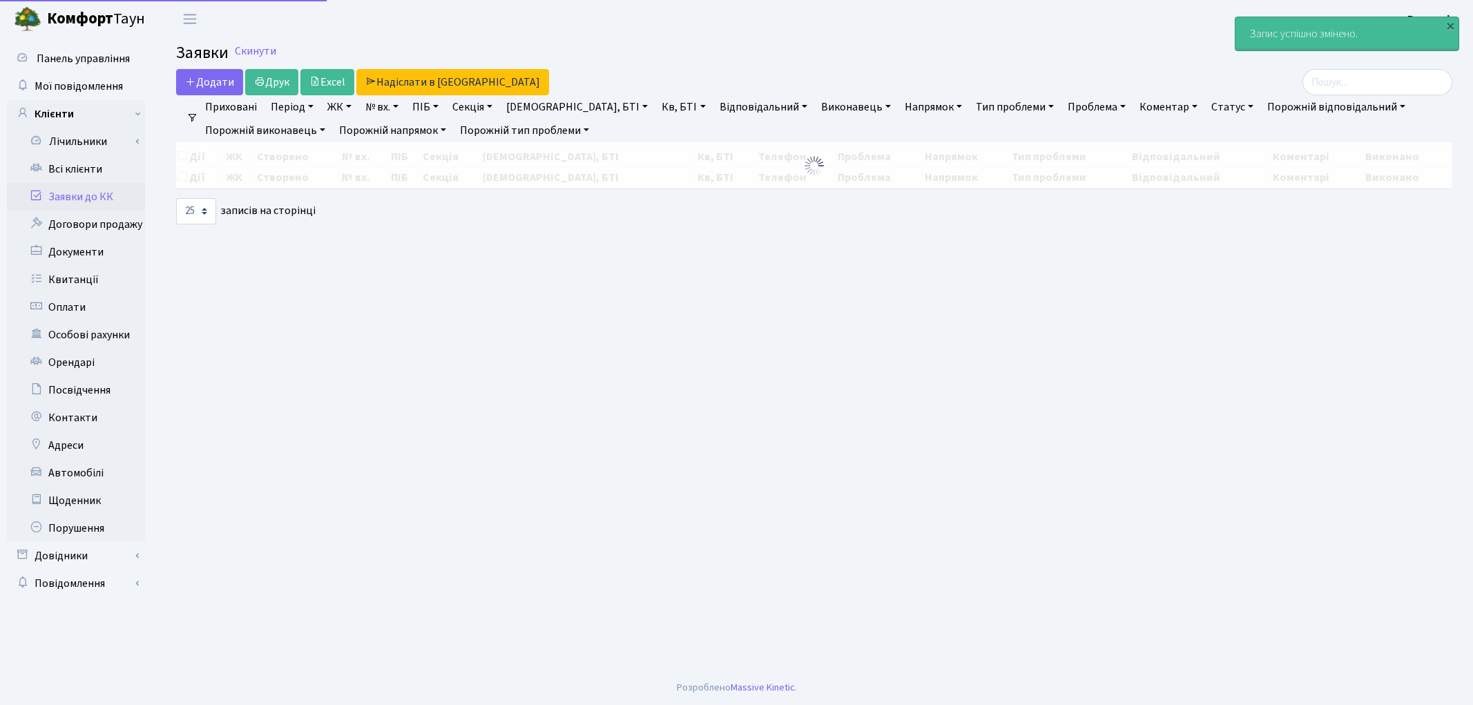
select select "25"
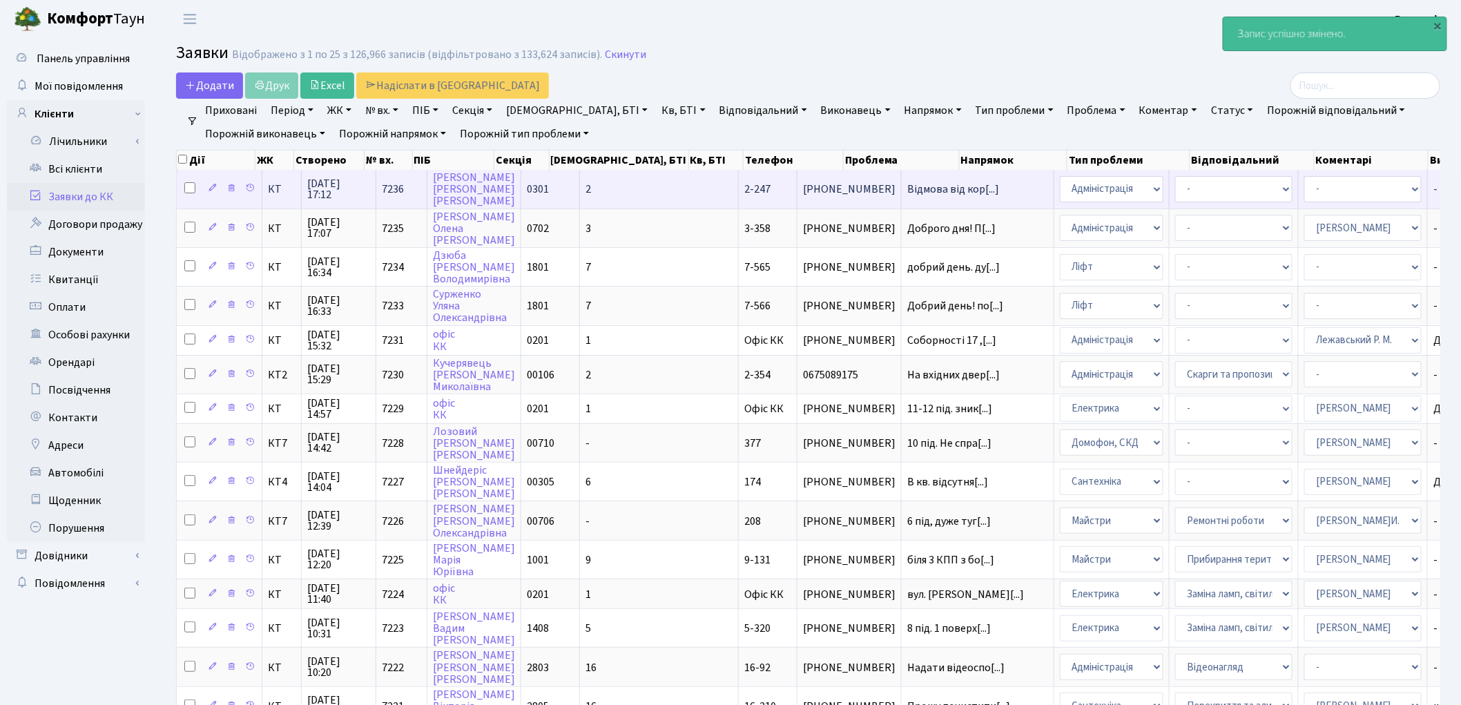
click at [595, 198] on td "2" at bounding box center [659, 189] width 159 height 38
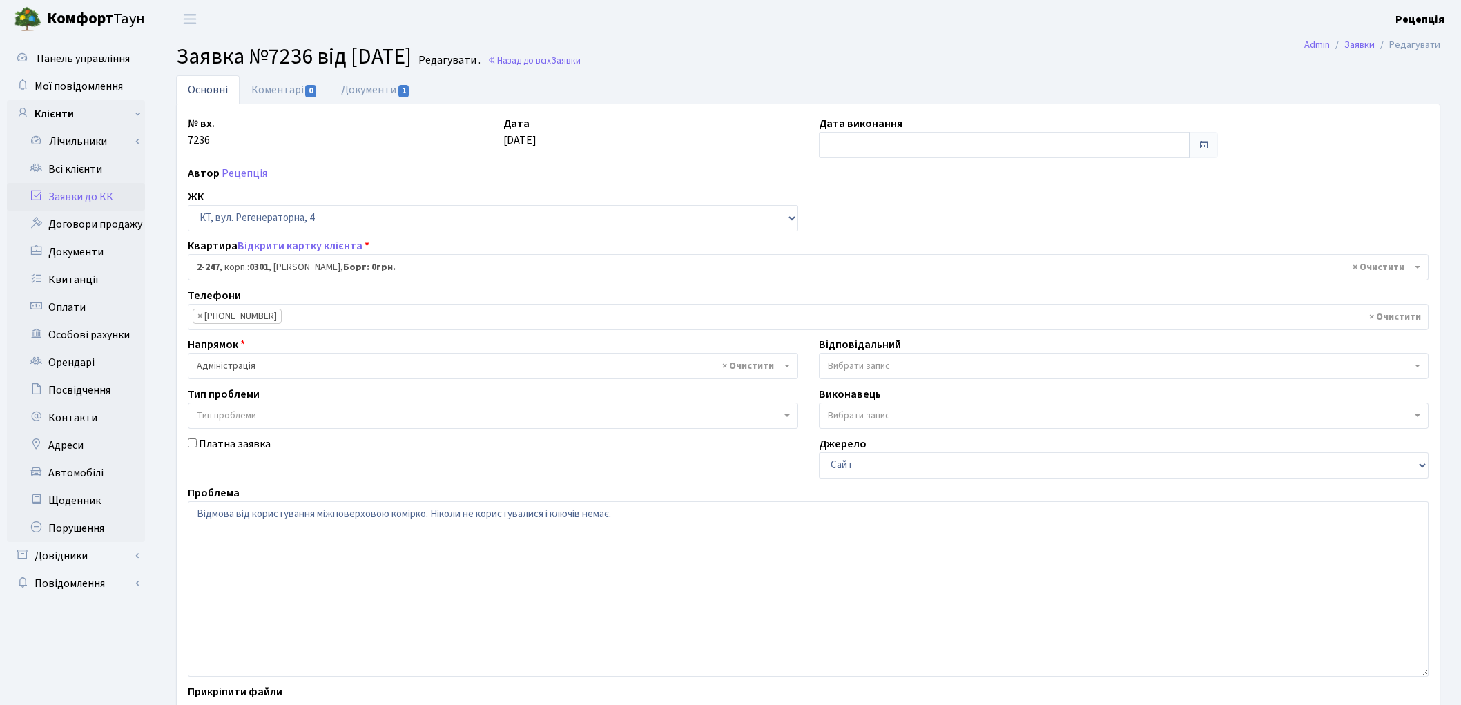
select select "512"
click at [425, 515] on textarea "Відмова від користування міжповерховою комірко. Ніколи не користувалися і ключі…" at bounding box center [808, 588] width 1241 height 175
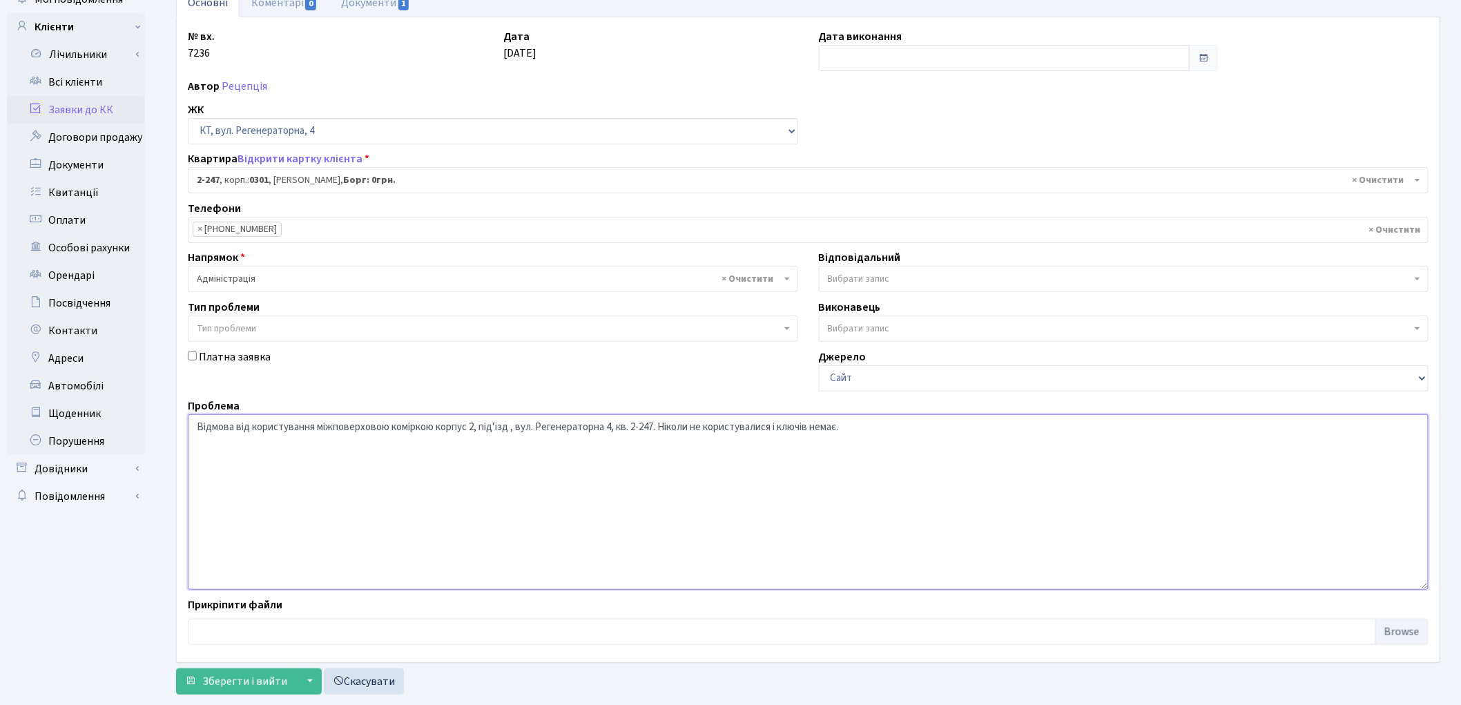
scroll to position [119, 0]
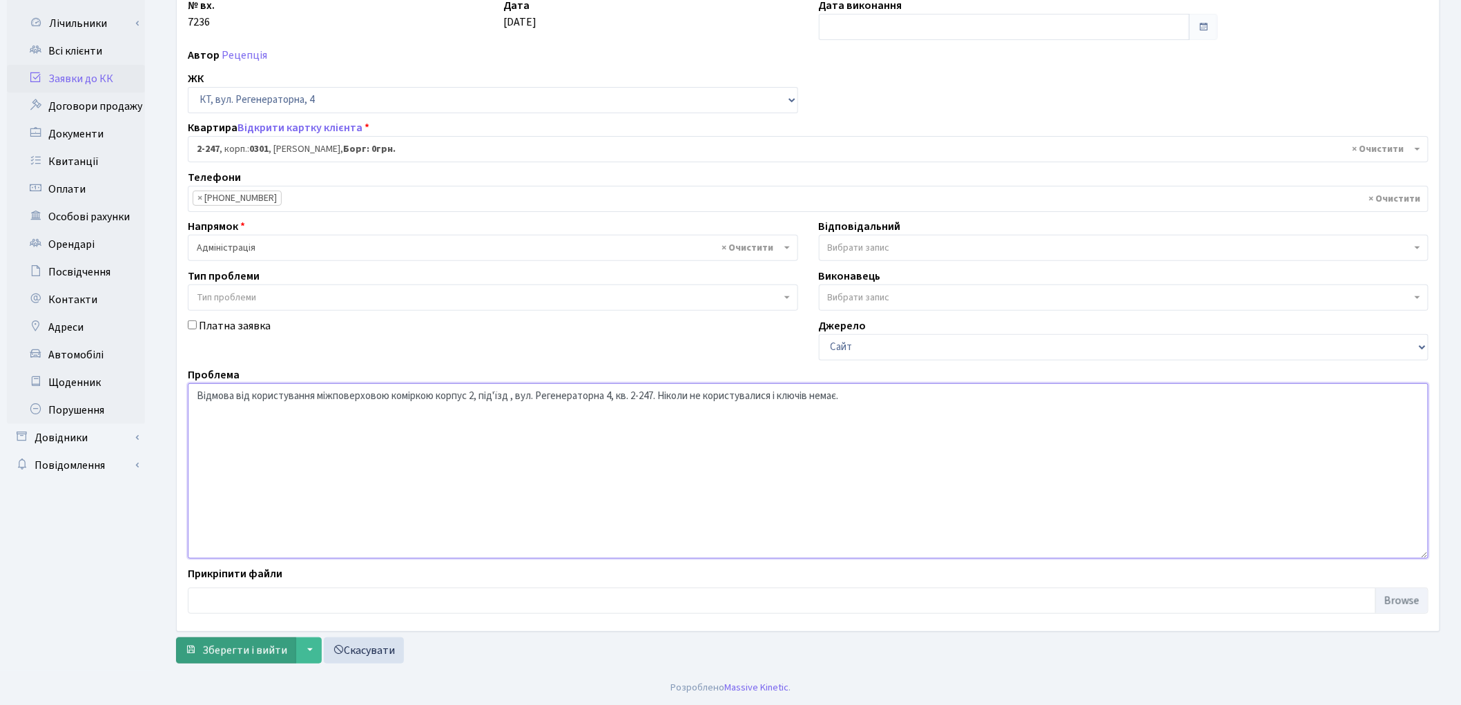
type textarea "Відмова від користування міжповерховою коміркою корпус 2, під'їзд , вул. Регене…"
click at [230, 648] on span "Зберегти і вийти" at bounding box center [244, 650] width 85 height 15
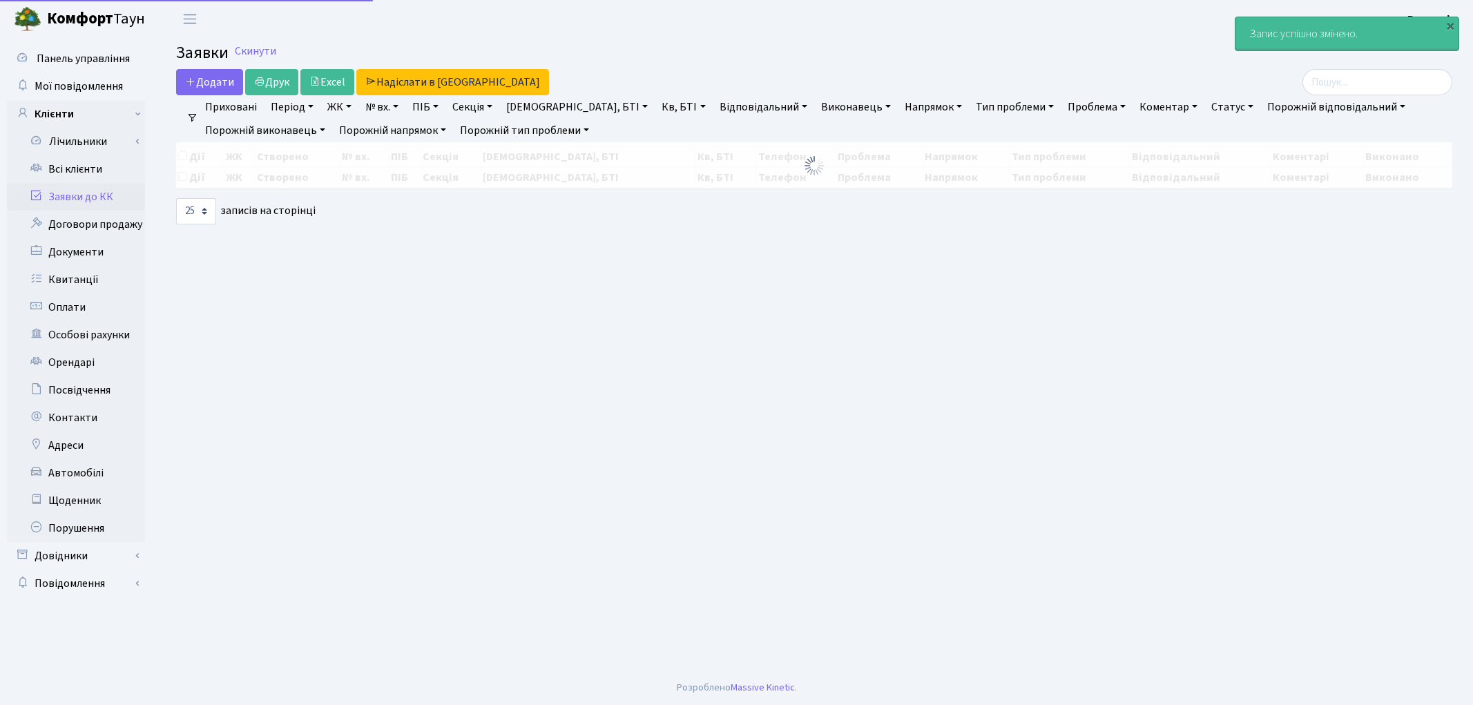
select select "25"
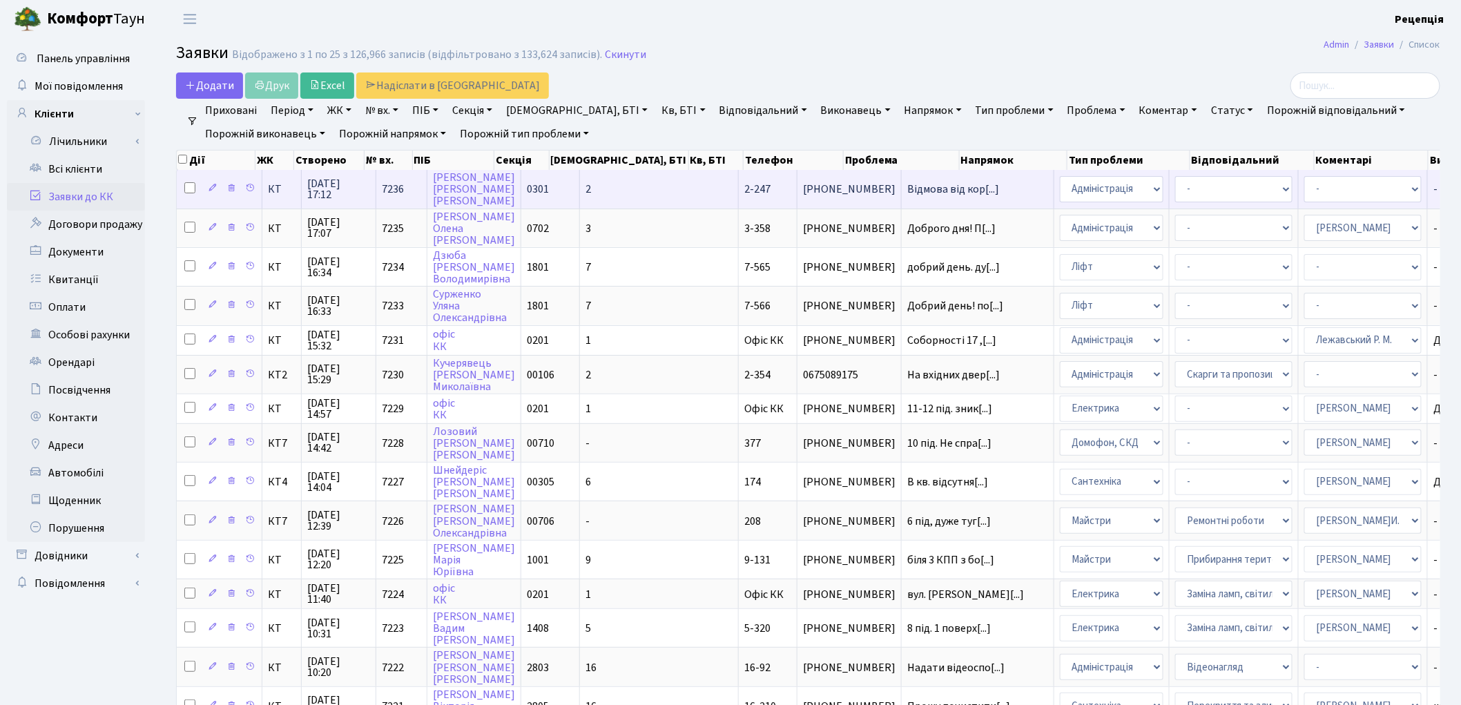
click at [570, 182] on td "0301" at bounding box center [550, 189] width 59 height 38
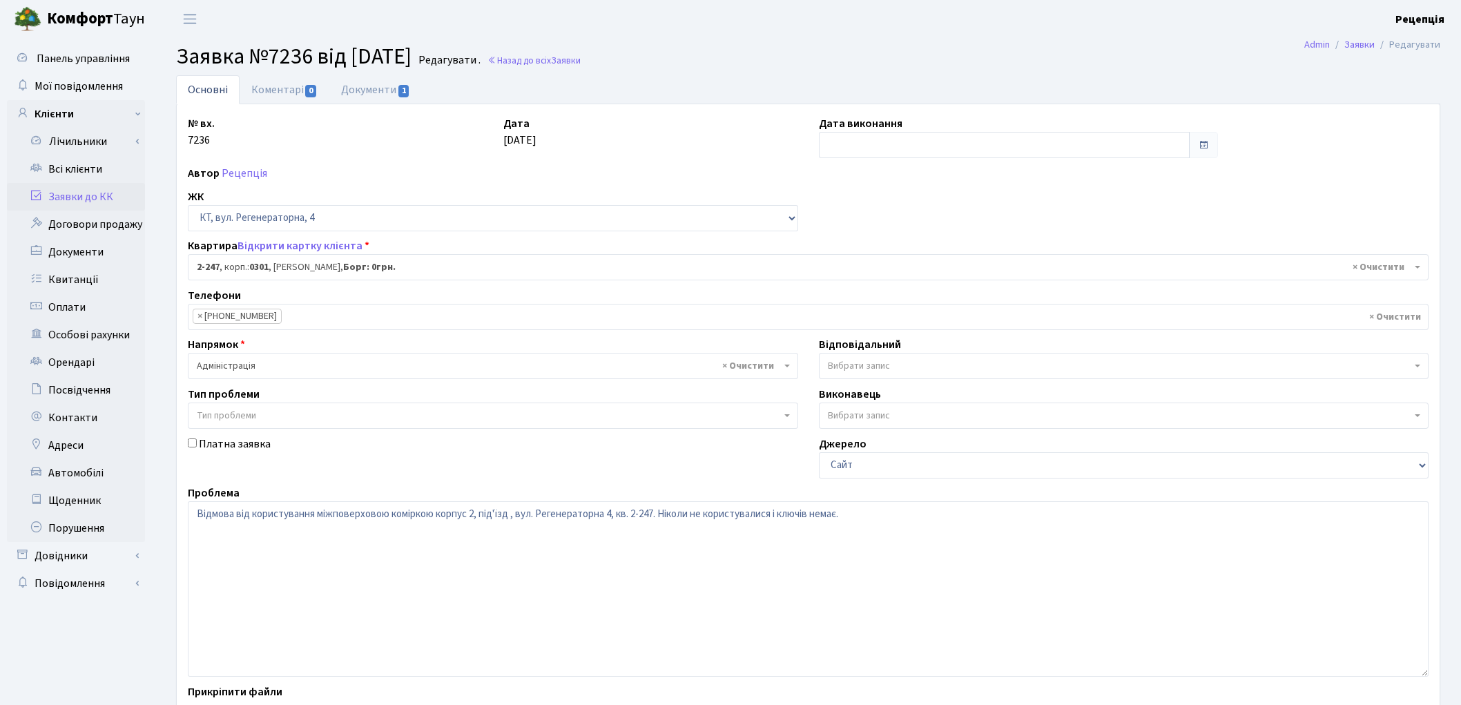
select select "512"
click at [381, 87] on link "Документи 1" at bounding box center [375, 89] width 93 height 28
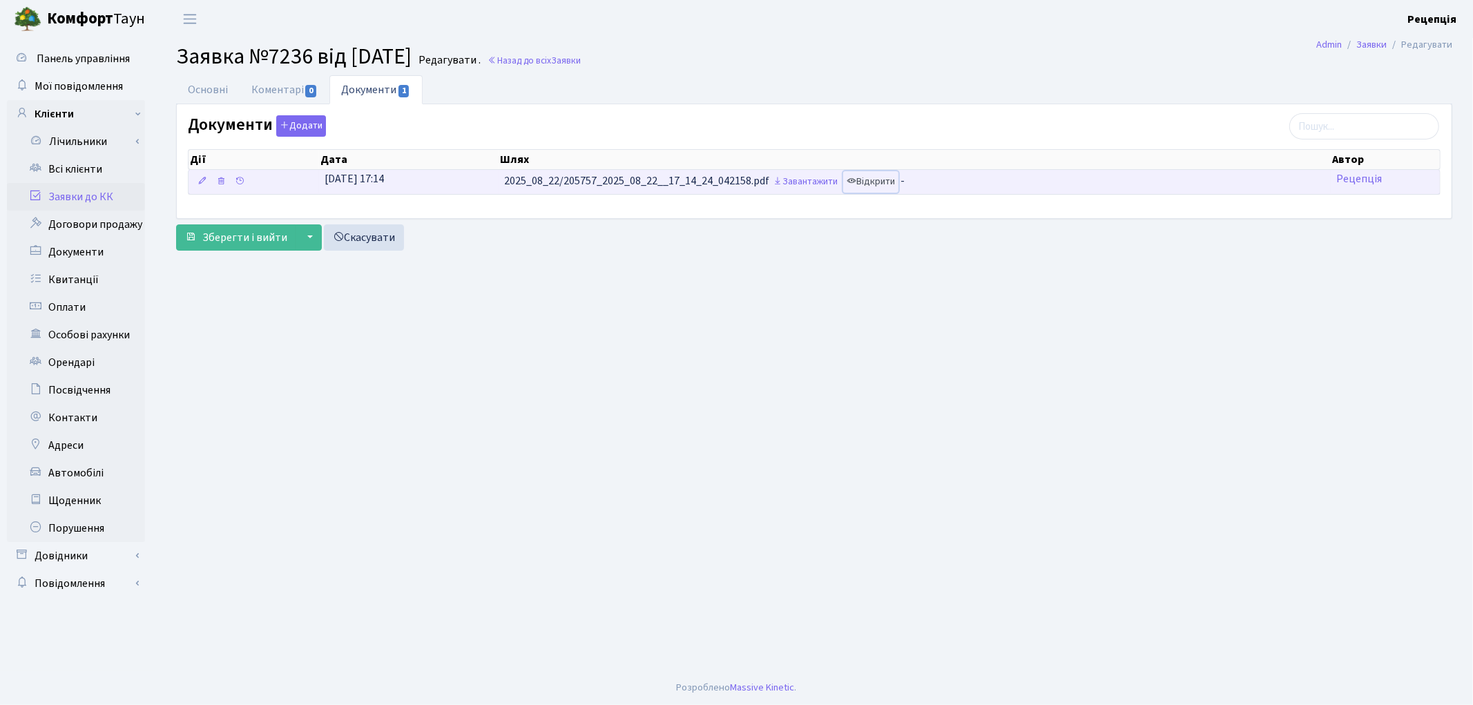
click at [878, 183] on link "Відкрити" at bounding box center [870, 181] width 55 height 21
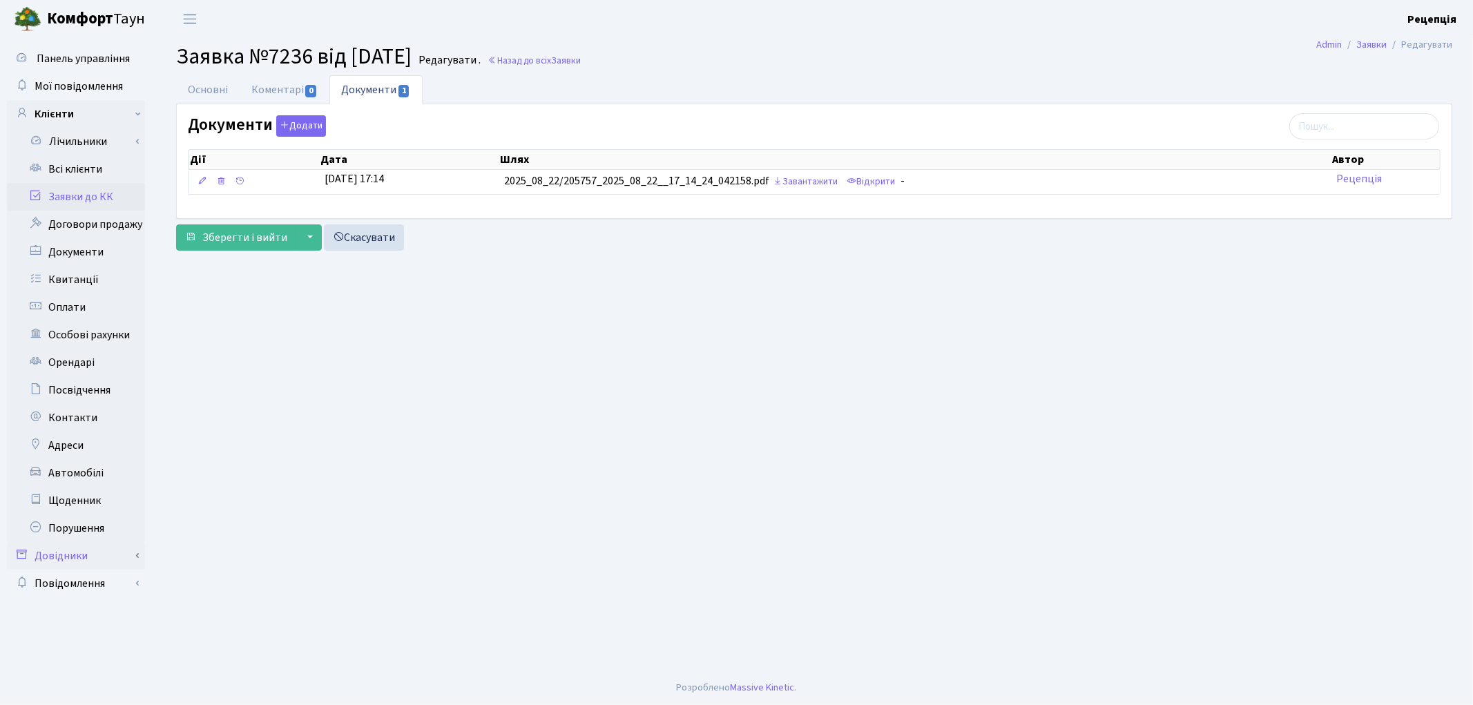
click at [97, 557] on link "Довідники" at bounding box center [76, 556] width 138 height 28
click at [104, 684] on link "Приміщення" at bounding box center [80, 683] width 129 height 28
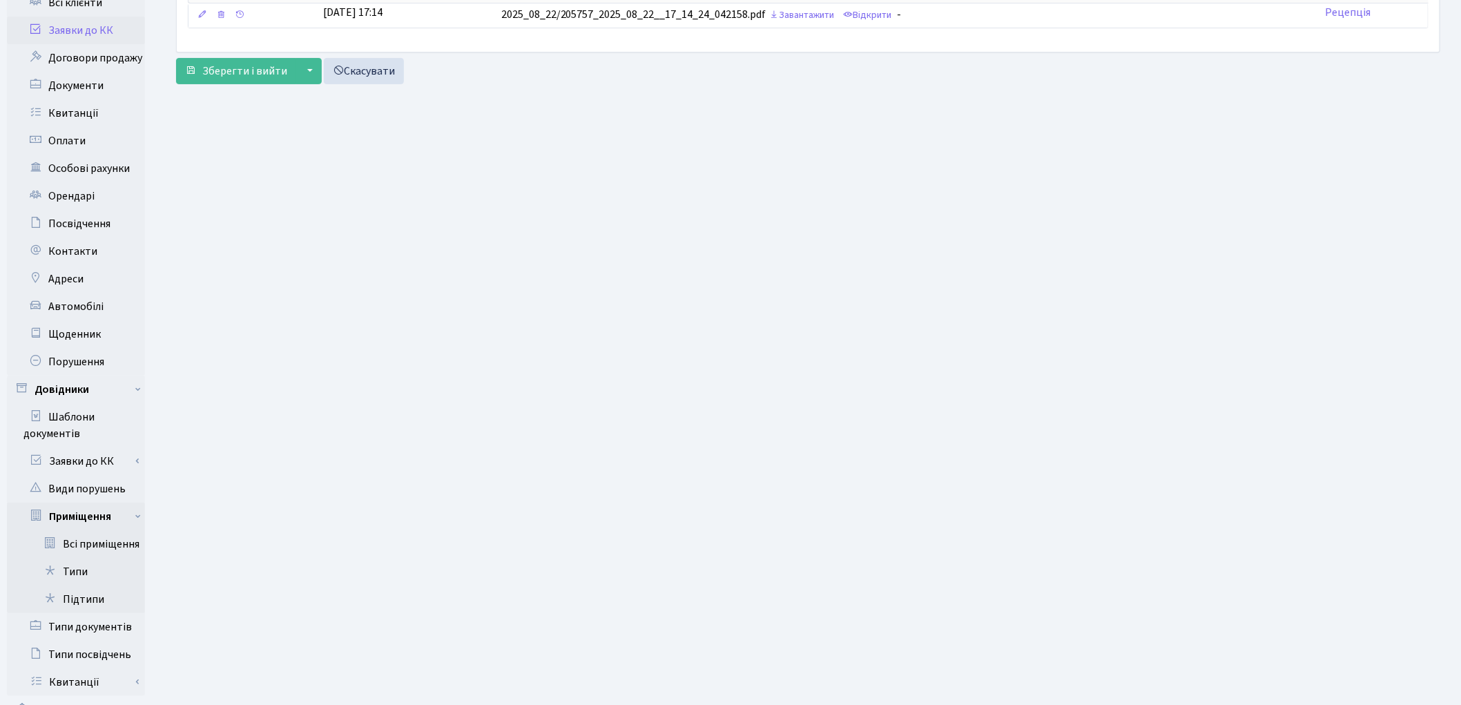
scroll to position [197, 0]
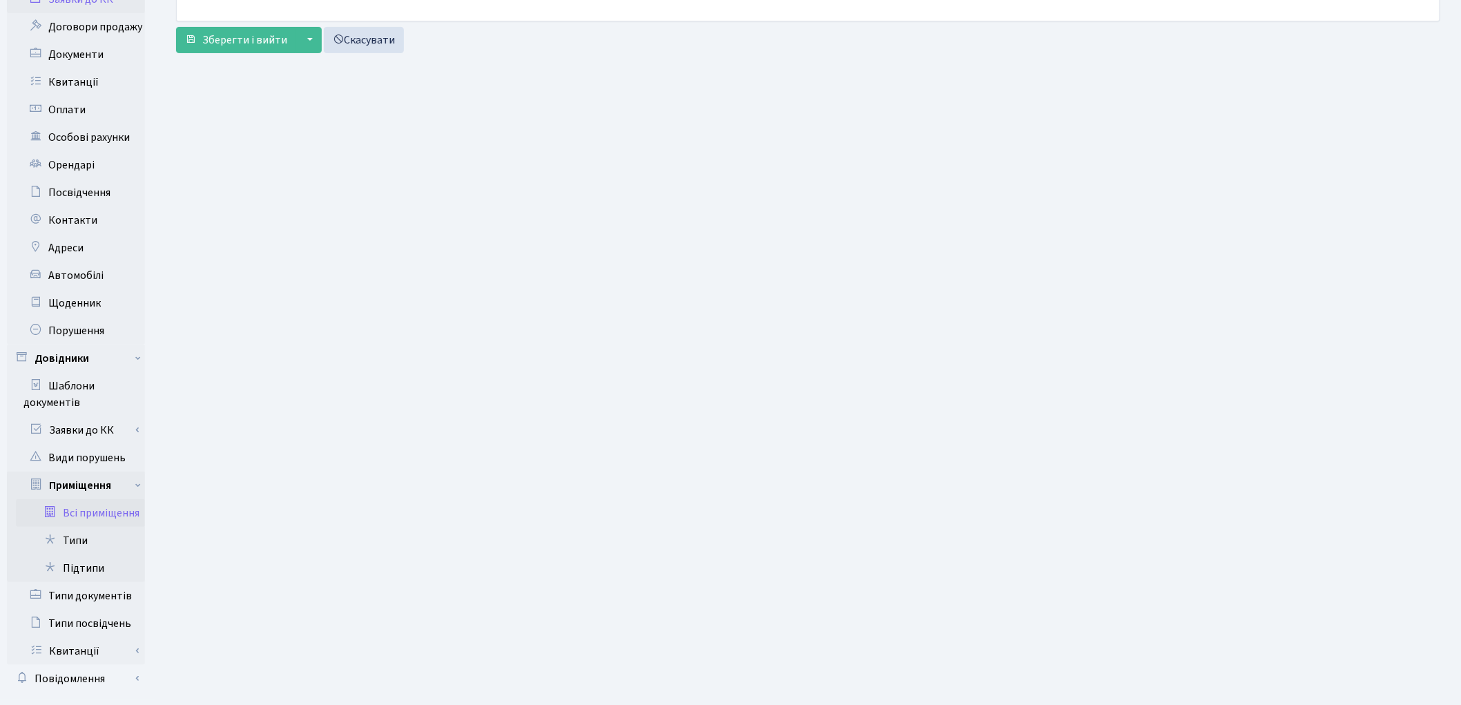
click at [87, 511] on link "Всі приміщення" at bounding box center [80, 513] width 129 height 28
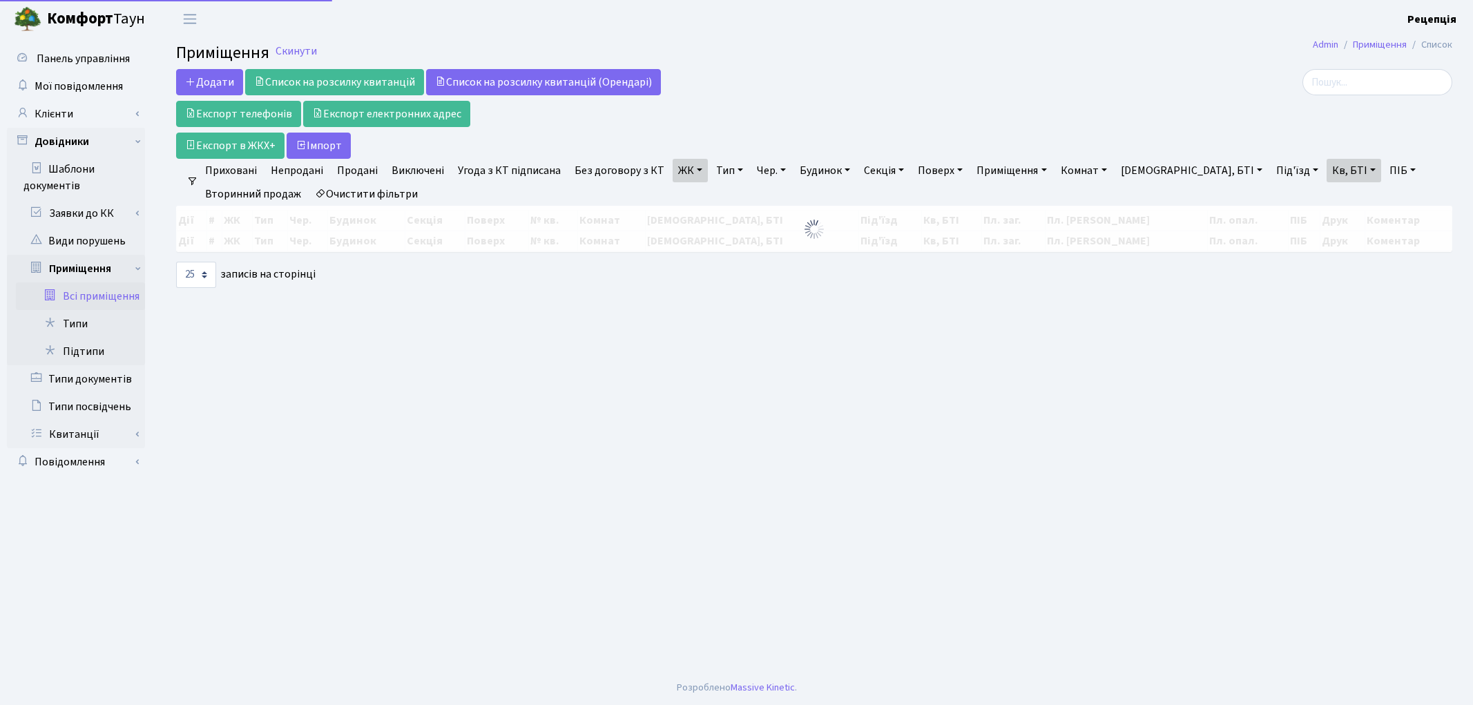
select select "25"
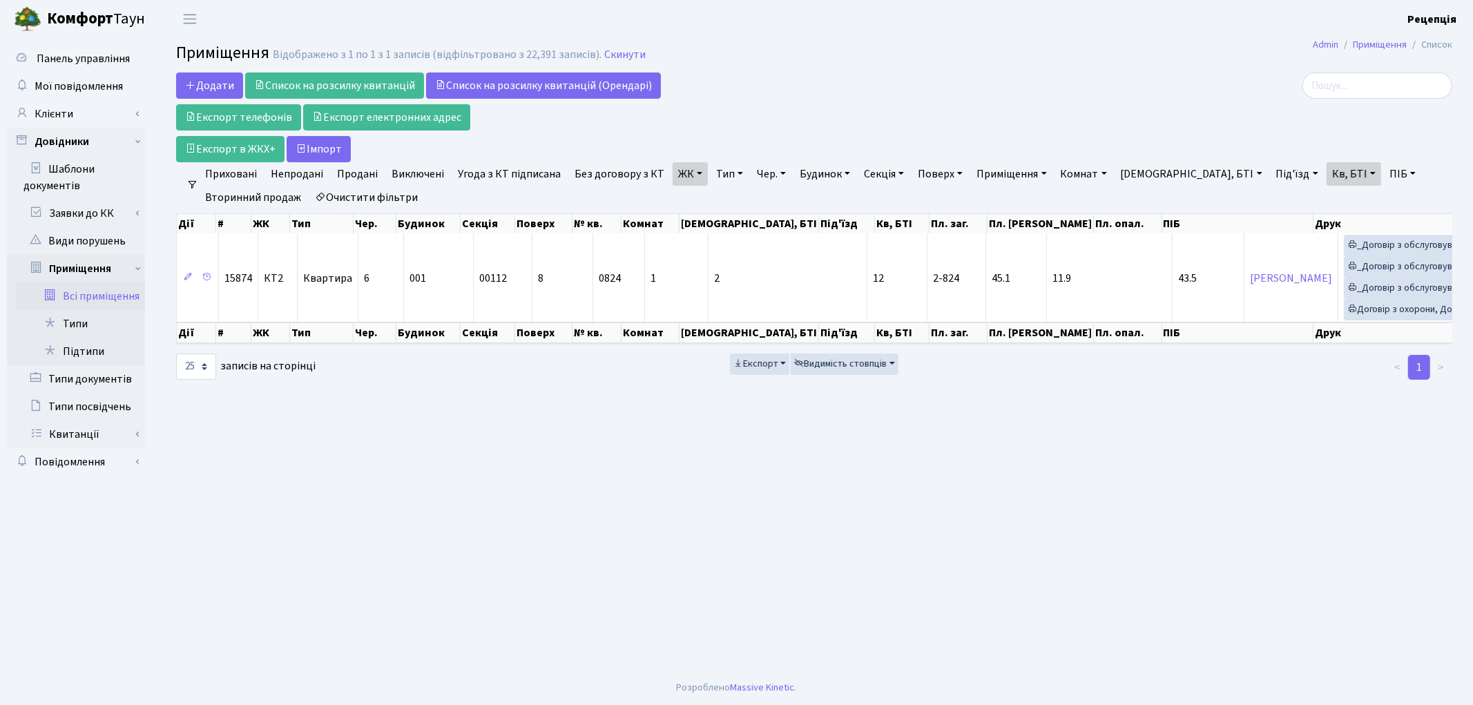
click at [692, 174] on link "ЖК" at bounding box center [690, 173] width 35 height 23
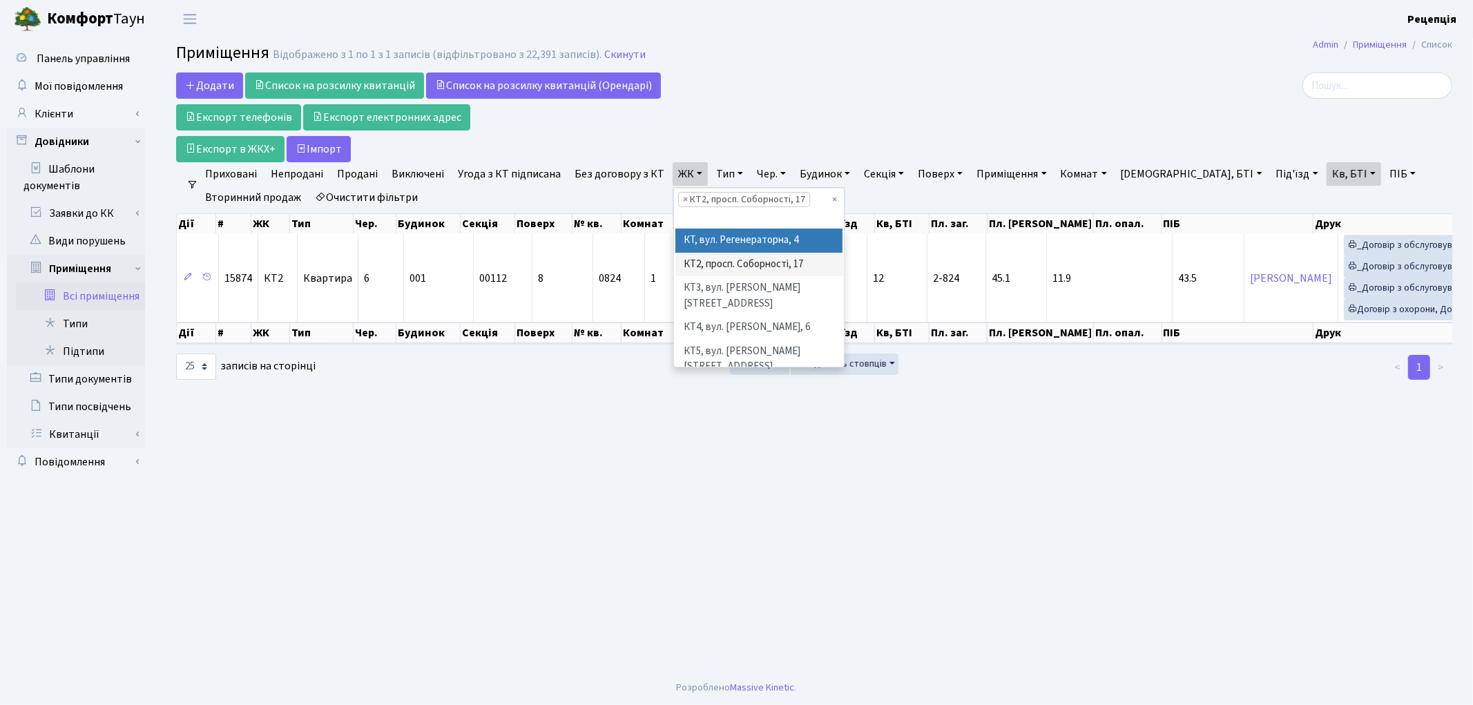
click at [749, 242] on li "КТ, вул. Регенераторна, 4" at bounding box center [758, 241] width 167 height 24
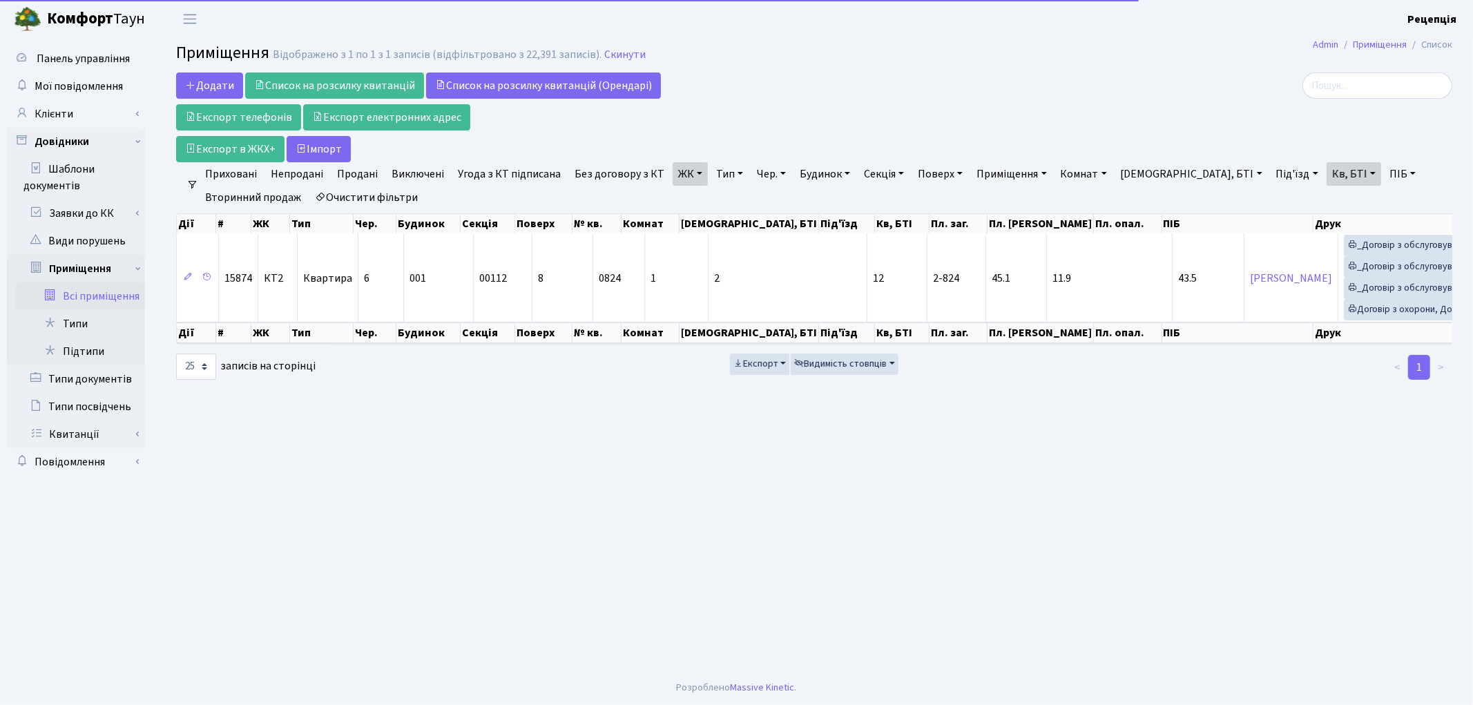
click at [1327, 177] on link "Кв, БТІ" at bounding box center [1354, 173] width 55 height 23
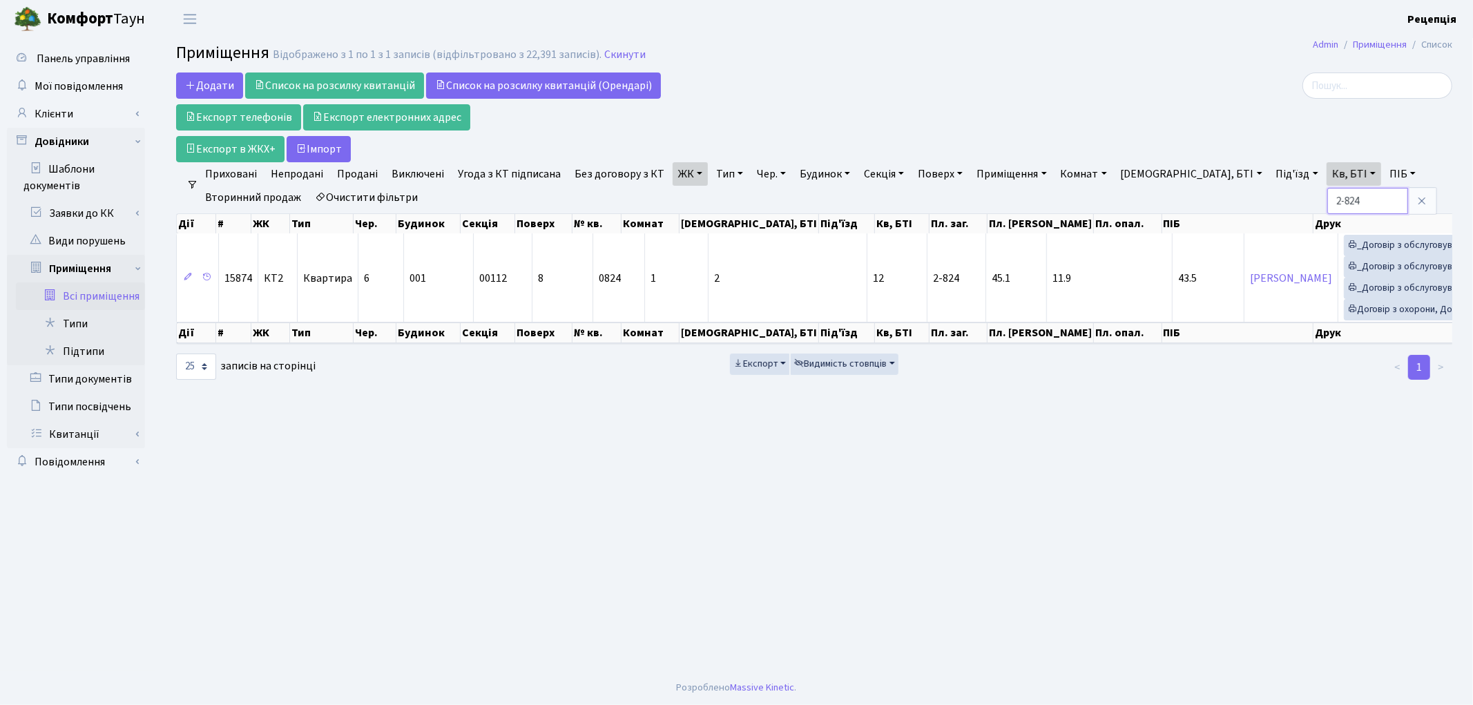
click at [1327, 201] on input "2-824" at bounding box center [1367, 201] width 81 height 26
type input "2-247"
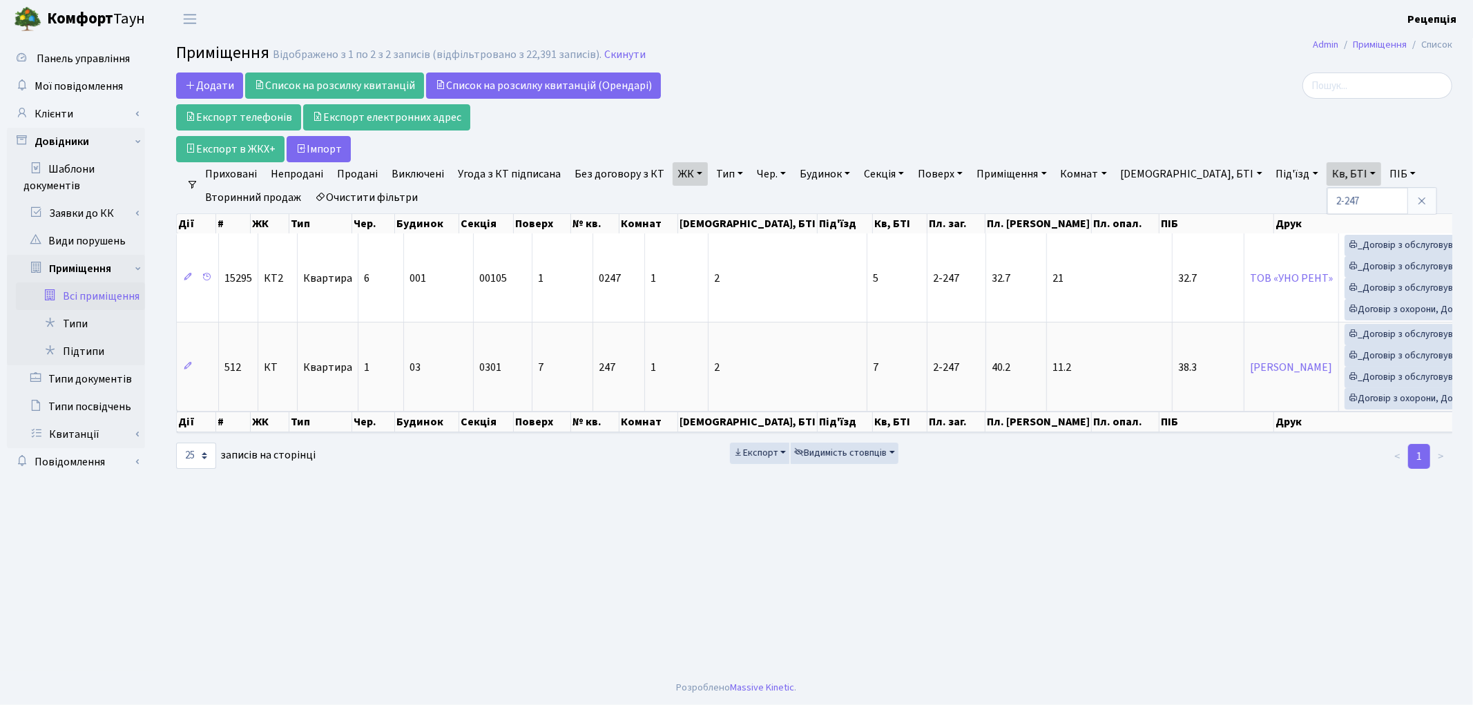
click at [387, 197] on link "Очистити фільтри" at bounding box center [366, 197] width 114 height 23
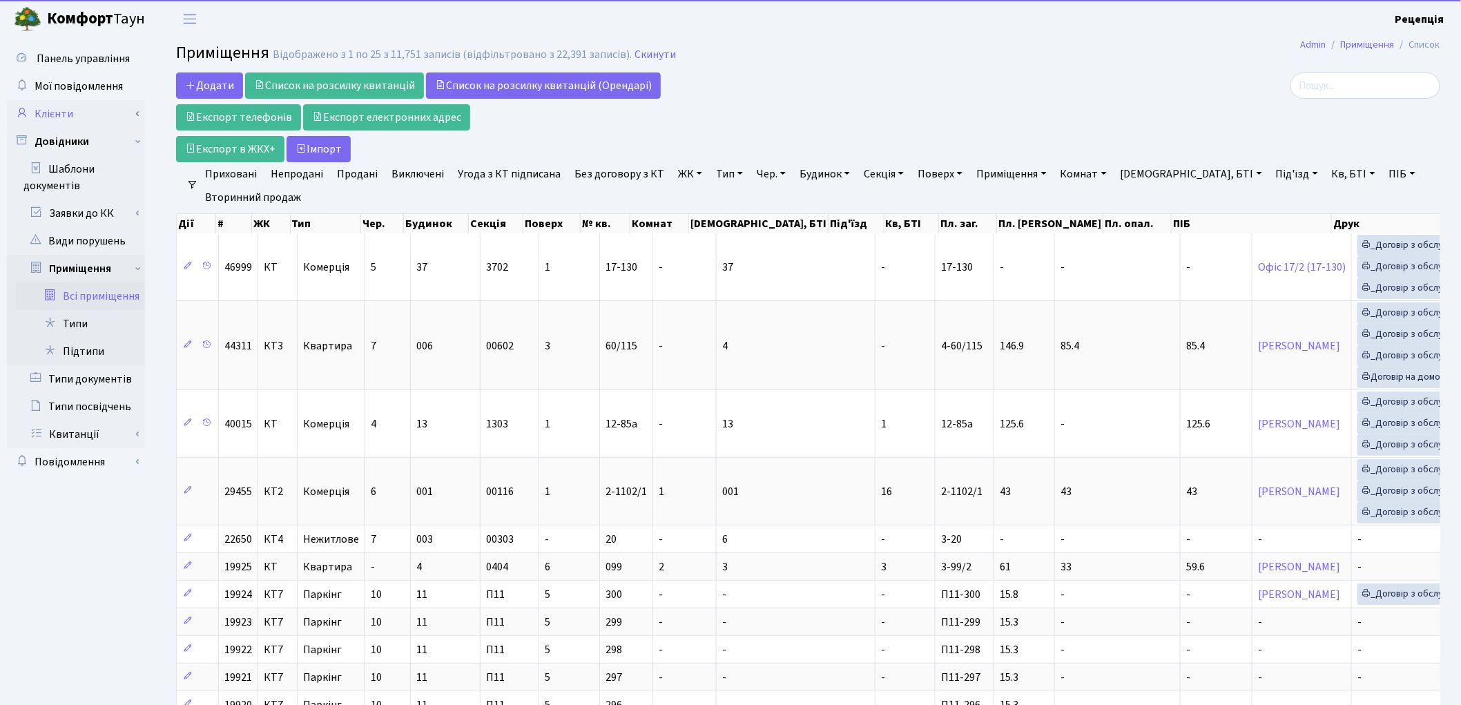
click at [74, 115] on link "Клієнти" at bounding box center [76, 114] width 138 height 28
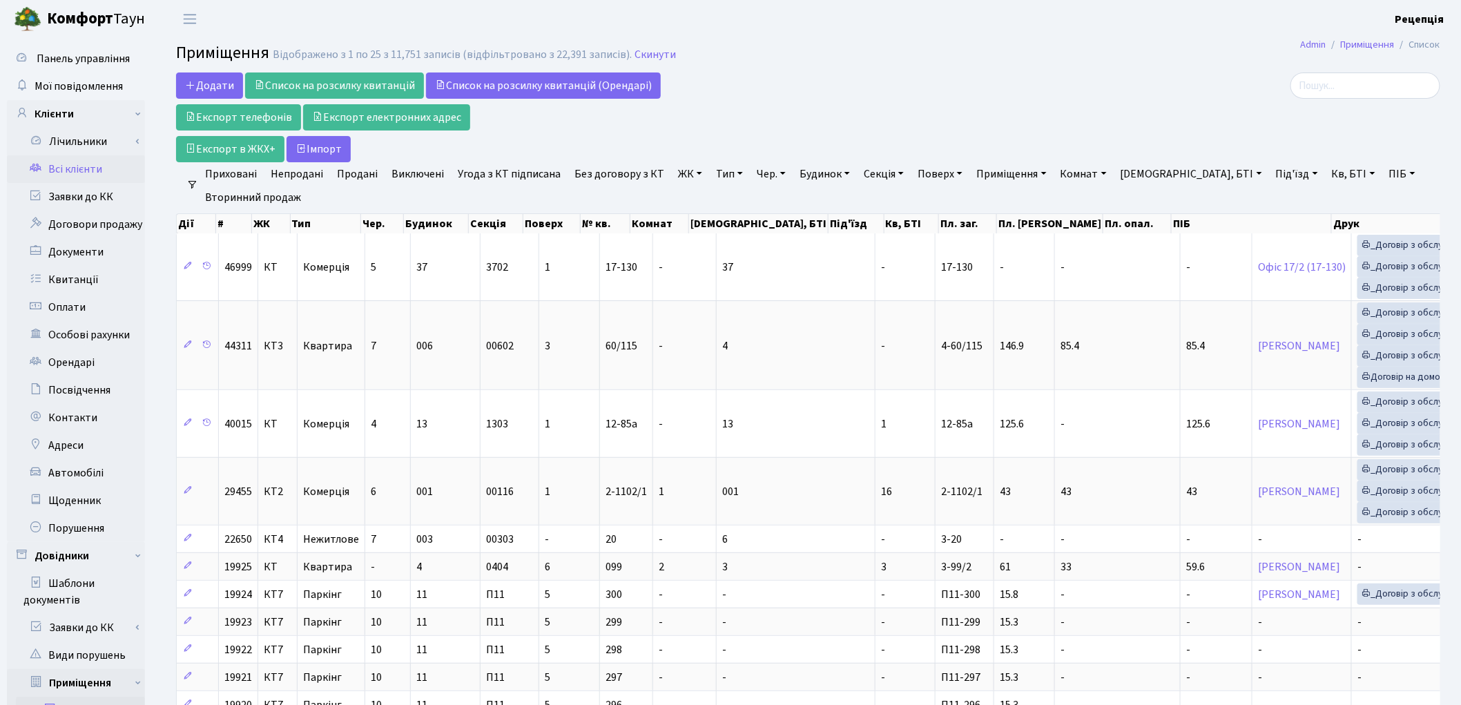
click at [88, 157] on link "Всі клієнти" at bounding box center [76, 169] width 138 height 28
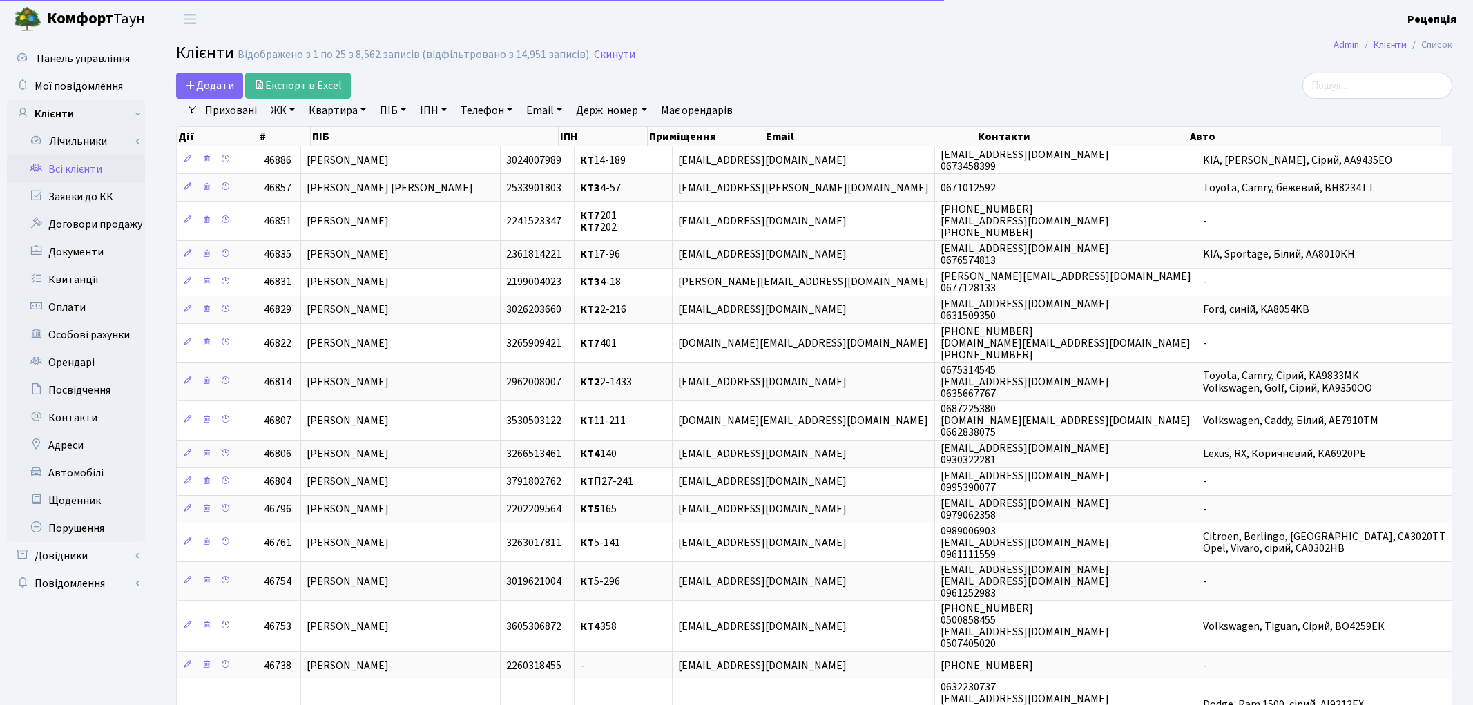
select select "25"
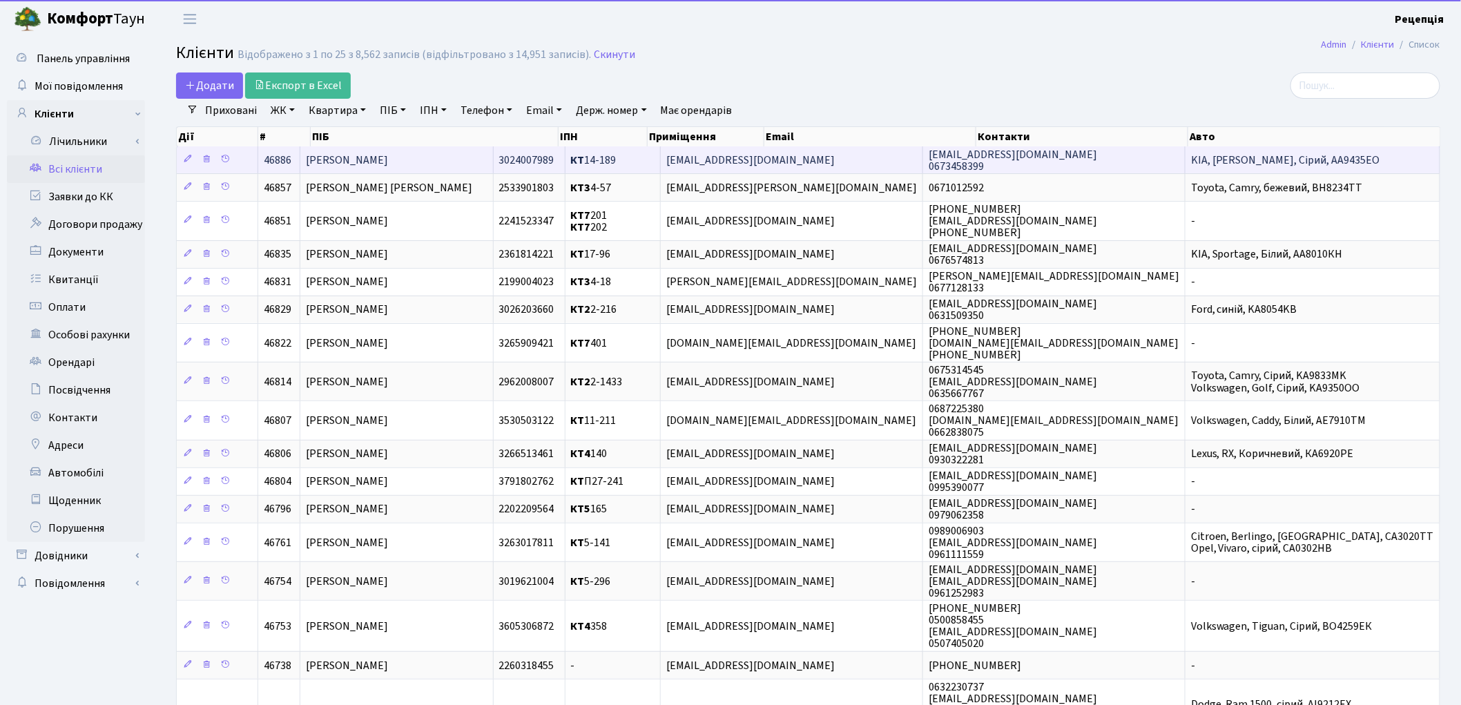
click at [494, 160] on td "[PERSON_NAME]" at bounding box center [396, 159] width 193 height 27
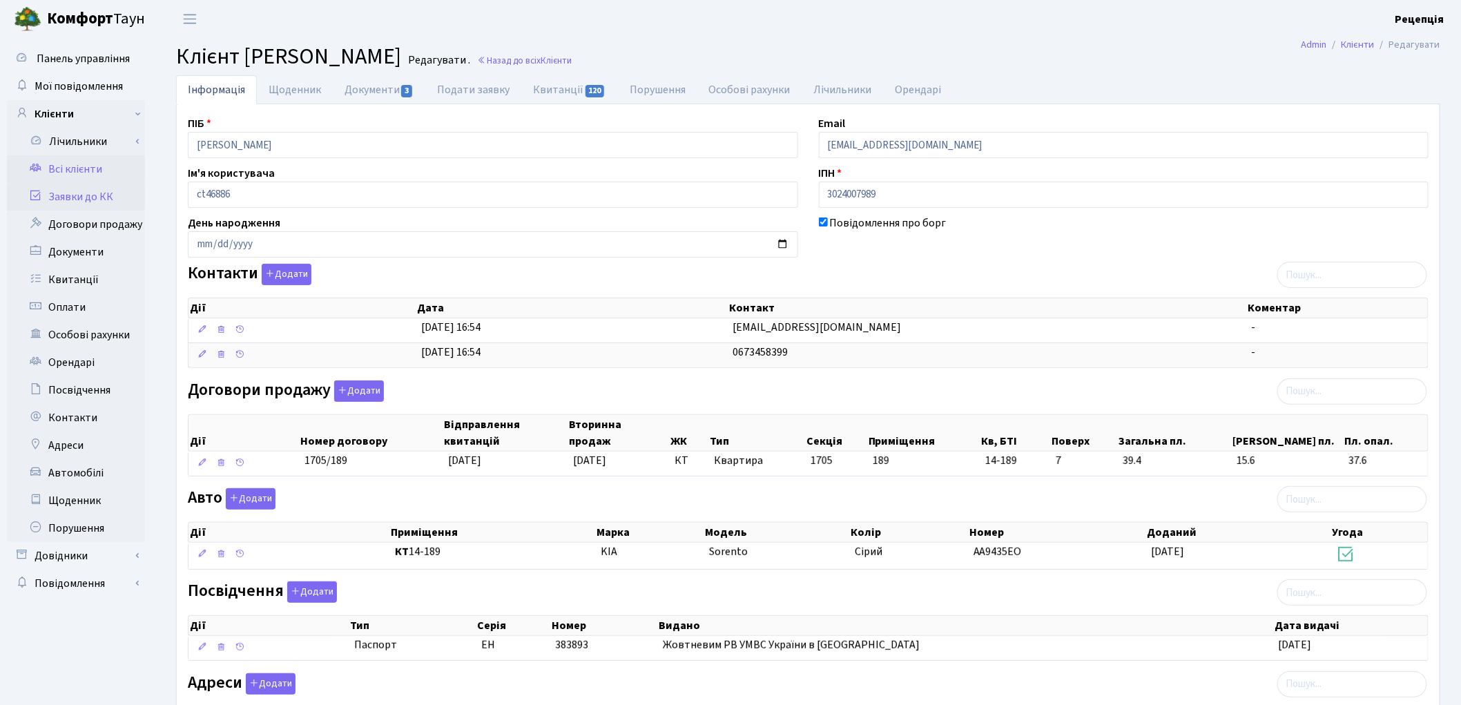
click at [90, 197] on link "Заявки до КК" at bounding box center [76, 197] width 138 height 28
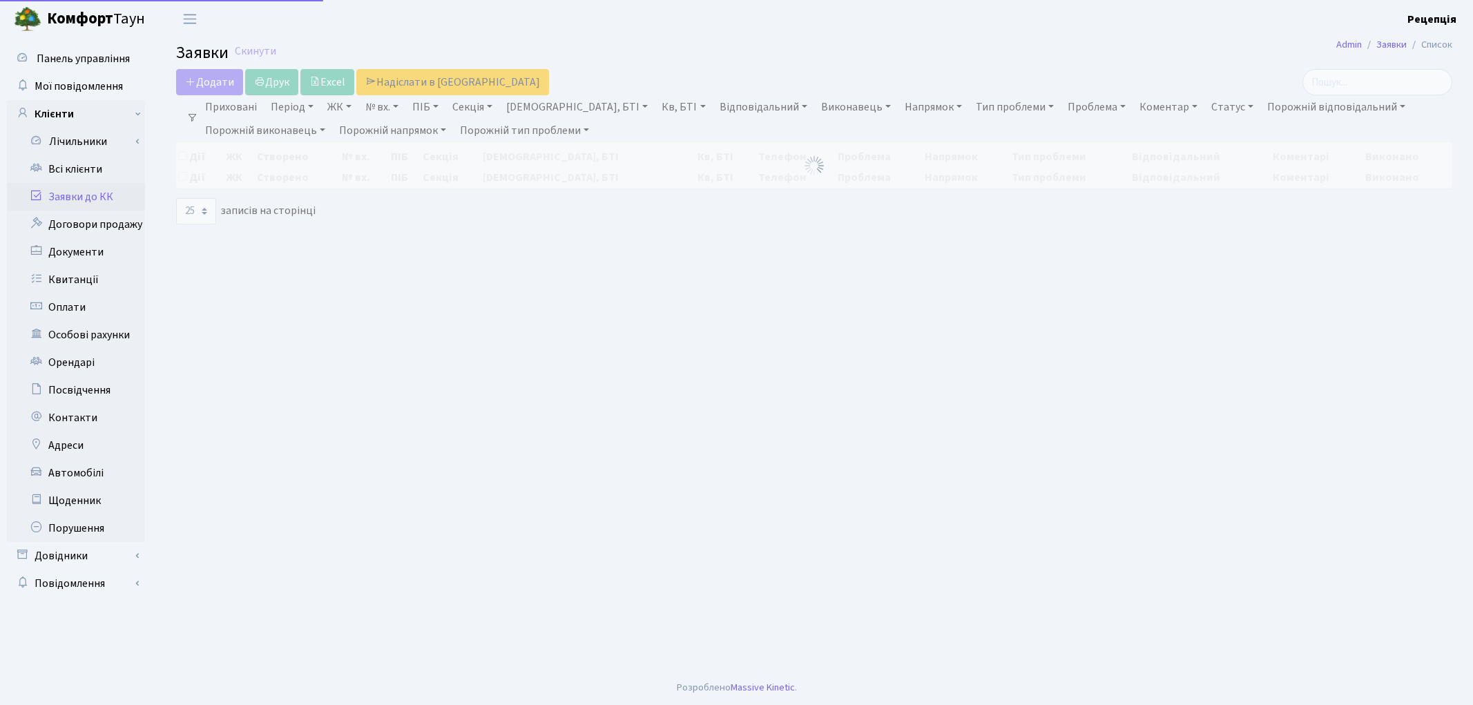
select select "25"
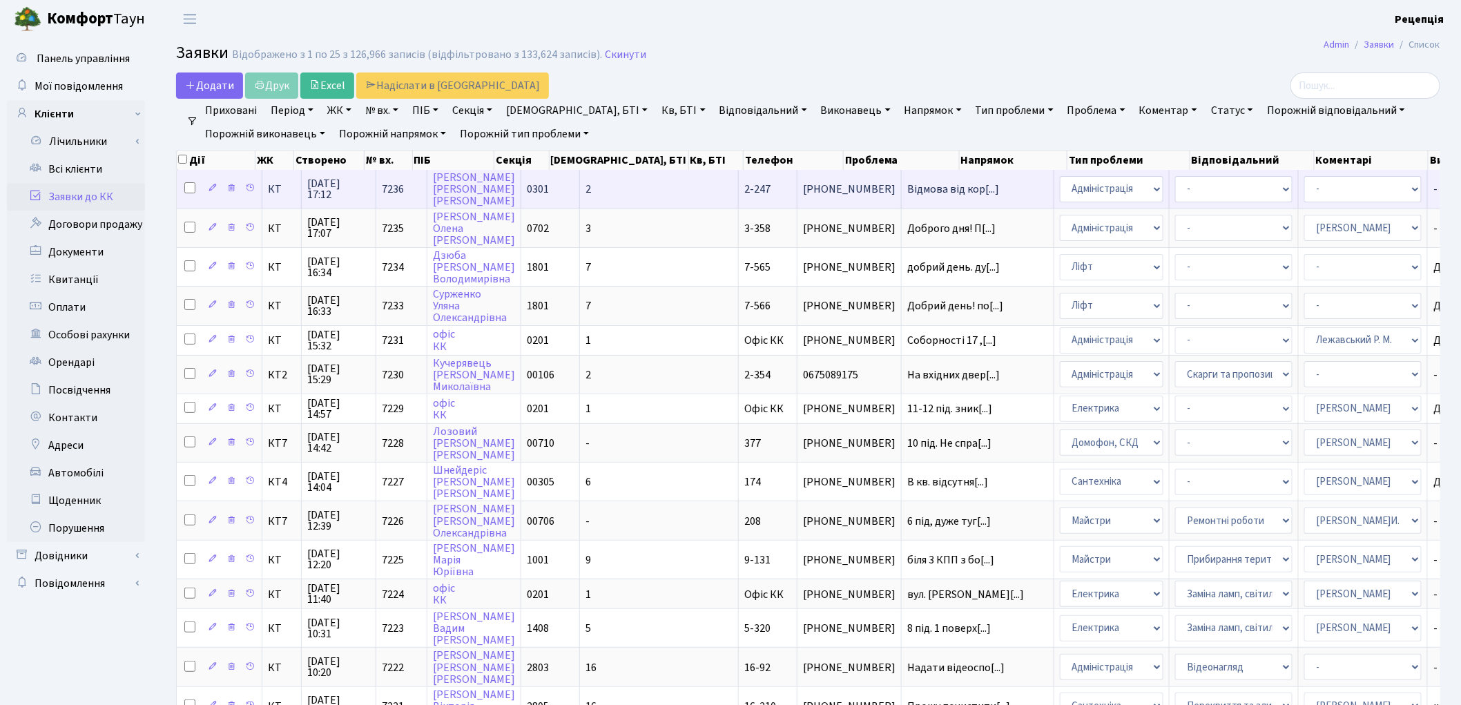
click at [606, 183] on td "2" at bounding box center [659, 189] width 159 height 38
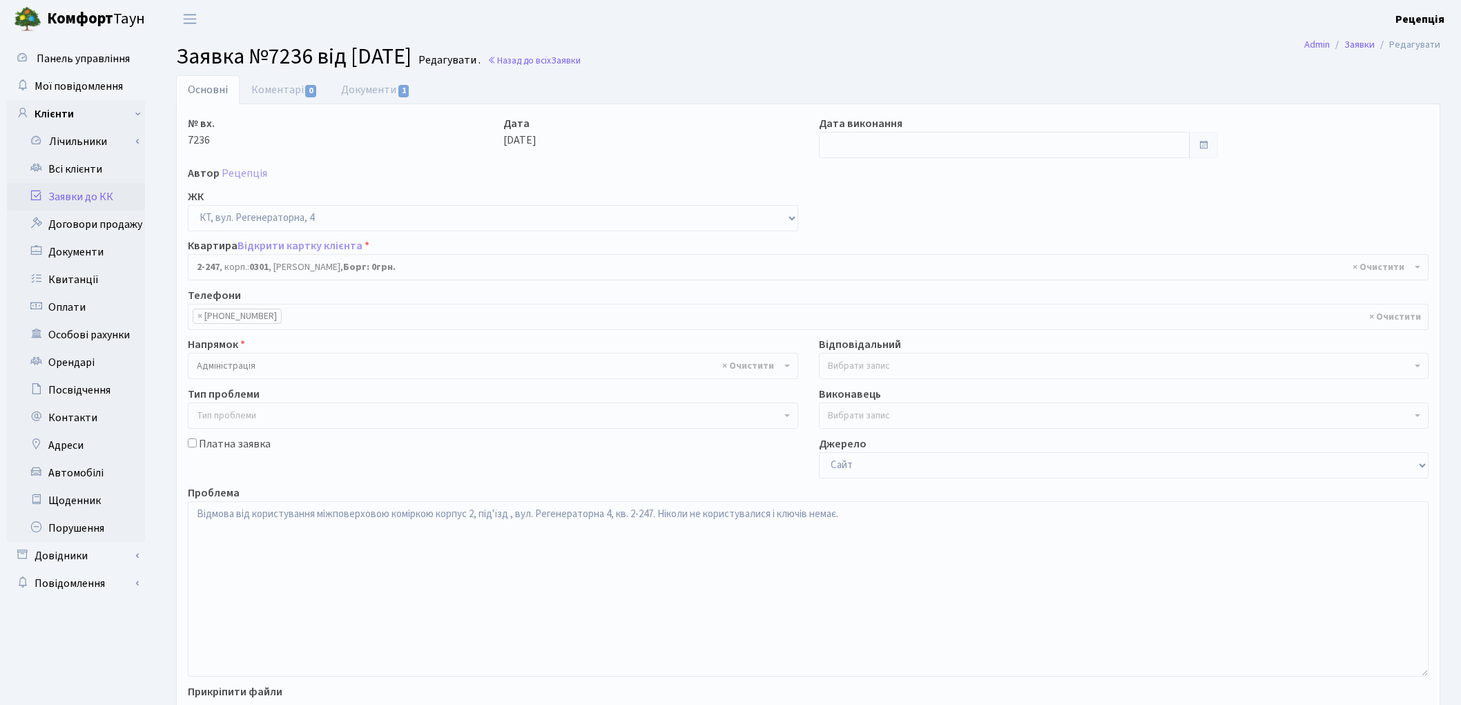
select select "512"
click at [512, 517] on textarea "Відмова від користування міжповерховою коміркою корпус 2, під'їзд , вул. Регене…" at bounding box center [808, 588] width 1241 height 175
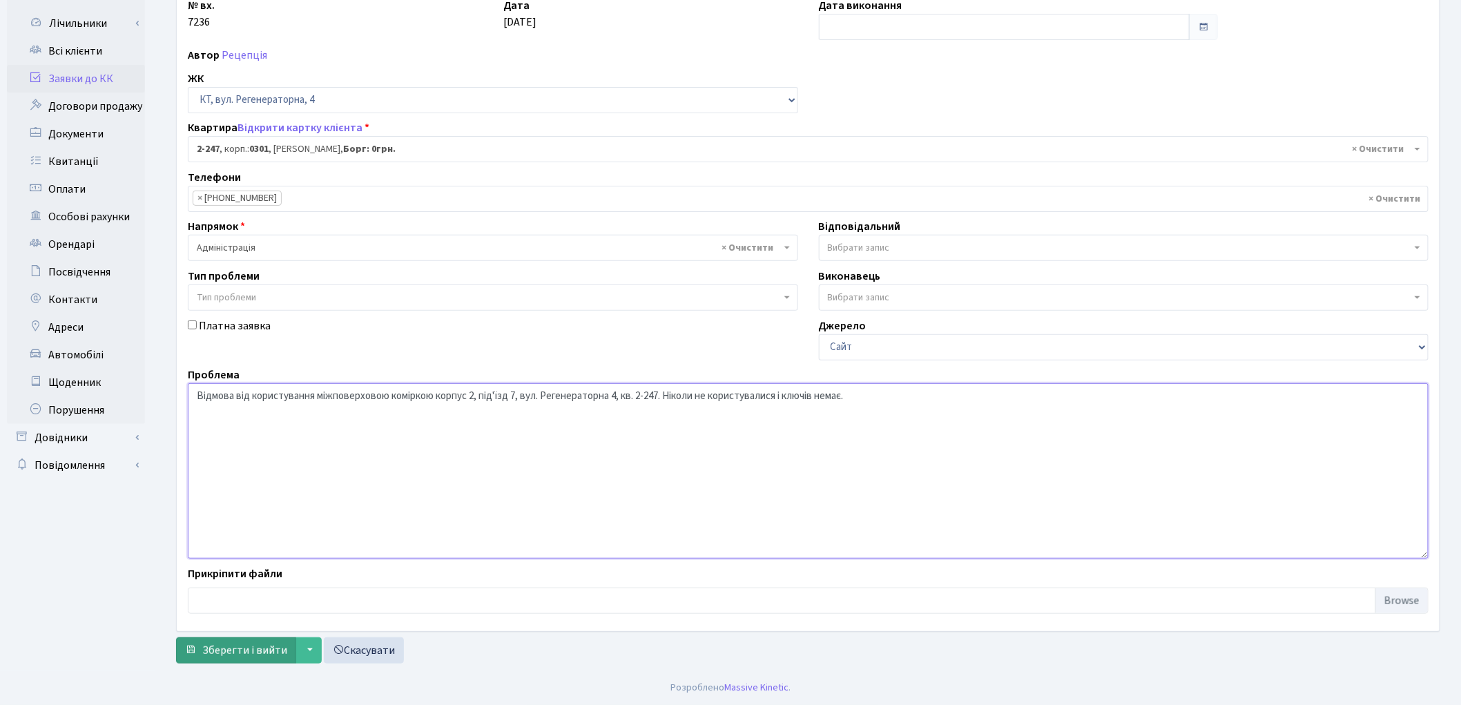
type textarea "Відмова від користування міжповерховою коміркою корпус 2, під'їзд 7, вул. Реген…"
click at [258, 649] on span "Зберегти і вийти" at bounding box center [244, 650] width 85 height 15
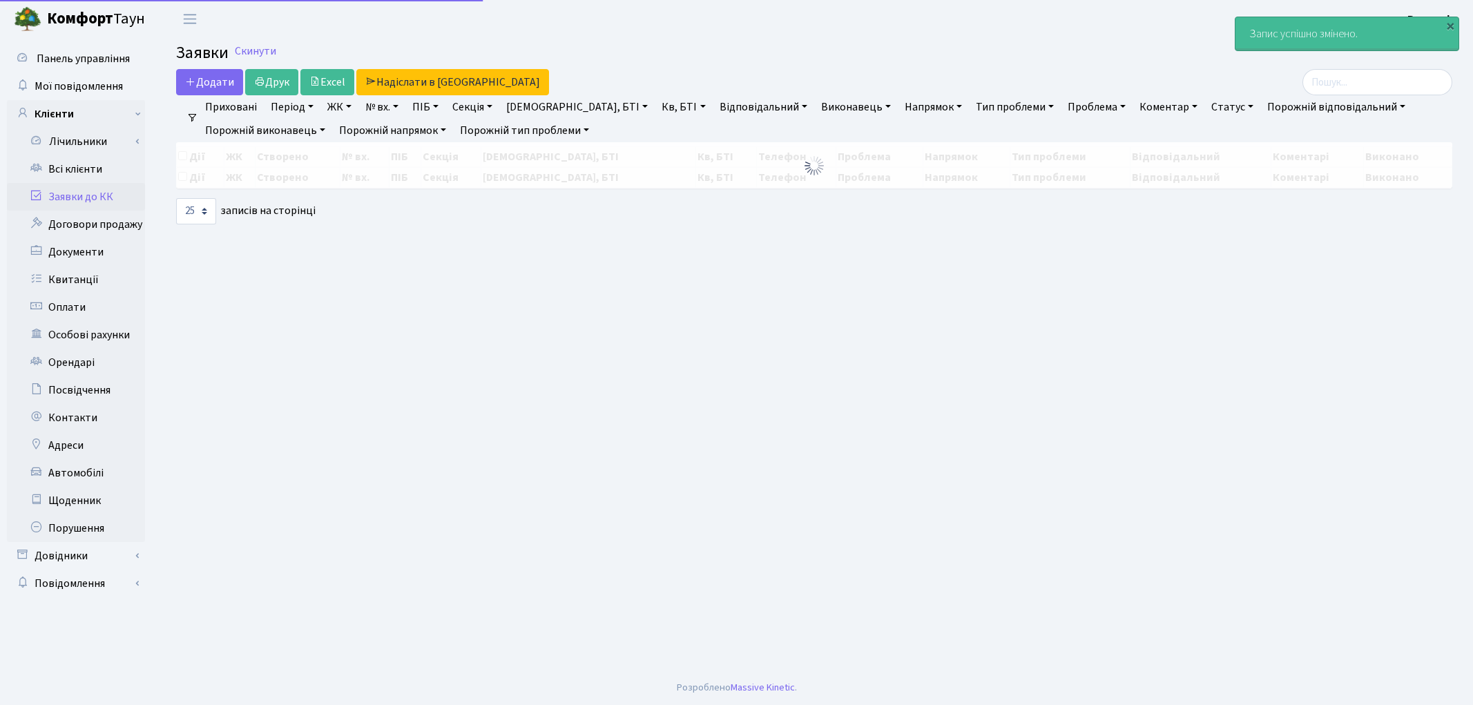
select select "25"
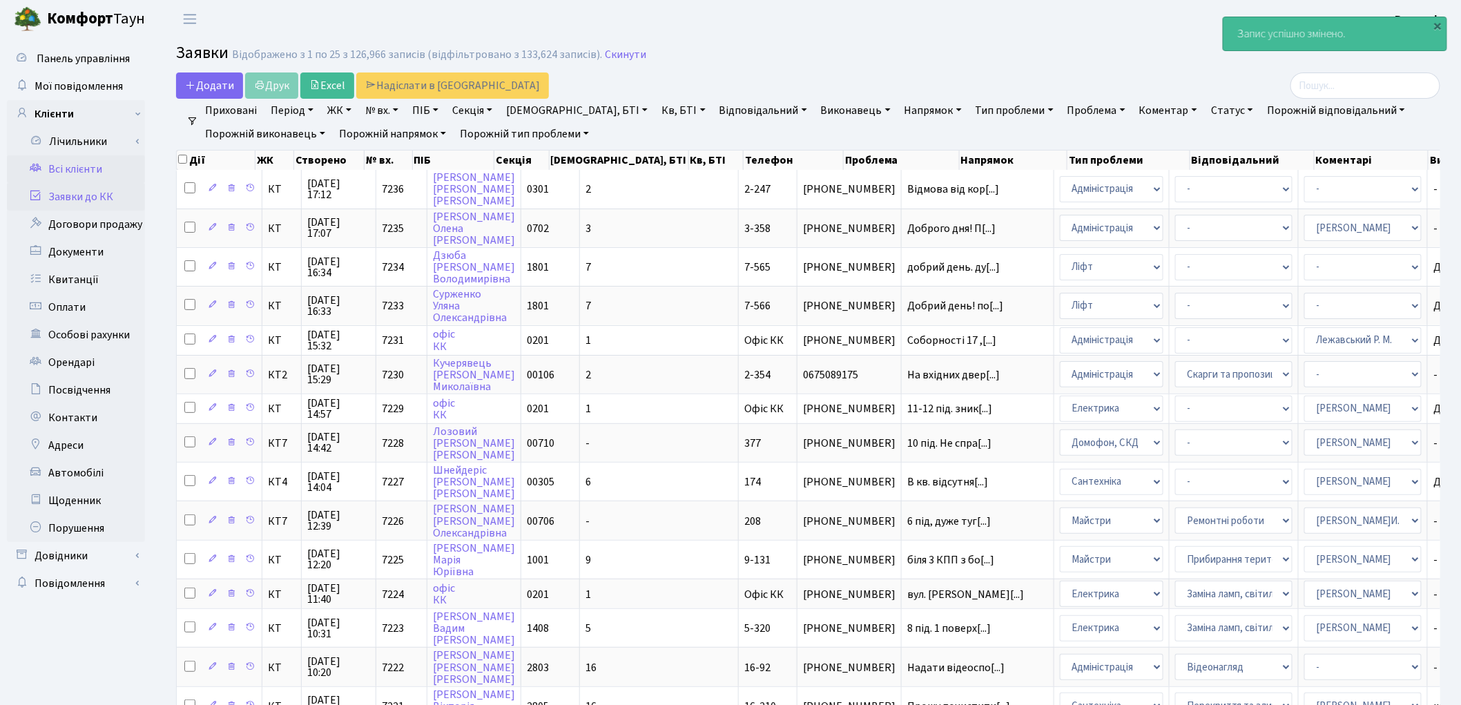
click at [93, 162] on link "Всі клієнти" at bounding box center [76, 169] width 138 height 28
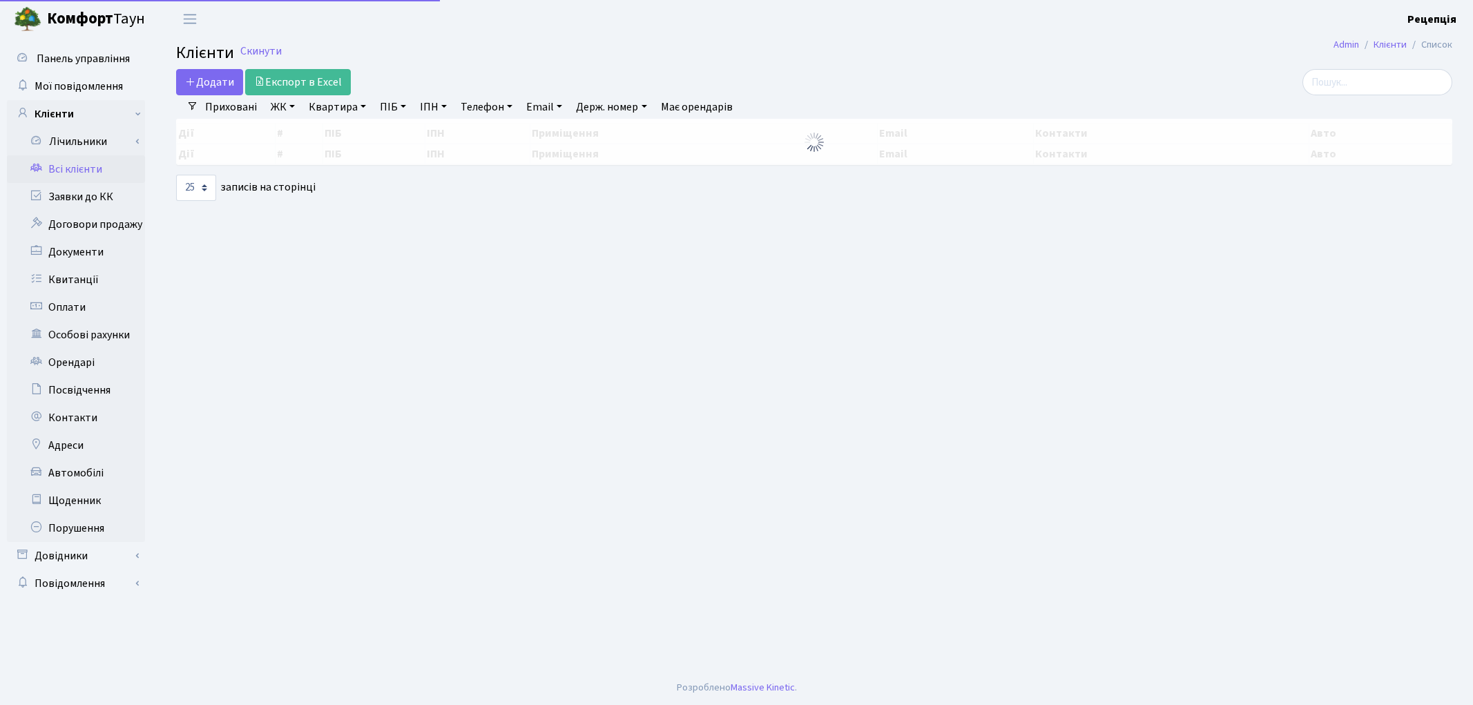
select select "25"
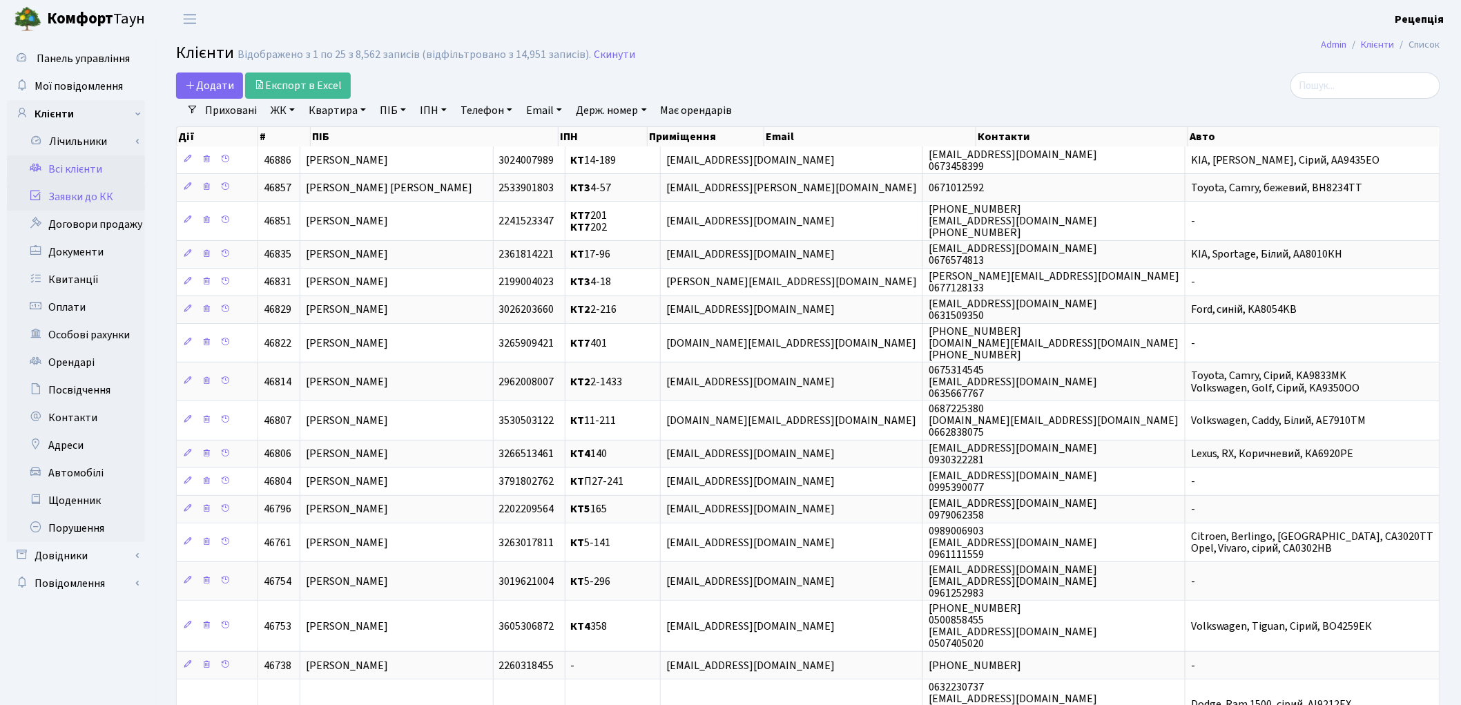
click at [105, 200] on link "Заявки до КК" at bounding box center [76, 197] width 138 height 28
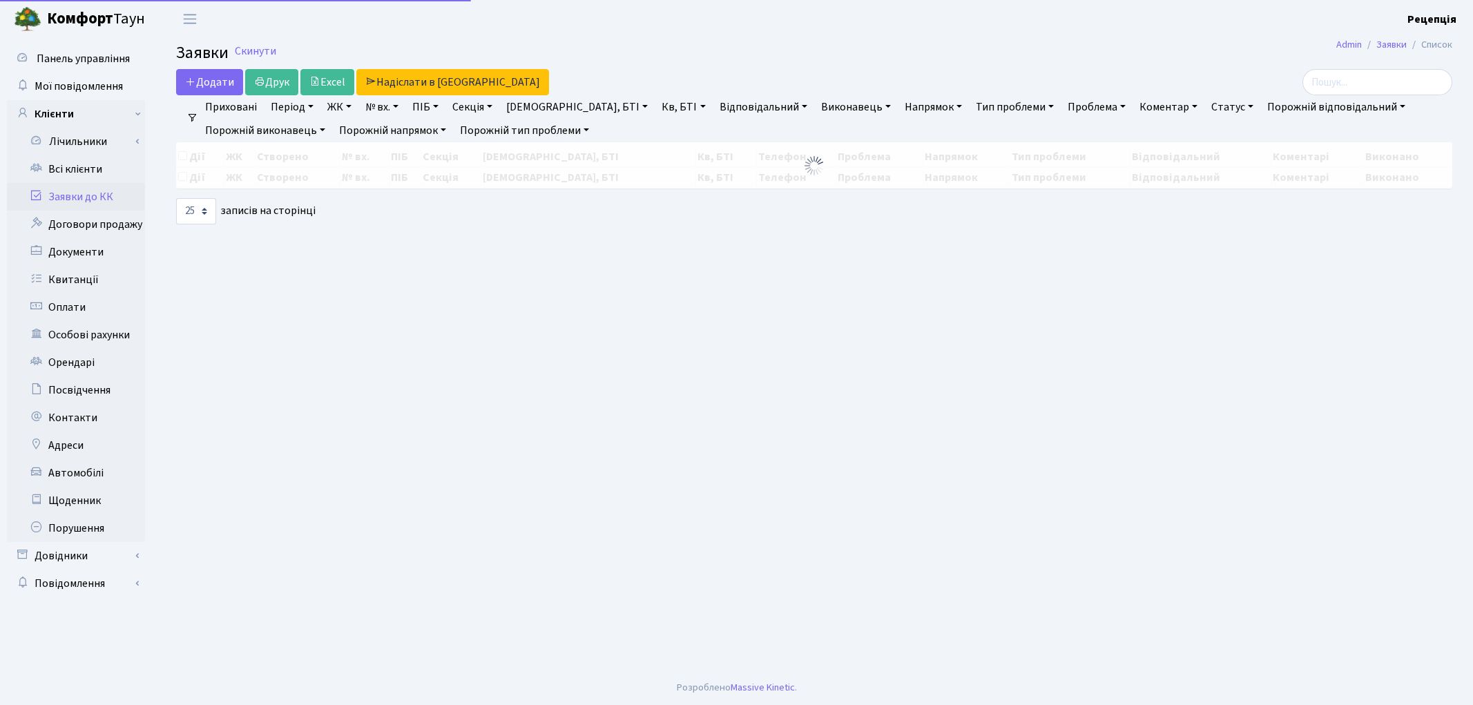
select select "25"
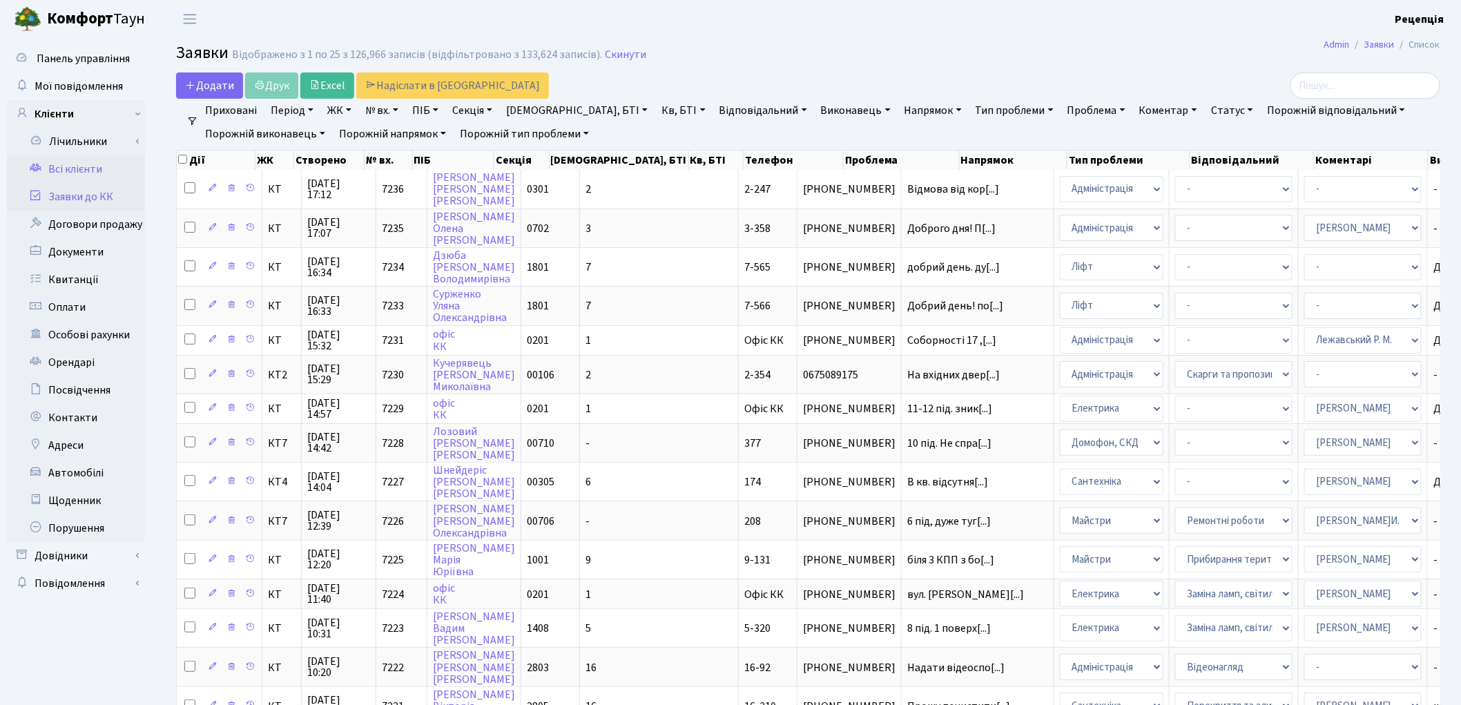
click at [91, 168] on link "Всі клієнти" at bounding box center [76, 169] width 138 height 28
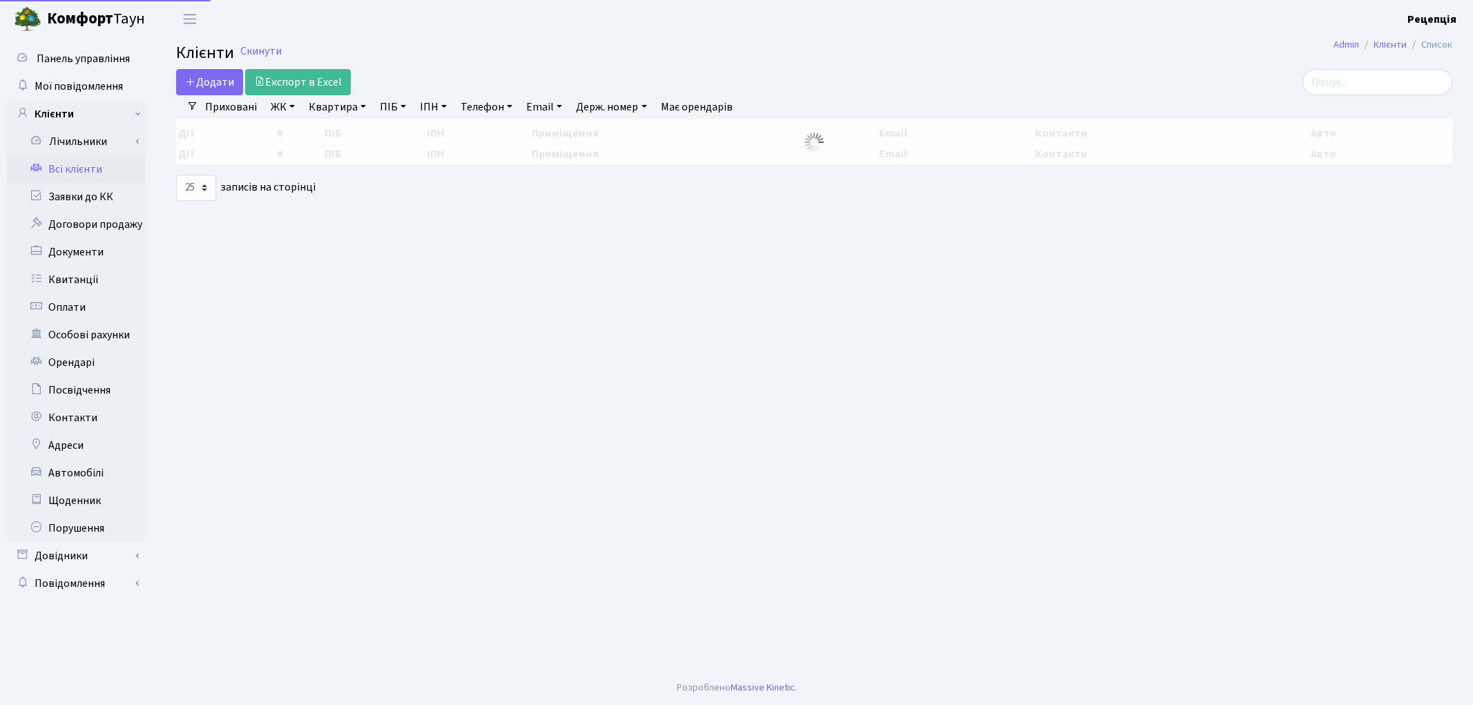
select select "25"
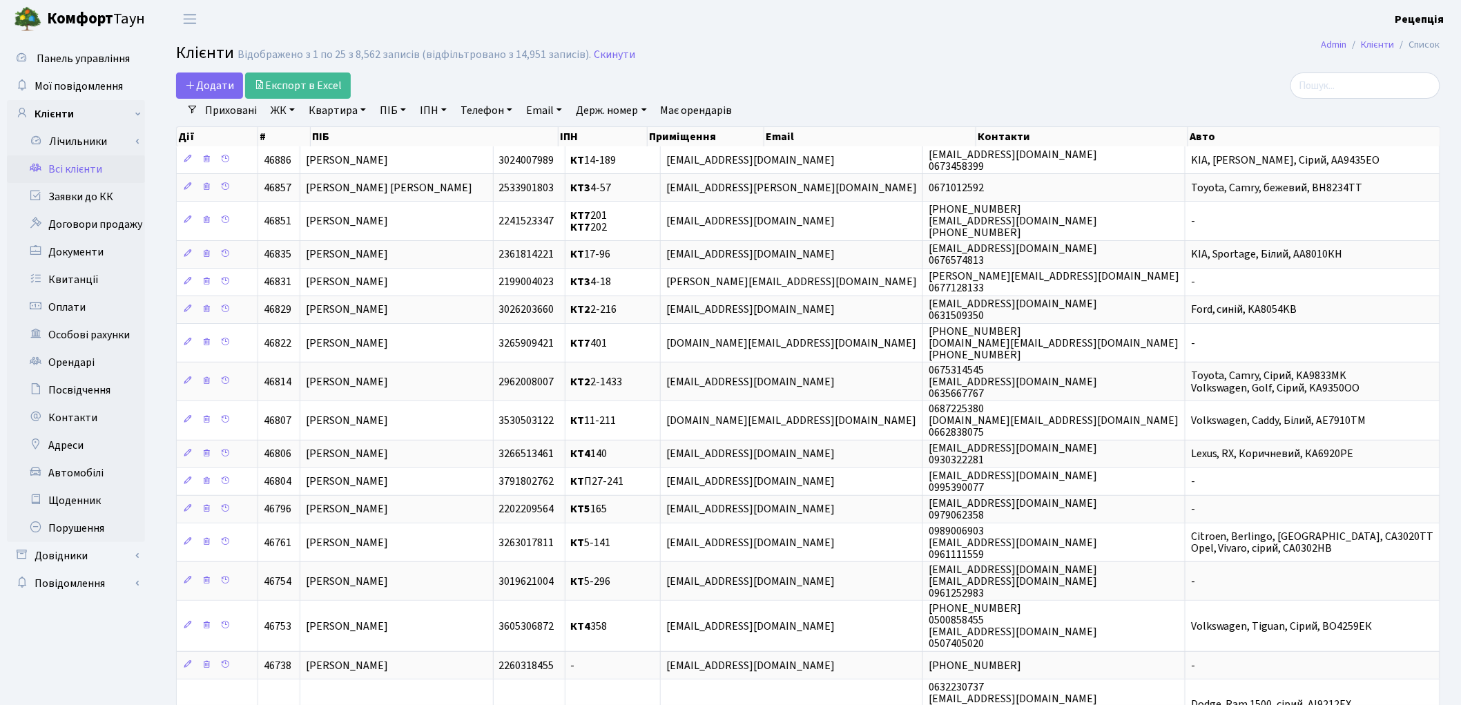
click at [78, 177] on link "Всі клієнти" at bounding box center [76, 169] width 138 height 28
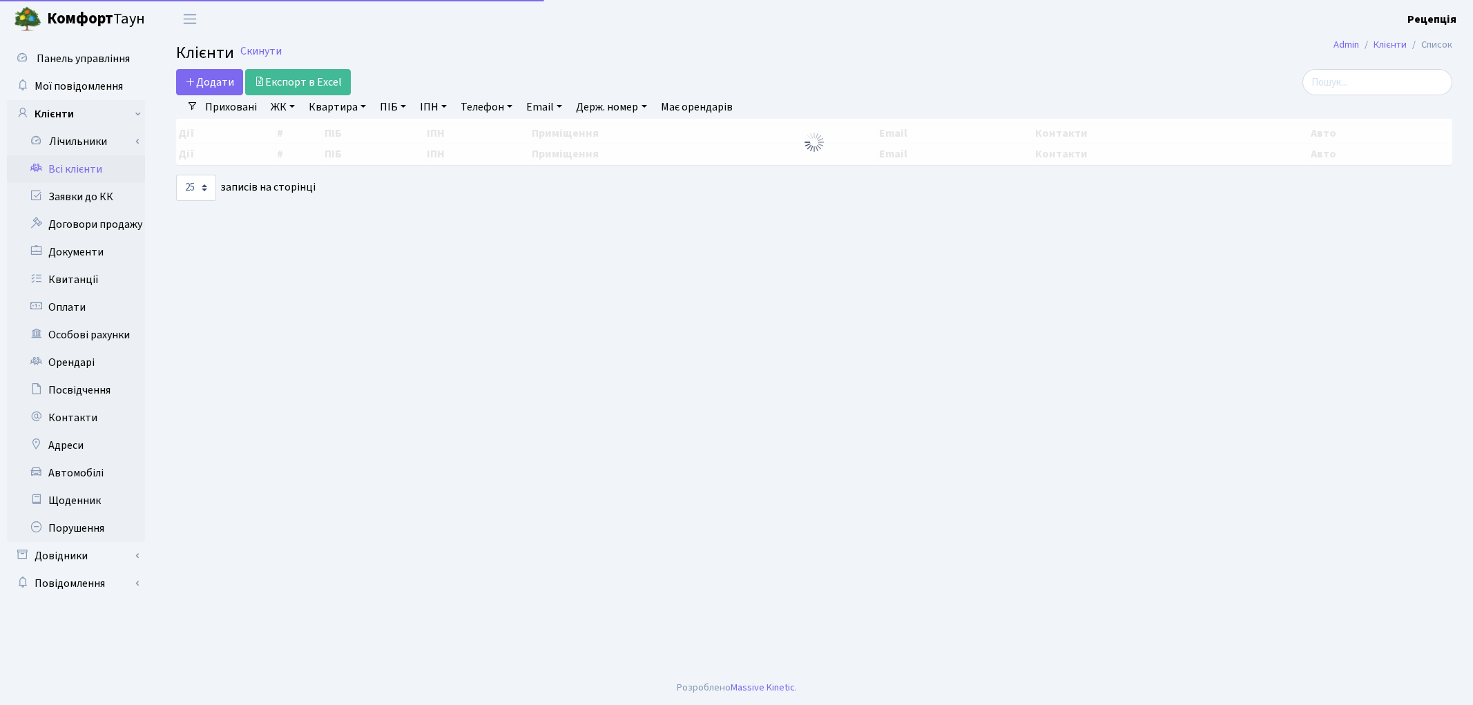
select select "25"
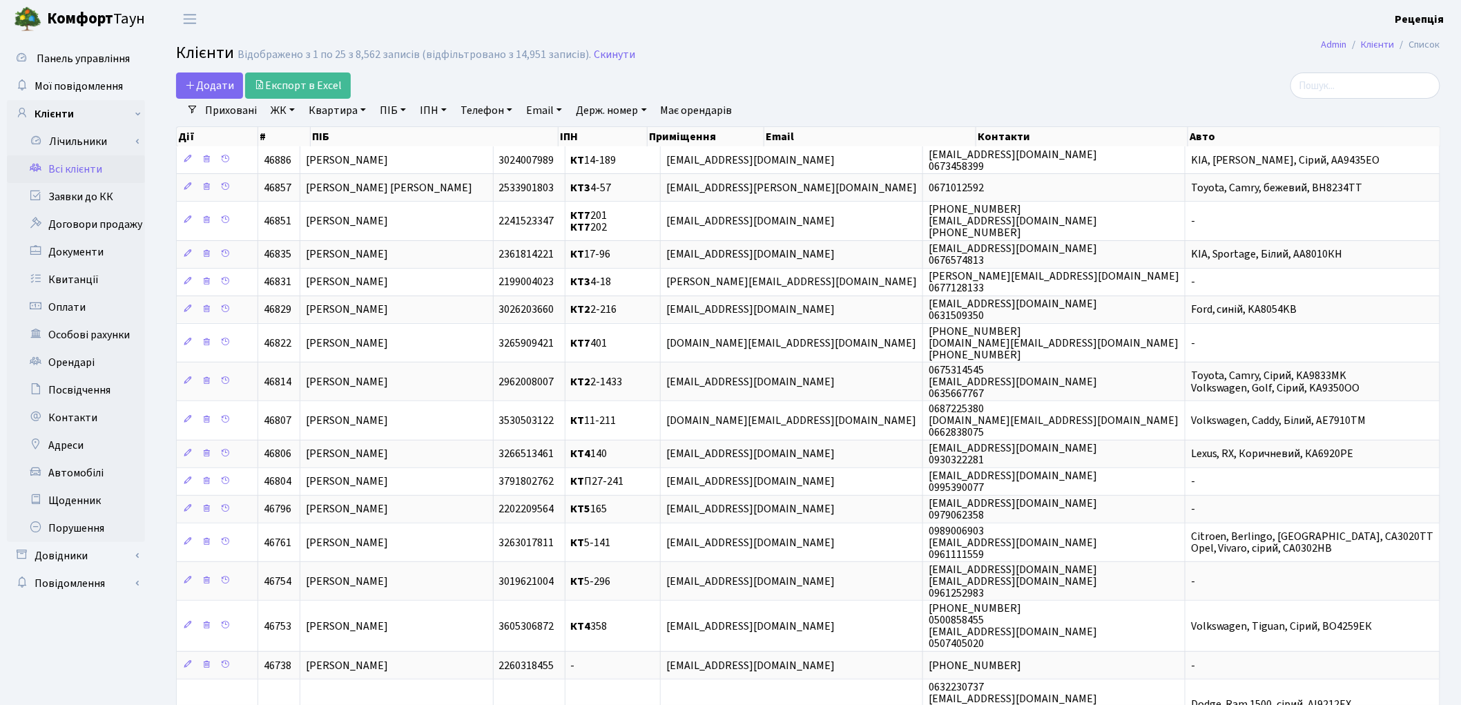
click at [291, 115] on link "ЖК" at bounding box center [282, 110] width 35 height 23
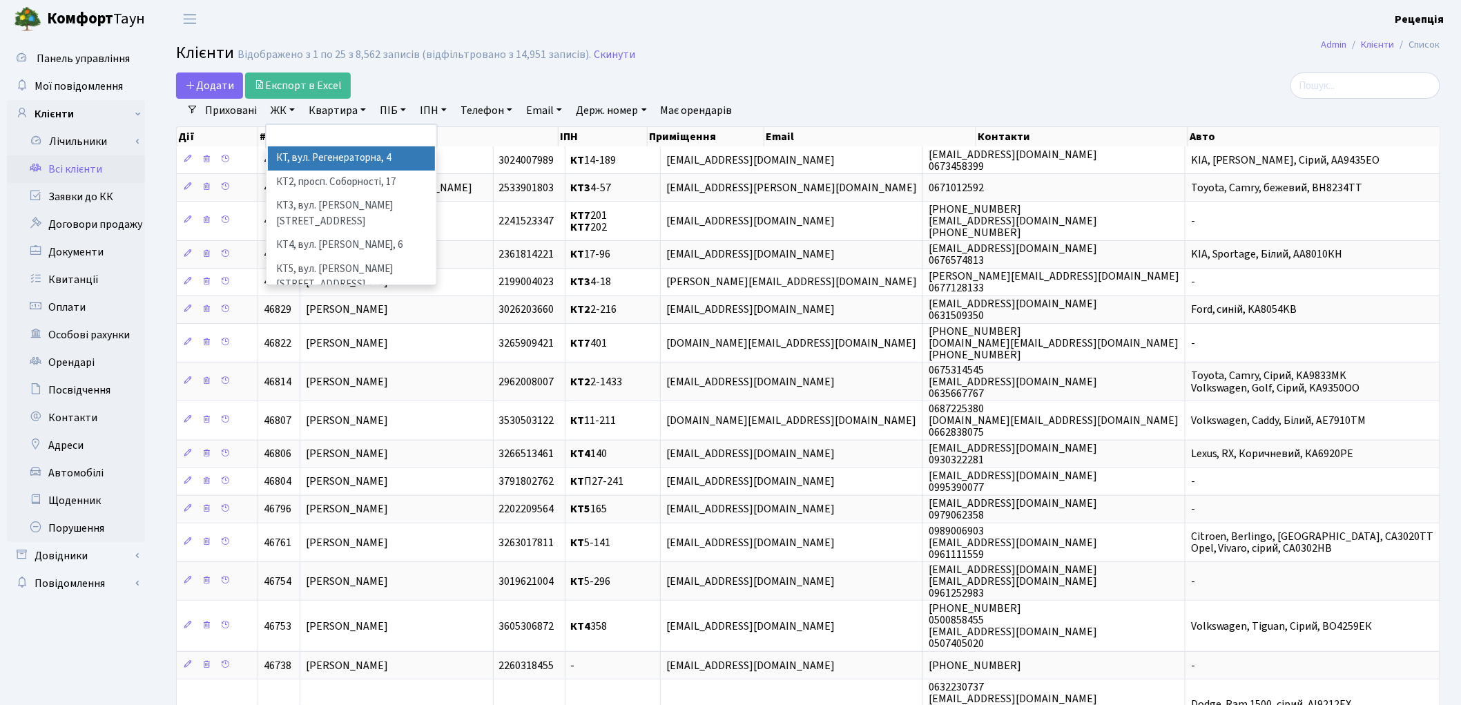
click at [291, 115] on link "ЖК" at bounding box center [282, 110] width 35 height 23
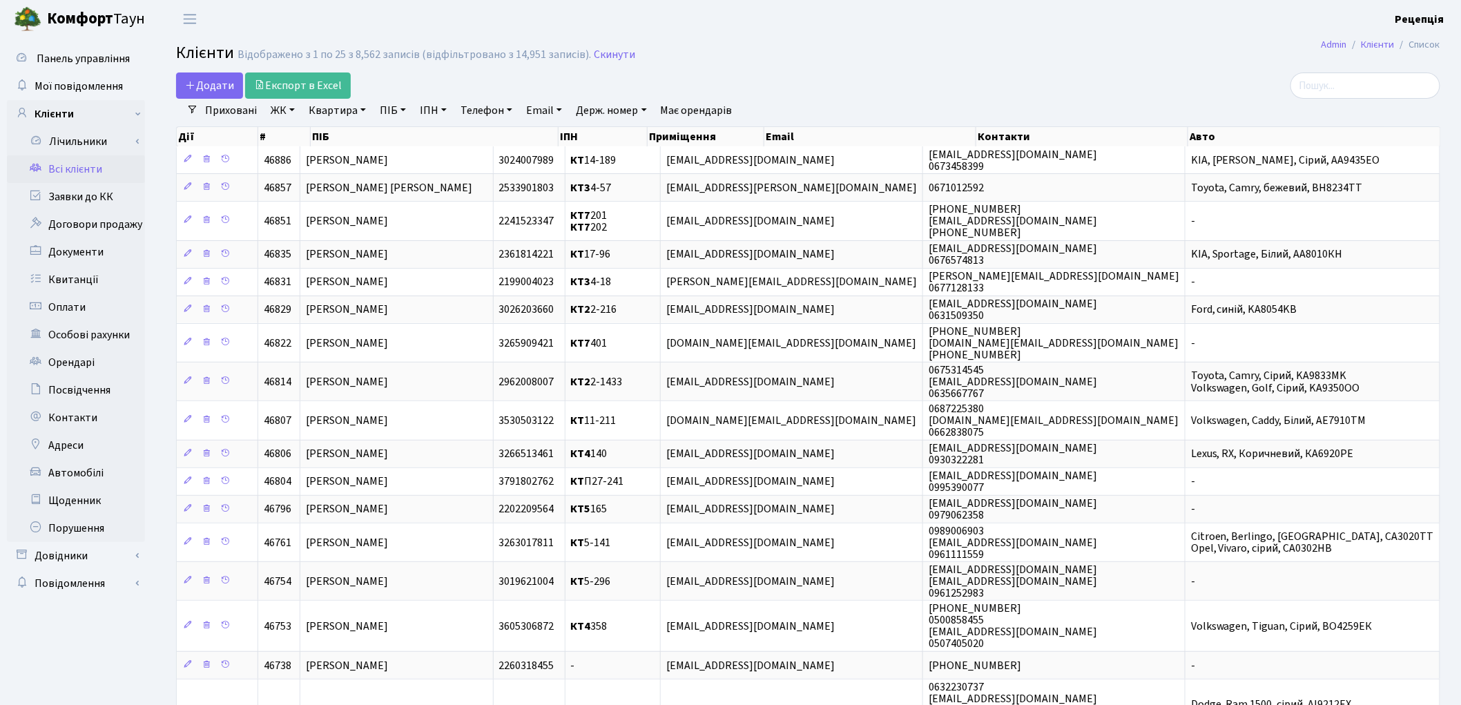
click at [291, 113] on link "ЖК" at bounding box center [282, 110] width 35 height 23
click at [284, 113] on link "ЖК" at bounding box center [282, 110] width 35 height 23
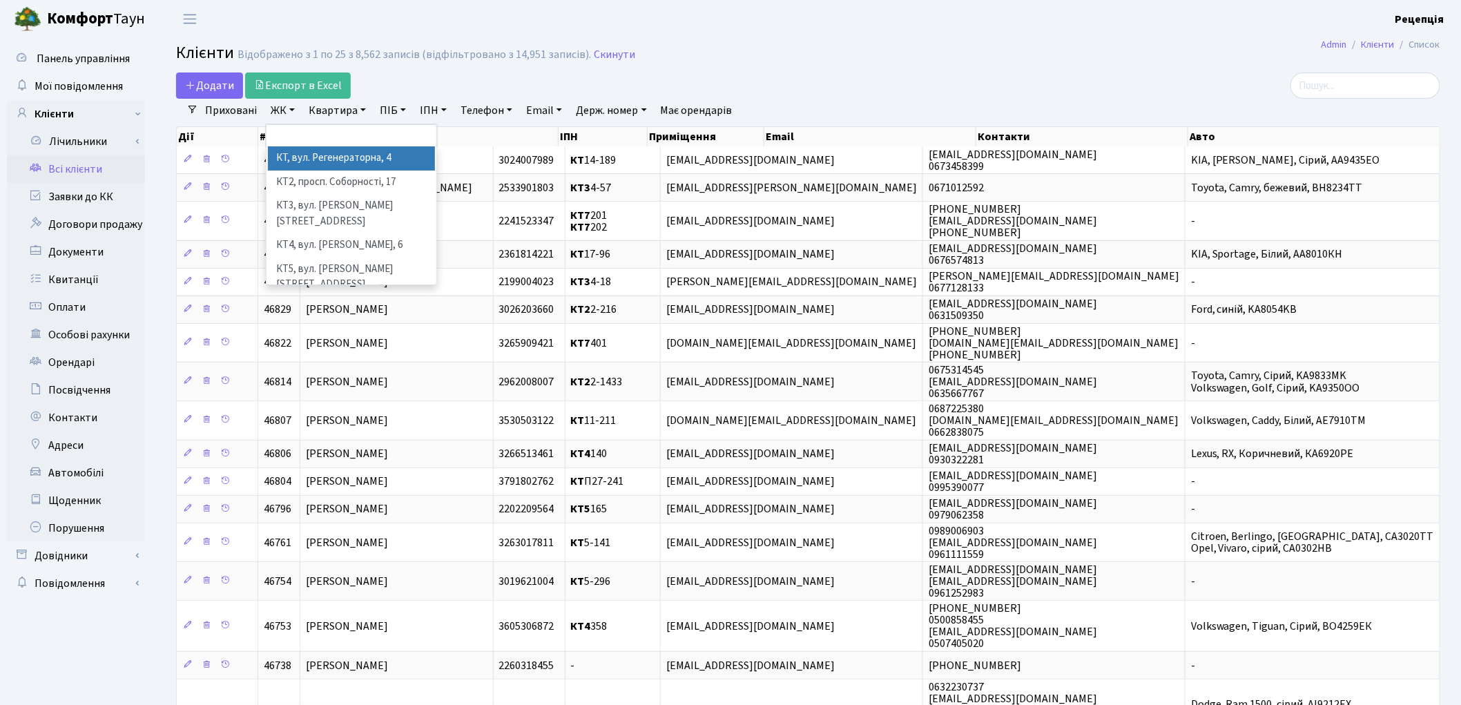
click at [395, 161] on li "КТ, вул. Регенераторна, 4" at bounding box center [351, 158] width 167 height 24
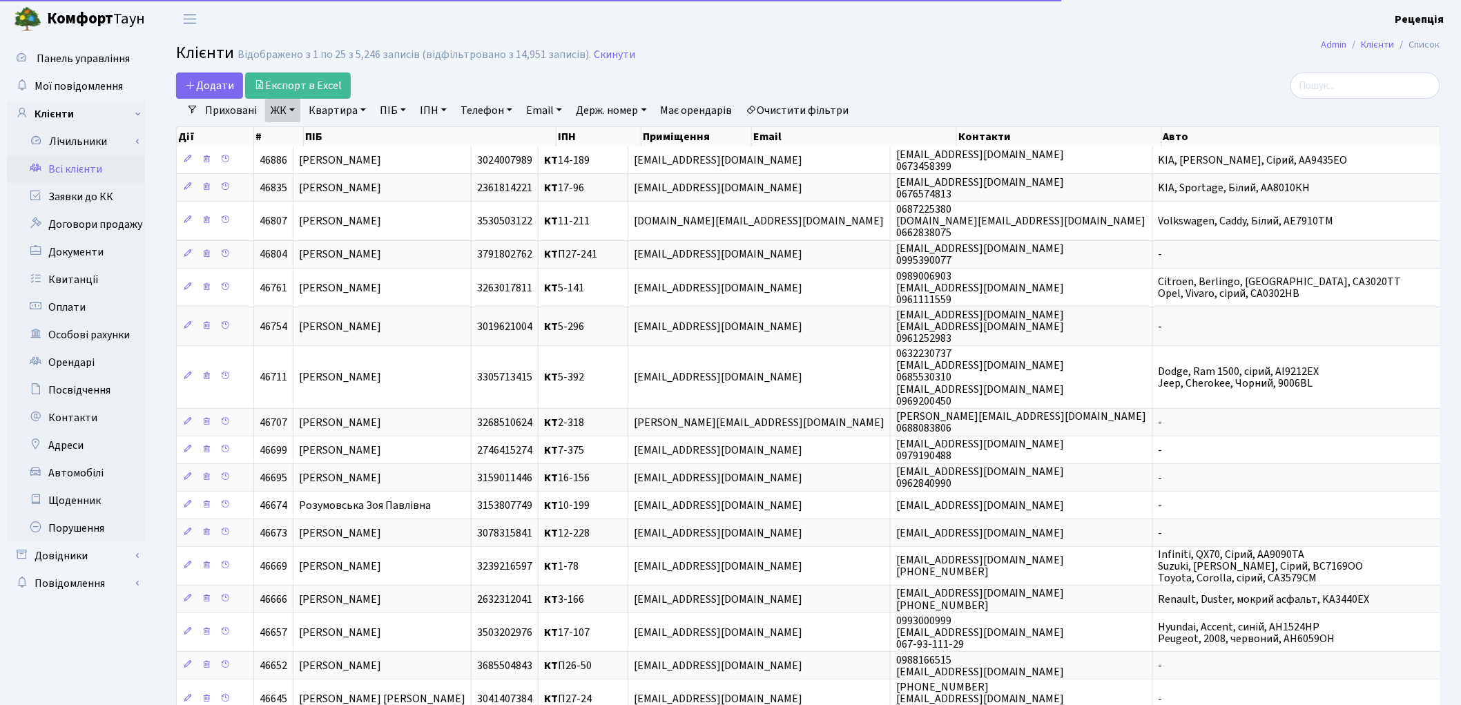
click at [334, 109] on link "Квартира" at bounding box center [337, 110] width 68 height 23
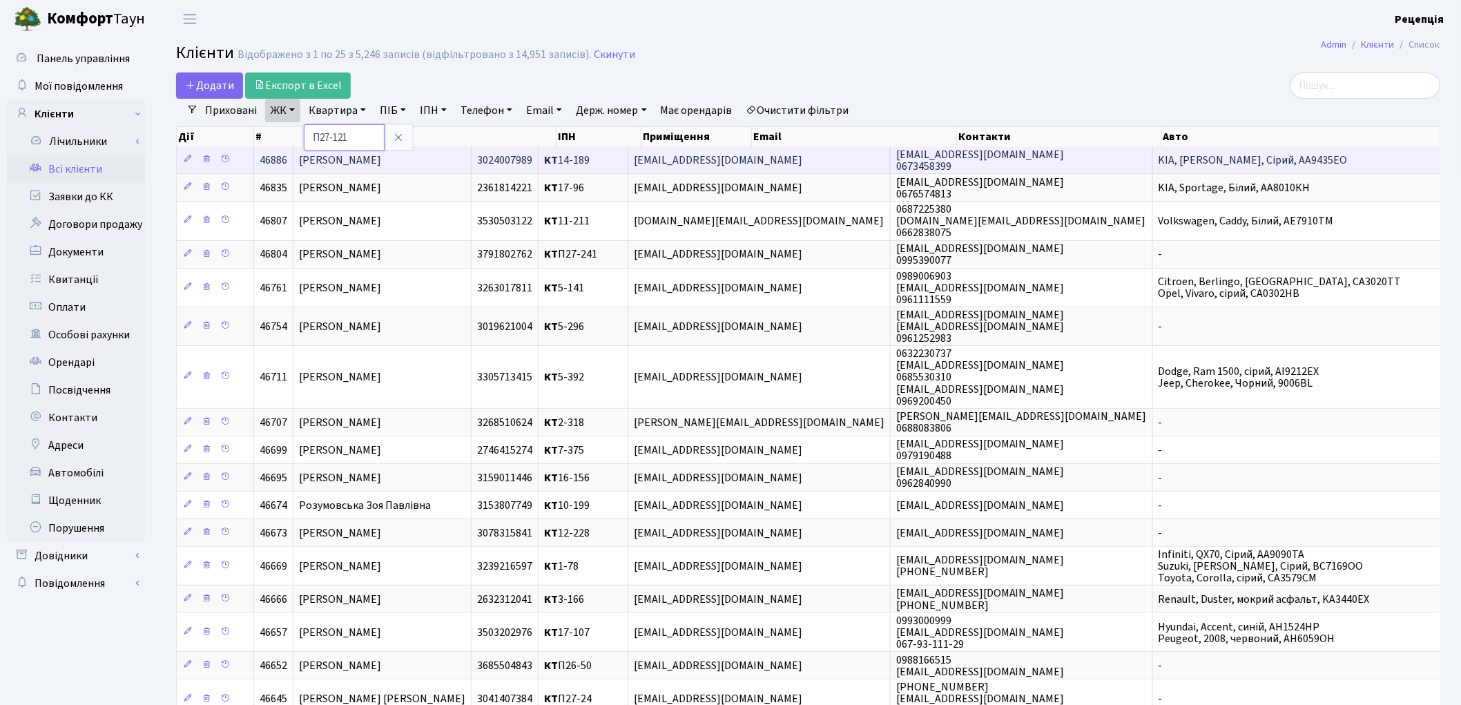
type input "П27-121"
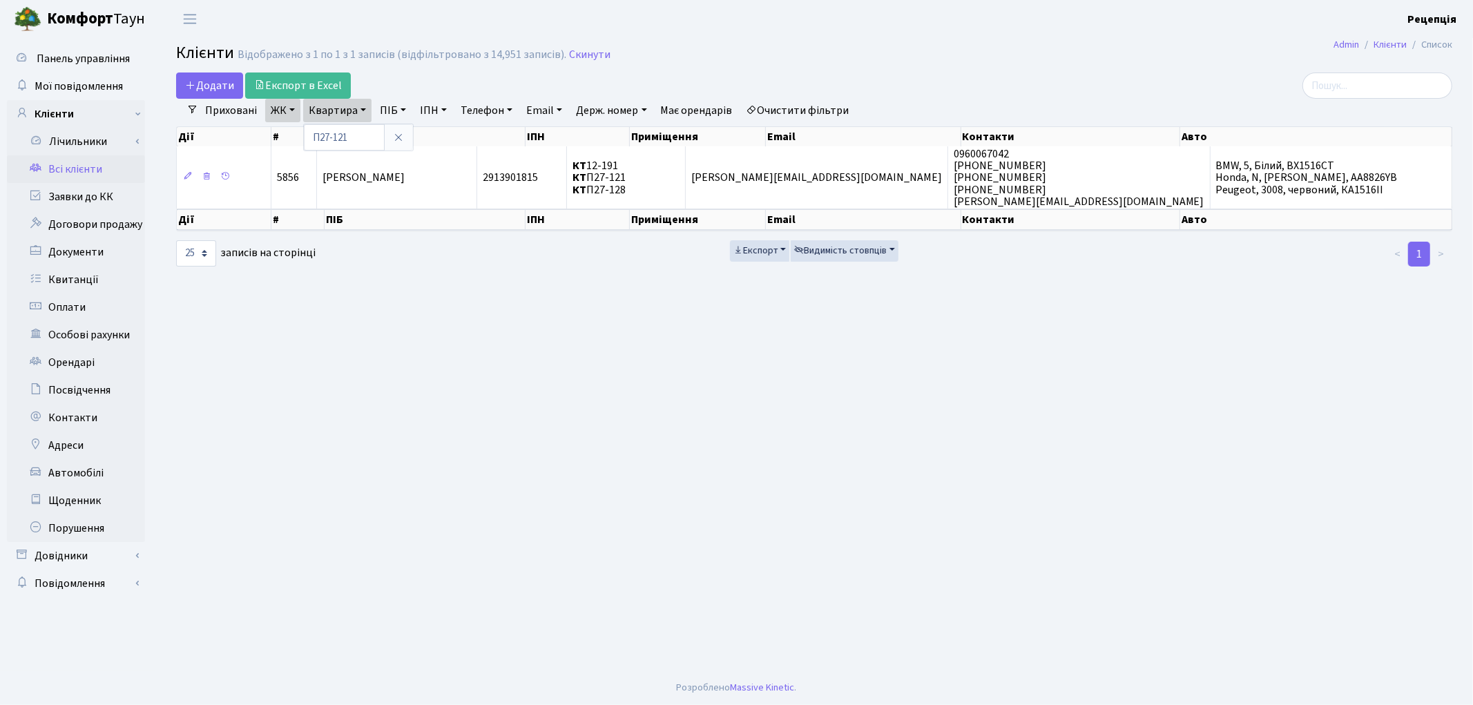
click at [799, 102] on link "Очистити фільтри" at bounding box center [798, 110] width 114 height 23
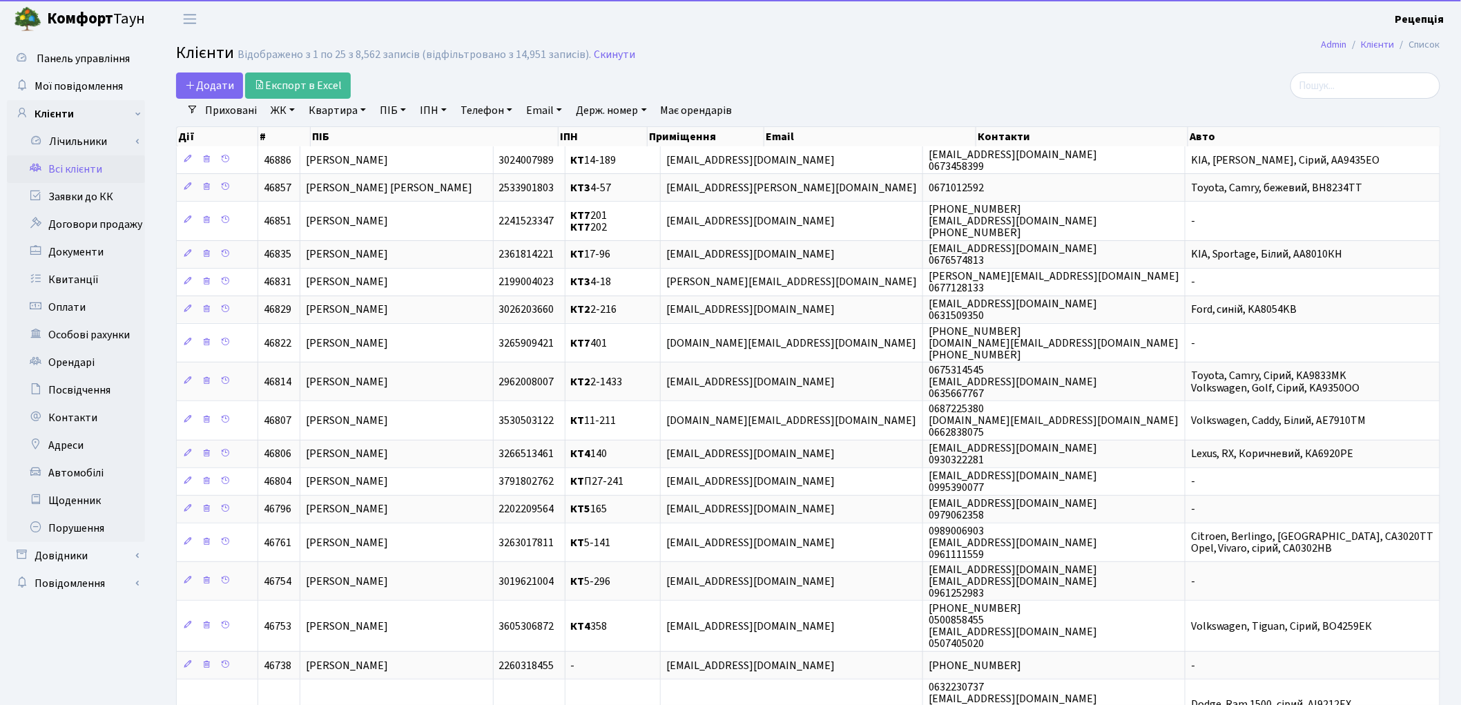
click at [388, 102] on link "ПІБ" at bounding box center [392, 110] width 37 height 23
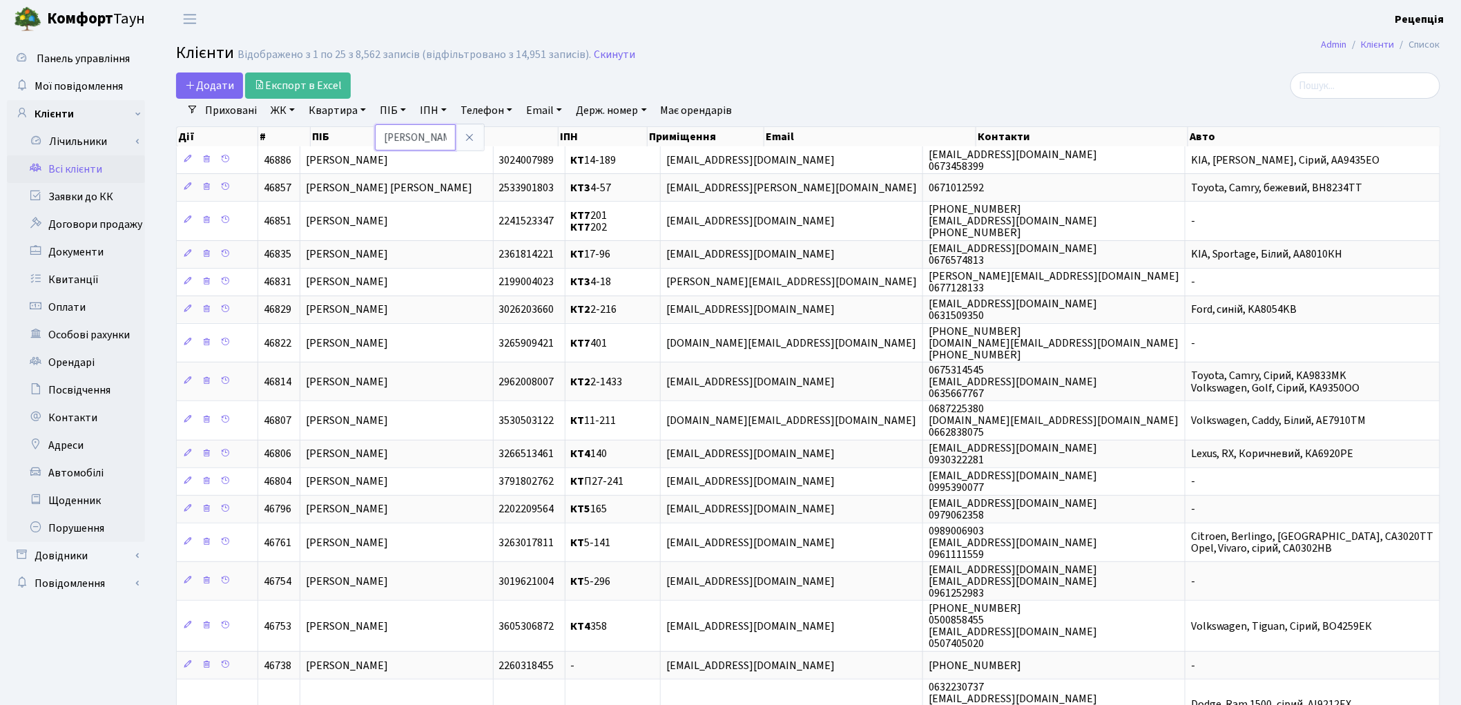
type input "[PERSON_NAME]"
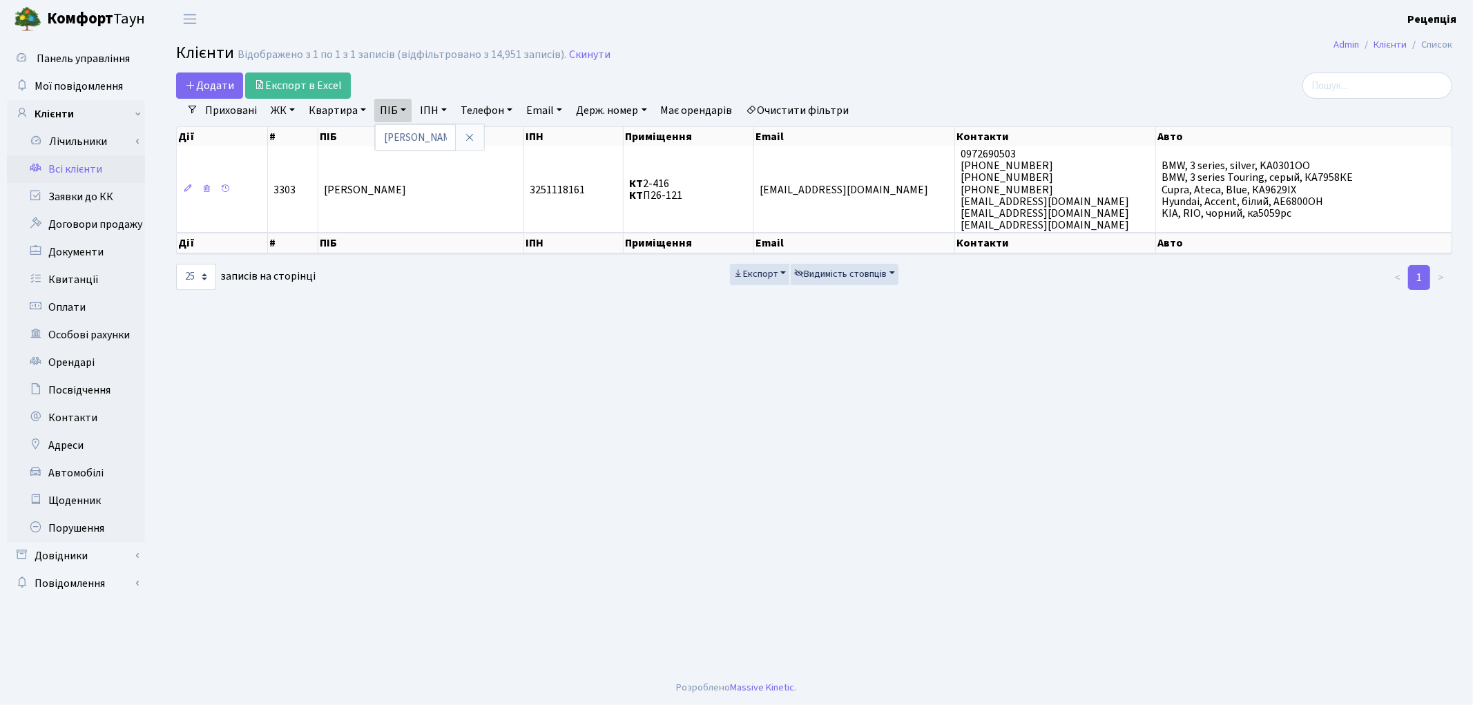
click at [818, 107] on link "Очистити фільтри" at bounding box center [798, 110] width 114 height 23
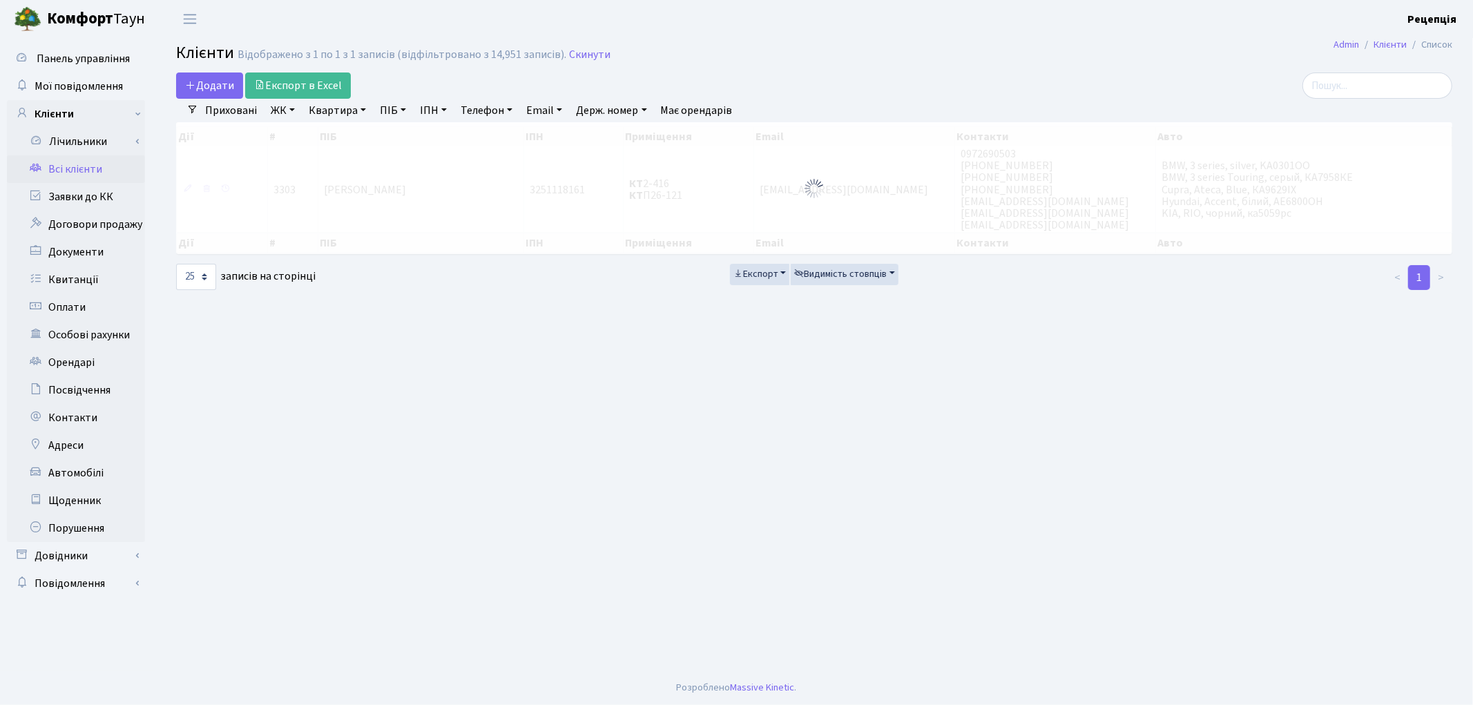
select select
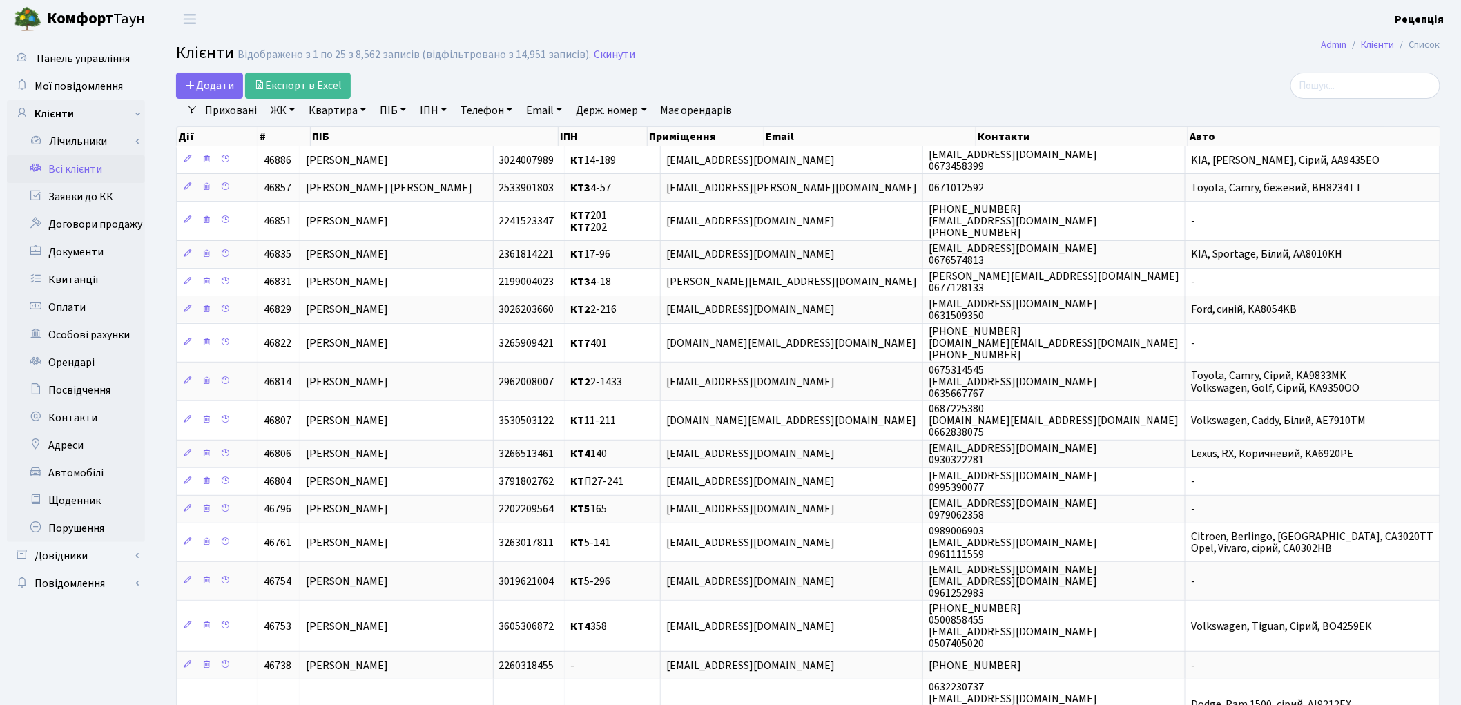
click at [292, 108] on link "ЖК" at bounding box center [282, 110] width 35 height 23
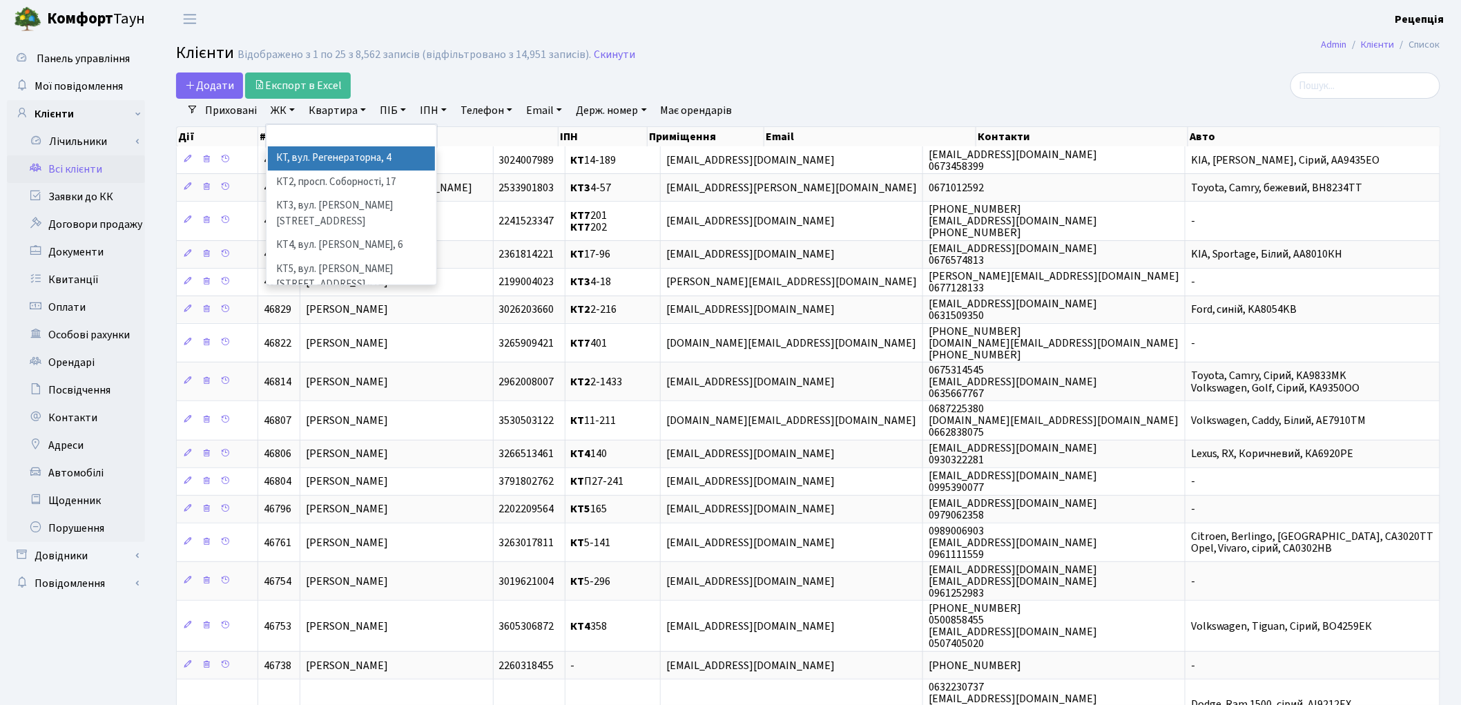
click at [398, 107] on link "ПІБ" at bounding box center [392, 110] width 37 height 23
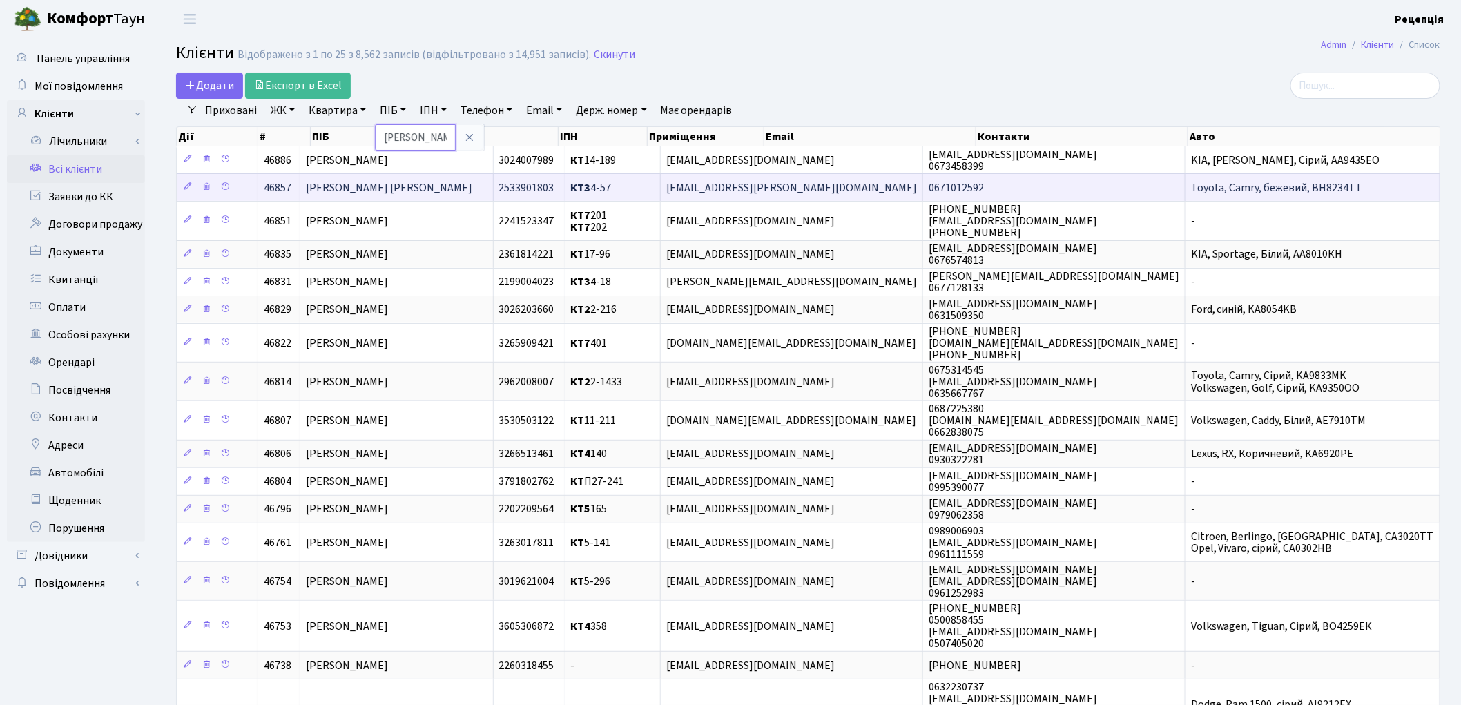
type input "[PERSON_NAME]"
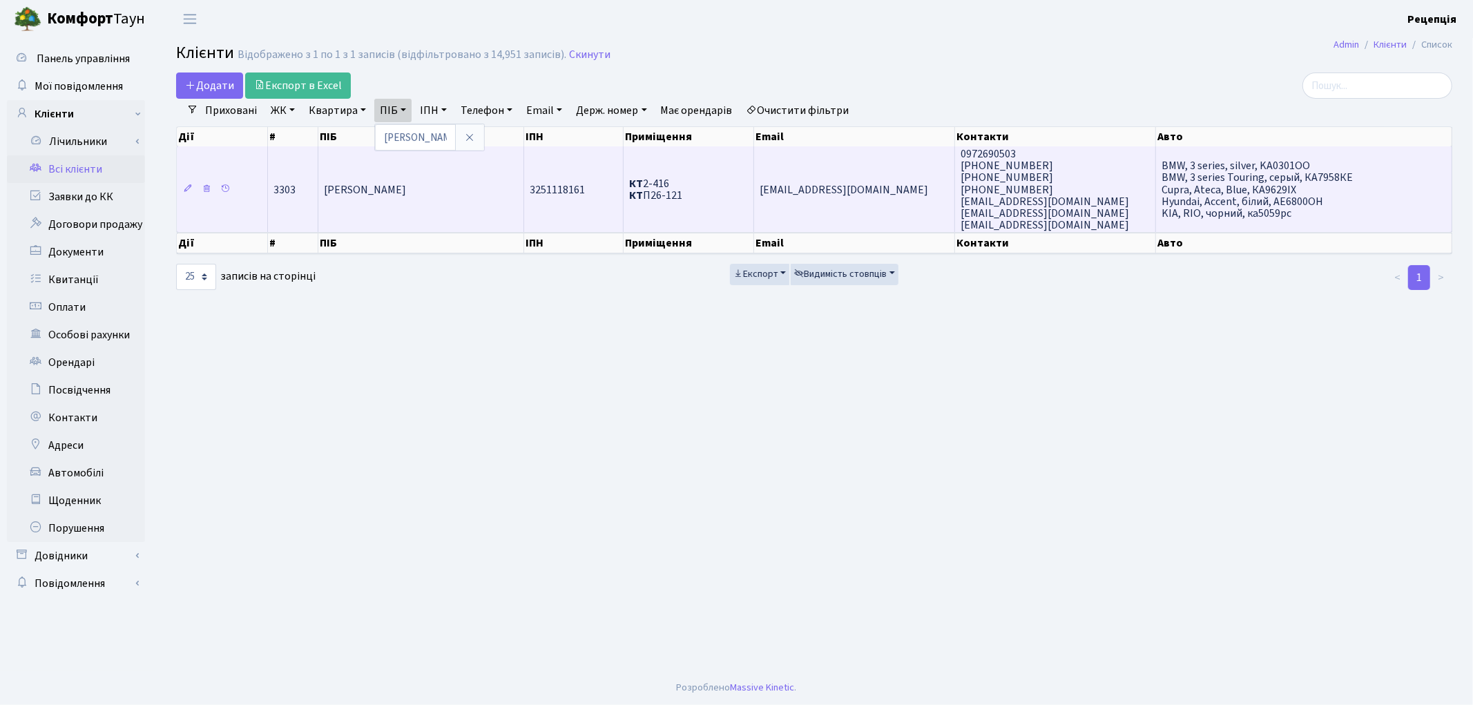
click at [503, 185] on td "[PERSON_NAME]" at bounding box center [421, 189] width 206 height 86
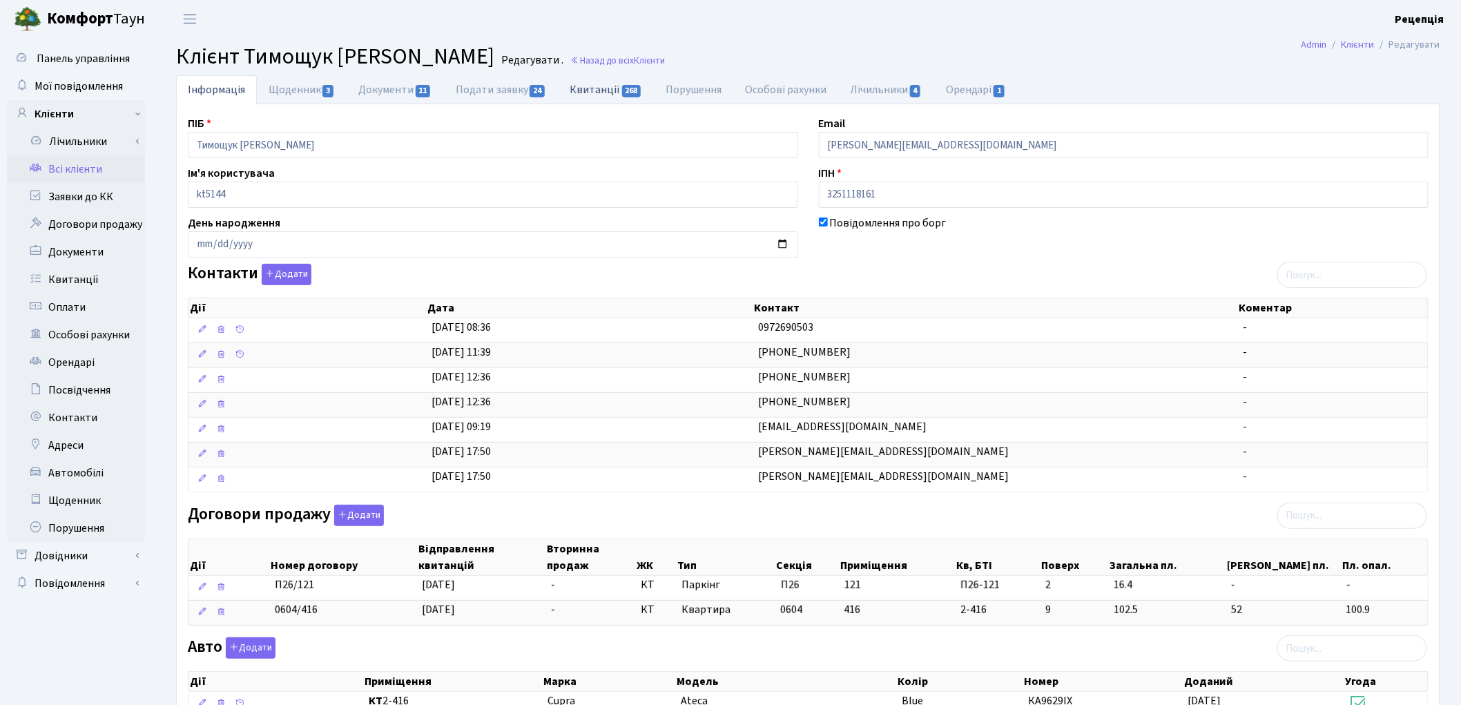
click at [598, 84] on link "Квитанції 268" at bounding box center [606, 89] width 96 height 28
select select "25"
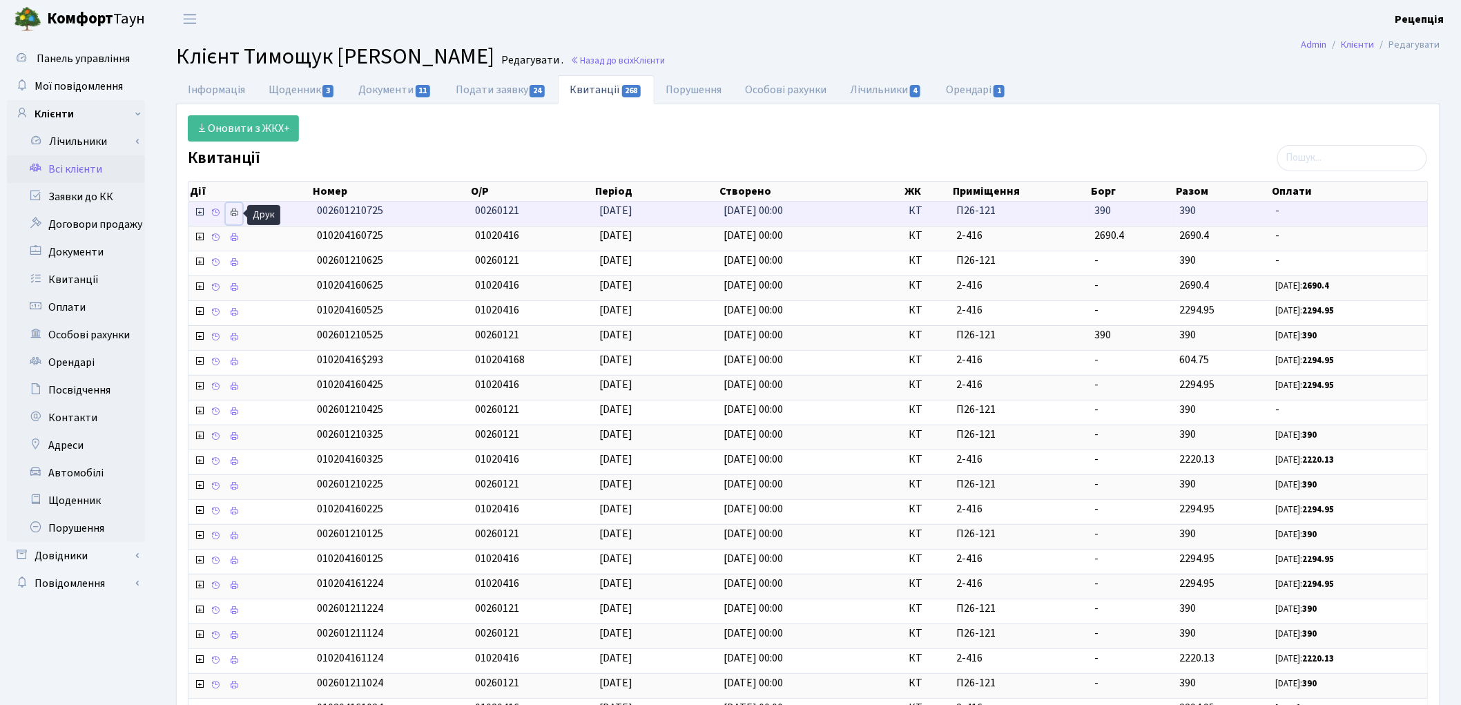
click at [238, 214] on icon at bounding box center [234, 213] width 10 height 10
